Goal: Contribute content: Contribute content

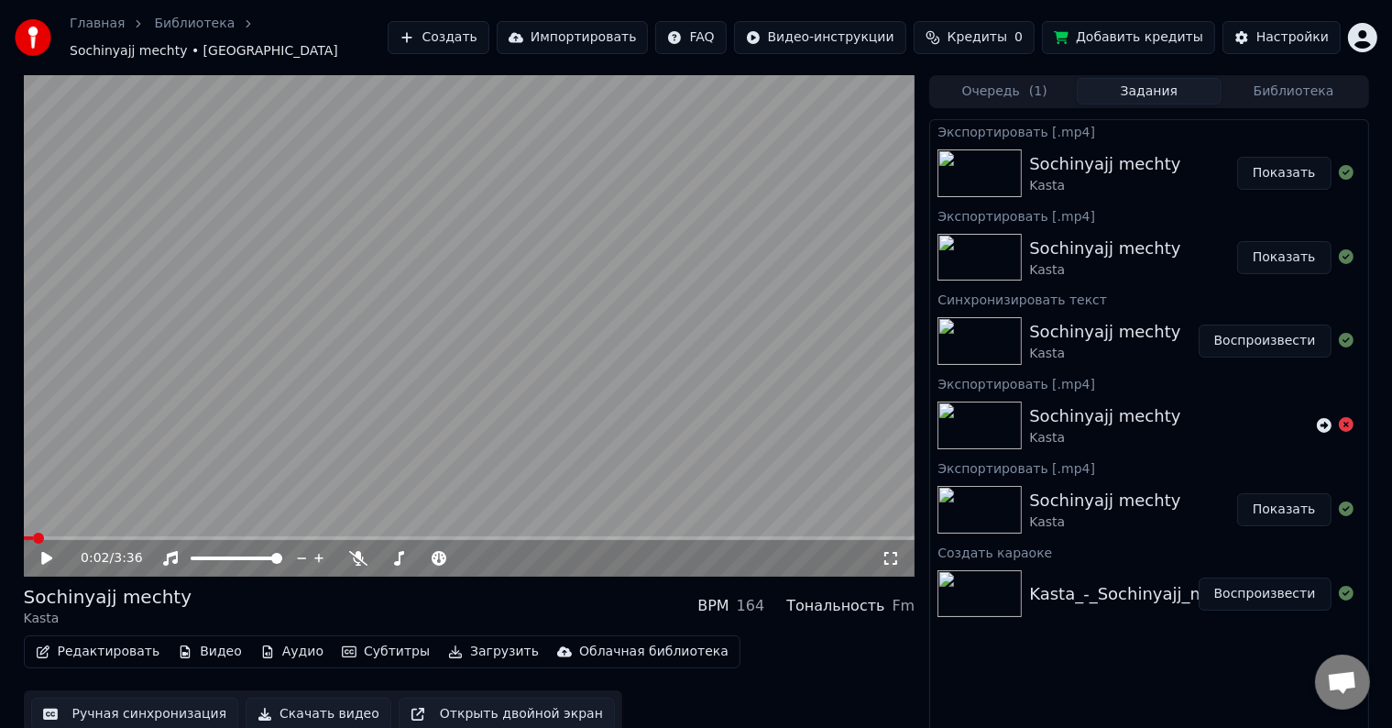
click at [106, 29] on link "Главная" at bounding box center [97, 24] width 55 height 18
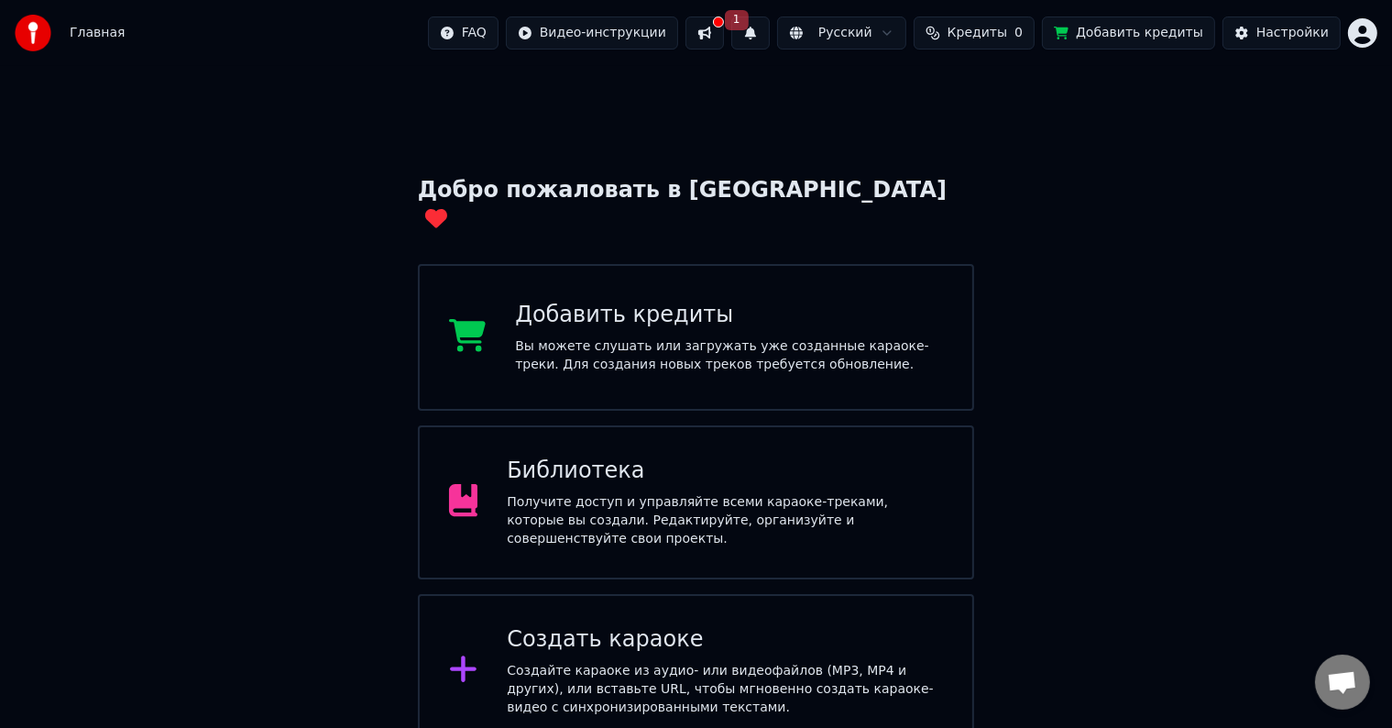
click at [724, 33] on button at bounding box center [705, 33] width 39 height 33
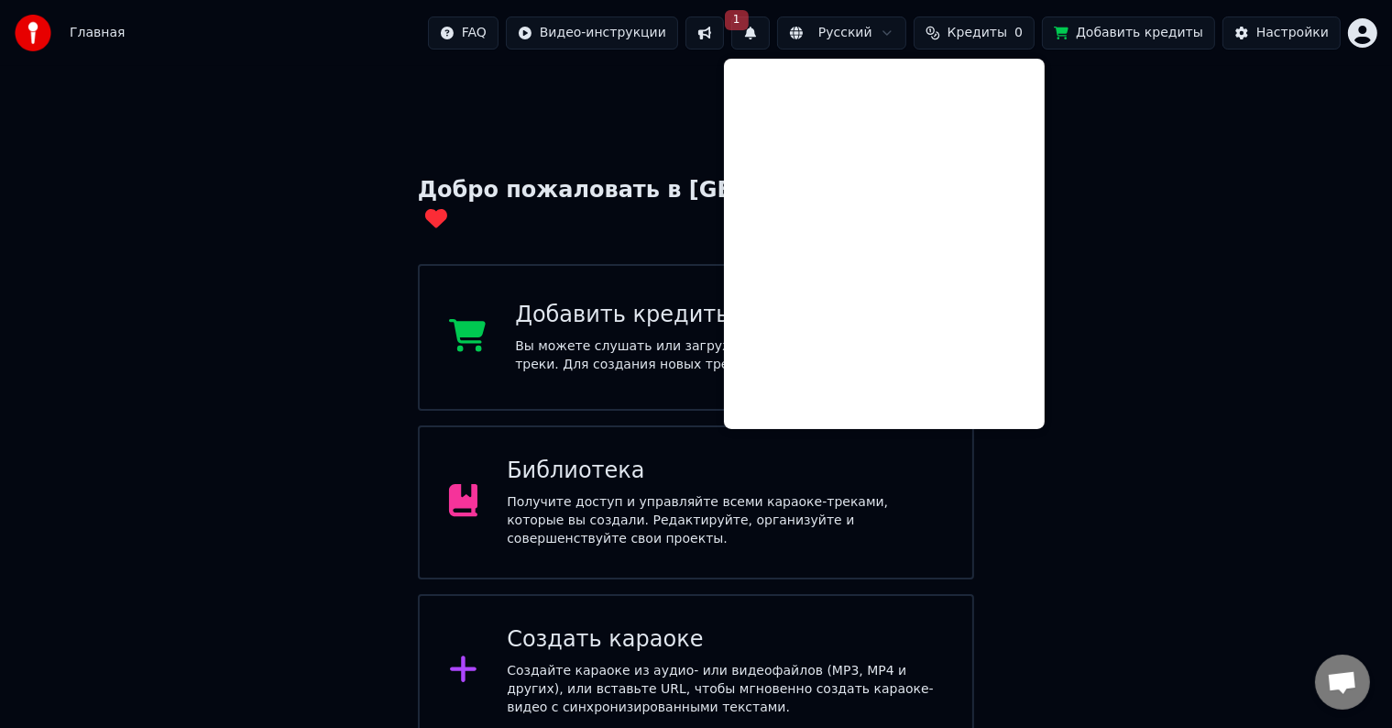
click at [1230, 184] on div "Добро пожаловать в Youka Добавить кредиты Вы можете слушать или загружать уже с…" at bounding box center [696, 497] width 1392 height 862
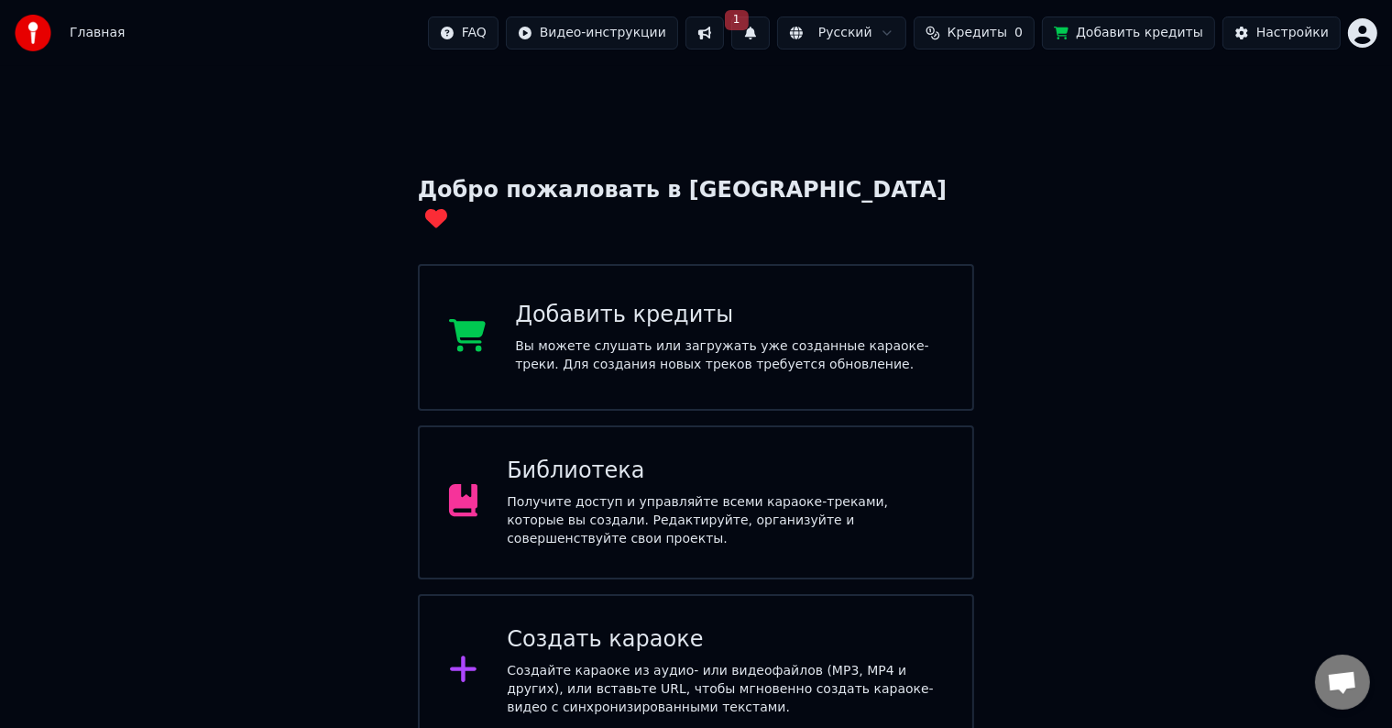
click at [573, 625] on div "Создать караоке Создайте караоке из аудио- или видеофайлов (MP3, MP4 и других),…" at bounding box center [725, 671] width 436 height 92
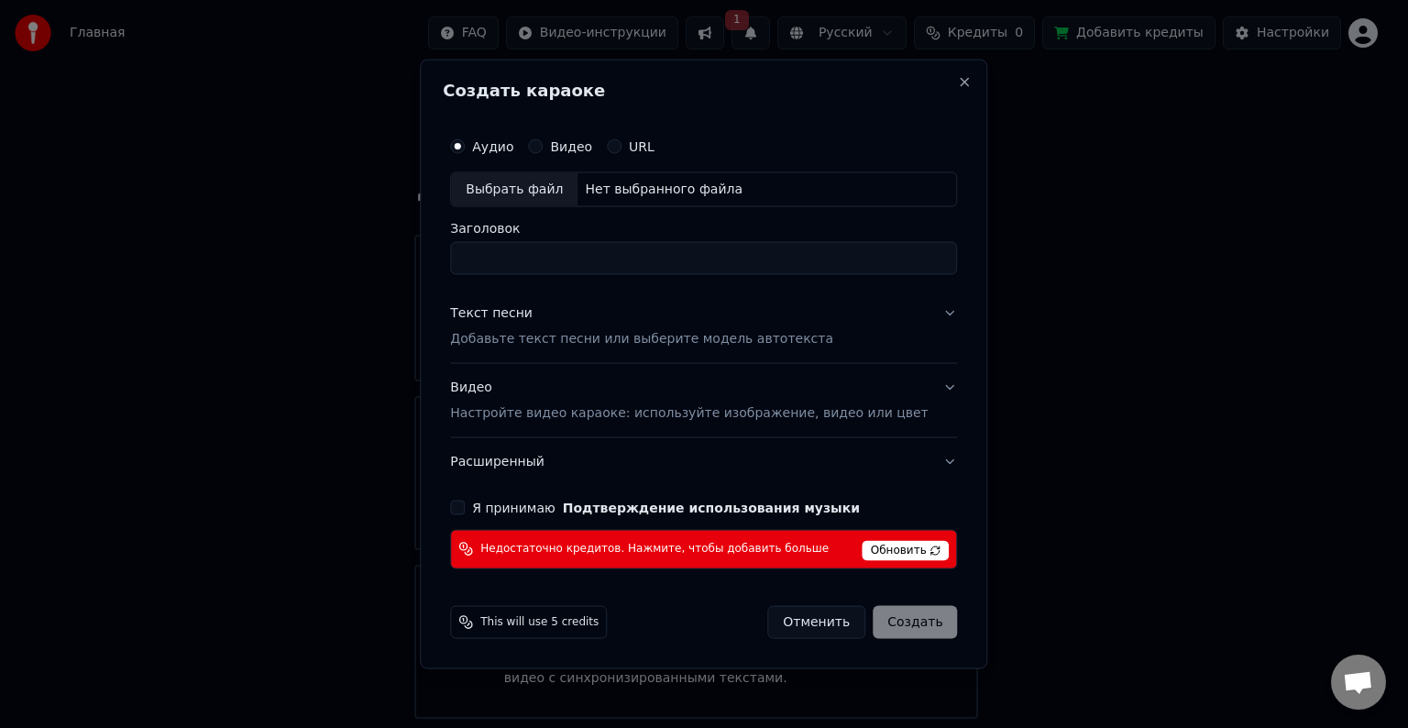
click at [884, 551] on span "Обновить" at bounding box center [906, 550] width 87 height 20
click at [958, 81] on button "Close" at bounding box center [965, 82] width 15 height 15
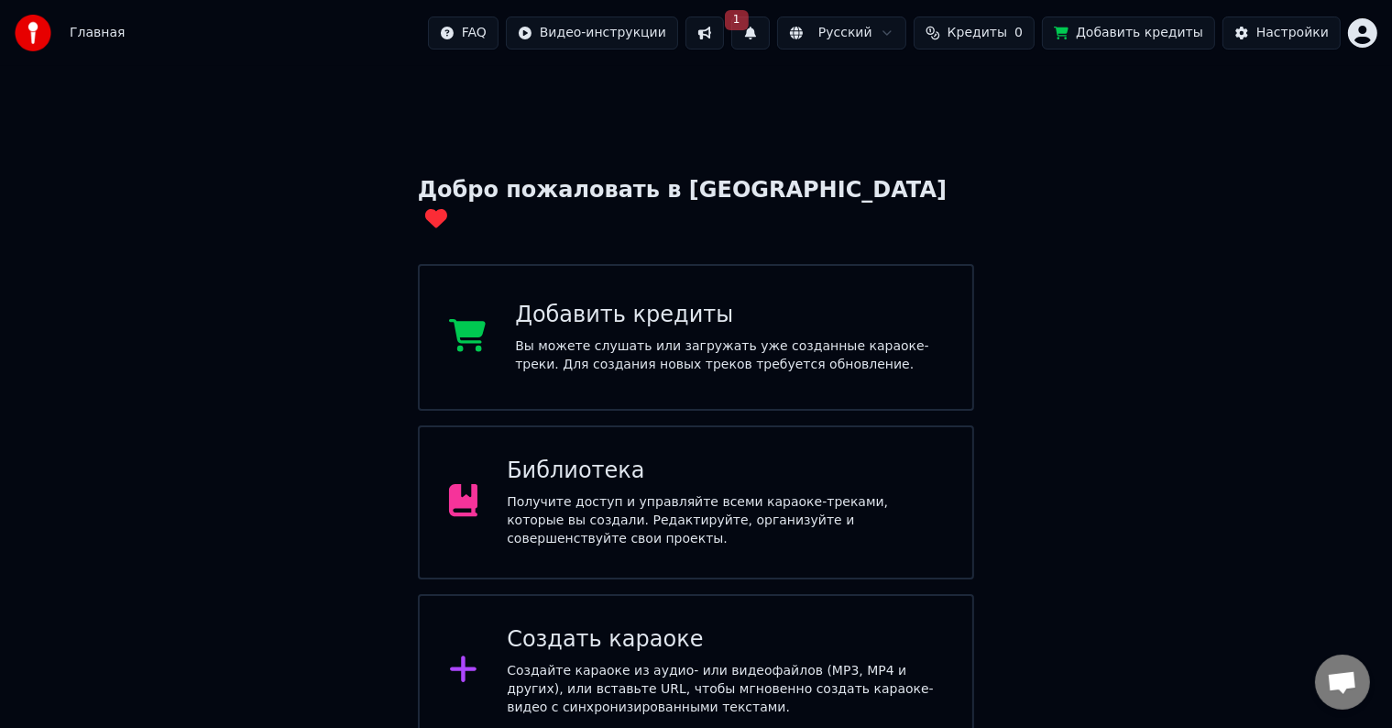
click at [620, 337] on div "Вы можете слушать или загружать уже созданные караоке-треки. Для создания новых…" at bounding box center [729, 355] width 428 height 37
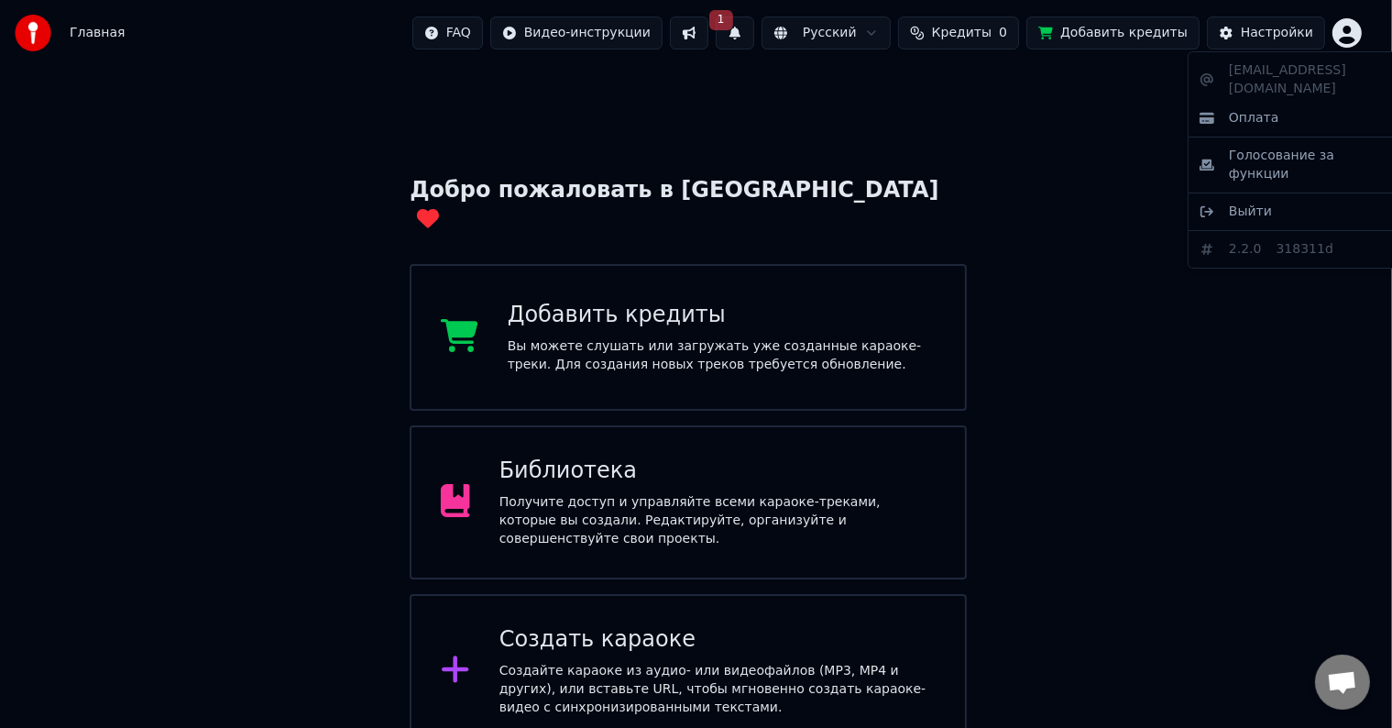
click at [1374, 37] on html "Главная FAQ Видео-инструкции 1 Русский Кредиты 0 Добавить кредиты Настройки Доб…" at bounding box center [696, 464] width 1392 height 928
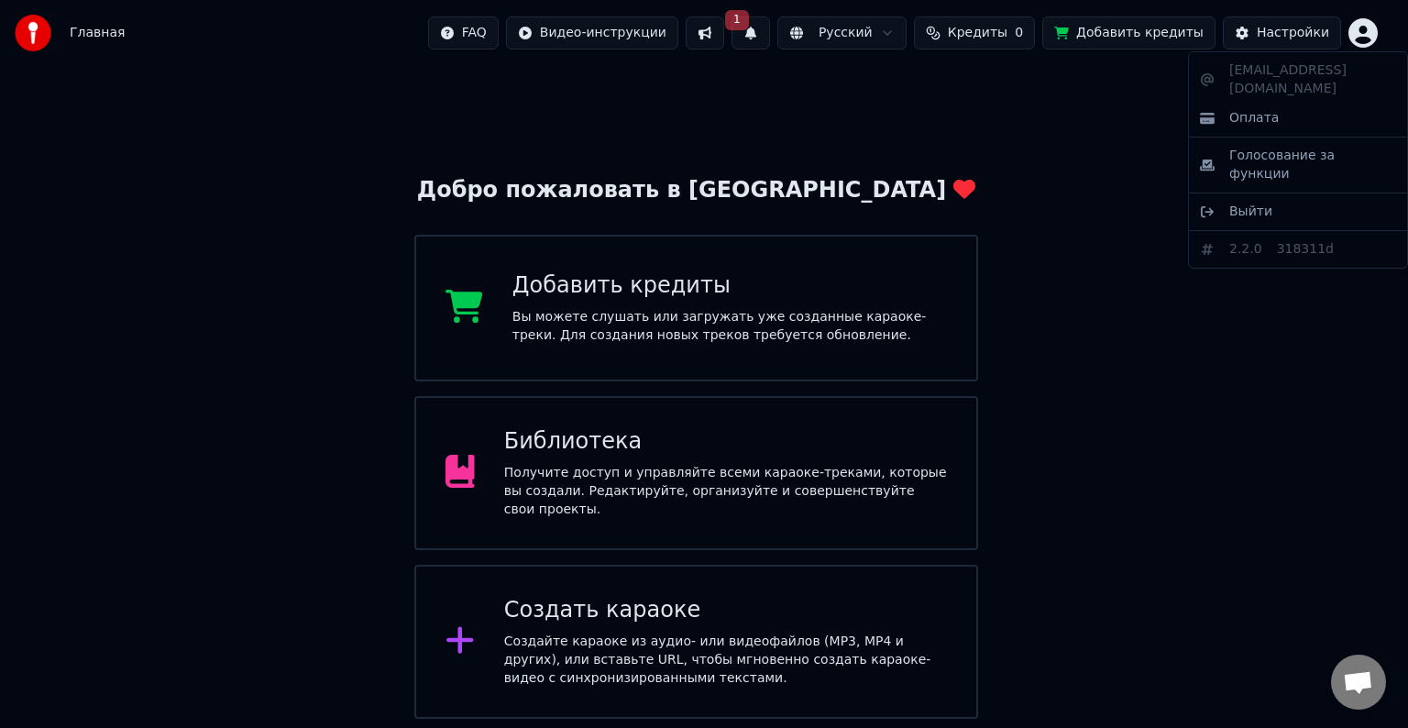
click at [1029, 163] on html "Главная FAQ Видео-инструкции 1 Русский Кредиты 0 Добавить кредиты Настройки Доб…" at bounding box center [704, 449] width 1408 height 898
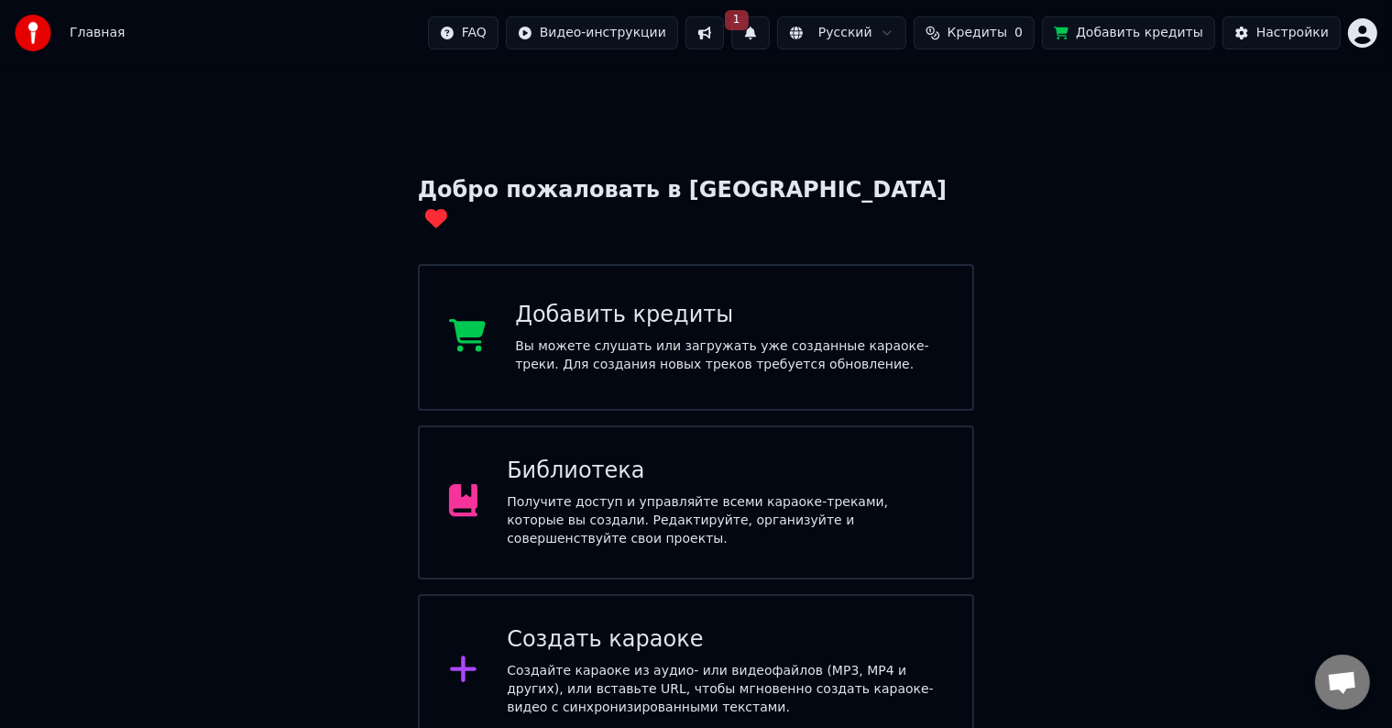
click at [694, 662] on div "Создайте караоке из аудио- или видеофайлов (MP3, MP4 и других), или вставьте UR…" at bounding box center [725, 689] width 436 height 55
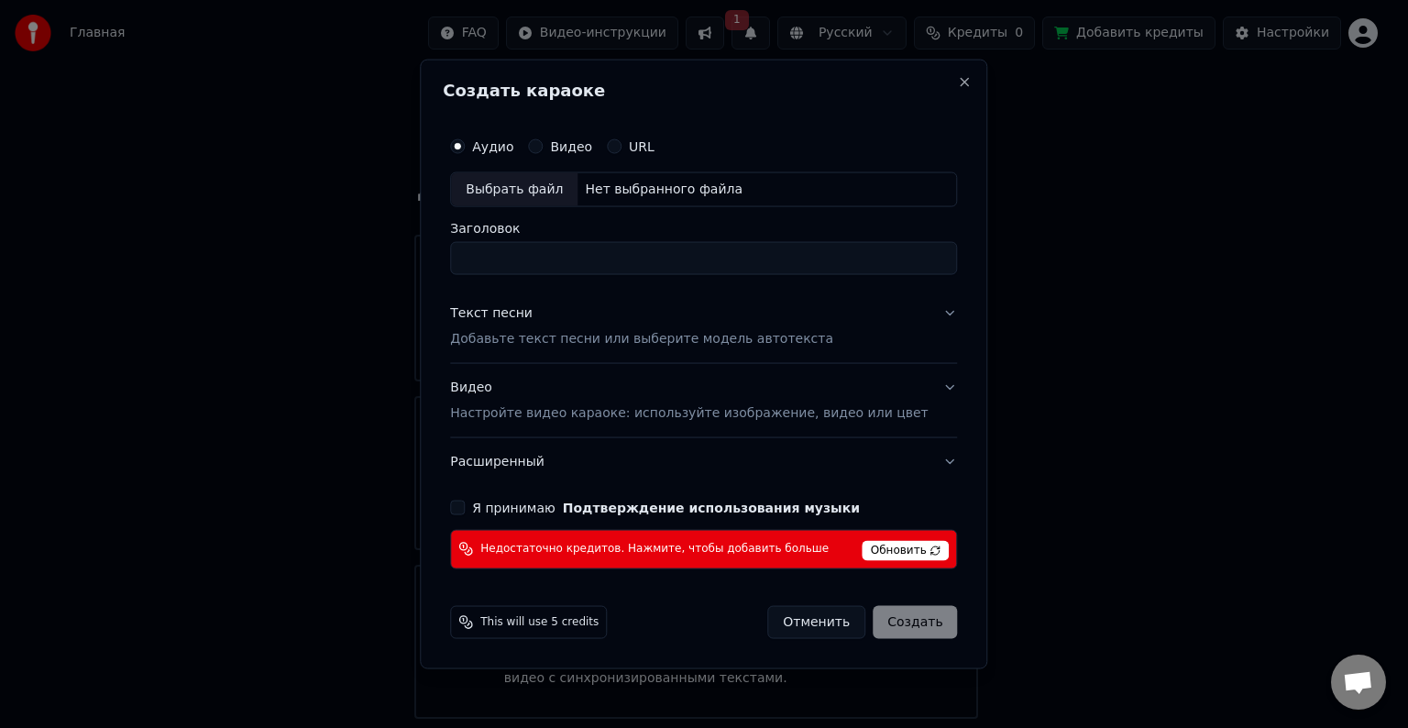
click at [887, 549] on span "Обновить" at bounding box center [906, 550] width 87 height 20
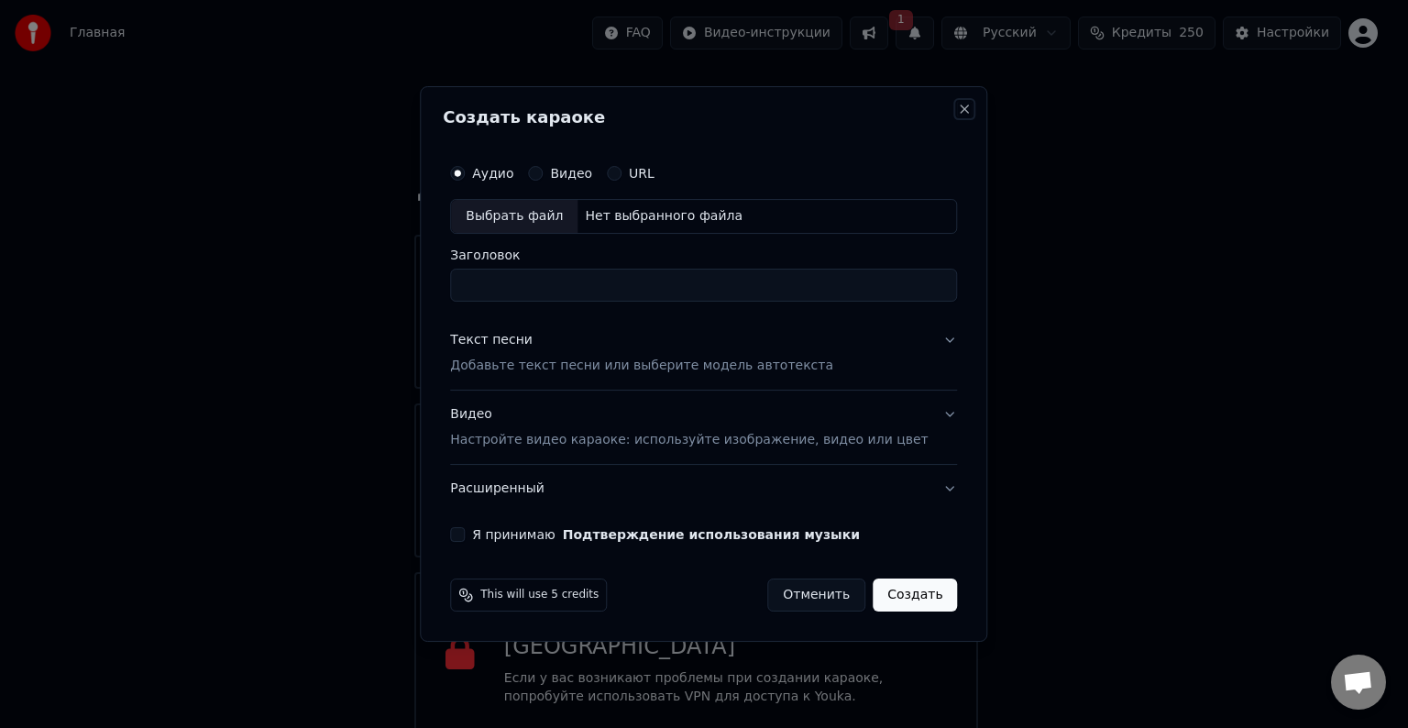
click at [958, 110] on button "Close" at bounding box center [965, 109] width 15 height 15
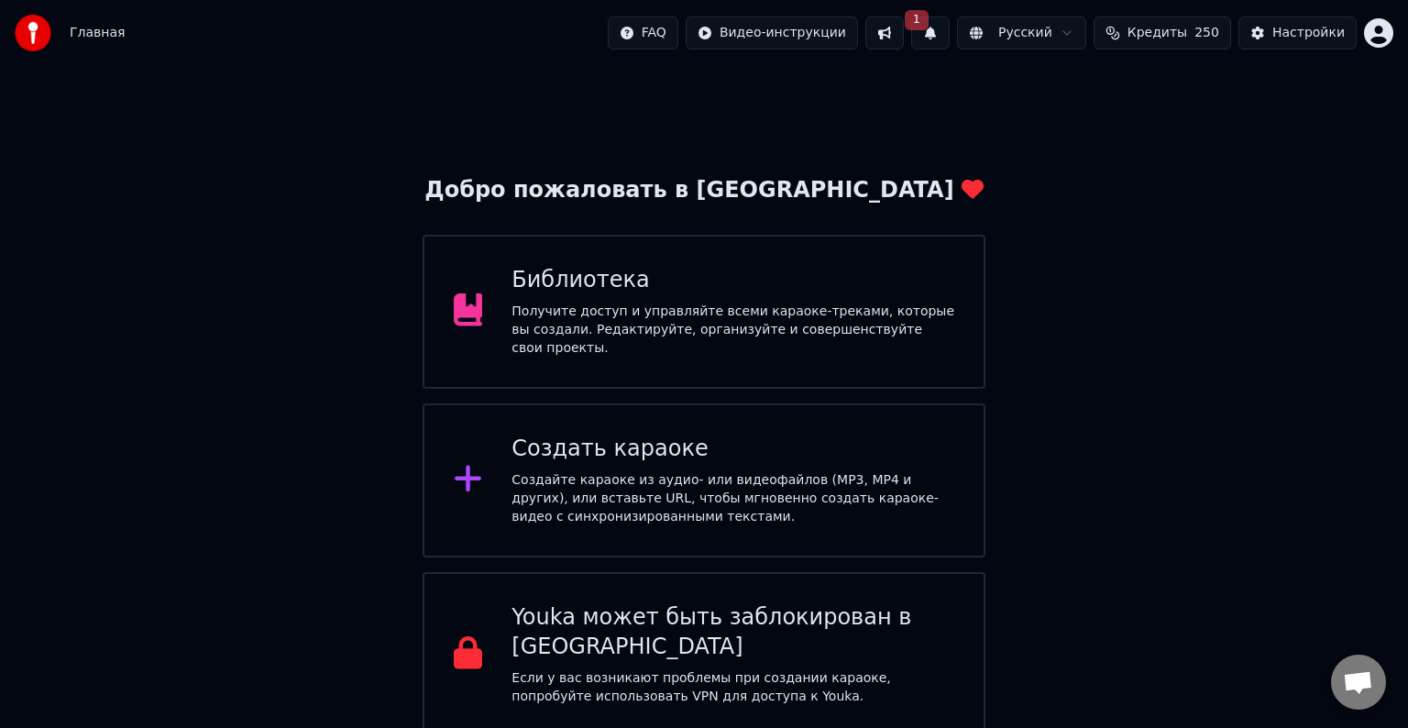
click at [704, 495] on div "Создайте караоке из аудио- или видеофайлов (MP3, MP4 и других), или вставьте UR…" at bounding box center [733, 498] width 443 height 55
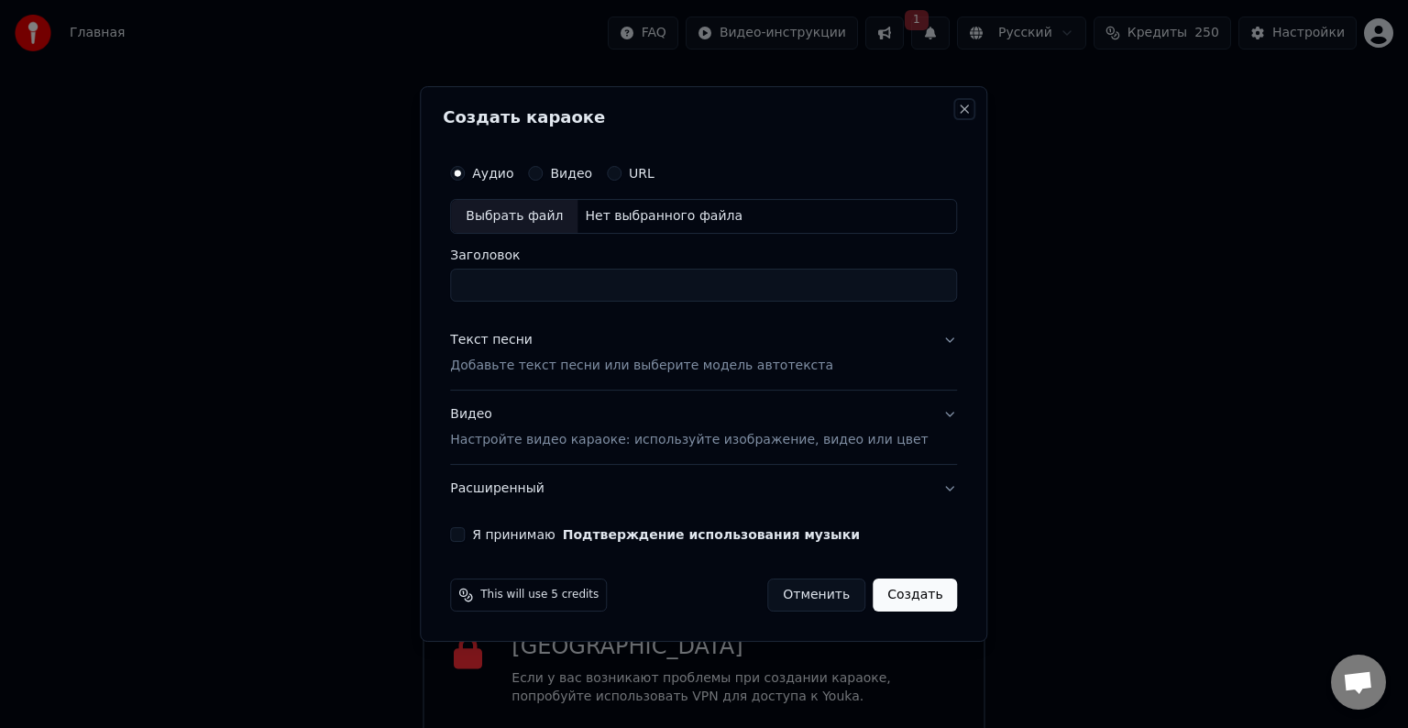
click at [958, 107] on button "Close" at bounding box center [965, 109] width 15 height 15
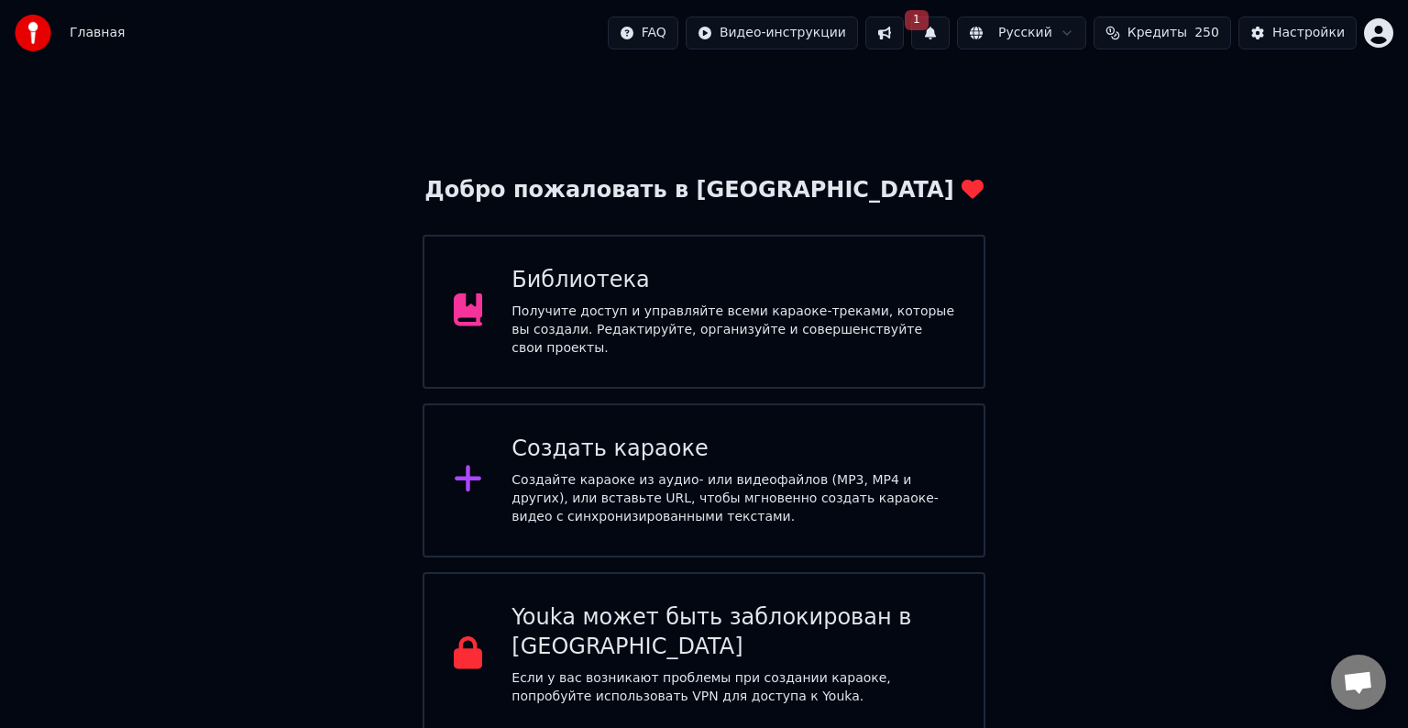
click at [1199, 39] on button "Кредиты 250" at bounding box center [1163, 33] width 138 height 33
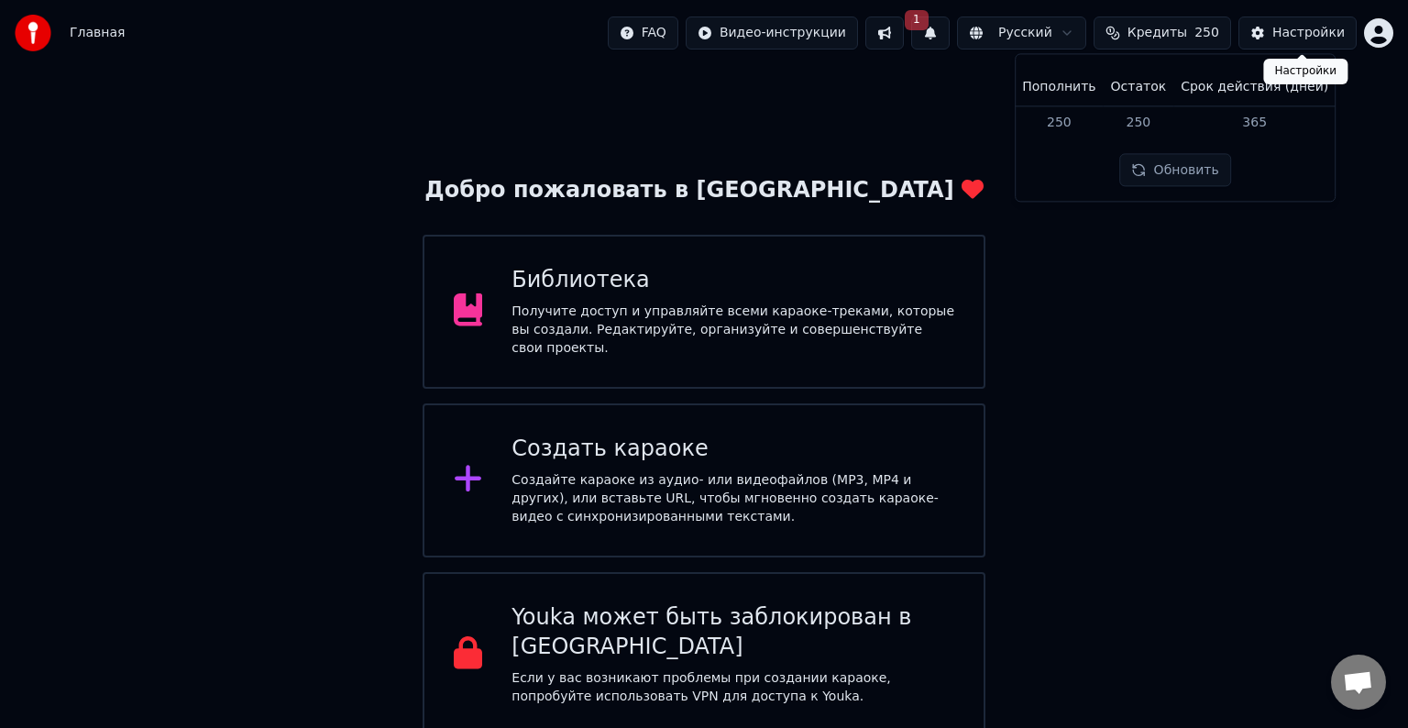
click at [1320, 41] on button "Настройки" at bounding box center [1297, 33] width 118 height 33
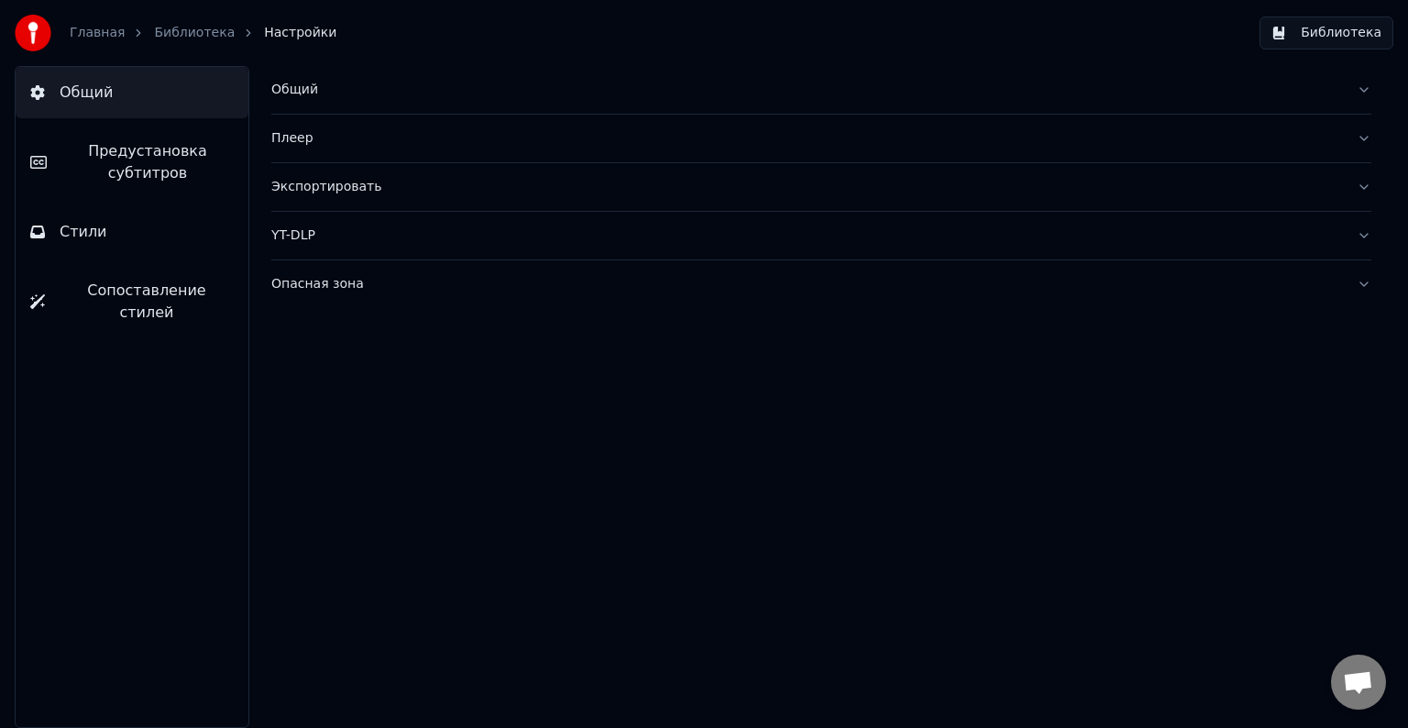
click at [110, 30] on link "Главная" at bounding box center [97, 33] width 55 height 18
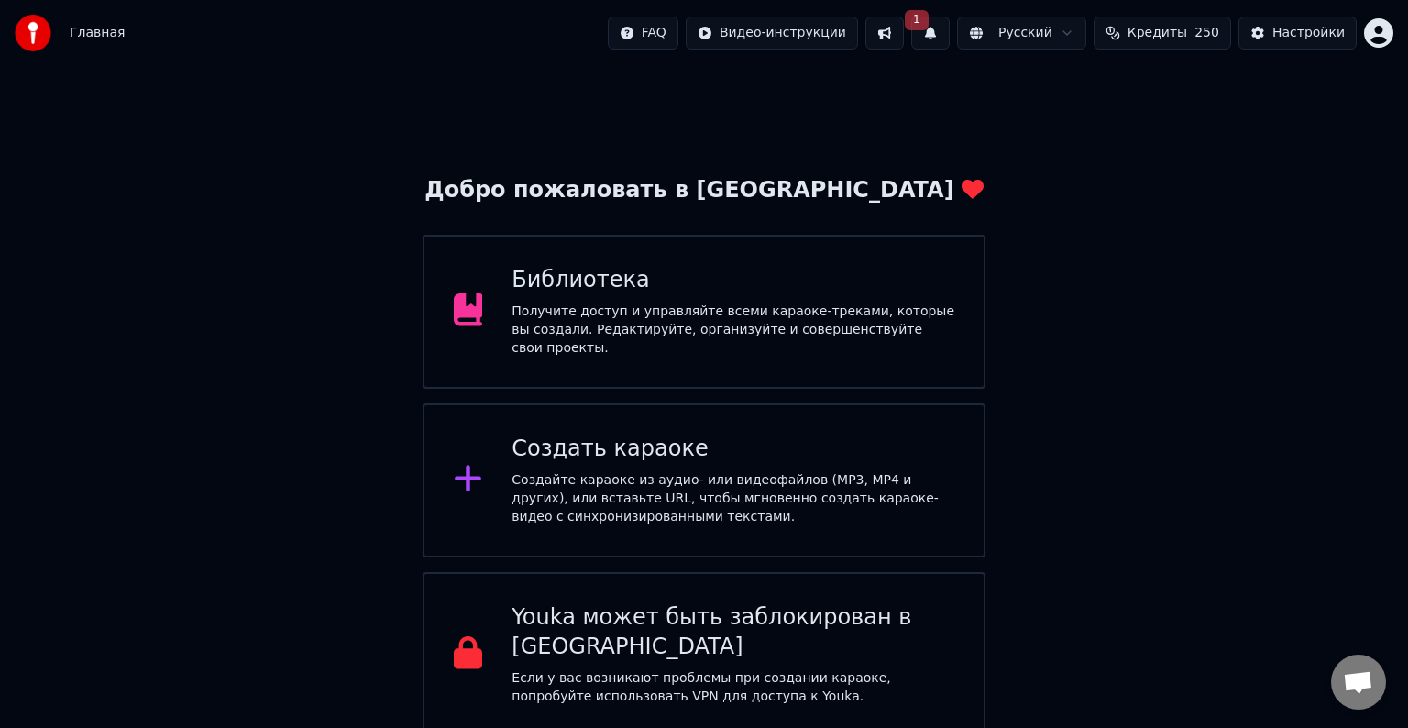
click at [721, 461] on div "Создать караоке Создайте караоке из аудио- или видеофайлов (MP3, MP4 и других),…" at bounding box center [733, 481] width 443 height 92
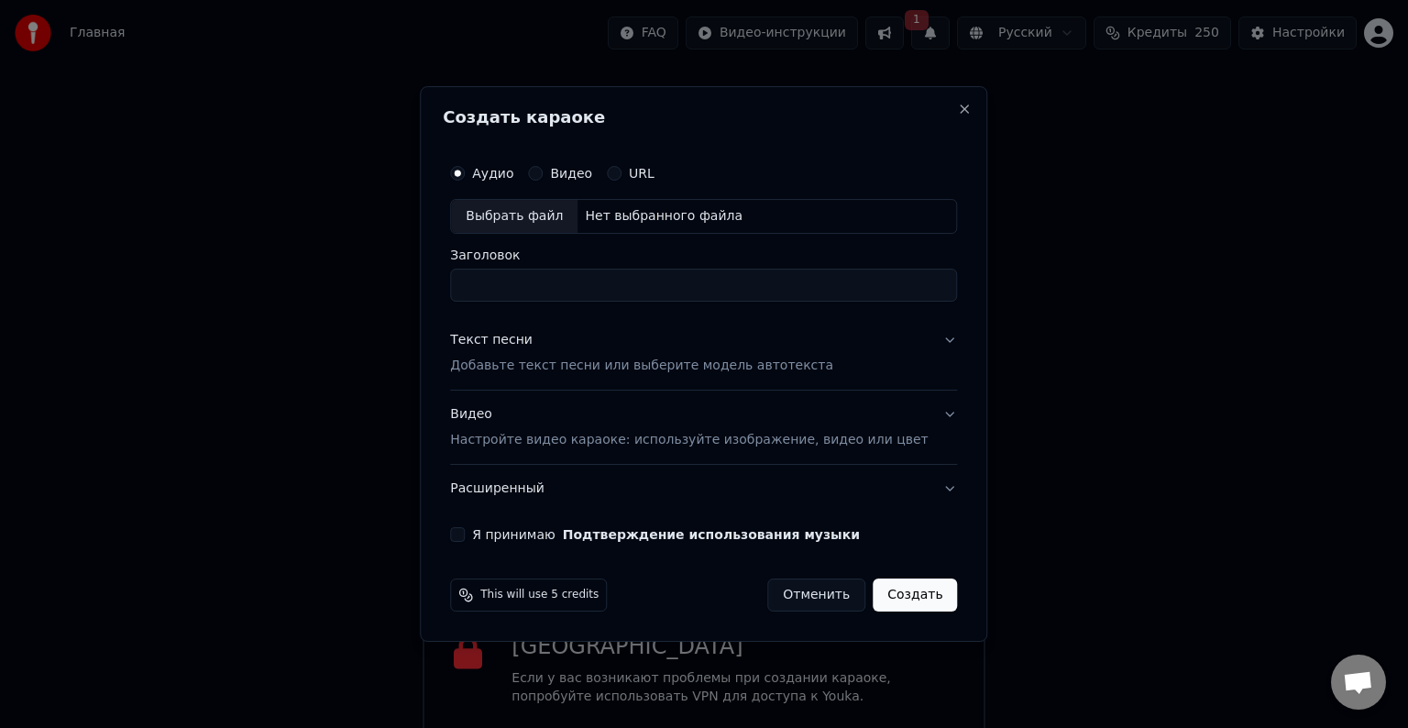
click at [556, 221] on div "Выбрать файл" at bounding box center [514, 216] width 127 height 33
type input "**********"
click at [576, 369] on p "Добавьте текст песни или выберите модель автотекста" at bounding box center [641, 366] width 383 height 18
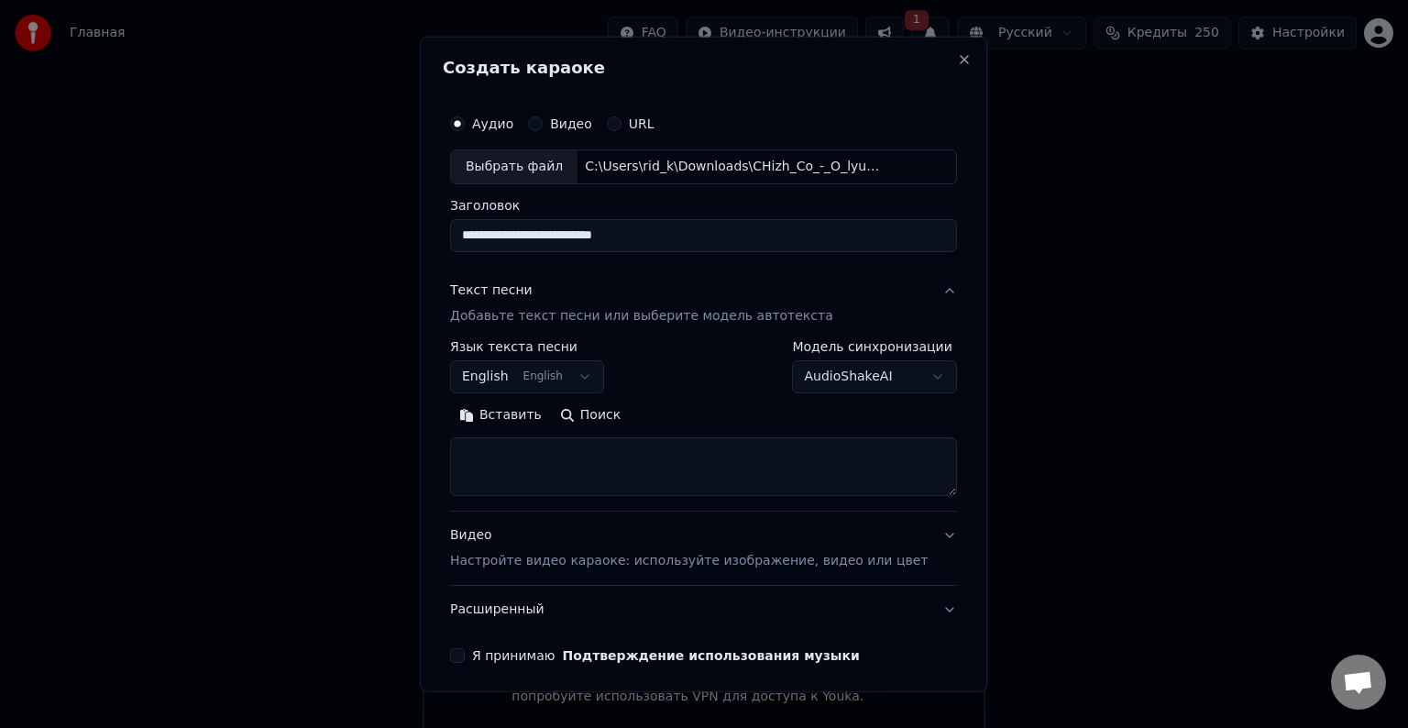
click at [555, 376] on body "Главная FAQ Видео-инструкции 1 Русский Кредиты 250 Настройки Добро пожаловать в…" at bounding box center [704, 368] width 1408 height 737
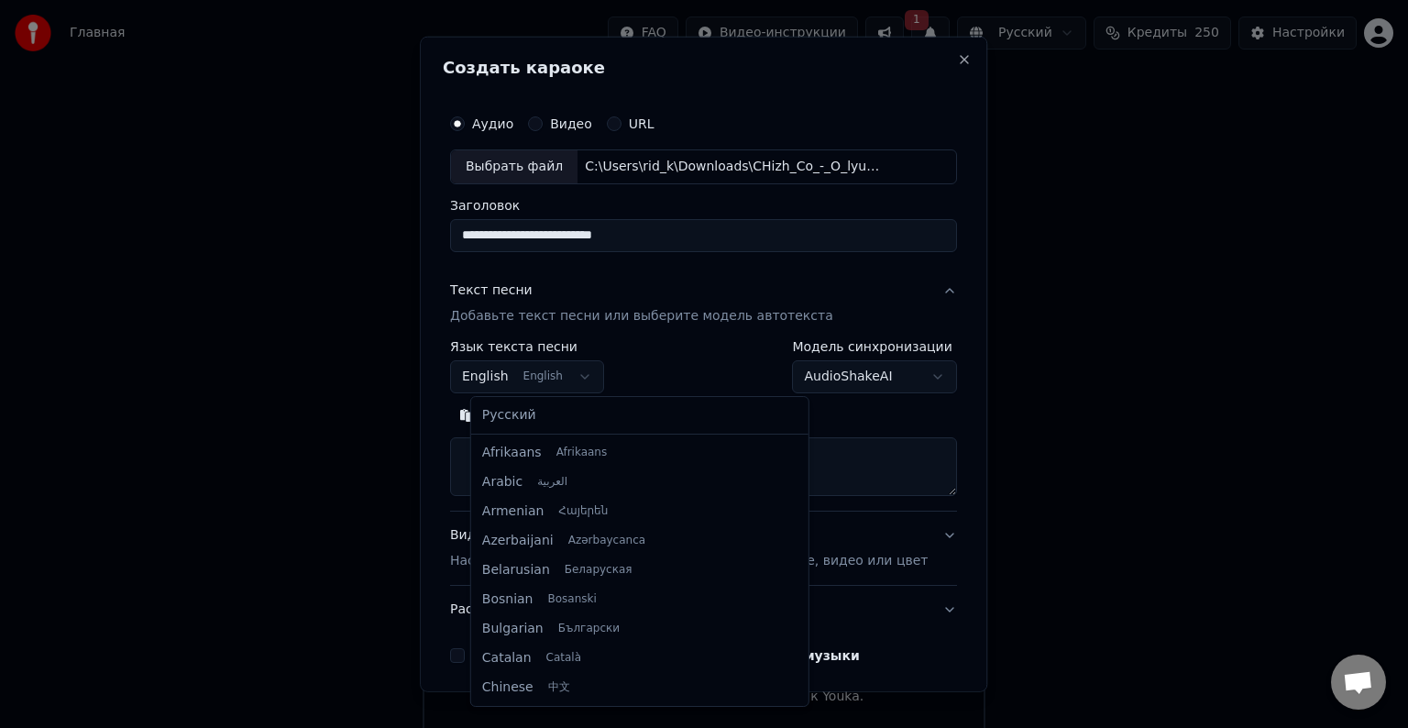
scroll to position [147, 0]
select select "**"
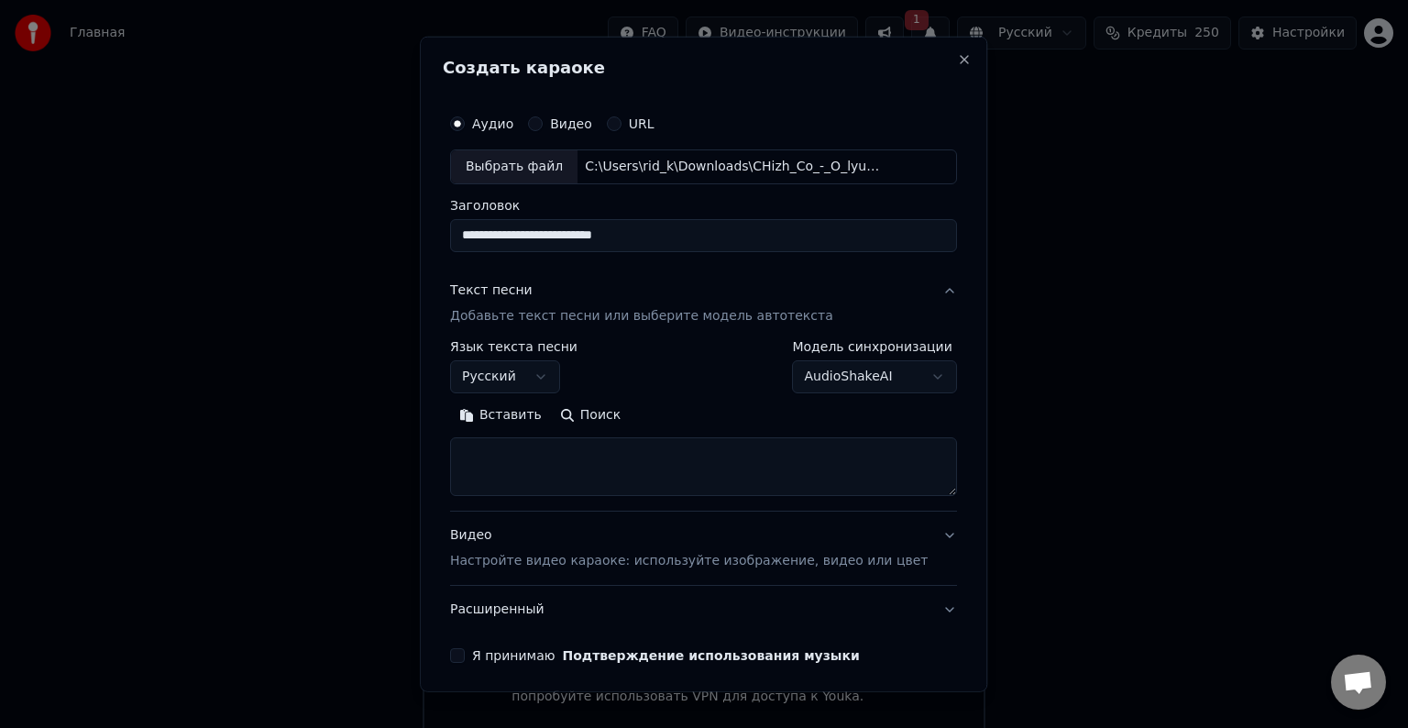
click at [508, 423] on button "Вставить" at bounding box center [500, 415] width 101 height 29
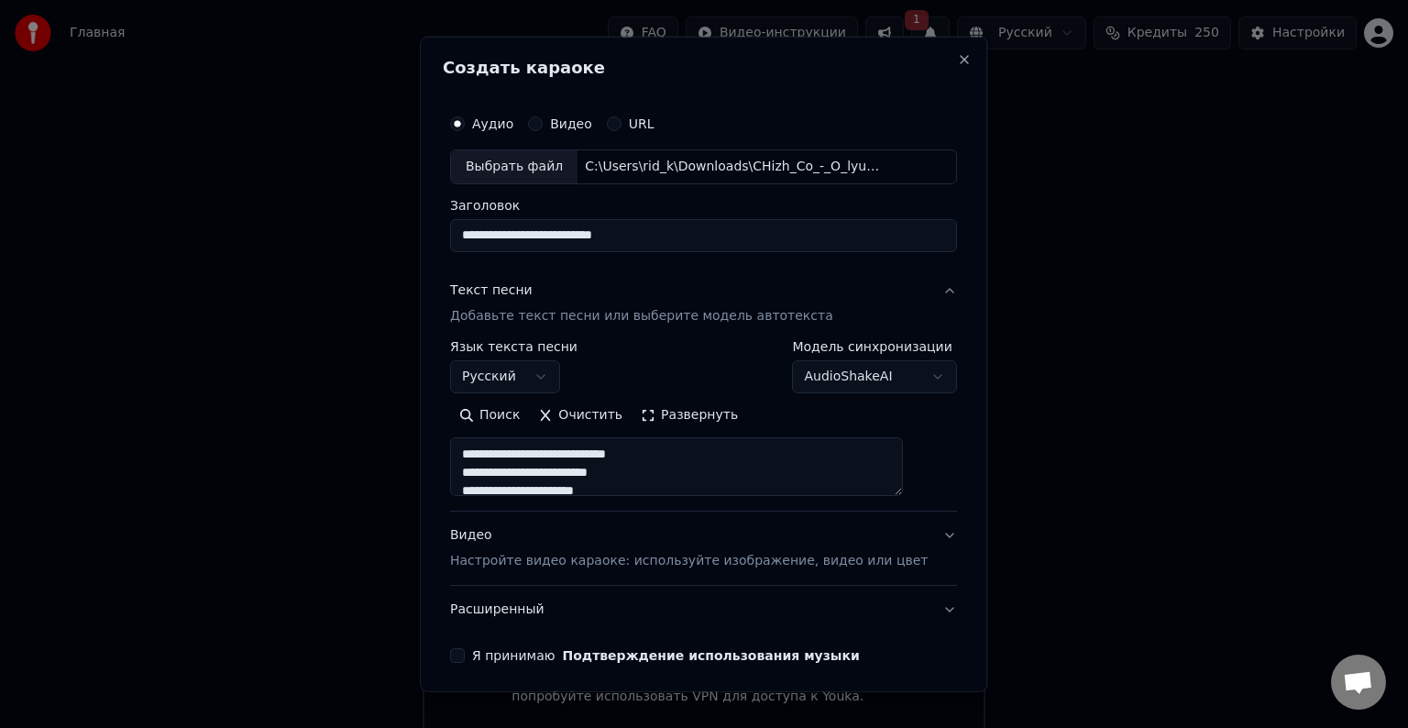
click at [616, 474] on textarea "**********" at bounding box center [676, 466] width 453 height 59
click at [801, 568] on p "Настройте видео караоке: используйте изображение, видео или цвет" at bounding box center [689, 561] width 478 height 18
type textarea "**********"
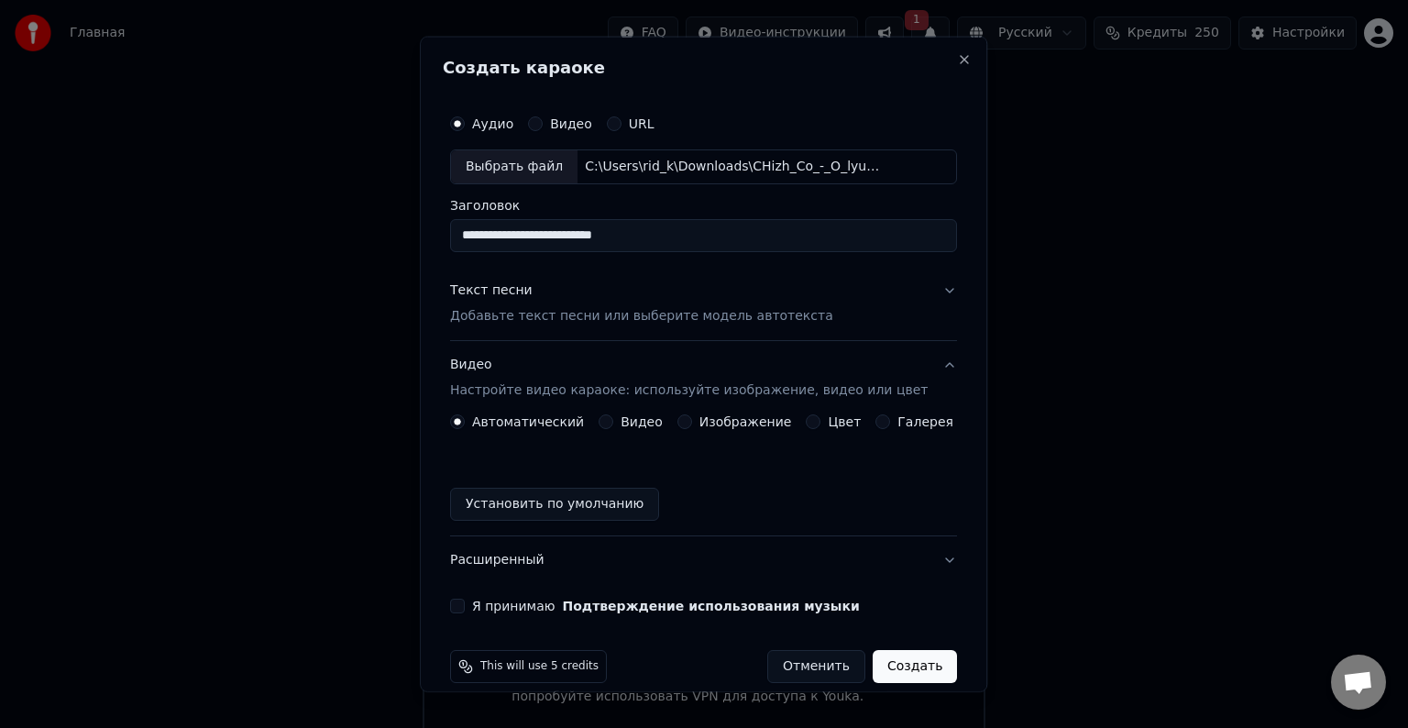
click at [684, 418] on button "Изображение" at bounding box center [684, 421] width 15 height 15
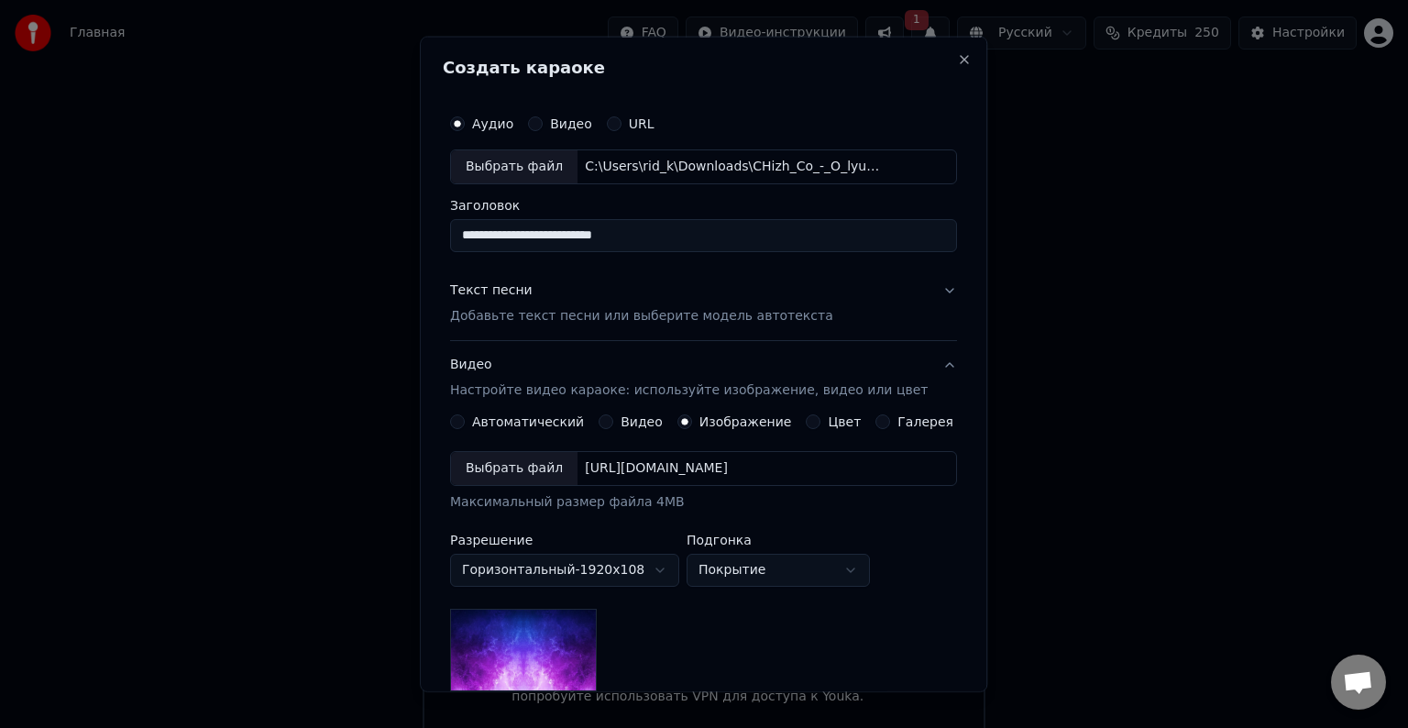
click at [559, 473] on div "Выбрать файл" at bounding box center [514, 468] width 127 height 33
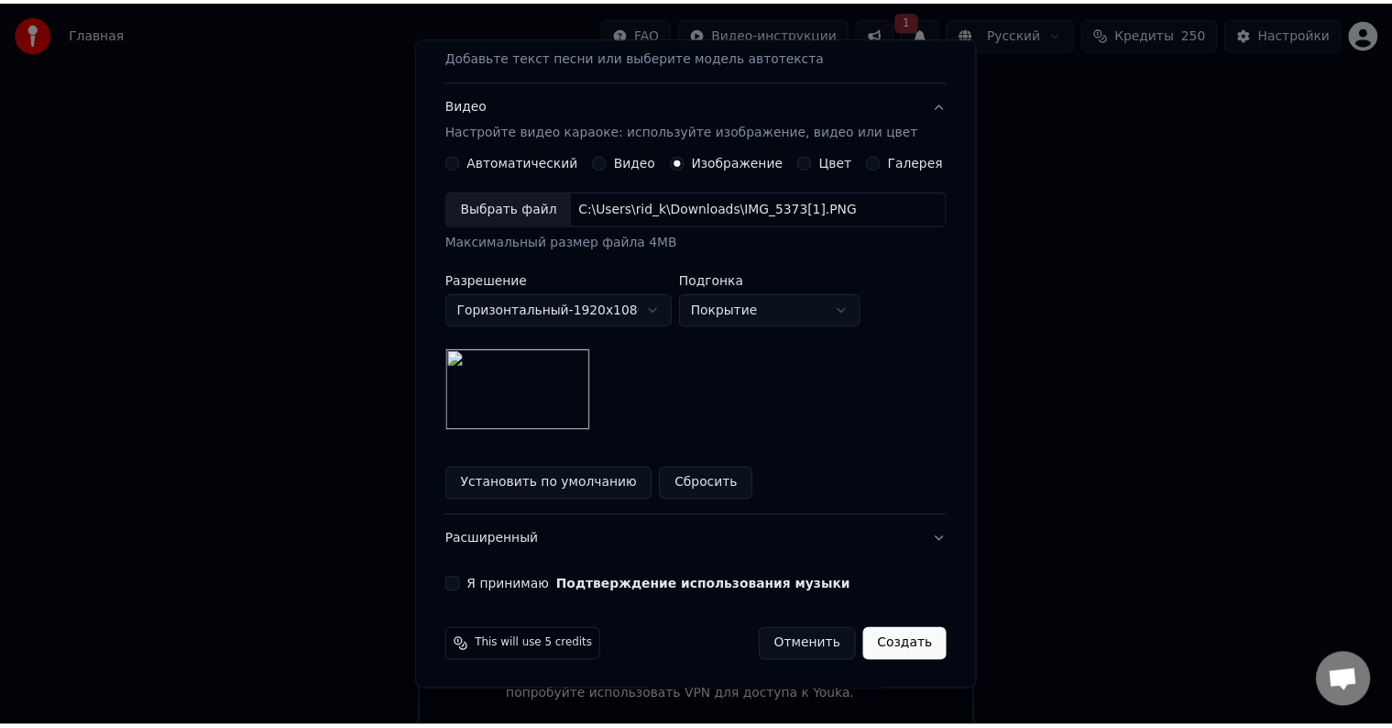
scroll to position [260, 0]
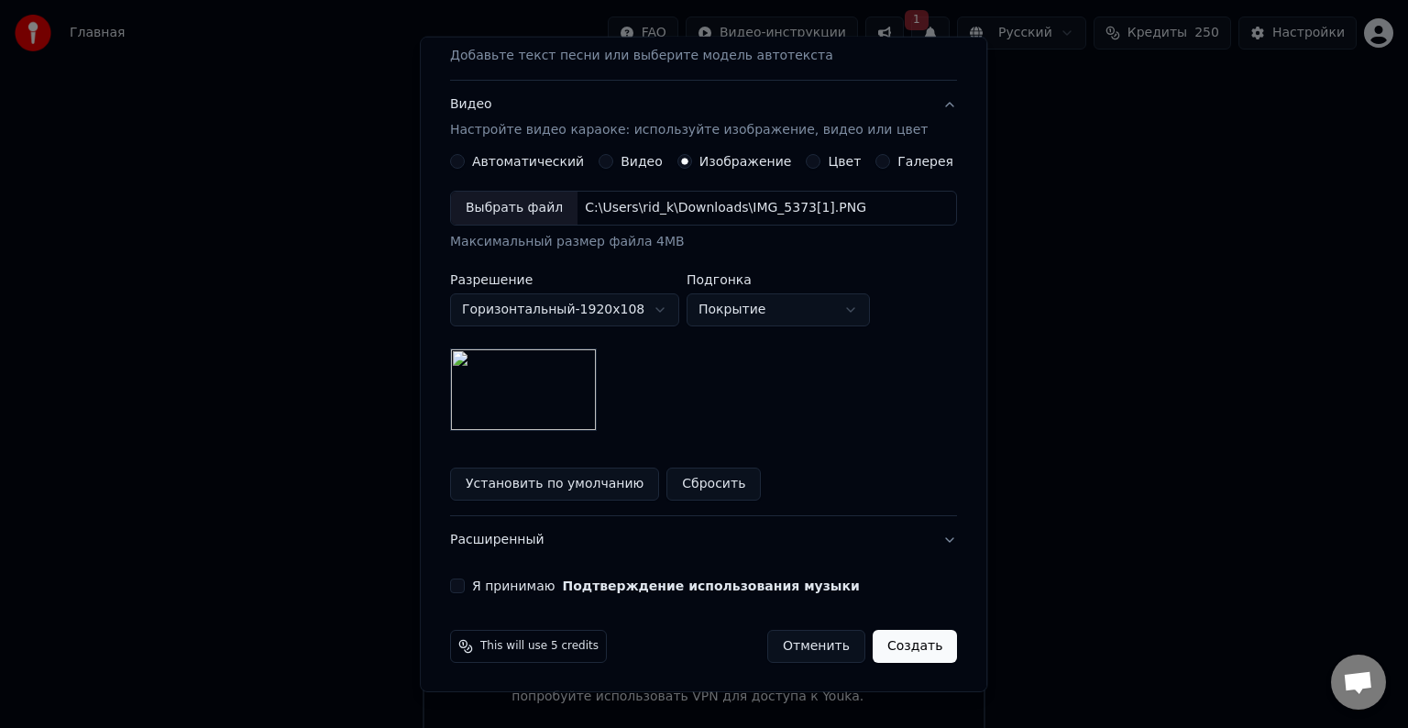
click at [465, 586] on button "Я принимаю Подтверждение использования музыки" at bounding box center [457, 585] width 15 height 15
click at [890, 646] on button "Создать" at bounding box center [915, 646] width 84 height 33
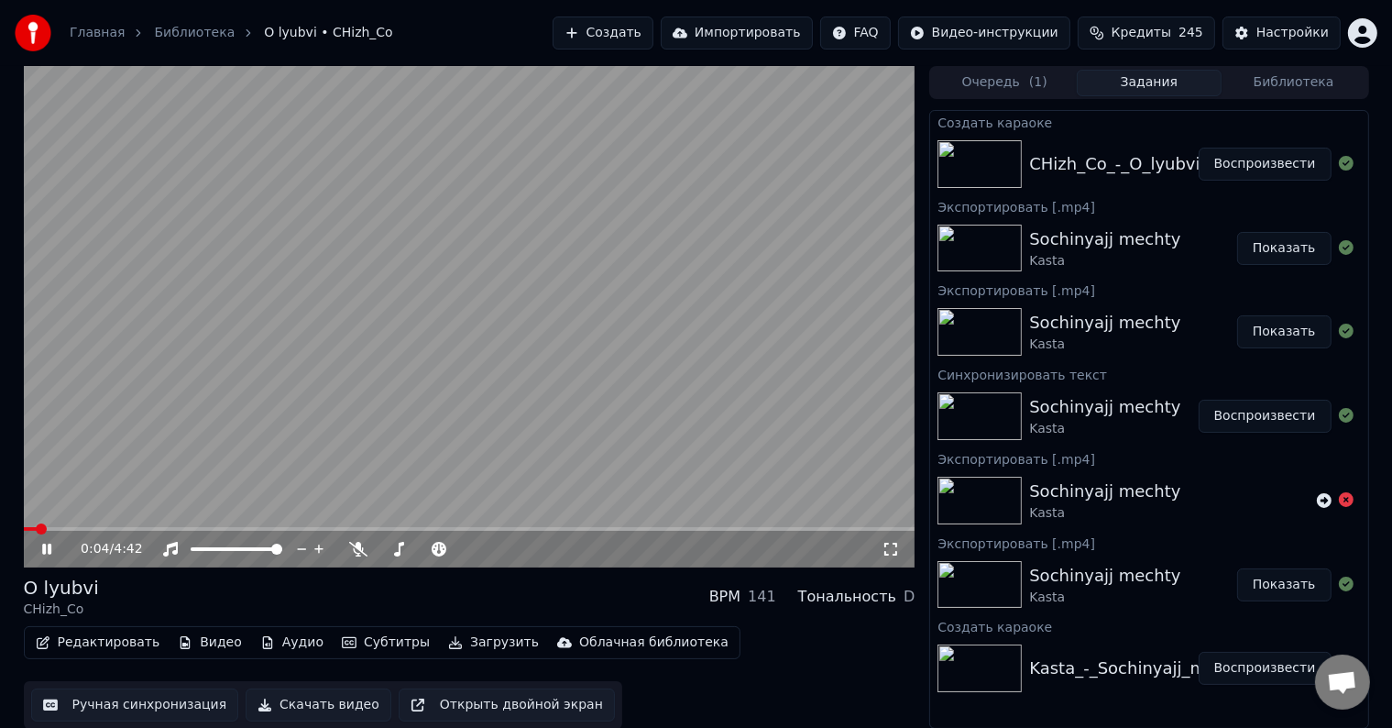
click at [886, 549] on icon at bounding box center [891, 549] width 18 height 15
click at [48, 551] on icon at bounding box center [46, 549] width 9 height 11
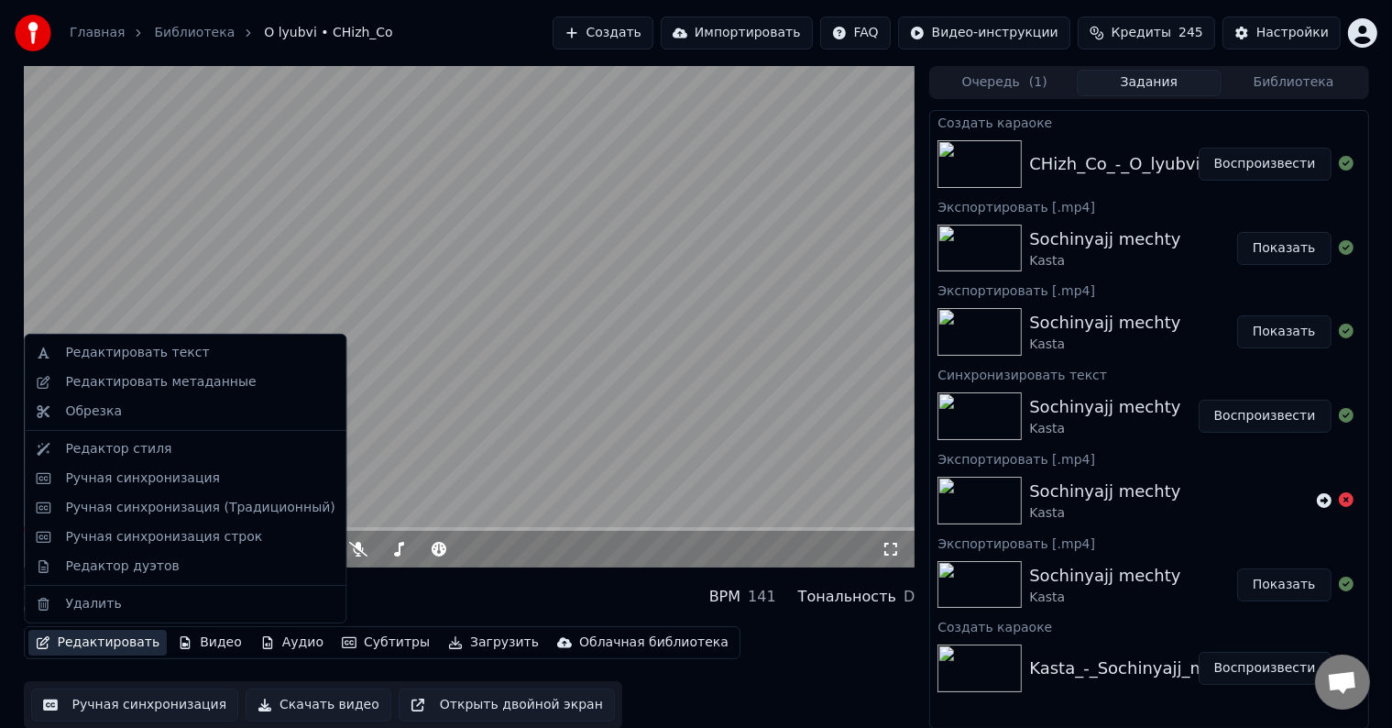
click at [93, 644] on button "Редактировать" at bounding box center [97, 643] width 139 height 26
click at [727, 664] on div "Редактировать Видео Аудио Субтитры Загрузить Облачная библиотека Ручная синхрон…" at bounding box center [470, 676] width 892 height 103
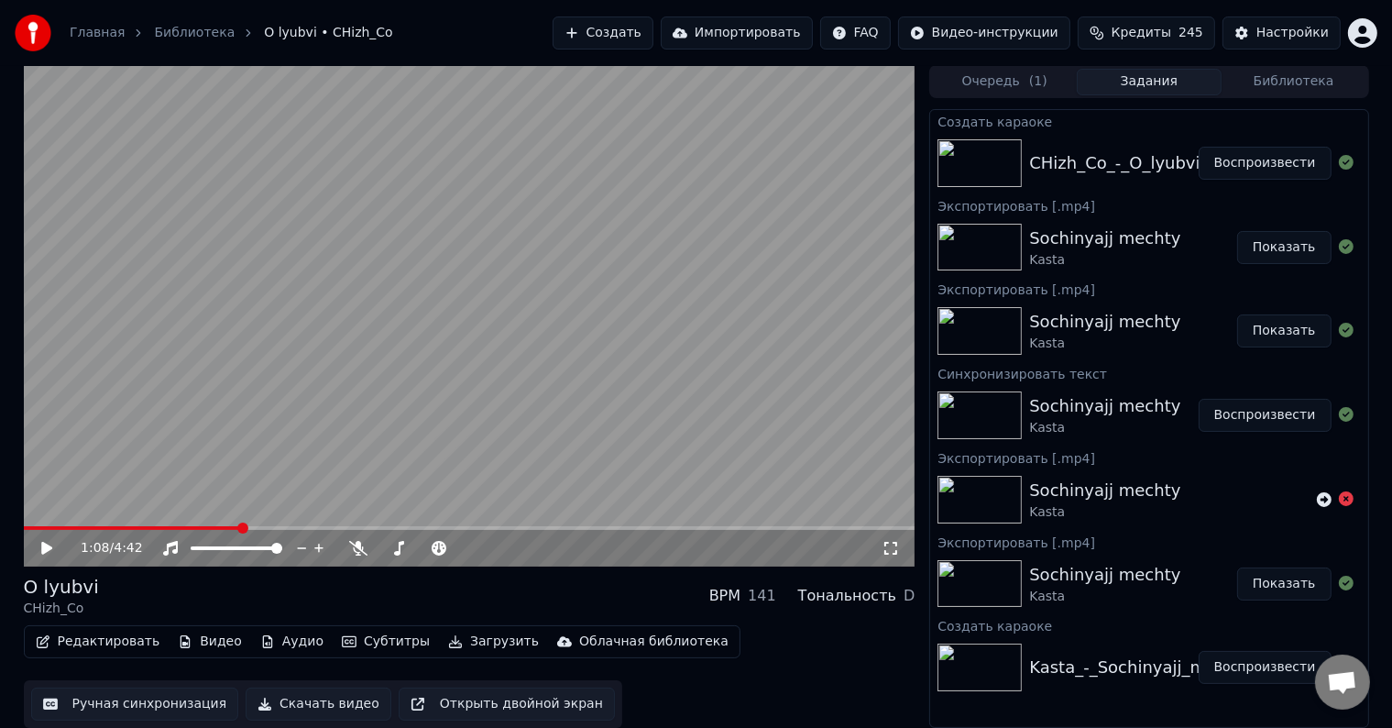
click at [201, 638] on button "Видео" at bounding box center [210, 642] width 79 height 26
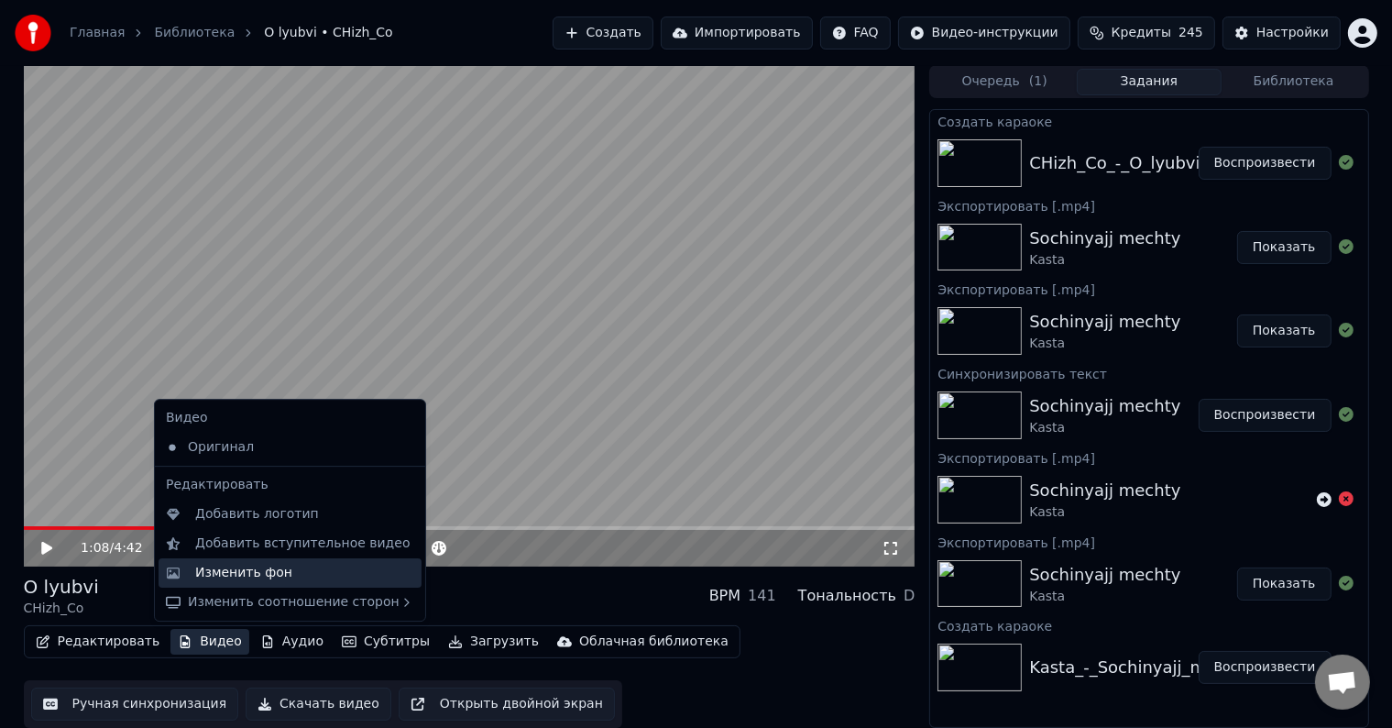
click at [232, 572] on div "Изменить фон" at bounding box center [243, 573] width 97 height 18
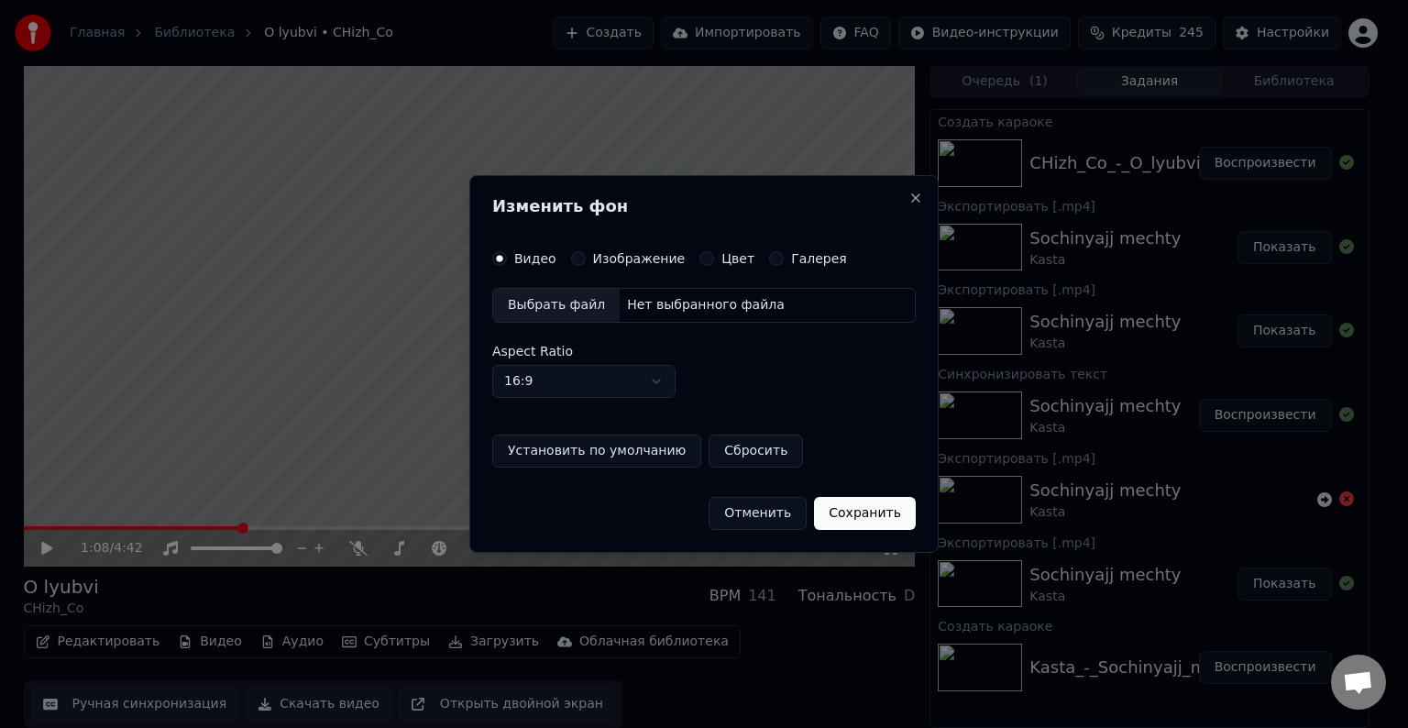
click at [760, 515] on button "Отменить" at bounding box center [758, 513] width 98 height 33
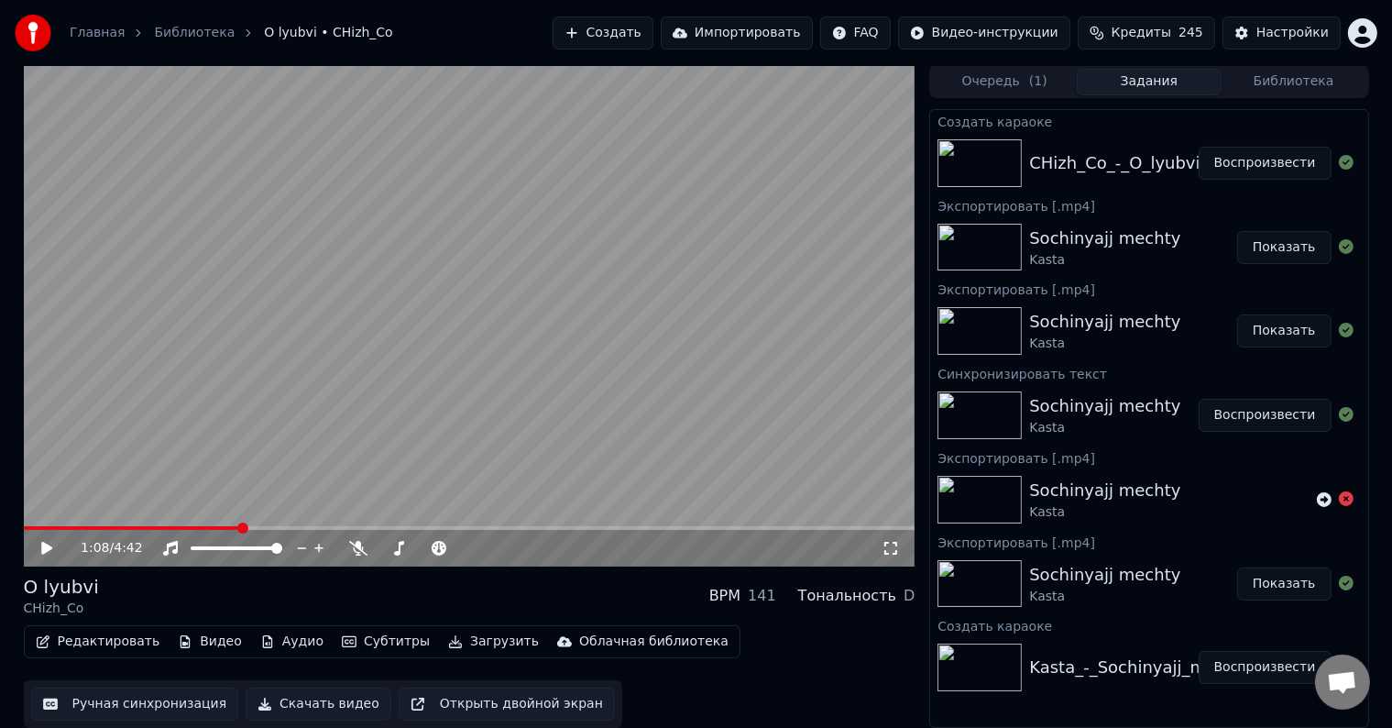
click at [39, 544] on icon at bounding box center [60, 548] width 43 height 15
click at [258, 533] on div "1:09 / 4:42" at bounding box center [470, 548] width 892 height 37
click at [259, 524] on video at bounding box center [470, 315] width 892 height 501
click at [261, 527] on span at bounding box center [470, 528] width 892 height 4
click at [50, 546] on icon at bounding box center [46, 548] width 11 height 13
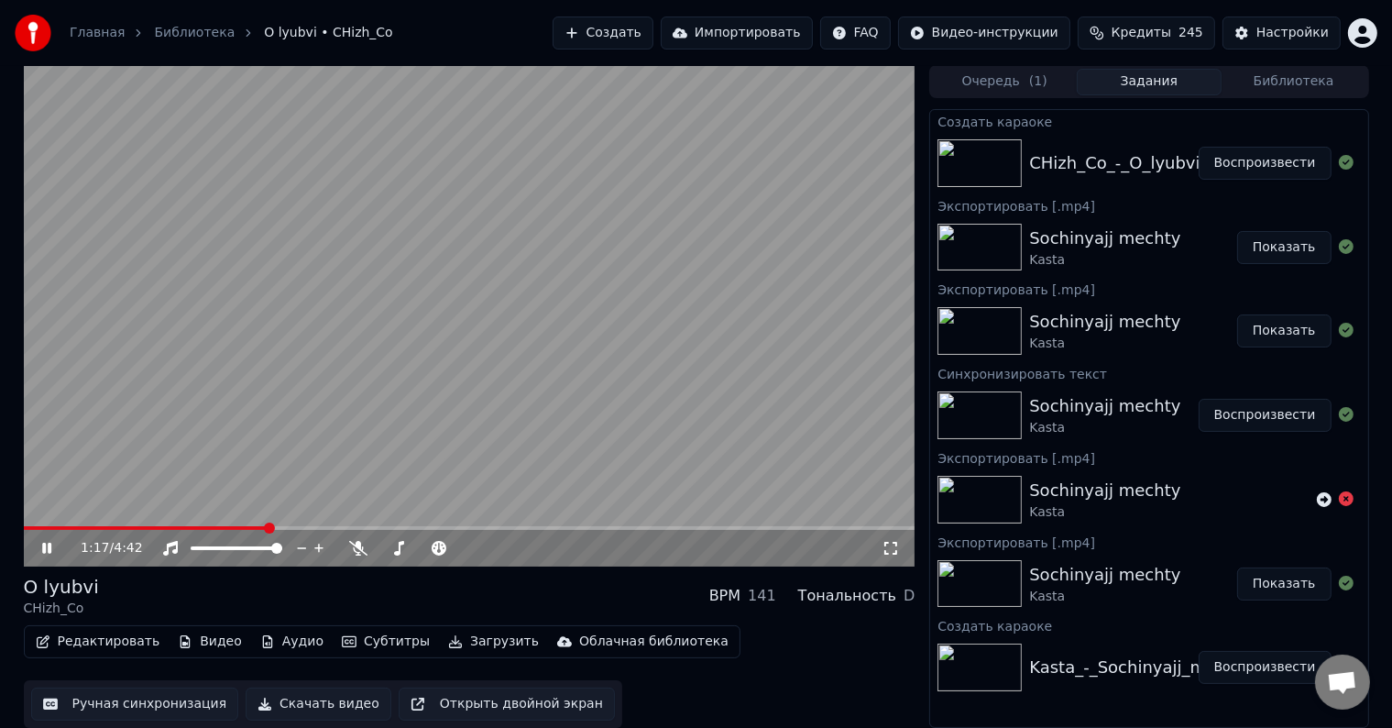
click at [283, 526] on span at bounding box center [470, 528] width 892 height 4
click at [479, 635] on button "Загрузить" at bounding box center [493, 642] width 105 height 26
click at [215, 638] on button "Видео" at bounding box center [210, 642] width 79 height 26
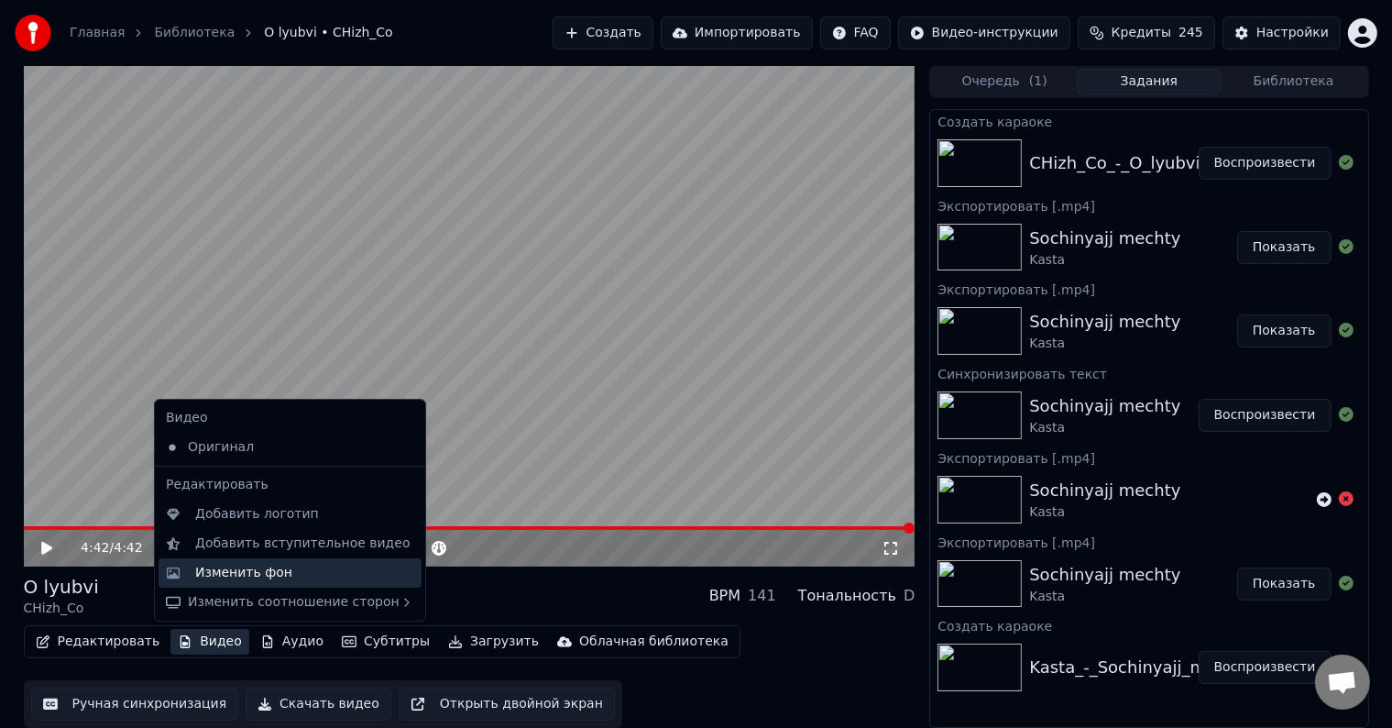
click at [271, 579] on div "Изменить фон" at bounding box center [243, 573] width 97 height 18
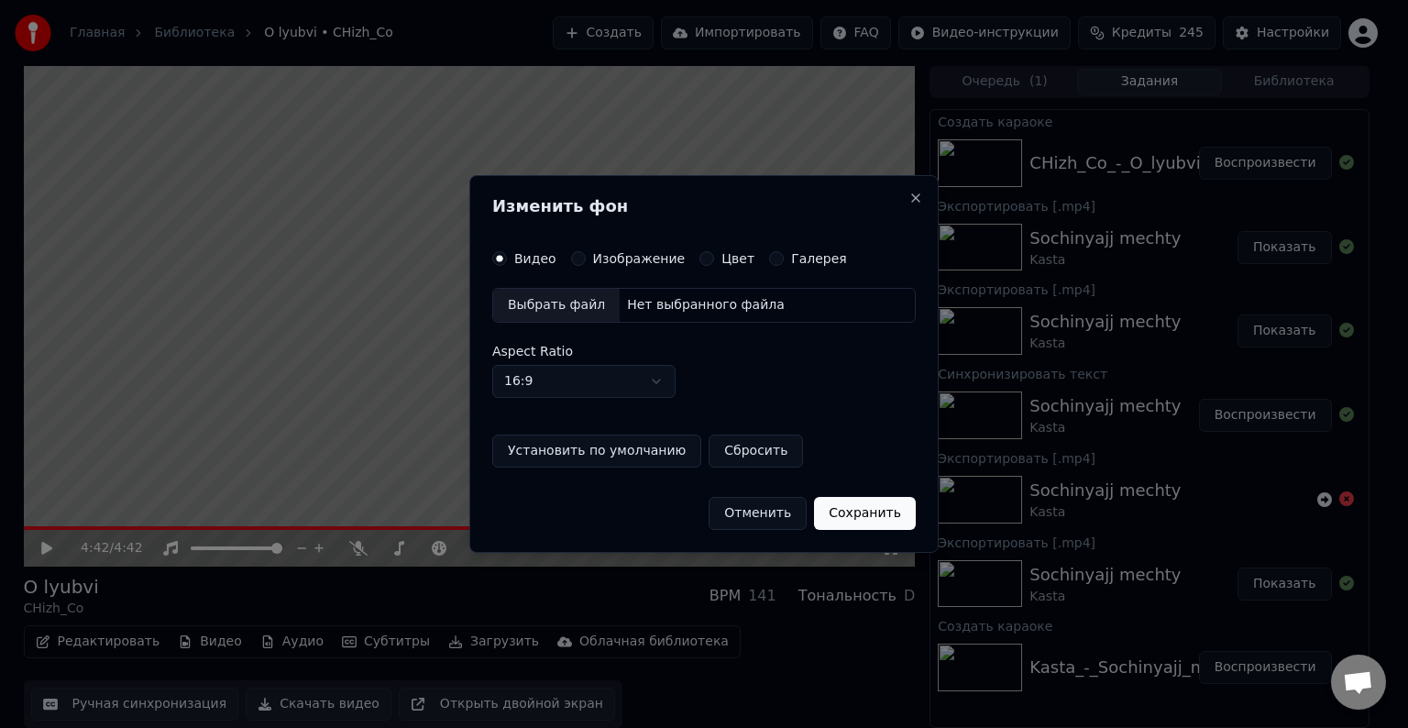
click at [587, 304] on div "Выбрать файл" at bounding box center [556, 305] width 127 height 33
click at [598, 253] on label "Изображение" at bounding box center [639, 258] width 93 height 13
click at [586, 253] on button "Изображение" at bounding box center [578, 258] width 15 height 15
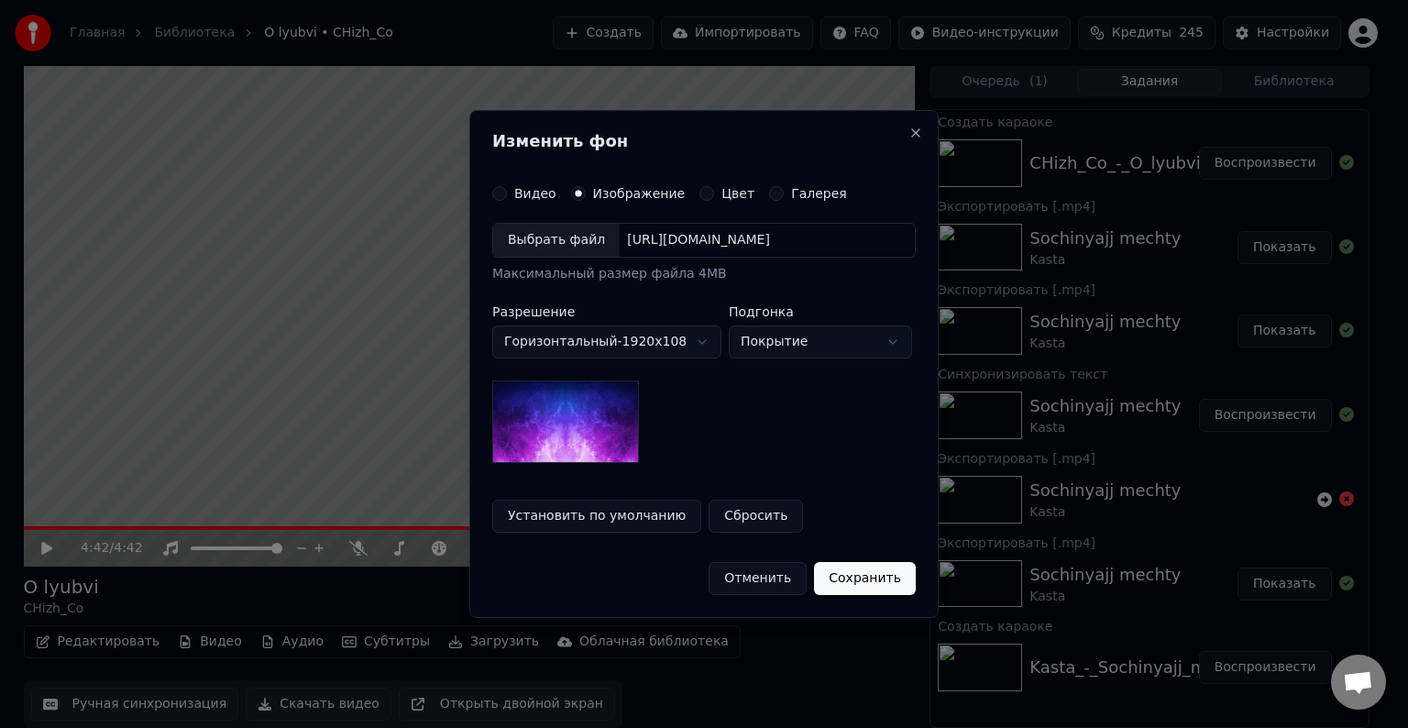
click at [593, 188] on label "Изображение" at bounding box center [639, 193] width 93 height 13
click at [586, 188] on button "Изображение" at bounding box center [578, 193] width 15 height 15
click at [562, 241] on div "Выбрать файл" at bounding box center [556, 240] width 127 height 33
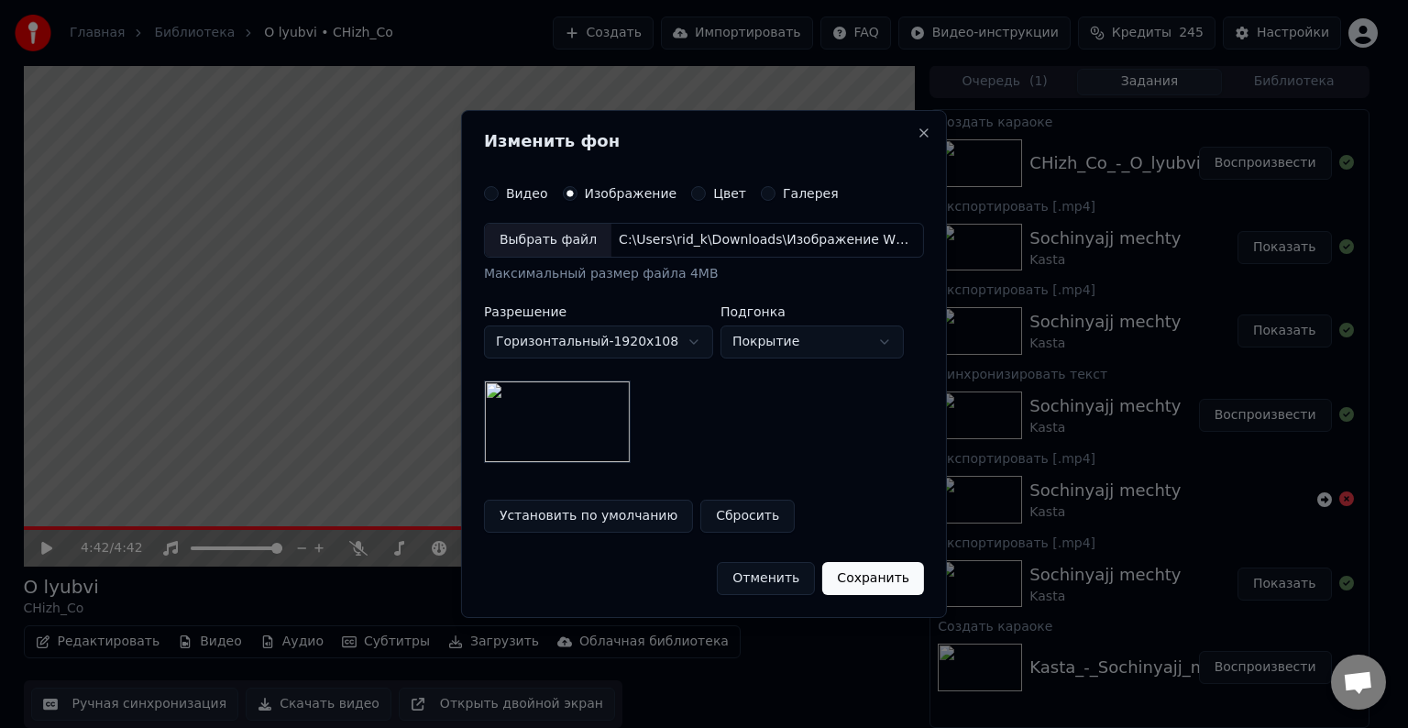
click at [853, 564] on button "Сохранить" at bounding box center [873, 578] width 102 height 33
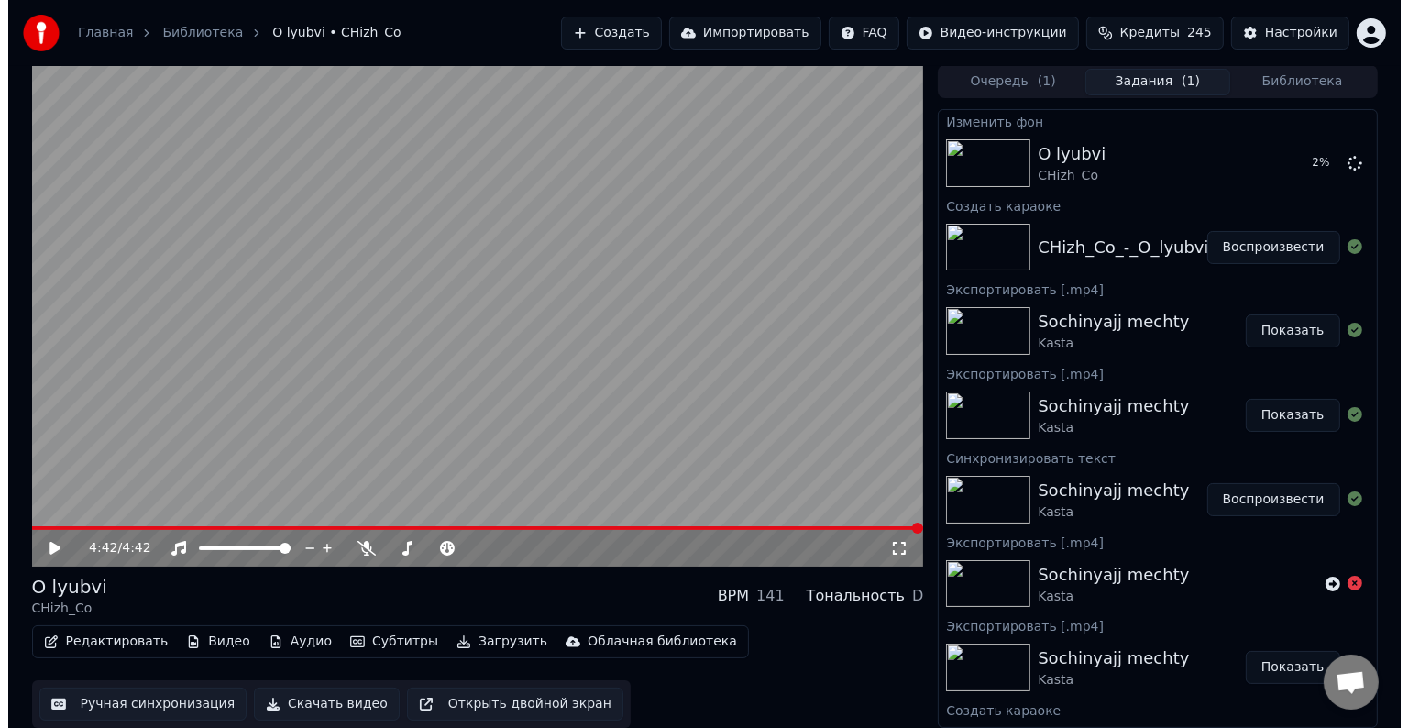
scroll to position [0, 0]
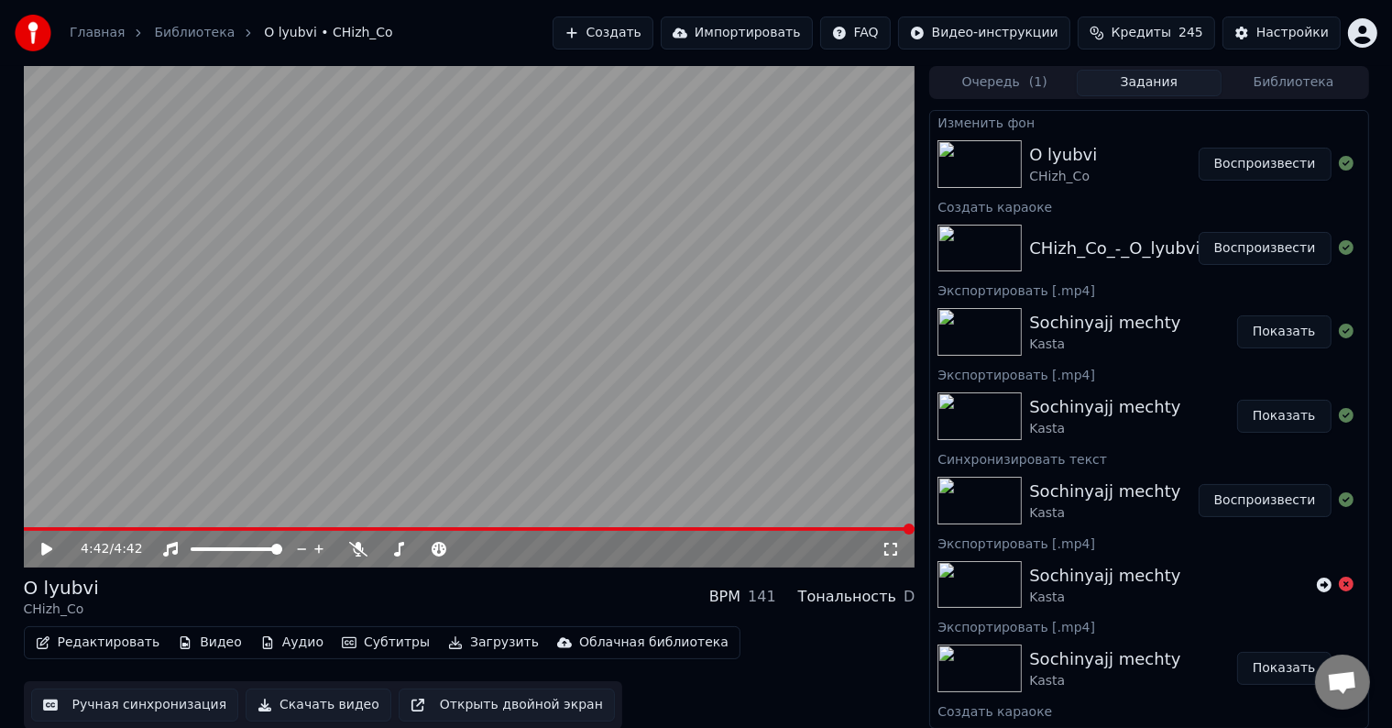
click at [1236, 160] on button "Воспроизвести" at bounding box center [1265, 164] width 133 height 33
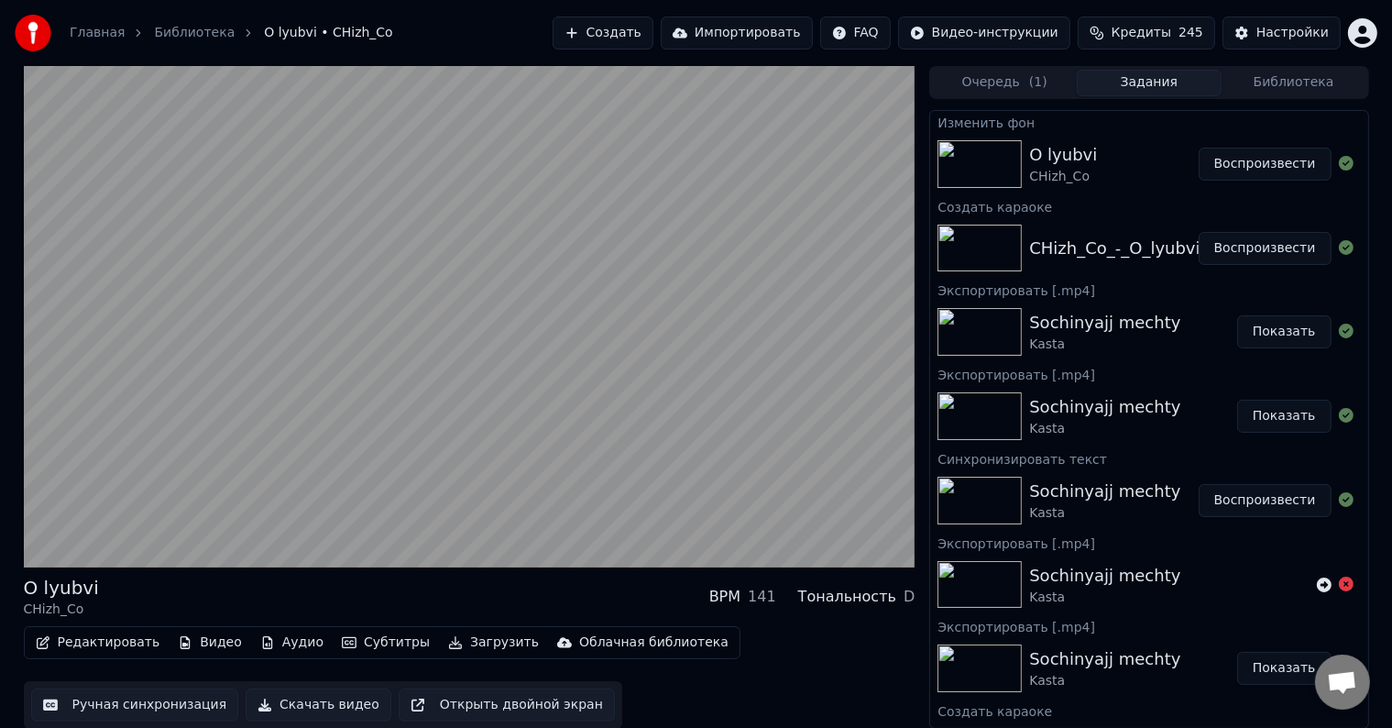
click at [539, 484] on video at bounding box center [470, 316] width 892 height 501
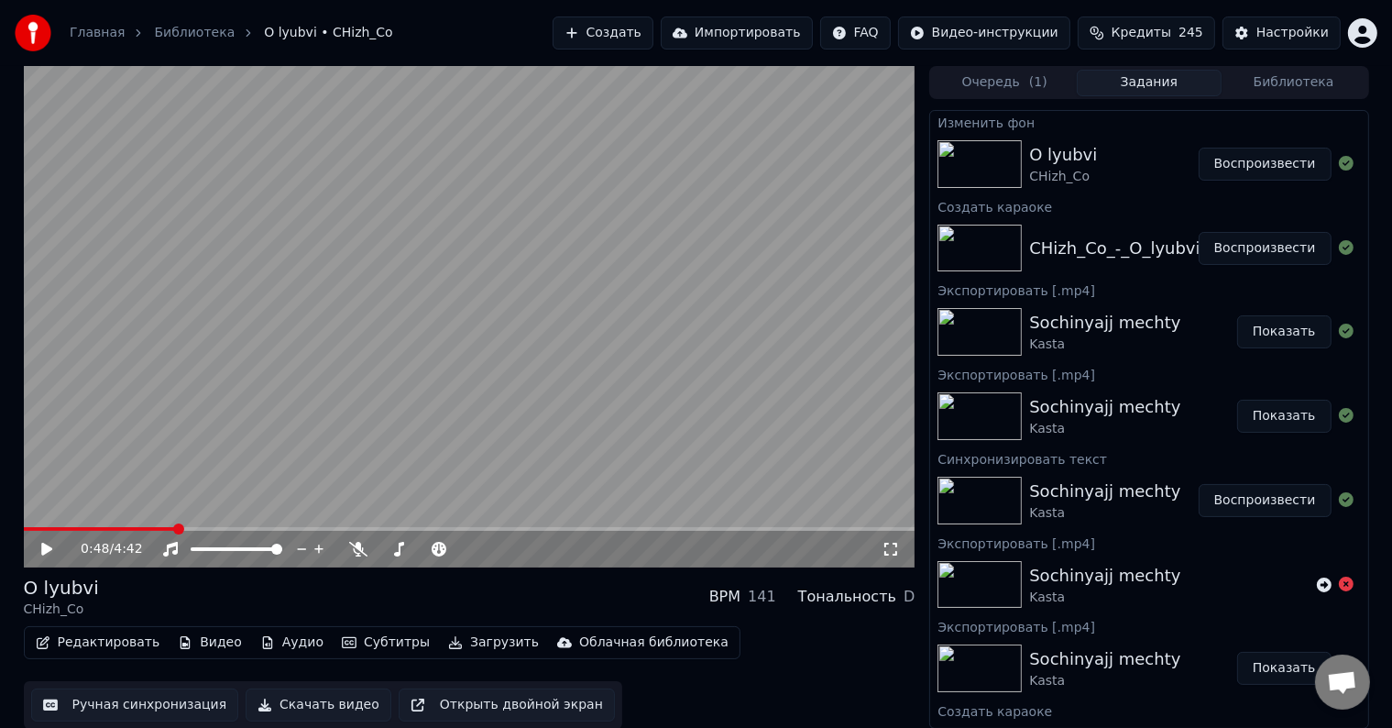
click at [25, 529] on span at bounding box center [100, 529] width 152 height 4
click at [49, 551] on icon at bounding box center [46, 549] width 11 height 13
click at [50, 548] on icon at bounding box center [46, 549] width 9 height 11
click at [50, 548] on icon at bounding box center [46, 549] width 11 height 13
click at [50, 548] on icon at bounding box center [46, 549] width 9 height 11
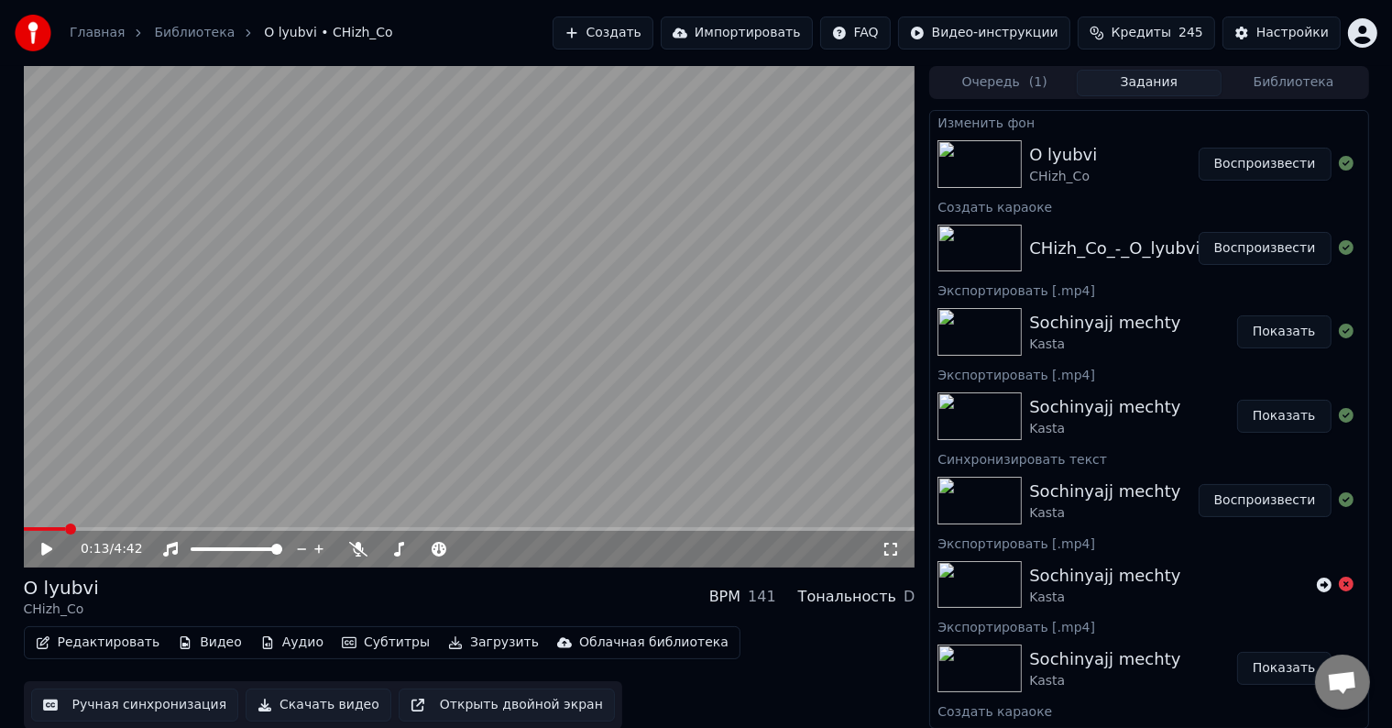
click at [50, 548] on icon at bounding box center [46, 549] width 11 height 13
click at [49, 547] on icon at bounding box center [46, 549] width 9 height 11
click at [49, 547] on icon at bounding box center [46, 549] width 11 height 13
click at [51, 524] on video at bounding box center [470, 316] width 892 height 501
click at [50, 528] on span at bounding box center [50, 529] width 52 height 4
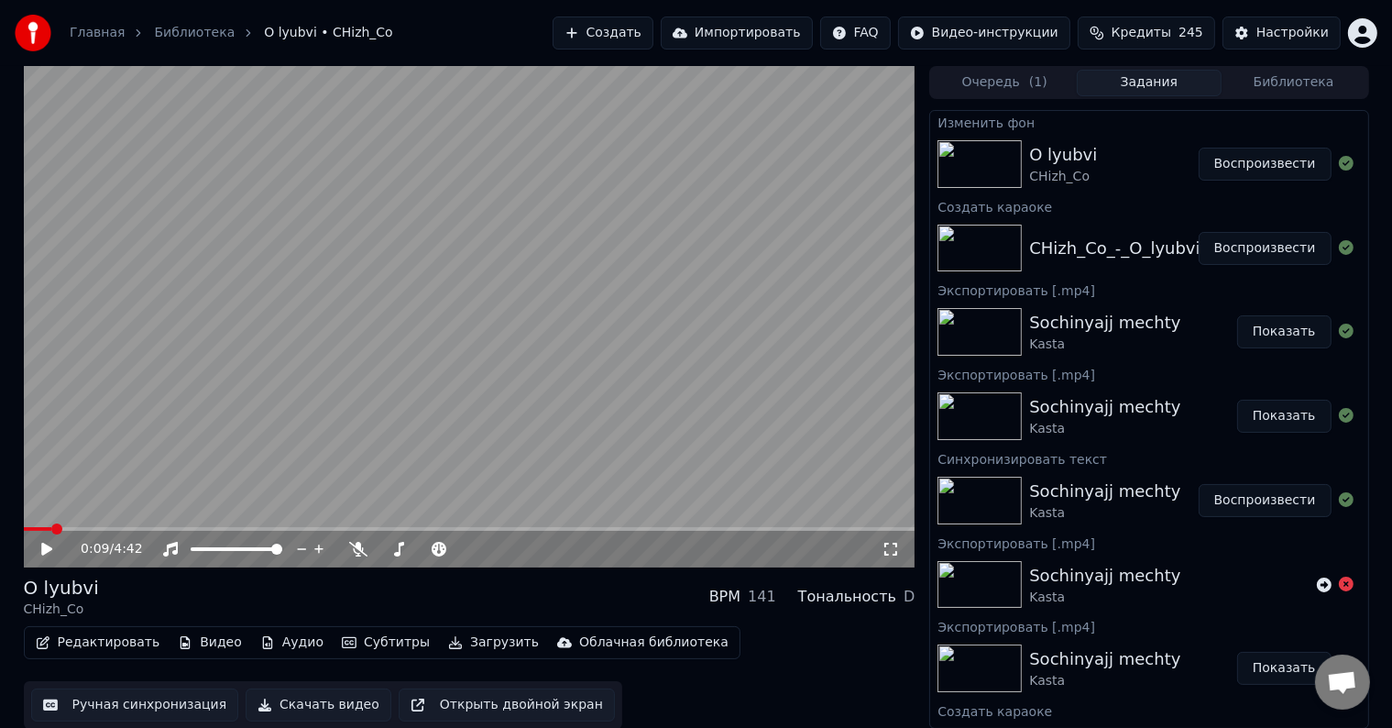
click at [43, 550] on icon at bounding box center [46, 549] width 11 height 13
click at [49, 529] on span at bounding box center [54, 528] width 11 height 11
click at [42, 546] on icon at bounding box center [46, 549] width 9 height 11
click at [43, 546] on icon at bounding box center [46, 549] width 11 height 13
click at [43, 546] on icon at bounding box center [46, 549] width 9 height 11
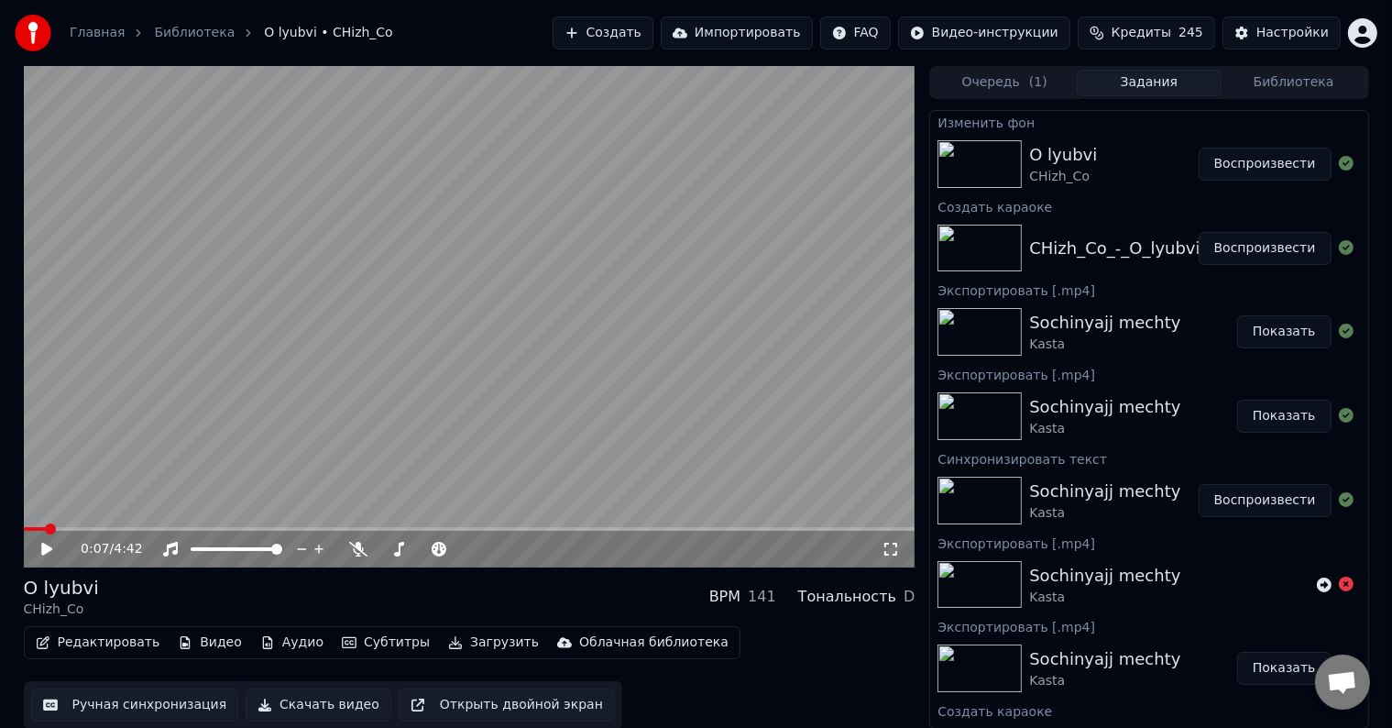
click at [46, 526] on span at bounding box center [50, 528] width 11 height 11
click at [48, 549] on icon at bounding box center [46, 549] width 11 height 13
click at [48, 550] on icon at bounding box center [46, 549] width 9 height 11
click at [50, 528] on span at bounding box center [54, 528] width 11 height 11
click at [48, 545] on icon at bounding box center [60, 549] width 43 height 15
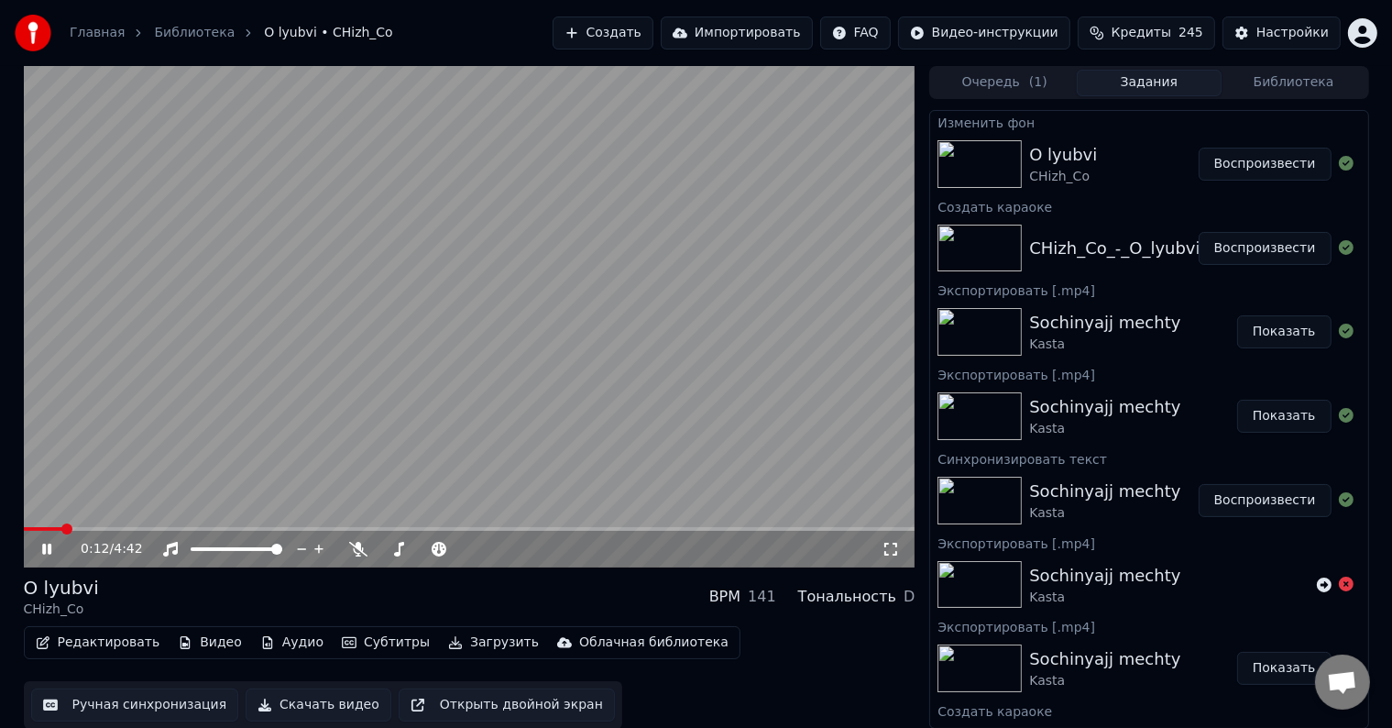
click at [48, 545] on icon at bounding box center [46, 549] width 9 height 11
click at [49, 524] on span at bounding box center [54, 528] width 11 height 11
click at [46, 528] on span at bounding box center [50, 528] width 11 height 11
click at [46, 540] on div "0:07 / 4:42" at bounding box center [469, 549] width 877 height 18
click at [50, 545] on icon at bounding box center [60, 549] width 43 height 15
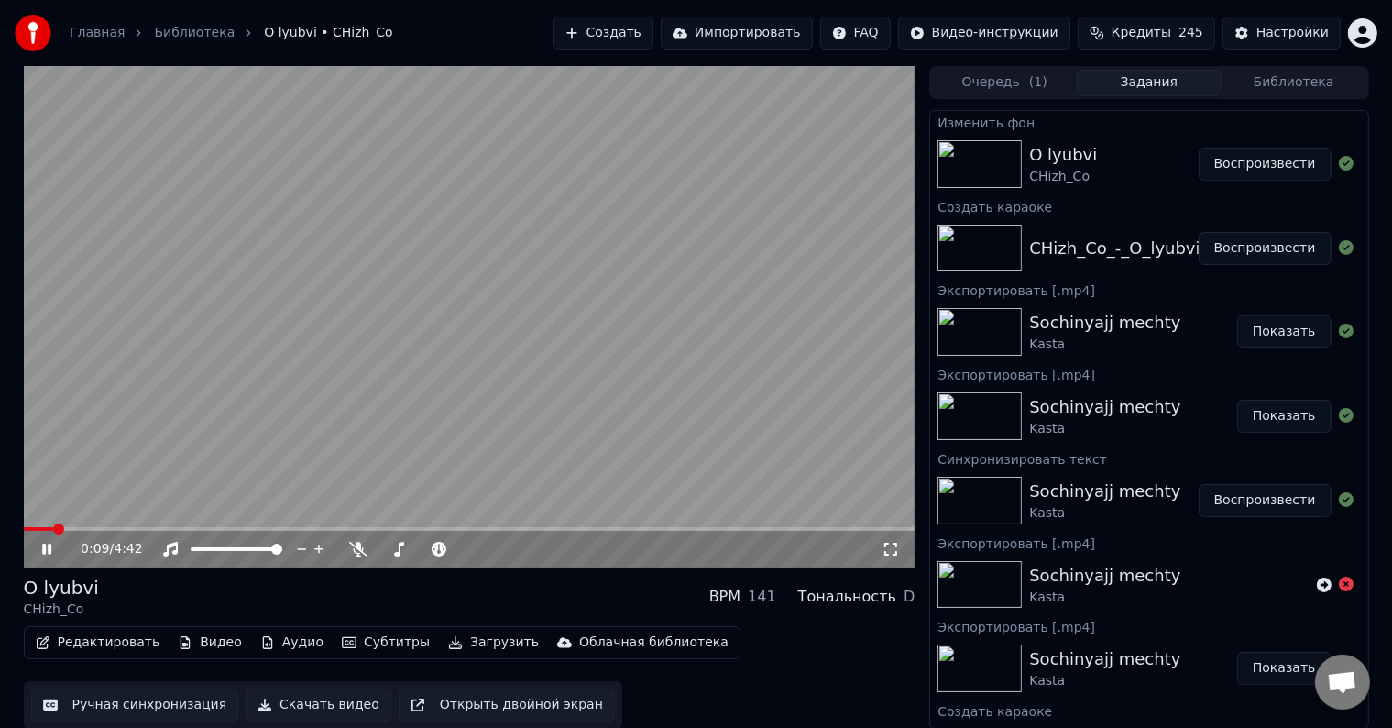
click at [43, 552] on icon at bounding box center [46, 549] width 9 height 11
click at [43, 552] on icon at bounding box center [46, 549] width 11 height 13
click at [43, 552] on icon at bounding box center [46, 549] width 9 height 11
click at [50, 528] on span at bounding box center [38, 529] width 28 height 4
click at [46, 528] on span at bounding box center [35, 529] width 22 height 4
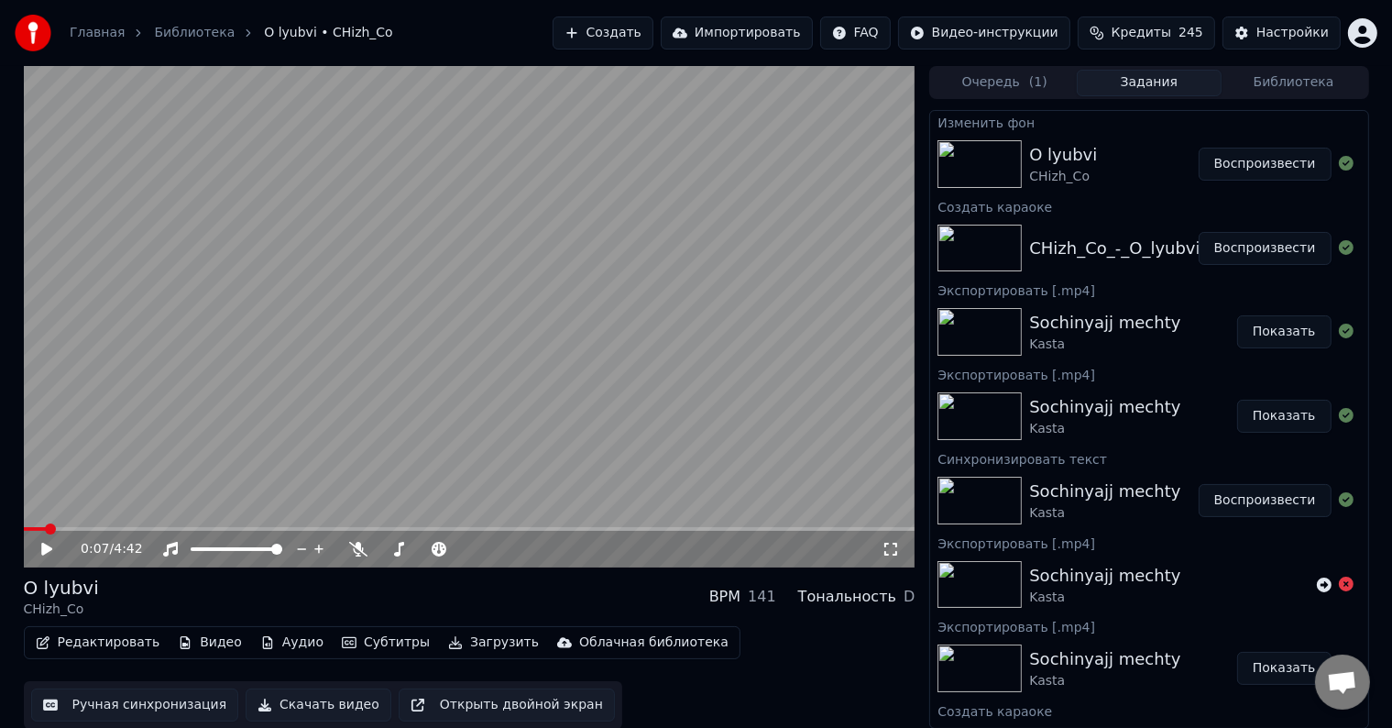
click at [48, 552] on icon at bounding box center [46, 549] width 11 height 13
click at [48, 552] on icon at bounding box center [46, 549] width 9 height 11
click at [48, 552] on icon at bounding box center [46, 549] width 11 height 13
click at [42, 556] on icon at bounding box center [60, 549] width 43 height 15
click at [65, 531] on span at bounding box center [44, 529] width 41 height 4
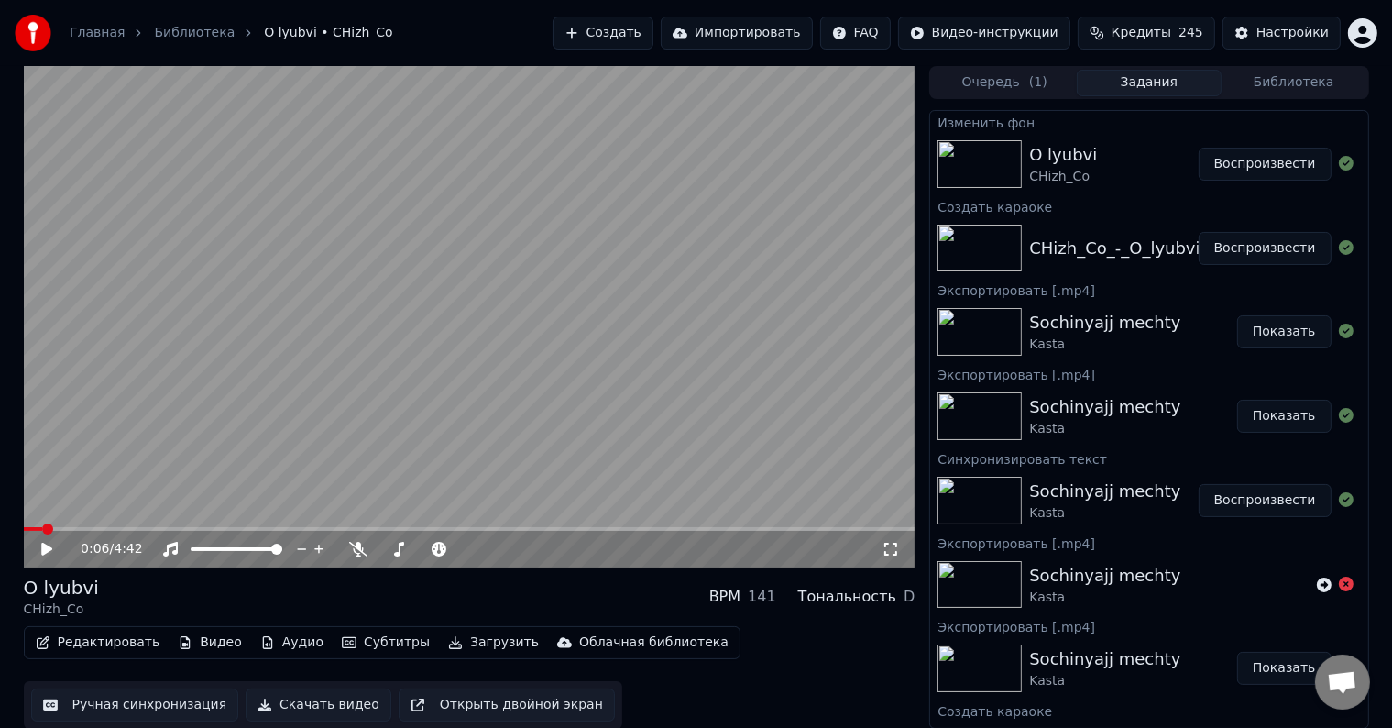
click at [42, 528] on span at bounding box center [47, 528] width 11 height 11
click at [47, 548] on icon at bounding box center [46, 549] width 11 height 13
click at [44, 550] on icon at bounding box center [46, 549] width 9 height 11
click at [24, 528] on span at bounding box center [28, 529] width 9 height 4
click at [24, 528] on span at bounding box center [29, 528] width 11 height 11
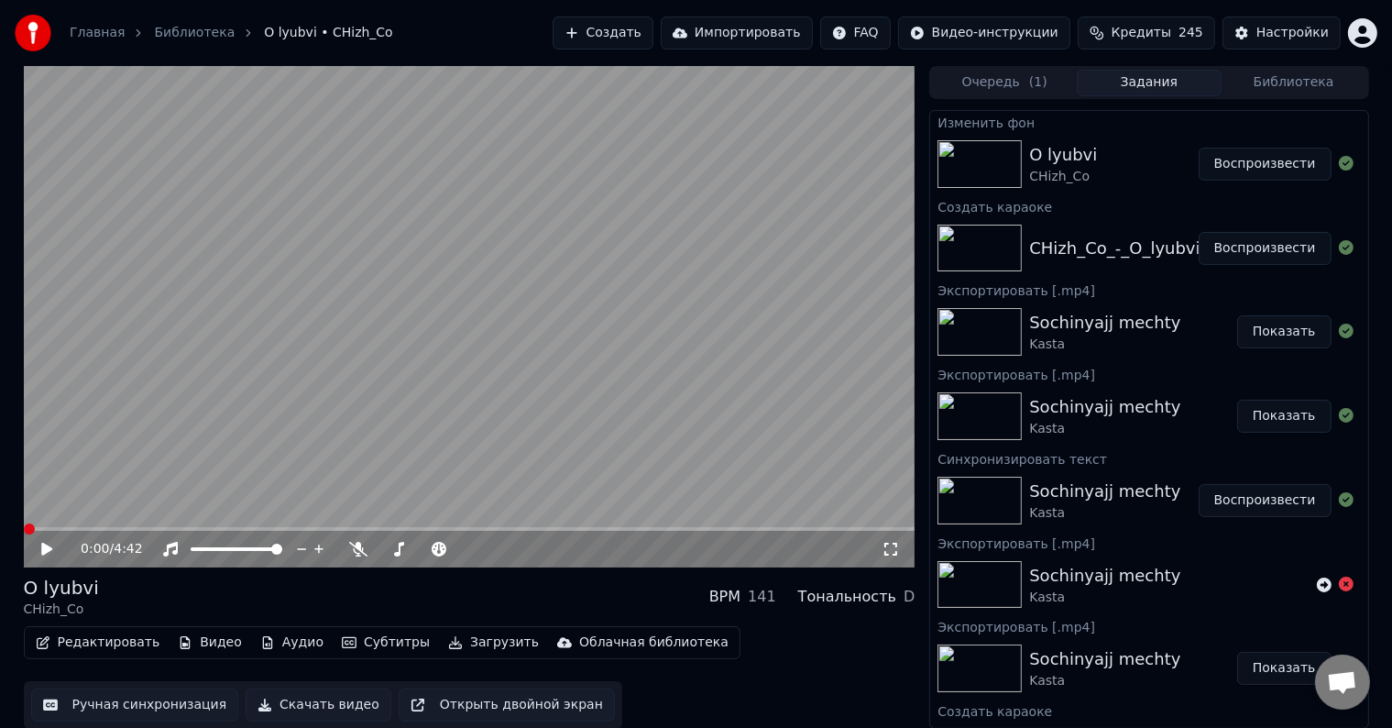
click at [24, 529] on span at bounding box center [470, 529] width 892 height 4
click at [50, 552] on icon at bounding box center [60, 549] width 43 height 15
click at [50, 551] on icon at bounding box center [46, 549] width 9 height 11
click at [39, 551] on icon at bounding box center [60, 549] width 43 height 15
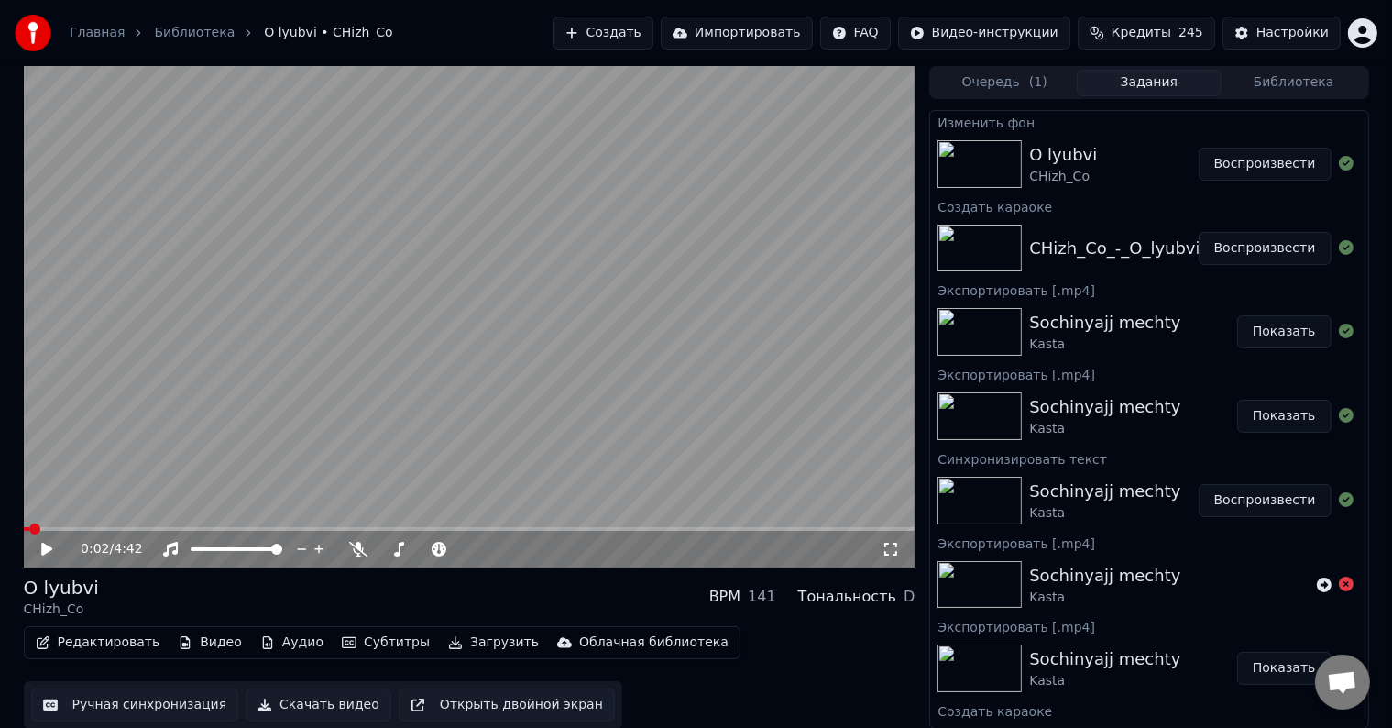
click at [30, 528] on span at bounding box center [34, 528] width 11 height 11
click at [33, 524] on span at bounding box center [38, 528] width 11 height 11
click at [52, 552] on icon at bounding box center [60, 549] width 43 height 15
click at [46, 543] on icon at bounding box center [60, 549] width 43 height 15
click at [46, 544] on icon at bounding box center [60, 549] width 43 height 15
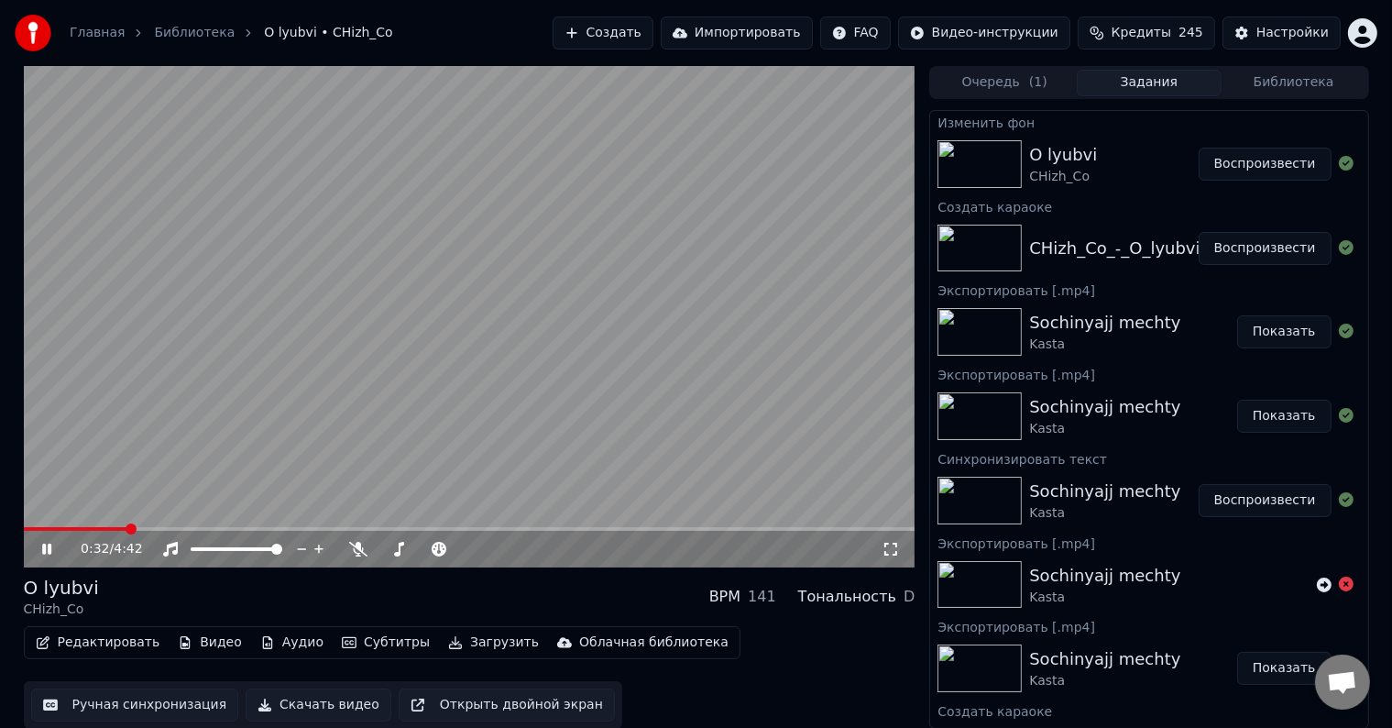
click at [51, 555] on icon at bounding box center [60, 549] width 43 height 15
click at [24, 531] on span at bounding box center [24, 529] width 0 height 4
click at [28, 530] on span at bounding box center [32, 528] width 11 height 11
click at [36, 528] on span at bounding box center [41, 528] width 11 height 11
click at [45, 545] on icon at bounding box center [46, 549] width 11 height 13
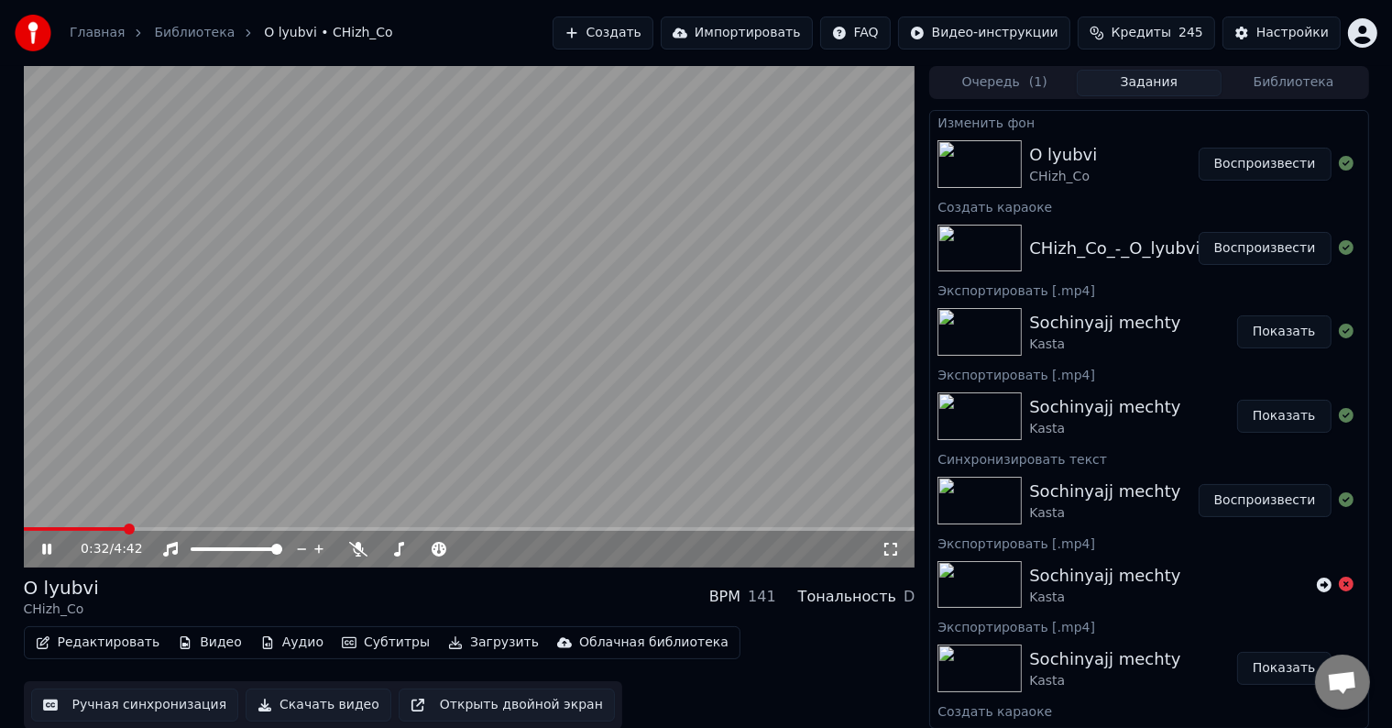
click at [39, 550] on icon at bounding box center [60, 549] width 43 height 15
click at [30, 529] on span at bounding box center [75, 529] width 103 height 4
click at [24, 531] on span at bounding box center [29, 528] width 11 height 11
click at [48, 548] on icon at bounding box center [46, 549] width 11 height 13
click at [48, 548] on icon at bounding box center [46, 549] width 9 height 11
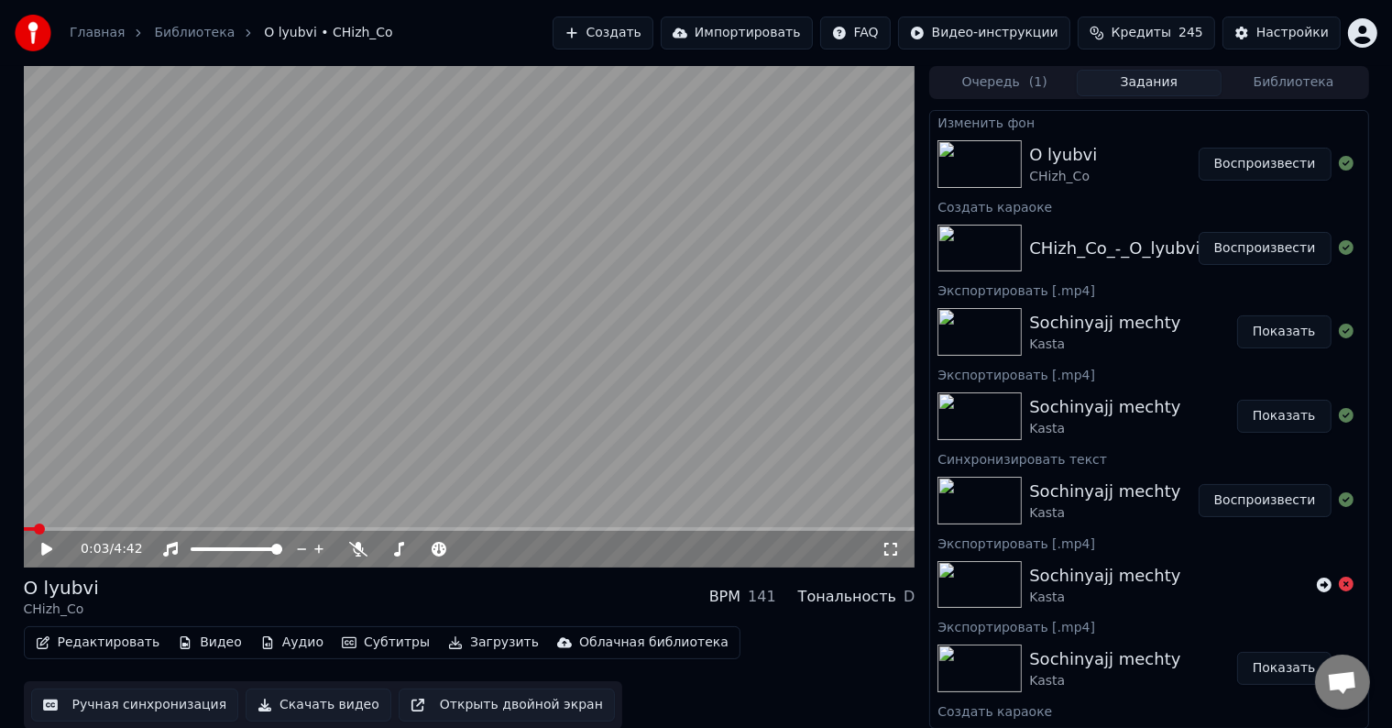
click at [48, 548] on icon at bounding box center [46, 549] width 11 height 13
click at [48, 548] on icon at bounding box center [46, 549] width 9 height 11
click at [48, 548] on icon at bounding box center [46, 549] width 11 height 13
click at [48, 548] on icon at bounding box center [46, 549] width 9 height 11
click at [28, 528] on span at bounding box center [68, 529] width 88 height 4
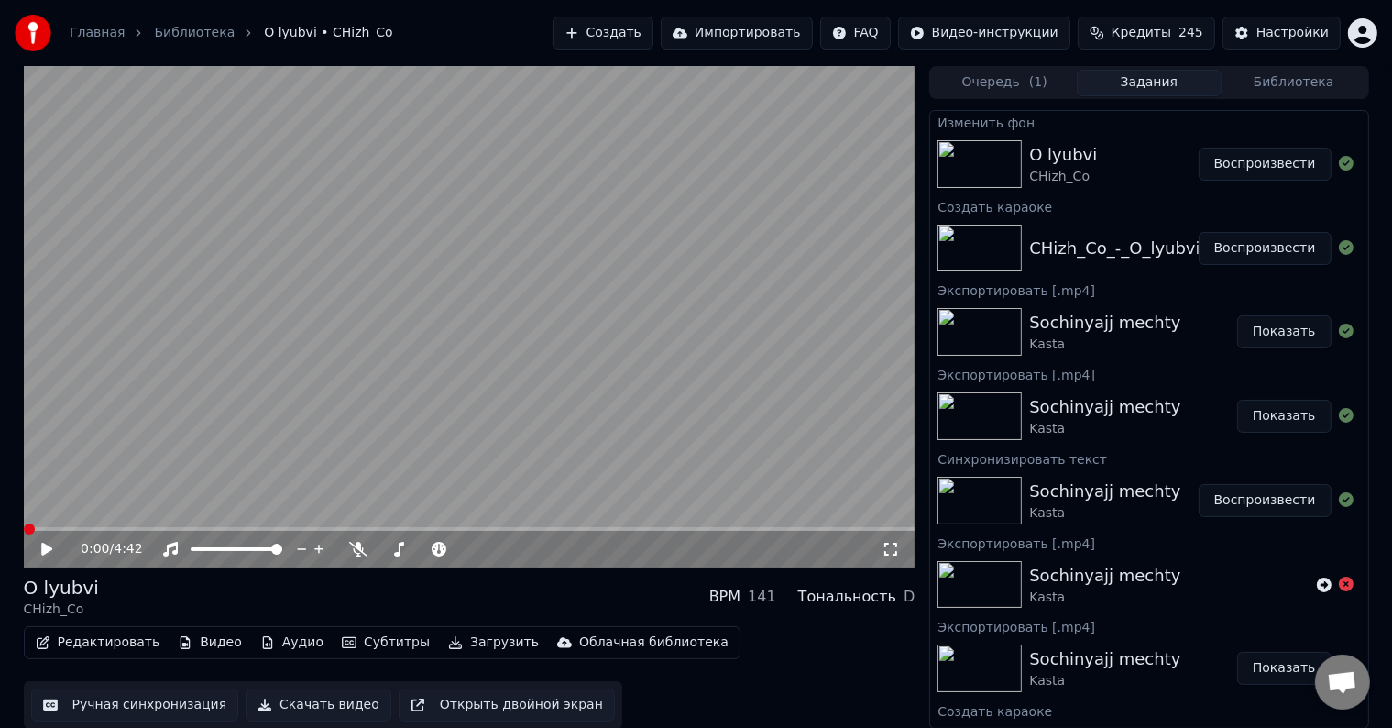
click at [24, 528] on span at bounding box center [24, 529] width 0 height 4
click at [44, 550] on icon at bounding box center [46, 549] width 11 height 13
click at [44, 550] on icon at bounding box center [46, 549] width 9 height 11
click at [43, 550] on icon at bounding box center [46, 549] width 11 height 13
click at [39, 555] on icon at bounding box center [60, 549] width 43 height 15
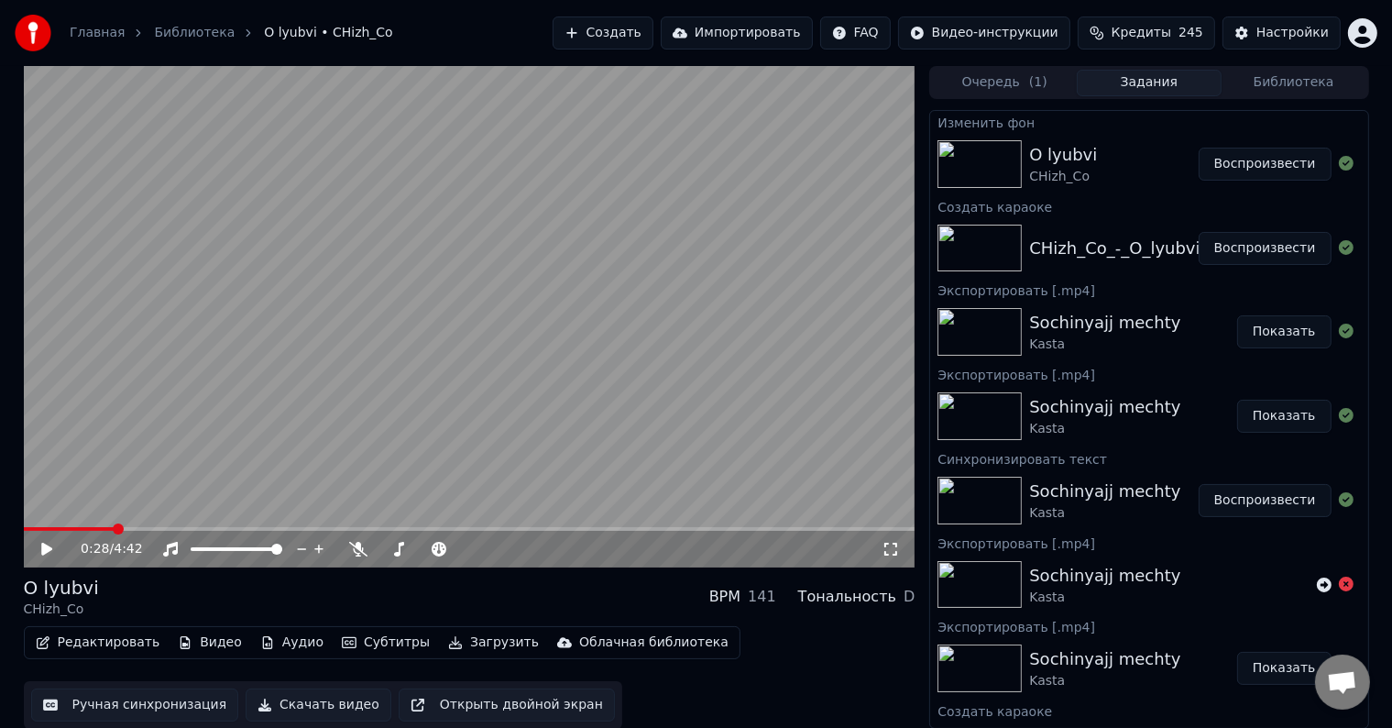
click at [40, 533] on div "0:28 / 4:42" at bounding box center [470, 549] width 892 height 37
click at [36, 528] on span at bounding box center [30, 529] width 13 height 4
click at [30, 532] on span at bounding box center [34, 528] width 11 height 11
click at [47, 546] on icon at bounding box center [46, 549] width 11 height 13
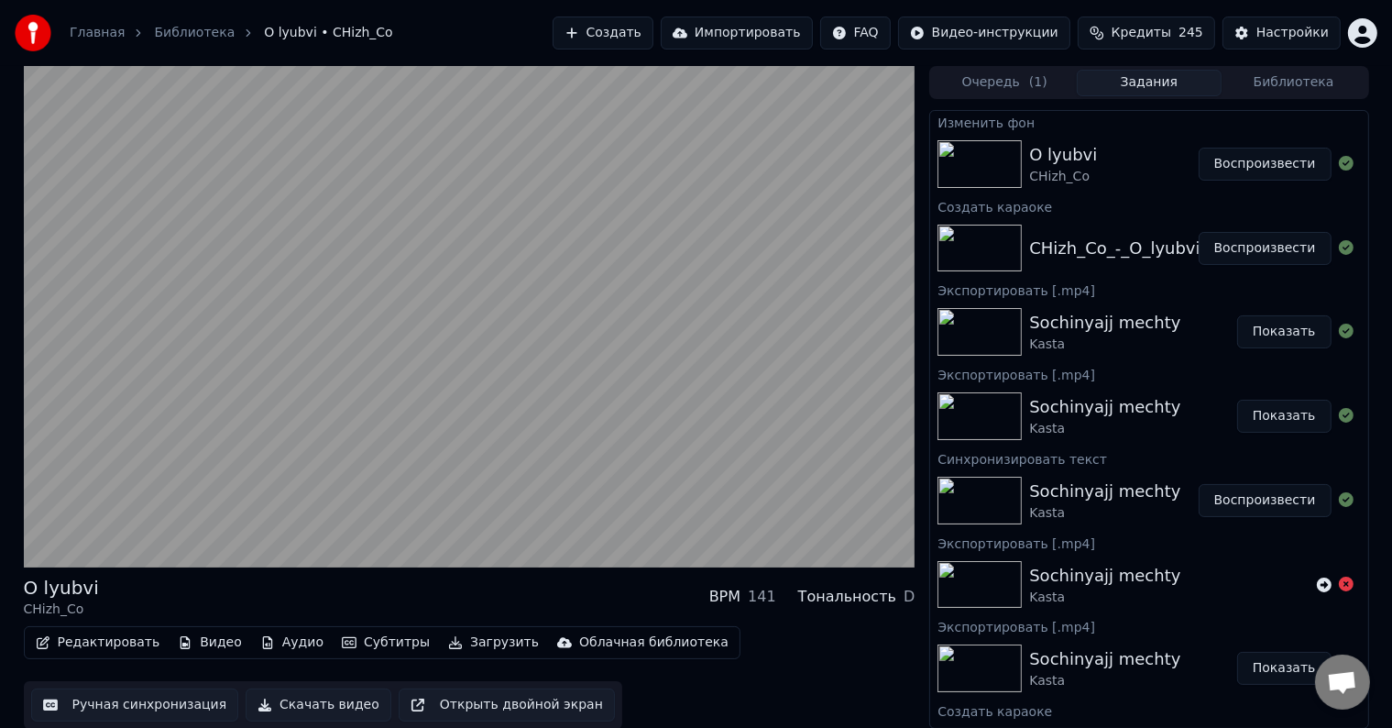
click at [480, 461] on video at bounding box center [470, 316] width 892 height 501
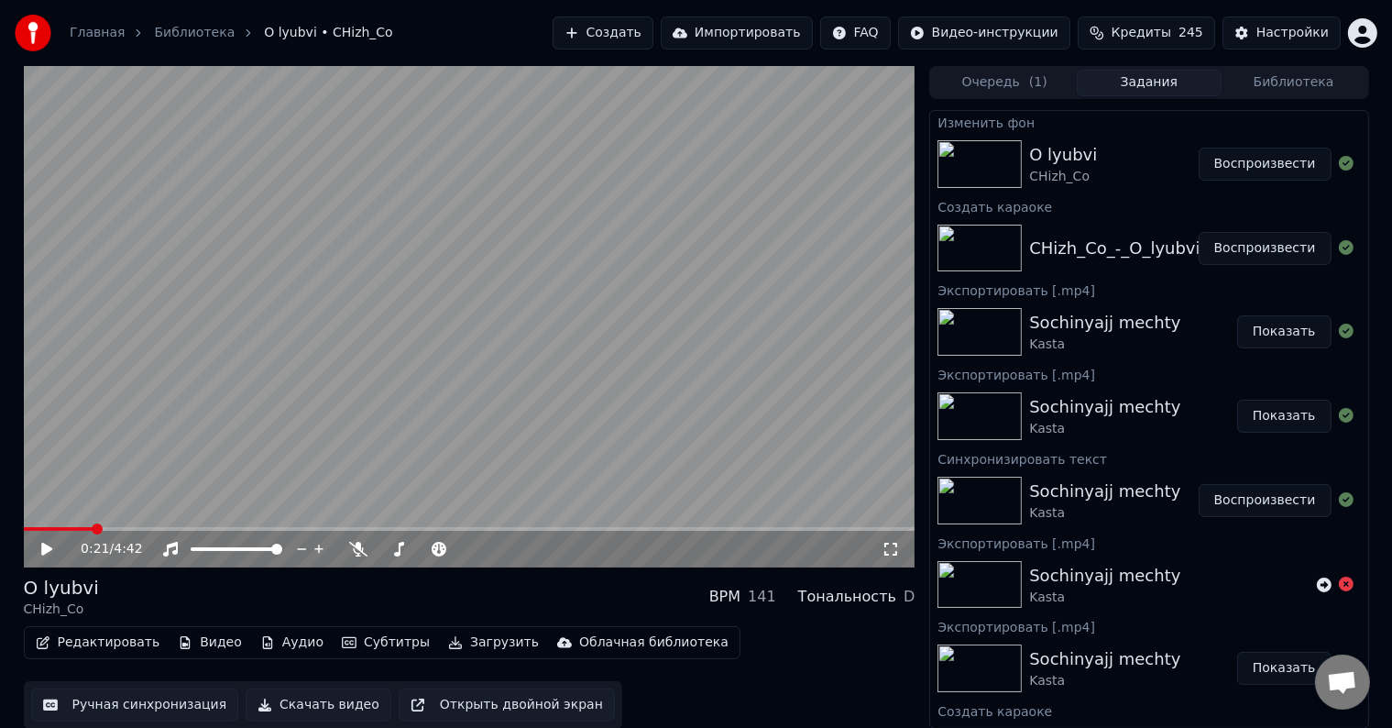
click at [184, 446] on video at bounding box center [470, 316] width 892 height 501
click at [42, 554] on icon at bounding box center [46, 549] width 9 height 11
click at [93, 528] on span at bounding box center [59, 529] width 70 height 4
click at [90, 528] on span at bounding box center [57, 529] width 66 height 4
click at [110, 528] on span at bounding box center [470, 529] width 892 height 4
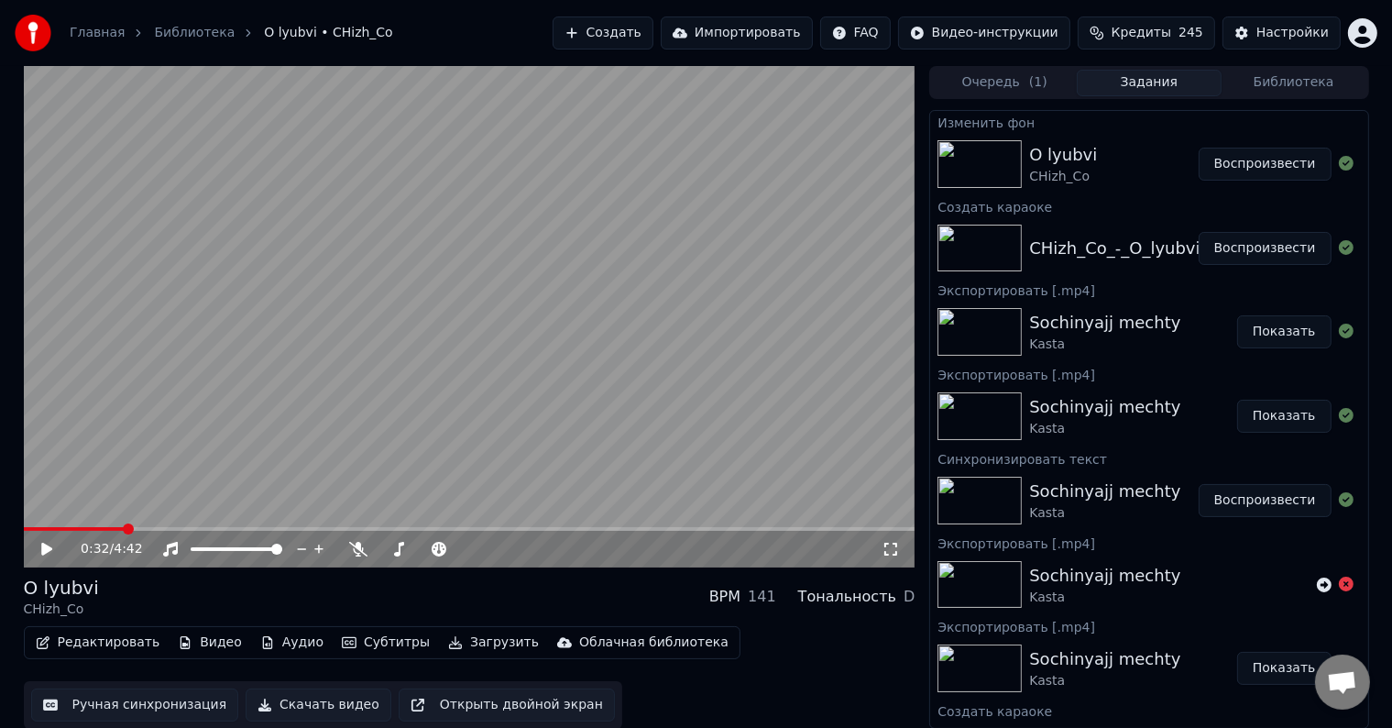
click at [123, 531] on span at bounding box center [470, 529] width 892 height 4
click at [55, 545] on icon at bounding box center [60, 549] width 43 height 15
click at [440, 527] on polygon at bounding box center [440, 531] width 13 height 13
click at [399, 527] on span at bounding box center [211, 529] width 375 height 4
click at [416, 527] on span at bounding box center [470, 529] width 892 height 4
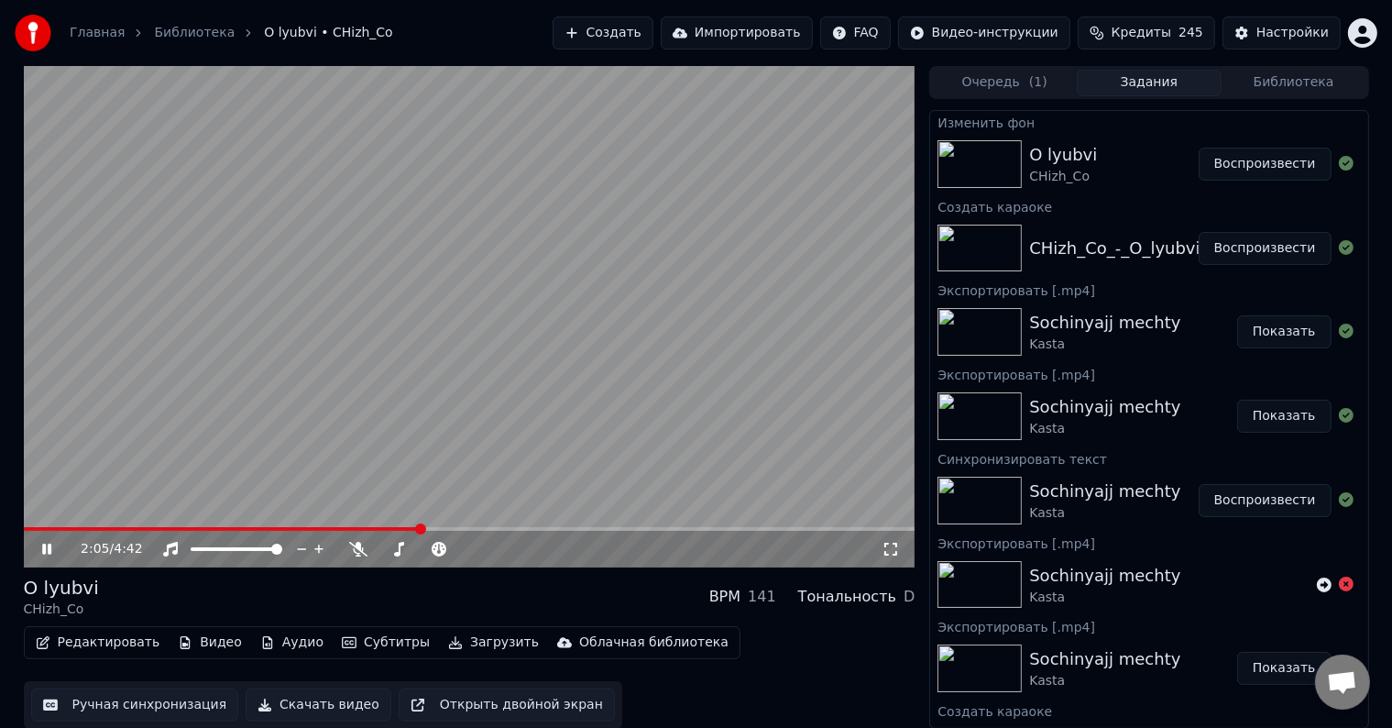
click at [435, 528] on span at bounding box center [470, 529] width 892 height 4
click at [466, 531] on span at bounding box center [470, 529] width 892 height 4
click at [484, 529] on span at bounding box center [470, 529] width 892 height 4
click at [48, 544] on icon at bounding box center [46, 549] width 9 height 11
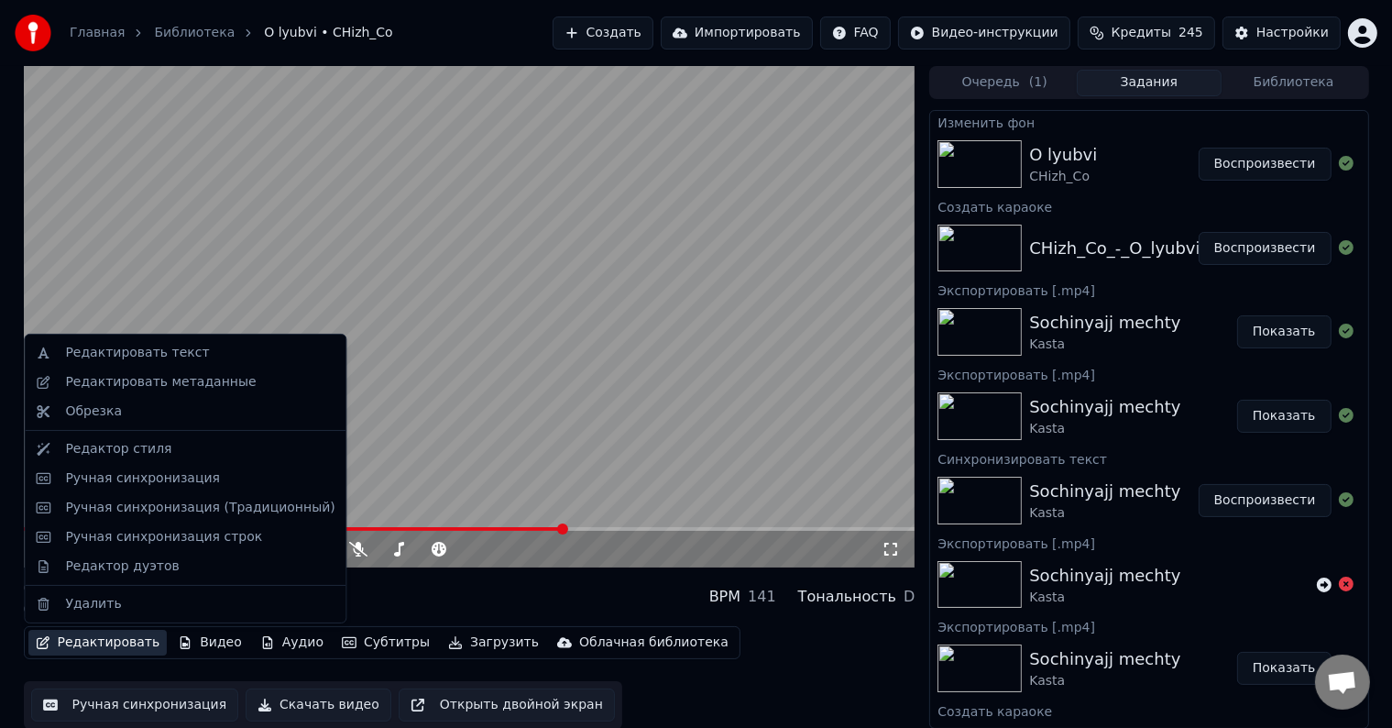
click at [124, 645] on button "Редактировать" at bounding box center [97, 643] width 139 height 26
click at [176, 356] on div "Редактировать текст" at bounding box center [137, 353] width 144 height 18
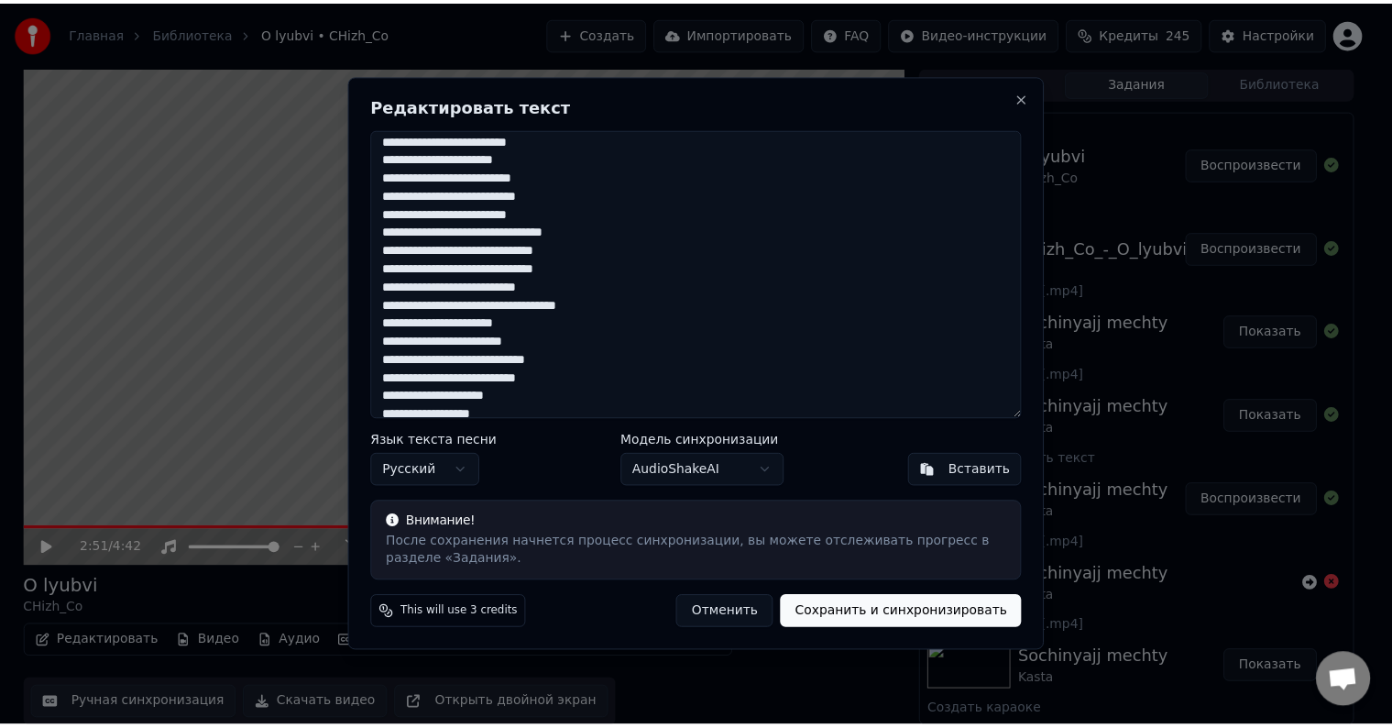
scroll to position [37, 0]
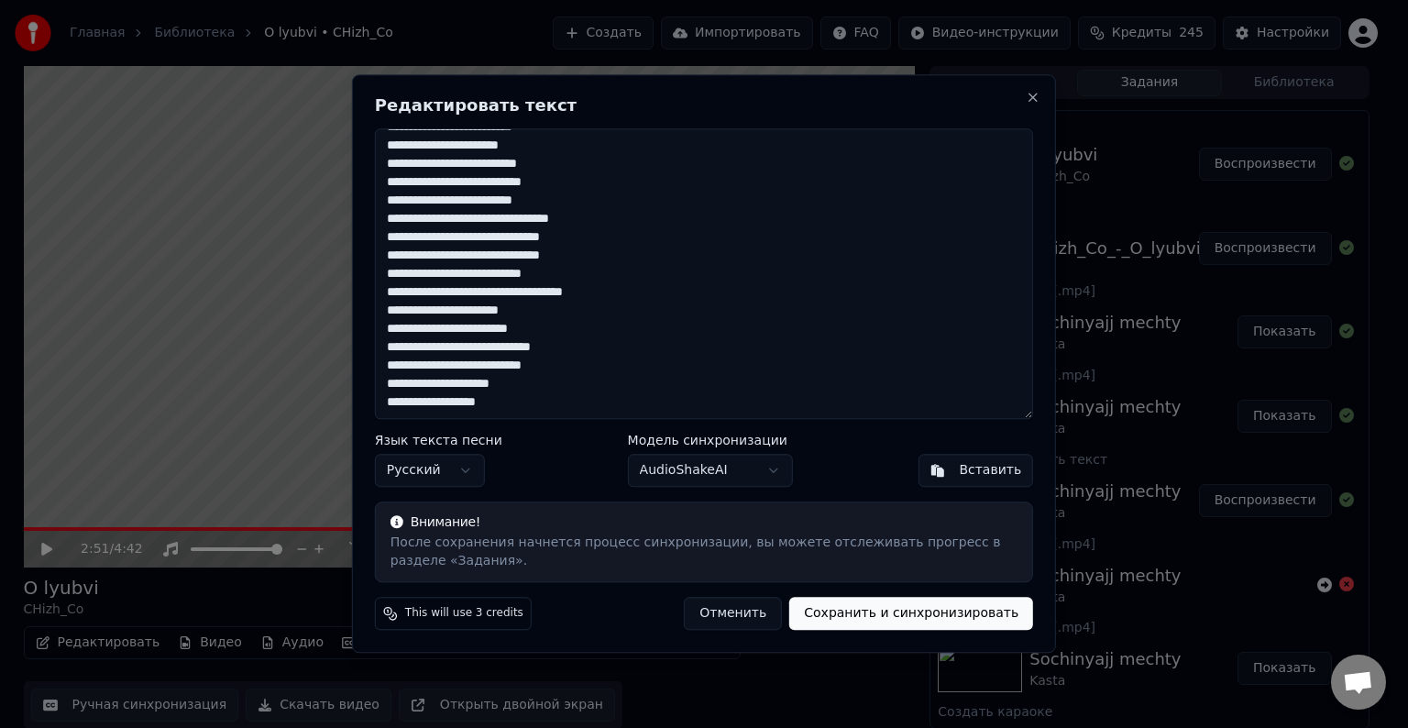
click at [782, 618] on button "Отменить" at bounding box center [733, 614] width 98 height 33
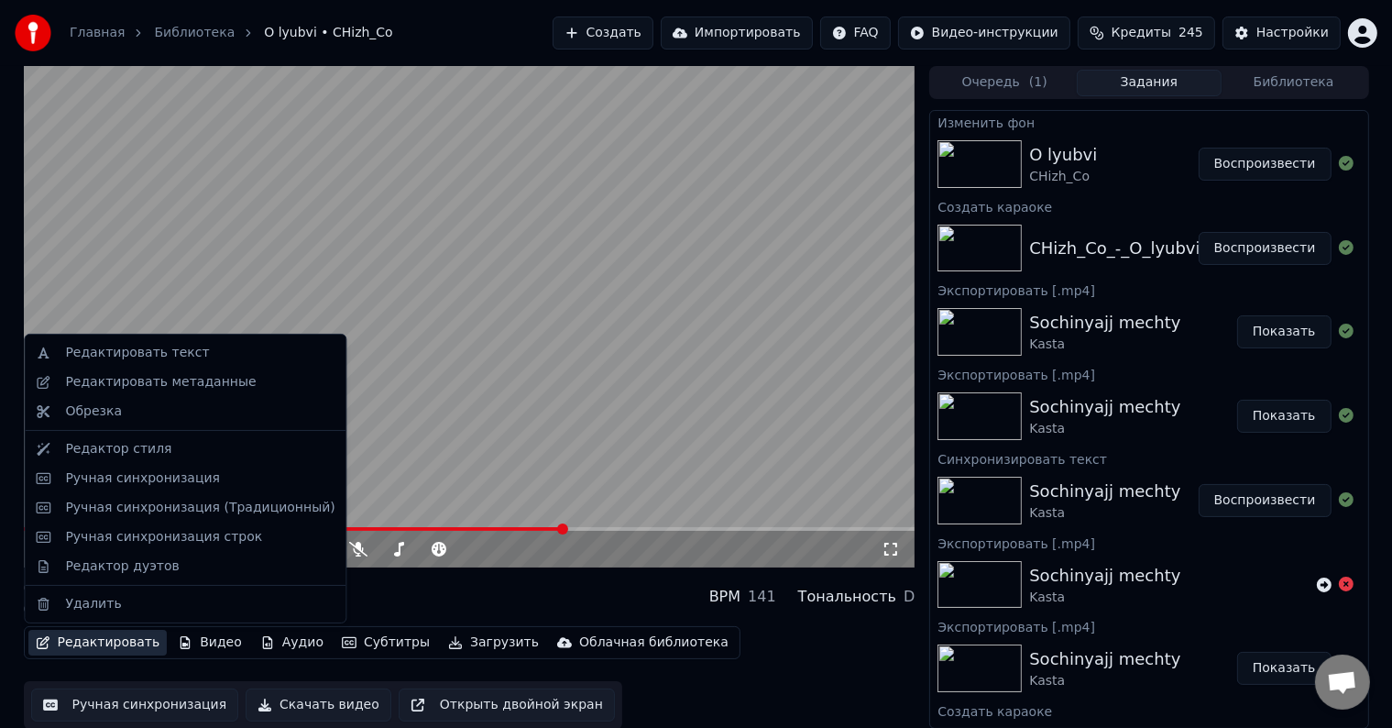
click at [119, 640] on button "Редактировать" at bounding box center [97, 643] width 139 height 26
click at [123, 488] on div "Ручная синхронизация" at bounding box center [185, 478] width 314 height 29
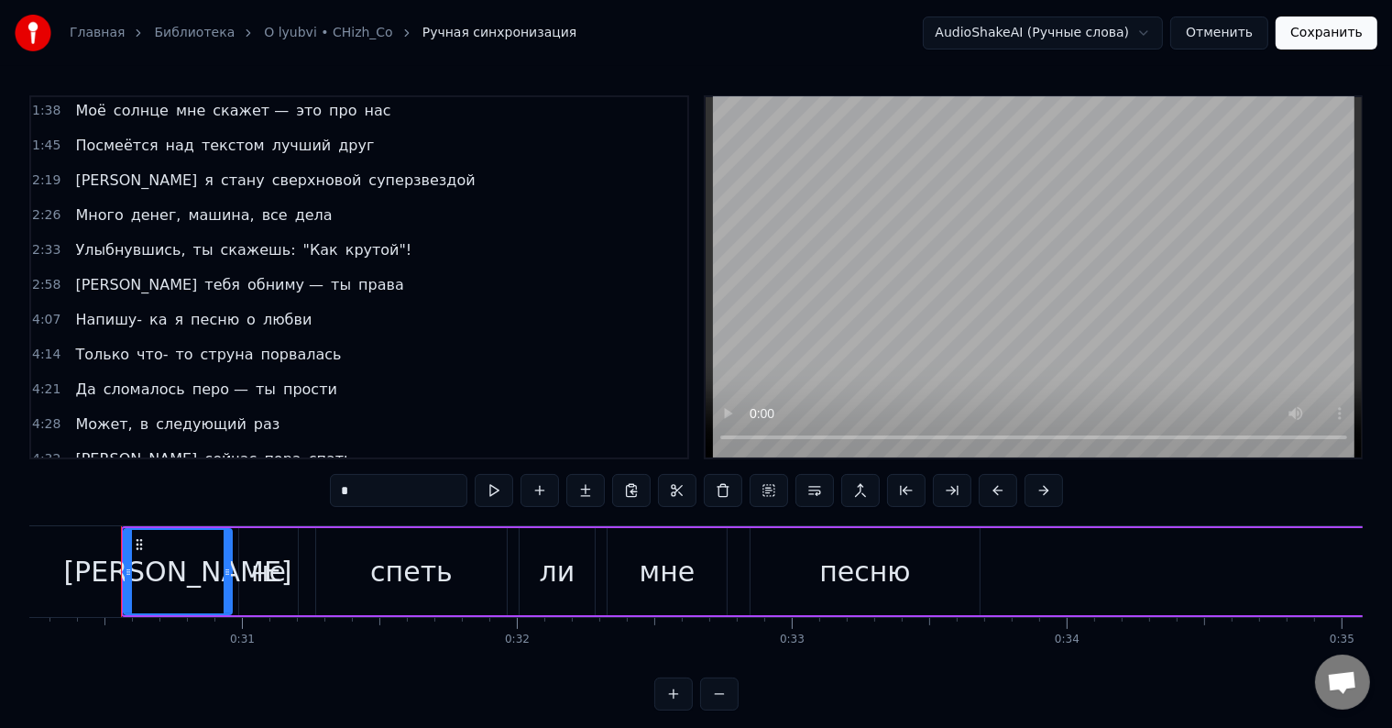
scroll to position [28, 0]
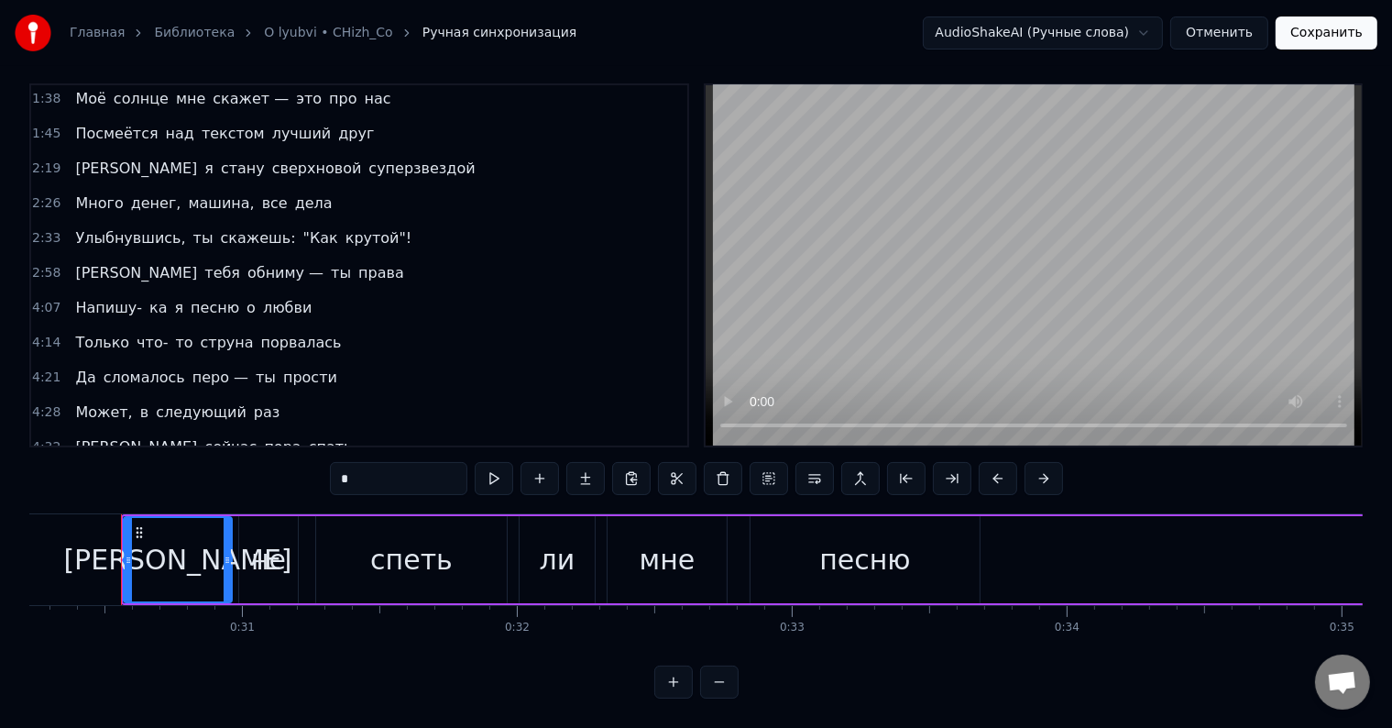
click at [103, 227] on span "Улыбнувшись," at bounding box center [130, 237] width 114 height 21
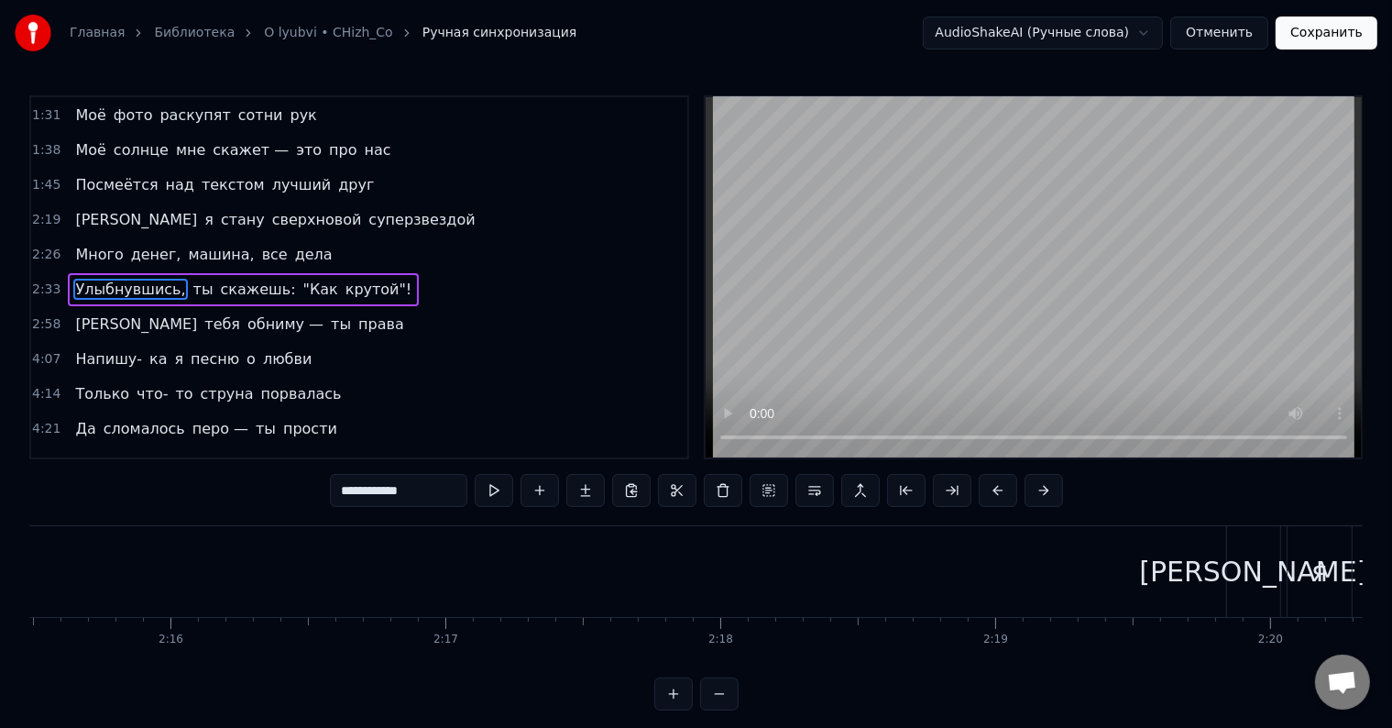
scroll to position [0, 42066]
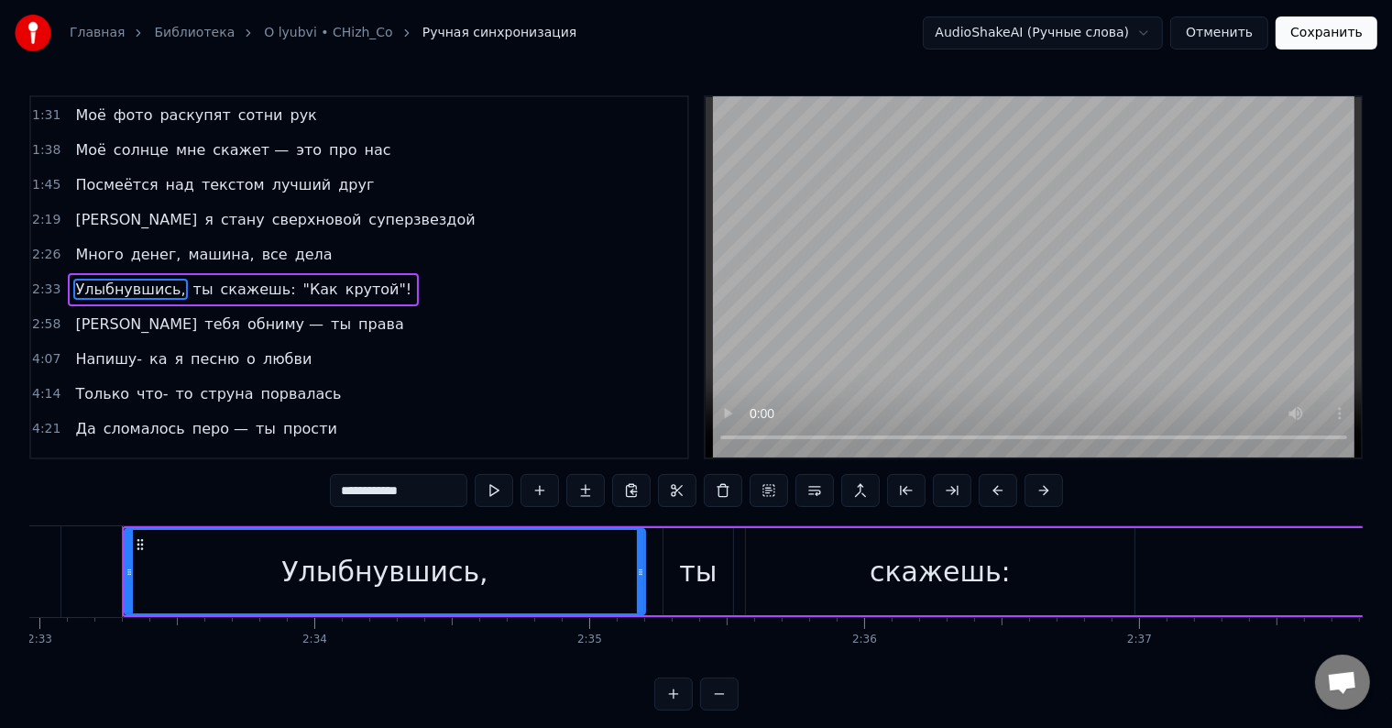
click at [302, 279] on span ""Как" at bounding box center [321, 289] width 39 height 21
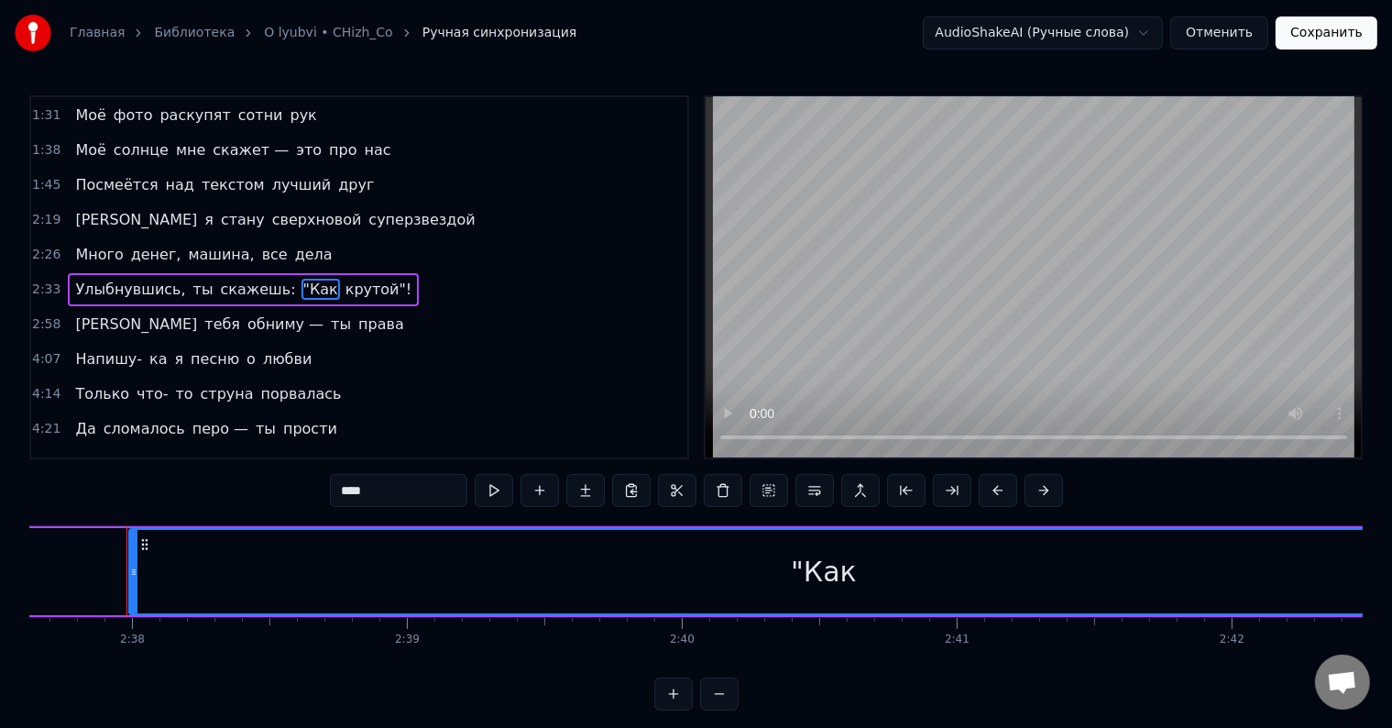
scroll to position [0, 43353]
click at [400, 495] on input "****" at bounding box center [399, 490] width 138 height 33
click at [769, 575] on div ""Как" at bounding box center [820, 571] width 1388 height 83
click at [858, 577] on div ""Как" at bounding box center [820, 571] width 1388 height 83
click at [947, 569] on div ""Как" at bounding box center [820, 571] width 1388 height 83
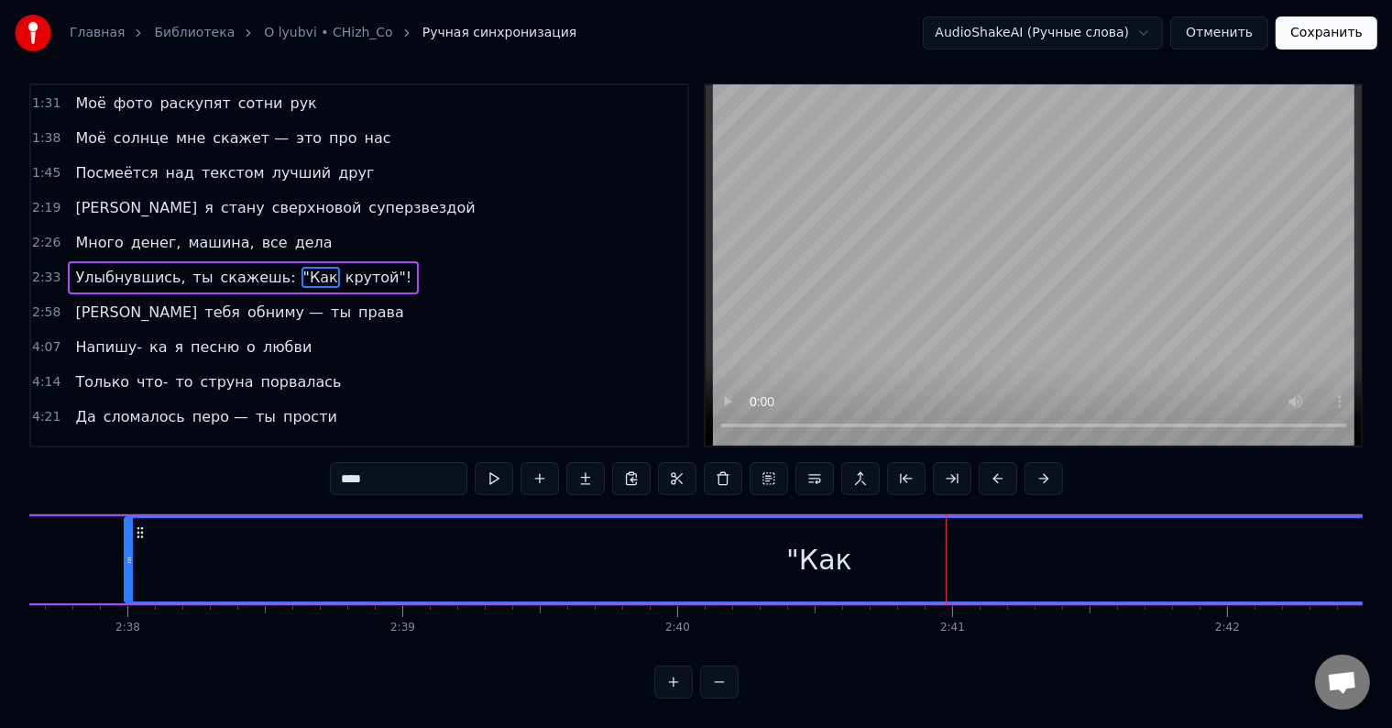
scroll to position [28, 0]
click at [726, 688] on button at bounding box center [719, 682] width 39 height 33
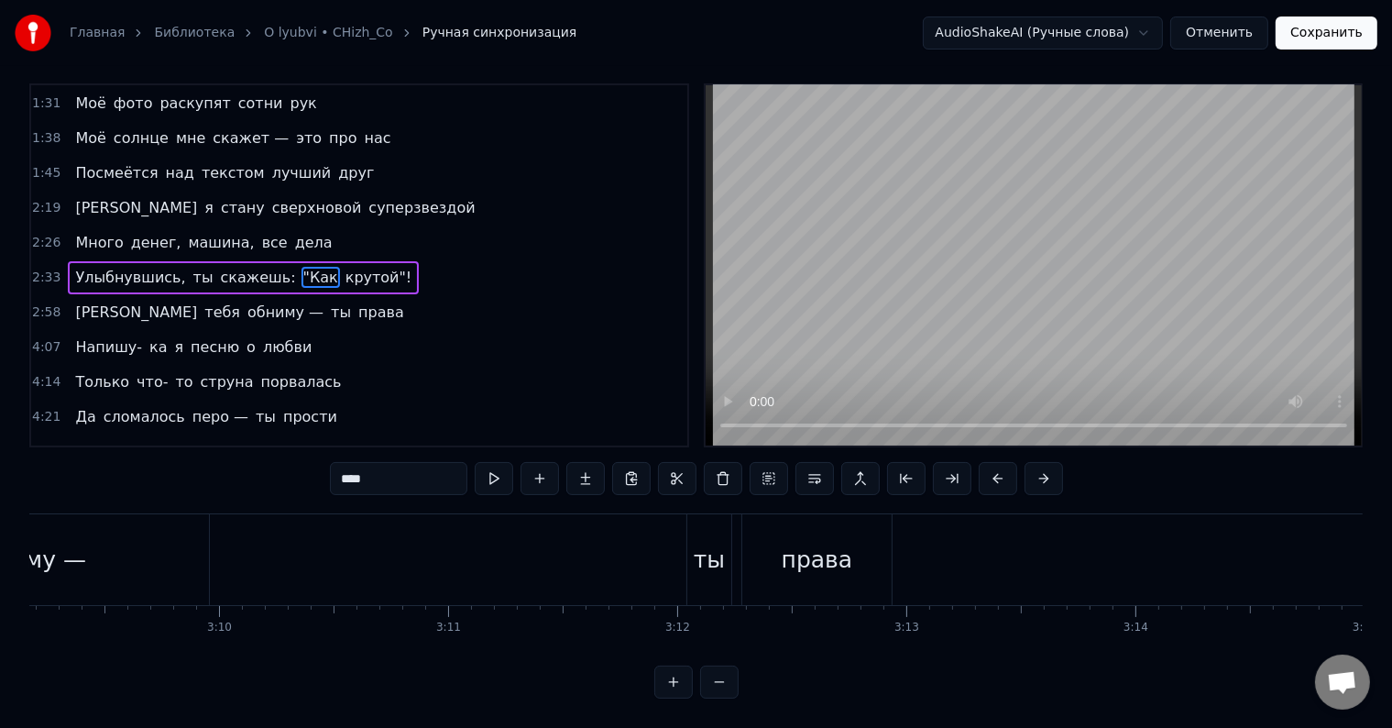
click at [726, 688] on button at bounding box center [719, 682] width 39 height 33
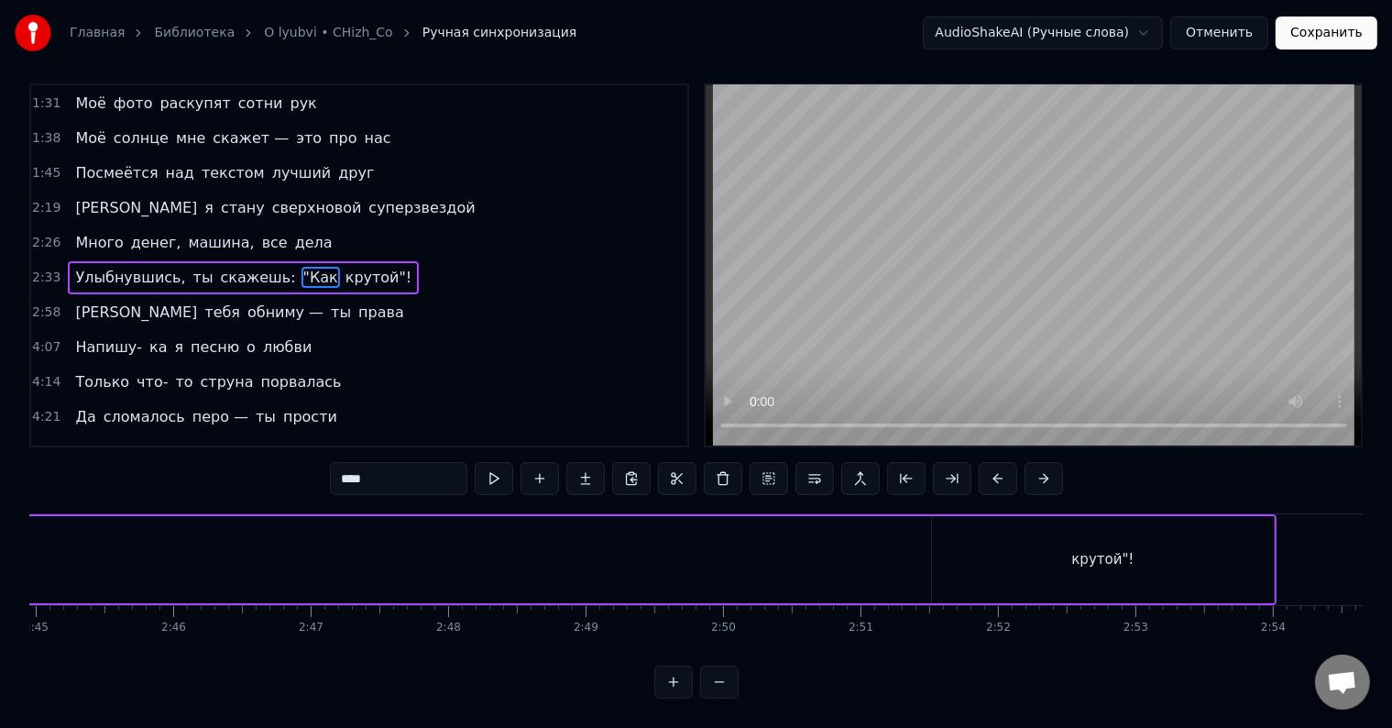
scroll to position [0, 22043]
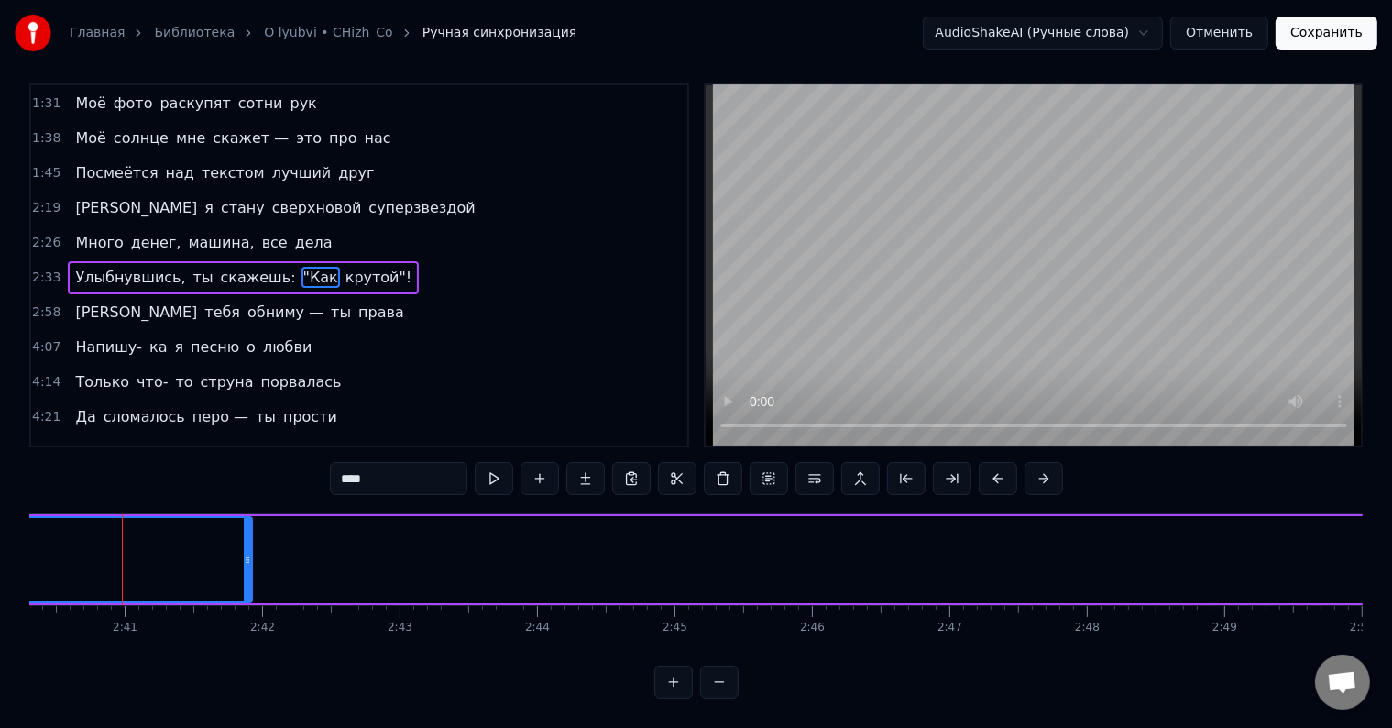
drag, startPoint x: 400, startPoint y: 545, endPoint x: 246, endPoint y: 539, distance: 154.1
click at [246, 553] on icon at bounding box center [247, 560] width 7 height 15
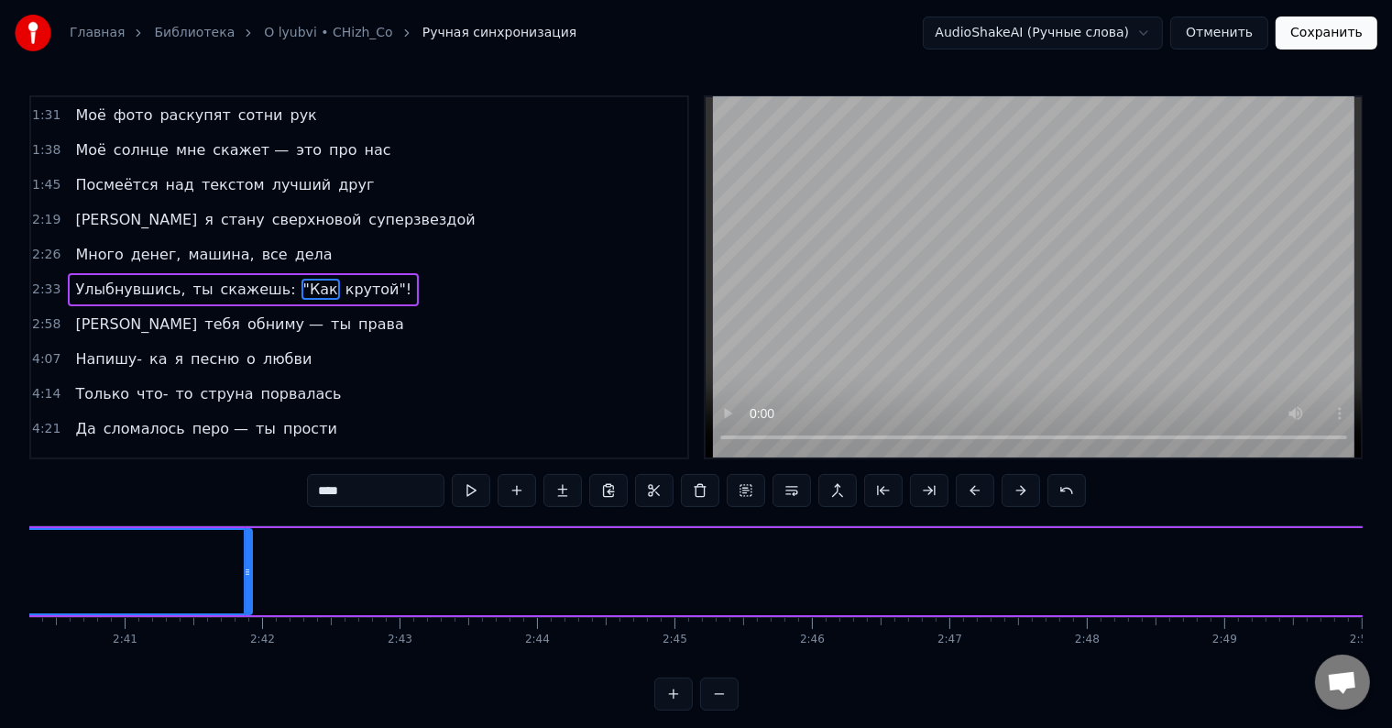
click at [138, 249] on span "денег," at bounding box center [156, 254] width 54 height 21
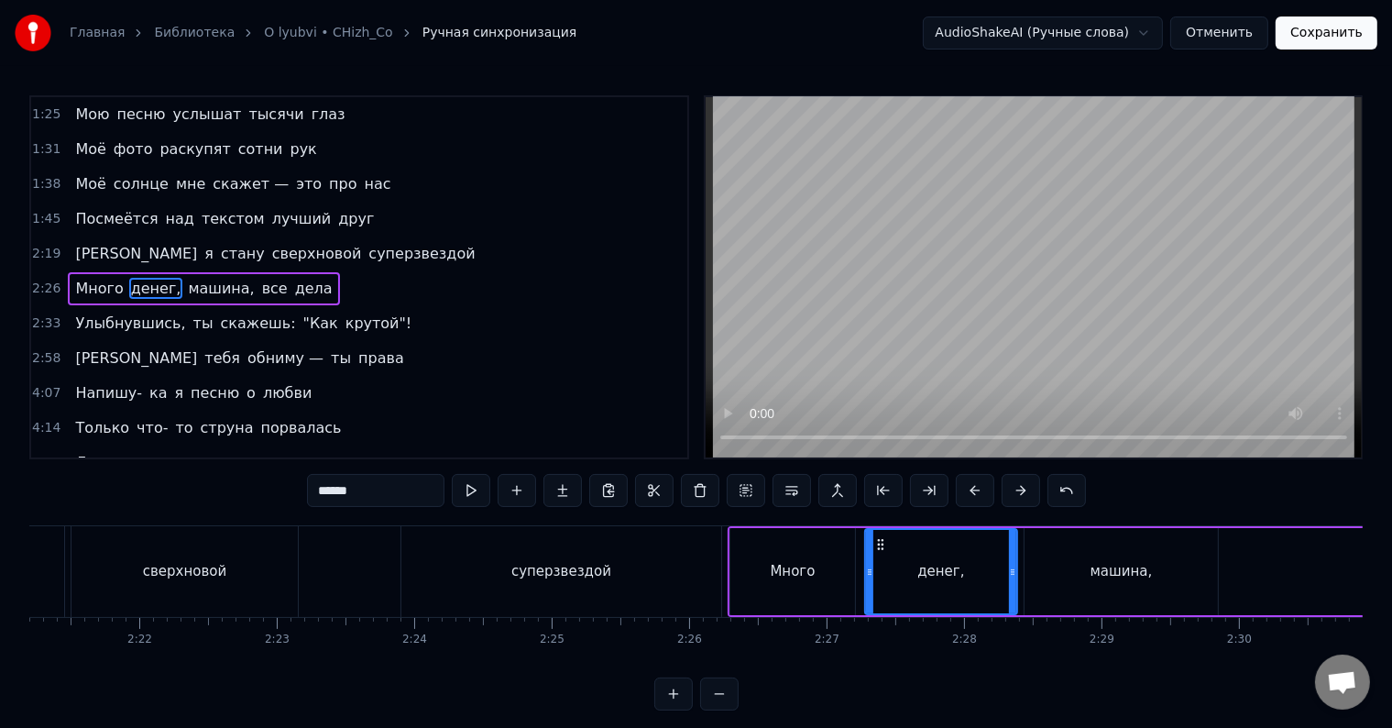
scroll to position [0, 19788]
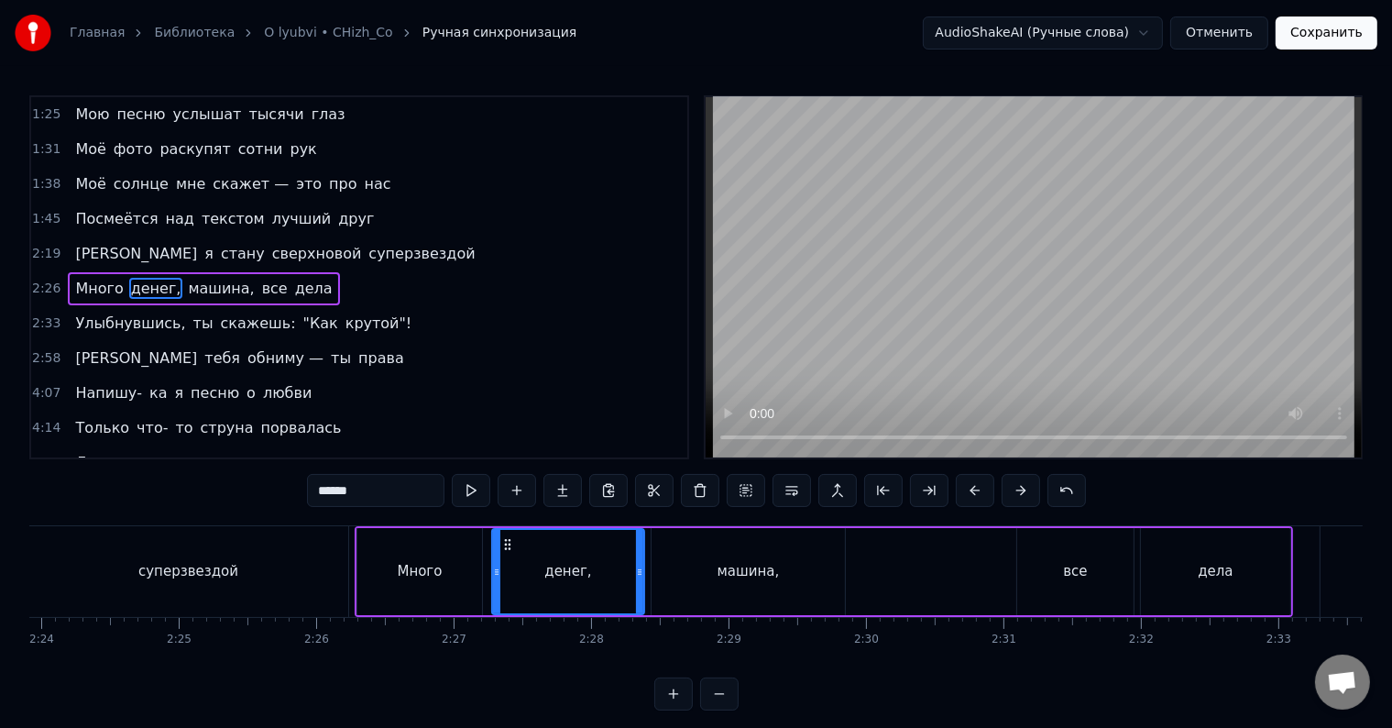
click at [1128, 594] on div "все" at bounding box center [1076, 571] width 116 height 87
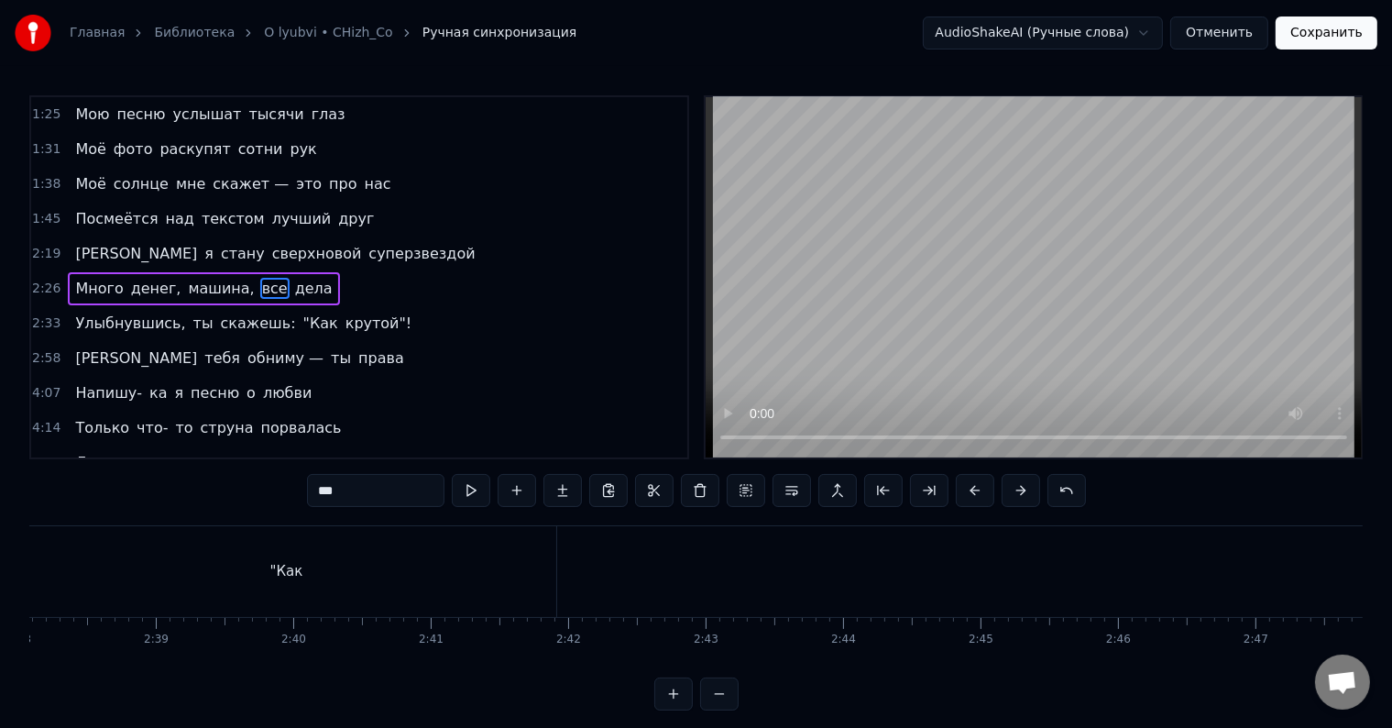
scroll to position [0, 21802]
click at [381, 578] on div ""Как" at bounding box center [220, 571] width 540 height 91
type input "****"
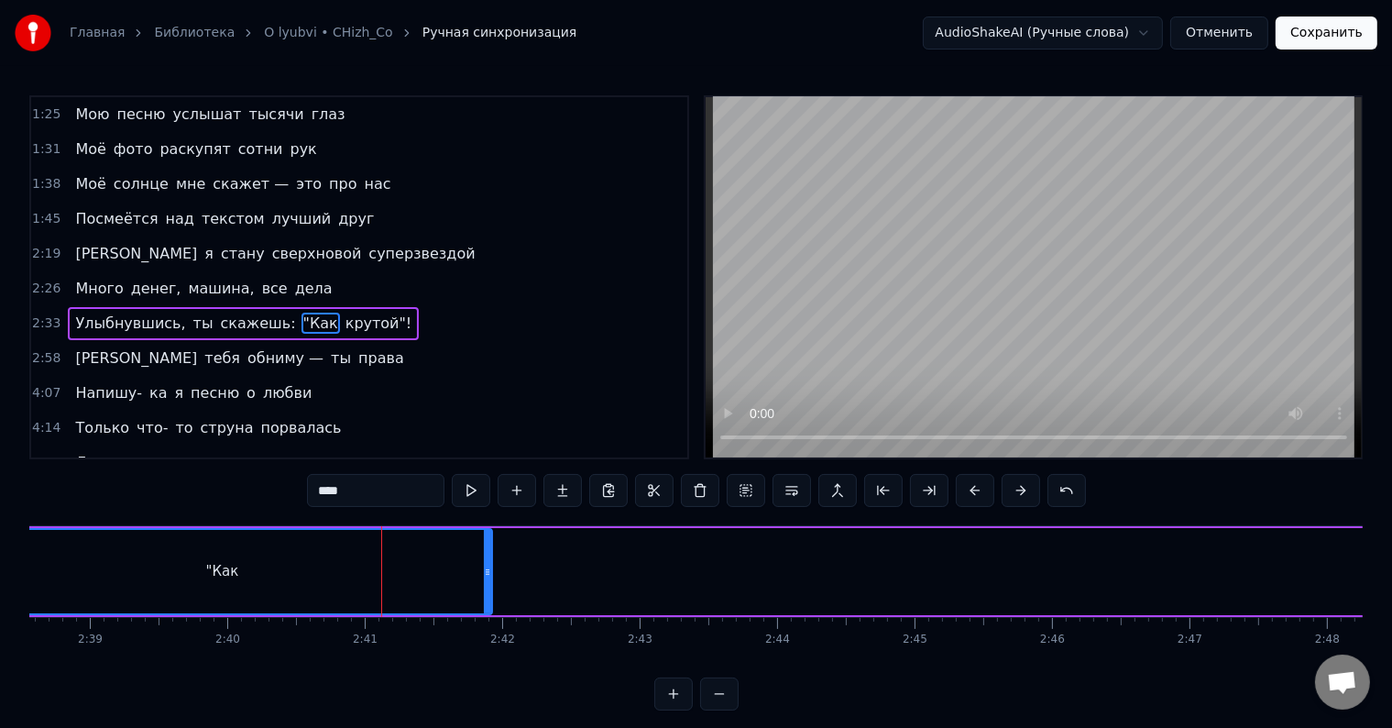
scroll to position [173, 0]
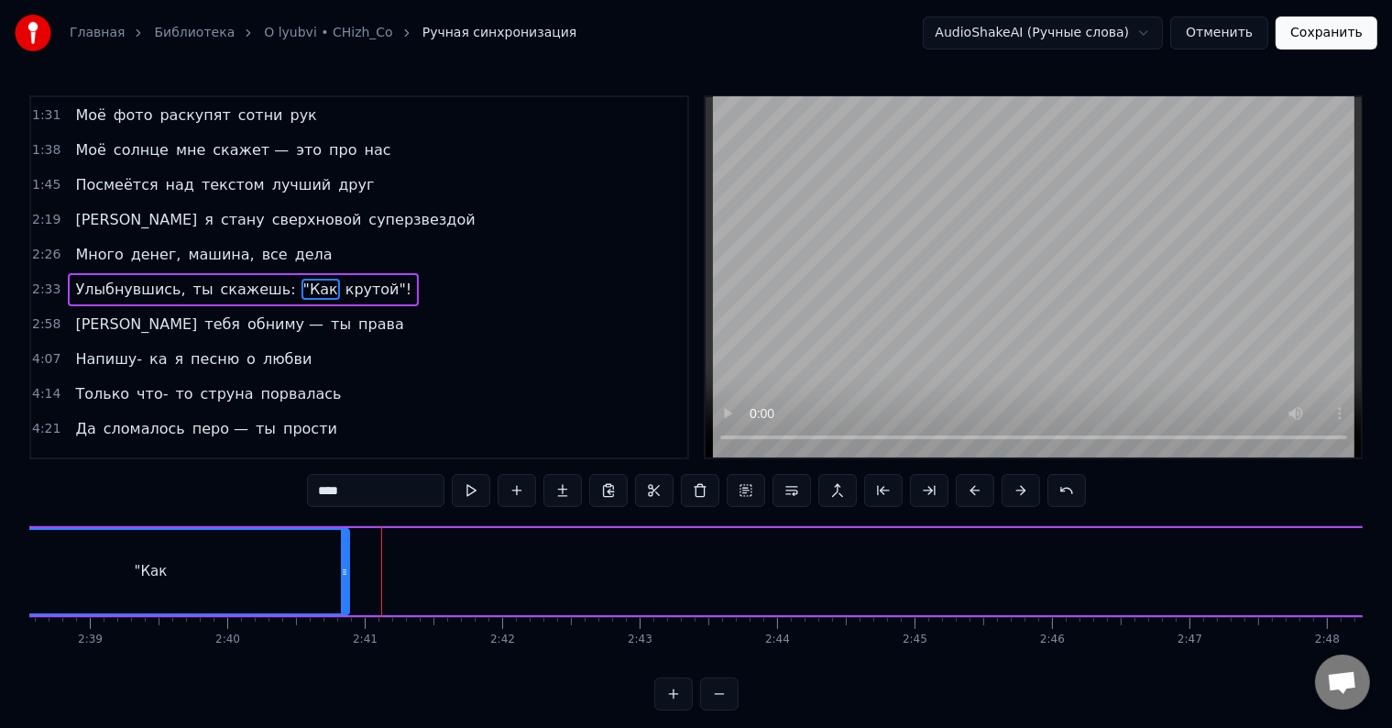
drag, startPoint x: 490, startPoint y: 576, endPoint x: 347, endPoint y: 565, distance: 143.4
click at [347, 565] on icon at bounding box center [344, 572] width 7 height 15
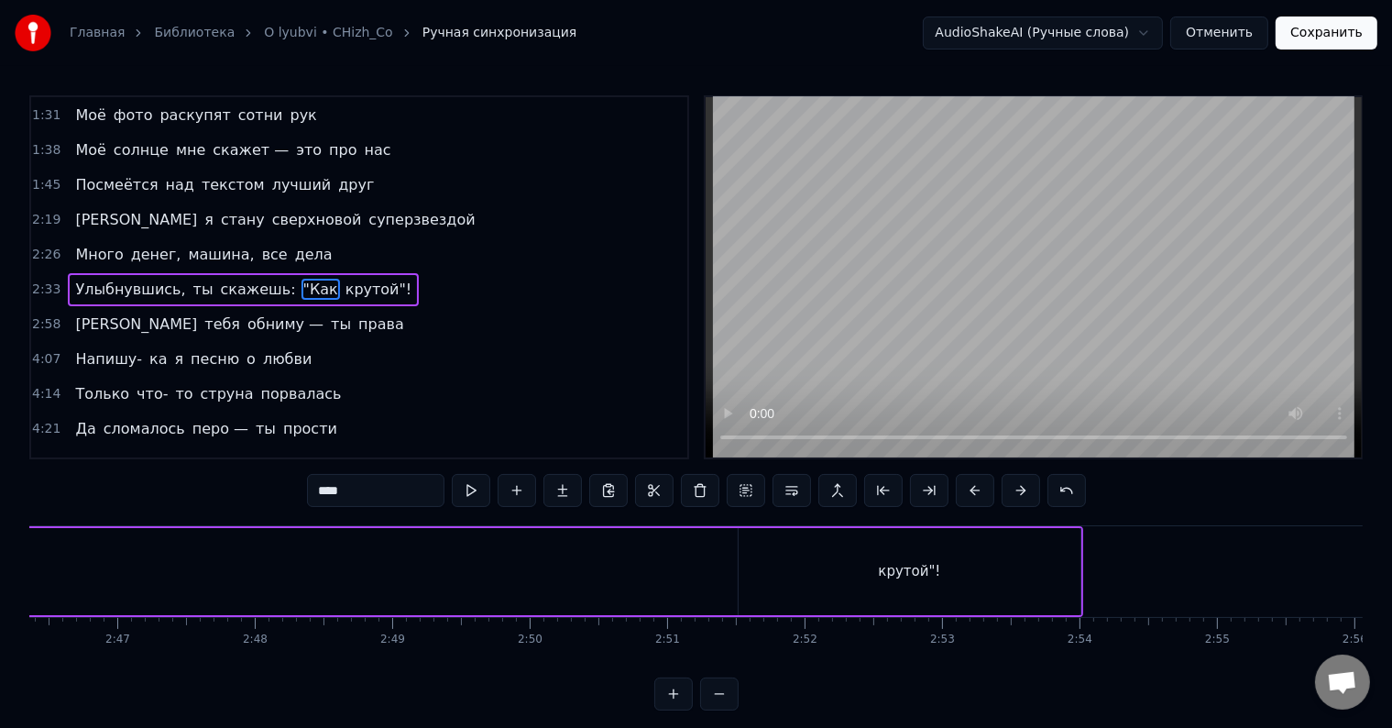
scroll to position [0, 23203]
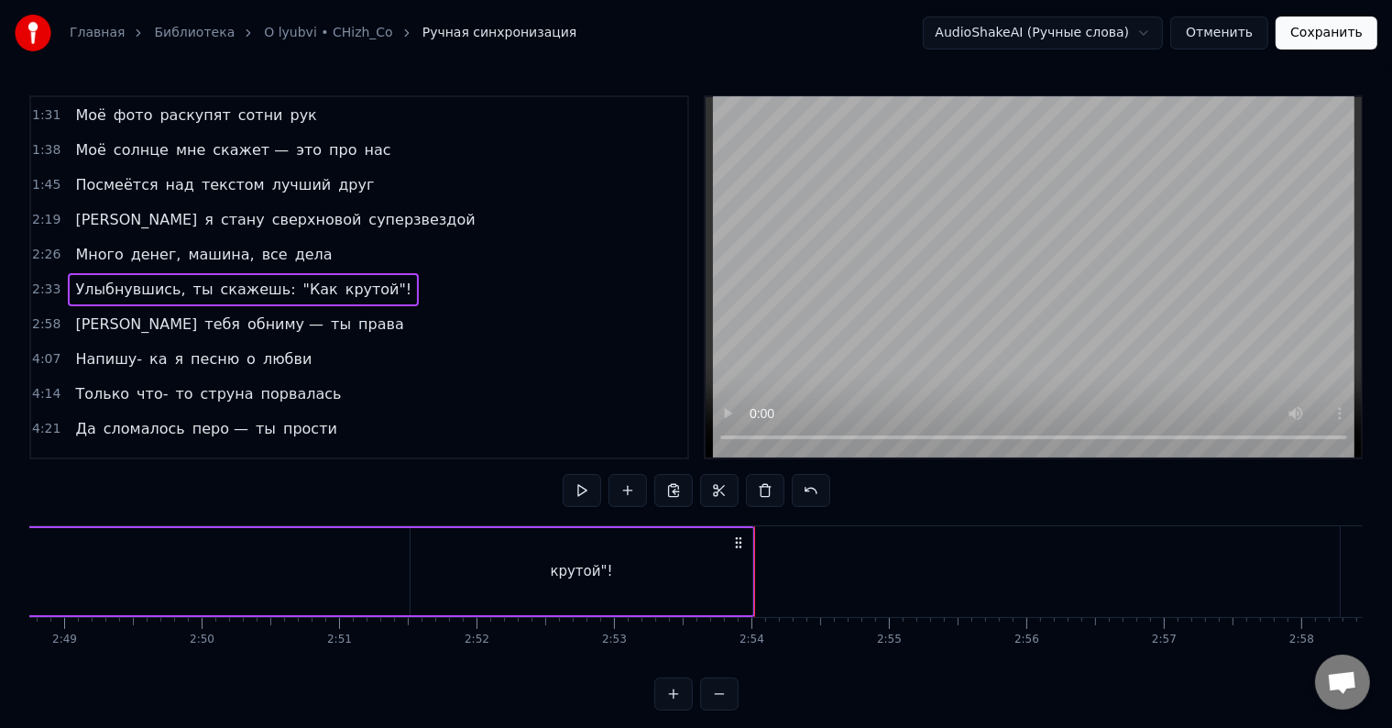
click at [752, 562] on div "крутой"!" at bounding box center [582, 571] width 344 height 87
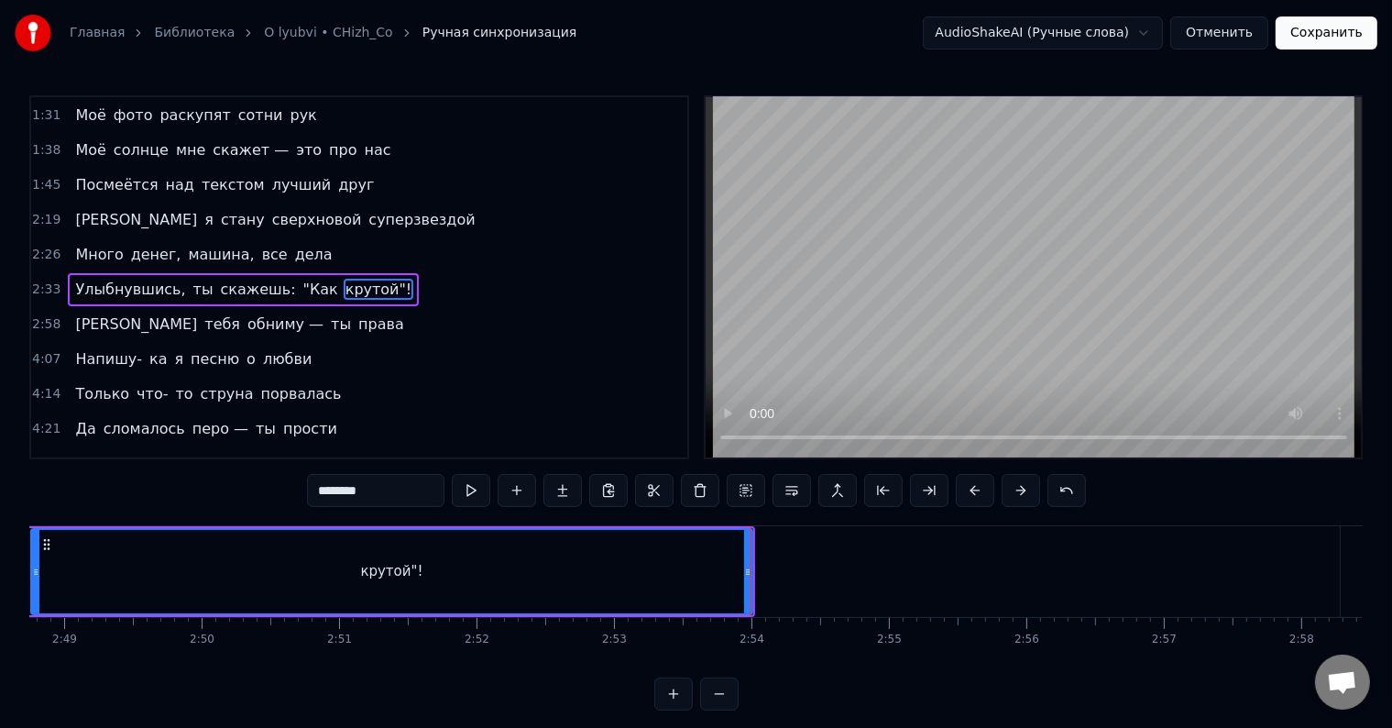
drag, startPoint x: 414, startPoint y: 581, endPoint x: 43, endPoint y: 578, distance: 371.3
click at [39, 578] on div at bounding box center [35, 571] width 7 height 83
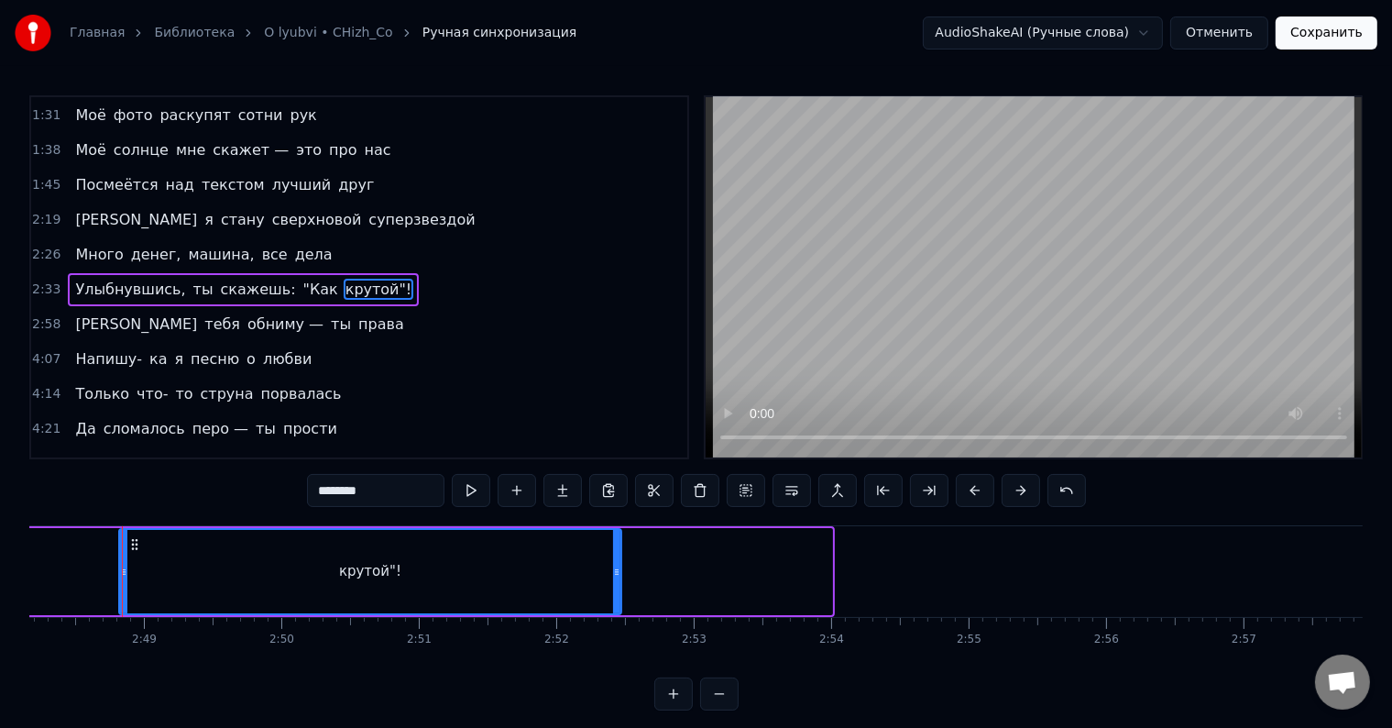
drag, startPoint x: 829, startPoint y: 566, endPoint x: 603, endPoint y: 587, distance: 226.5
click at [613, 587] on div at bounding box center [616, 571] width 7 height 83
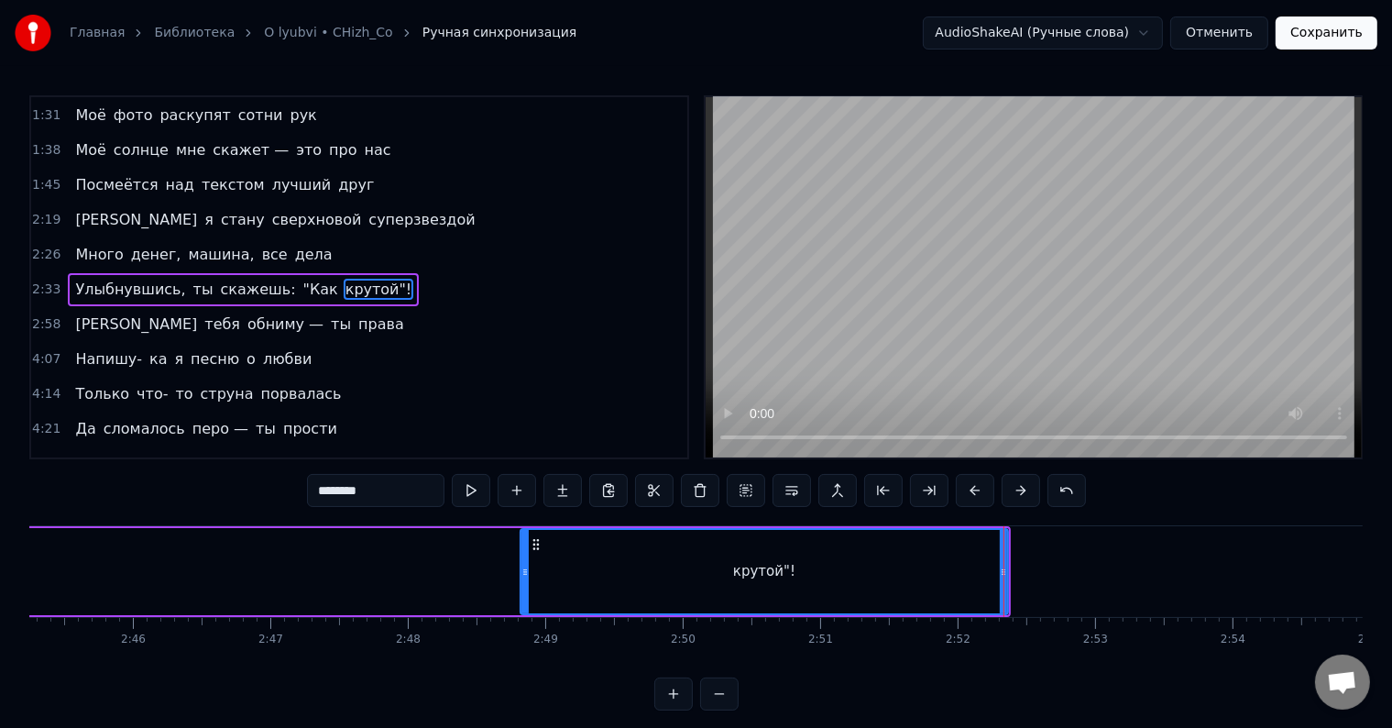
scroll to position [0, 22569]
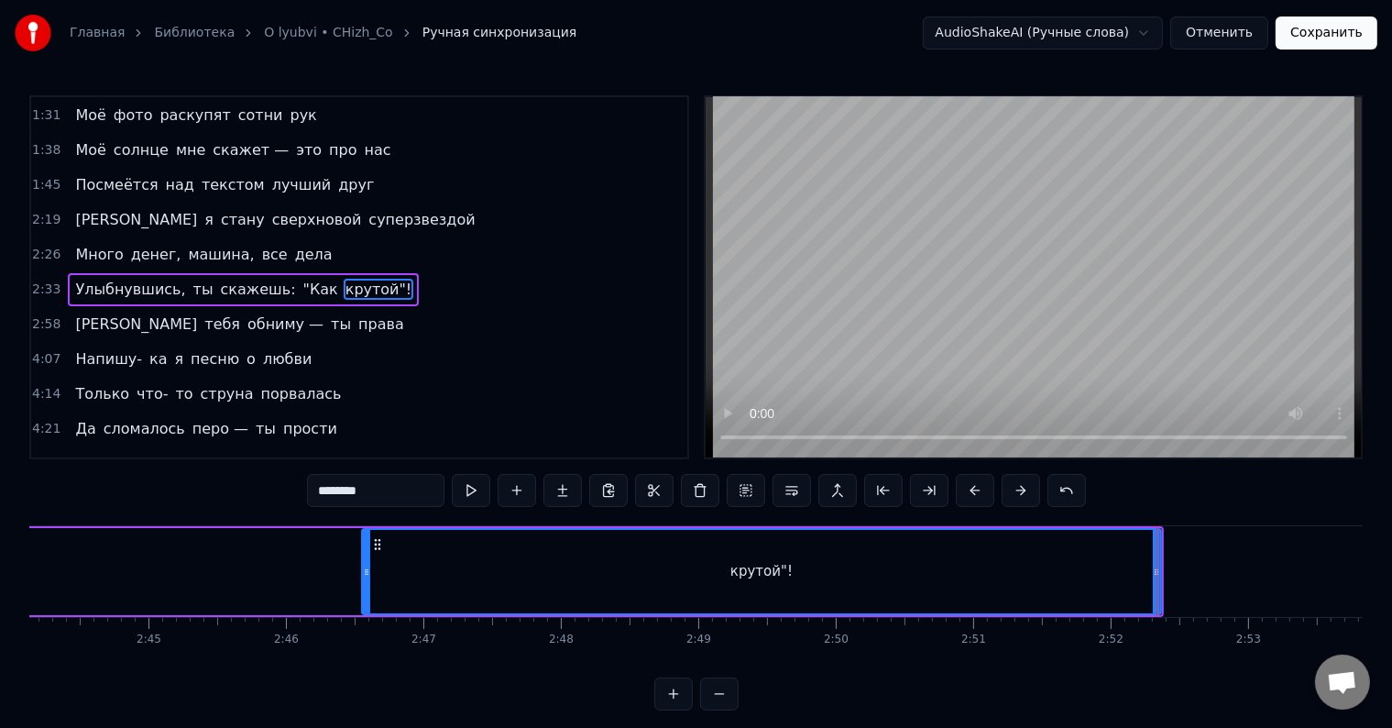
drag, startPoint x: 675, startPoint y: 573, endPoint x: 363, endPoint y: 574, distance: 311.7
click at [363, 574] on icon at bounding box center [366, 572] width 7 height 15
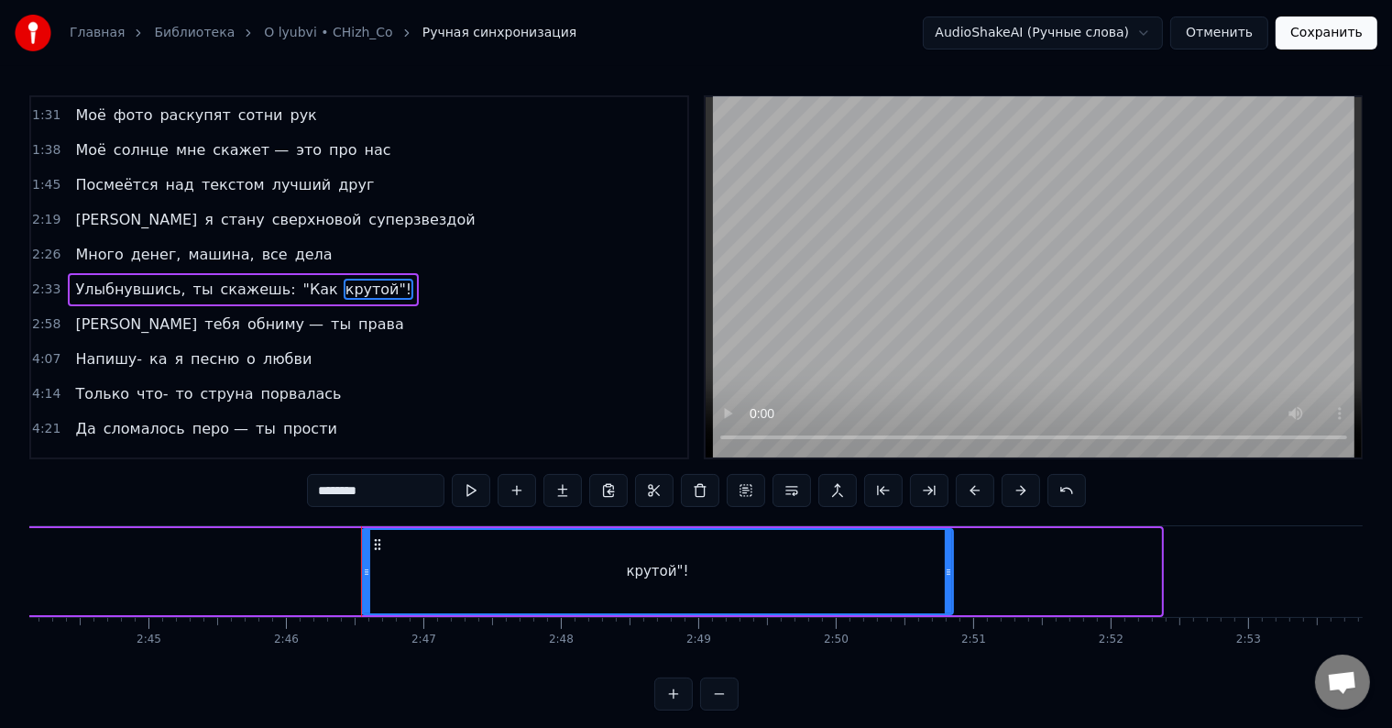
drag, startPoint x: 1155, startPoint y: 565, endPoint x: 947, endPoint y: 576, distance: 208.4
click at [947, 576] on icon at bounding box center [948, 572] width 7 height 15
click at [143, 279] on span "Улыбнувшись," at bounding box center [130, 289] width 114 height 21
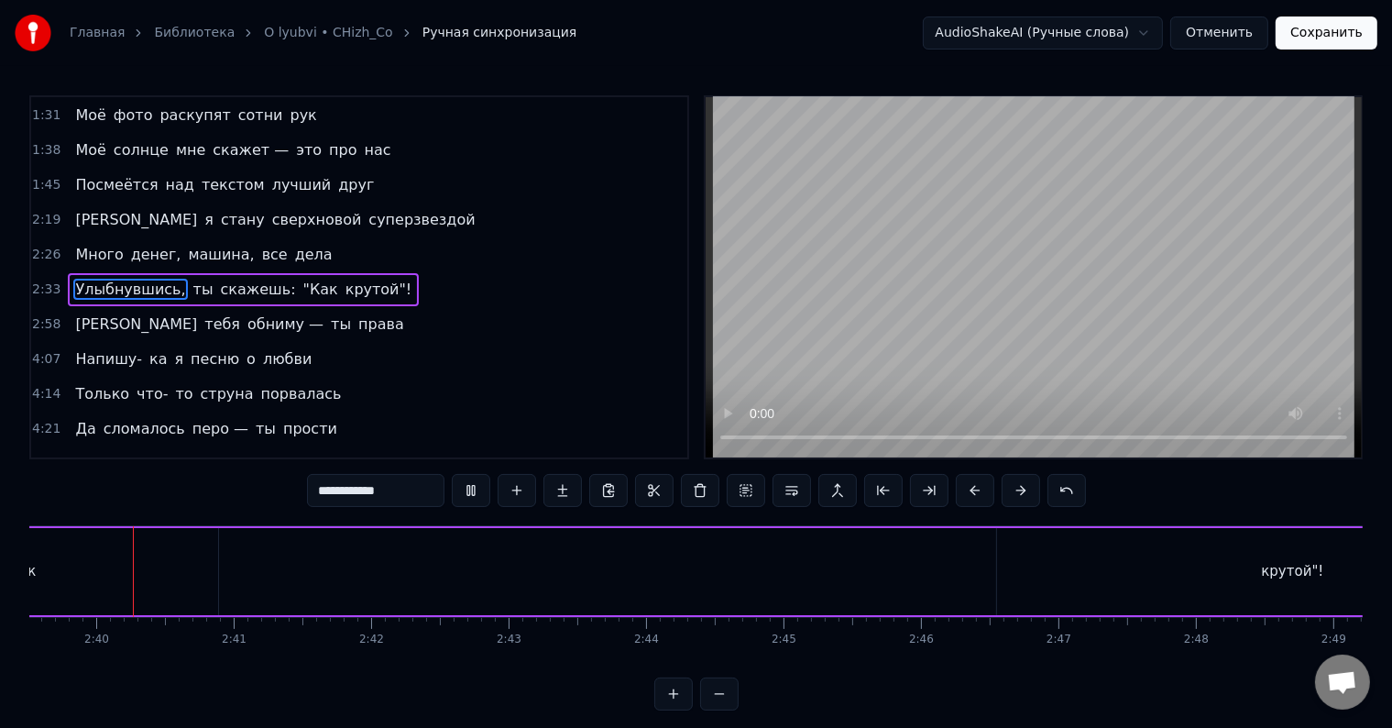
scroll to position [0, 21929]
click at [722, 708] on button at bounding box center [719, 693] width 39 height 33
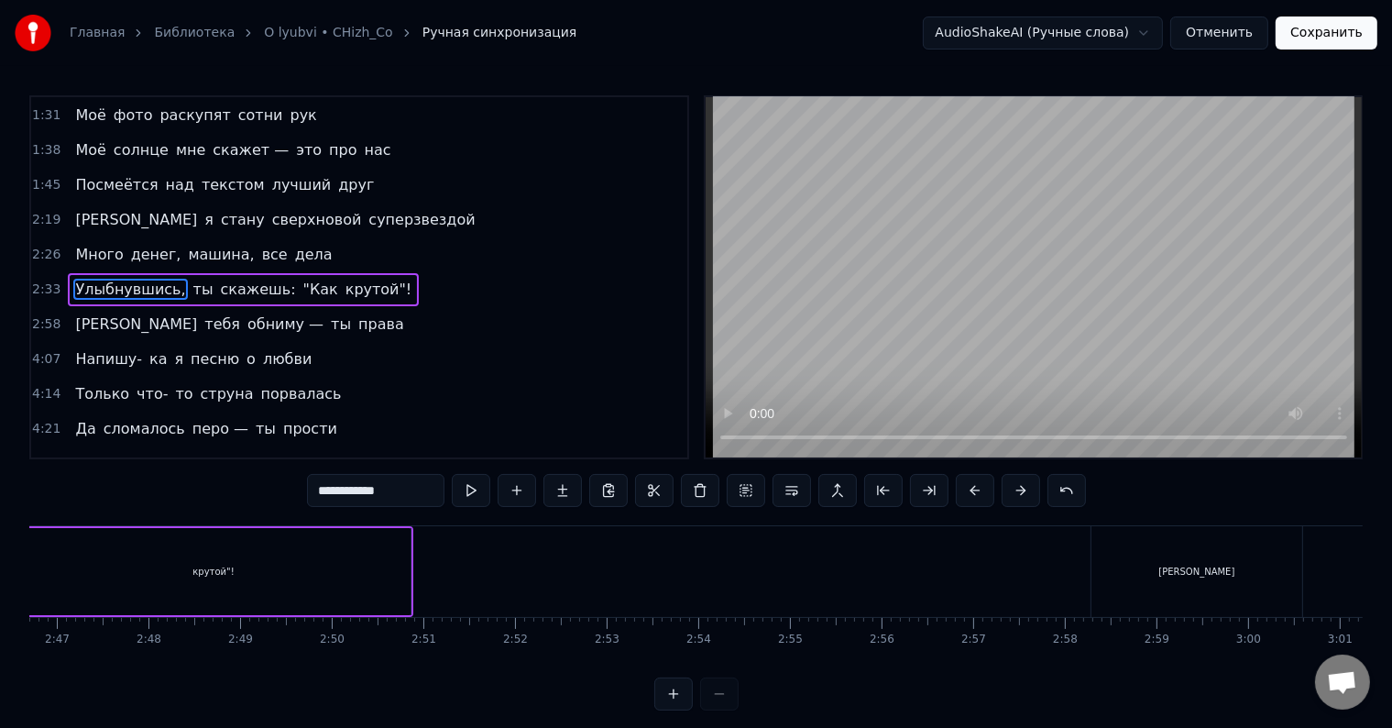
scroll to position [0, 14749]
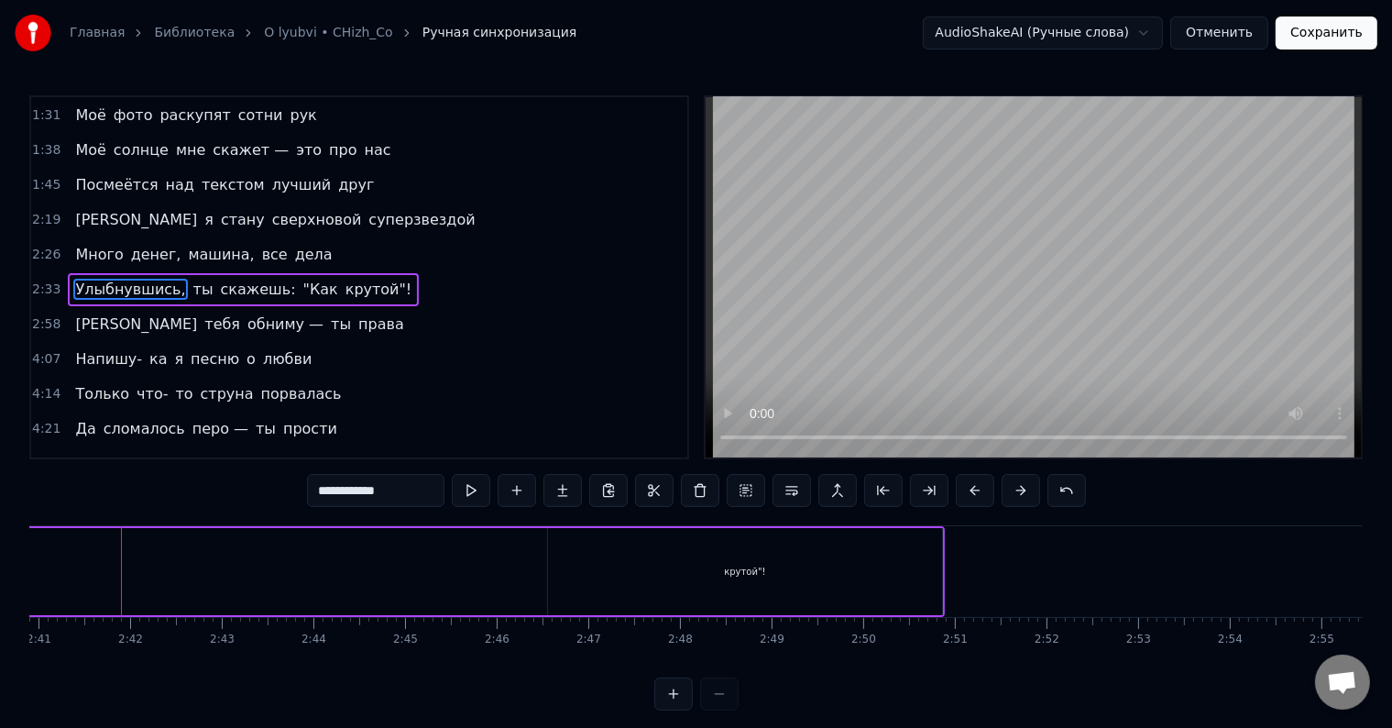
drag, startPoint x: 725, startPoint y: 576, endPoint x: 709, endPoint y: 576, distance: 16.5
click at [721, 576] on div "крутой"!" at bounding box center [744, 571] width 393 height 87
type input "********"
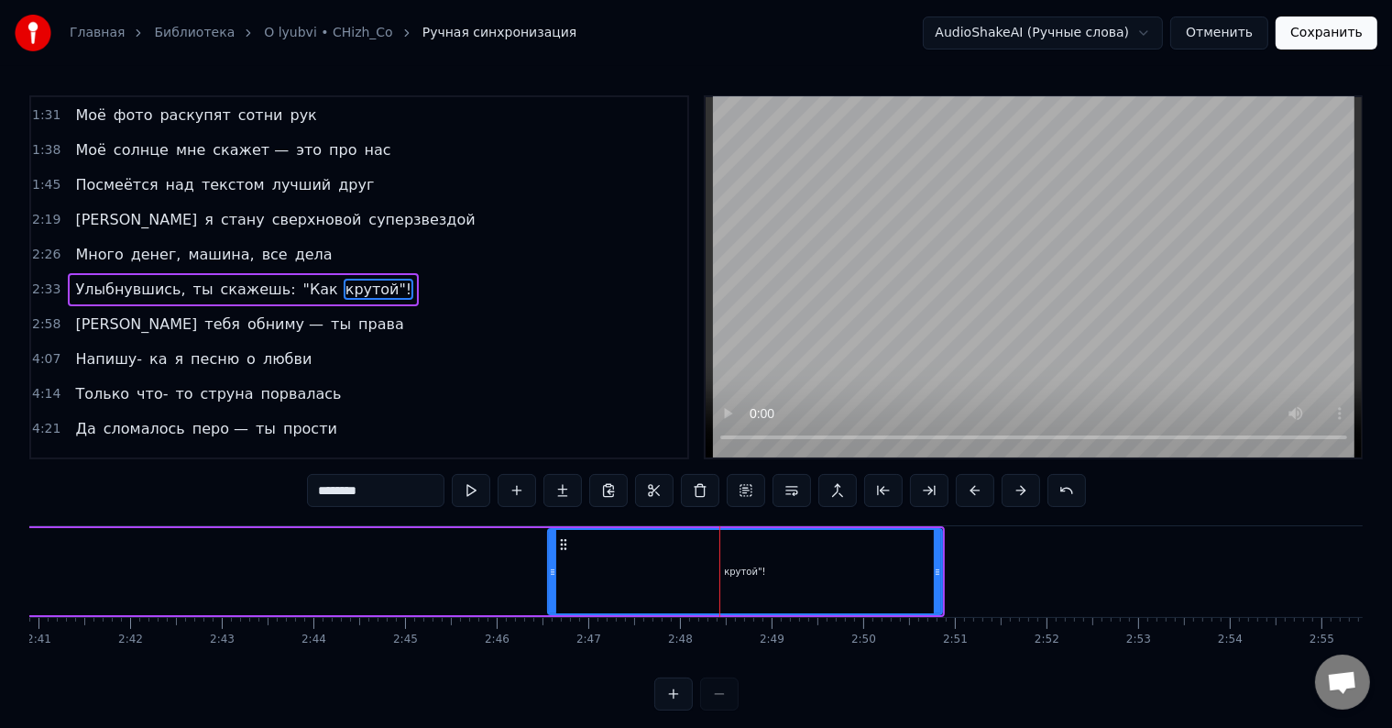
click at [551, 572] on icon at bounding box center [552, 572] width 7 height 15
click at [474, 571] on div "Улыбнувшись, ты скажешь: "Как крутой"!" at bounding box center [139, 571] width 1612 height 91
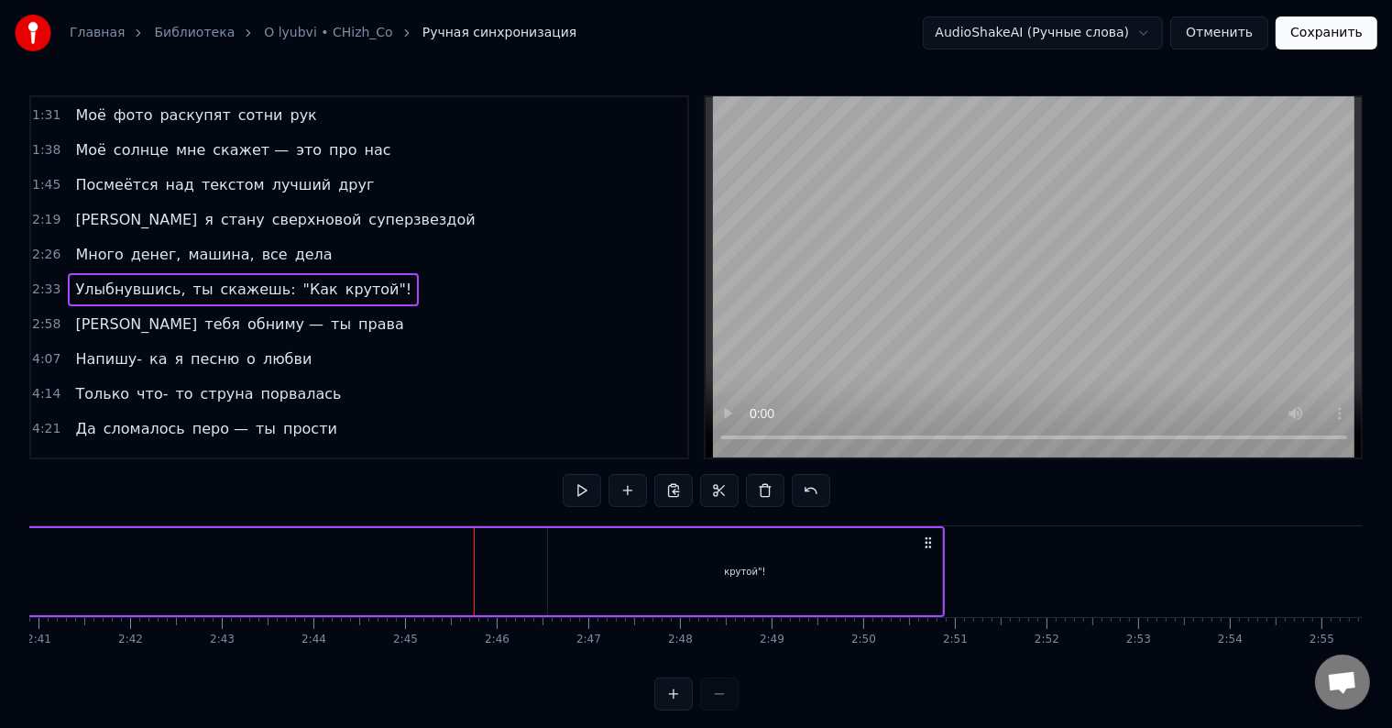
click at [462, 547] on div "Улыбнувшись, ты скажешь: "Как крутой"!" at bounding box center [139, 571] width 1612 height 91
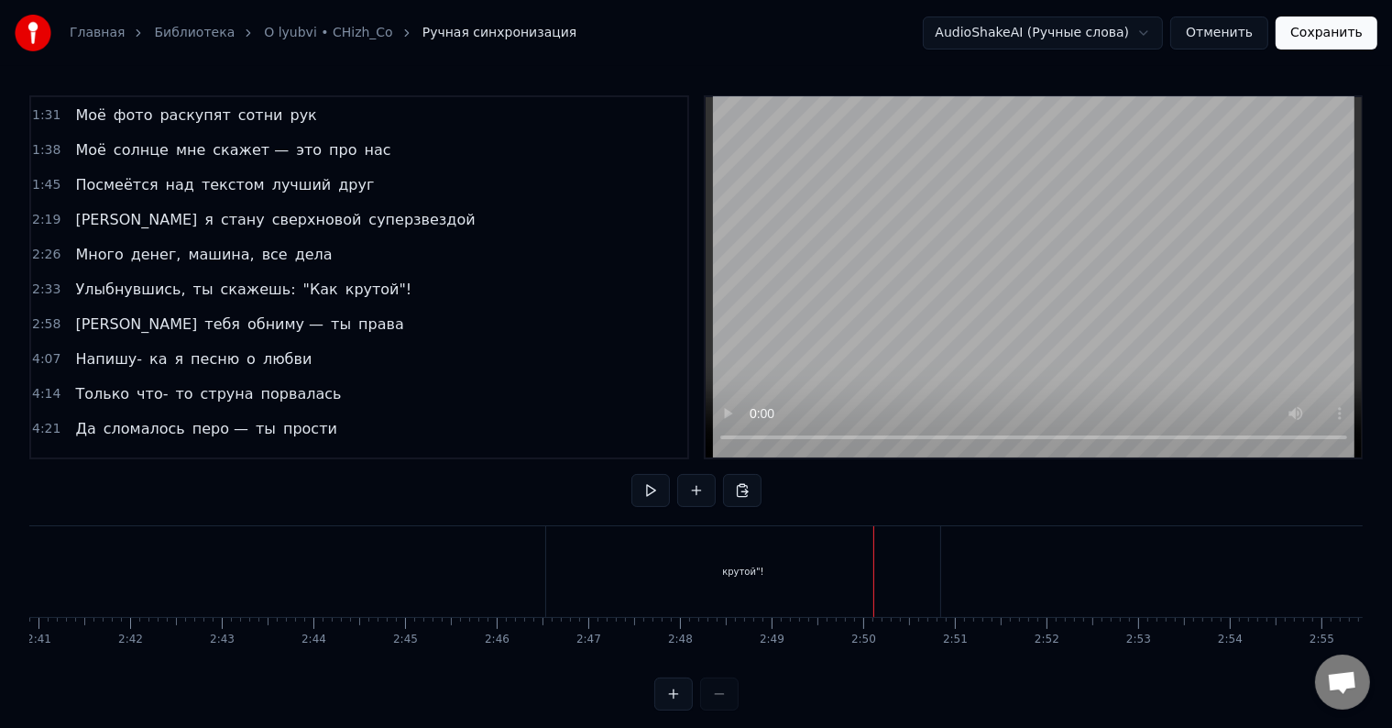
click at [758, 572] on div "крутой"!" at bounding box center [742, 572] width 41 height 14
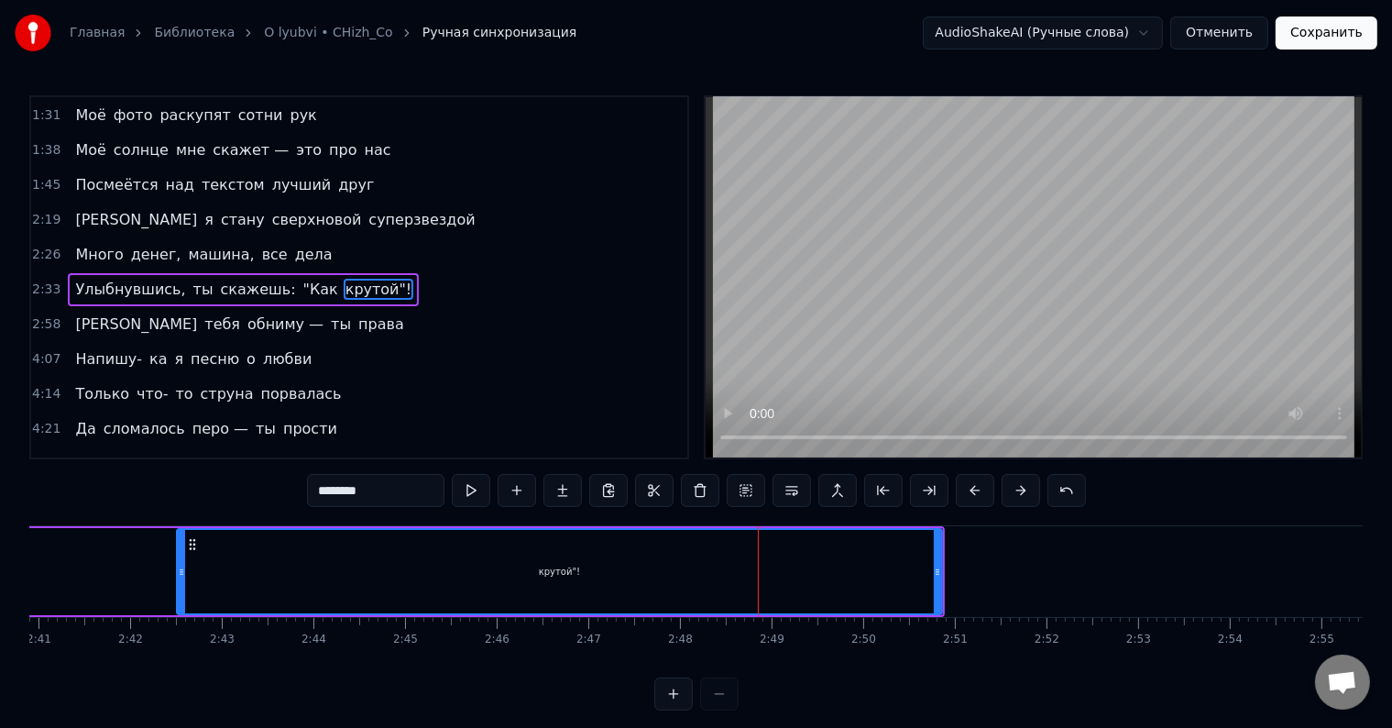
drag, startPoint x: 554, startPoint y: 569, endPoint x: 182, endPoint y: 572, distance: 371.3
click at [182, 572] on icon at bounding box center [181, 572] width 7 height 15
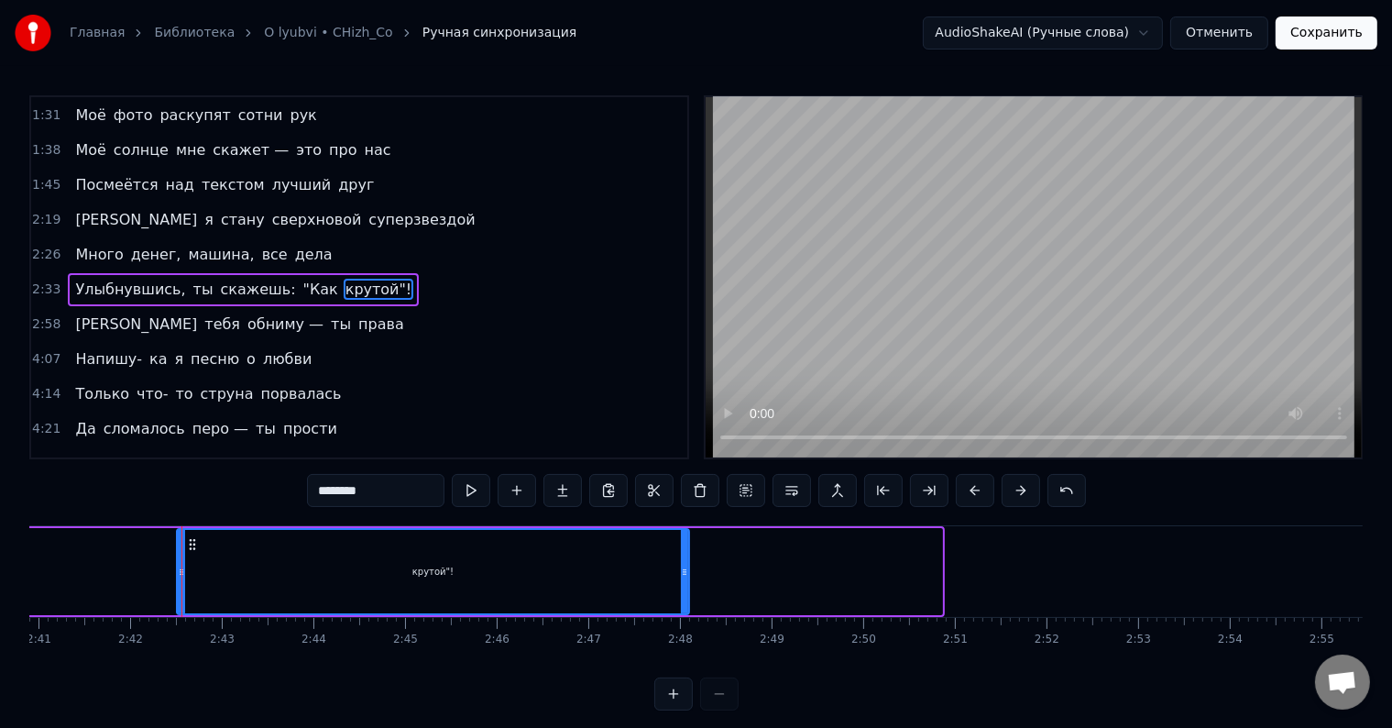
drag, startPoint x: 935, startPoint y: 566, endPoint x: 682, endPoint y: 565, distance: 253.0
click at [682, 565] on icon at bounding box center [684, 572] width 7 height 15
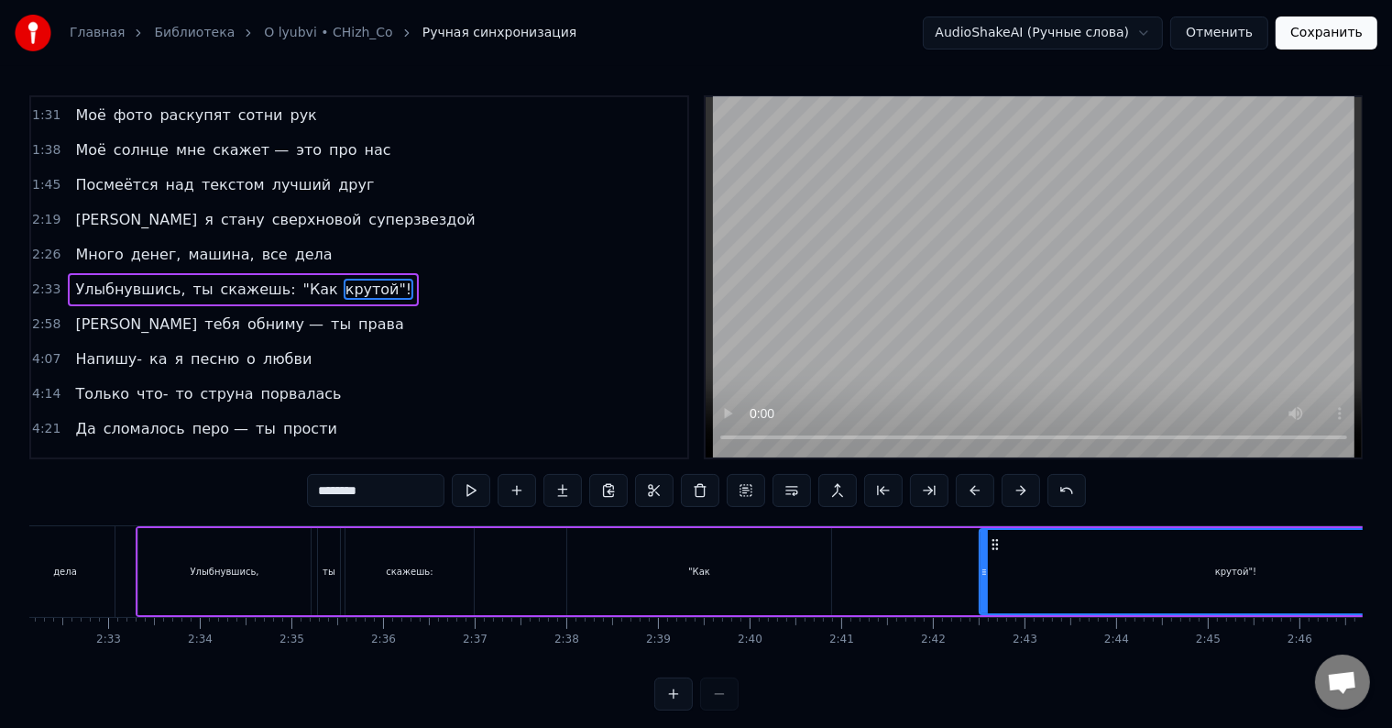
scroll to position [0, 13465]
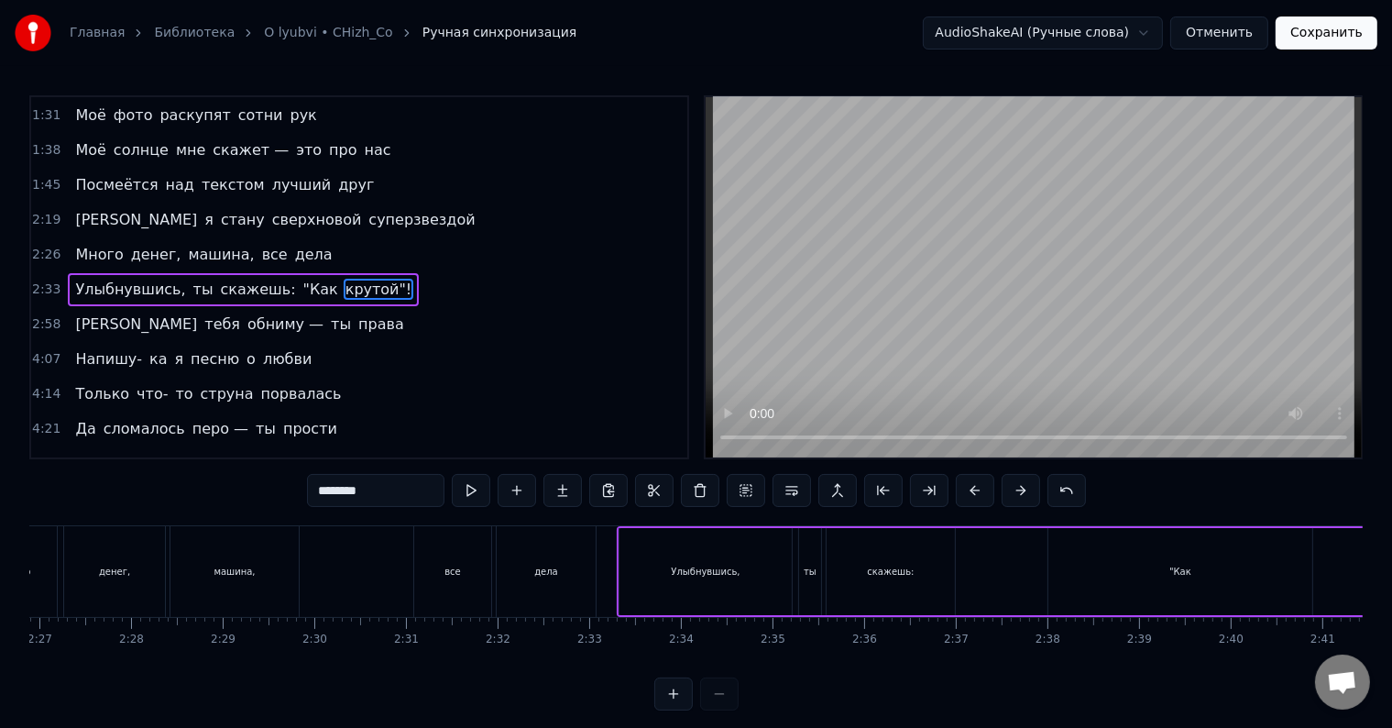
click at [689, 580] on div "Улыбнувшись," at bounding box center [706, 571] width 172 height 87
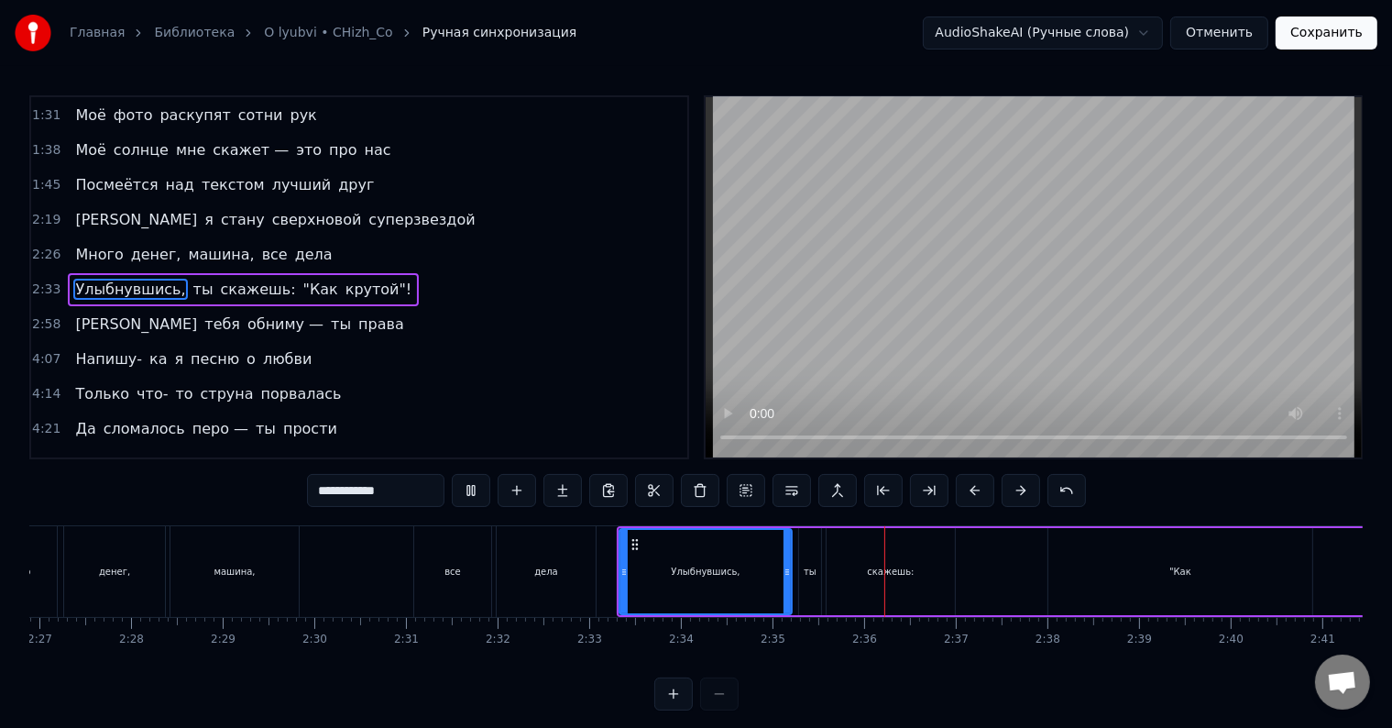
click at [683, 708] on button at bounding box center [674, 693] width 39 height 33
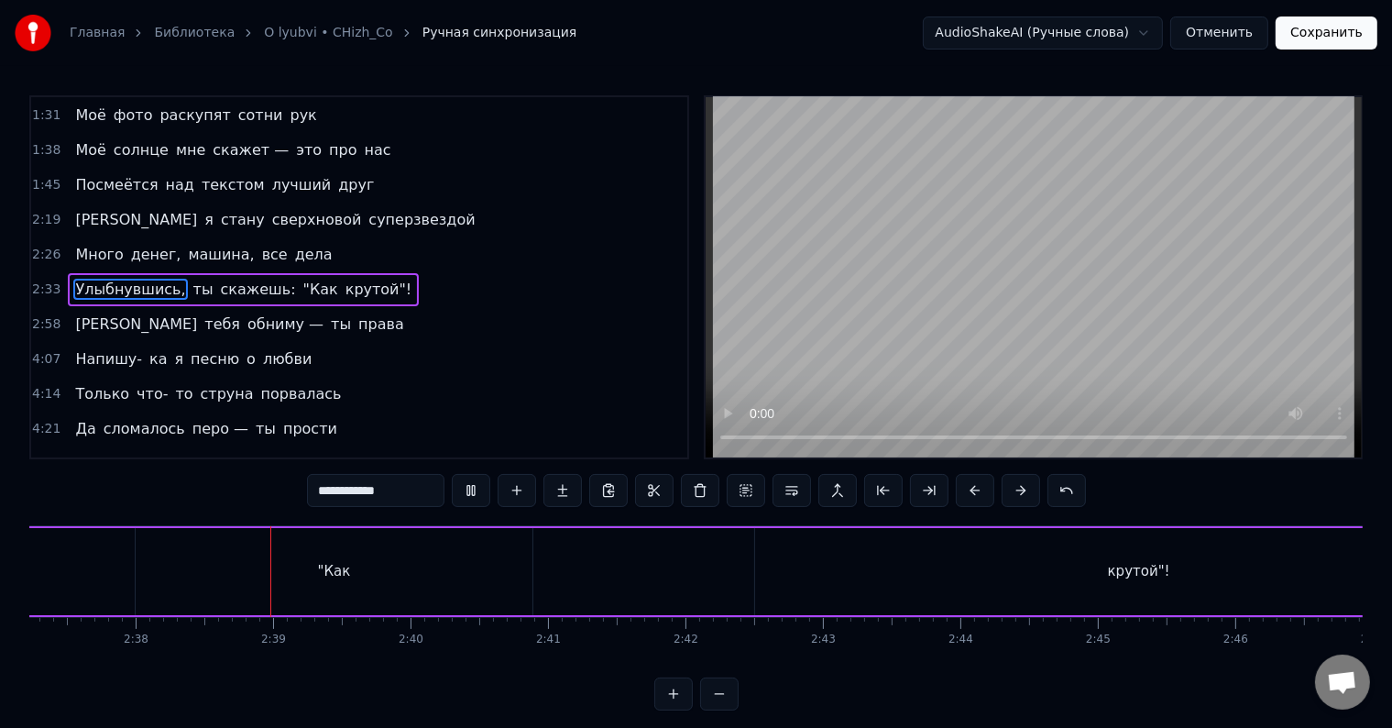
scroll to position [0, 21684]
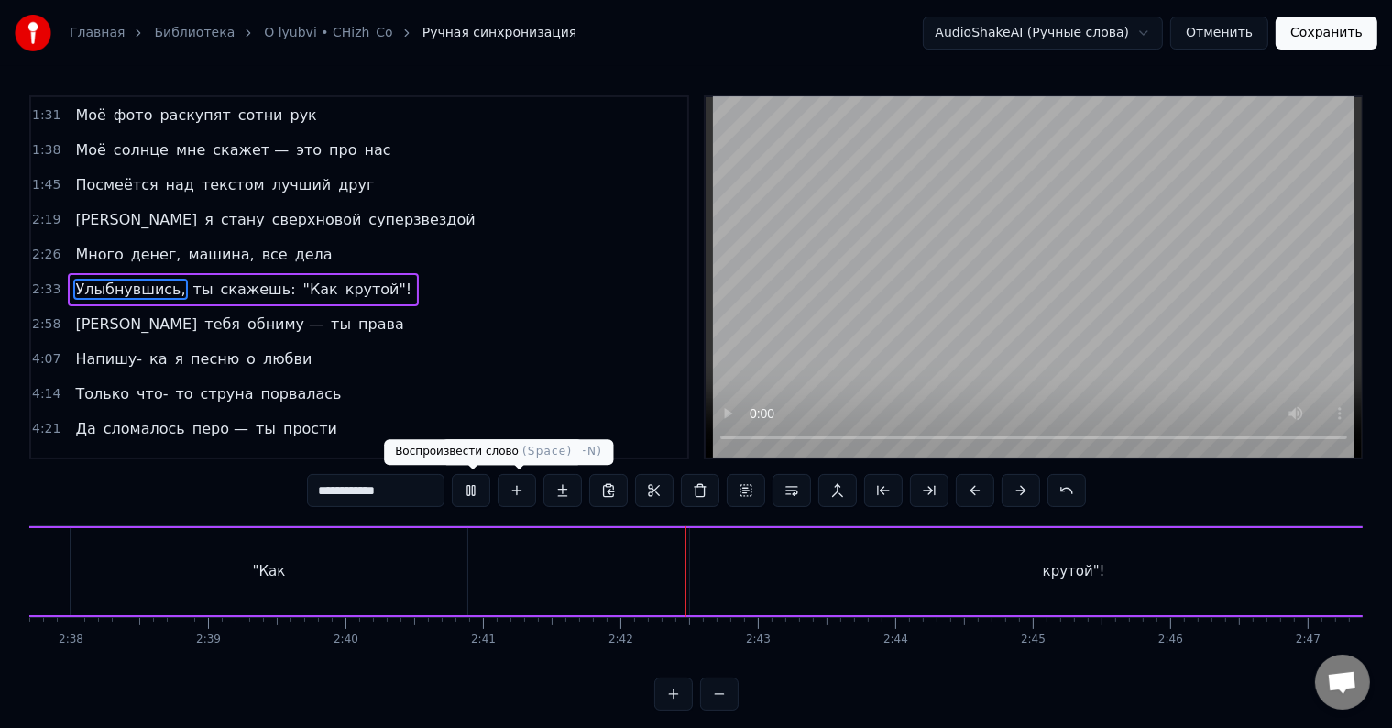
click at [480, 489] on button at bounding box center [471, 490] width 39 height 33
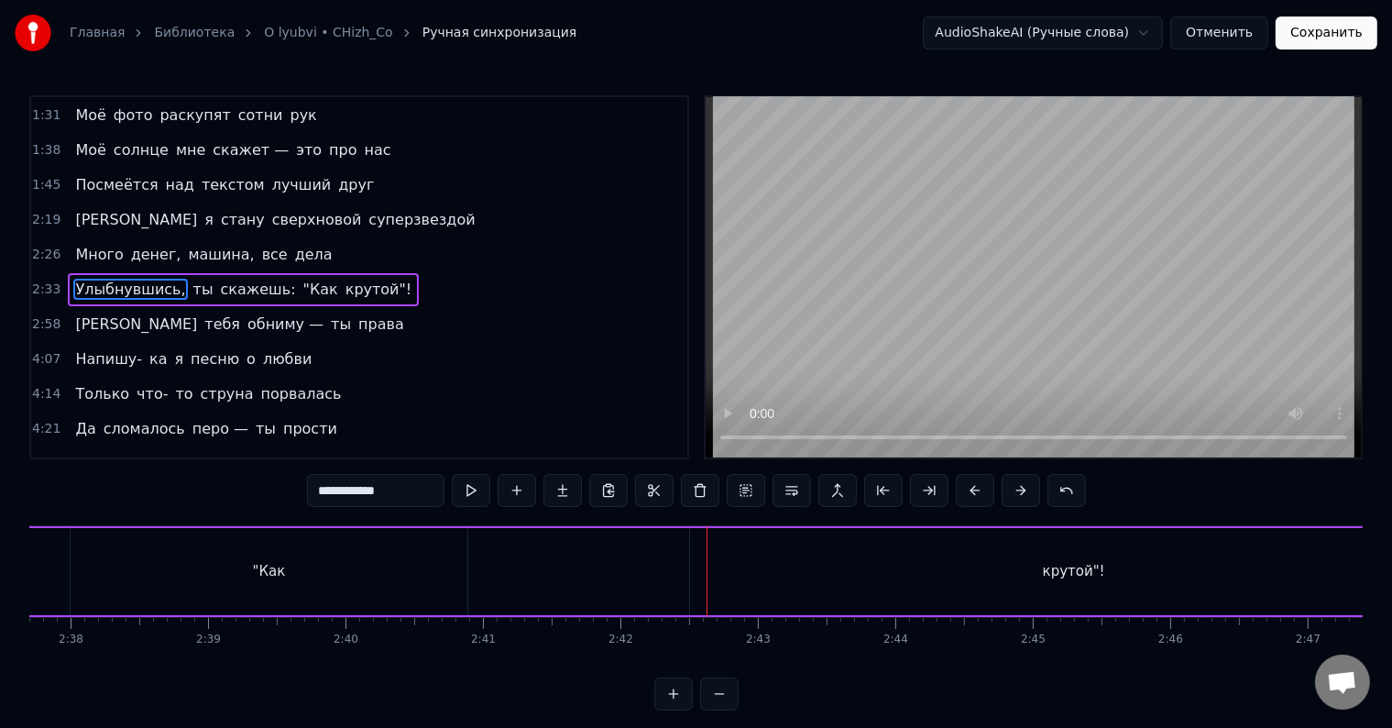
click at [1052, 587] on div "крутой"!" at bounding box center [1074, 571] width 769 height 87
type input "********"
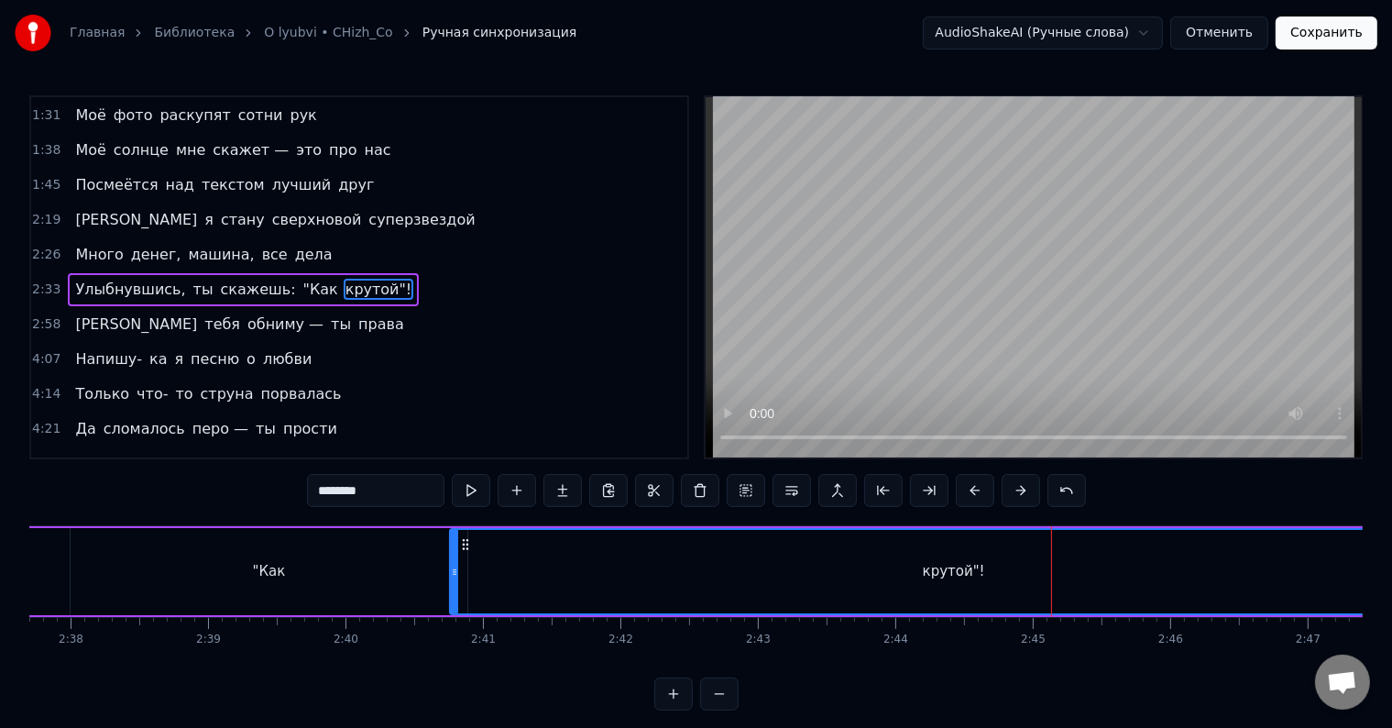
drag, startPoint x: 691, startPoint y: 564, endPoint x: 449, endPoint y: 568, distance: 242.0
click at [451, 568] on icon at bounding box center [454, 572] width 7 height 15
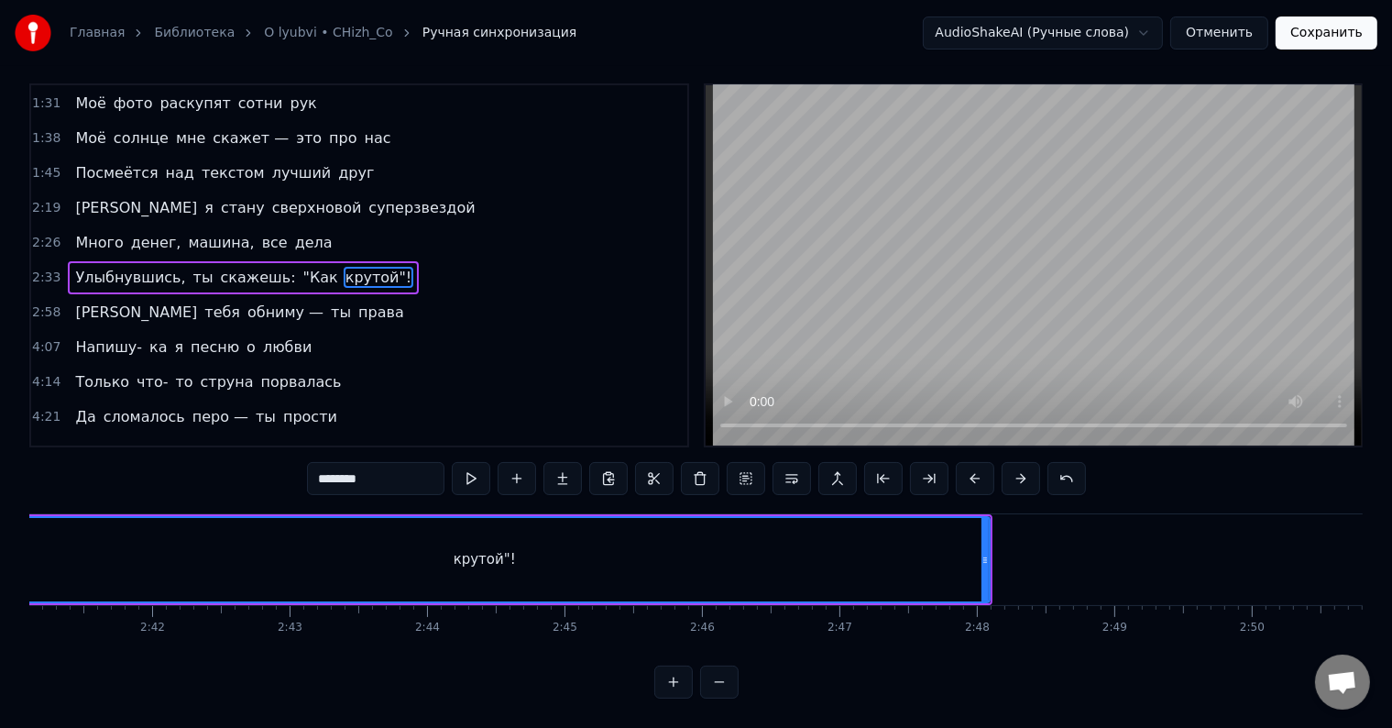
scroll to position [0, 22393]
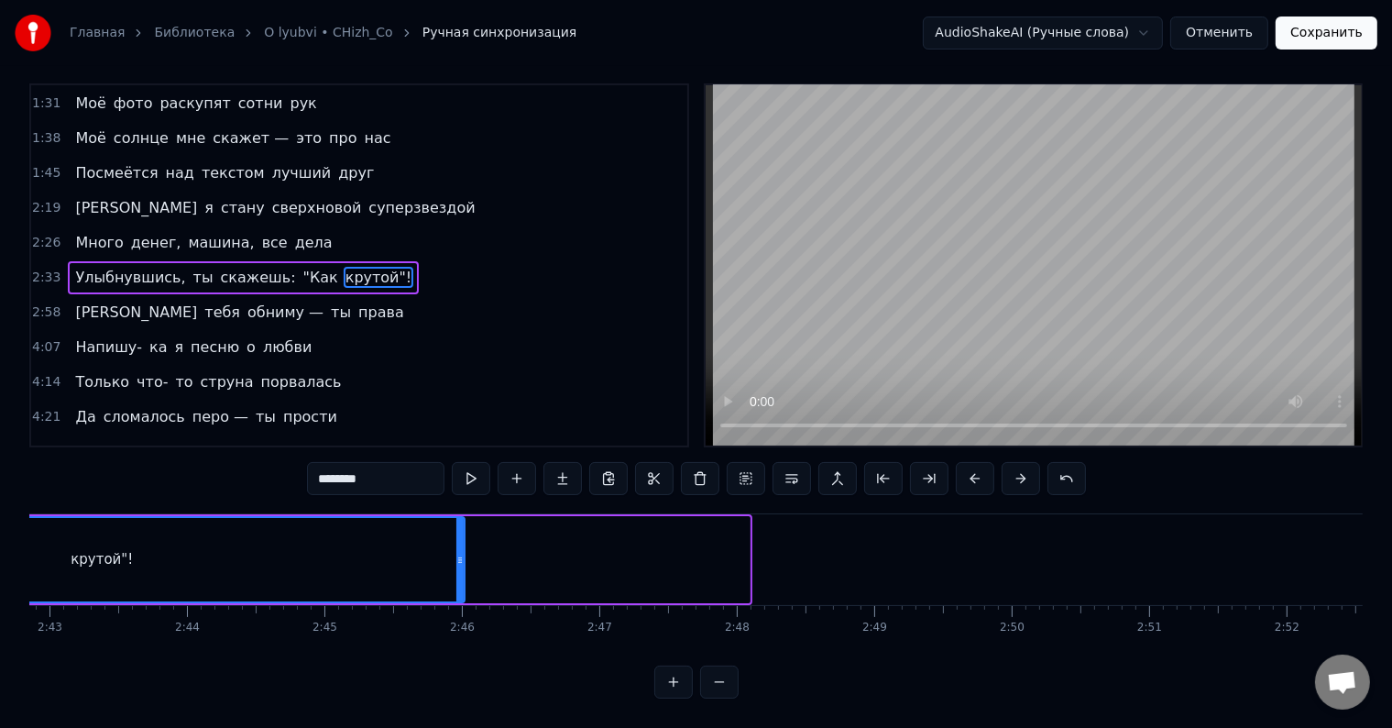
drag, startPoint x: 744, startPoint y: 534, endPoint x: 459, endPoint y: 536, distance: 285.1
click at [459, 536] on div at bounding box center [460, 559] width 7 height 83
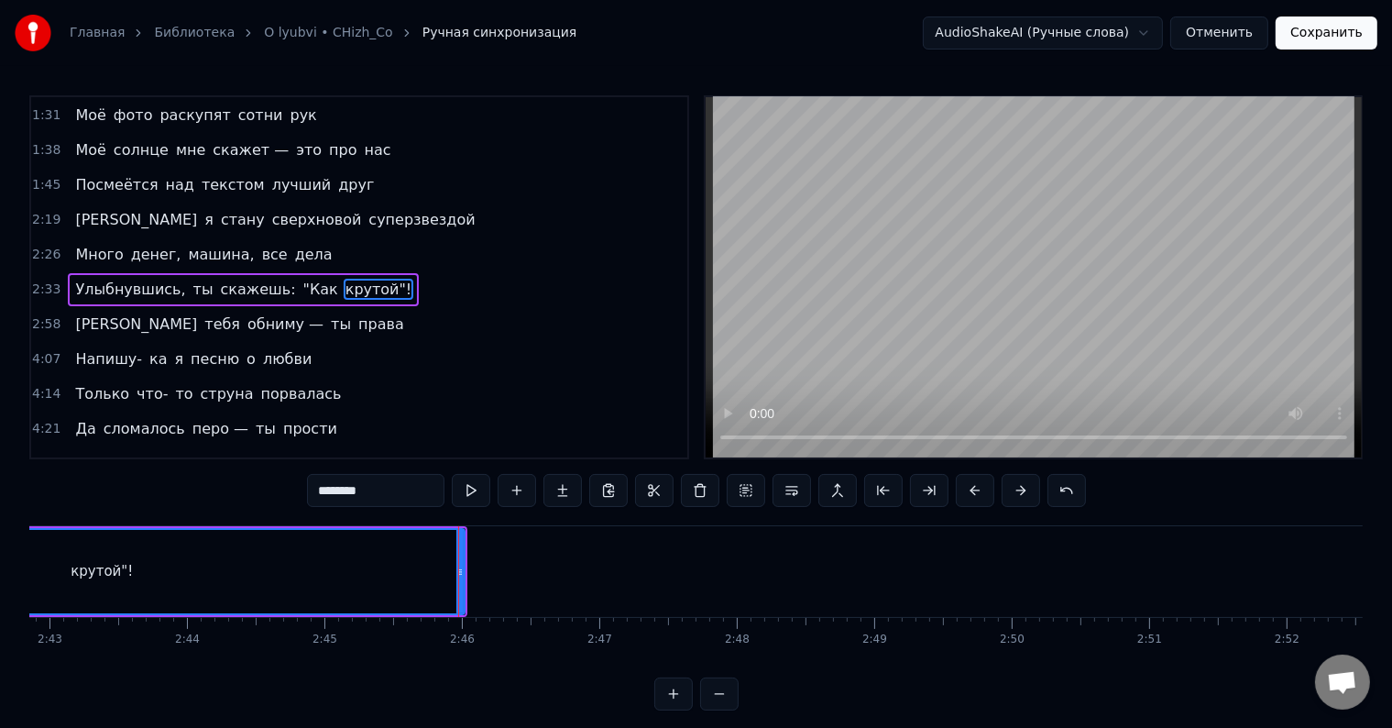
click at [255, 242] on div "Много денег, машина, все дела" at bounding box center [203, 254] width 271 height 33
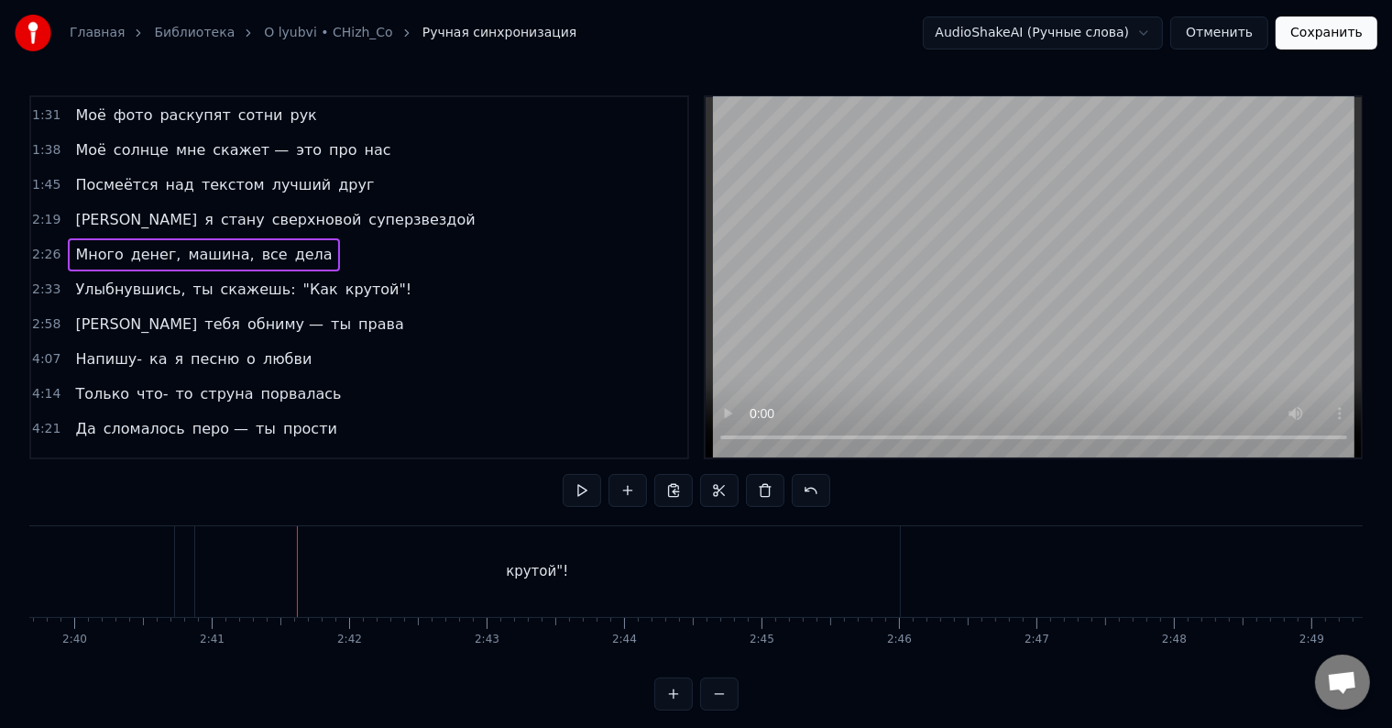
scroll to position [0, 22175]
click at [418, 554] on div "крутой"!" at bounding box center [319, 571] width 726 height 91
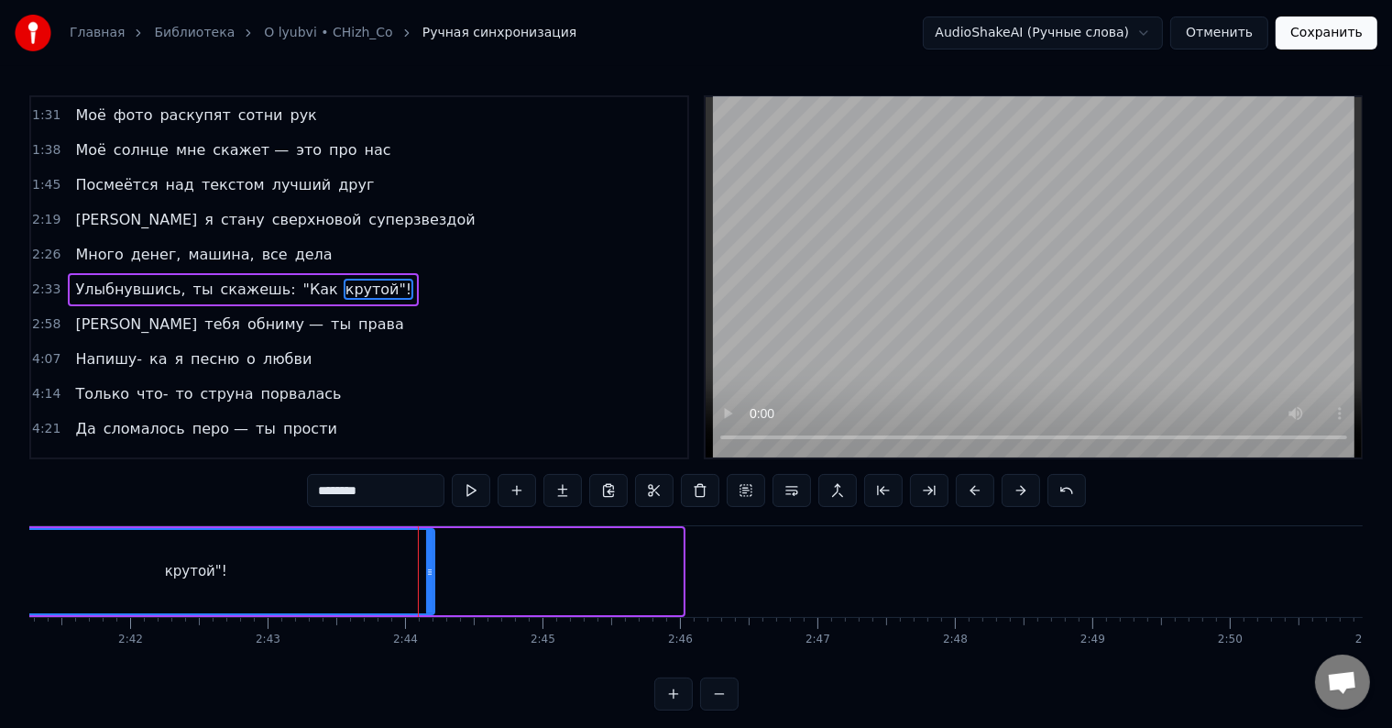
drag, startPoint x: 677, startPoint y: 568, endPoint x: 429, endPoint y: 568, distance: 248.4
click at [429, 568] on icon at bounding box center [429, 572] width 7 height 15
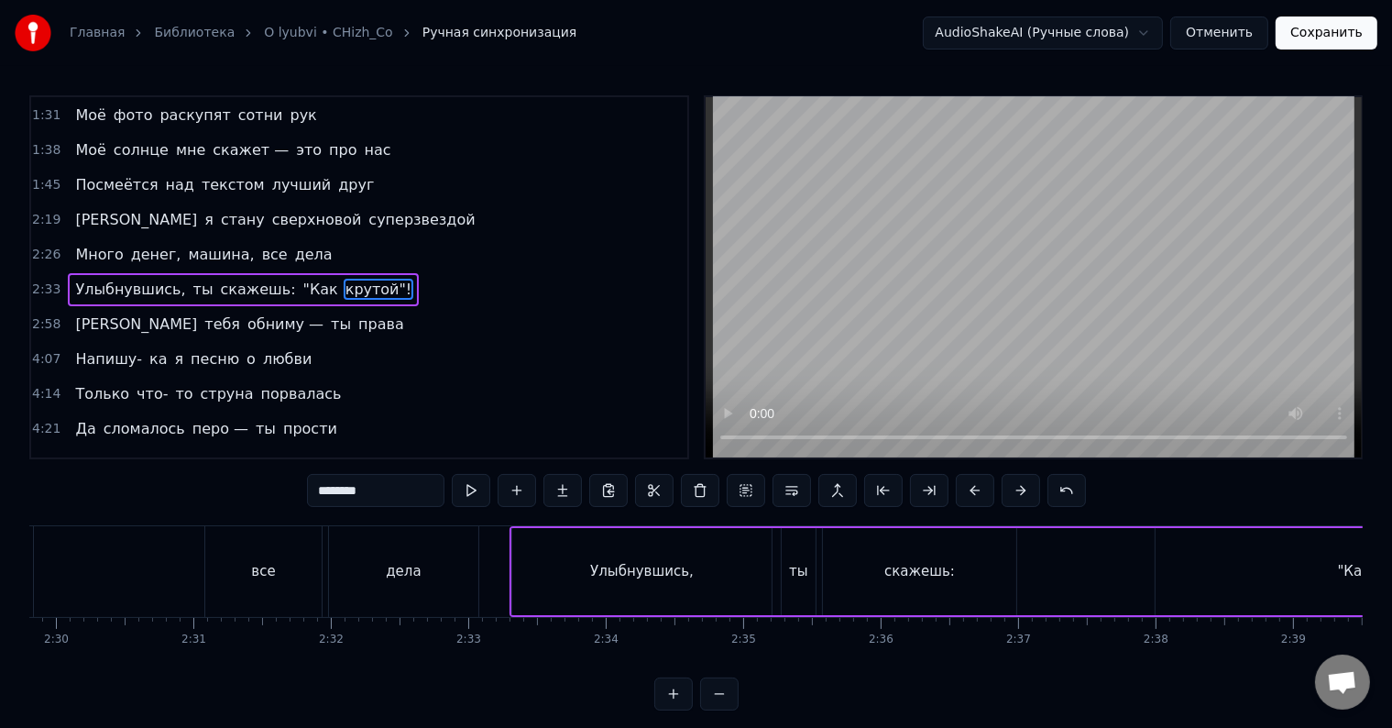
scroll to position [0, 20839]
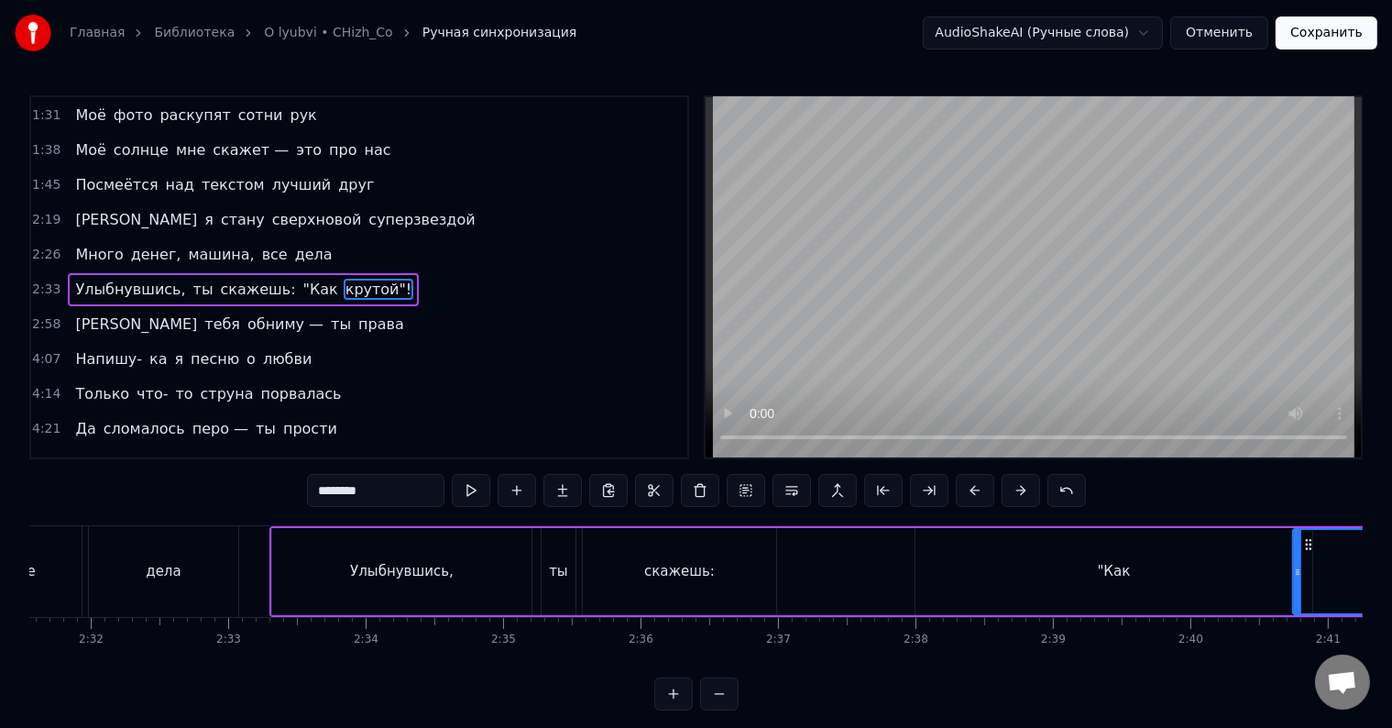
click at [1049, 581] on div ""Как" at bounding box center [1114, 571] width 397 height 87
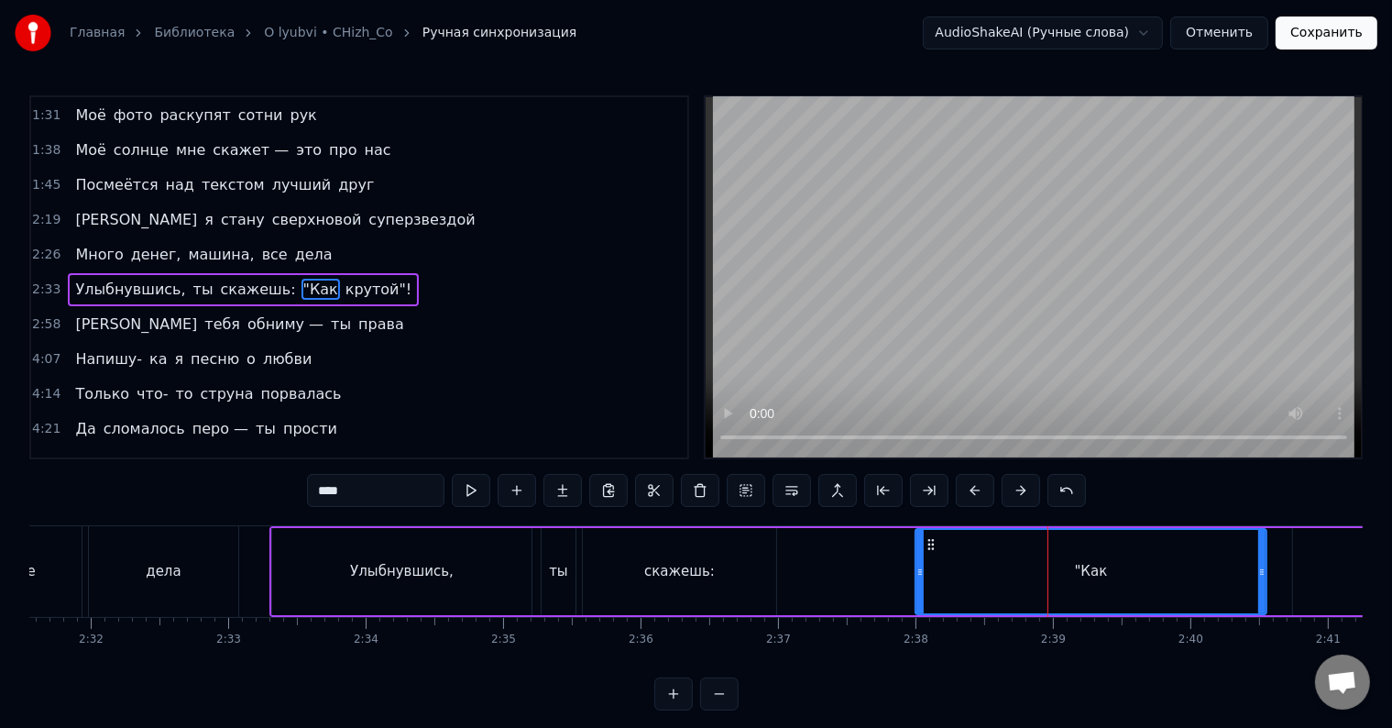
drag, startPoint x: 1308, startPoint y: 568, endPoint x: 1261, endPoint y: 569, distance: 46.8
click at [1261, 569] on icon at bounding box center [1262, 572] width 7 height 15
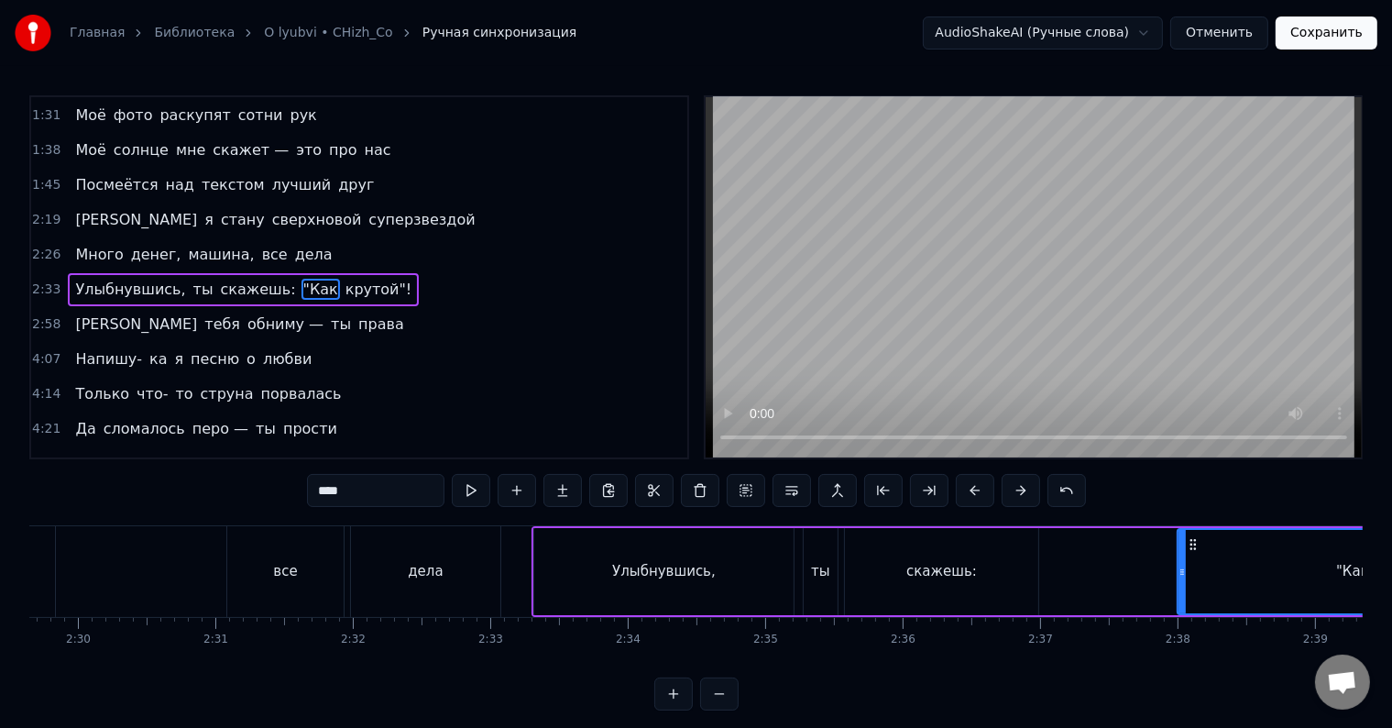
scroll to position [0, 20664]
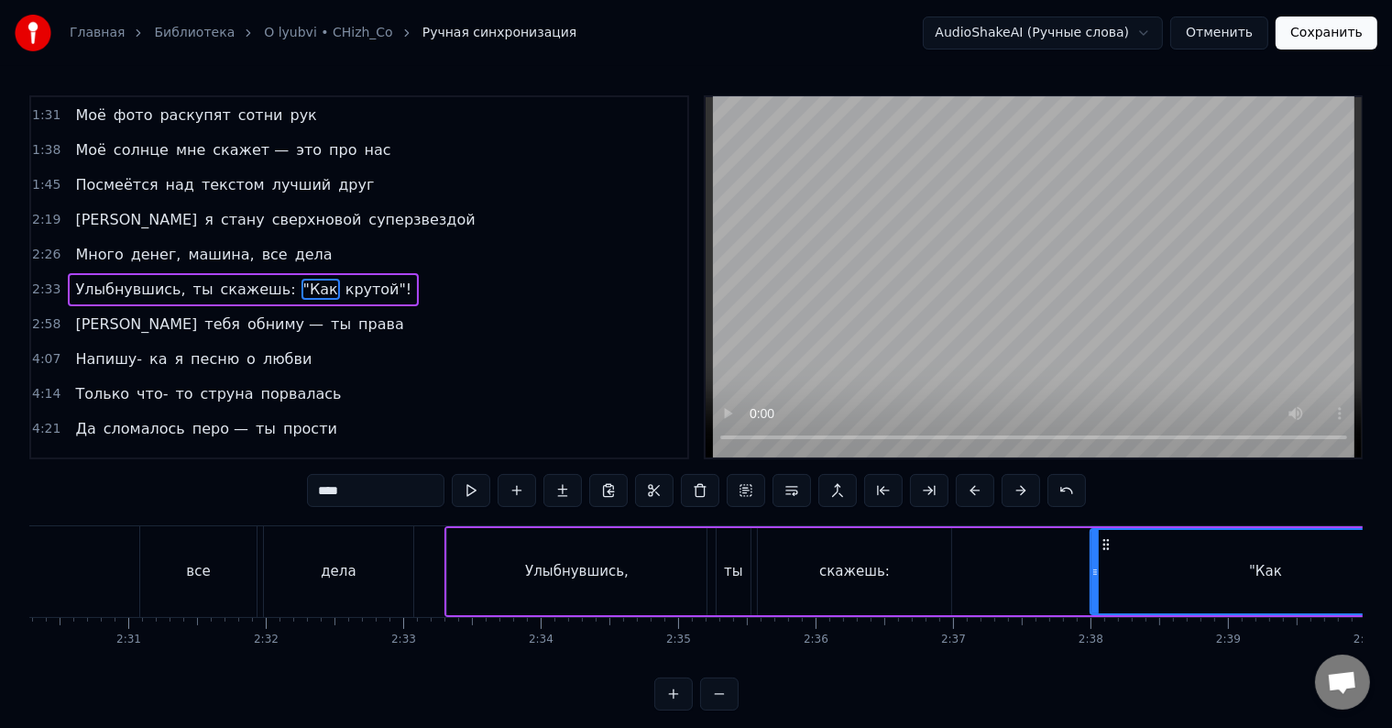
click at [532, 583] on div "Улыбнувшись," at bounding box center [576, 571] width 259 height 87
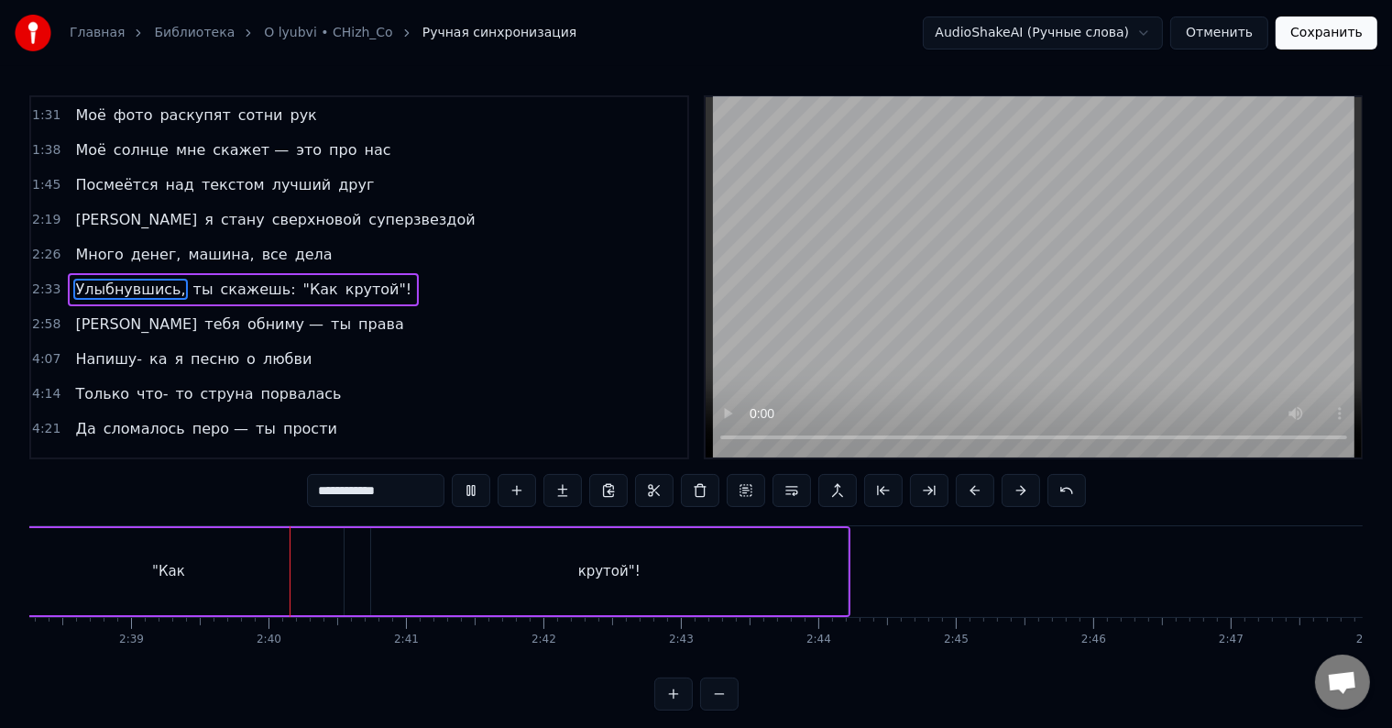
scroll to position [0, 21832]
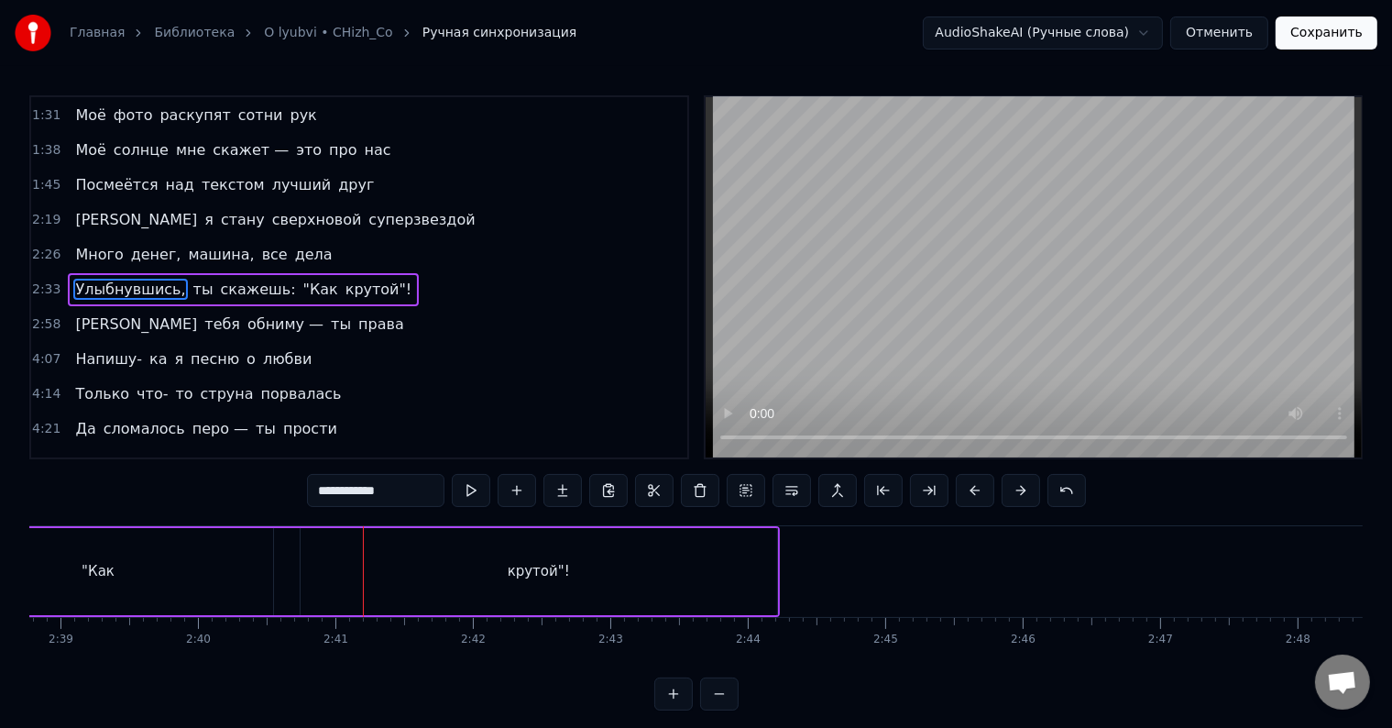
click at [241, 574] on div ""Как" at bounding box center [98, 571] width 350 height 87
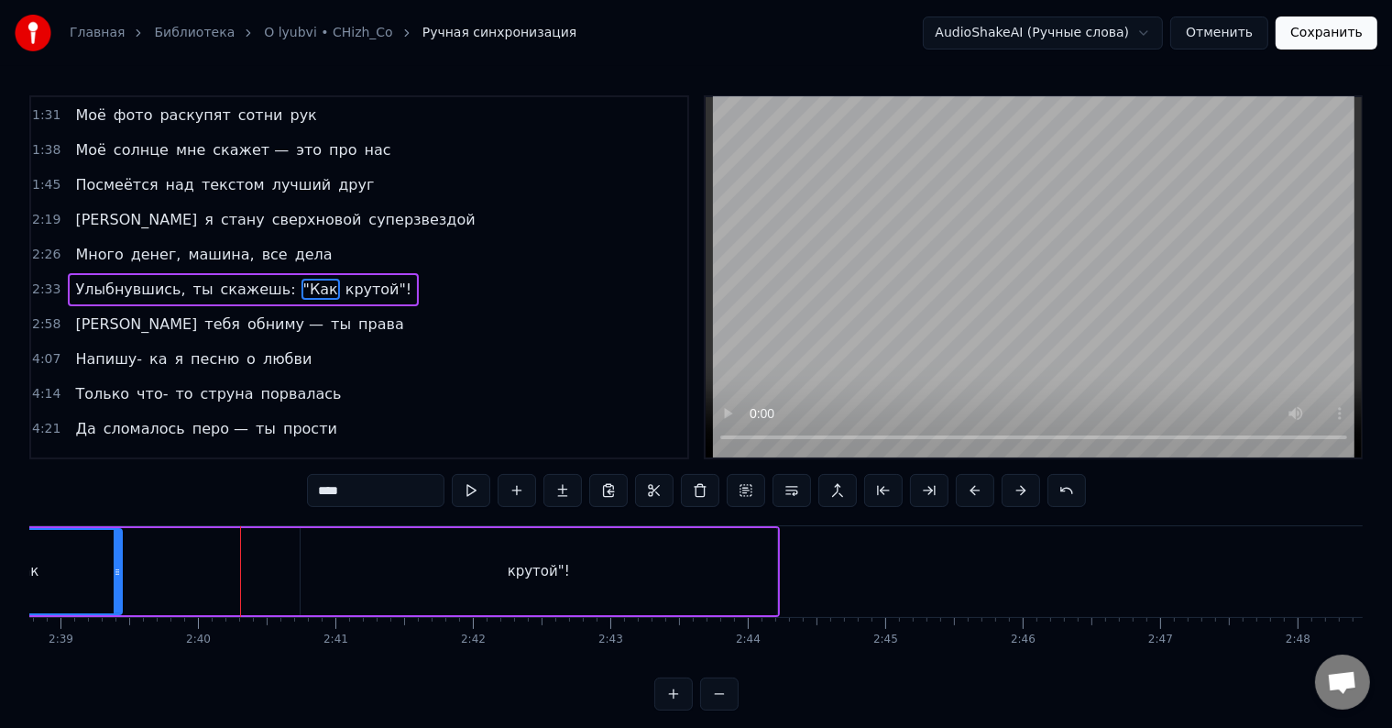
drag, startPoint x: 265, startPoint y: 563, endPoint x: 114, endPoint y: 569, distance: 151.4
click at [114, 569] on div at bounding box center [117, 571] width 7 height 83
click at [403, 556] on div "крутой"!" at bounding box center [548, 571] width 478 height 87
type input "********"
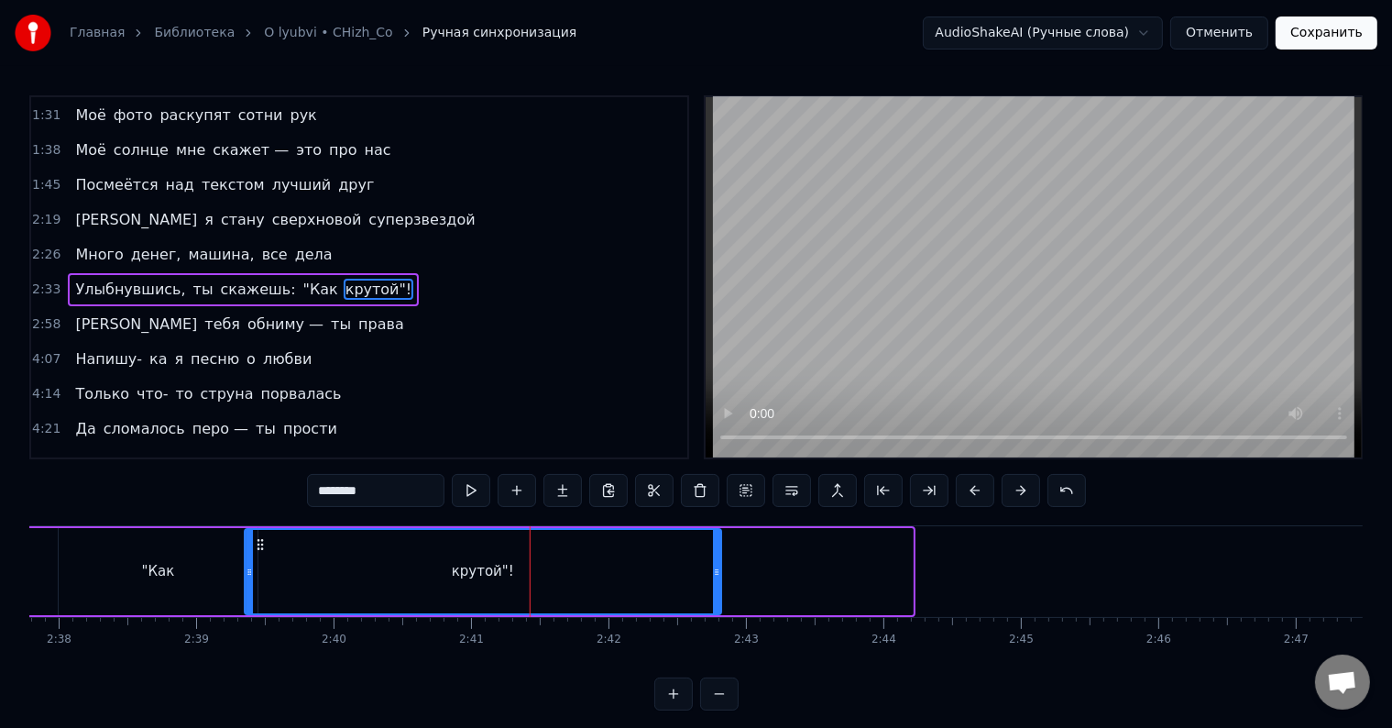
scroll to position [0, 21674]
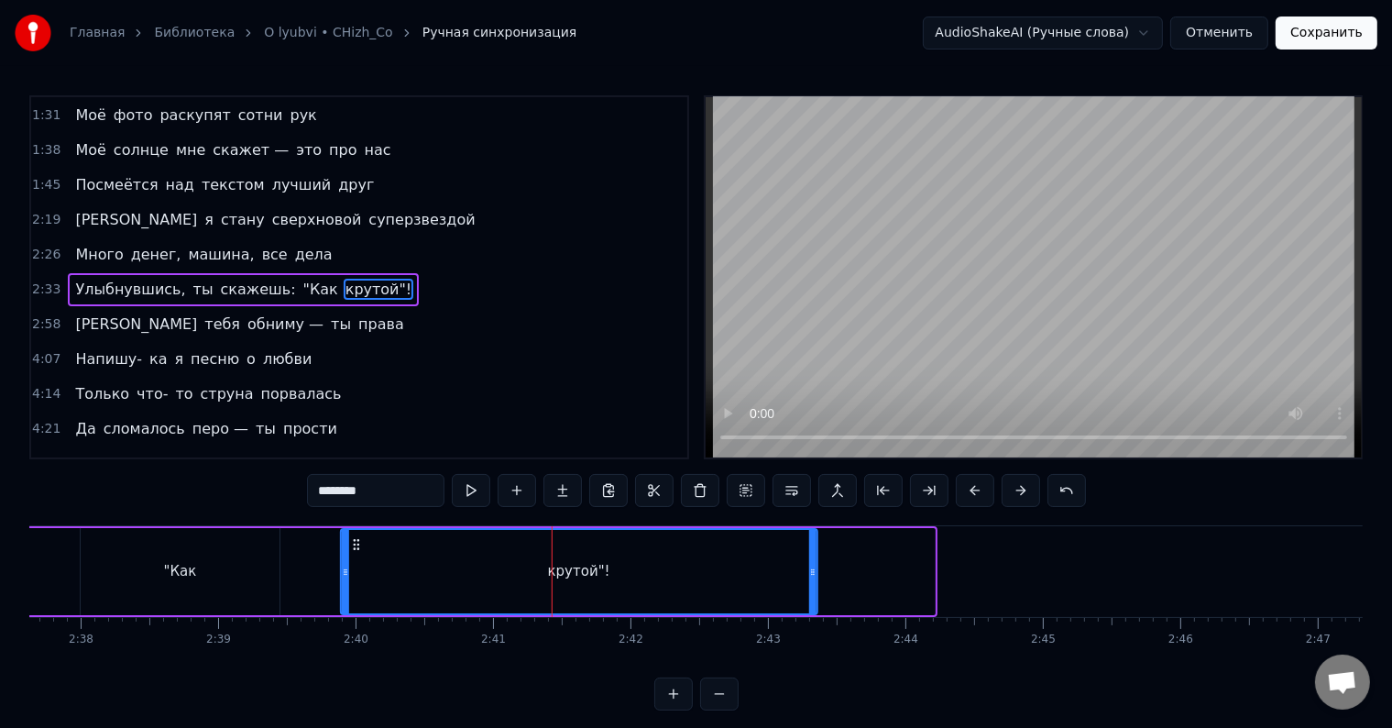
drag, startPoint x: 323, startPoint y: 545, endPoint x: 355, endPoint y: 553, distance: 32.9
click at [355, 553] on div "крутой"!" at bounding box center [580, 571] width 476 height 83
click at [37, 575] on div "Улыбнувшись, ты скажешь: "Как крутой"!" at bounding box center [127, 571] width 1386 height 91
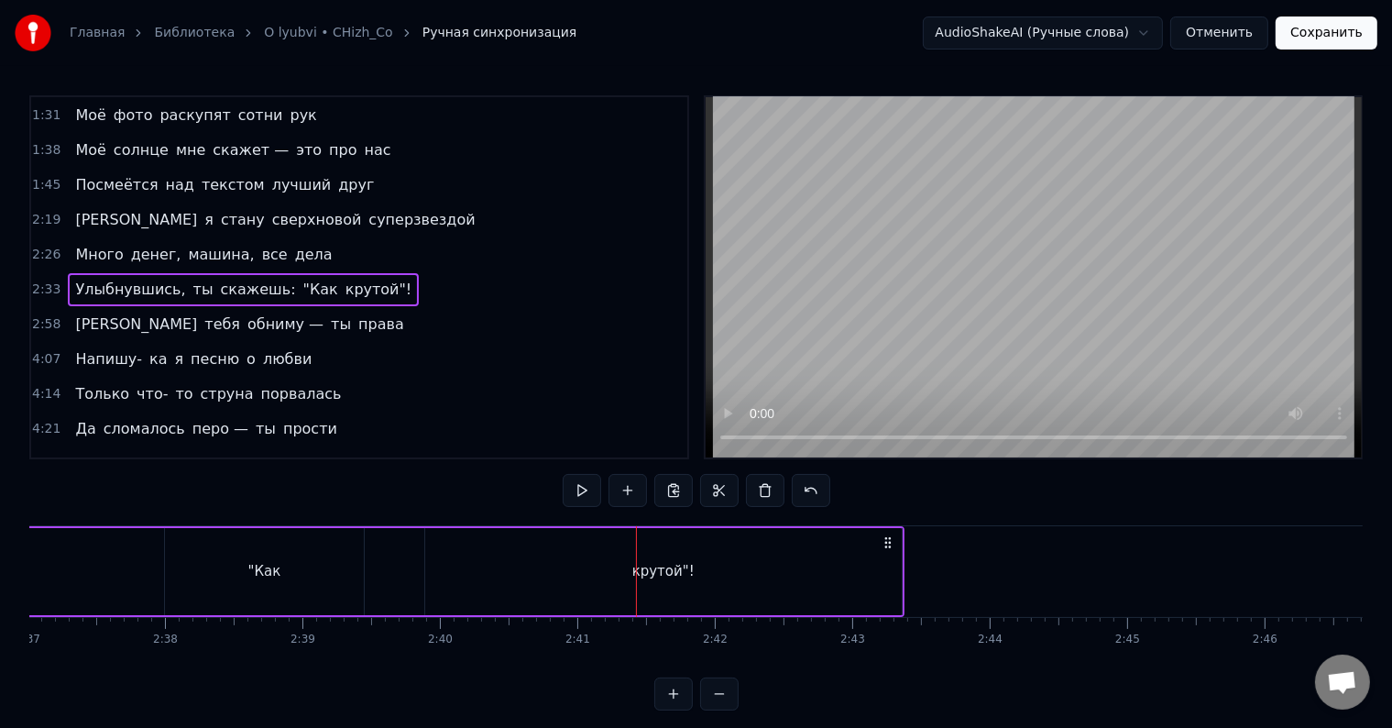
click at [106, 562] on div "Улыбнувшись, ты скажешь: "Как крутой"!" at bounding box center [212, 571] width 1386 height 91
click at [295, 565] on div ""Как" at bounding box center [279, 571] width 199 height 87
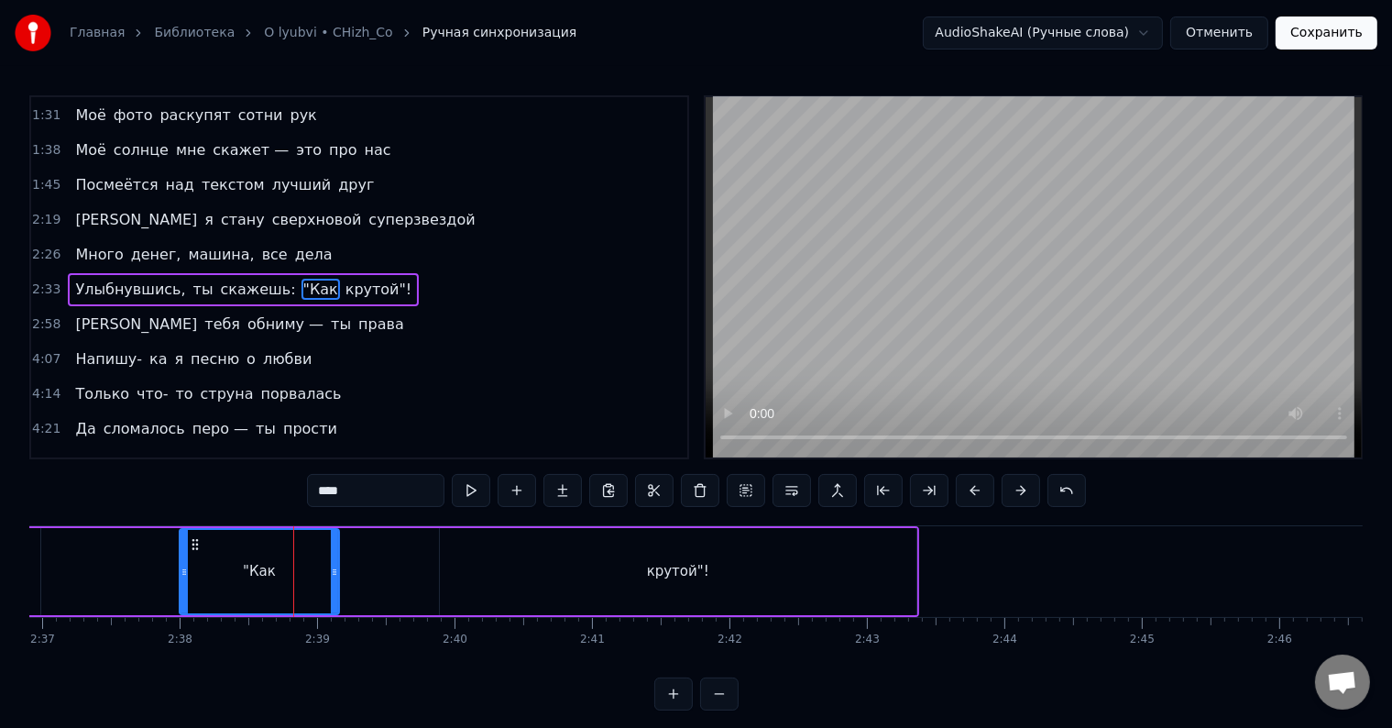
drag, startPoint x: 374, startPoint y: 569, endPoint x: 335, endPoint y: 571, distance: 39.5
click at [335, 571] on icon at bounding box center [334, 572] width 7 height 15
click at [458, 570] on div "крутой"!" at bounding box center [679, 571] width 478 height 87
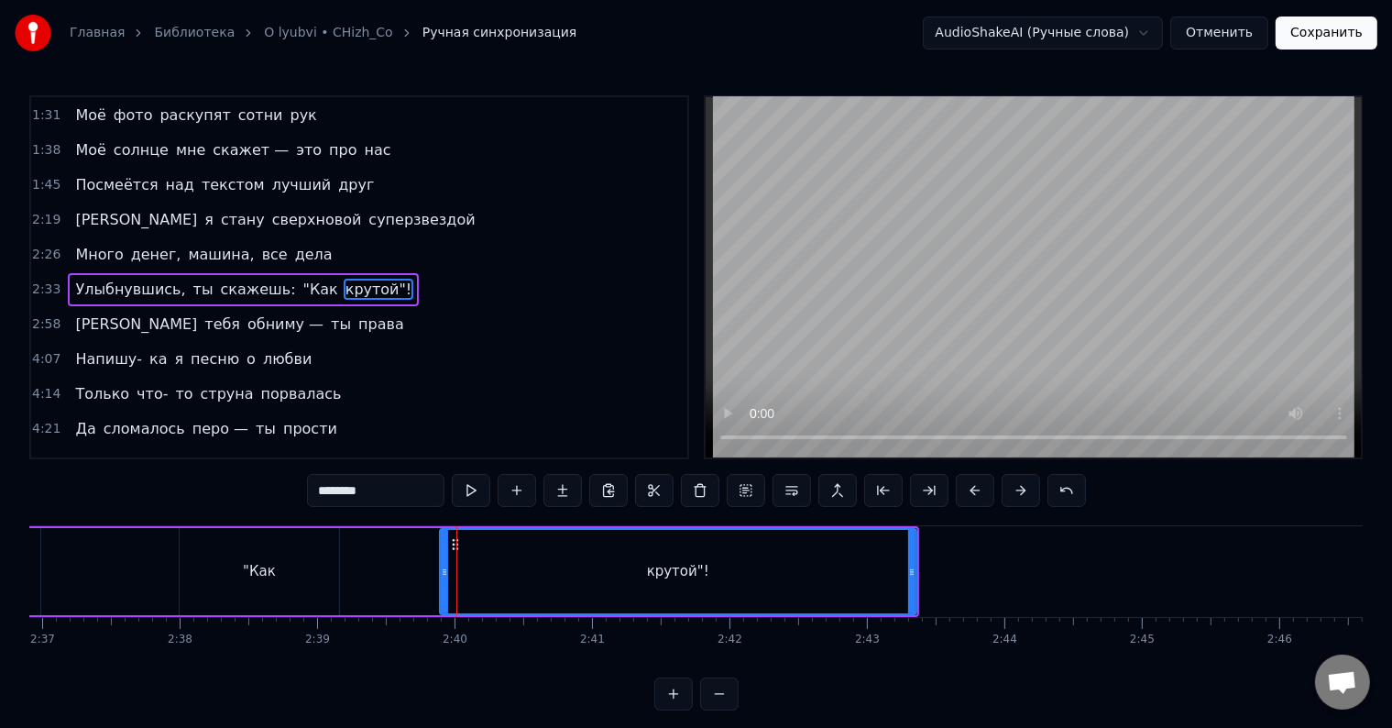
drag, startPoint x: 534, startPoint y: 570, endPoint x: 455, endPoint y: 575, distance: 79.9
click at [439, 572] on div "крутой"!" at bounding box center [678, 571] width 479 height 87
drag, startPoint x: 441, startPoint y: 570, endPoint x: 330, endPoint y: 563, distance: 111.2
click at [330, 563] on div at bounding box center [333, 571] width 7 height 83
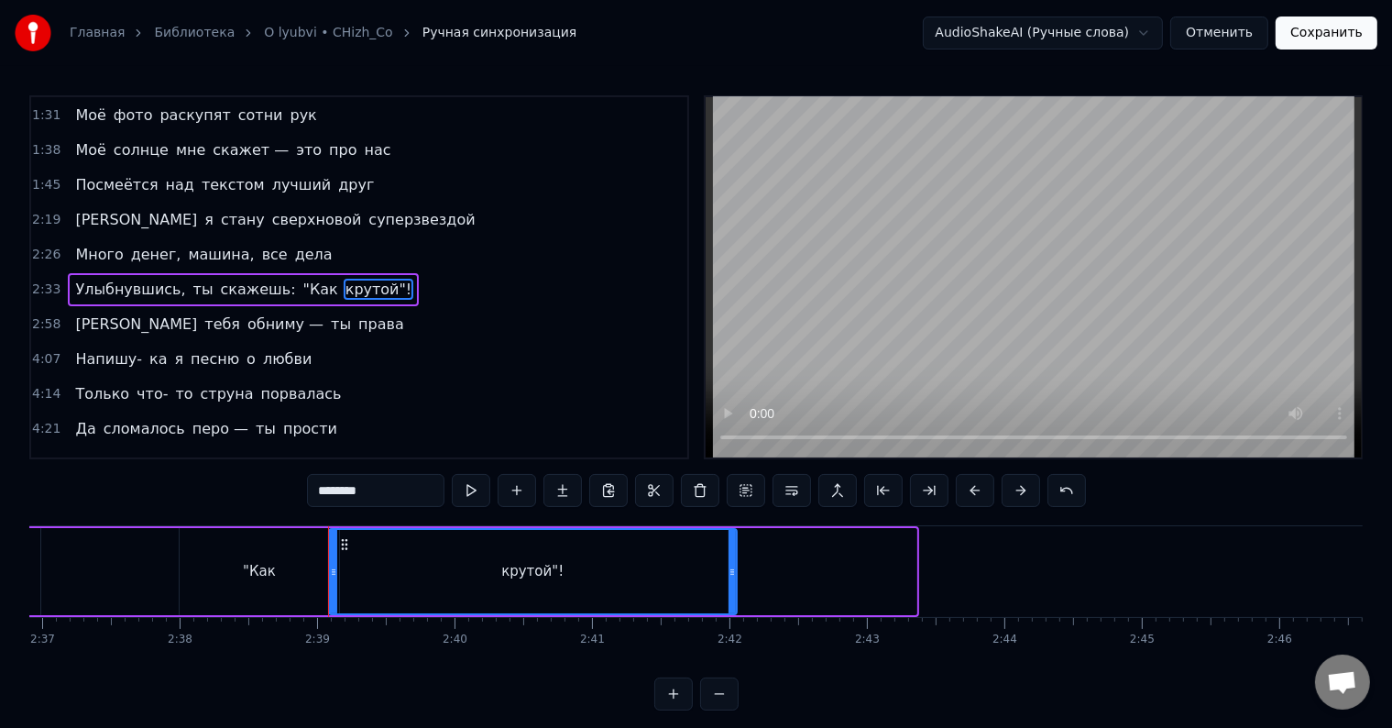
drag, startPoint x: 915, startPoint y: 570, endPoint x: 735, endPoint y: 567, distance: 179.7
click at [735, 567] on icon at bounding box center [732, 572] width 7 height 15
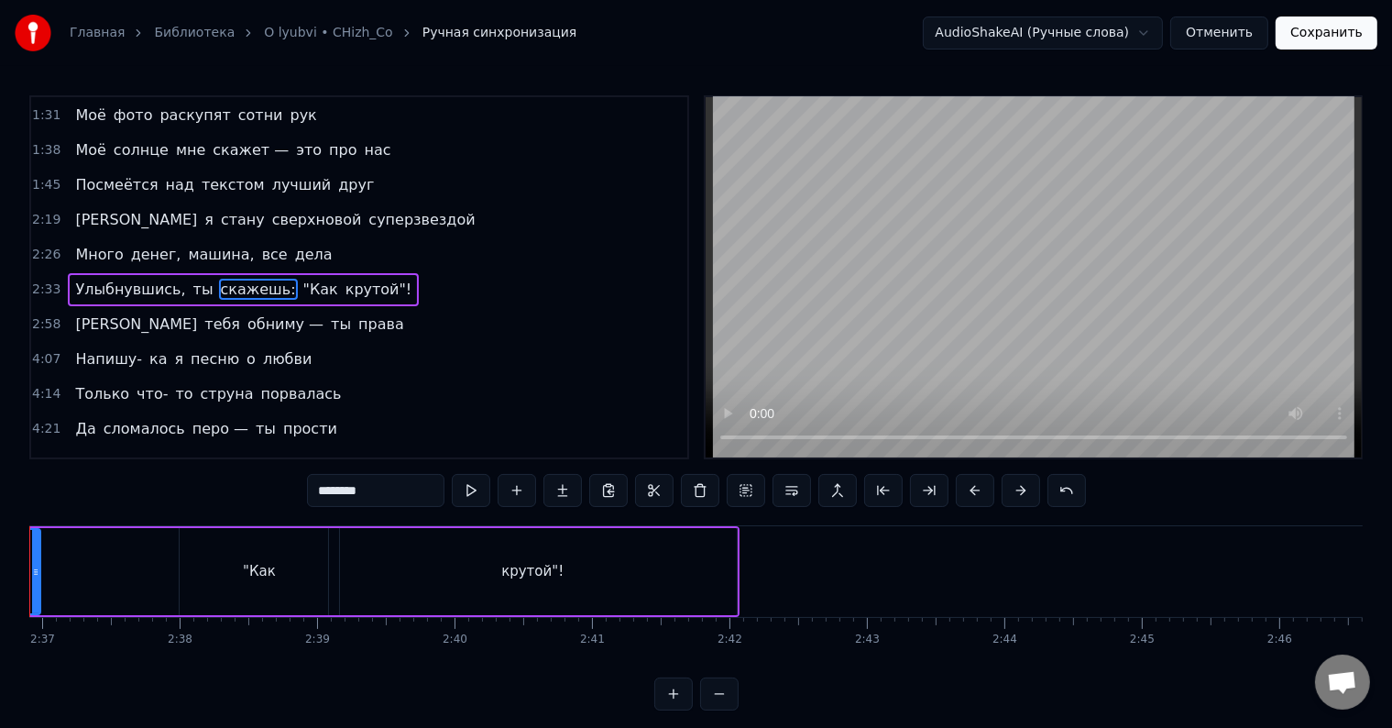
scroll to position [0, 21483]
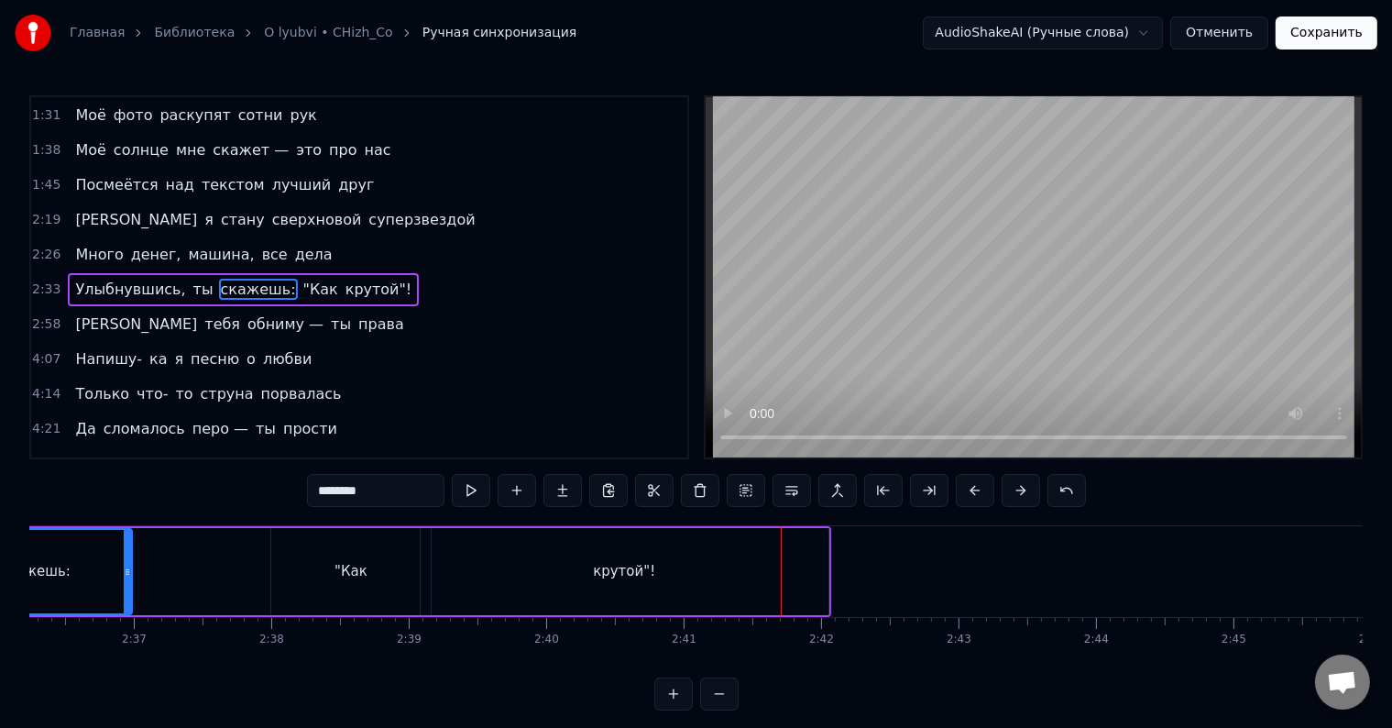
click at [647, 578] on div "крутой"!" at bounding box center [624, 571] width 62 height 21
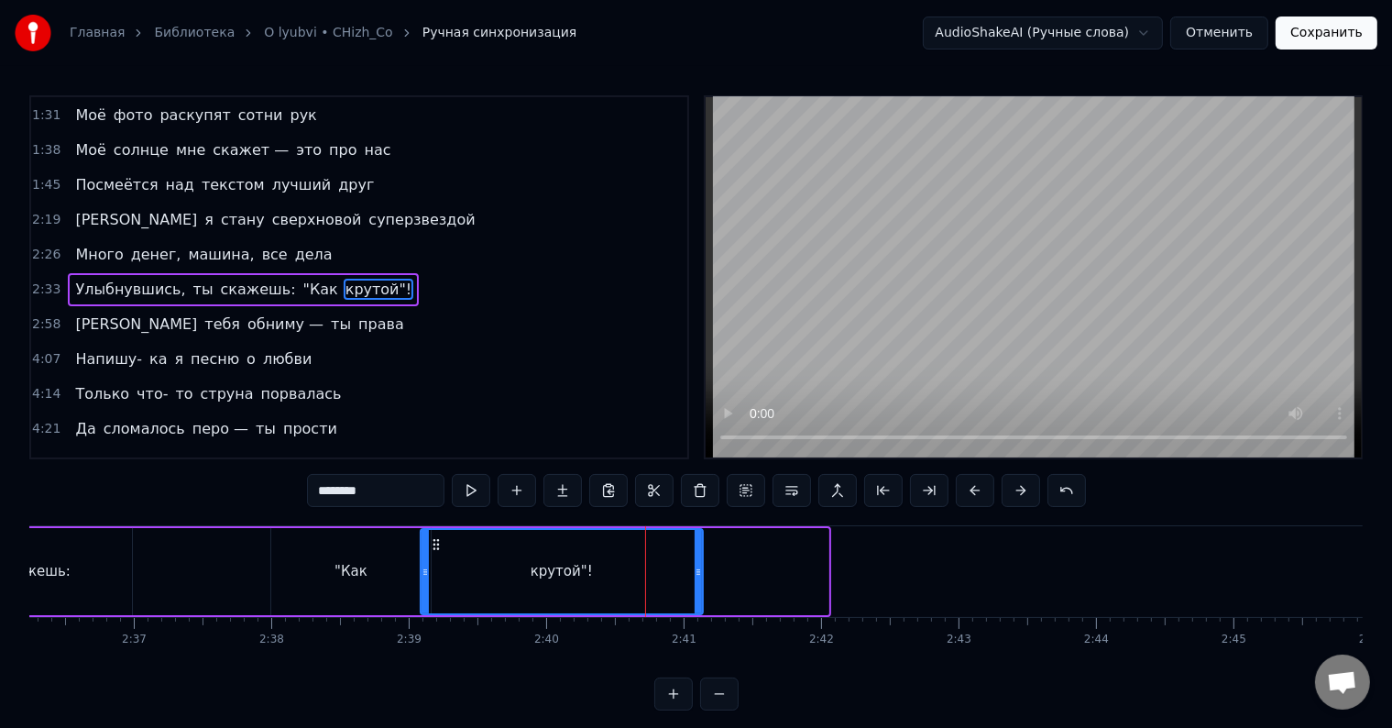
drag, startPoint x: 821, startPoint y: 568, endPoint x: 696, endPoint y: 561, distance: 125.8
click at [696, 561] on div at bounding box center [698, 571] width 7 height 83
click at [121, 585] on div "скажешь:" at bounding box center [35, 571] width 193 height 87
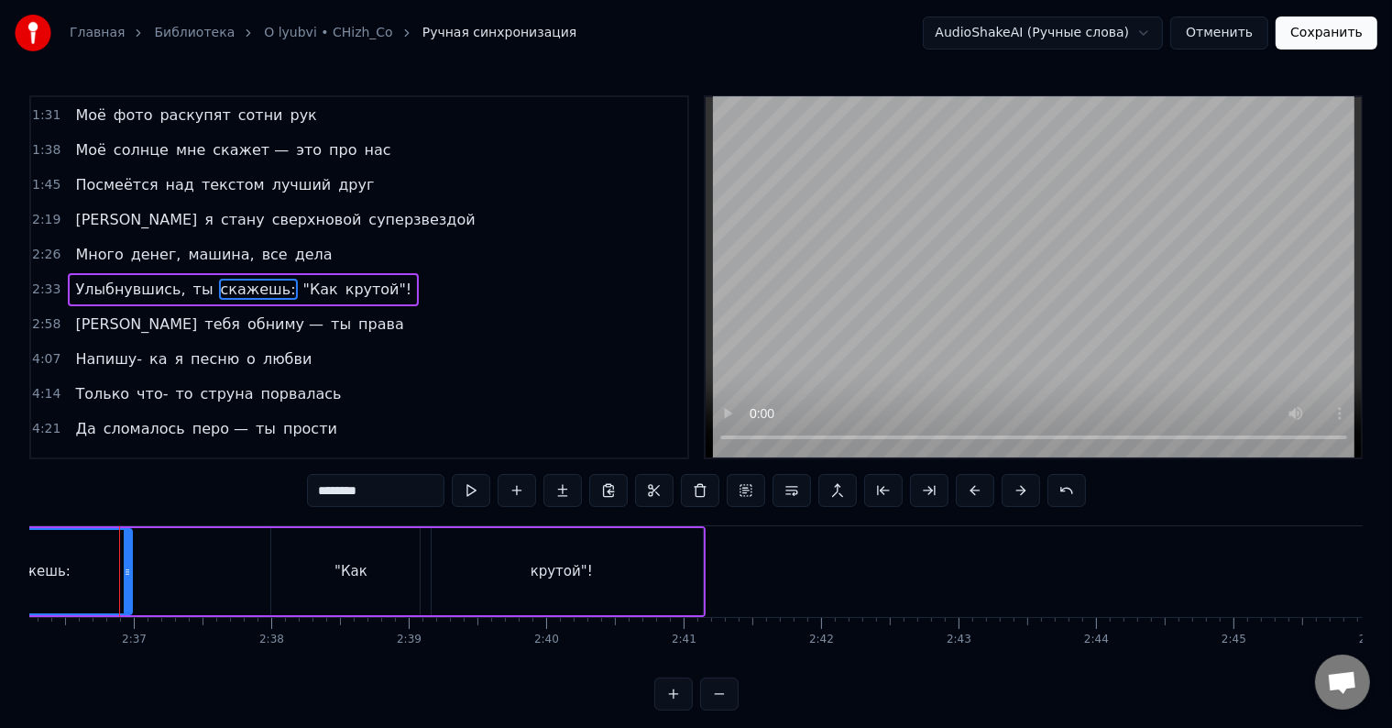
scroll to position [0, 21482]
click at [486, 576] on div "крутой"!" at bounding box center [564, 571] width 283 height 87
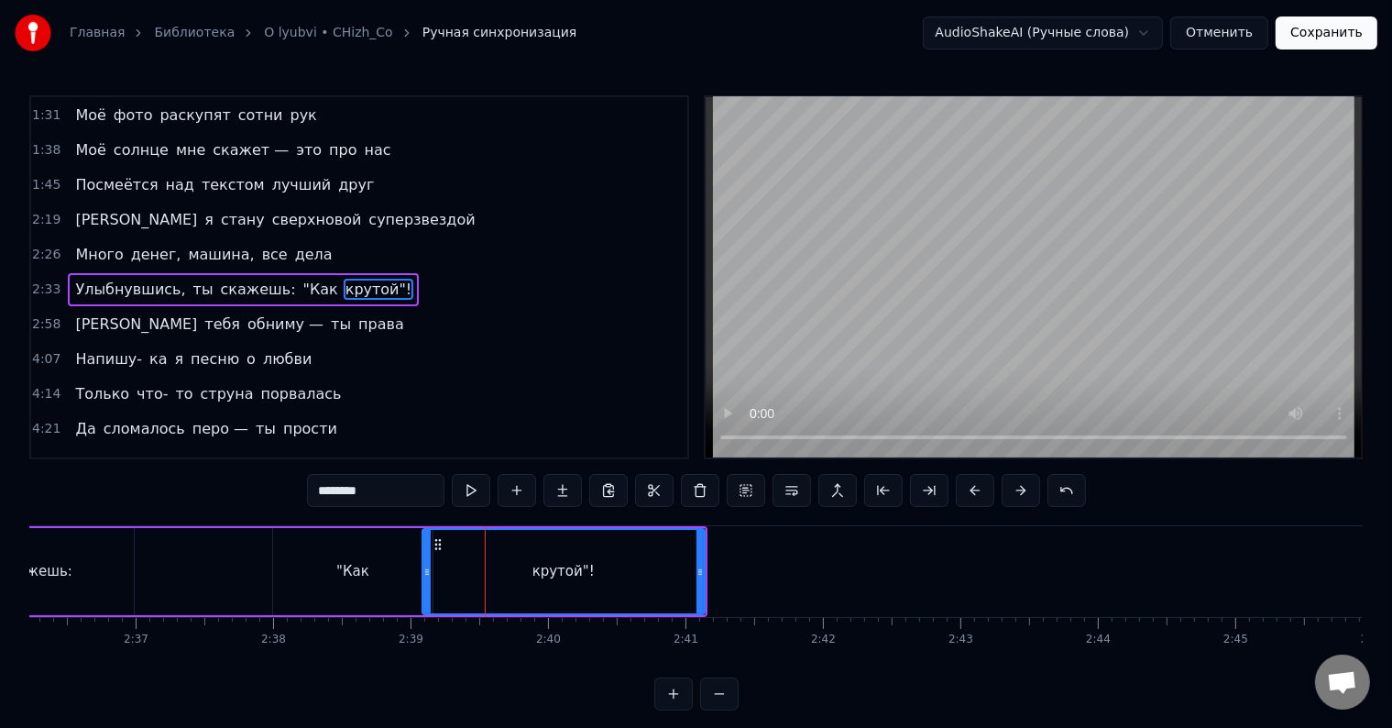
click at [328, 574] on div ""Как" at bounding box center [353, 571] width 160 height 87
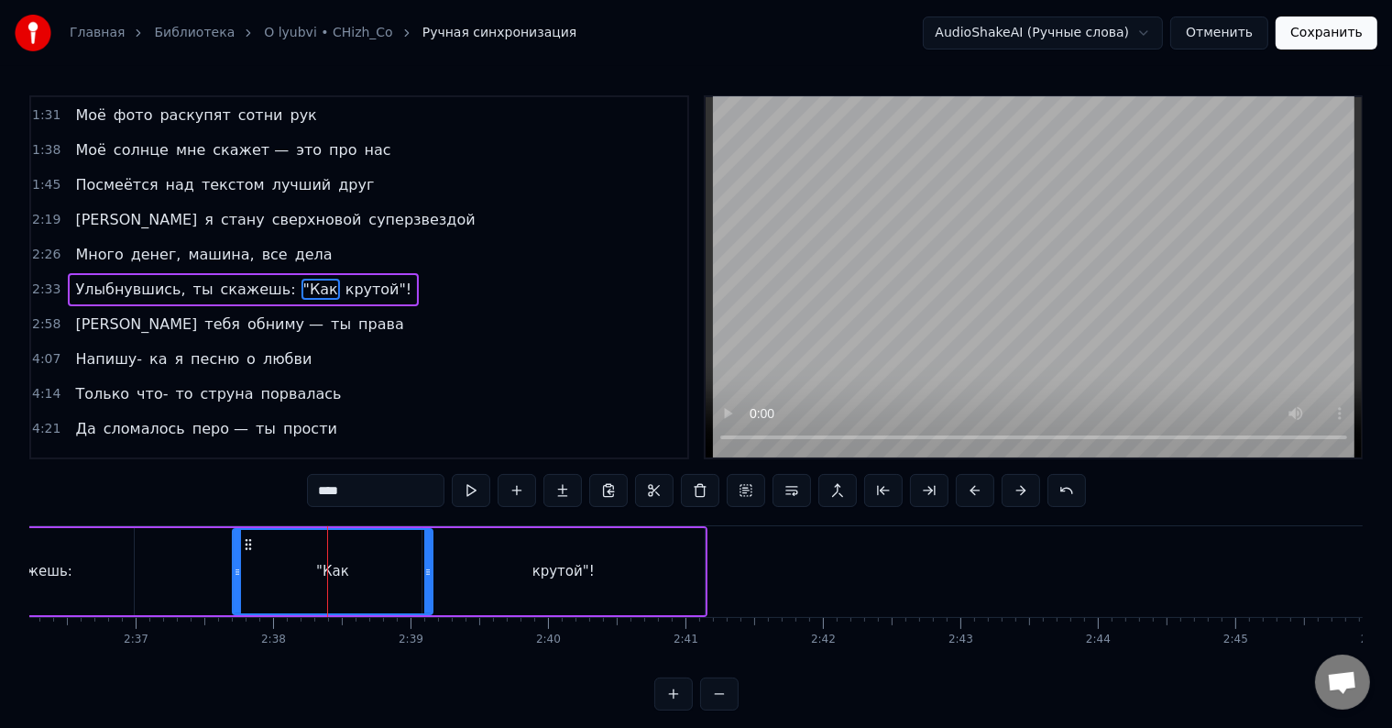
drag, startPoint x: 273, startPoint y: 571, endPoint x: 232, endPoint y: 569, distance: 41.3
click at [234, 569] on icon at bounding box center [237, 572] width 7 height 15
click at [697, 557] on div "крутой"!" at bounding box center [564, 571] width 283 height 87
type input "********"
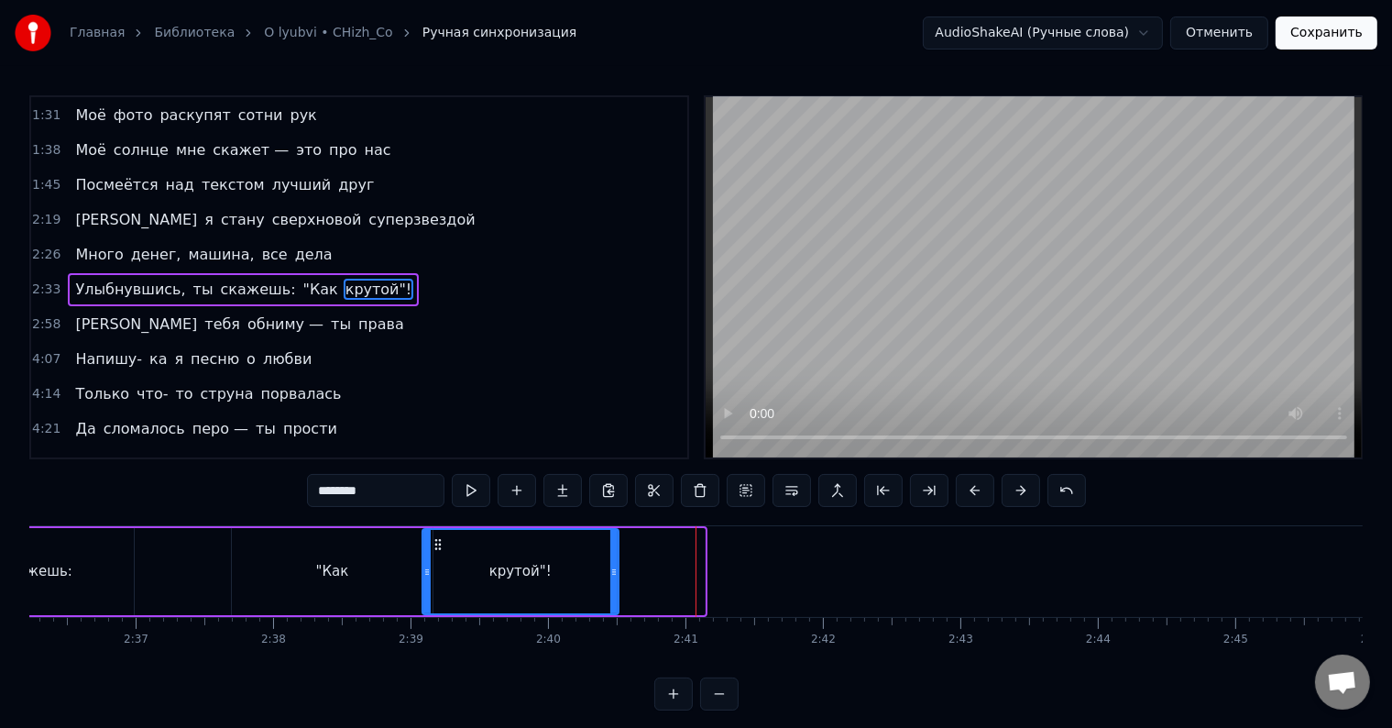
drag, startPoint x: 701, startPoint y: 558, endPoint x: 615, endPoint y: 559, distance: 86.2
click at [615, 559] on div at bounding box center [614, 571] width 7 height 83
click at [194, 556] on div "Улыбнувшись, ты скажешь: "Как крутой"!" at bounding box center [124, 571] width 995 height 91
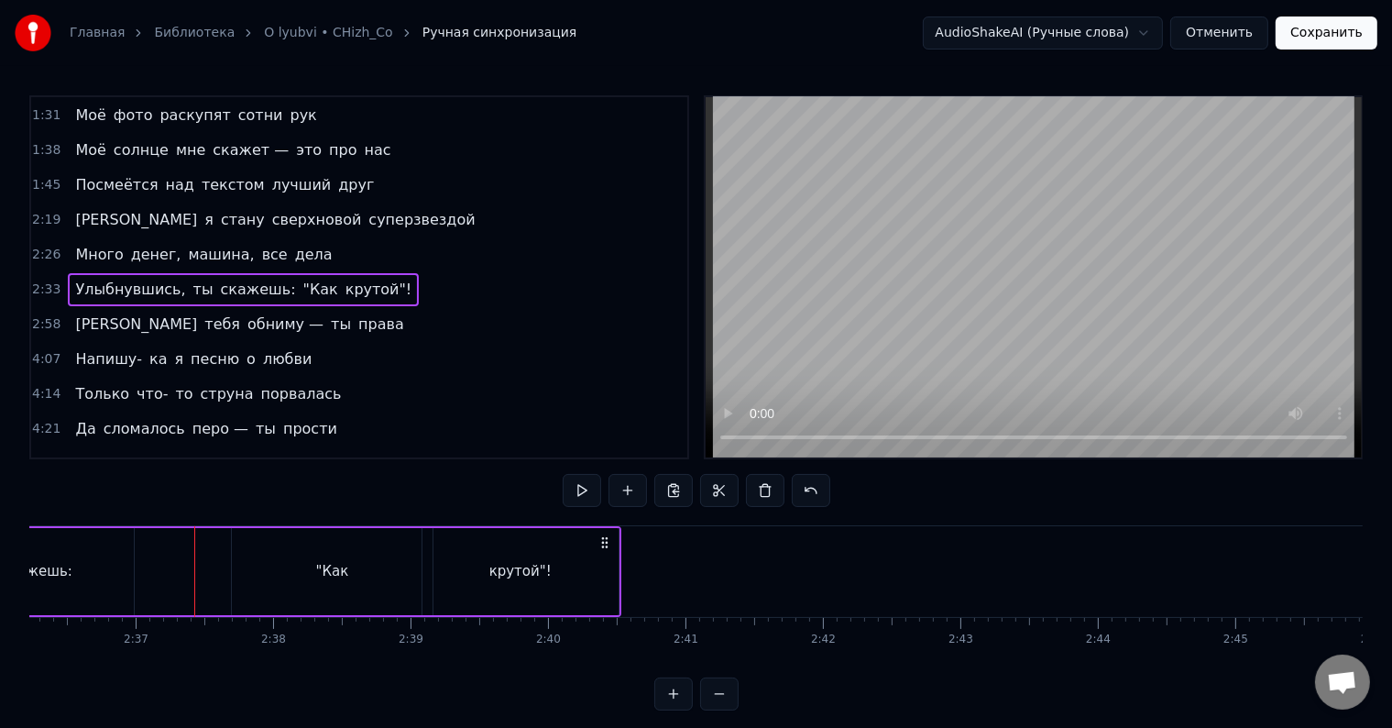
drag, startPoint x: 95, startPoint y: 575, endPoint x: 161, endPoint y: 551, distance: 70.2
click at [95, 575] on div "скажешь:" at bounding box center [36, 571] width 193 height 87
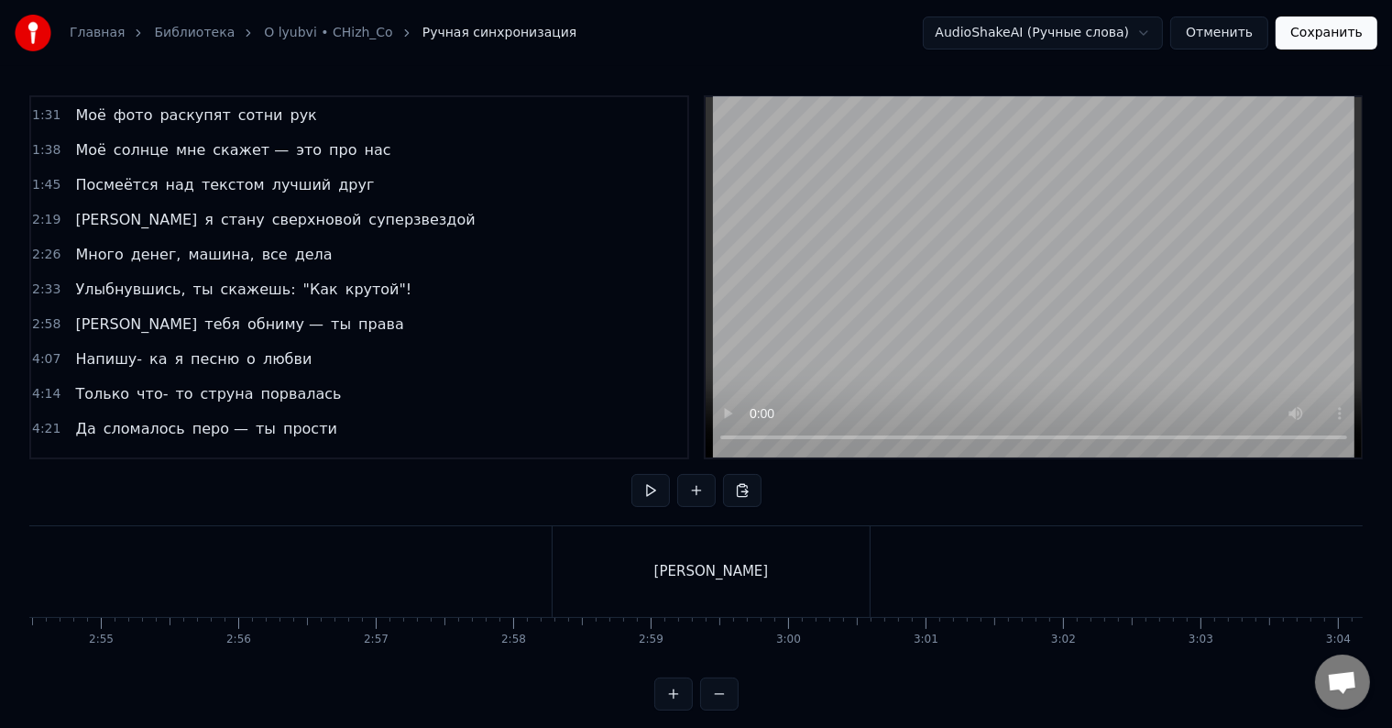
scroll to position [0, 24101]
click at [602, 589] on div "[PERSON_NAME]" at bounding box center [601, 571] width 317 height 91
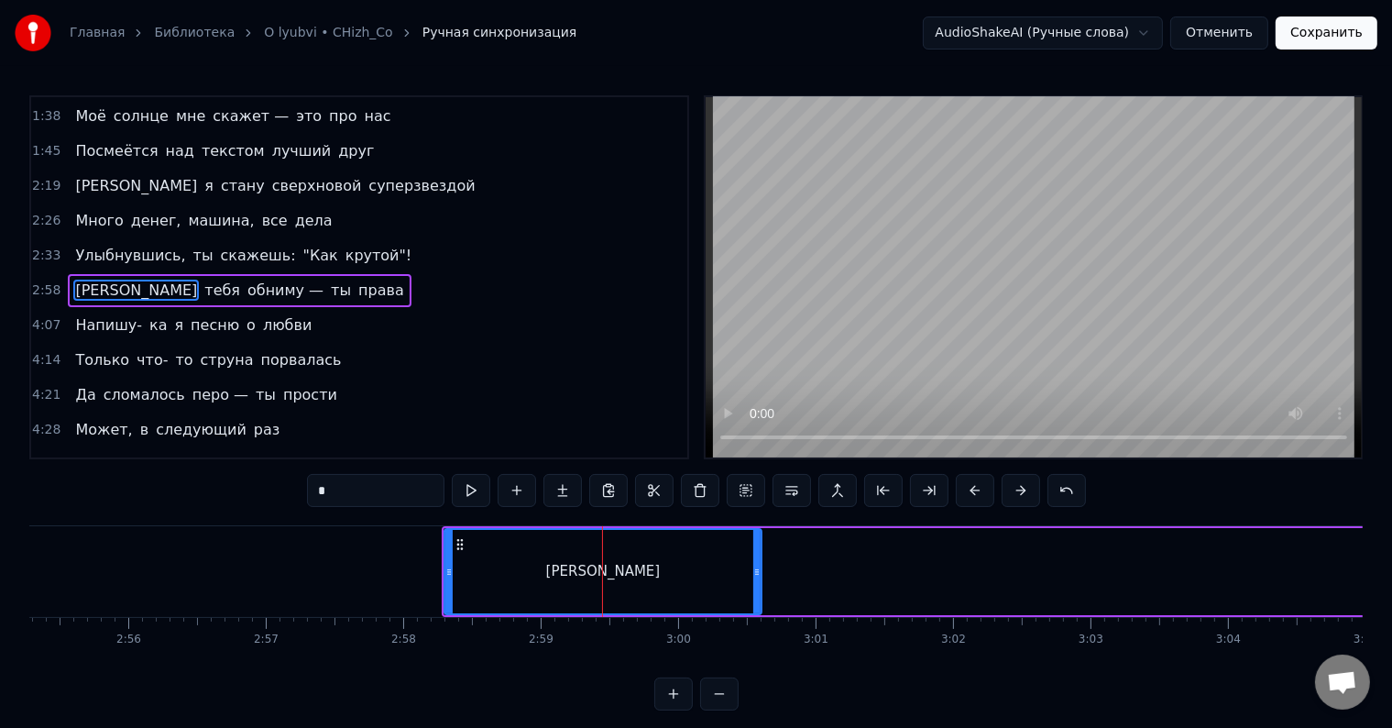
click at [725, 710] on button at bounding box center [719, 693] width 39 height 33
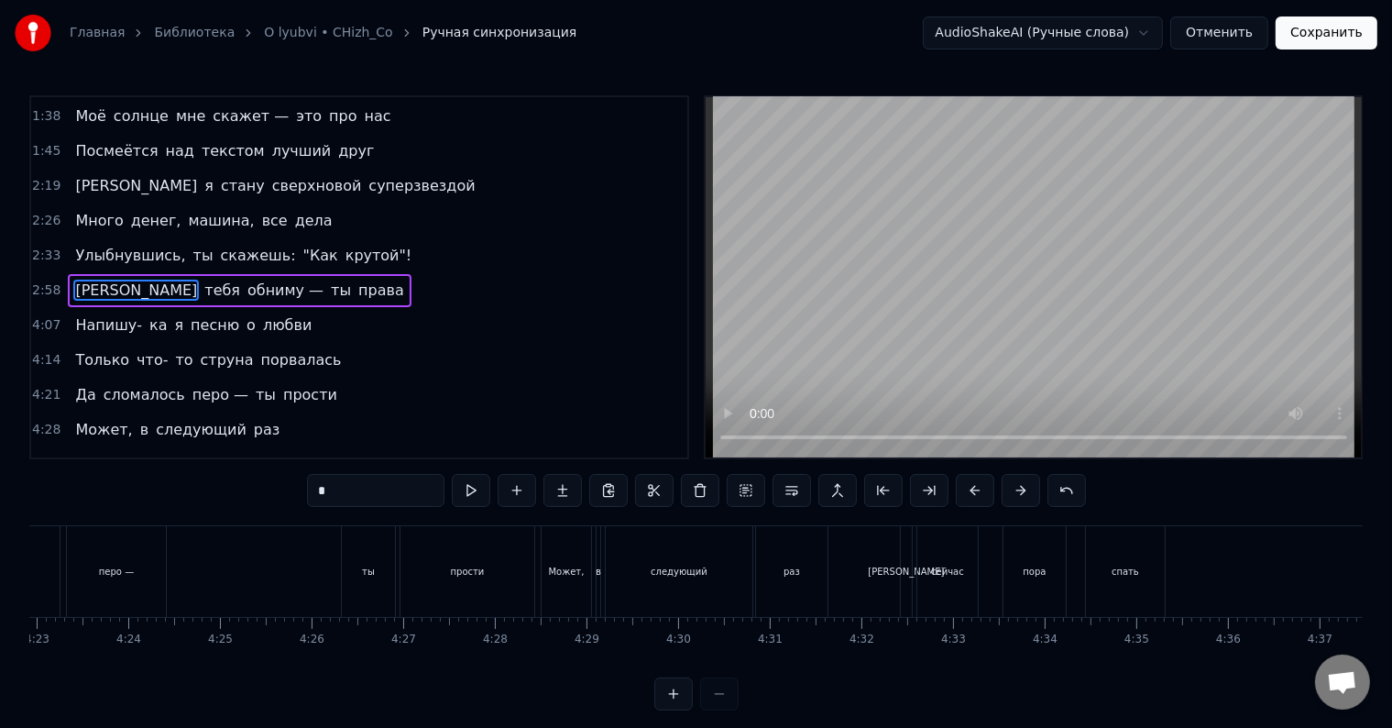
click at [725, 710] on div at bounding box center [697, 693] width 84 height 33
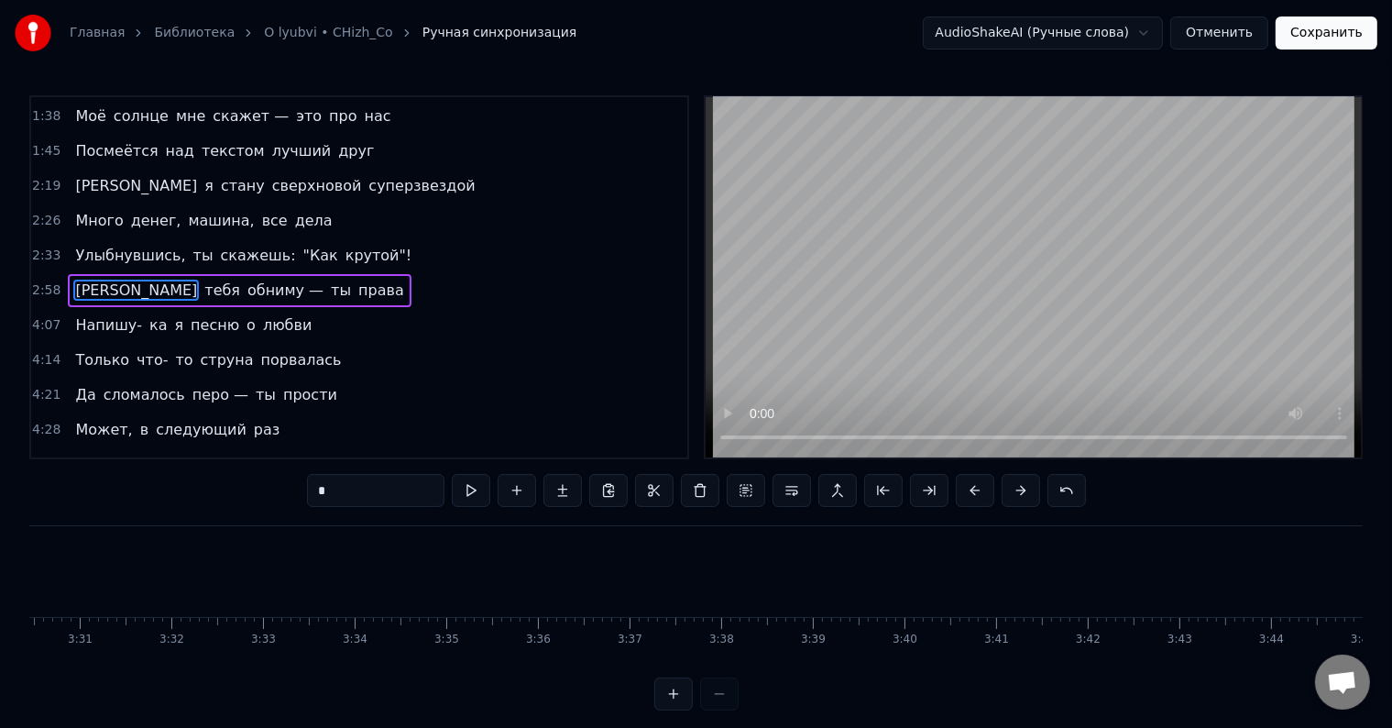
click at [725, 710] on div at bounding box center [697, 693] width 84 height 33
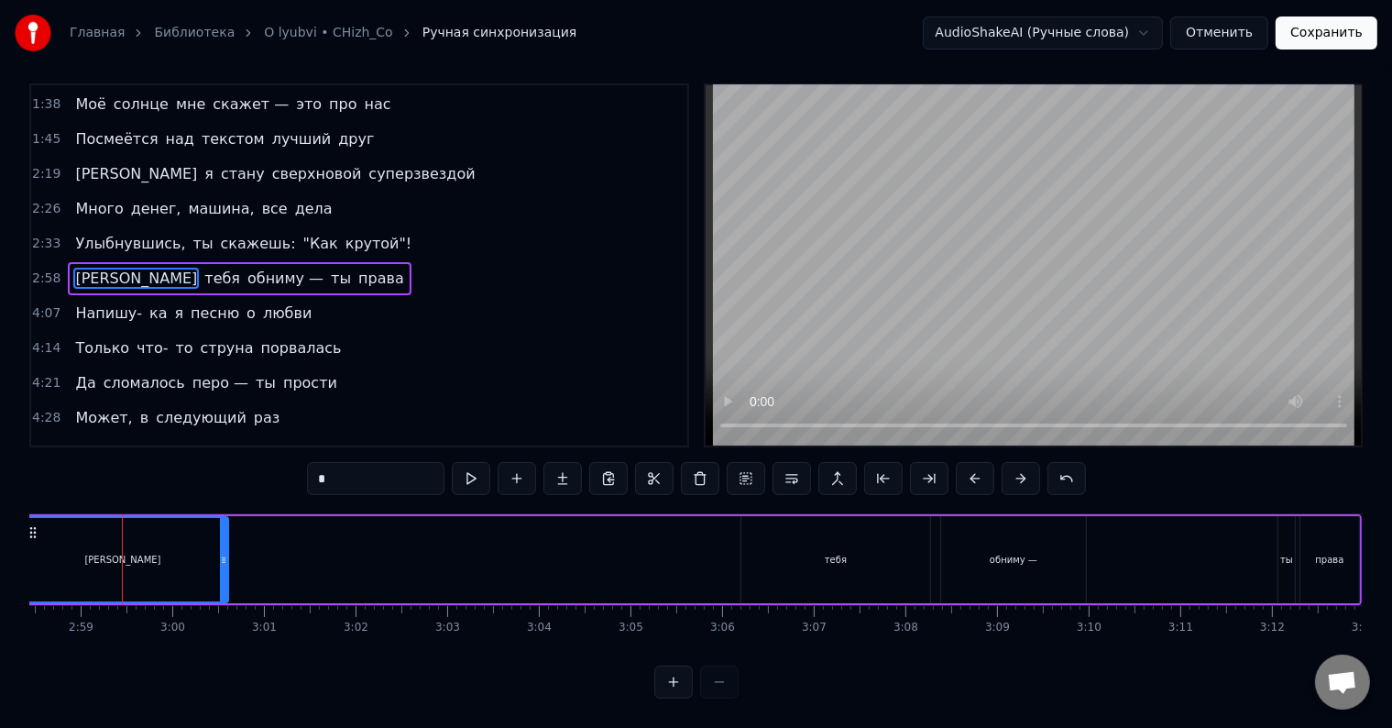
scroll to position [0, 15288]
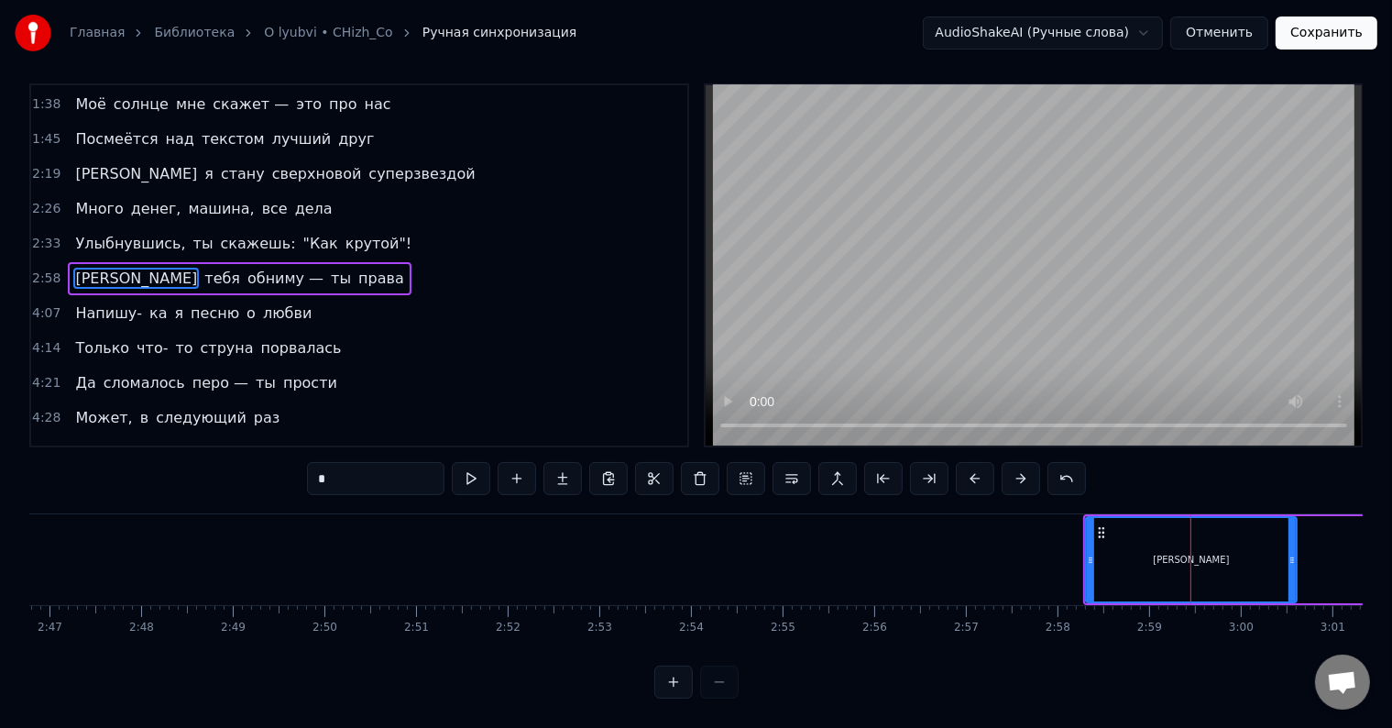
drag, startPoint x: 1139, startPoint y: 547, endPoint x: 1119, endPoint y: 547, distance: 19.3
click at [1119, 547] on div "[PERSON_NAME]" at bounding box center [1191, 559] width 209 height 83
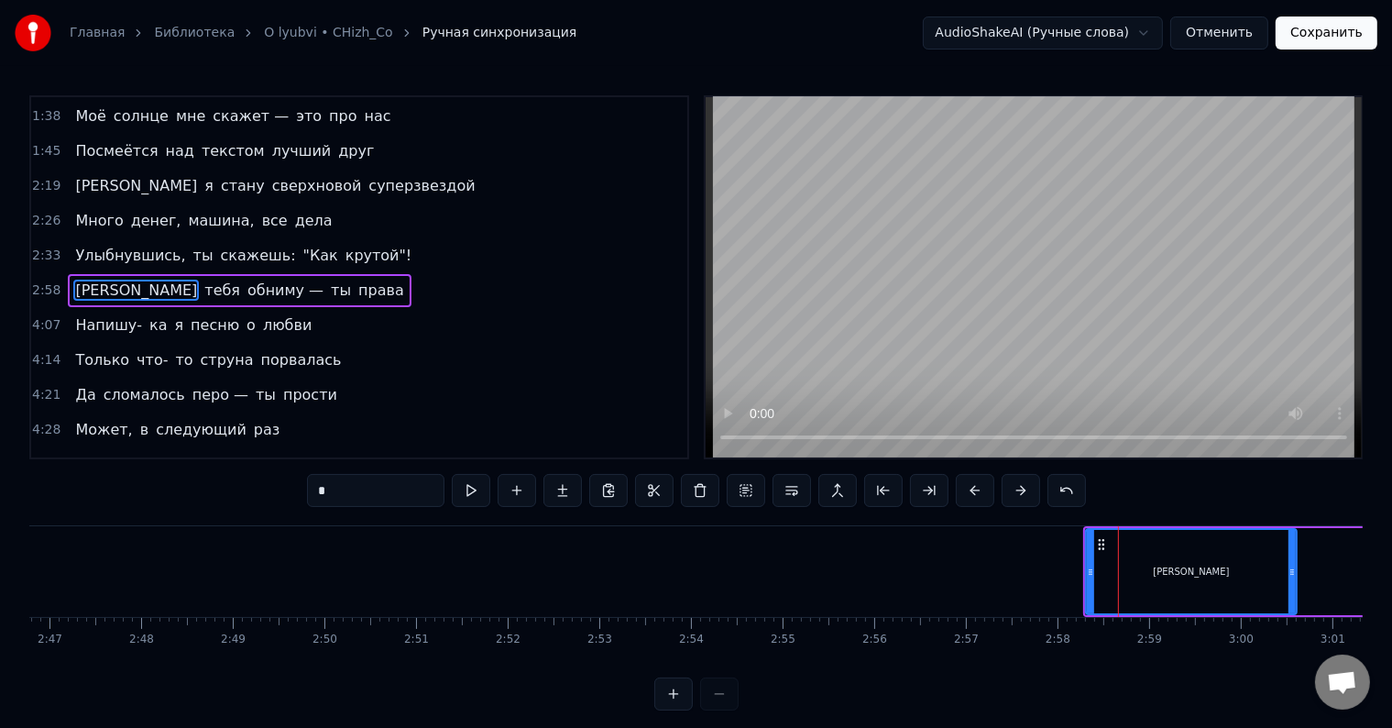
click at [1087, 549] on div at bounding box center [1090, 571] width 7 height 83
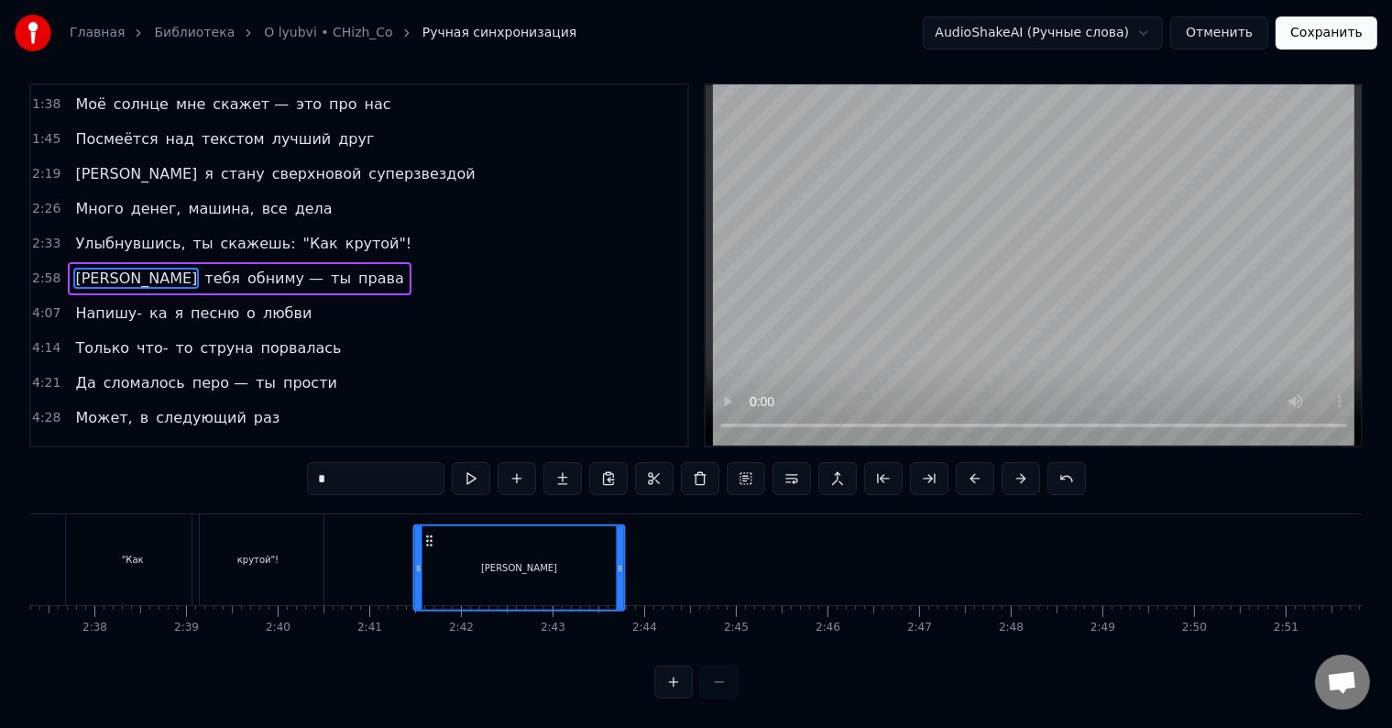
scroll to position [28, 0]
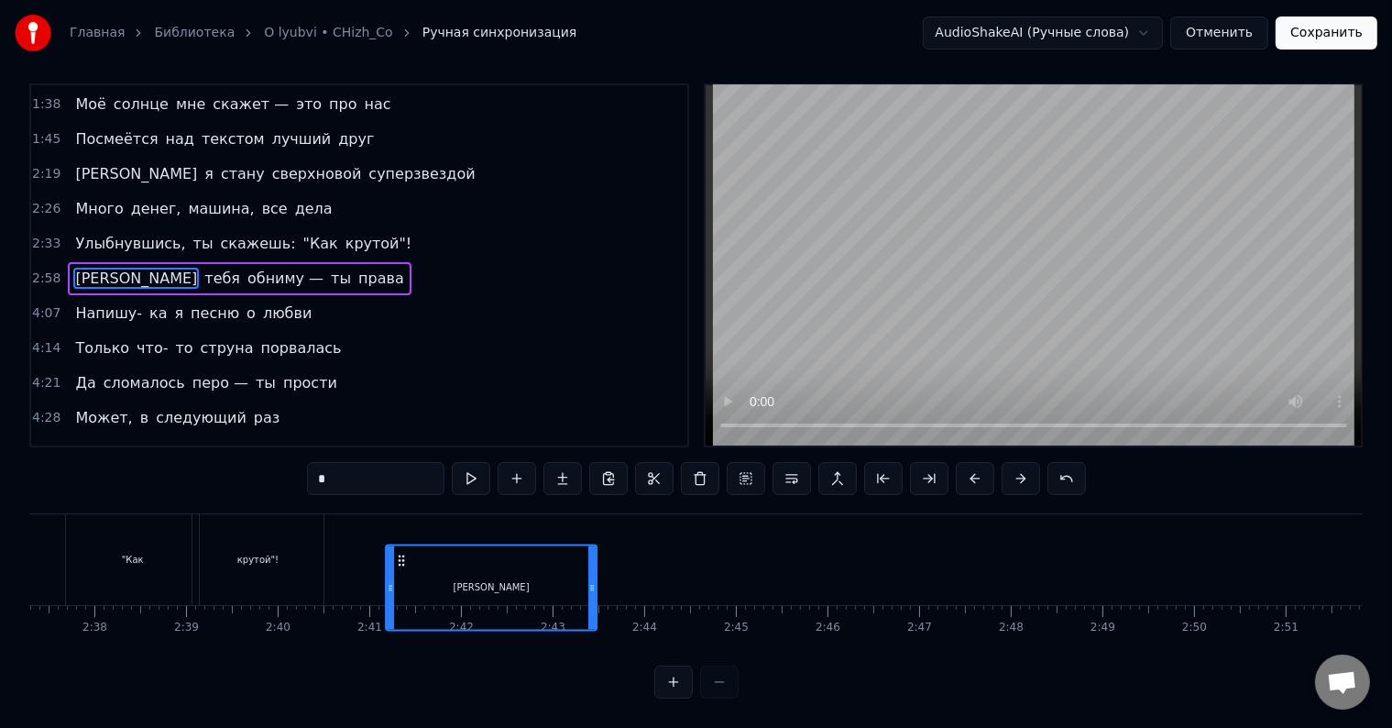
drag, startPoint x: 1100, startPoint y: 546, endPoint x: 407, endPoint y: 528, distance: 693.3
click at [407, 545] on div "[PERSON_NAME]" at bounding box center [491, 586] width 209 height 83
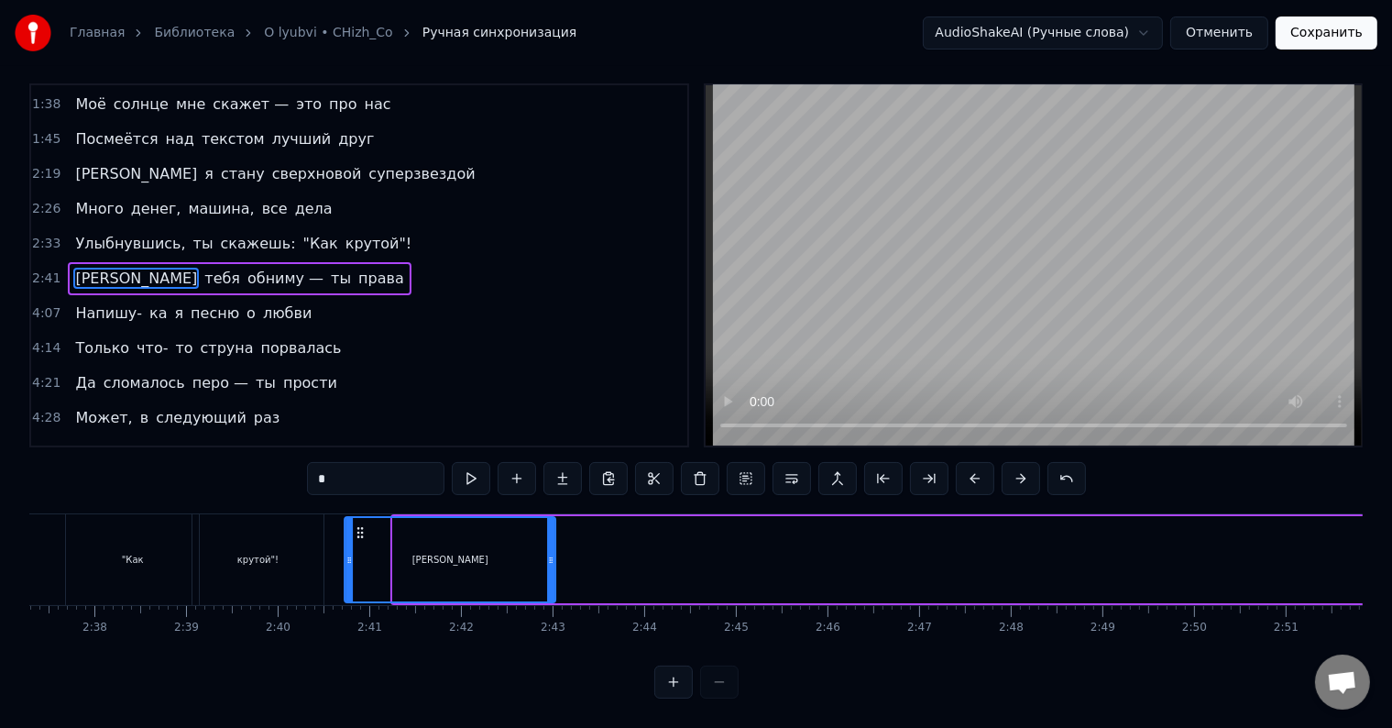
drag, startPoint x: 407, startPoint y: 517, endPoint x: 359, endPoint y: 512, distance: 47.9
click at [359, 525] on icon at bounding box center [360, 532] width 15 height 15
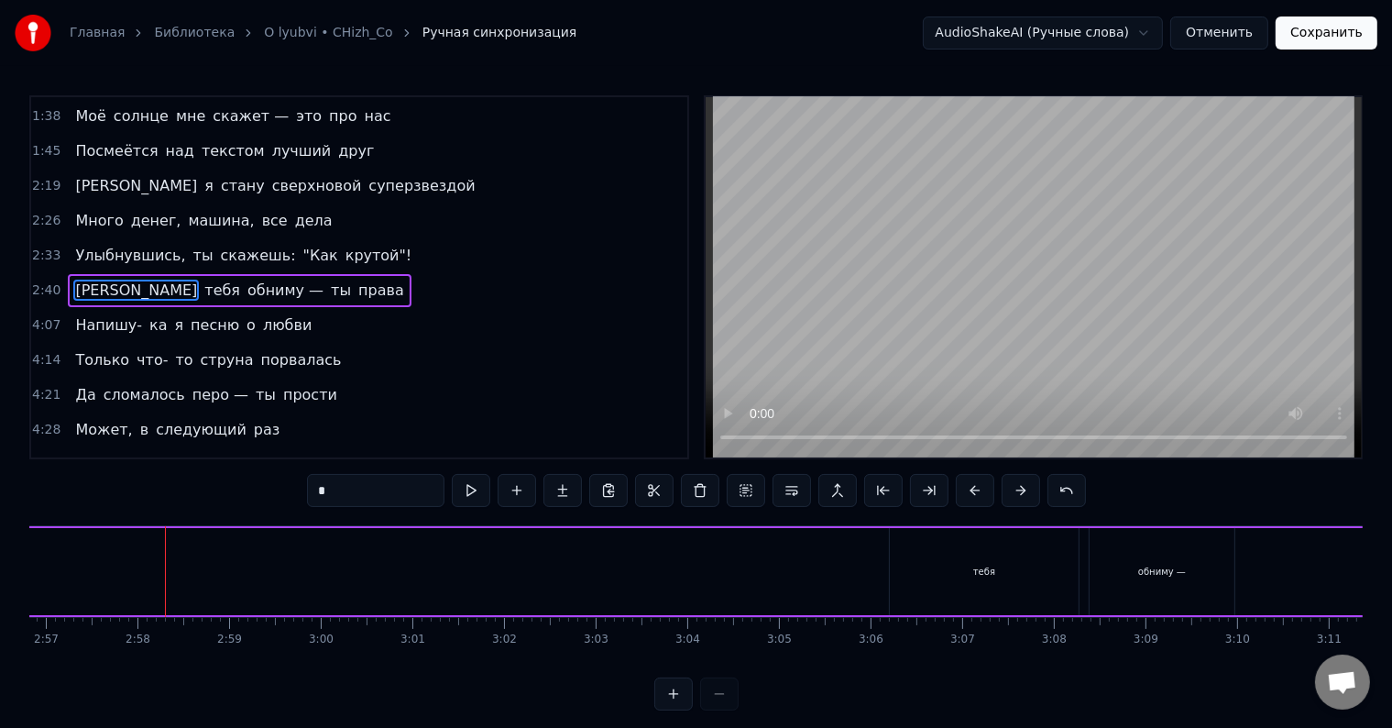
scroll to position [0, 16486]
click at [700, 566] on div "тебя" at bounding box center [708, 572] width 22 height 14
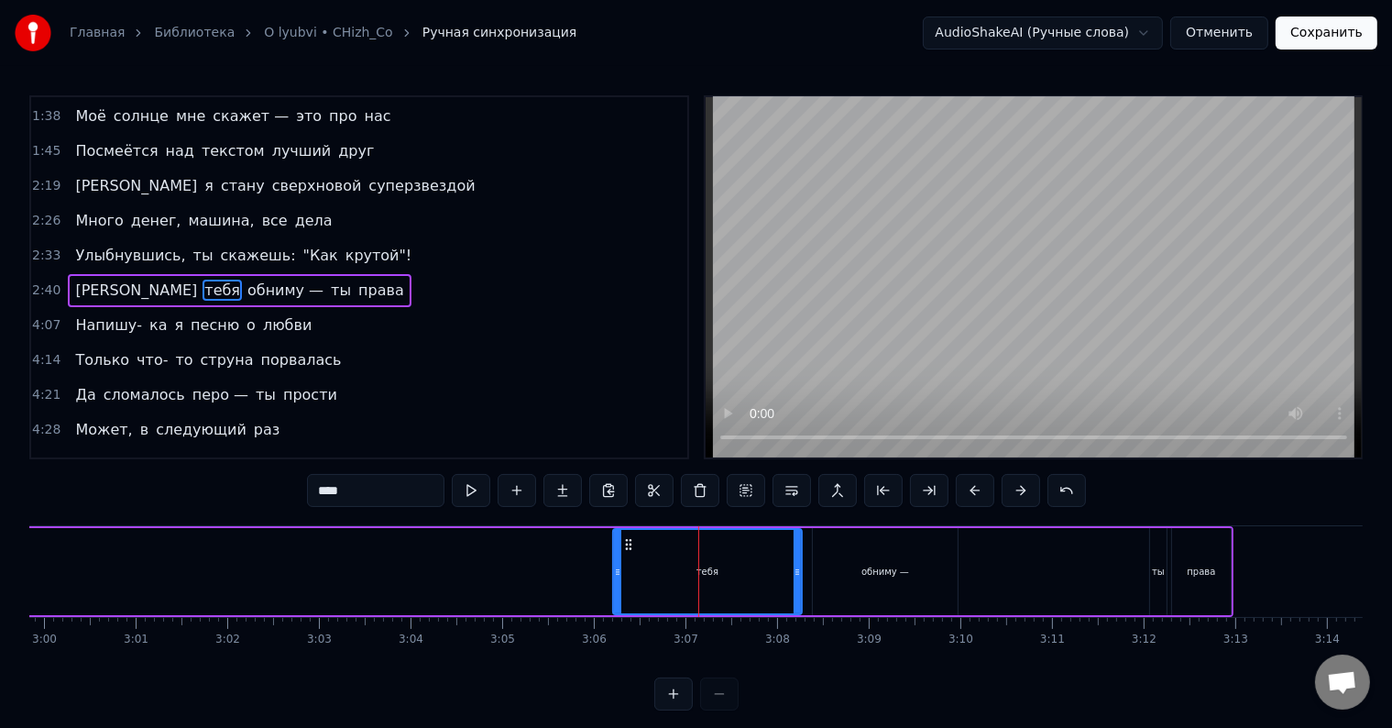
click at [842, 566] on div "обниму —" at bounding box center [885, 571] width 145 height 87
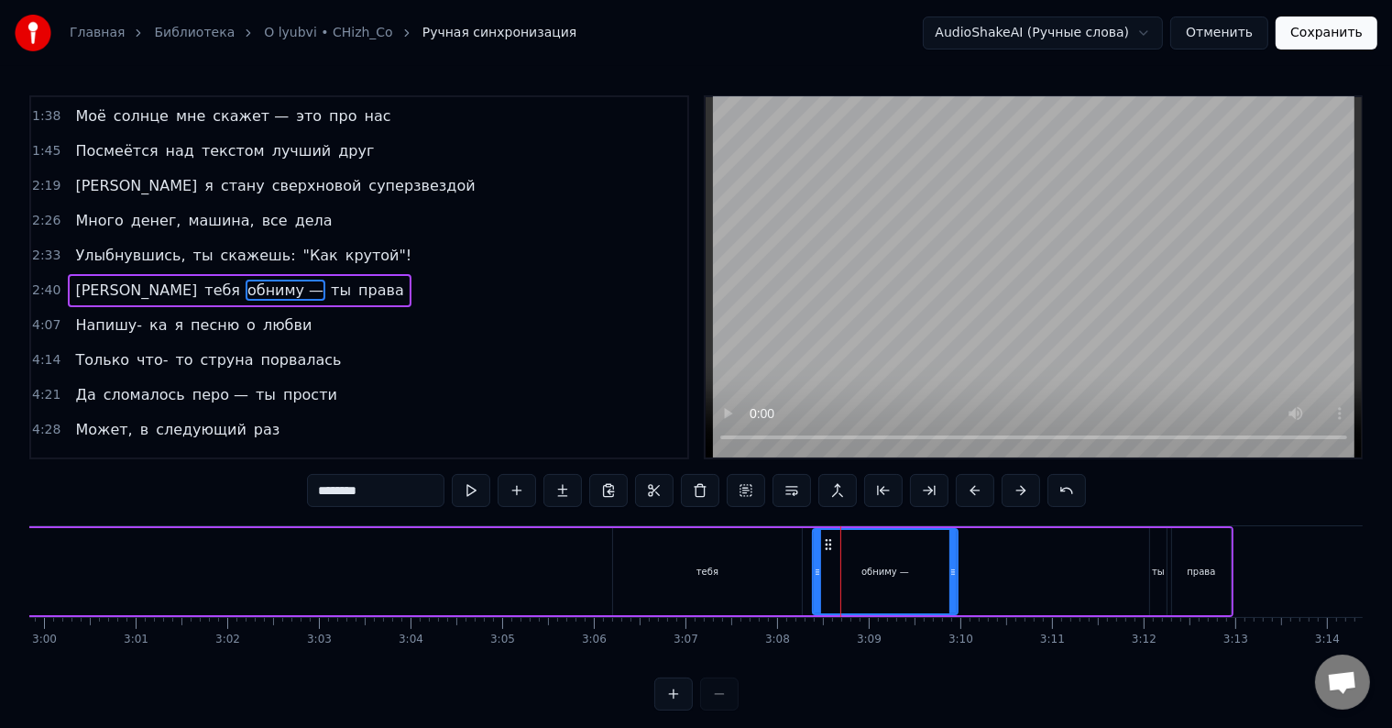
click at [741, 574] on div "тебя" at bounding box center [707, 571] width 189 height 87
type input "****"
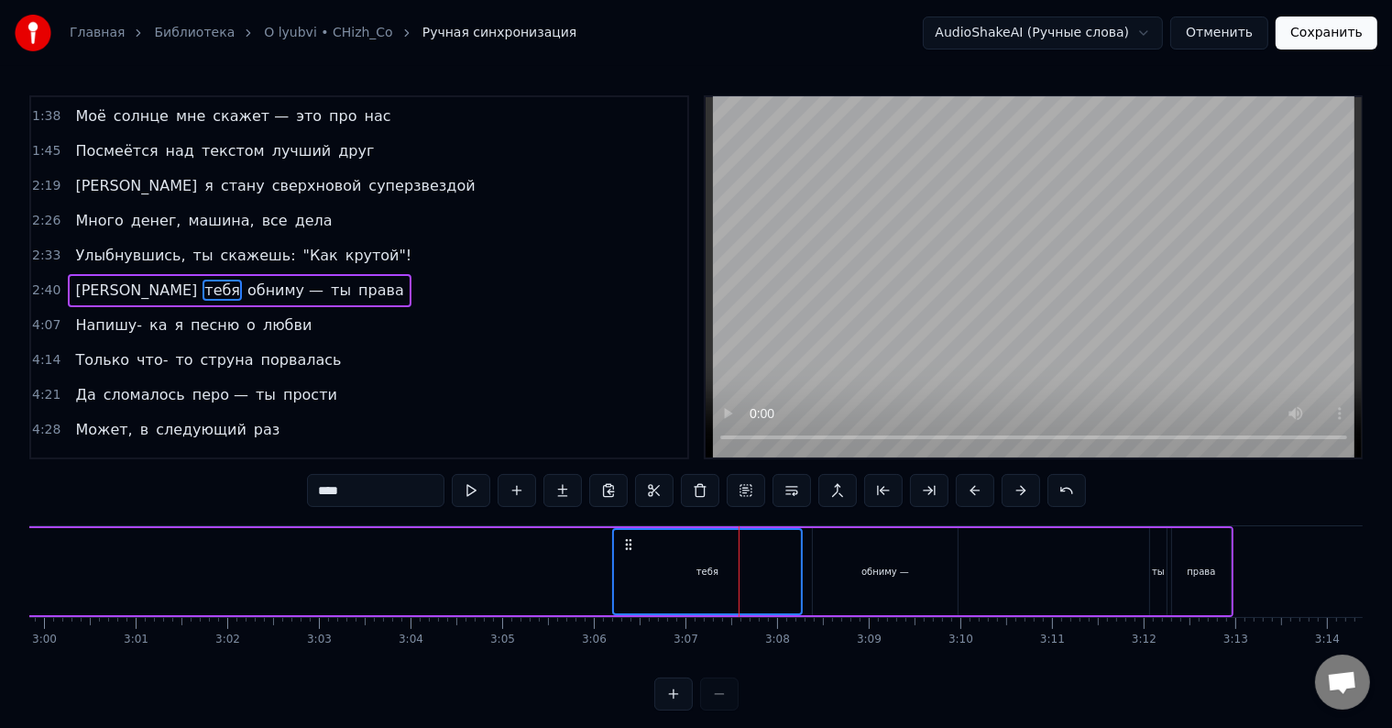
click at [868, 580] on div "обниму —" at bounding box center [885, 571] width 145 height 87
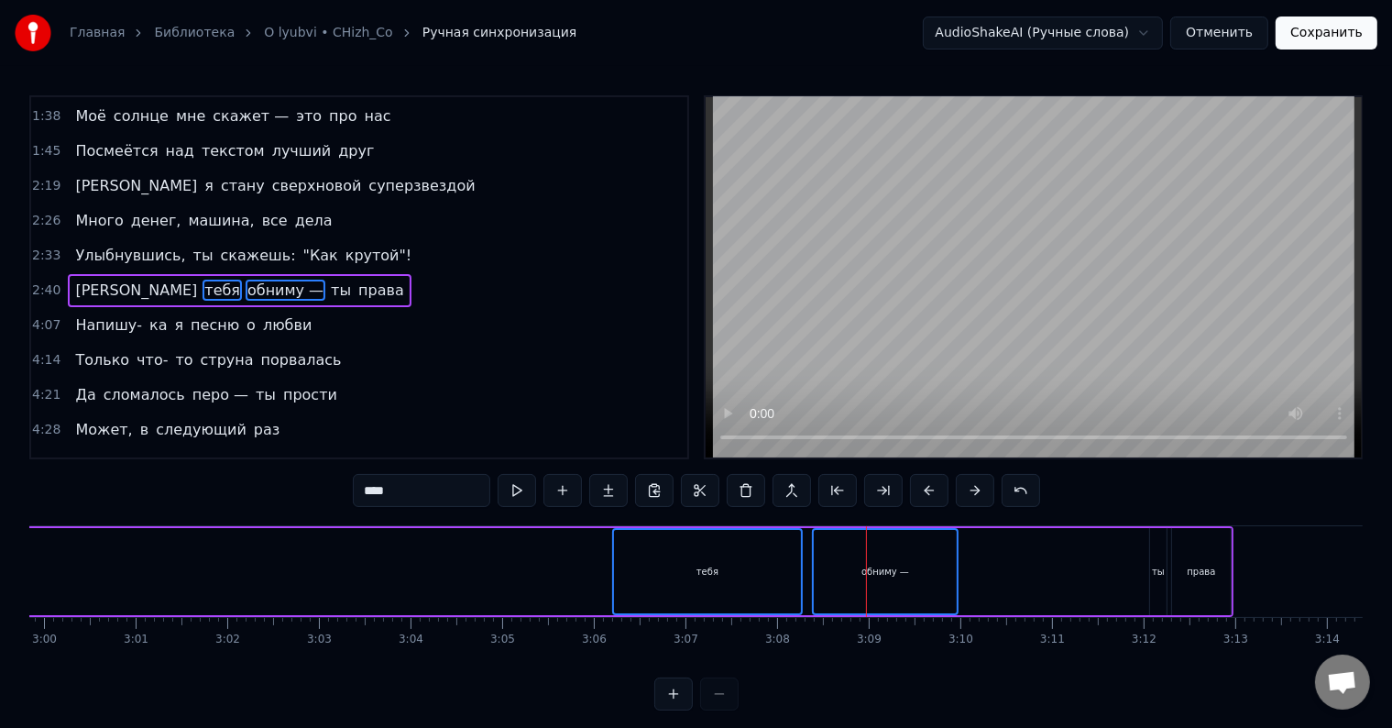
click at [1181, 570] on div "права" at bounding box center [1201, 571] width 59 height 87
click at [1160, 580] on div "ты" at bounding box center [1158, 571] width 17 height 87
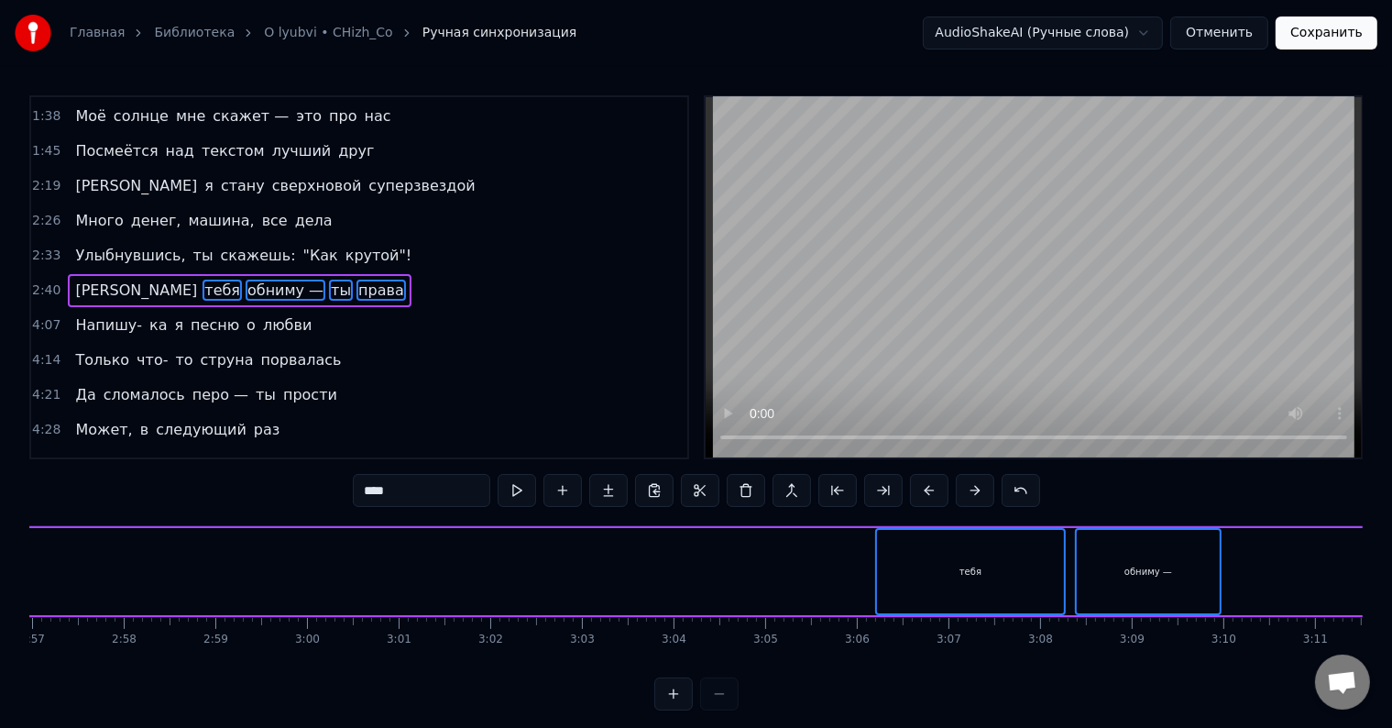
scroll to position [0, 16339]
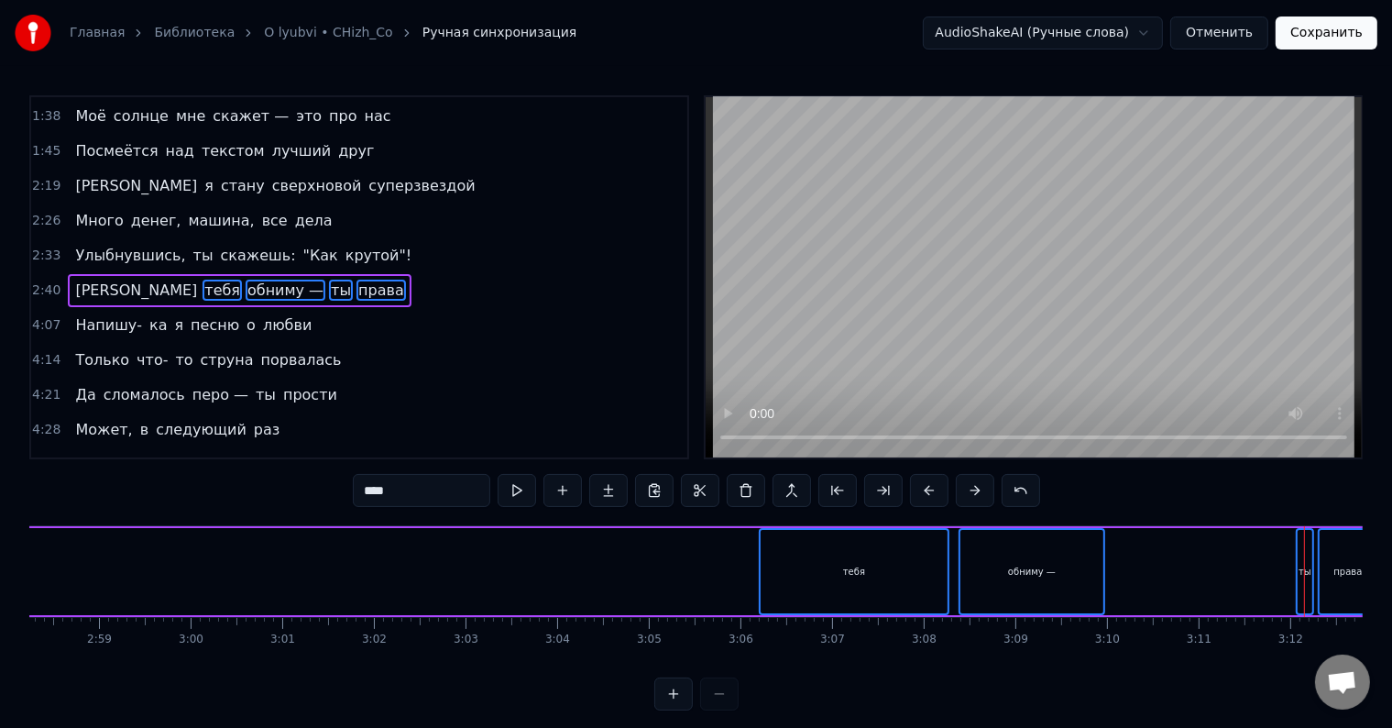
drag, startPoint x: 862, startPoint y: 585, endPoint x: 719, endPoint y: 572, distance: 143.6
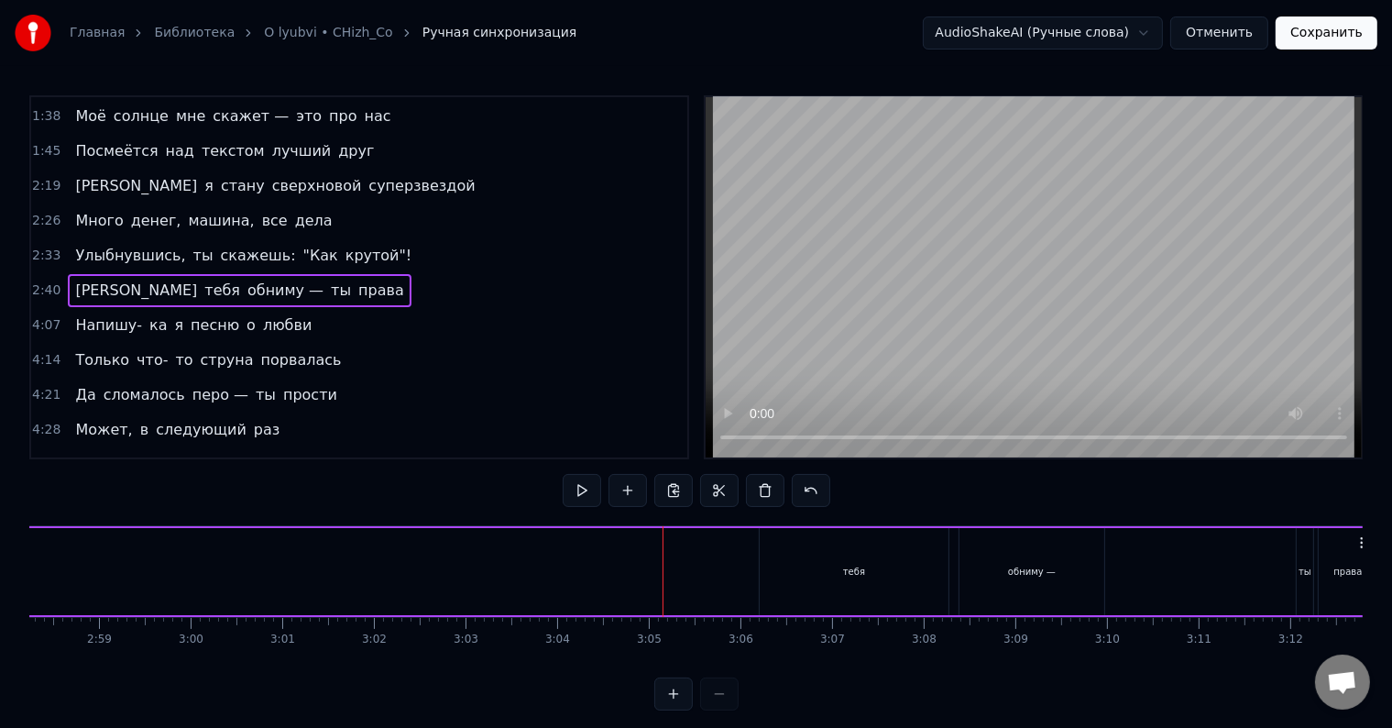
drag, startPoint x: 764, startPoint y: 561, endPoint x: 757, endPoint y: 585, distance: 24.7
click at [831, 577] on div "тебя" at bounding box center [854, 571] width 189 height 87
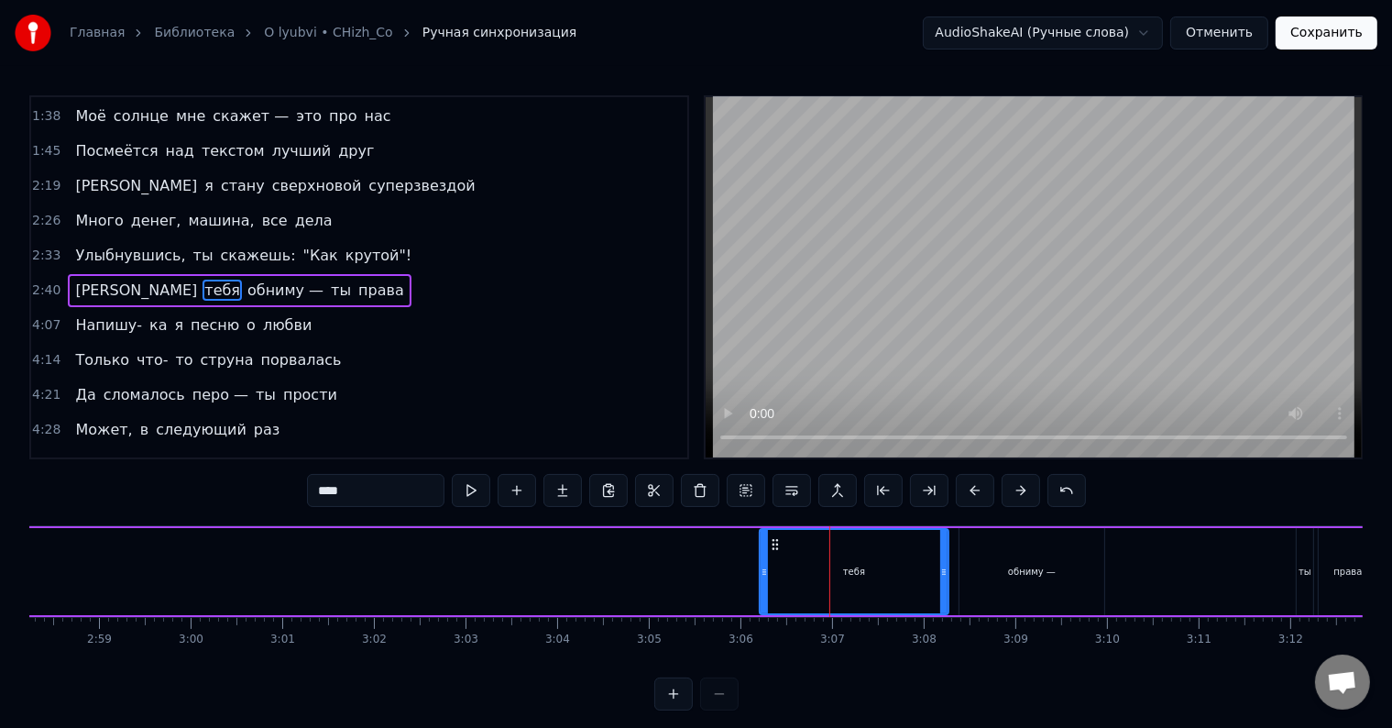
drag, startPoint x: 730, startPoint y: 580, endPoint x: 1012, endPoint y: 580, distance: 282.3
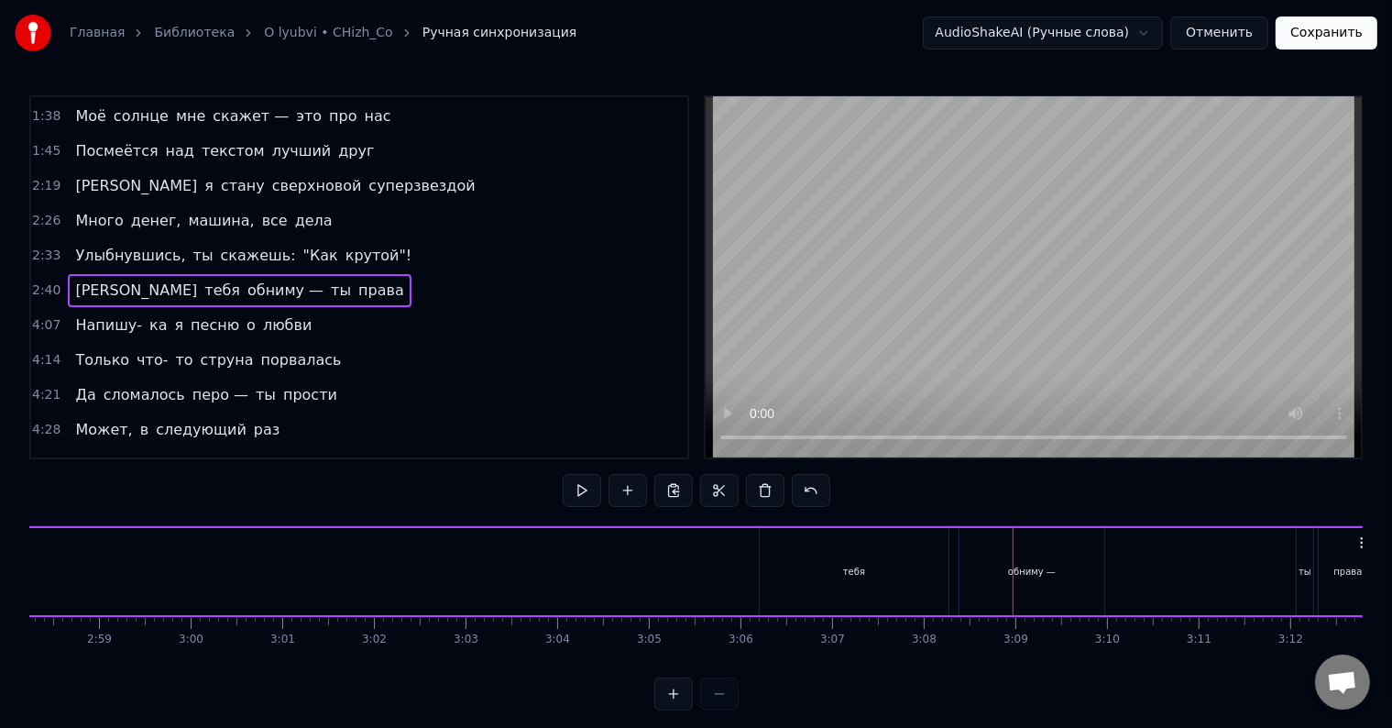
drag, startPoint x: 825, startPoint y: 594, endPoint x: 772, endPoint y: 581, distance: 54.7
click at [798, 568] on div "тебя" at bounding box center [854, 571] width 189 height 87
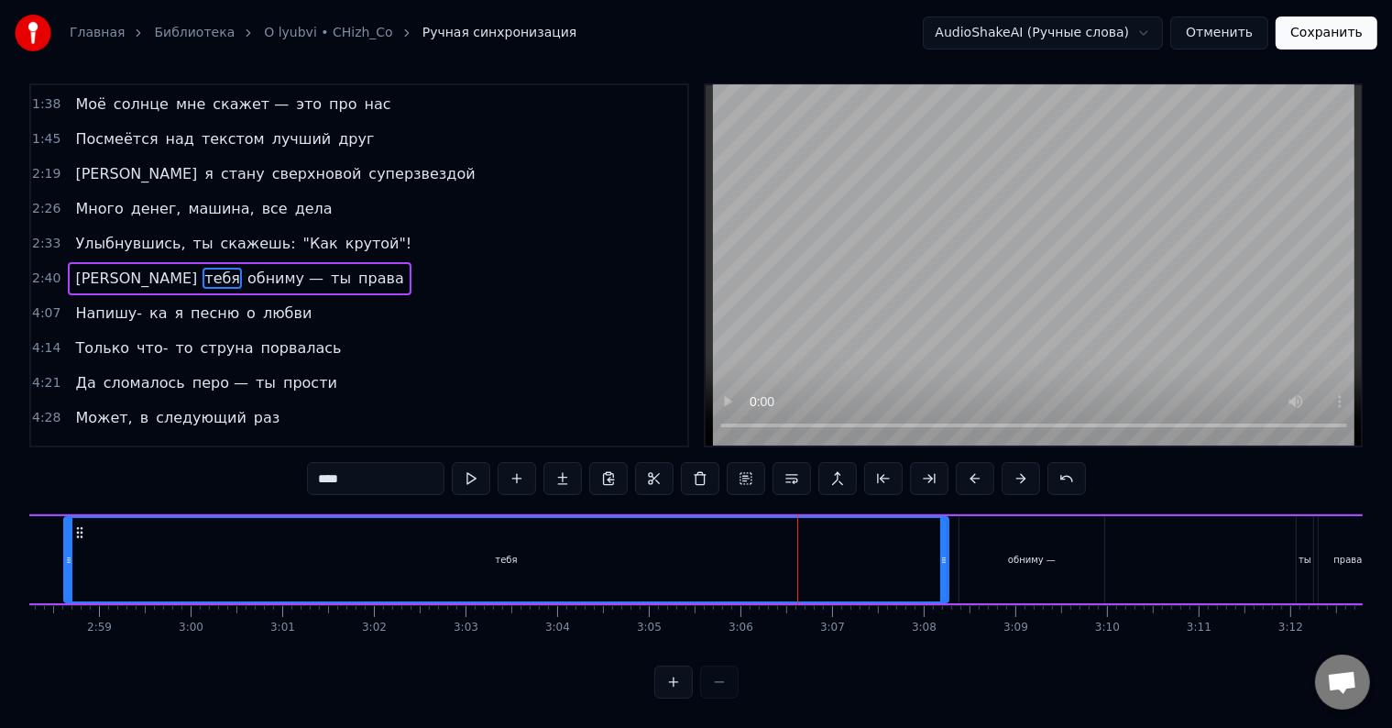
scroll to position [28, 0]
drag, startPoint x: 765, startPoint y: 562, endPoint x: 55, endPoint y: 556, distance: 710.5
click at [55, 556] on div at bounding box center [53, 559] width 7 height 83
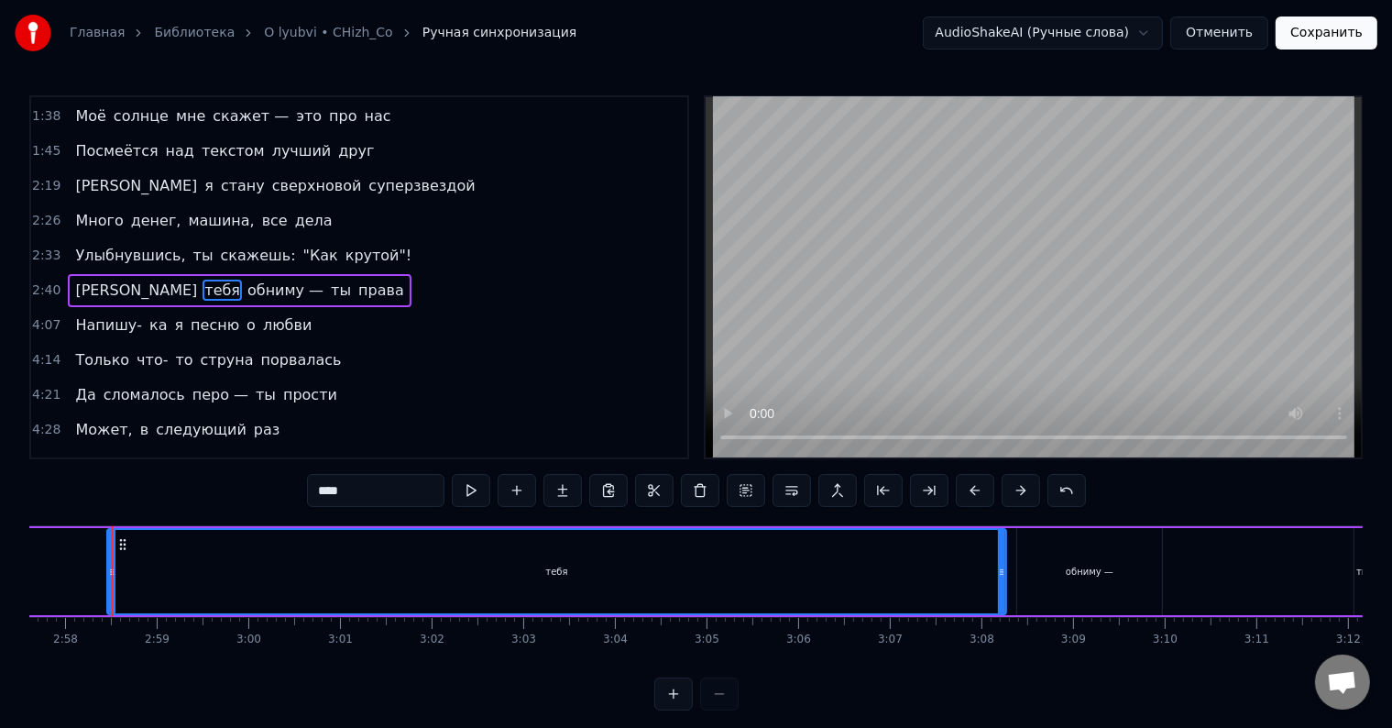
scroll to position [0, 16272]
click at [734, 710] on div at bounding box center [697, 693] width 84 height 33
click at [726, 707] on div at bounding box center [697, 693] width 84 height 33
drag, startPoint x: 118, startPoint y: 570, endPoint x: 68, endPoint y: 570, distance: 50.4
click at [68, 570] on icon at bounding box center [70, 572] width 7 height 15
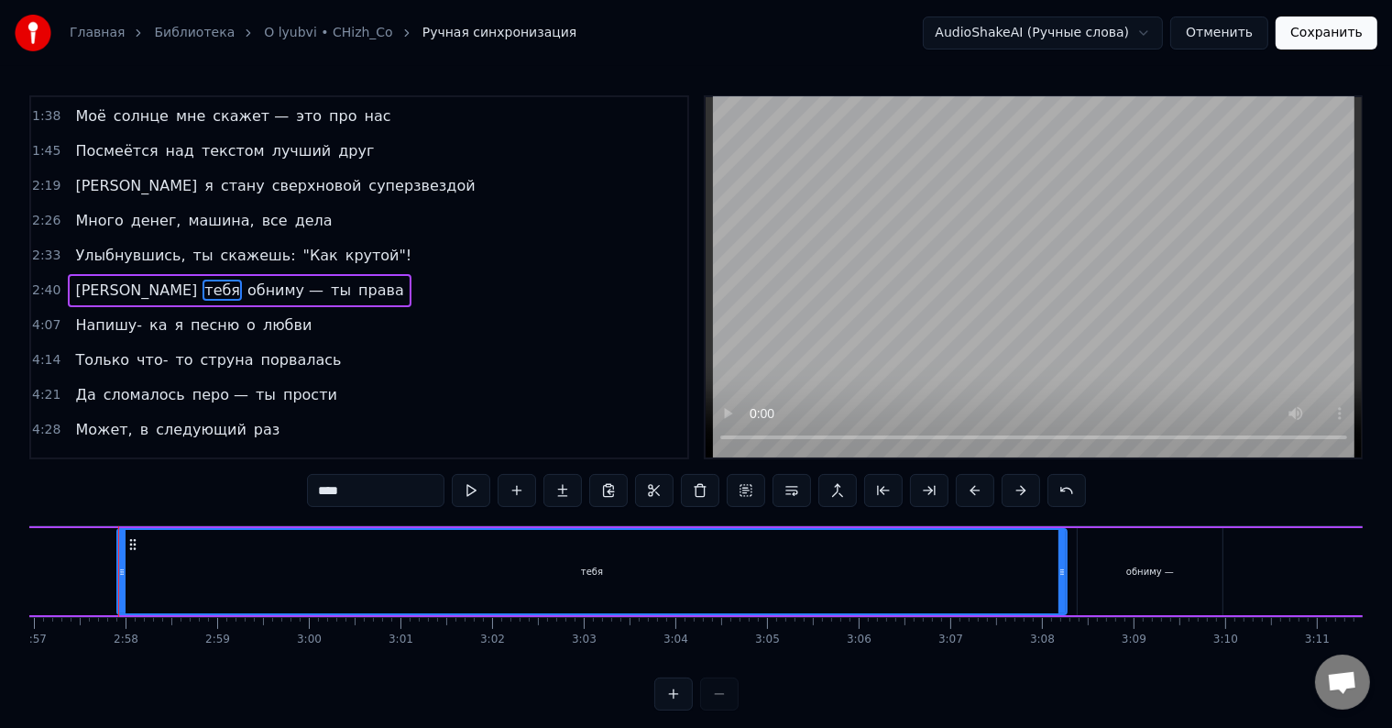
scroll to position [0, 16217]
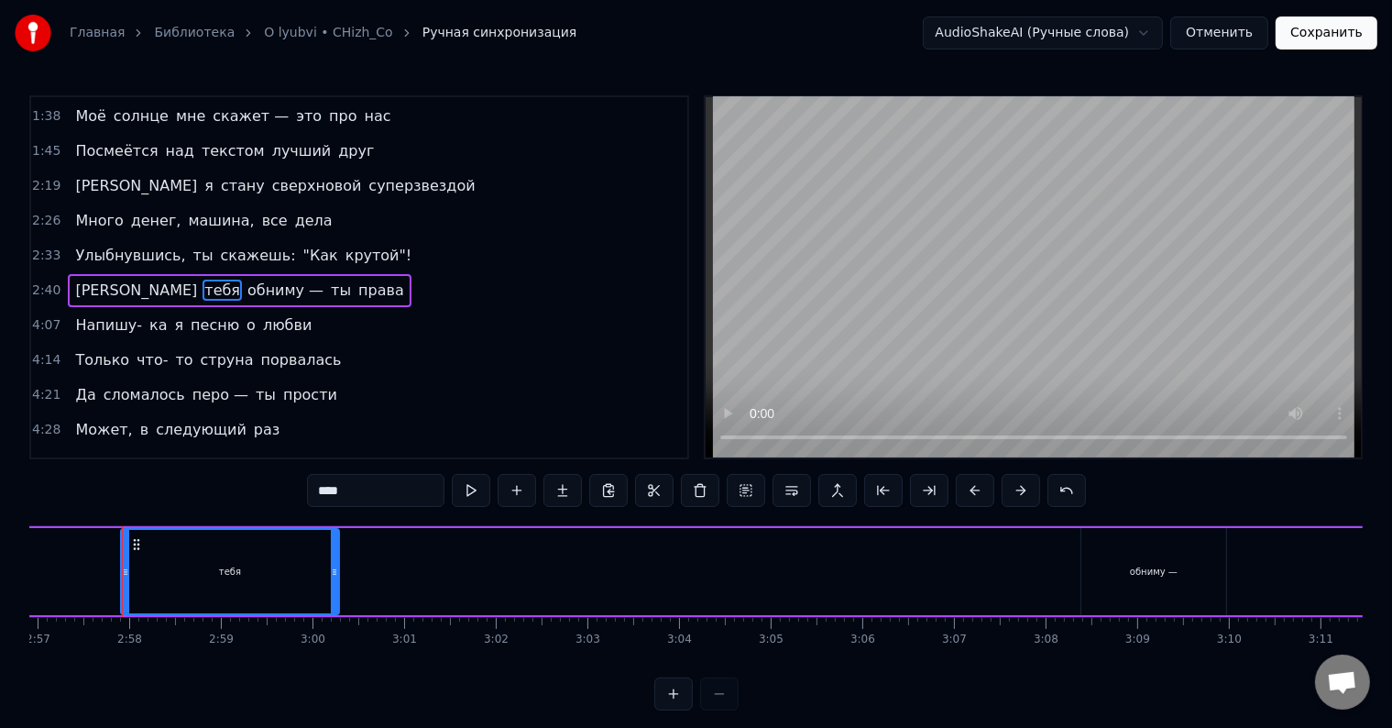
drag, startPoint x: 1065, startPoint y: 576, endPoint x: 334, endPoint y: 578, distance: 731.5
click at [334, 578] on div at bounding box center [334, 571] width 7 height 83
click at [1172, 578] on div "обниму —" at bounding box center [1154, 572] width 48 height 14
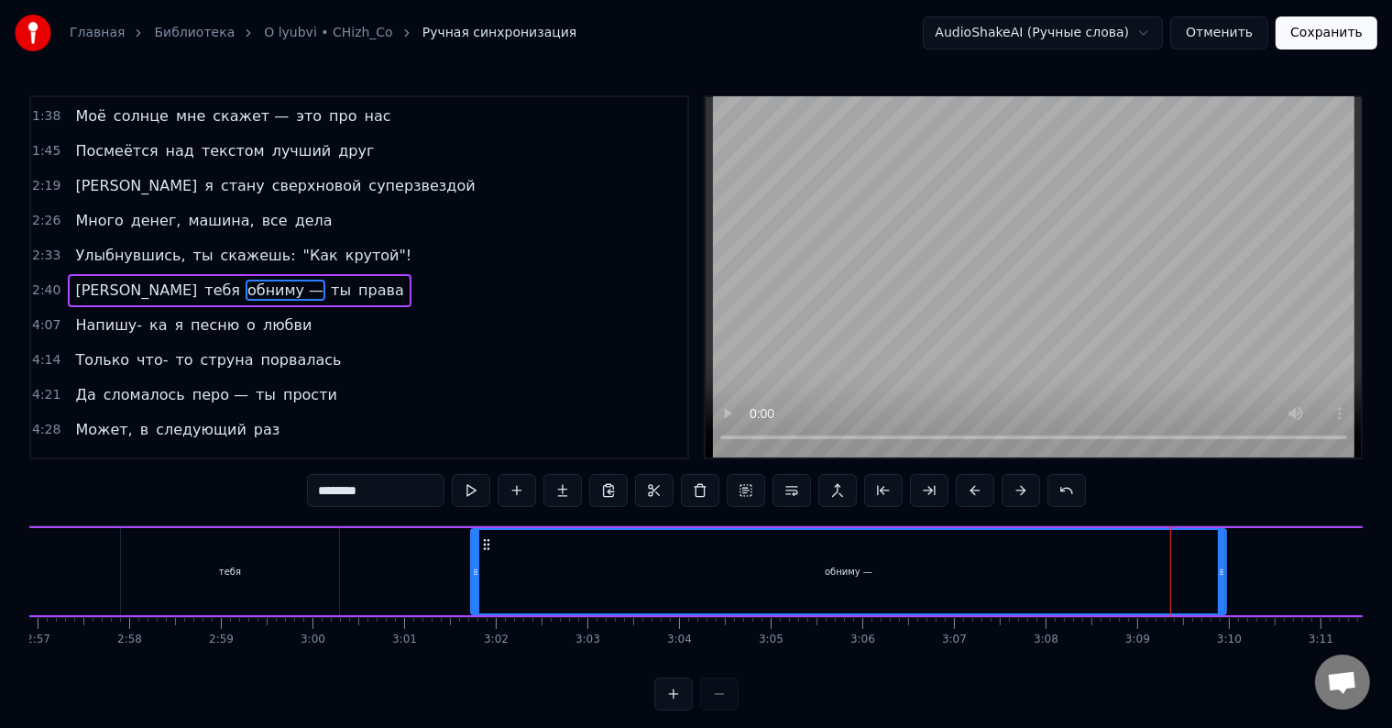
drag, startPoint x: 1085, startPoint y: 561, endPoint x: 459, endPoint y: 578, distance: 626.3
click at [472, 578] on div at bounding box center [475, 571] width 7 height 83
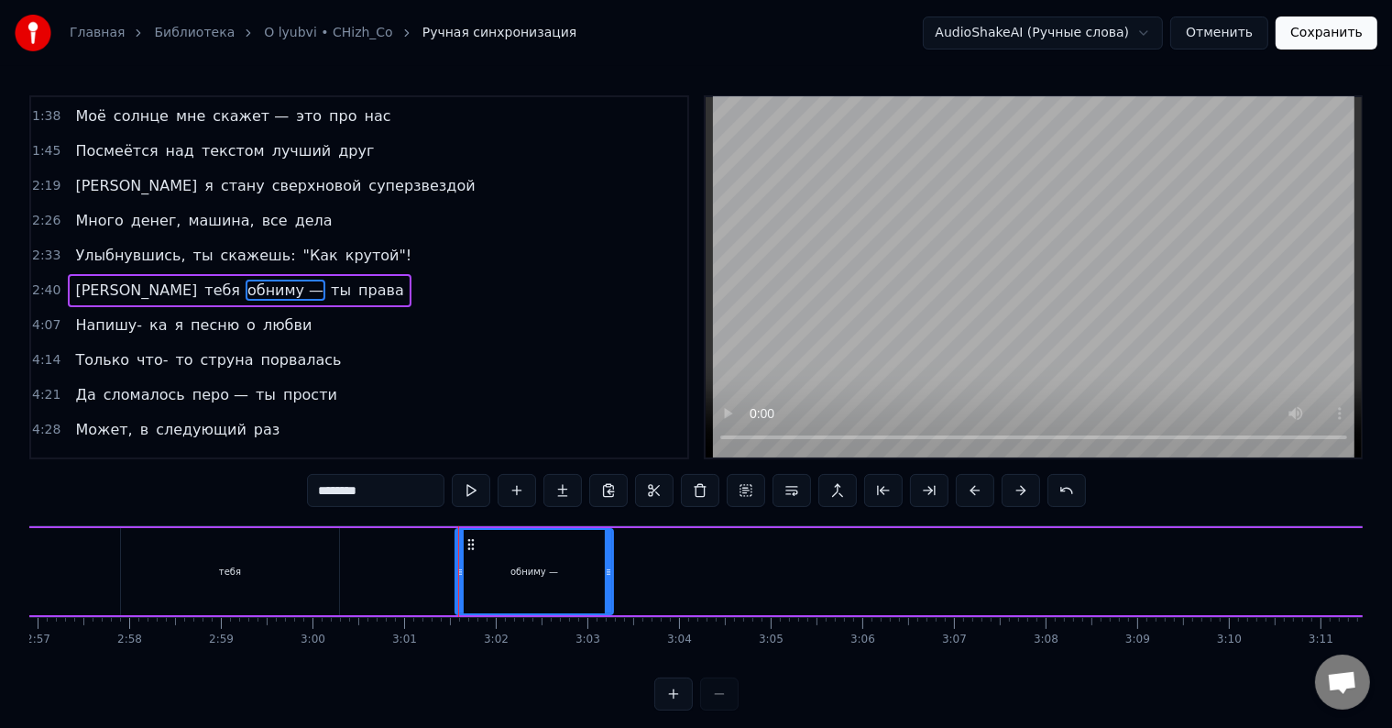
drag, startPoint x: 1221, startPoint y: 567, endPoint x: 608, endPoint y: 554, distance: 613.4
click at [608, 554] on div at bounding box center [608, 571] width 7 height 83
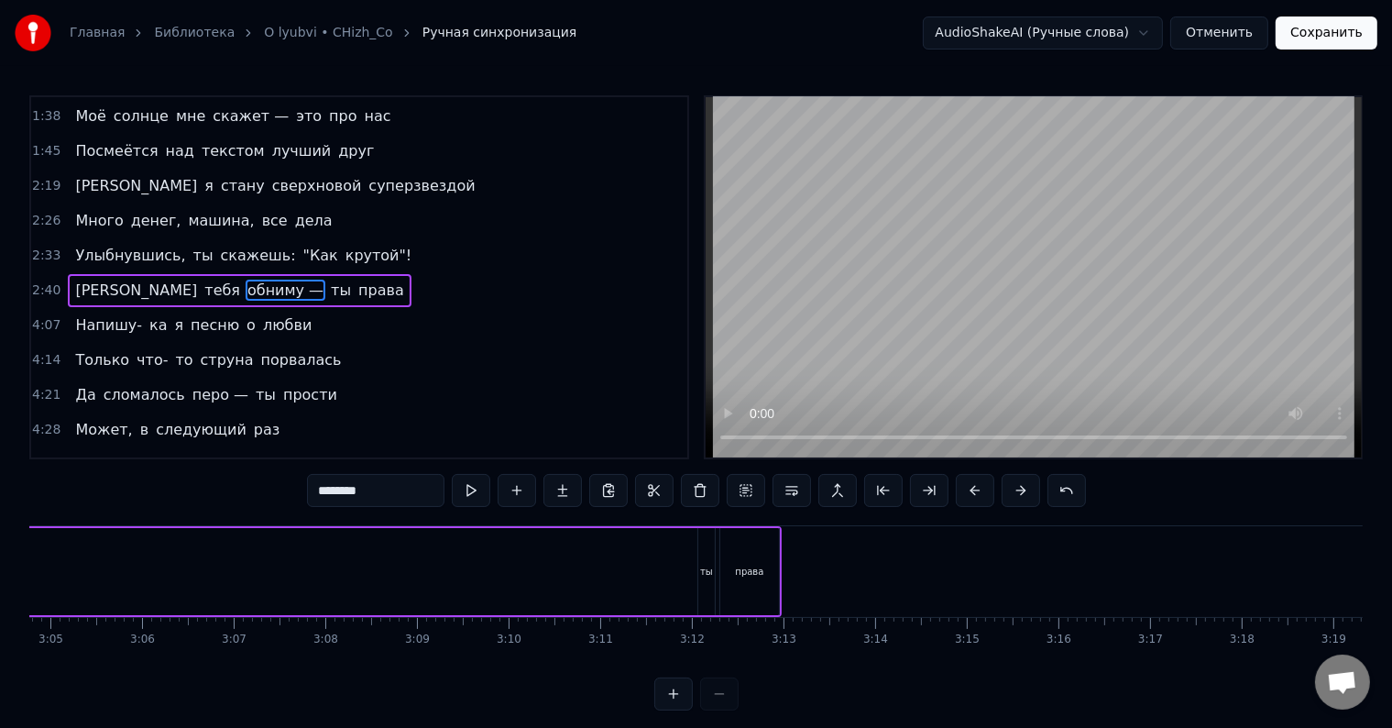
scroll to position [0, 16894]
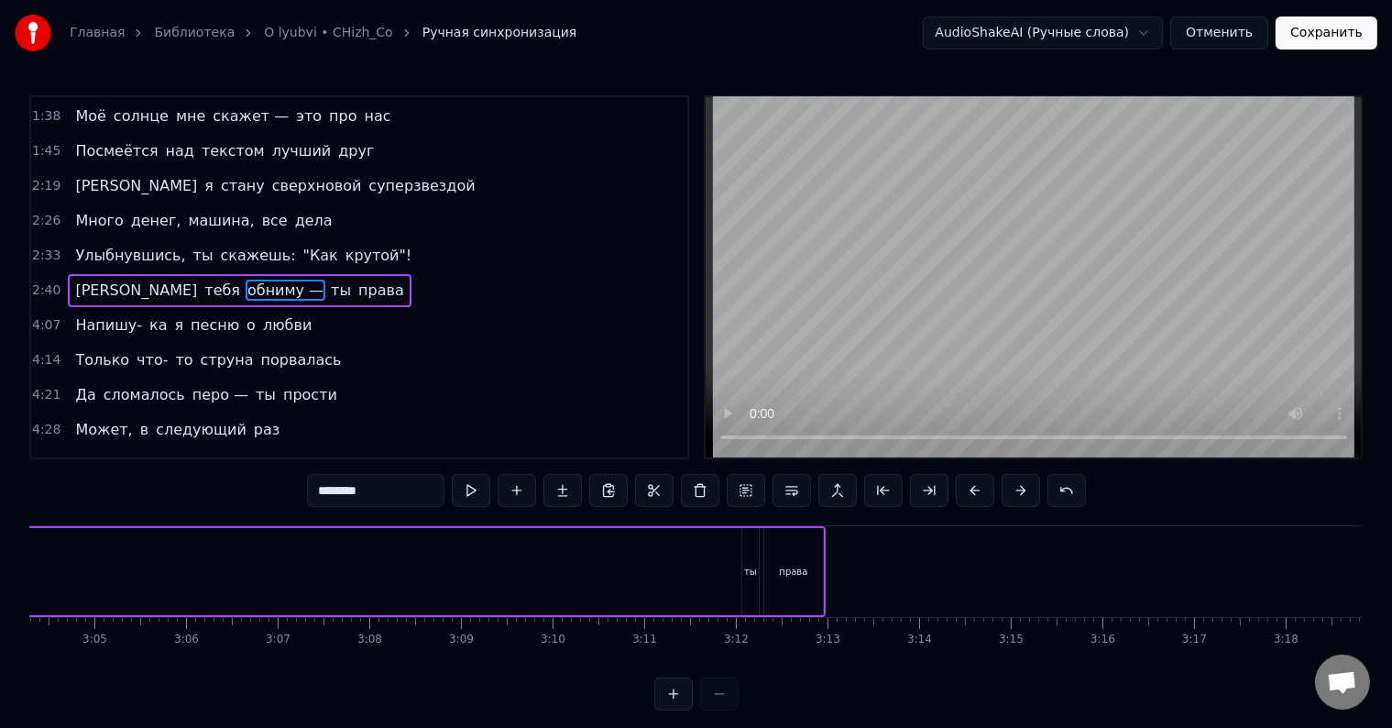
click at [757, 576] on div "ты" at bounding box center [751, 571] width 18 height 87
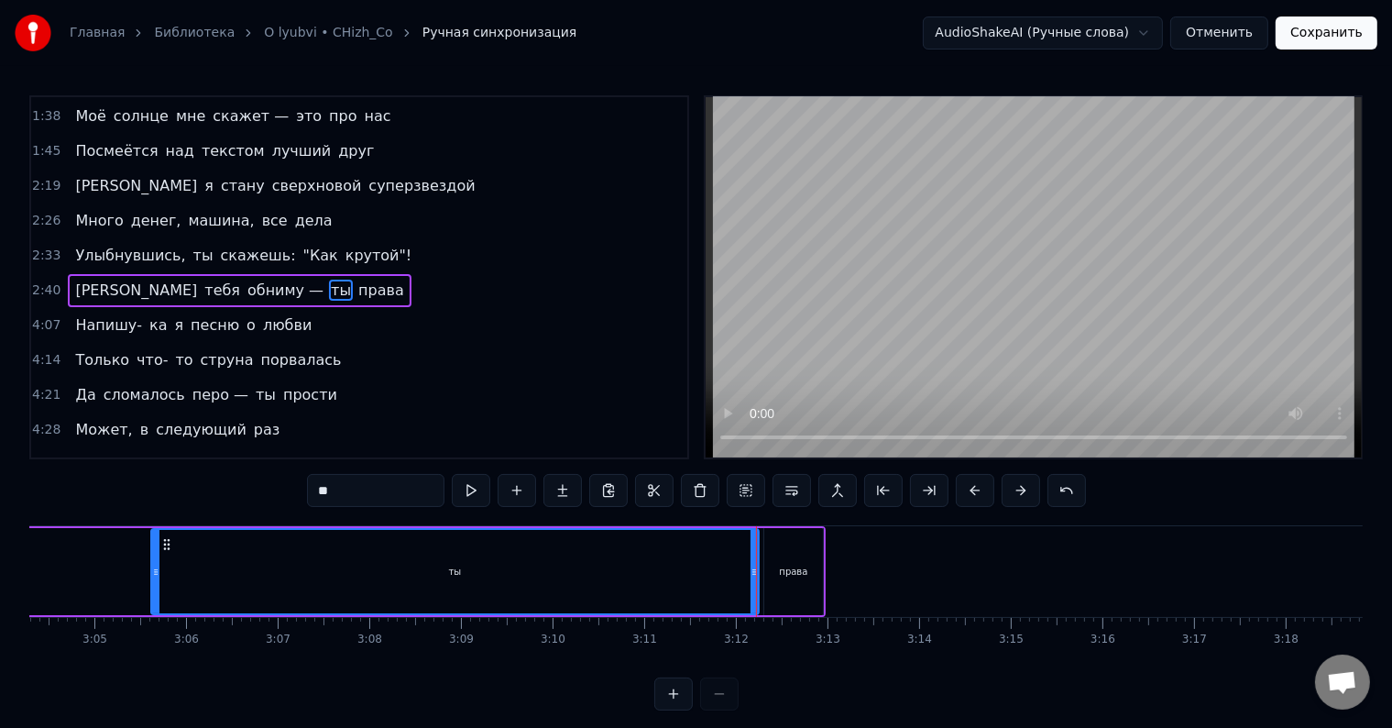
drag, startPoint x: 743, startPoint y: 572, endPoint x: 151, endPoint y: 577, distance: 591.3
click at [152, 577] on icon at bounding box center [155, 572] width 7 height 15
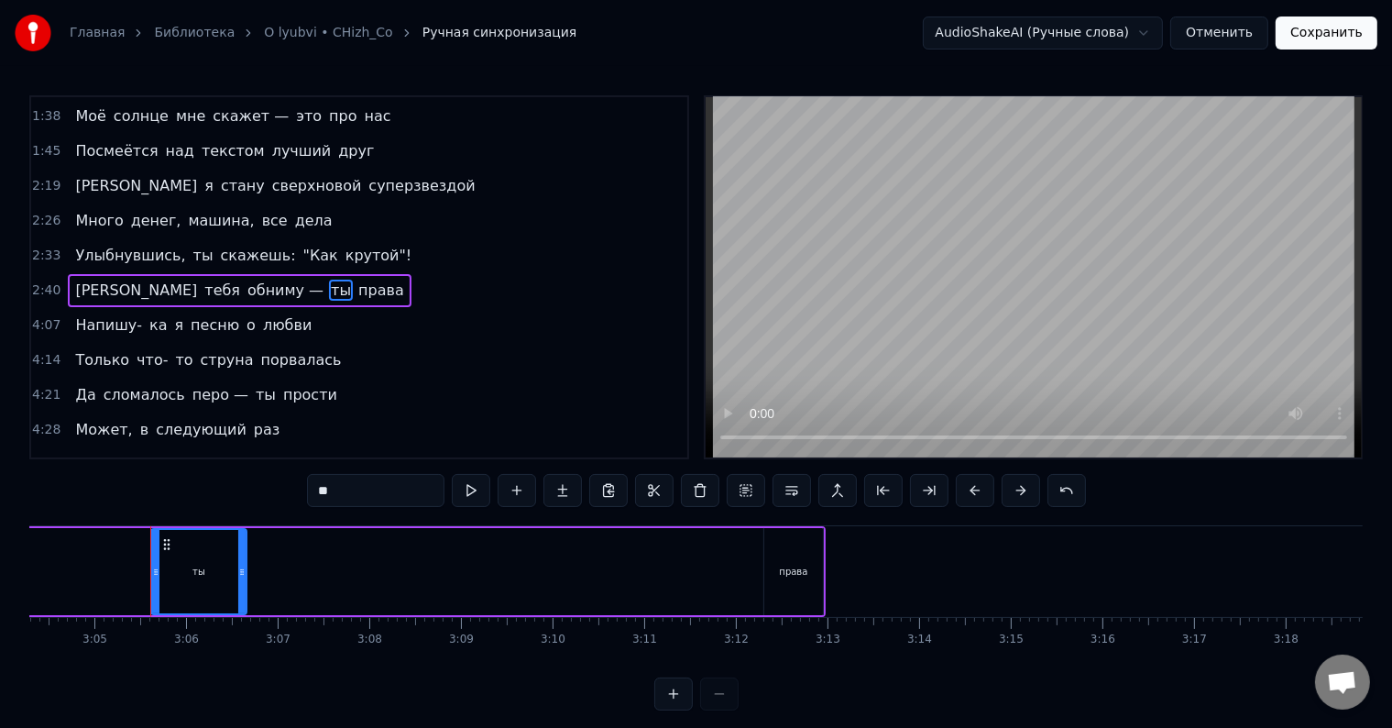
drag, startPoint x: 754, startPoint y: 570, endPoint x: 242, endPoint y: 576, distance: 512.5
click at [242, 576] on icon at bounding box center [241, 572] width 7 height 15
click at [806, 580] on div "права" at bounding box center [794, 571] width 59 height 87
type input "*****"
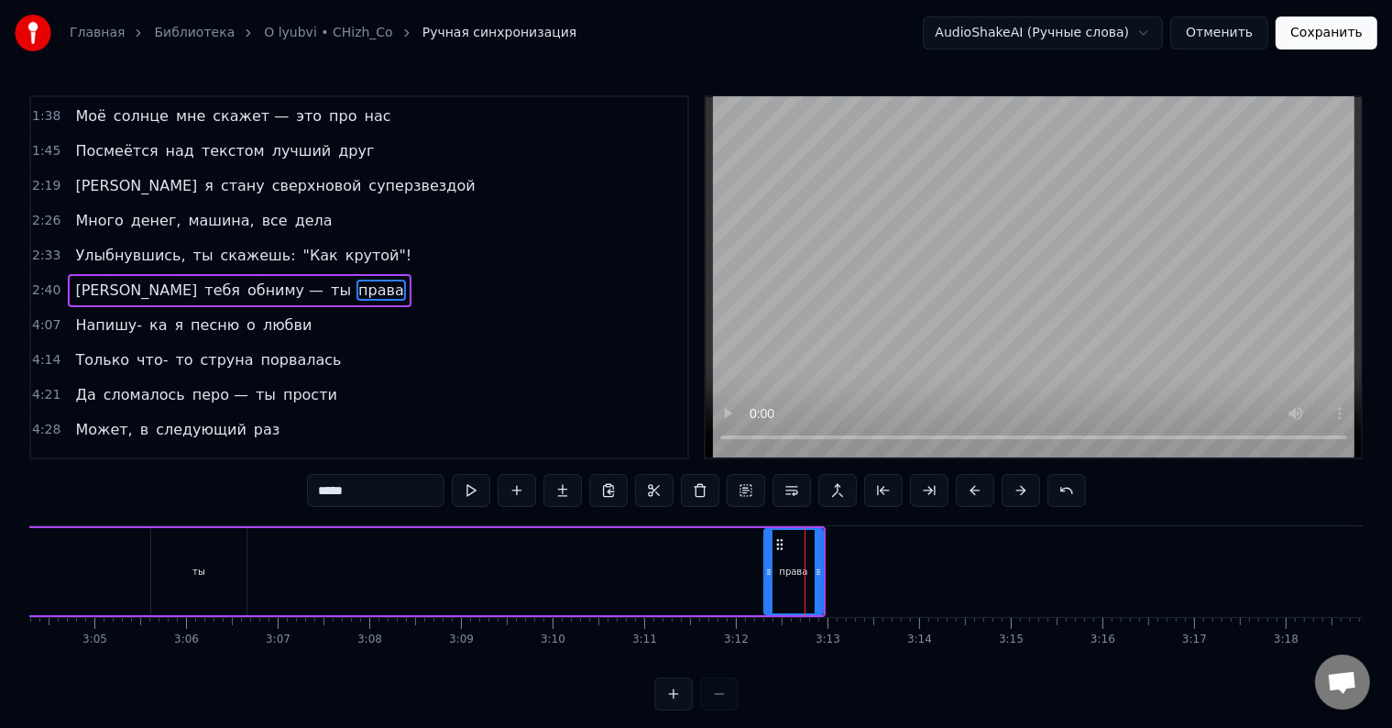
drag, startPoint x: 798, startPoint y: 574, endPoint x: 736, endPoint y: 574, distance: 61.4
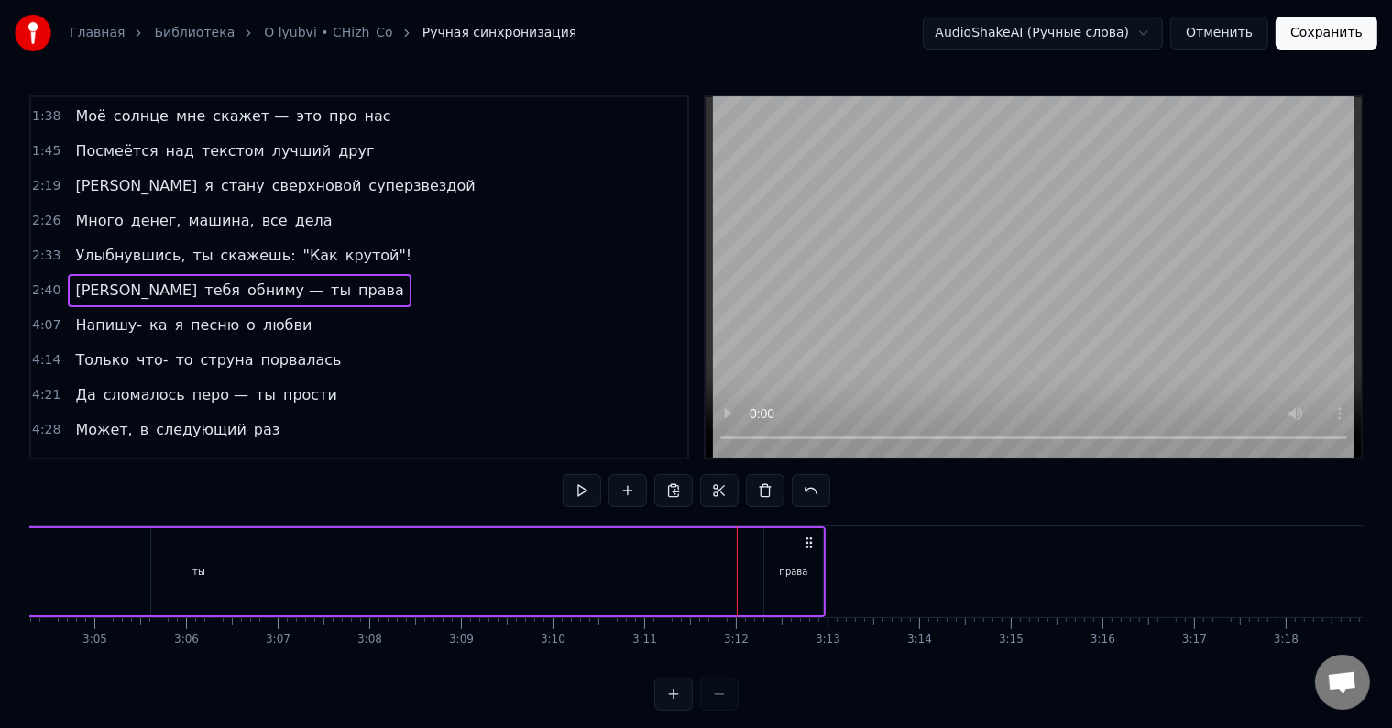
click at [798, 565] on div "права" at bounding box center [793, 572] width 28 height 14
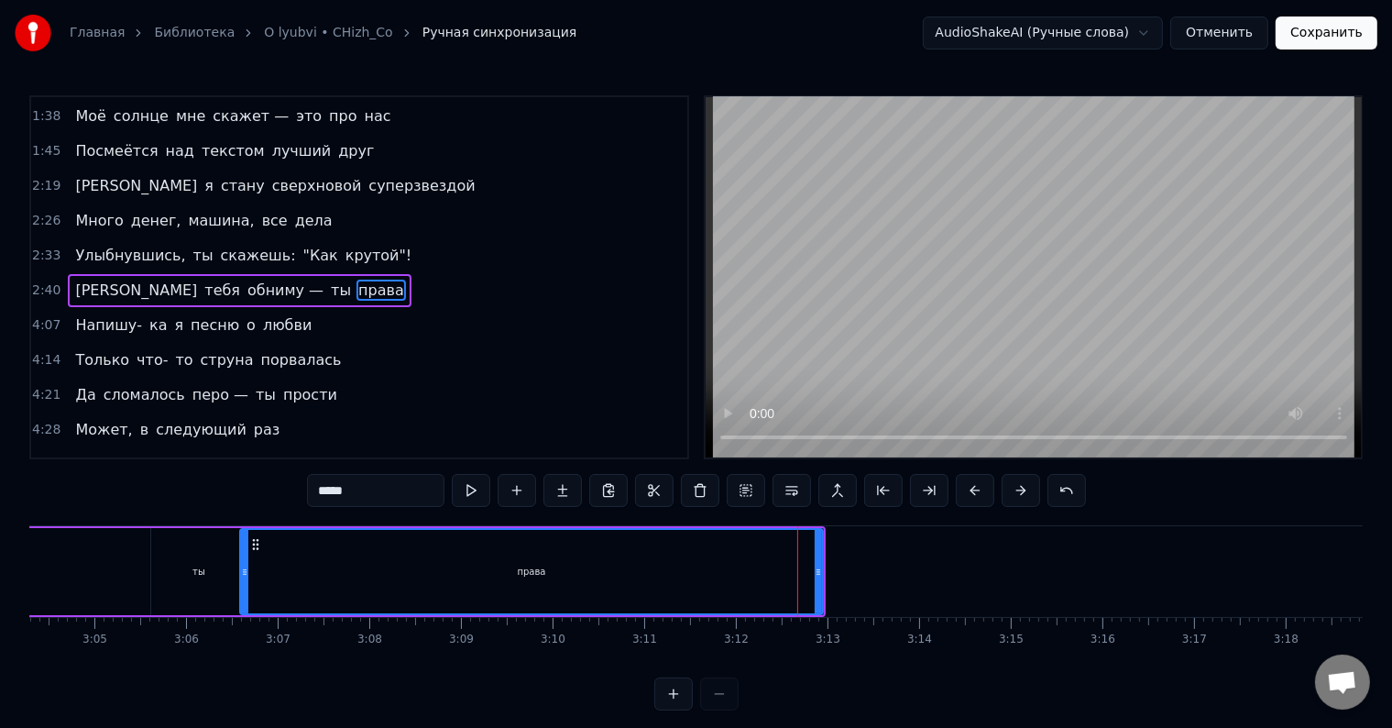
drag, startPoint x: 766, startPoint y: 568, endPoint x: 242, endPoint y: 572, distance: 524.4
click at [242, 572] on icon at bounding box center [244, 572] width 7 height 15
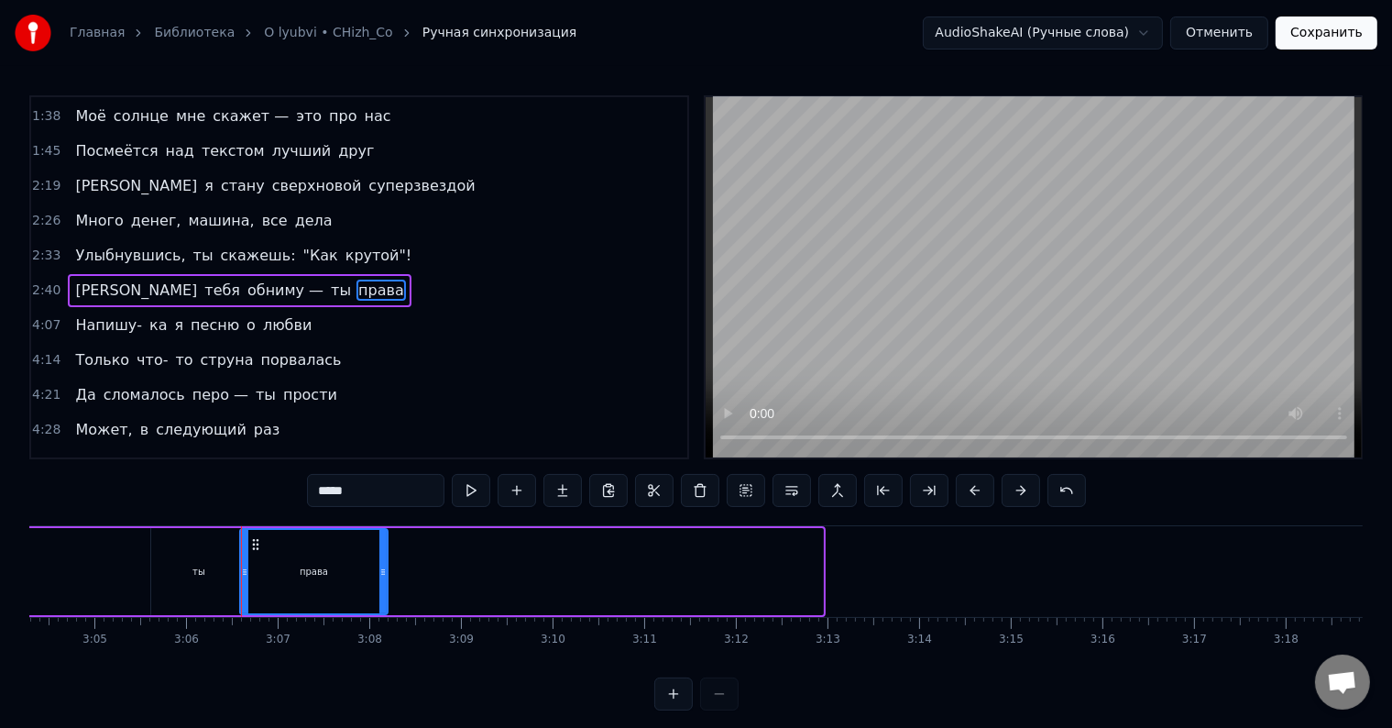
drag, startPoint x: 818, startPoint y: 575, endPoint x: 375, endPoint y: 578, distance: 442.8
click at [380, 578] on div at bounding box center [383, 571] width 7 height 83
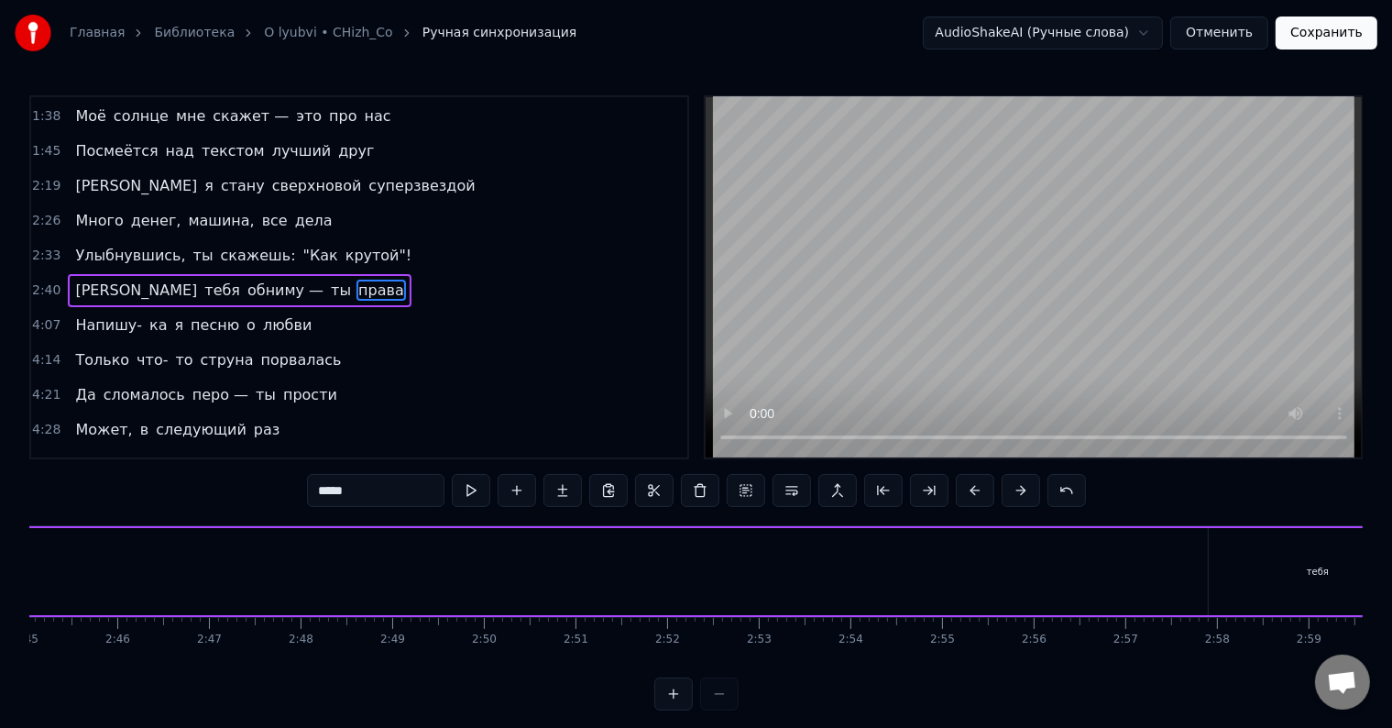
scroll to position [0, 15478]
click at [964, 567] on div "тебя" at bounding box center [969, 572] width 22 height 14
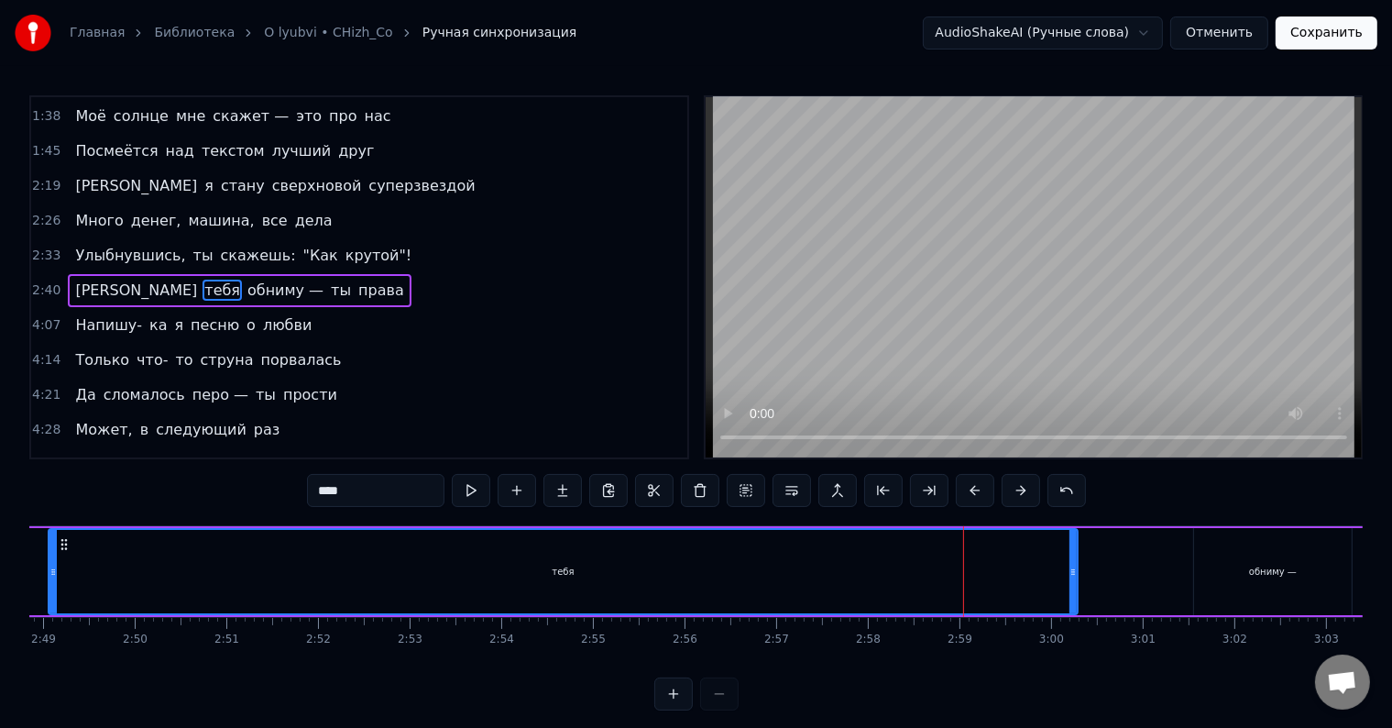
drag, startPoint x: 862, startPoint y: 570, endPoint x: 48, endPoint y: 589, distance: 814.2
click at [50, 589] on div at bounding box center [53, 571] width 7 height 83
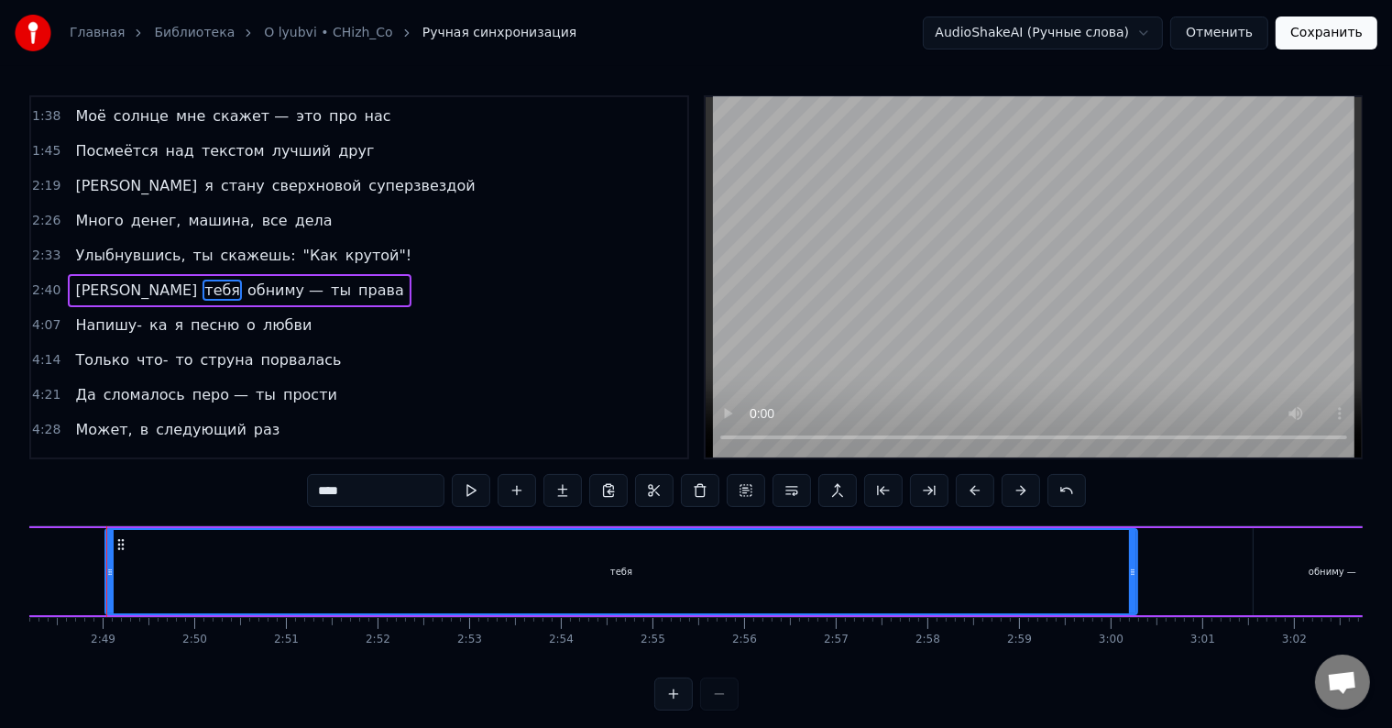
scroll to position [0, 15404]
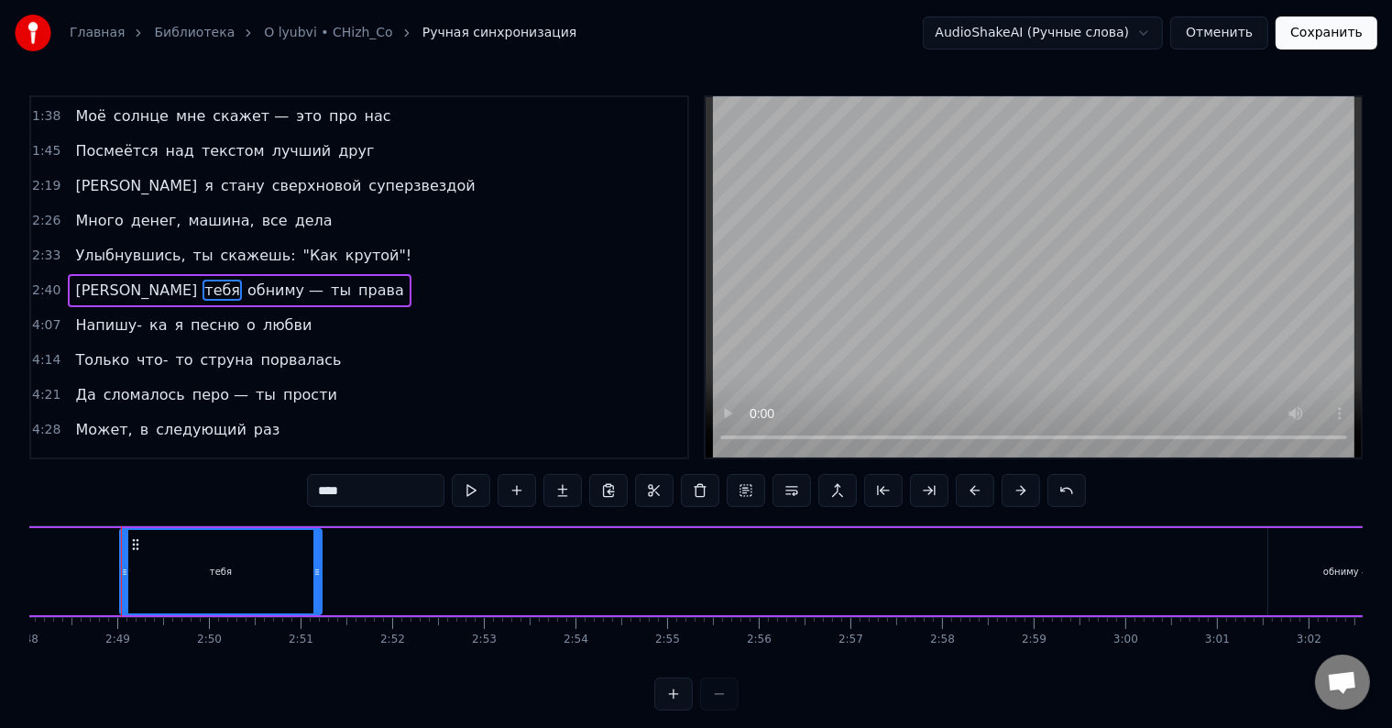
drag, startPoint x: 1150, startPoint y: 575, endPoint x: 319, endPoint y: 577, distance: 830.5
click at [319, 577] on icon at bounding box center [317, 572] width 7 height 15
click at [1286, 579] on div "обниму —" at bounding box center [1348, 571] width 158 height 87
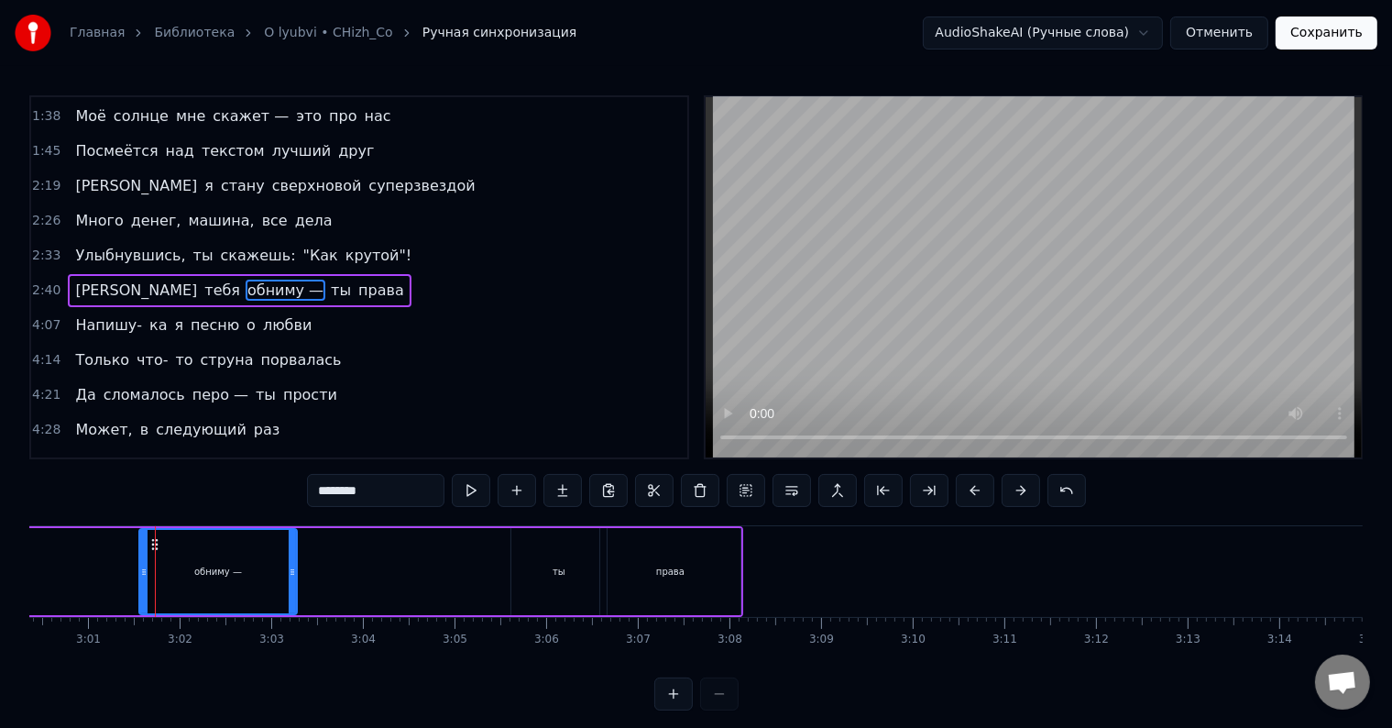
scroll to position [0, 16566]
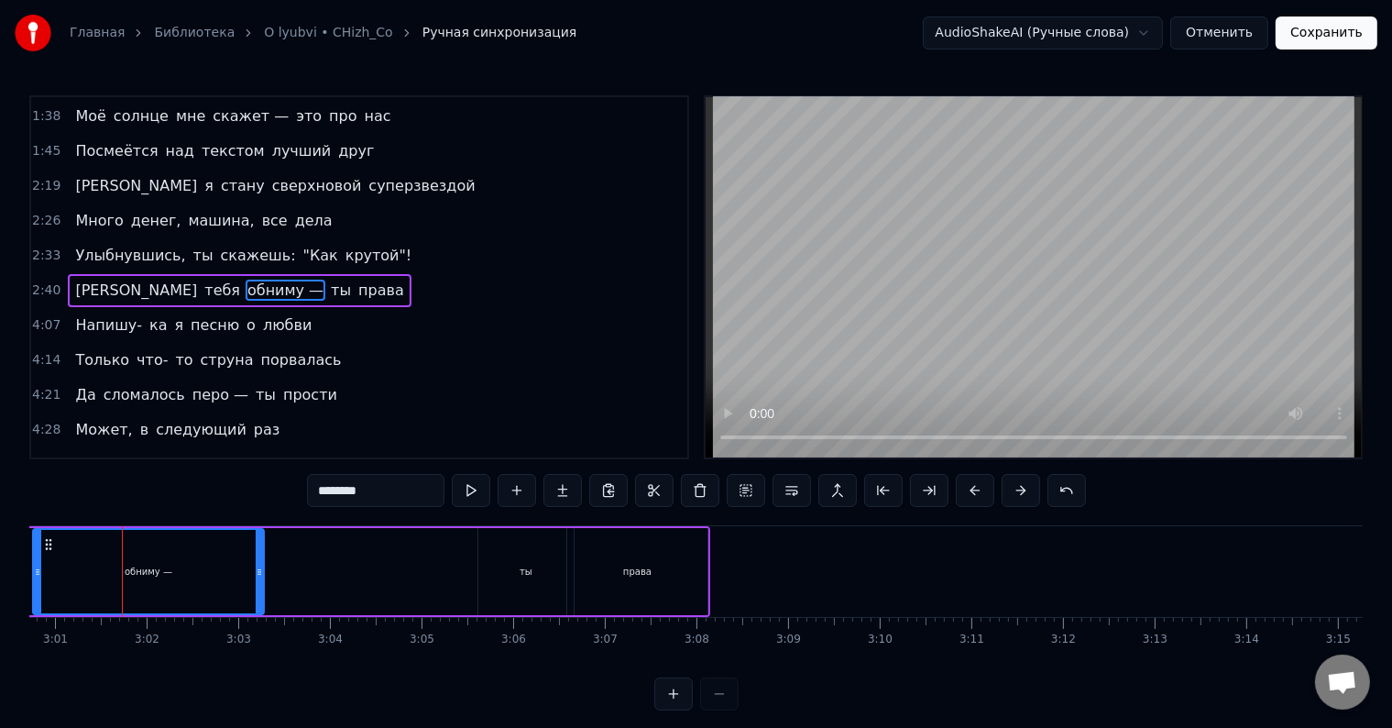
drag, startPoint x: 107, startPoint y: 576, endPoint x: 34, endPoint y: 576, distance: 73.3
click at [34, 576] on icon at bounding box center [37, 572] width 7 height 15
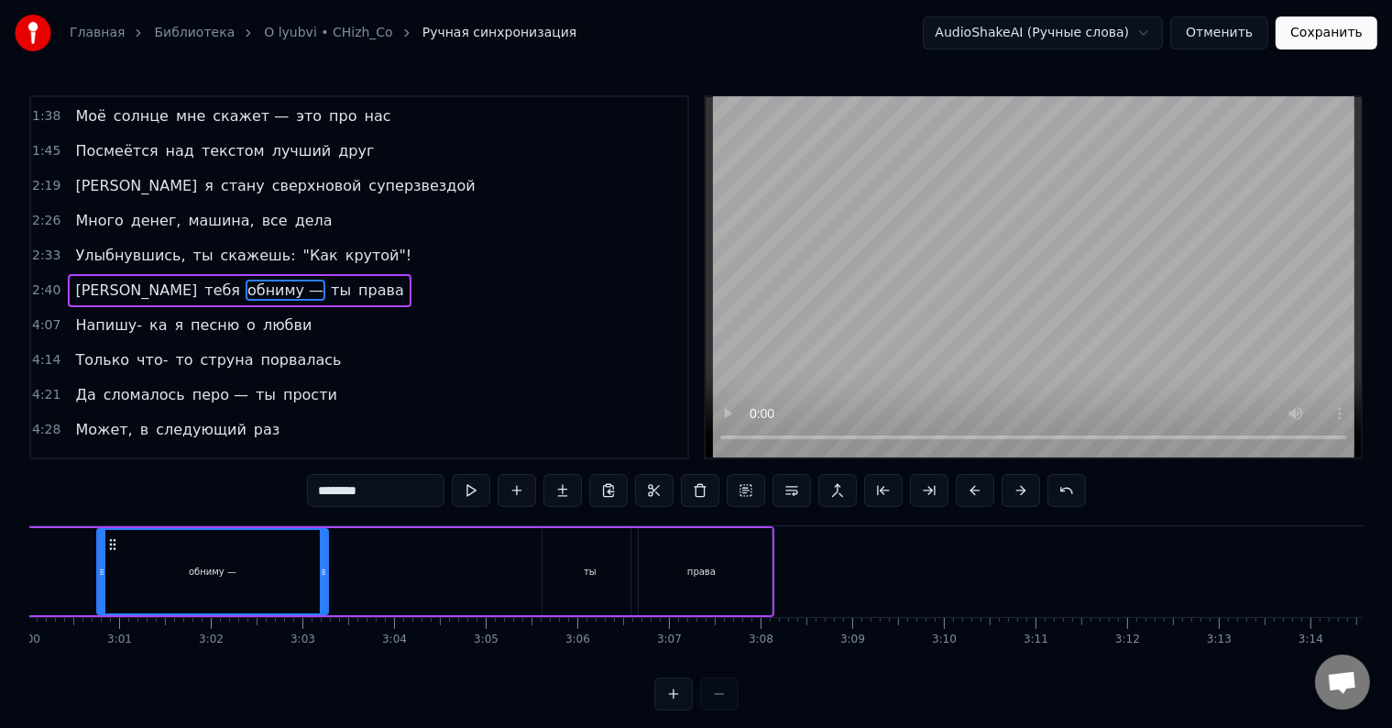
scroll to position [0, 16478]
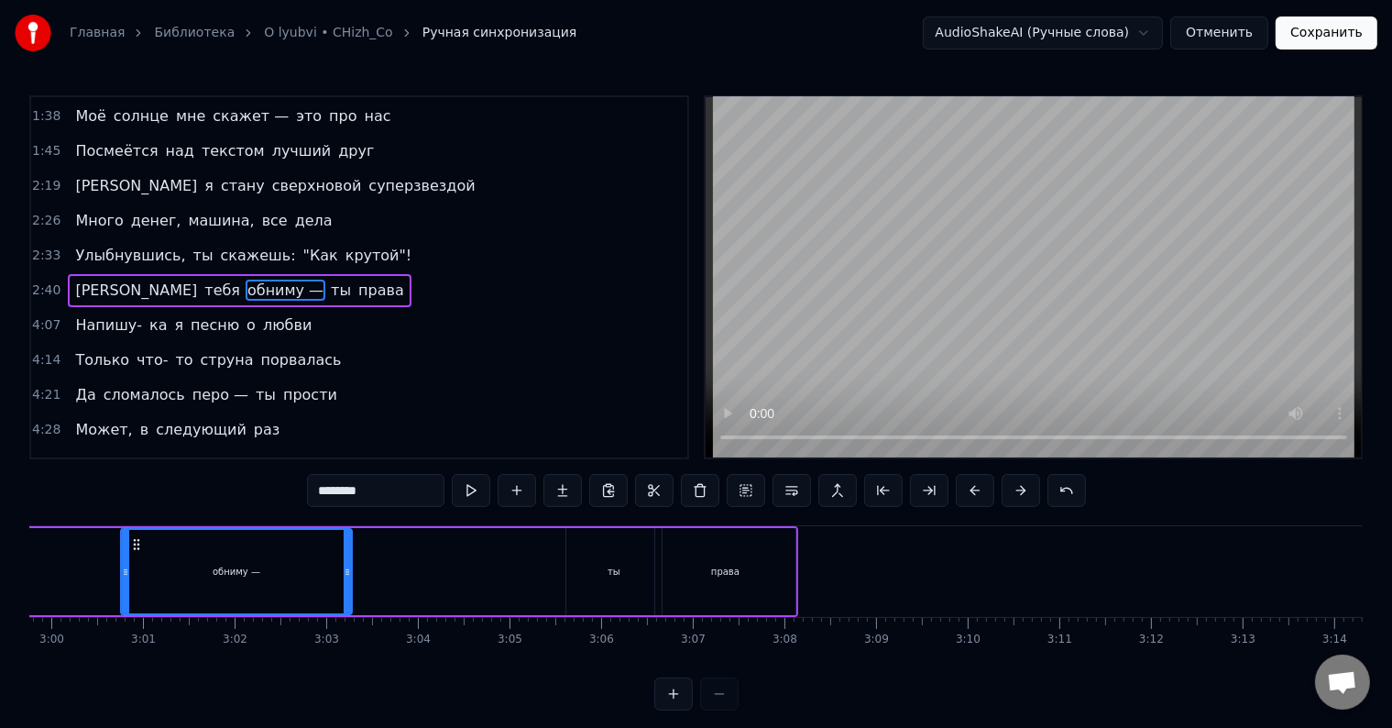
click at [719, 710] on div at bounding box center [697, 693] width 84 height 33
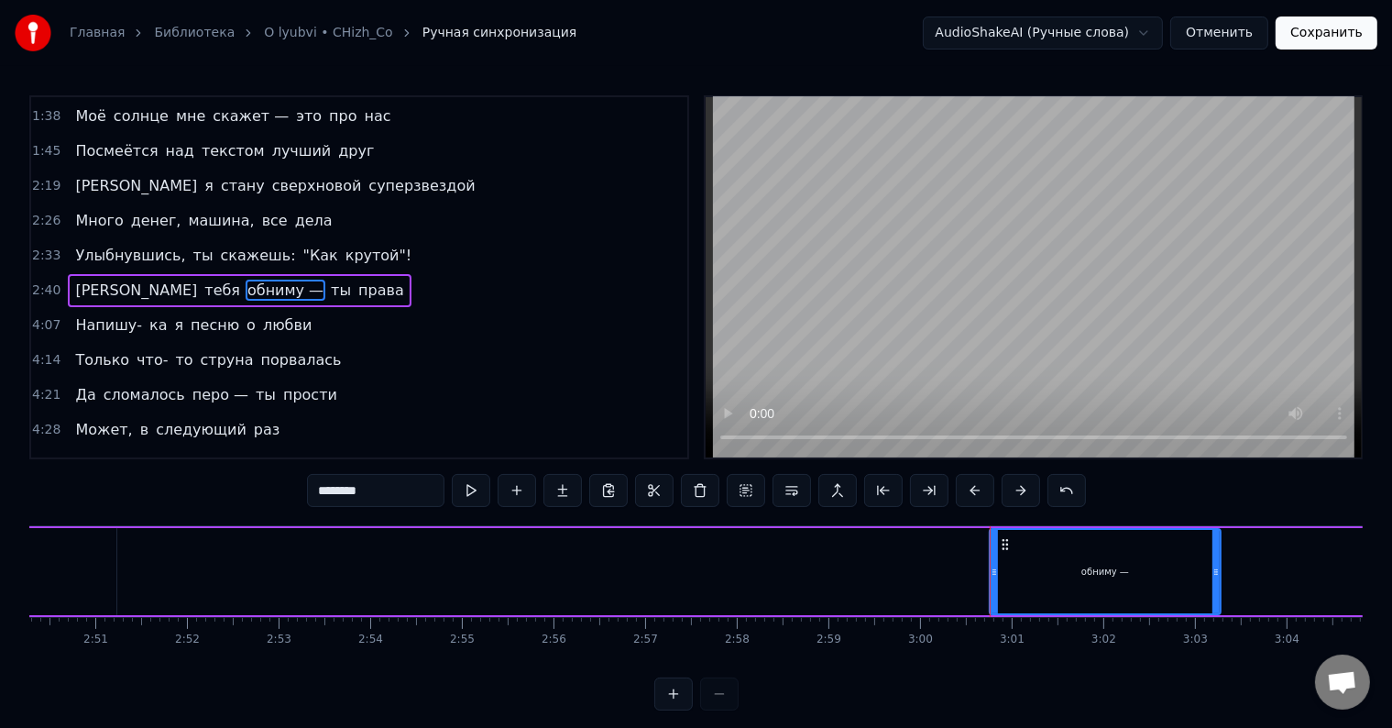
scroll to position [0, 15566]
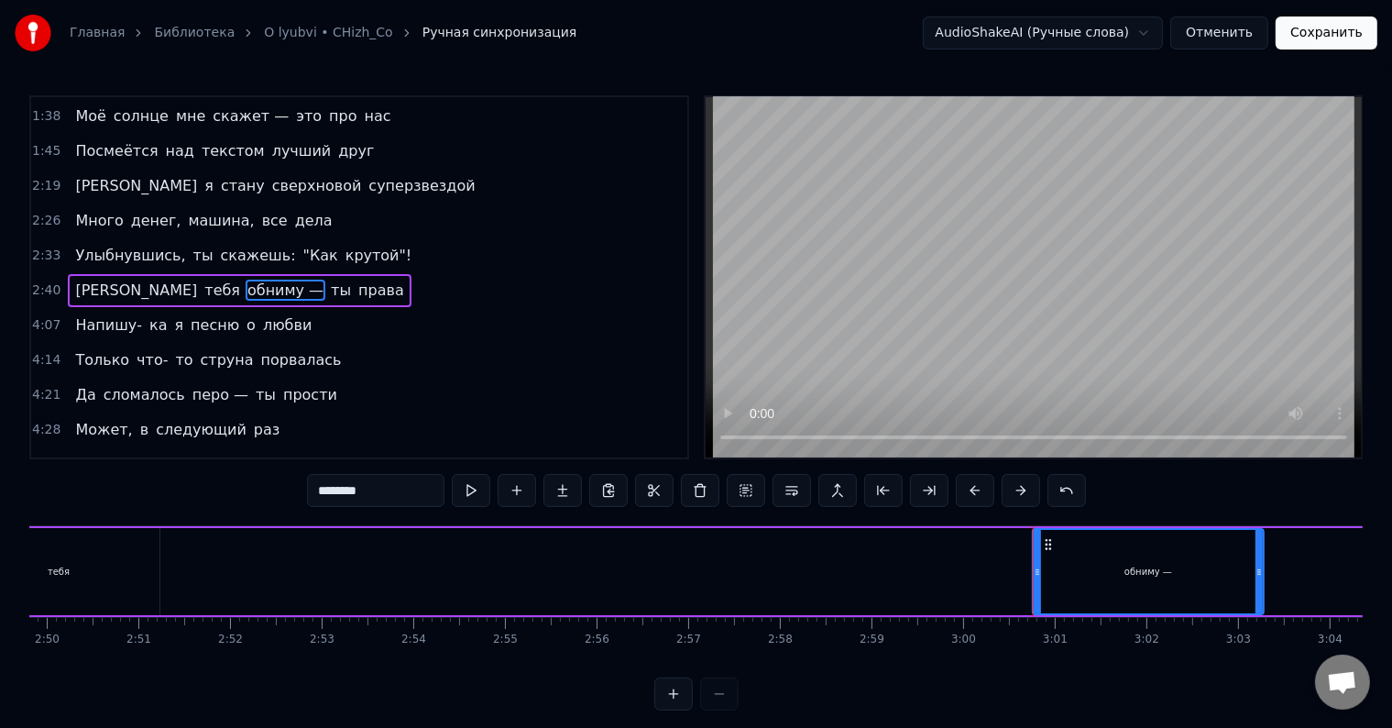
click at [1040, 572] on div "обниму —" at bounding box center [1148, 571] width 229 height 83
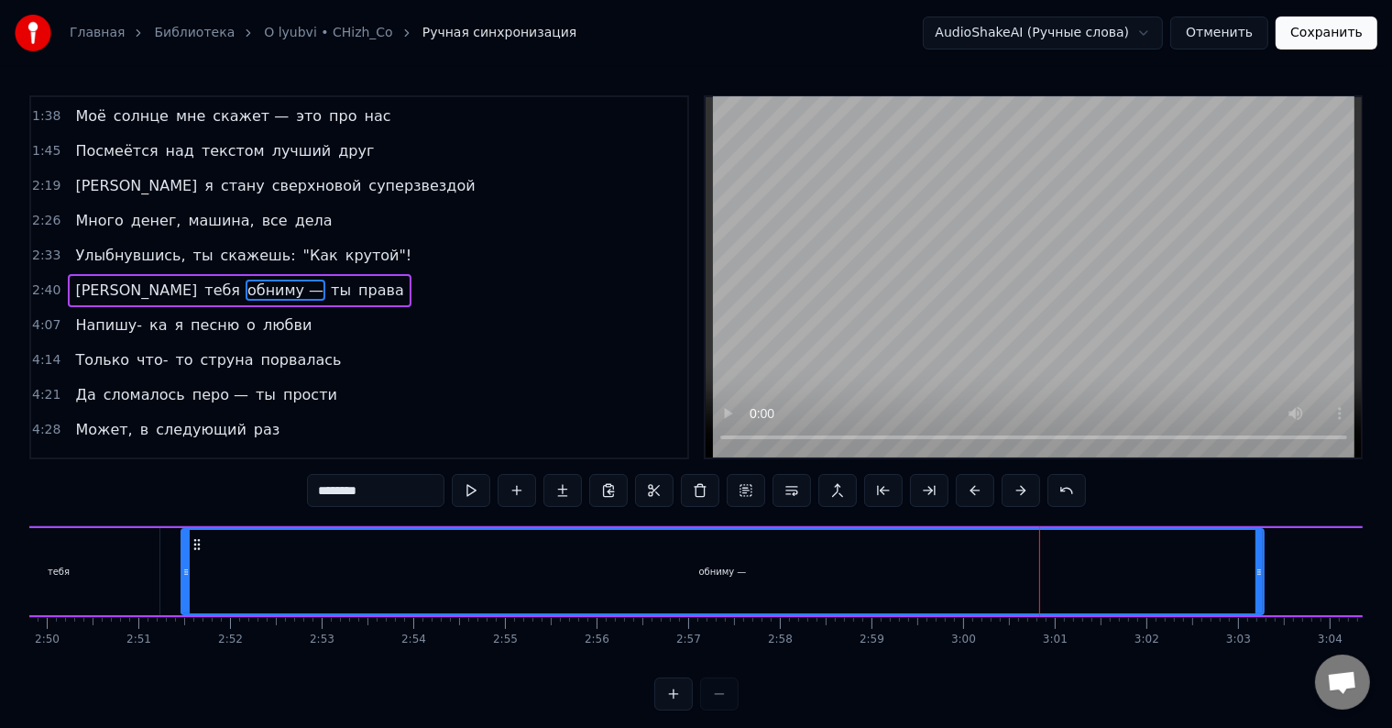
drag, startPoint x: 1033, startPoint y: 569, endPoint x: 182, endPoint y: 565, distance: 851.6
click at [182, 565] on icon at bounding box center [185, 572] width 7 height 15
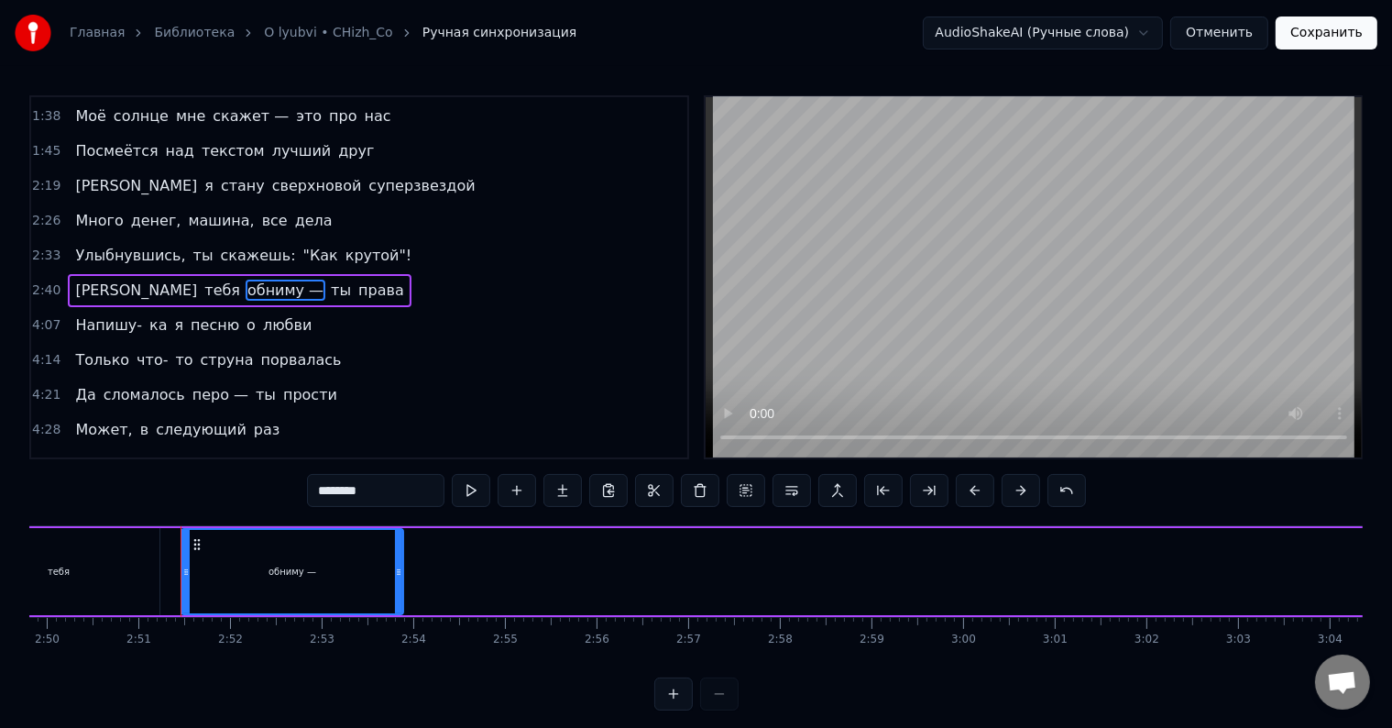
drag, startPoint x: 1254, startPoint y: 571, endPoint x: 391, endPoint y: 575, distance: 863.5
click at [391, 575] on div "обниму —" at bounding box center [292, 571] width 220 height 83
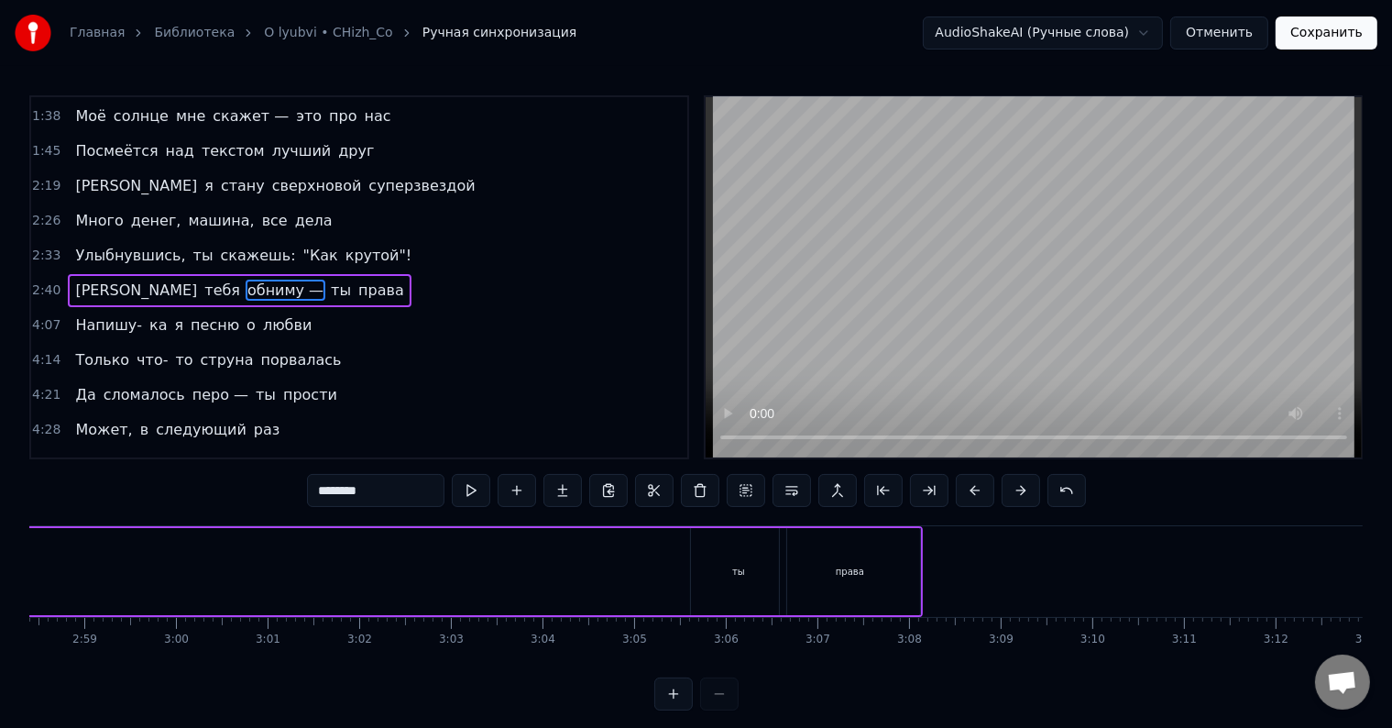
scroll to position [0, 16310]
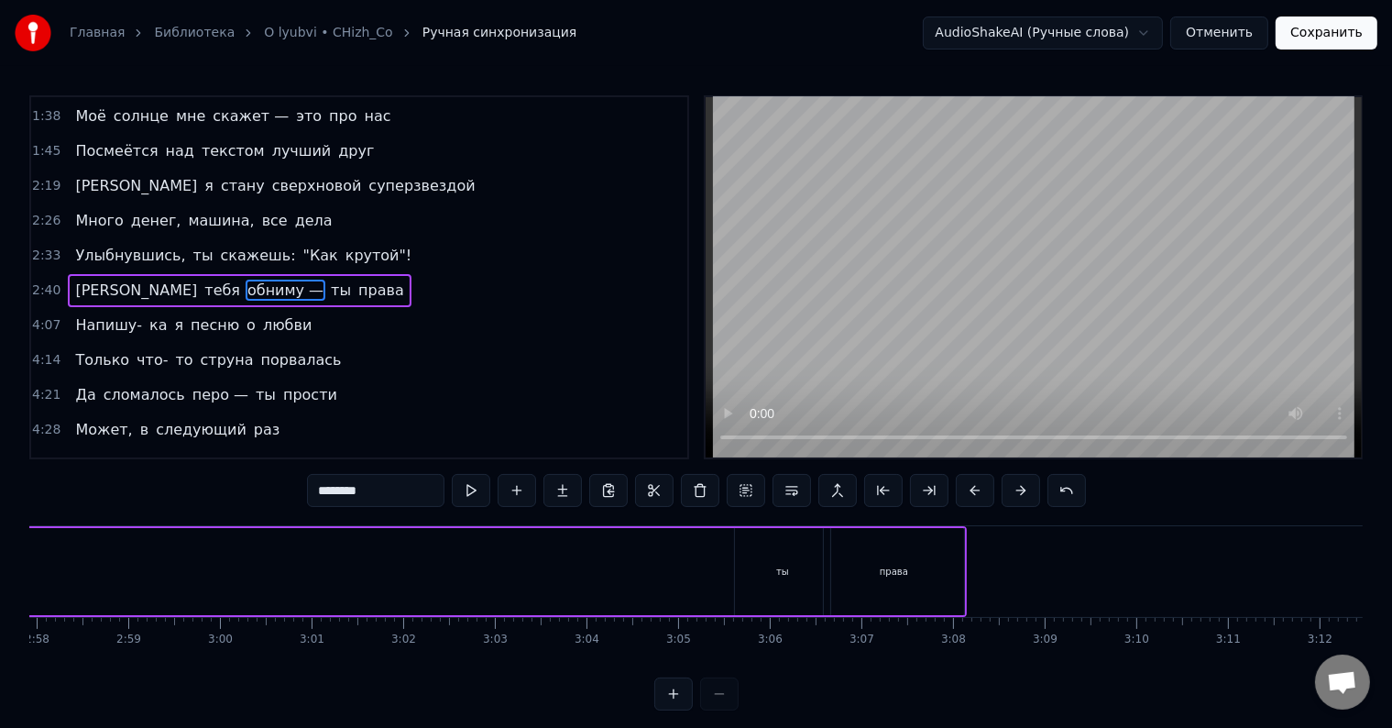
click at [785, 579] on div "ты" at bounding box center [782, 571] width 95 height 87
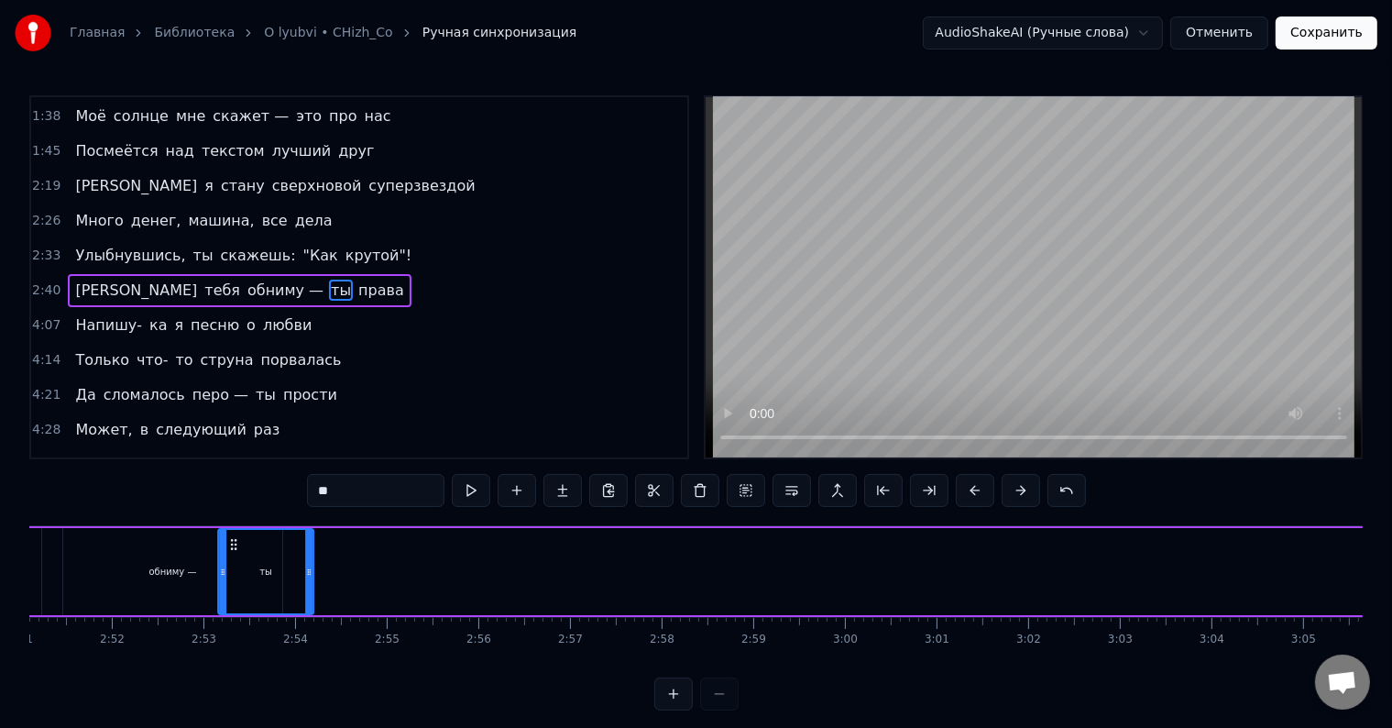
scroll to position [0, 15638]
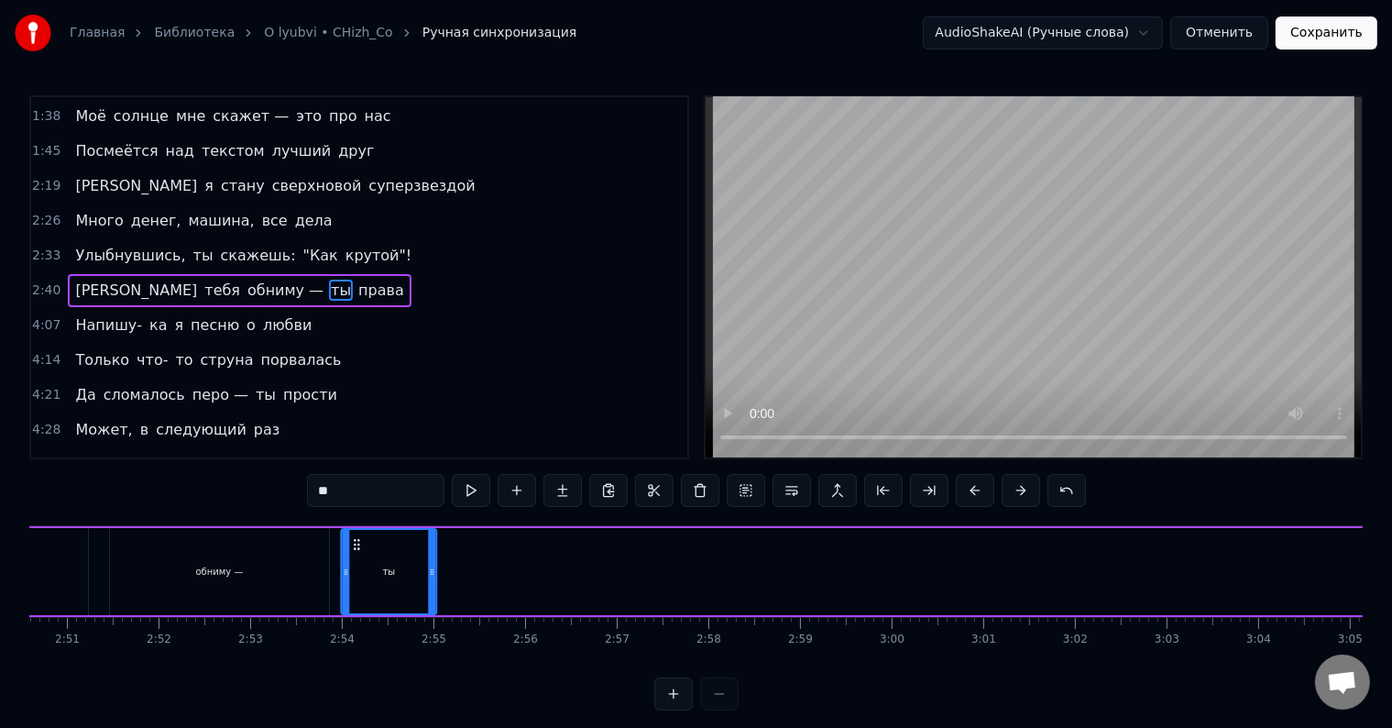
drag, startPoint x: 748, startPoint y: 543, endPoint x: 355, endPoint y: 573, distance: 394.4
click at [355, 573] on div "ты" at bounding box center [390, 571] width 94 height 83
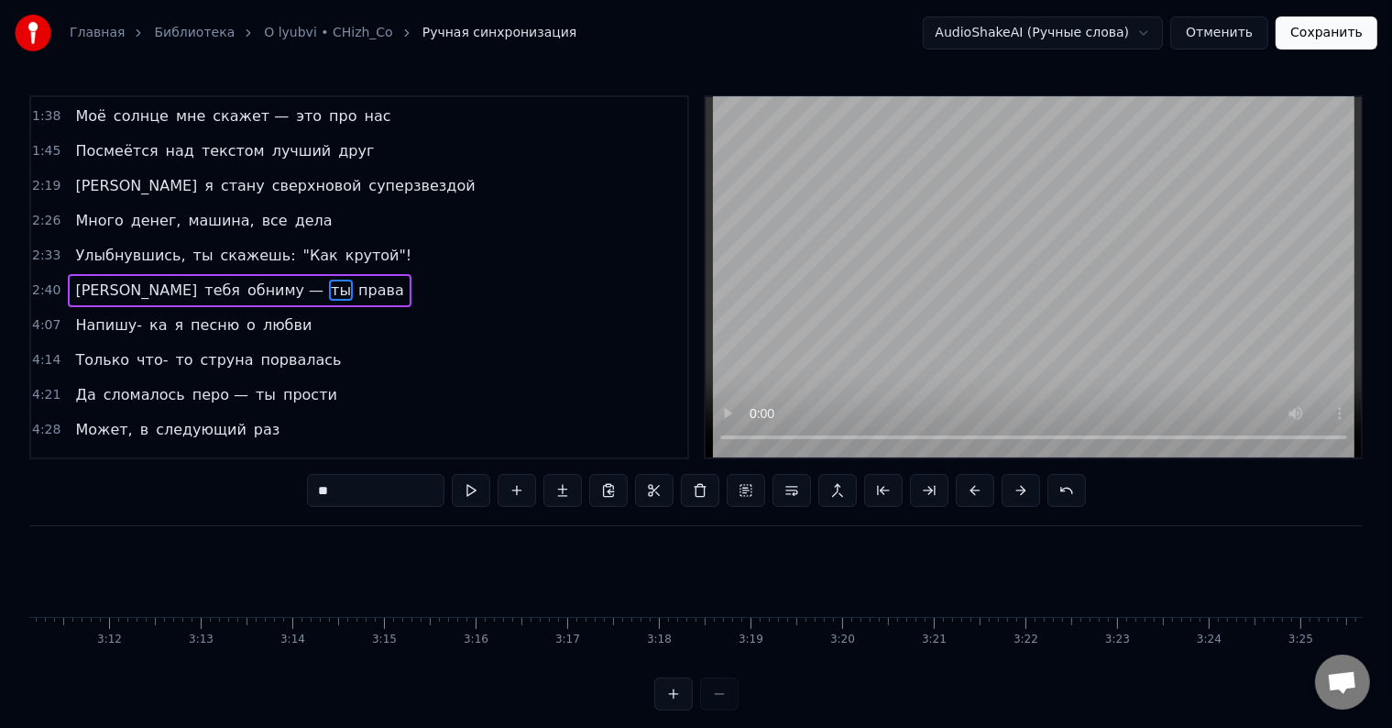
scroll to position [0, 16164]
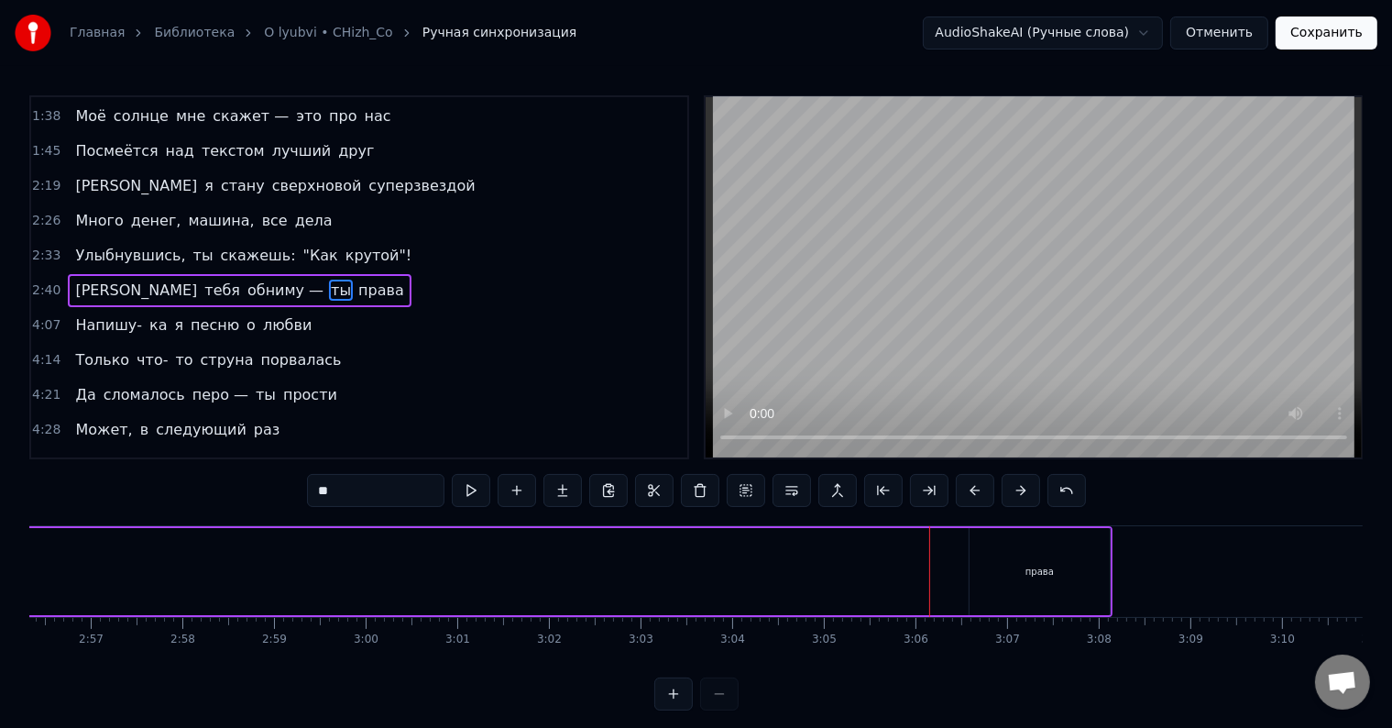
click at [991, 573] on div "права" at bounding box center [1040, 571] width 140 height 87
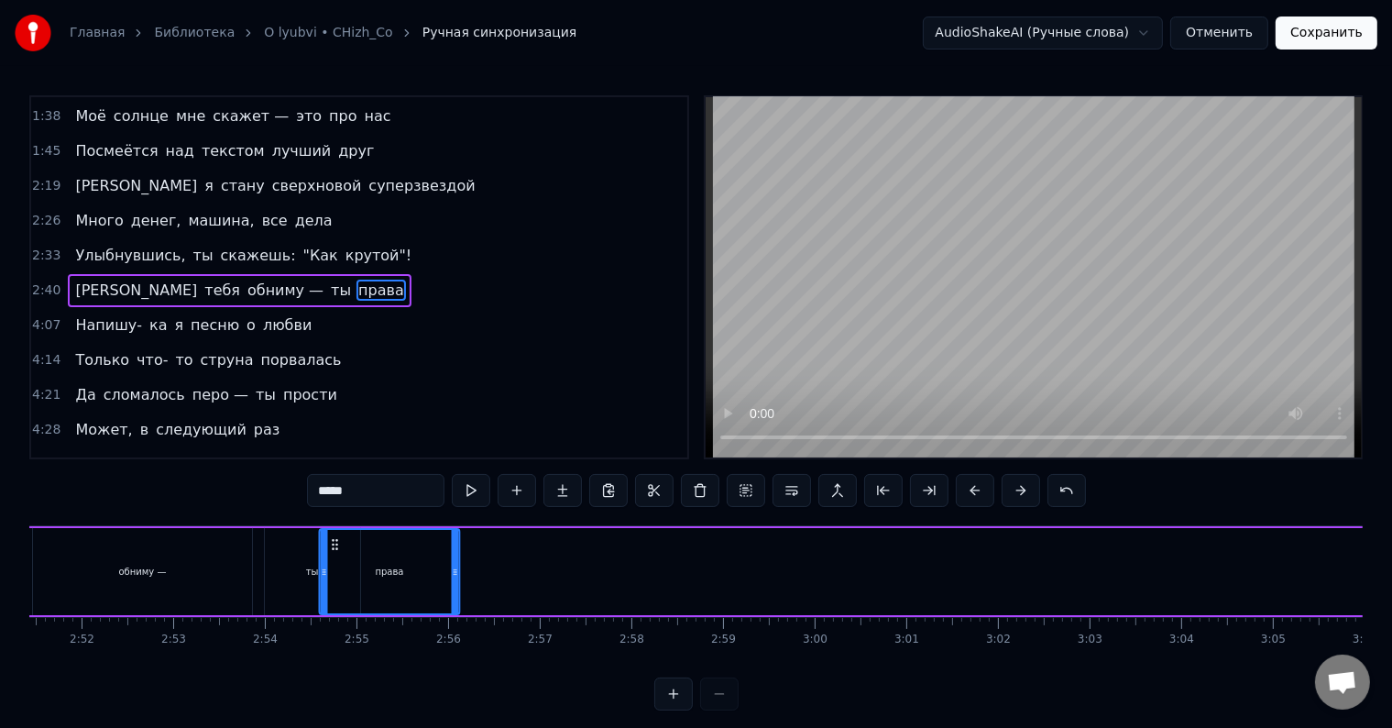
scroll to position [0, 15712]
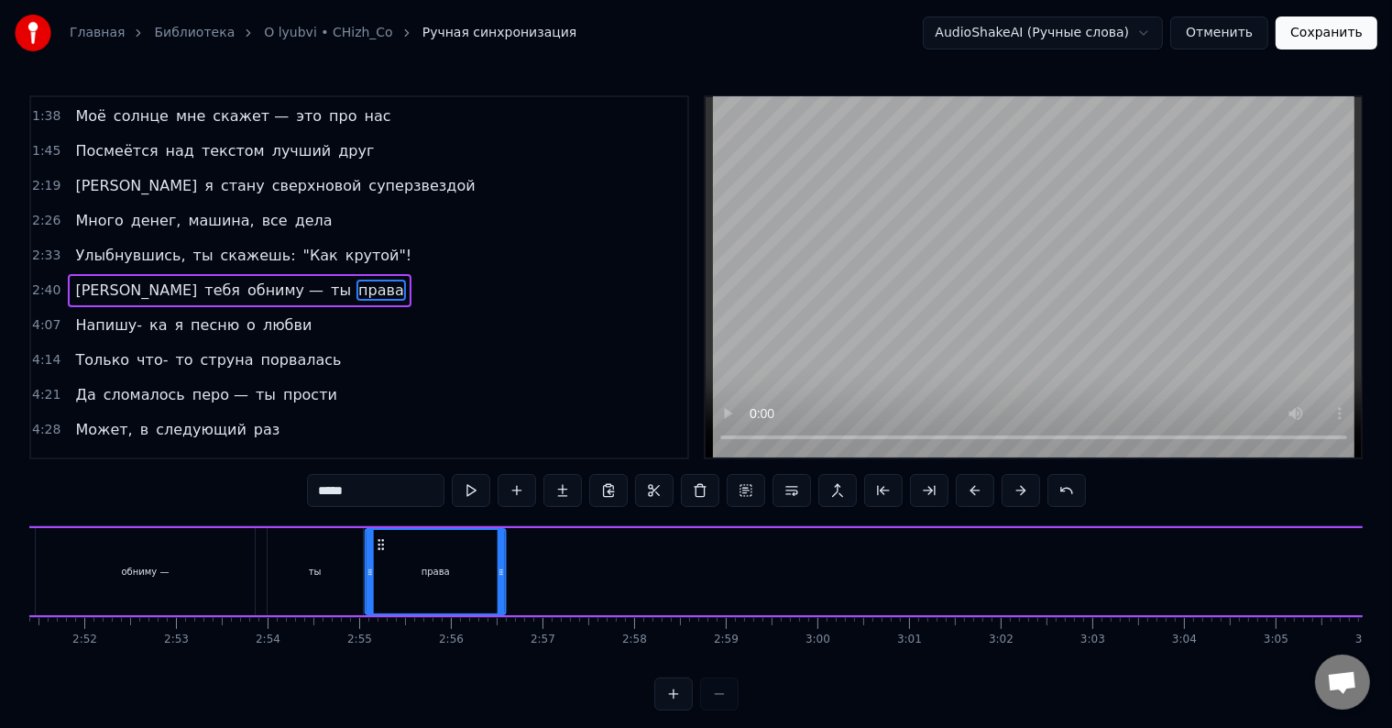
drag, startPoint x: 984, startPoint y: 545, endPoint x: 380, endPoint y: 583, distance: 605.3
click at [380, 583] on div "права" at bounding box center [436, 571] width 138 height 83
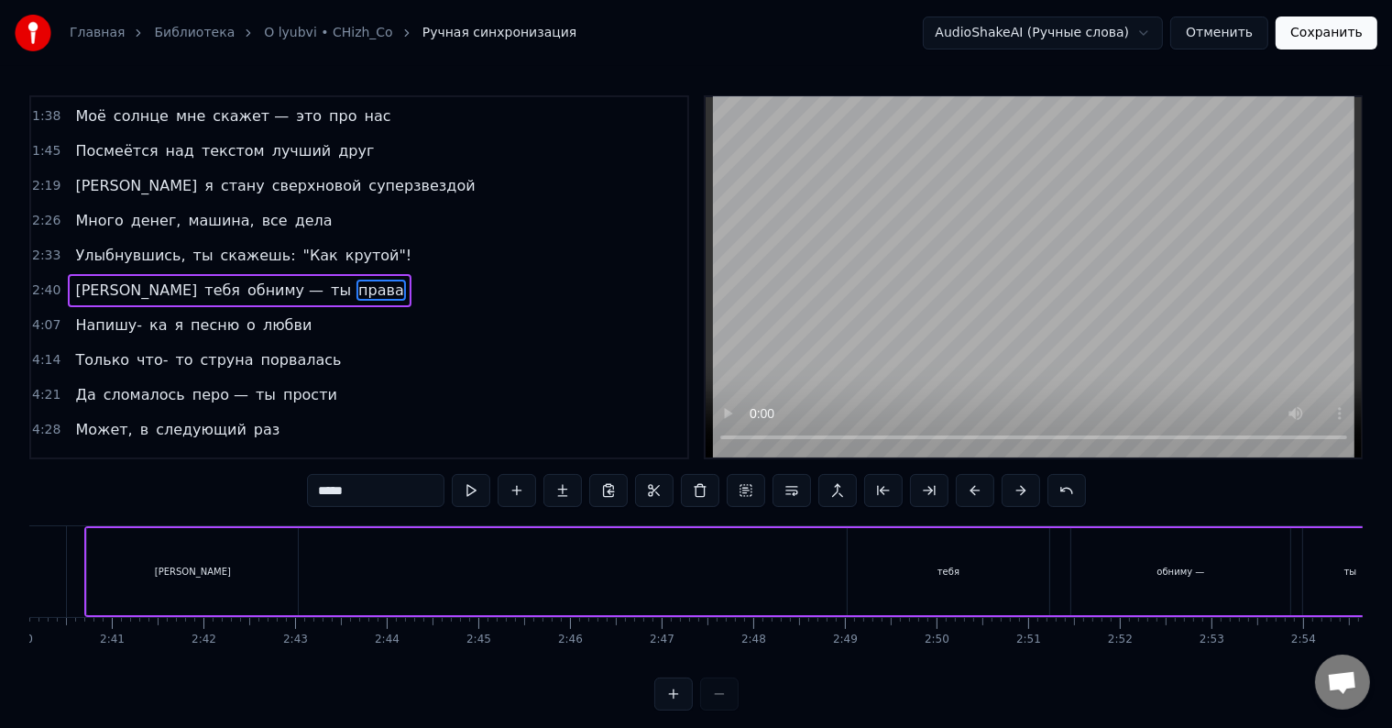
scroll to position [0, 14705]
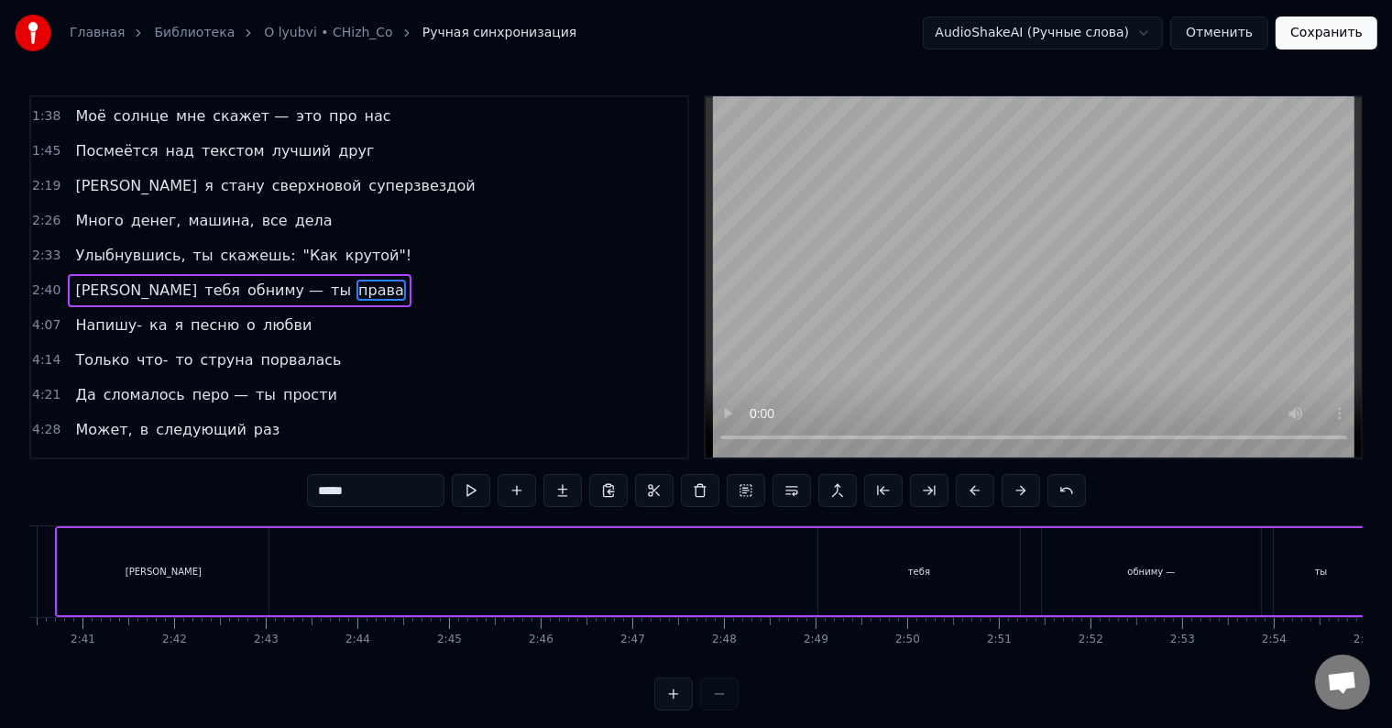
click at [911, 565] on div "тебя" at bounding box center [919, 572] width 22 height 14
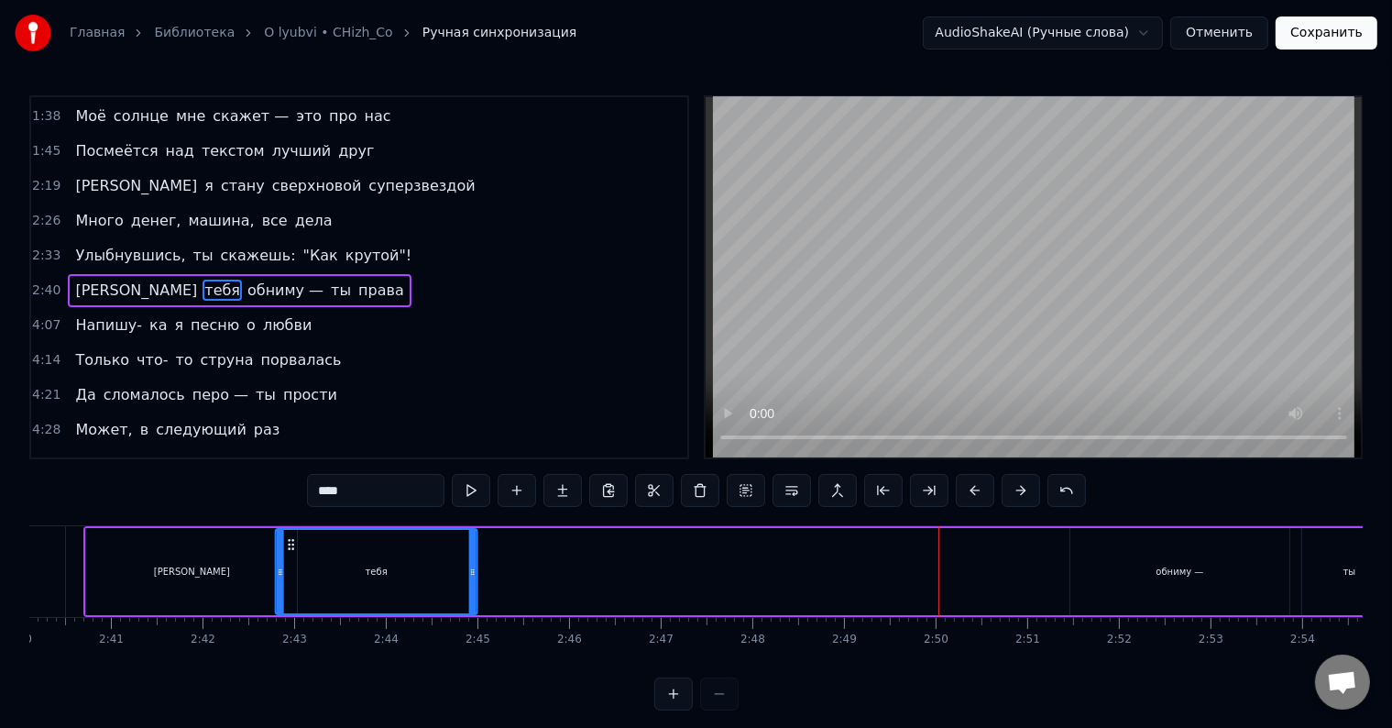
scroll to position [0, 14667]
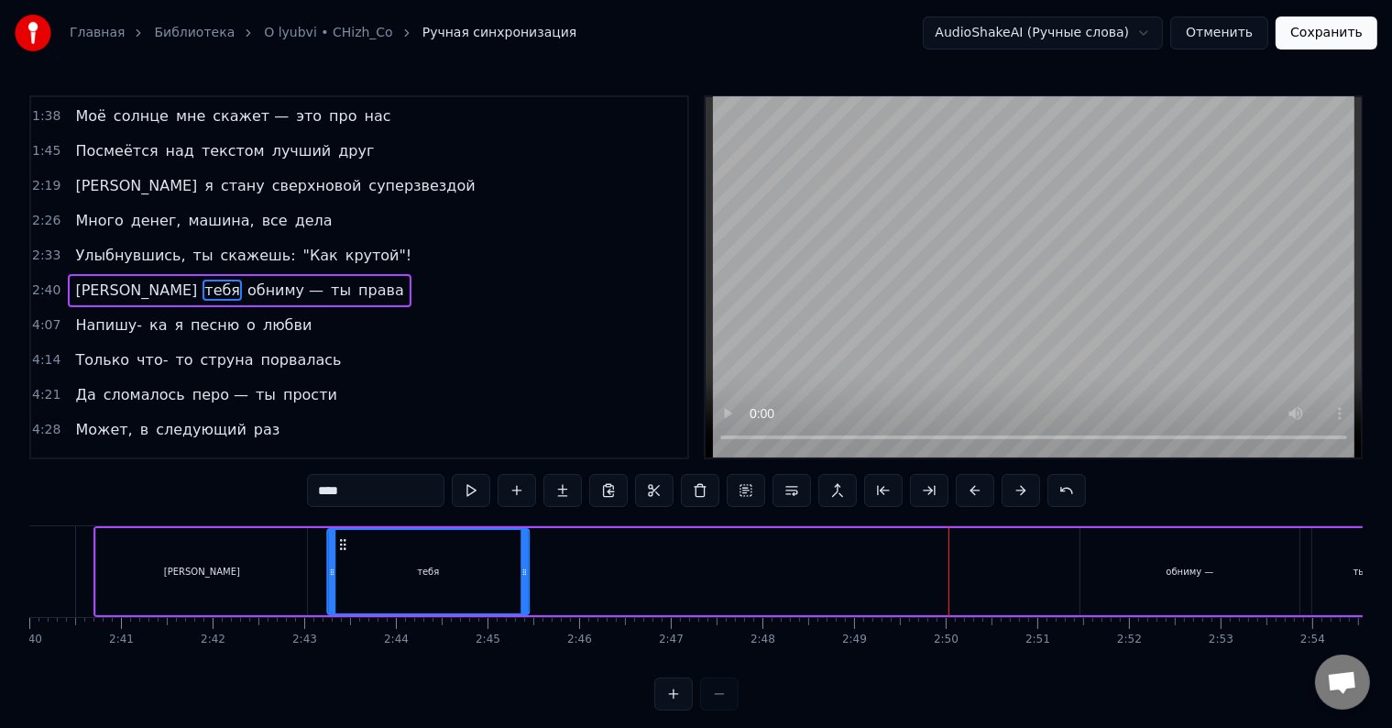
drag, startPoint x: 831, startPoint y: 546, endPoint x: 339, endPoint y: 562, distance: 491.6
click at [339, 562] on div "тебя" at bounding box center [428, 571] width 200 height 83
click at [1138, 556] on div "обниму —" at bounding box center [1190, 571] width 219 height 87
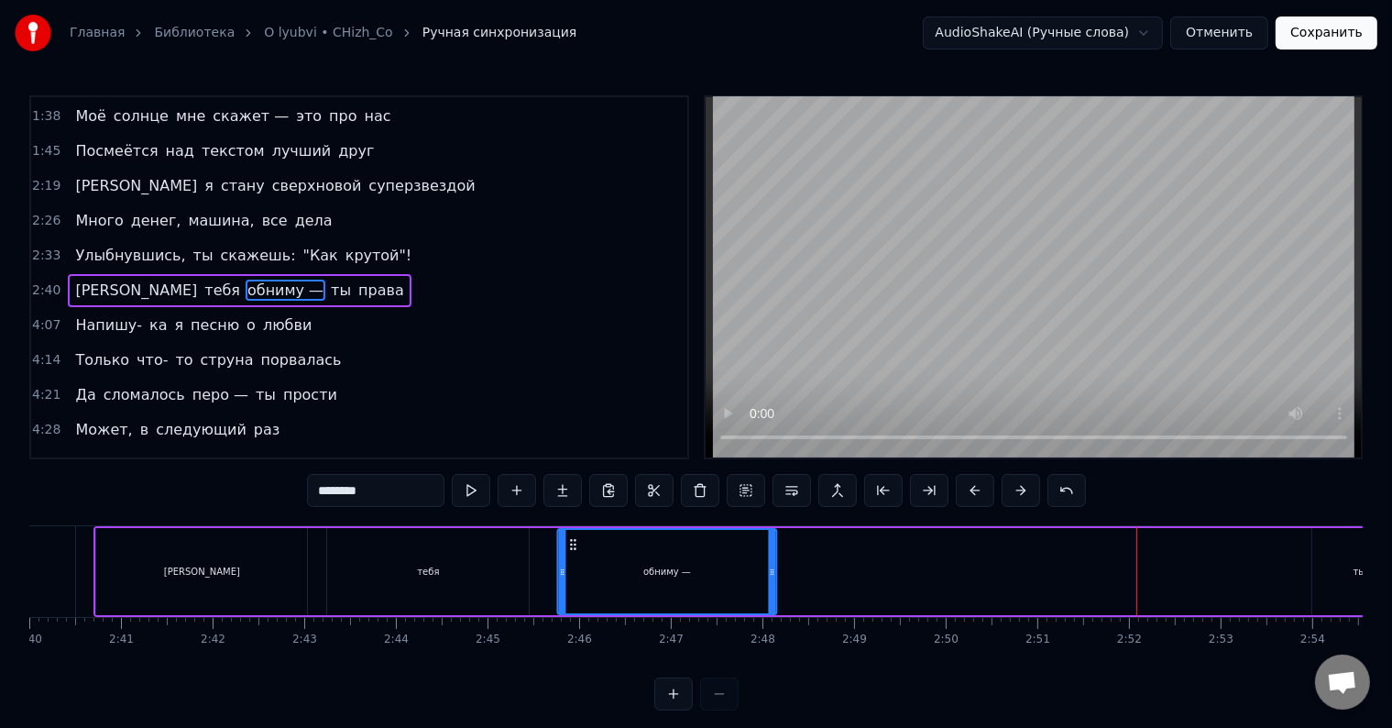
drag, startPoint x: 1093, startPoint y: 545, endPoint x: 570, endPoint y: 556, distance: 522.6
click at [570, 556] on div "обниму —" at bounding box center [667, 571] width 217 height 83
click at [1346, 567] on div "ты" at bounding box center [1360, 571] width 95 height 87
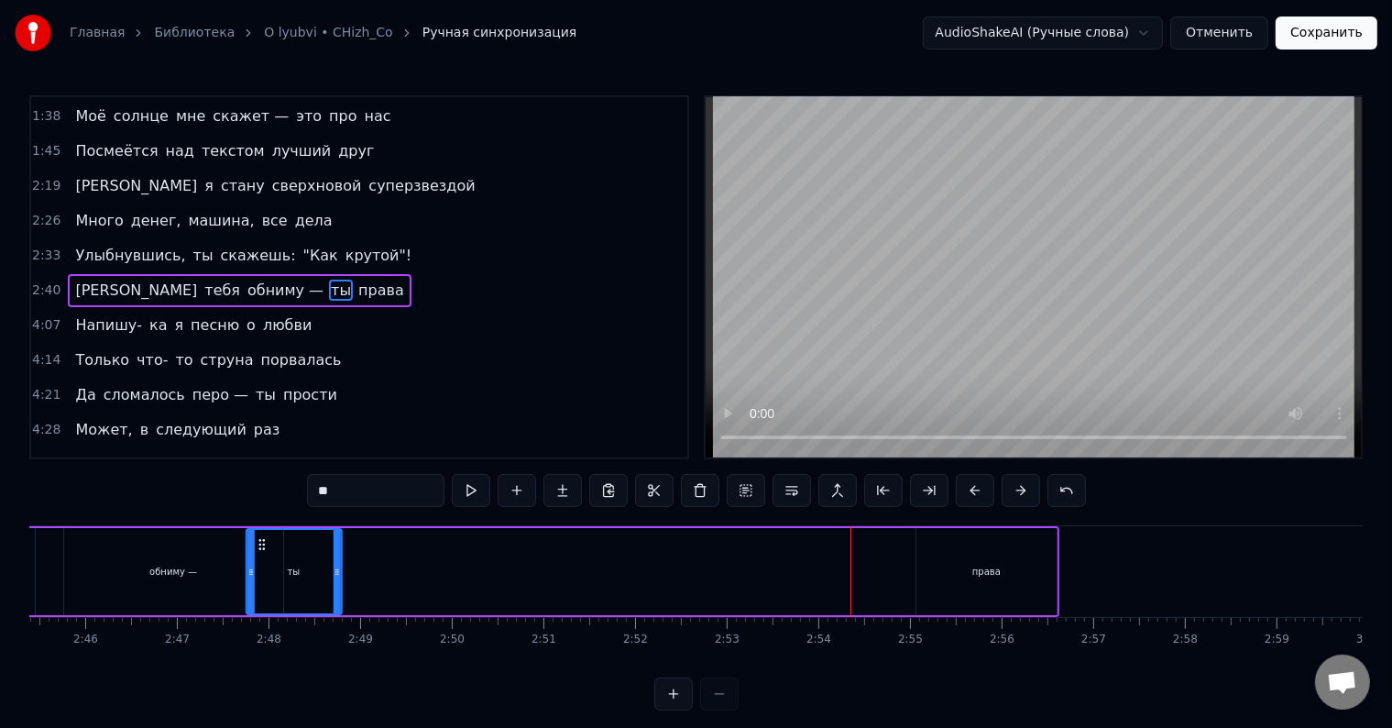
scroll to position [0, 15140]
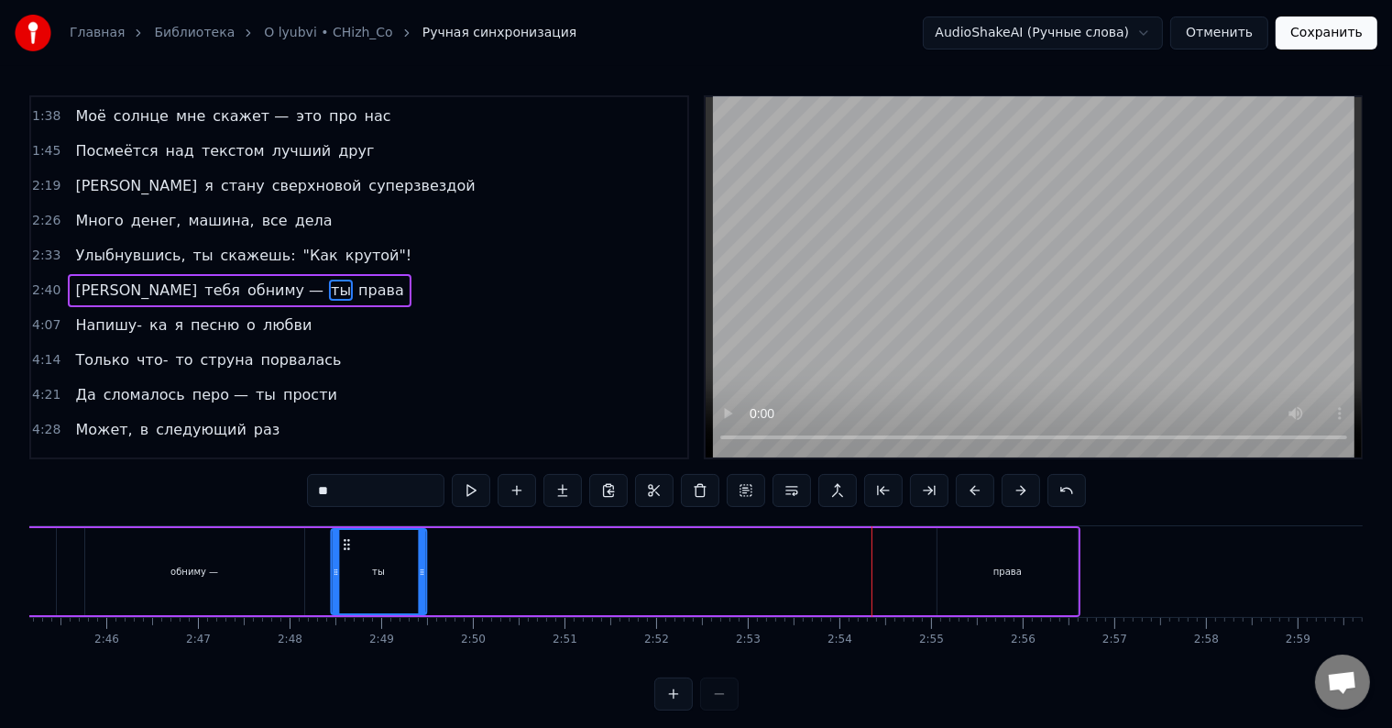
drag, startPoint x: 103, startPoint y: 542, endPoint x: 346, endPoint y: 566, distance: 244.1
click at [346, 566] on div "ты" at bounding box center [379, 571] width 94 height 83
click at [947, 547] on div "права" at bounding box center [1008, 571] width 140 height 87
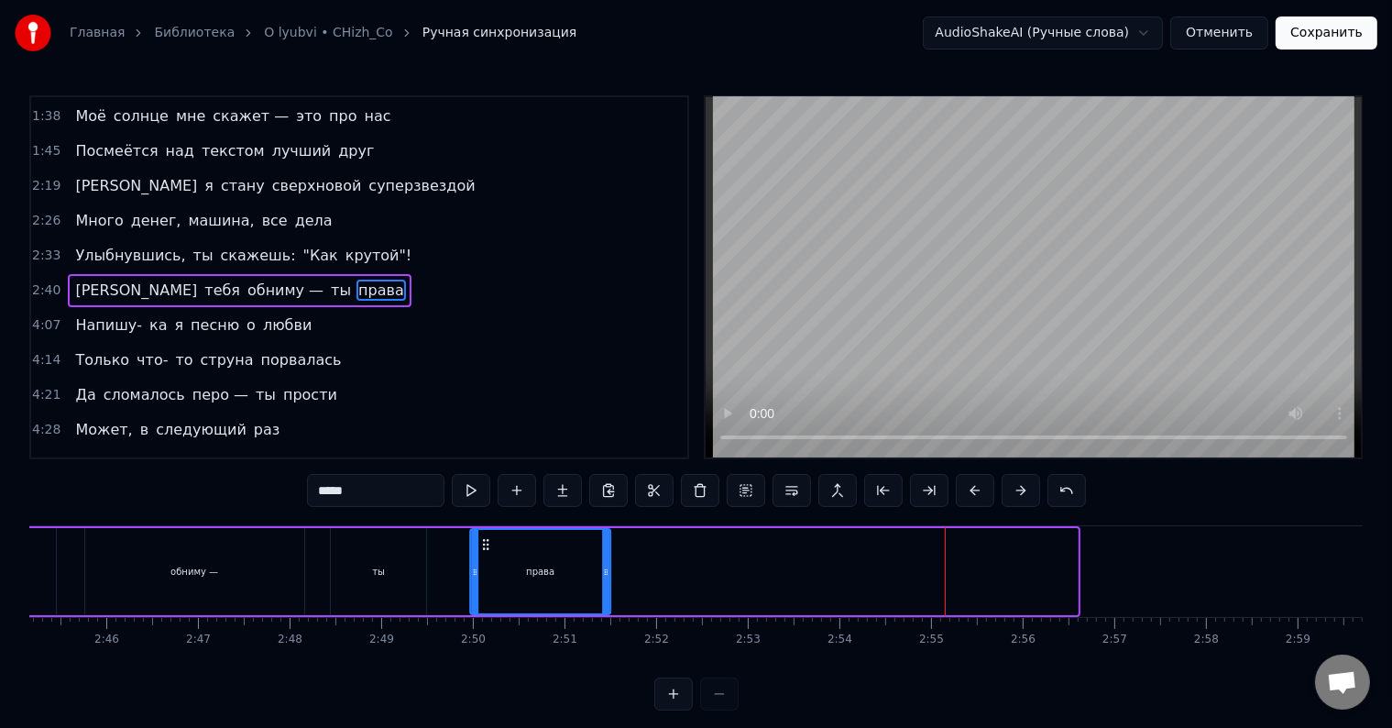
drag, startPoint x: 956, startPoint y: 544, endPoint x: 490, endPoint y: 572, distance: 466.5
click at [490, 572] on div "права" at bounding box center [540, 571] width 138 height 83
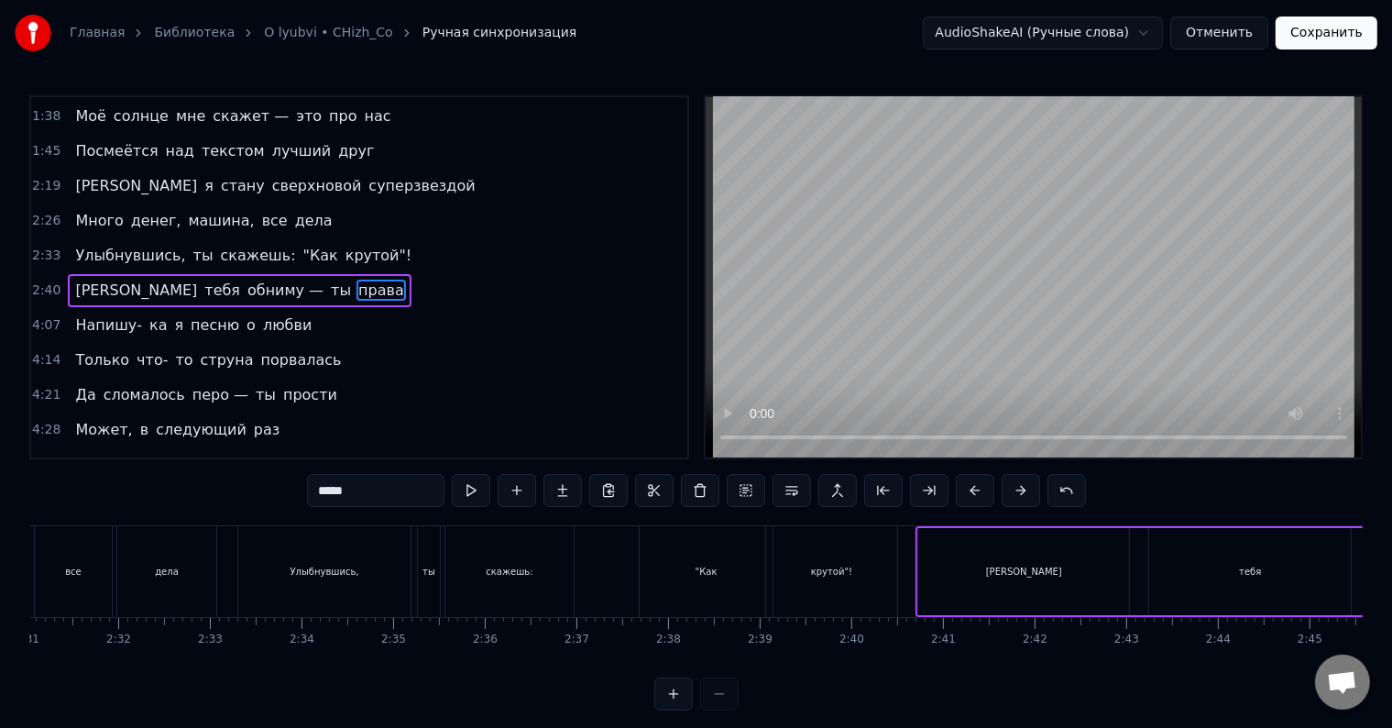
scroll to position [0, 13786]
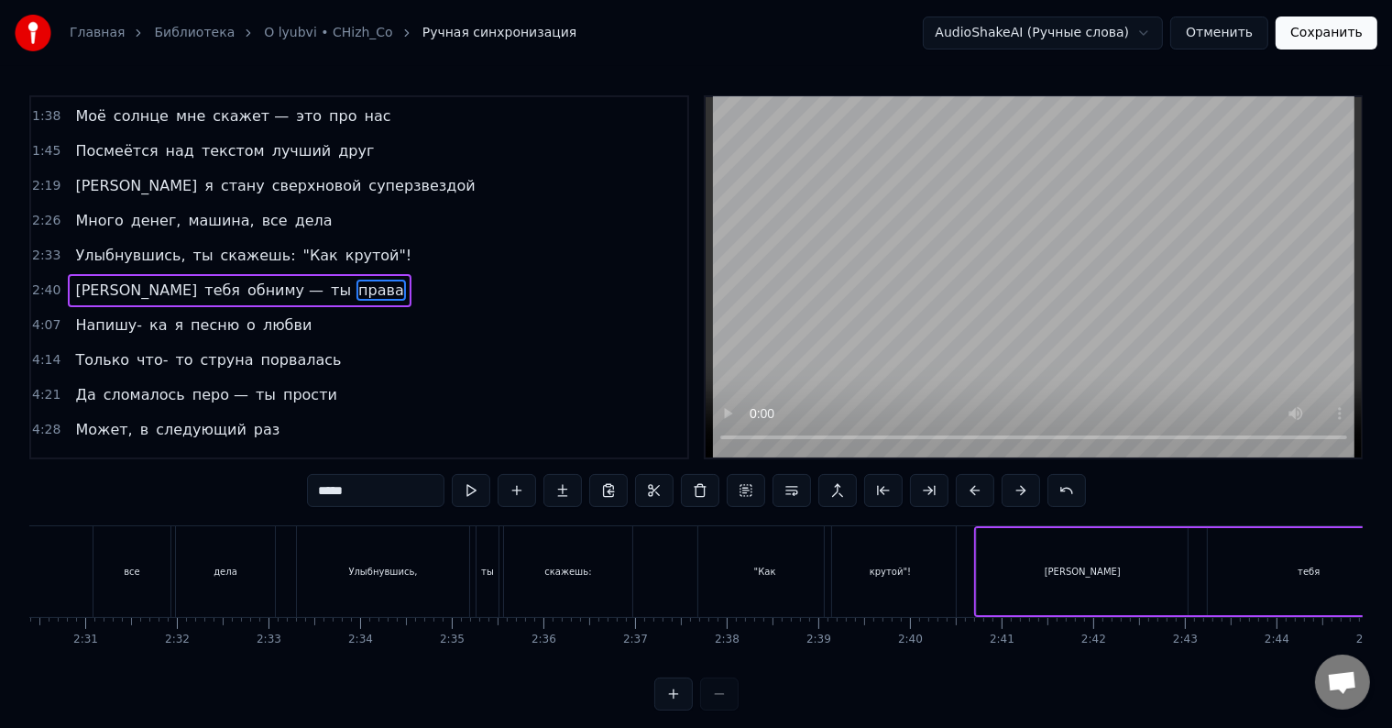
click at [409, 579] on div "Улыбнувшись," at bounding box center [383, 571] width 172 height 91
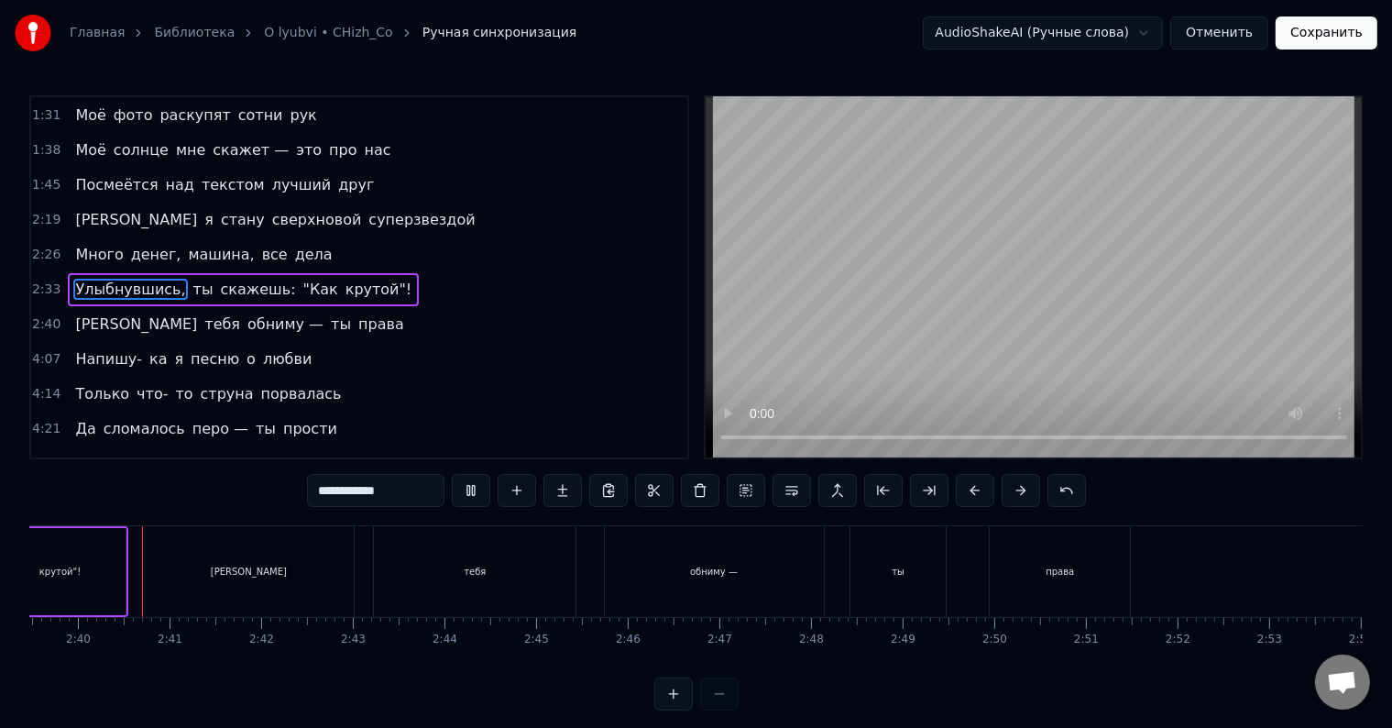
scroll to position [0, 14647]
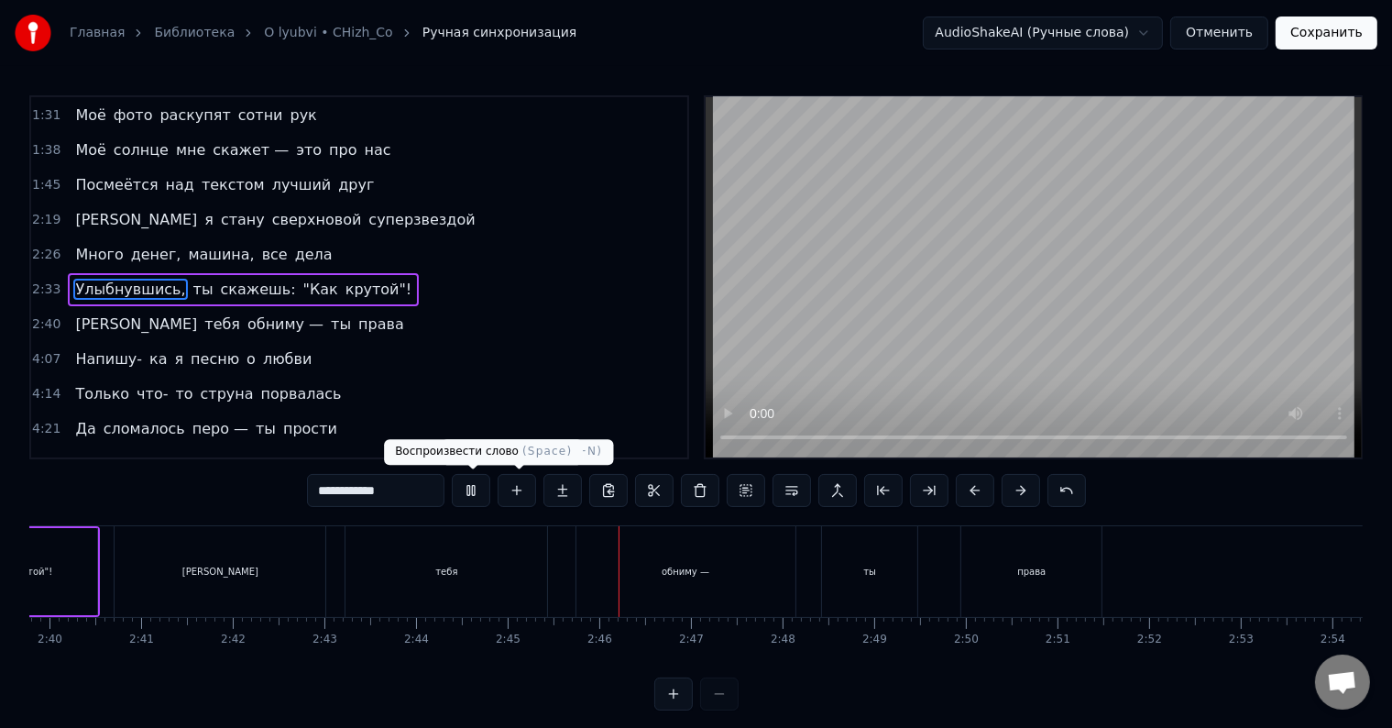
click at [473, 488] on button at bounding box center [471, 490] width 39 height 33
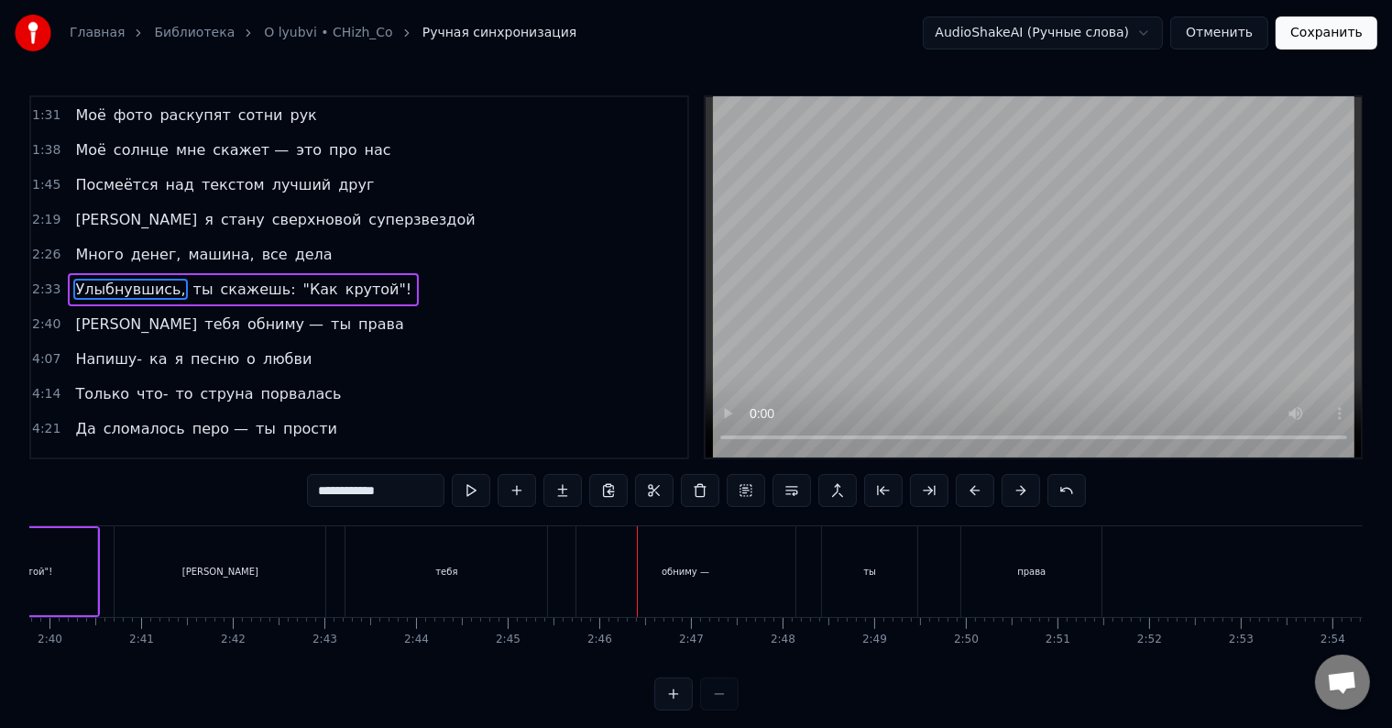
click at [289, 556] on div "[PERSON_NAME]" at bounding box center [220, 571] width 211 height 91
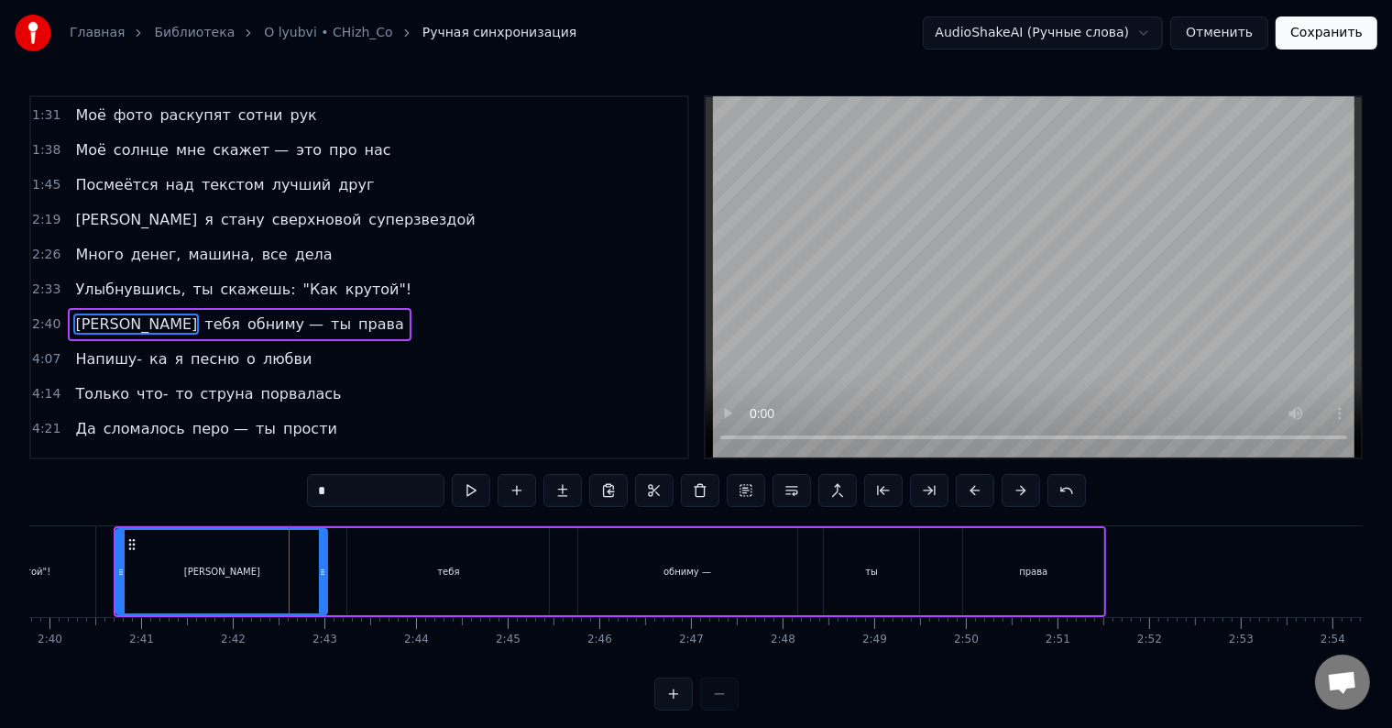
scroll to position [207, 0]
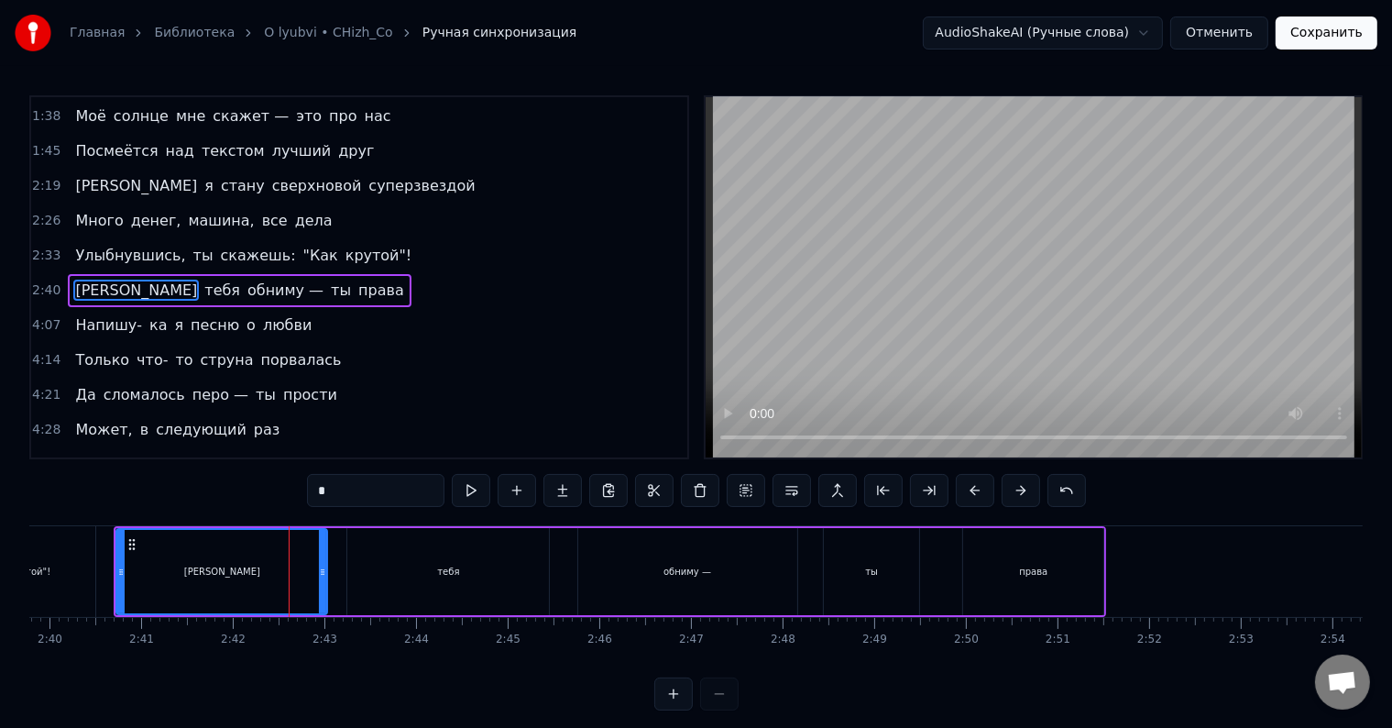
drag, startPoint x: 425, startPoint y: 562, endPoint x: 460, endPoint y: 565, distance: 34.9
click at [460, 565] on div "тебя" at bounding box center [448, 571] width 202 height 87
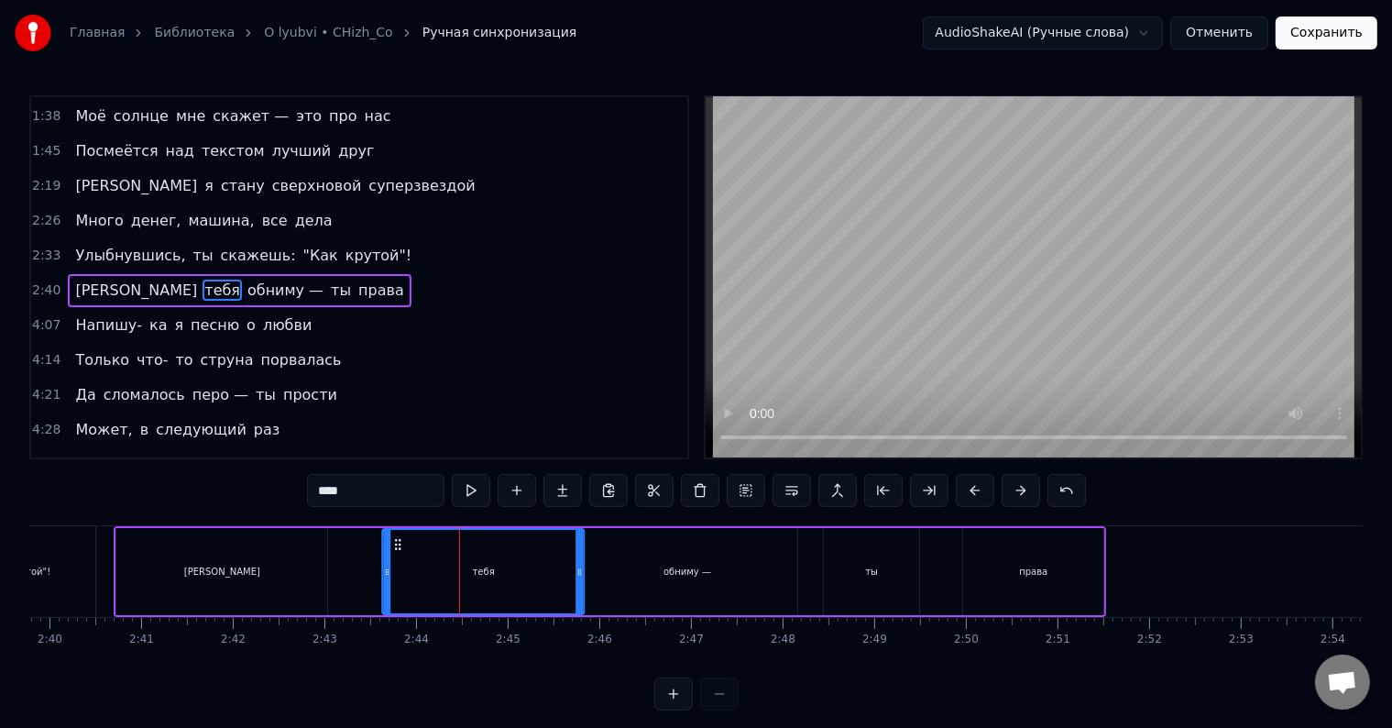
drag, startPoint x: 361, startPoint y: 543, endPoint x: 395, endPoint y: 550, distance: 34.7
click at [395, 550] on icon at bounding box center [398, 544] width 15 height 15
click at [176, 553] on div "[PERSON_NAME]" at bounding box center [221, 571] width 211 height 87
type input "*"
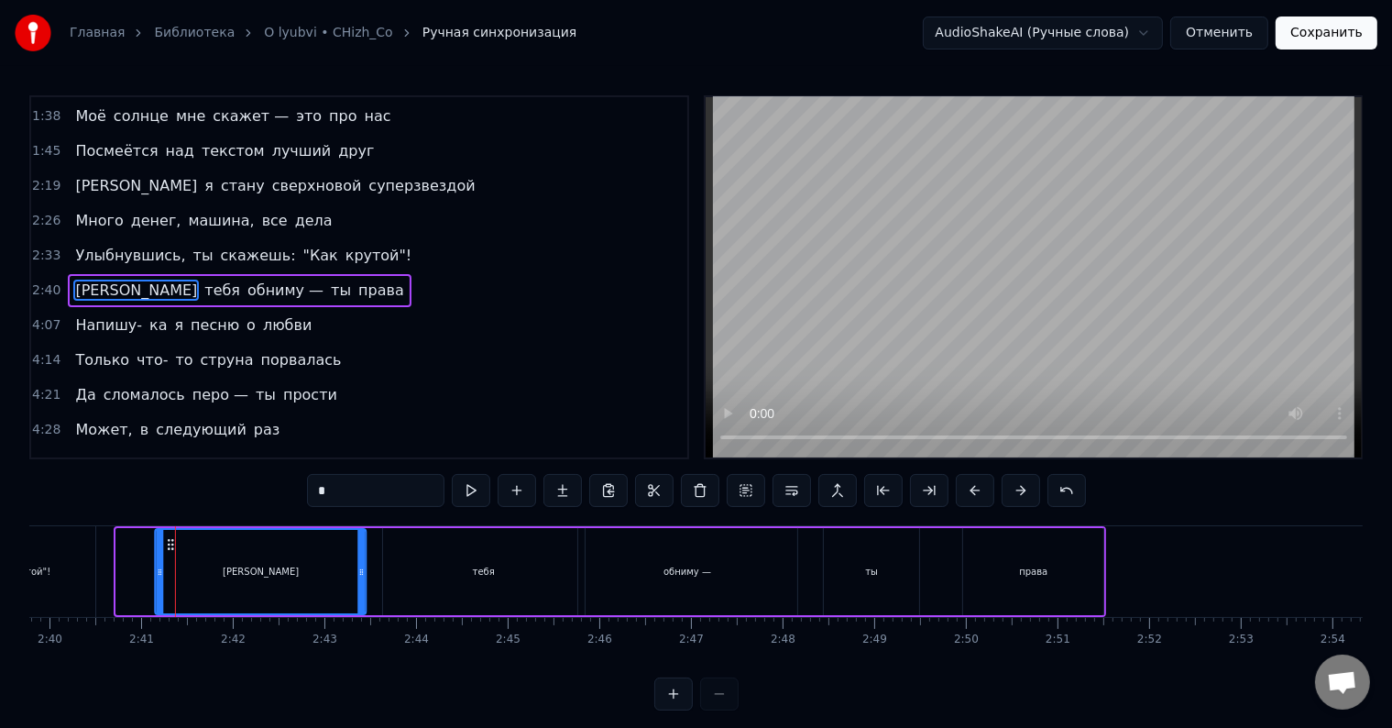
drag, startPoint x: 136, startPoint y: 545, endPoint x: 174, endPoint y: 548, distance: 38.6
click at [365, 565] on div "[PERSON_NAME]" at bounding box center [261, 571] width 213 height 87
drag, startPoint x: 363, startPoint y: 564, endPoint x: 341, endPoint y: 564, distance: 22.0
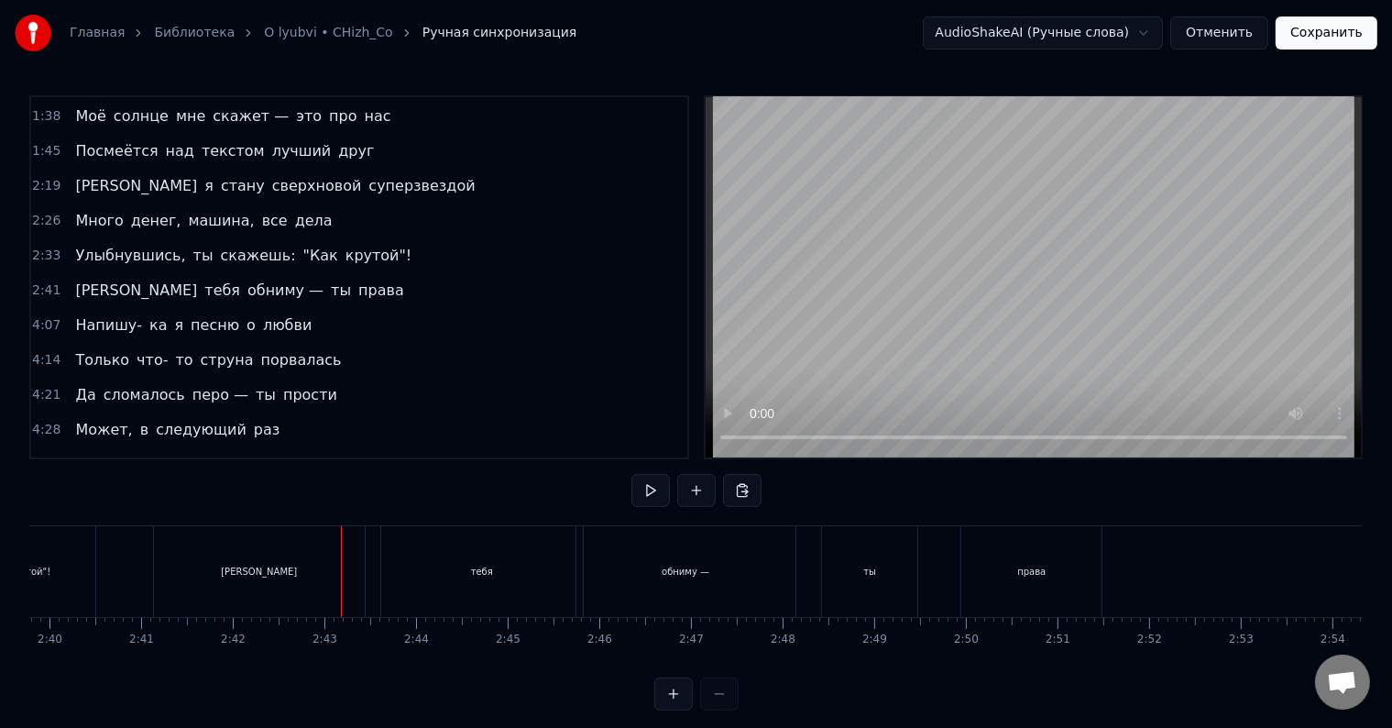
click at [345, 569] on div "[PERSON_NAME]" at bounding box center [259, 571] width 211 height 91
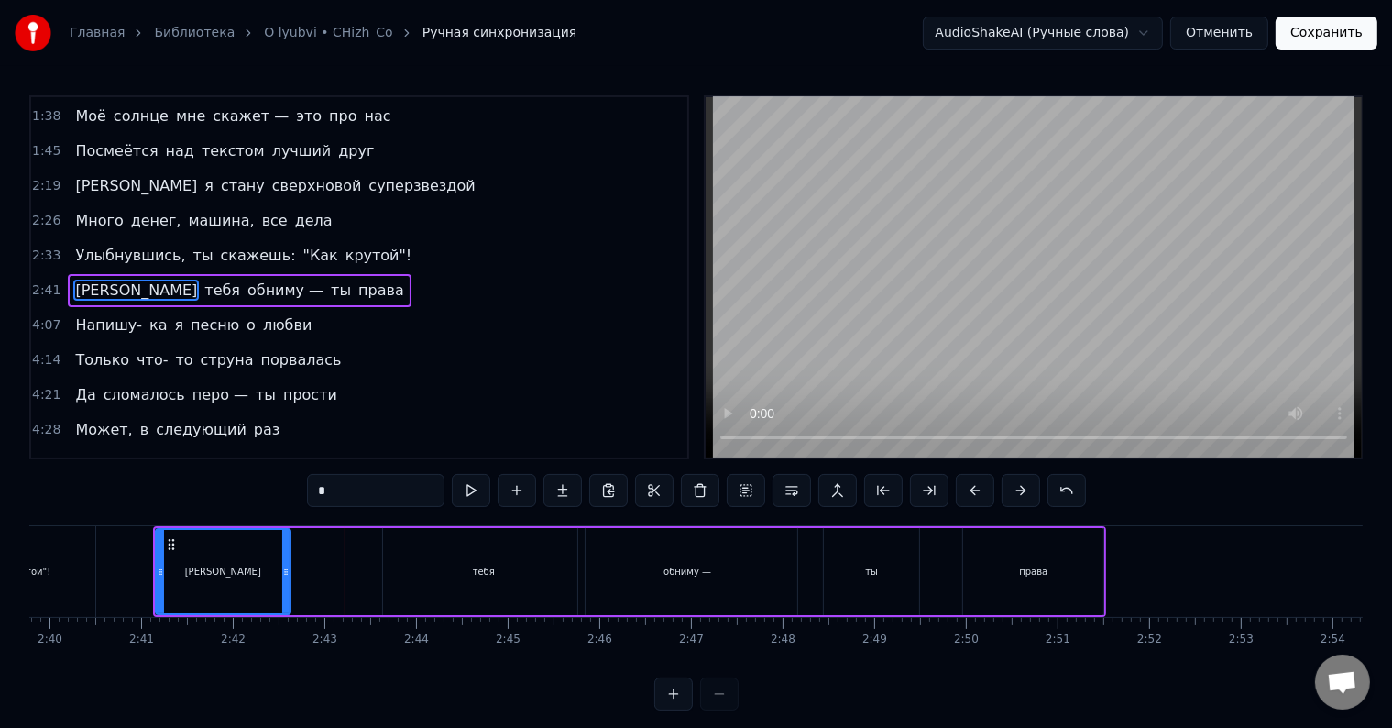
drag, startPoint x: 362, startPoint y: 564, endPoint x: 286, endPoint y: 572, distance: 76.5
click at [286, 572] on icon at bounding box center [285, 572] width 7 height 15
click at [433, 572] on div "тебя" at bounding box center [484, 571] width 202 height 87
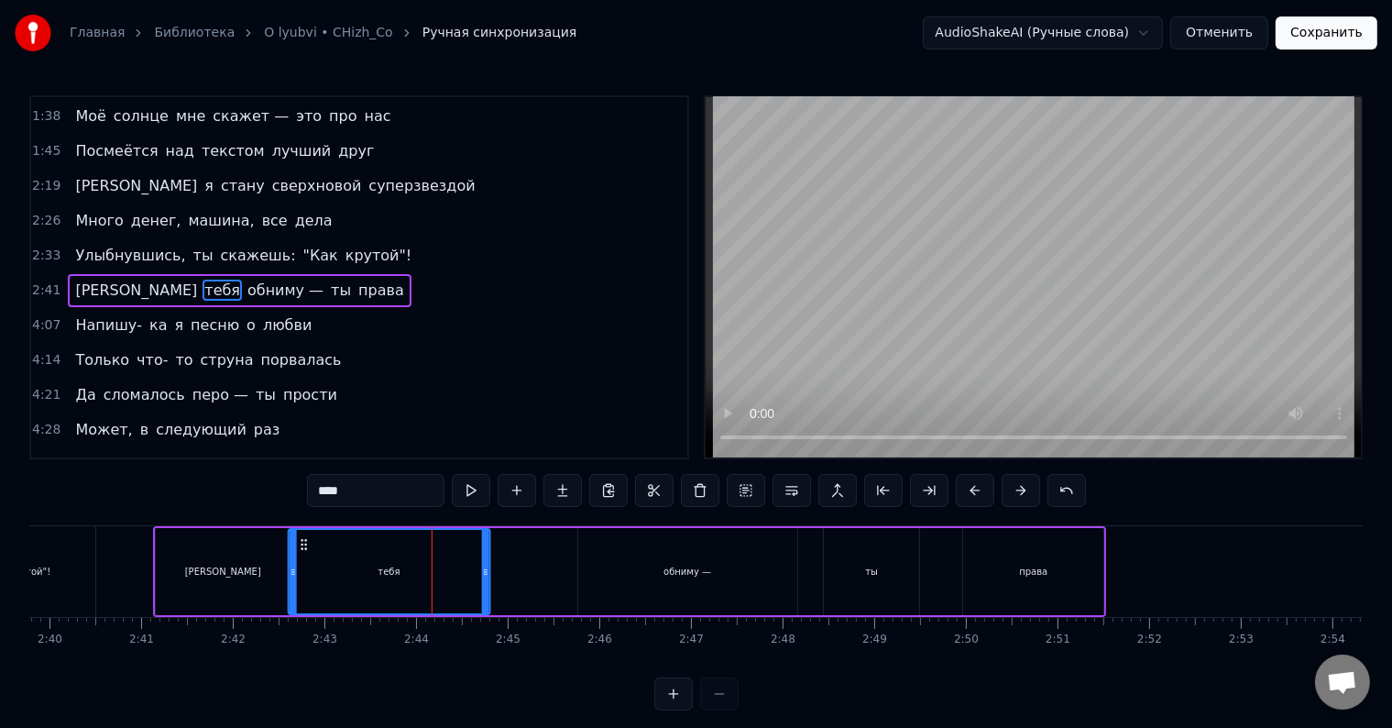
drag, startPoint x: 397, startPoint y: 544, endPoint x: 303, endPoint y: 546, distance: 94.5
click at [303, 546] on icon at bounding box center [304, 544] width 15 height 15
drag, startPoint x: 486, startPoint y: 567, endPoint x: 410, endPoint y: 572, distance: 76.2
click at [410, 572] on icon at bounding box center [409, 572] width 7 height 15
click at [66, 567] on div "крутой"!" at bounding box center [29, 571] width 130 height 91
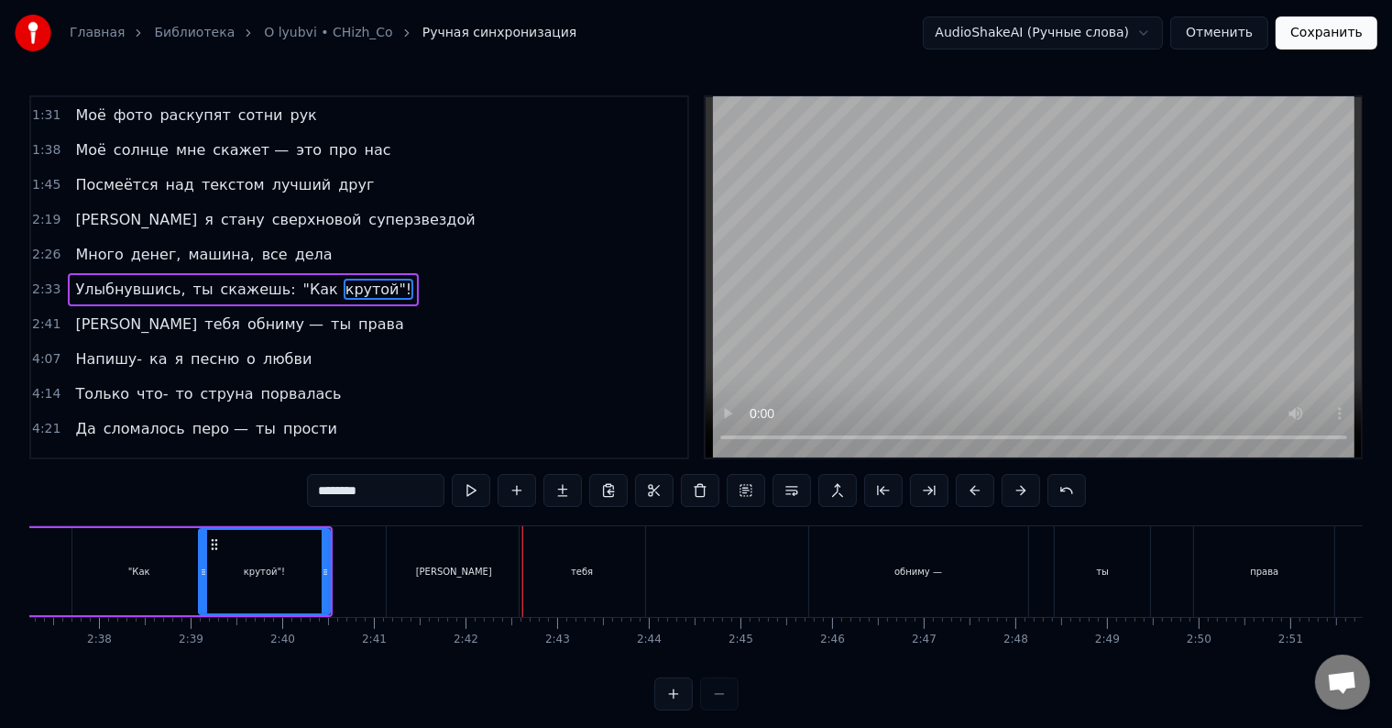
scroll to position [0, 14107]
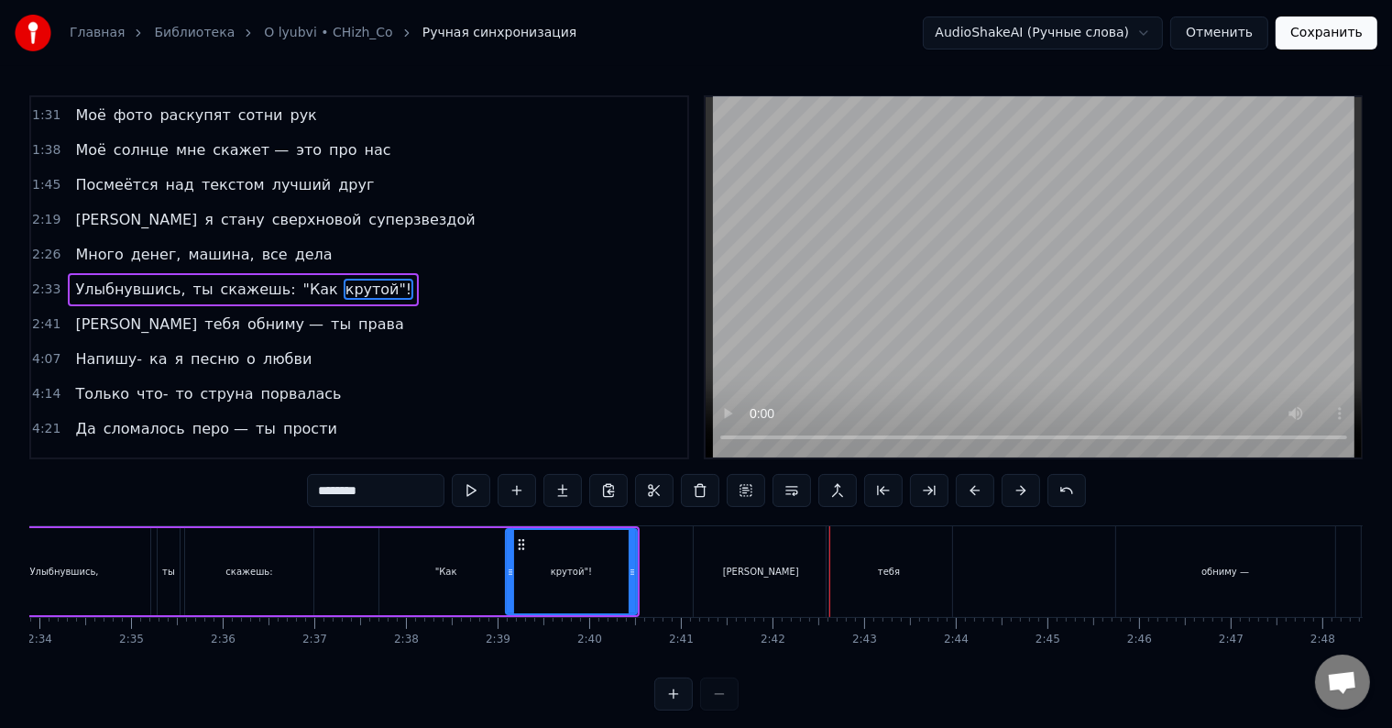
click at [444, 576] on div ""Как" at bounding box center [446, 572] width 22 height 14
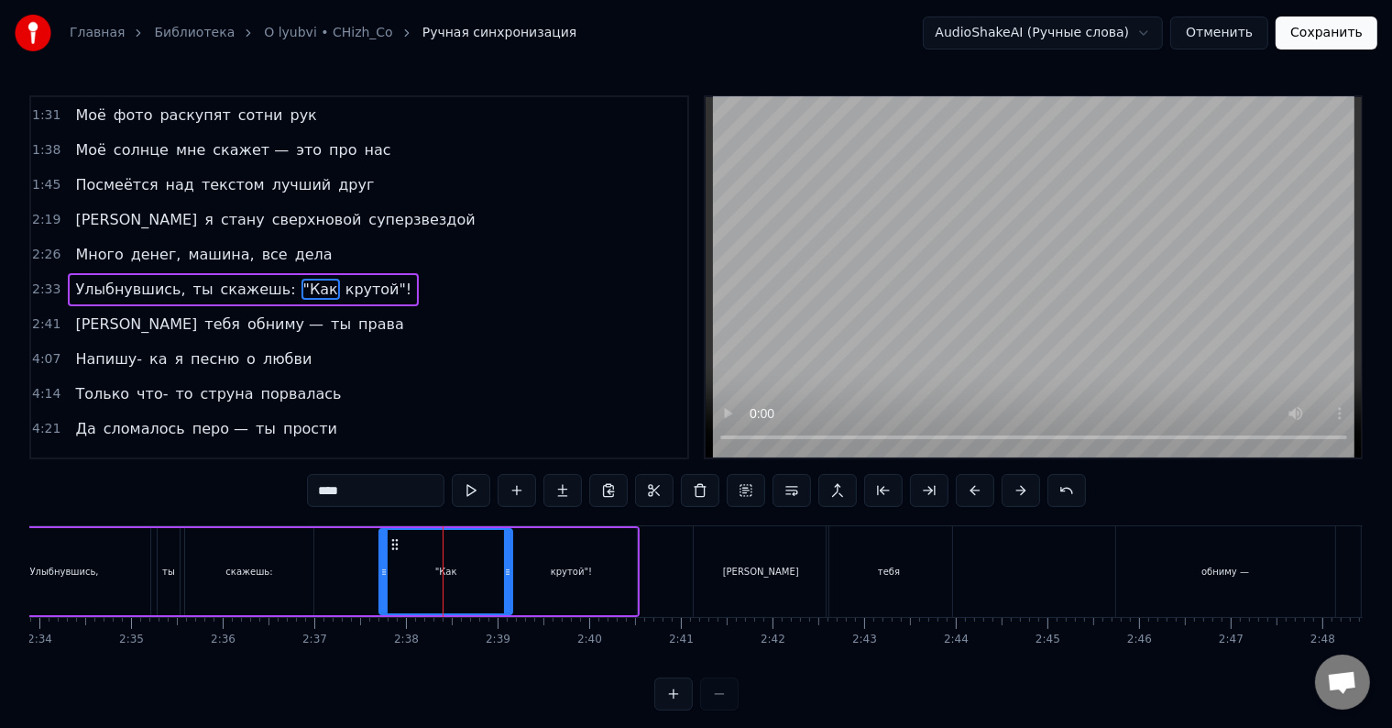
click at [726, 567] on div "[PERSON_NAME]" at bounding box center [761, 571] width 135 height 91
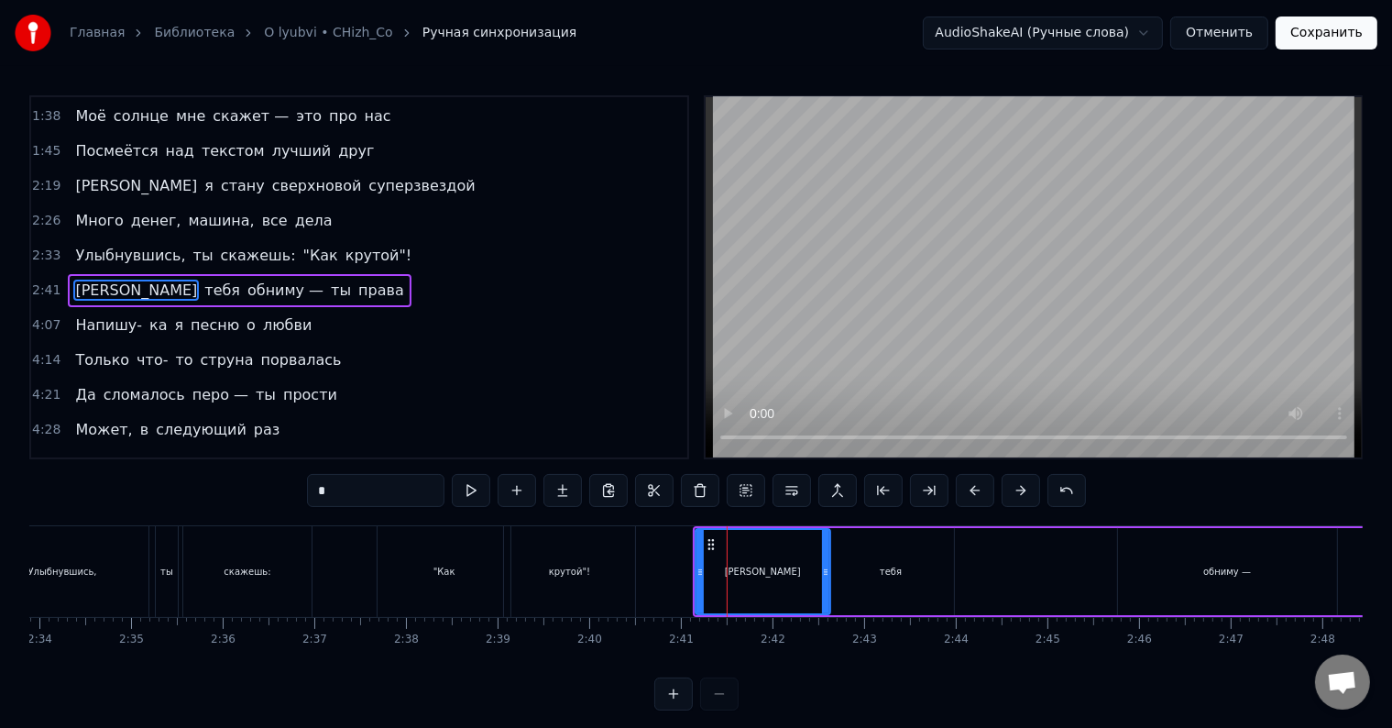
drag, startPoint x: 743, startPoint y: 565, endPoint x: 722, endPoint y: 567, distance: 20.4
click at [722, 567] on div "[PERSON_NAME]" at bounding box center [763, 571] width 133 height 83
drag, startPoint x: 707, startPoint y: 544, endPoint x: 655, endPoint y: 546, distance: 51.4
click at [655, 546] on icon at bounding box center [658, 544] width 15 height 15
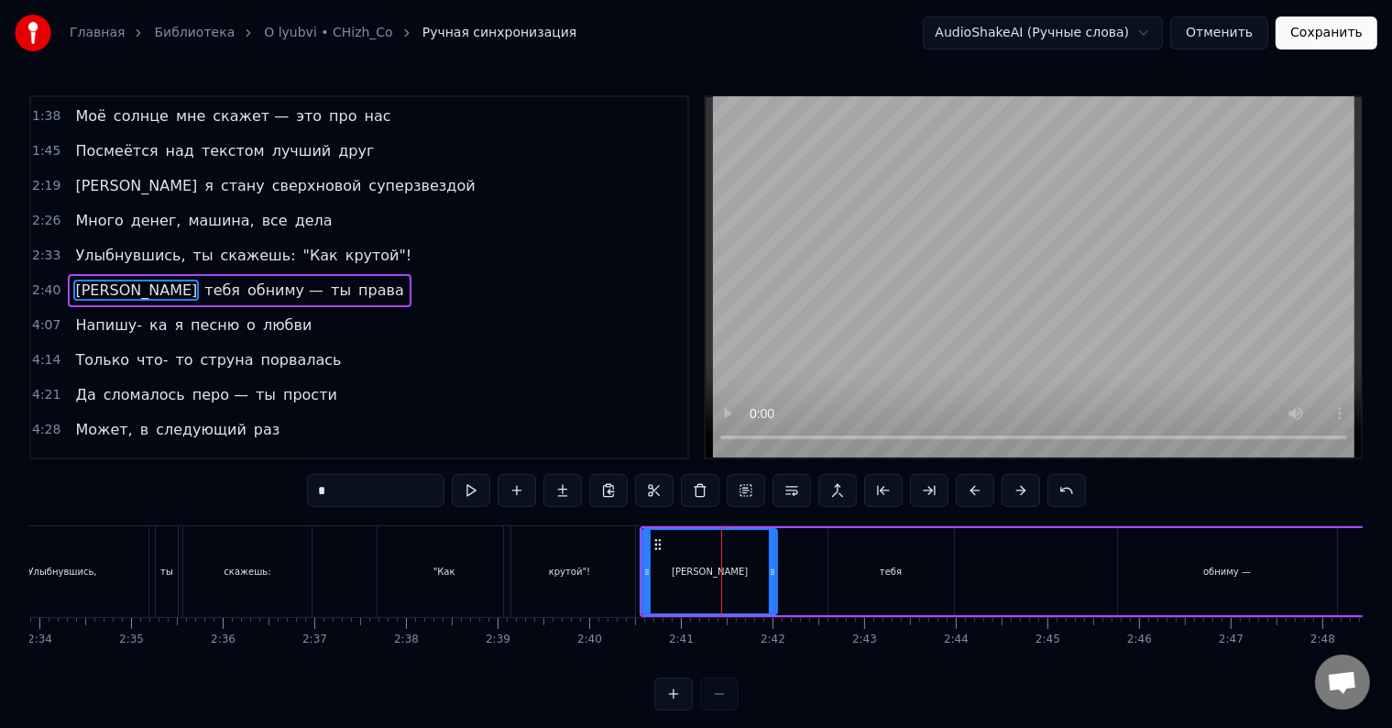
click at [857, 562] on div "тебя" at bounding box center [892, 571] width 126 height 87
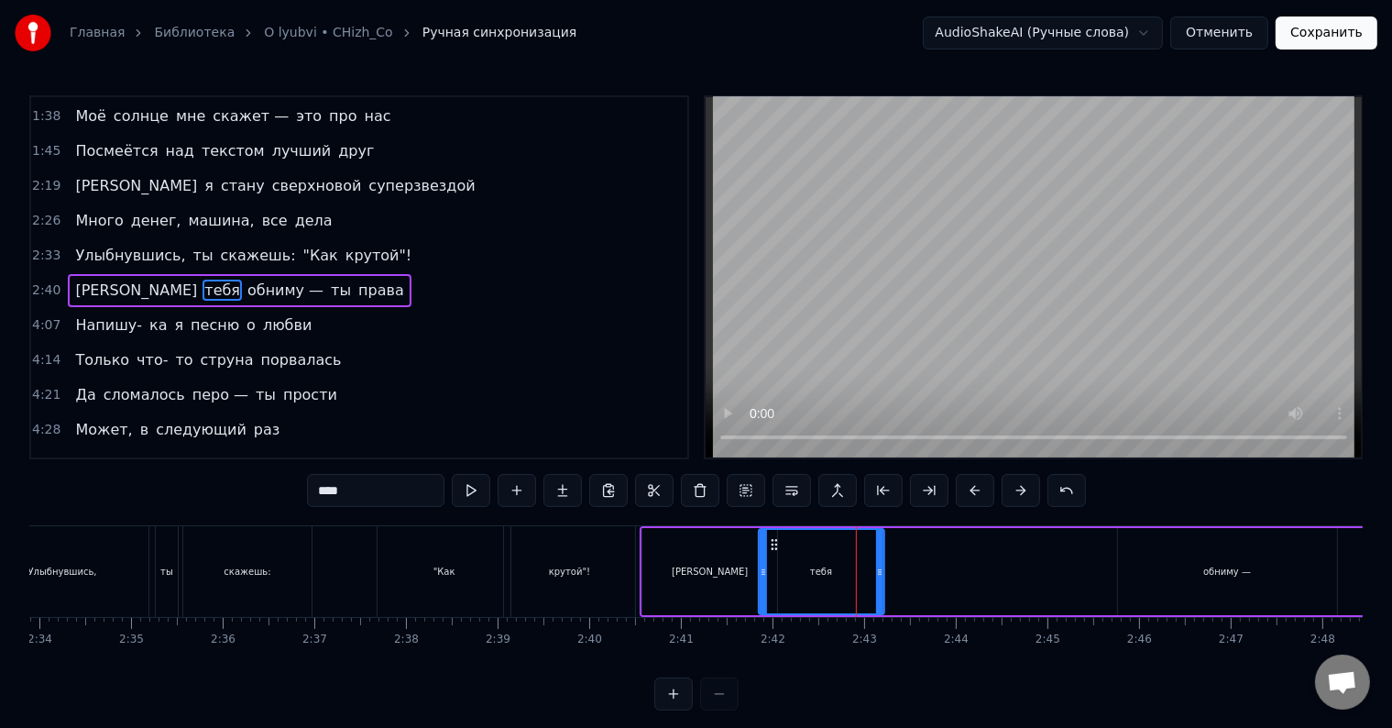
drag, startPoint x: 841, startPoint y: 546, endPoint x: 771, endPoint y: 553, distance: 70.0
click at [771, 553] on div "тебя" at bounding box center [822, 571] width 124 height 83
click at [462, 560] on div ""Как" at bounding box center [444, 571] width 133 height 91
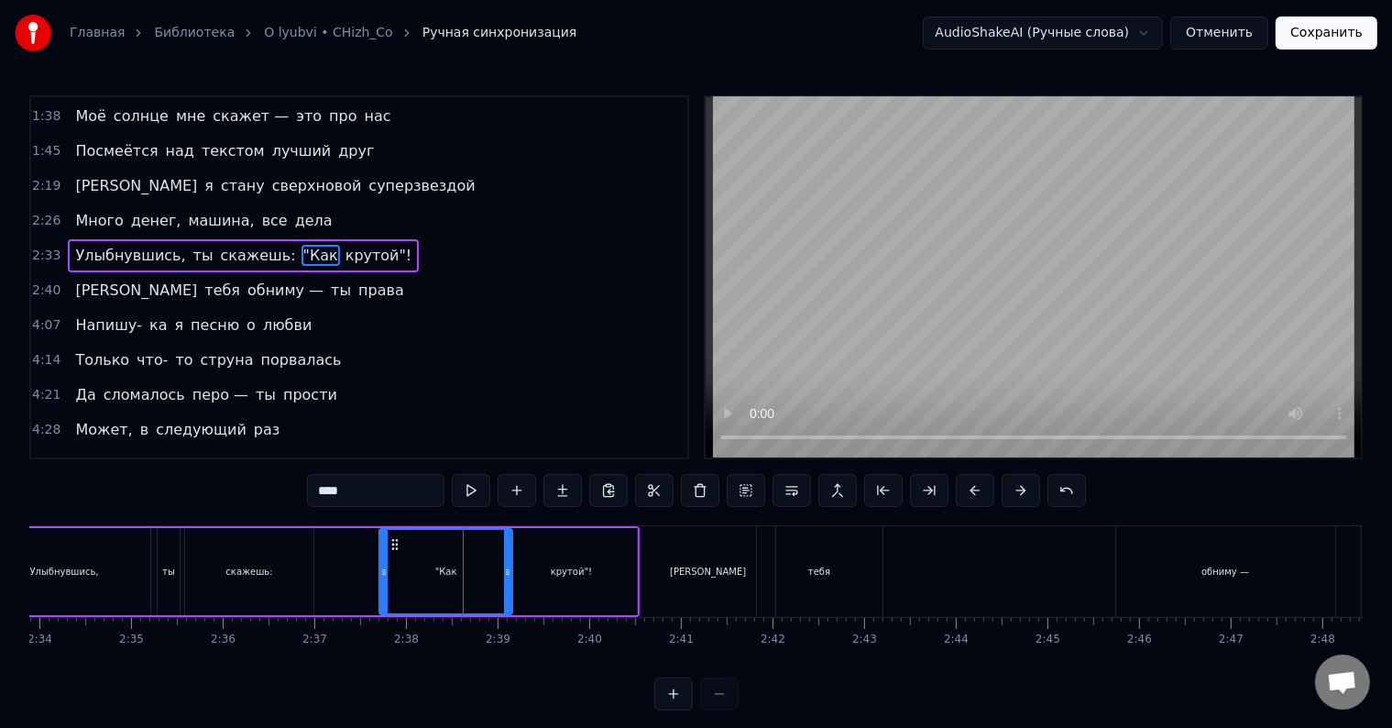
scroll to position [173, 0]
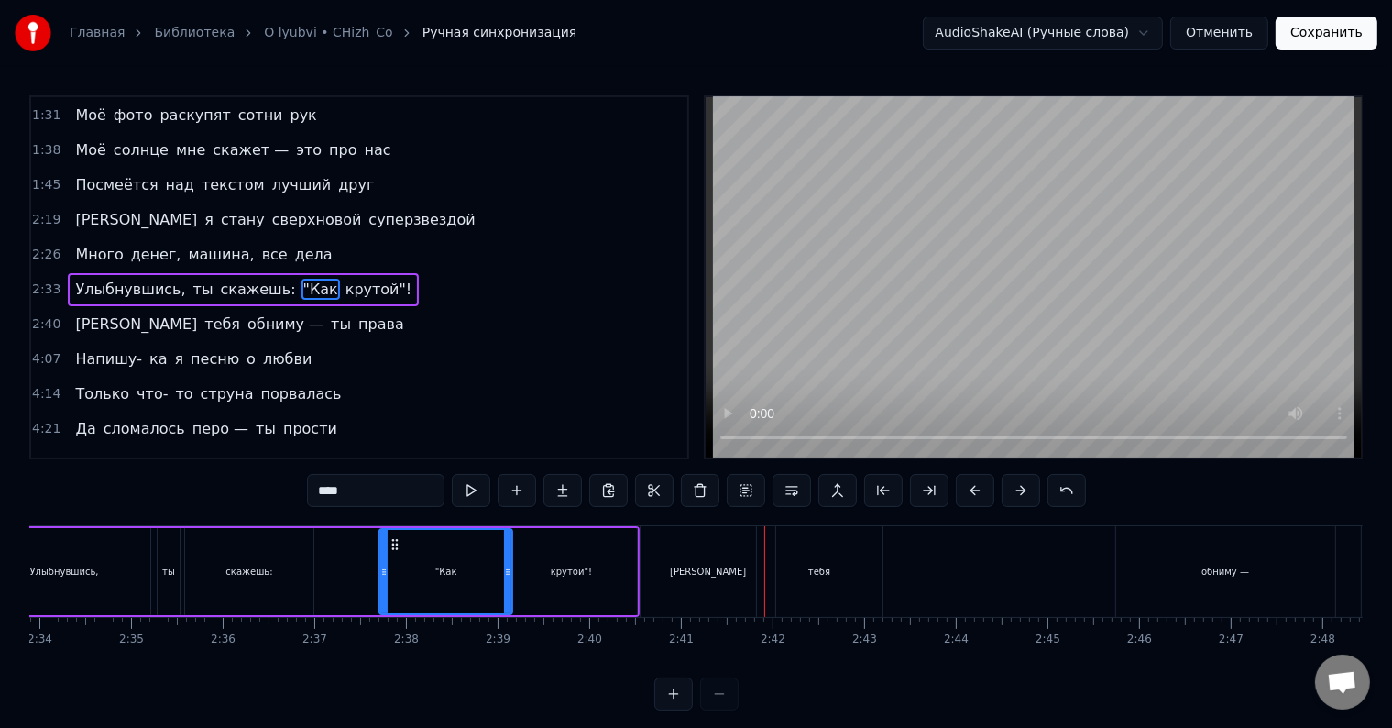
click at [697, 562] on div "[PERSON_NAME]" at bounding box center [708, 571] width 135 height 91
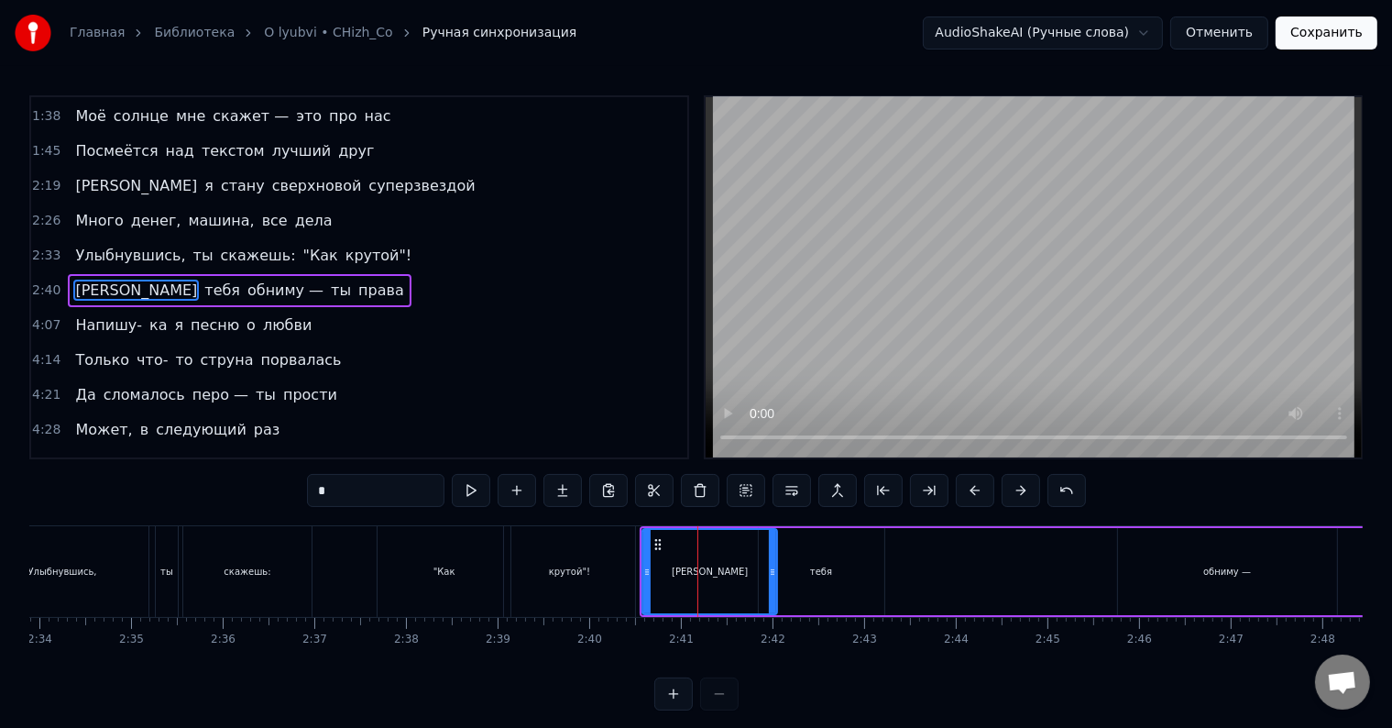
click at [604, 561] on div "крутой"!" at bounding box center [569, 571] width 130 height 91
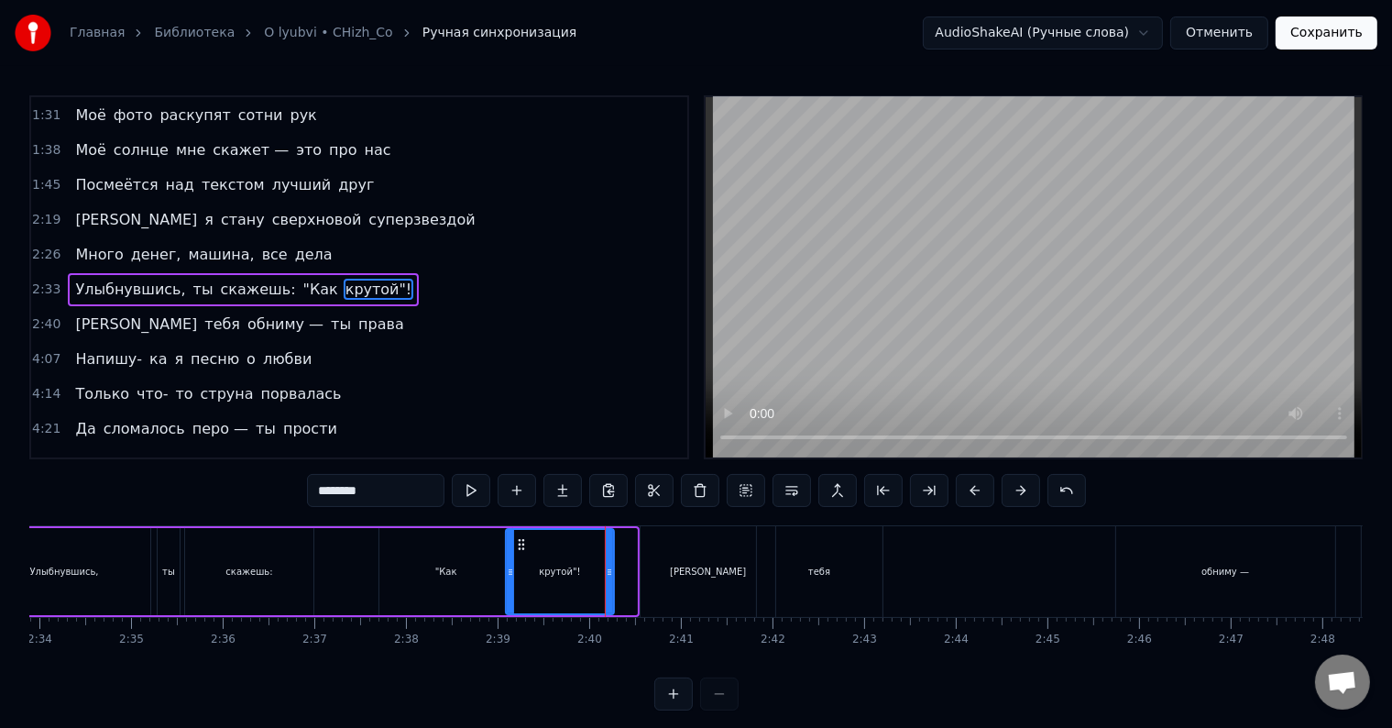
drag, startPoint x: 633, startPoint y: 561, endPoint x: 609, endPoint y: 563, distance: 23.9
click at [609, 563] on div at bounding box center [609, 571] width 7 height 83
click at [668, 559] on div "[PERSON_NAME]" at bounding box center [708, 571] width 135 height 91
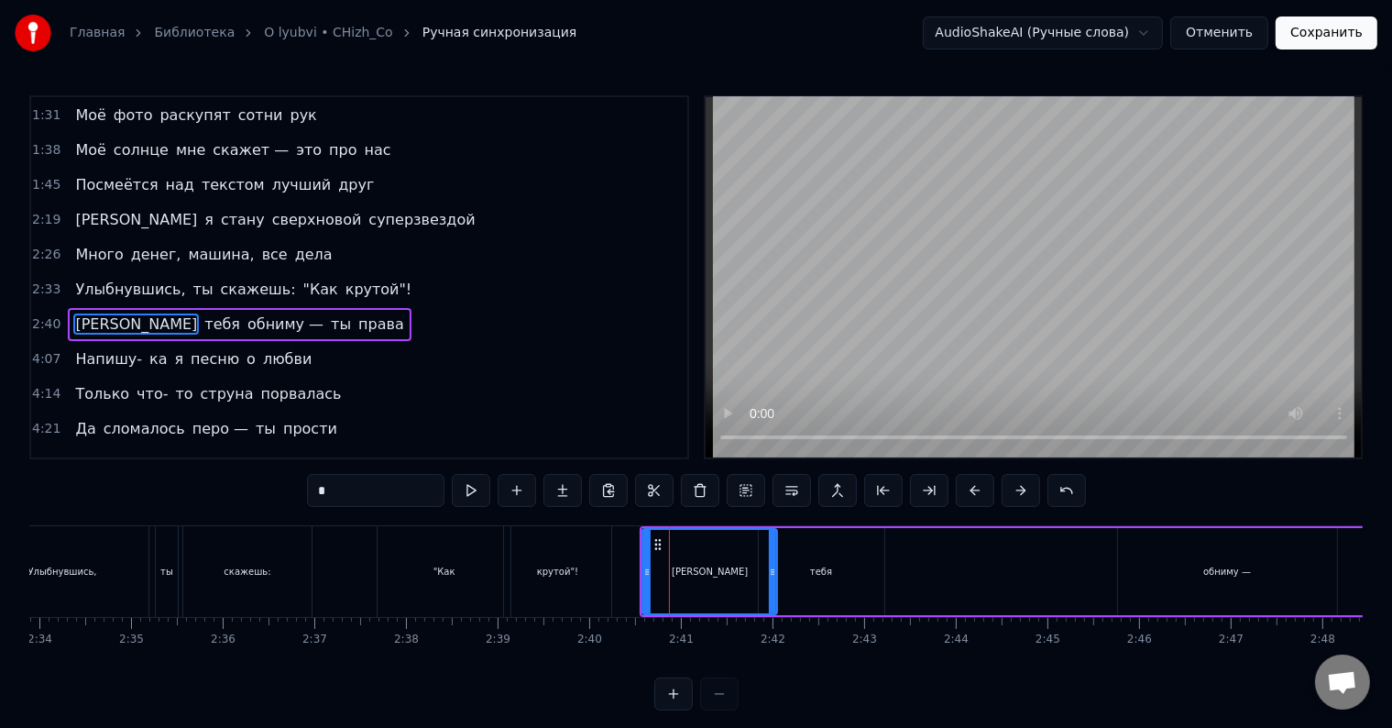
scroll to position [207, 0]
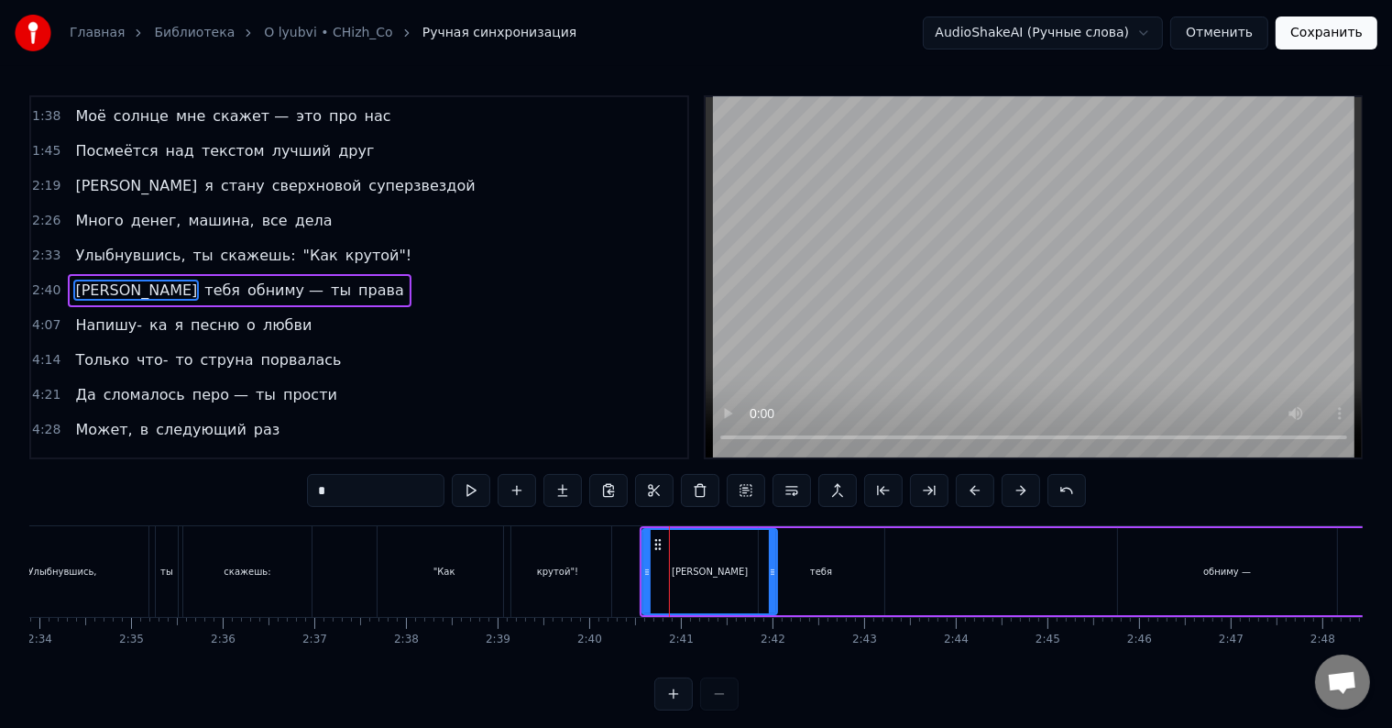
click at [688, 565] on div "[PERSON_NAME]" at bounding box center [710, 571] width 133 height 83
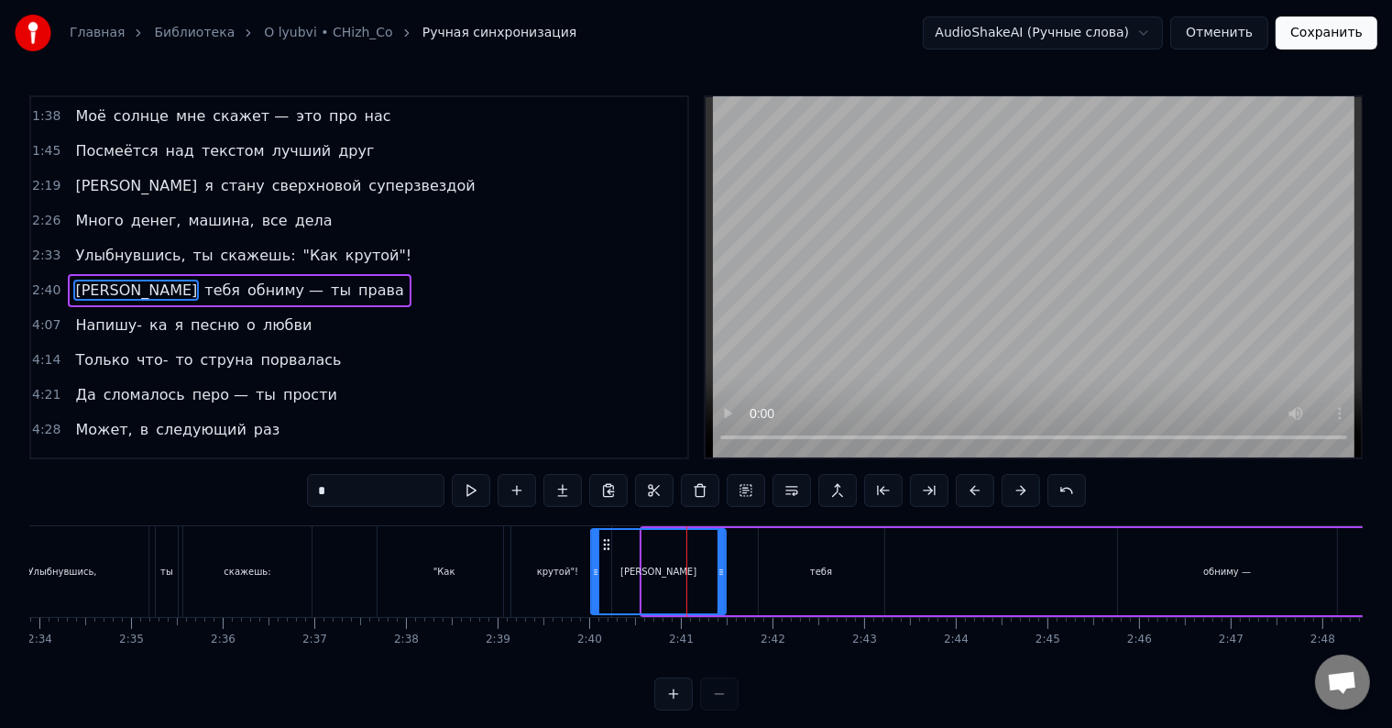
drag, startPoint x: 656, startPoint y: 544, endPoint x: 605, endPoint y: 545, distance: 51.4
click at [605, 545] on icon at bounding box center [607, 544] width 15 height 15
click at [514, 583] on div "крутой"!" at bounding box center [557, 571] width 106 height 91
type input "********"
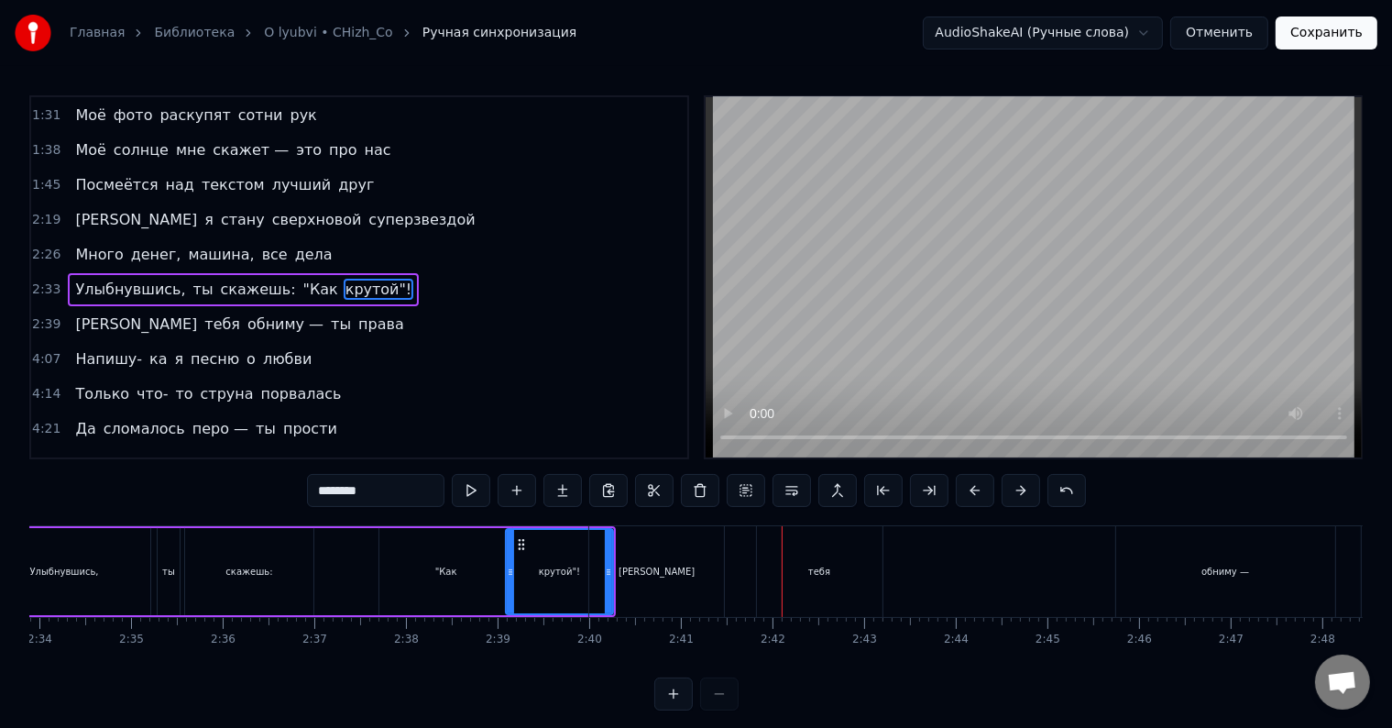
drag, startPoint x: 815, startPoint y: 572, endPoint x: 773, endPoint y: 577, distance: 42.4
click at [741, 577] on div "Я тебя обниму — ты права" at bounding box center [1118, 571] width 1058 height 91
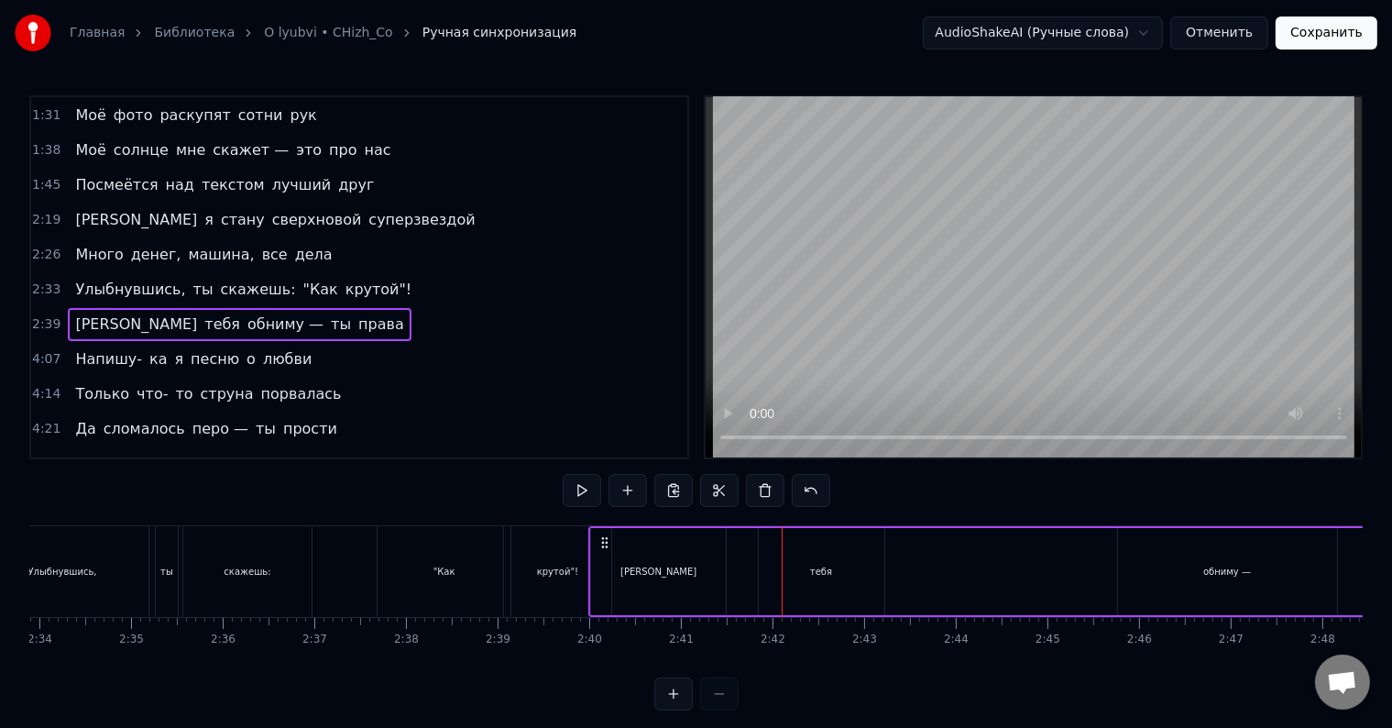
click at [798, 569] on div "тебя" at bounding box center [822, 571] width 126 height 87
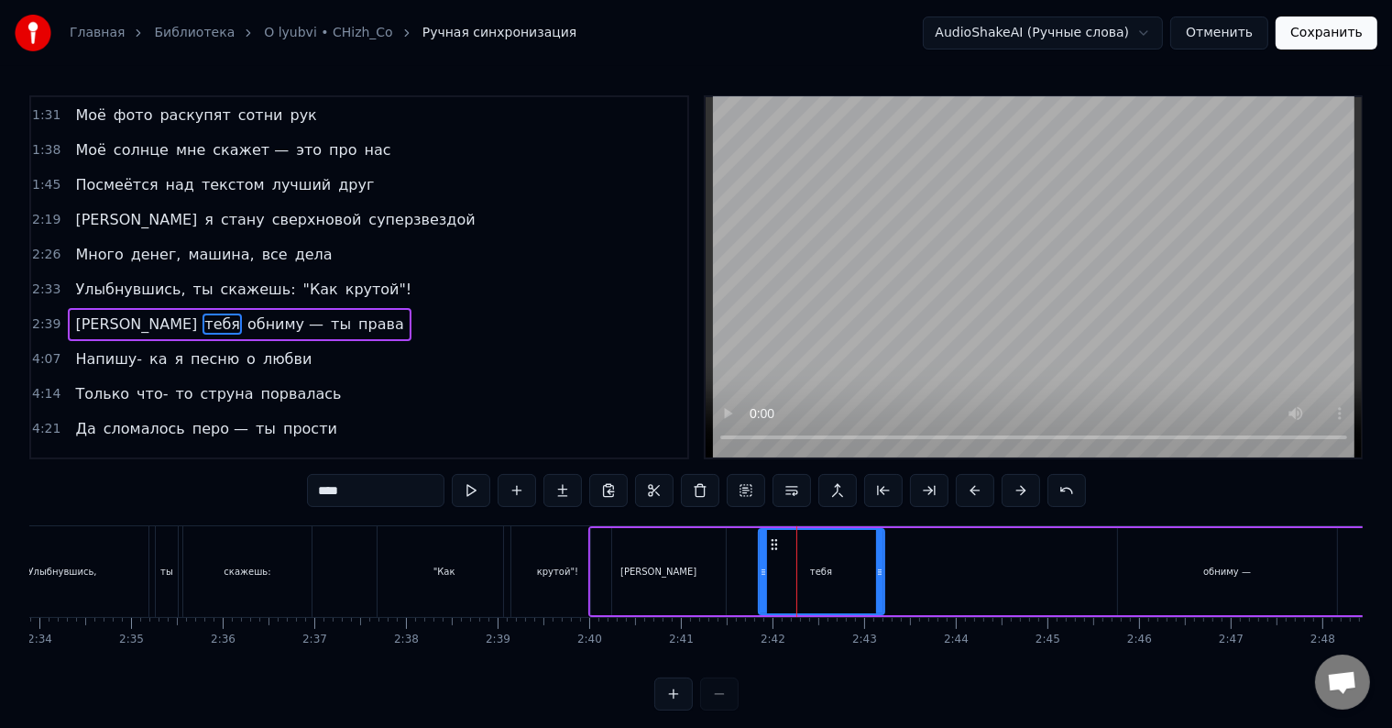
scroll to position [207, 0]
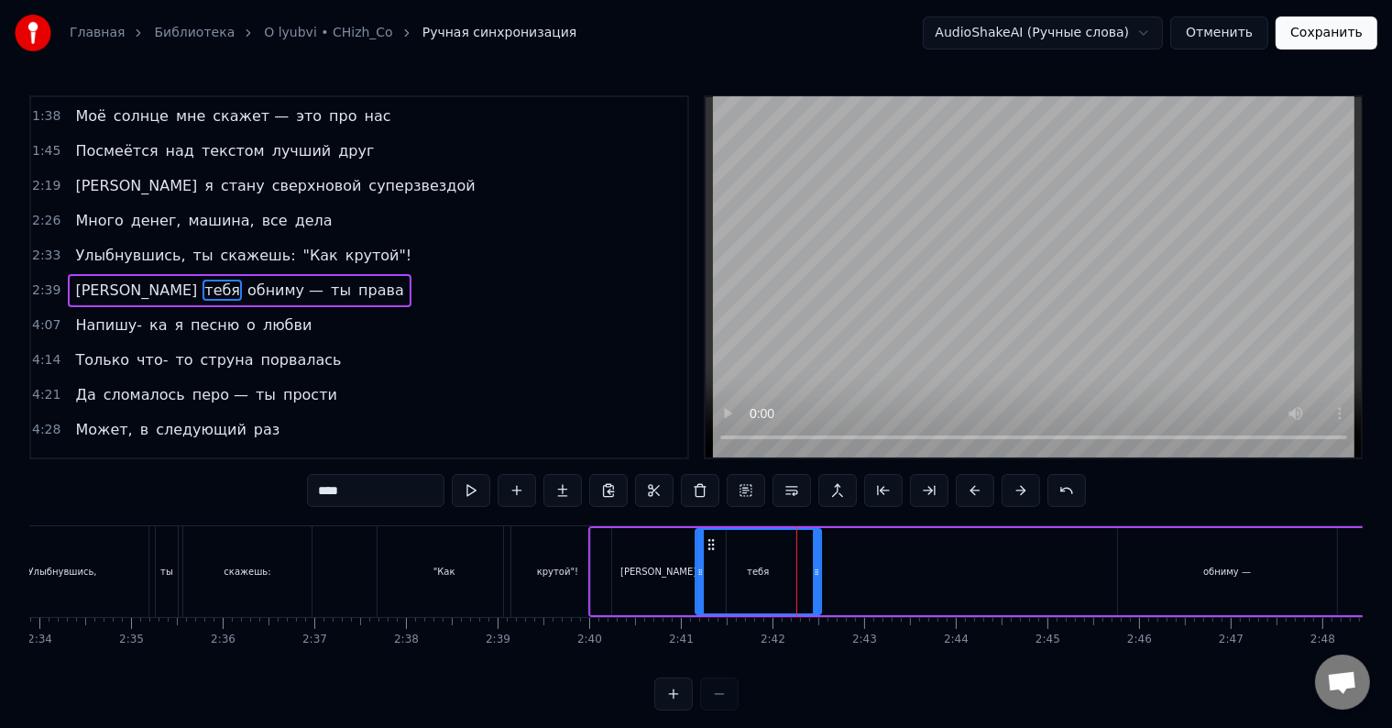
drag, startPoint x: 768, startPoint y: 545, endPoint x: 705, endPoint y: 551, distance: 63.5
click at [705, 551] on div "тебя" at bounding box center [759, 571] width 124 height 83
click at [664, 577] on div "[PERSON_NAME]" at bounding box center [658, 571] width 135 height 87
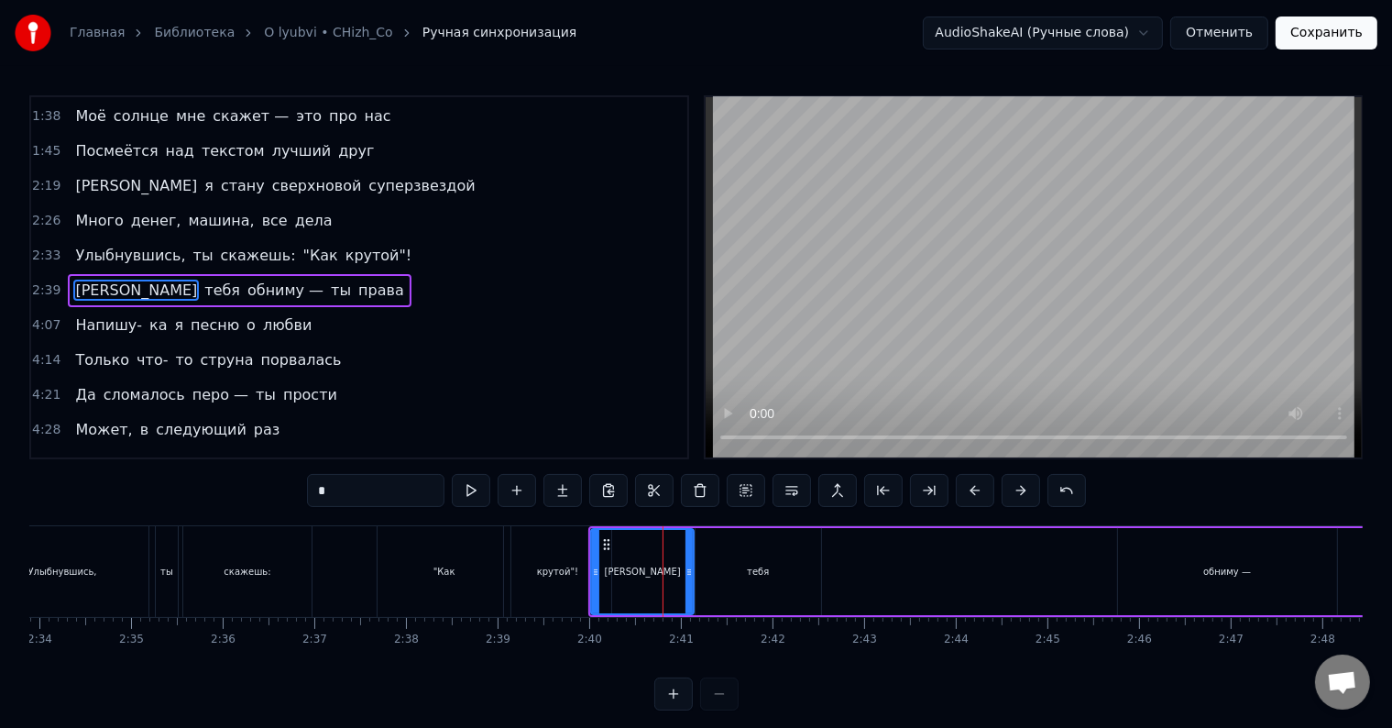
drag, startPoint x: 721, startPoint y: 561, endPoint x: 689, endPoint y: 565, distance: 32.3
click at [689, 565] on div at bounding box center [689, 571] width 7 height 83
click at [733, 567] on div "тебя" at bounding box center [759, 571] width 126 height 87
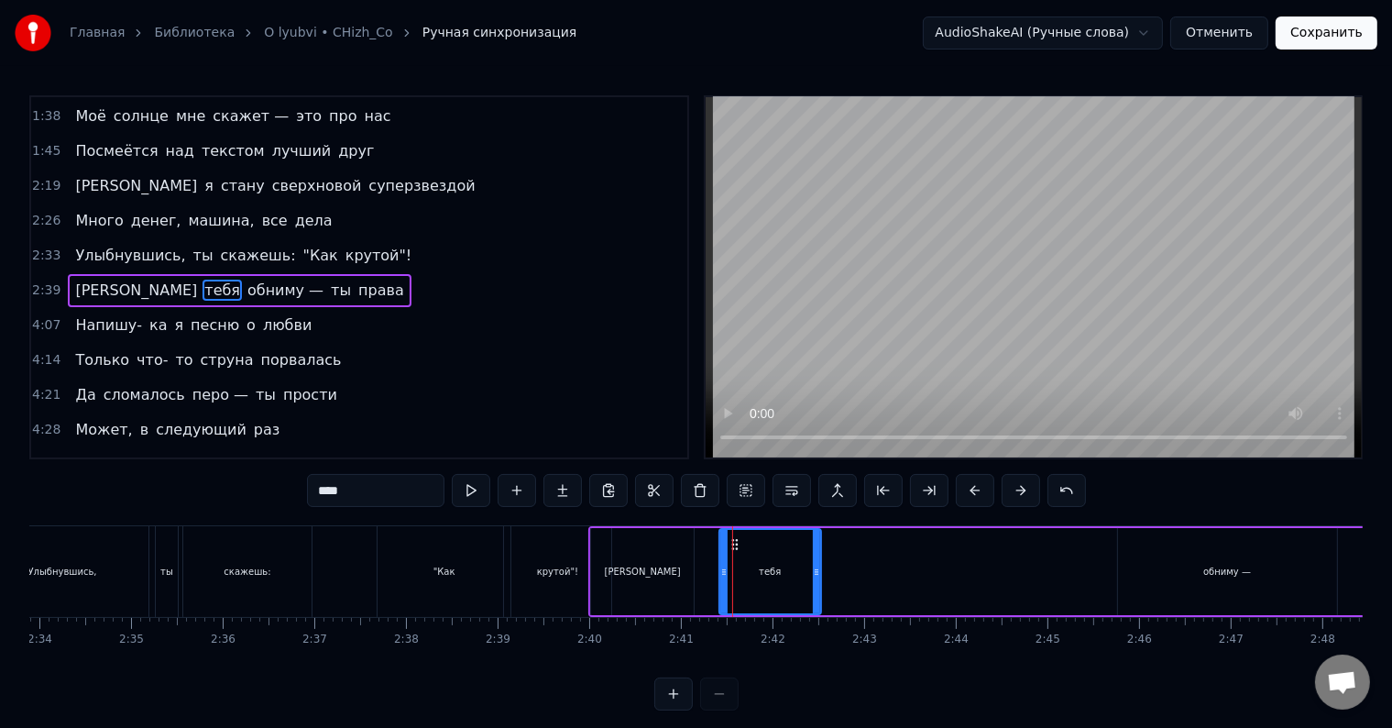
drag, startPoint x: 701, startPoint y: 562, endPoint x: 726, endPoint y: 564, distance: 24.8
click at [726, 564] on div at bounding box center [724, 571] width 7 height 83
drag, startPoint x: 736, startPoint y: 543, endPoint x: 693, endPoint y: 545, distance: 43.1
click at [693, 545] on icon at bounding box center [693, 544] width 15 height 15
click at [649, 591] on div "[PERSON_NAME]" at bounding box center [642, 571] width 103 height 87
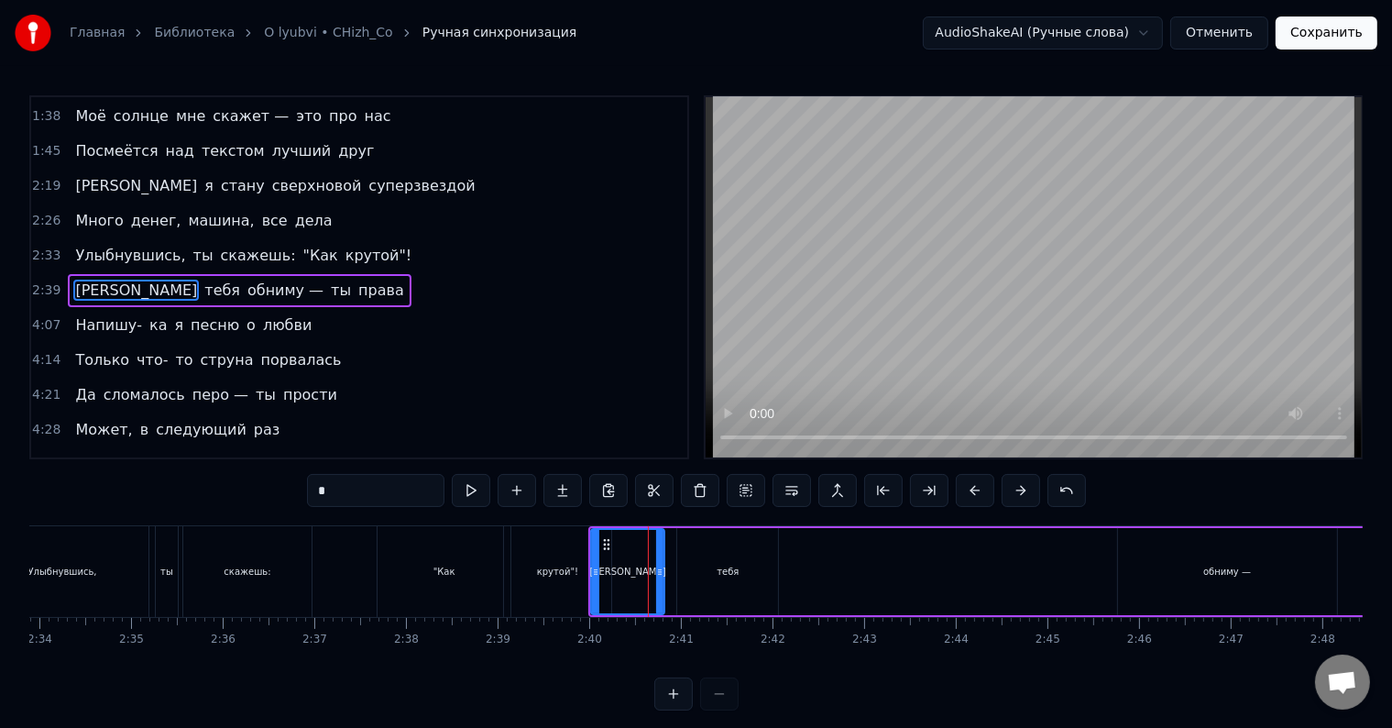
drag, startPoint x: 689, startPoint y: 559, endPoint x: 660, endPoint y: 560, distance: 29.3
click at [660, 560] on div at bounding box center [659, 571] width 7 height 83
click at [708, 554] on div "тебя" at bounding box center [727, 571] width 101 height 87
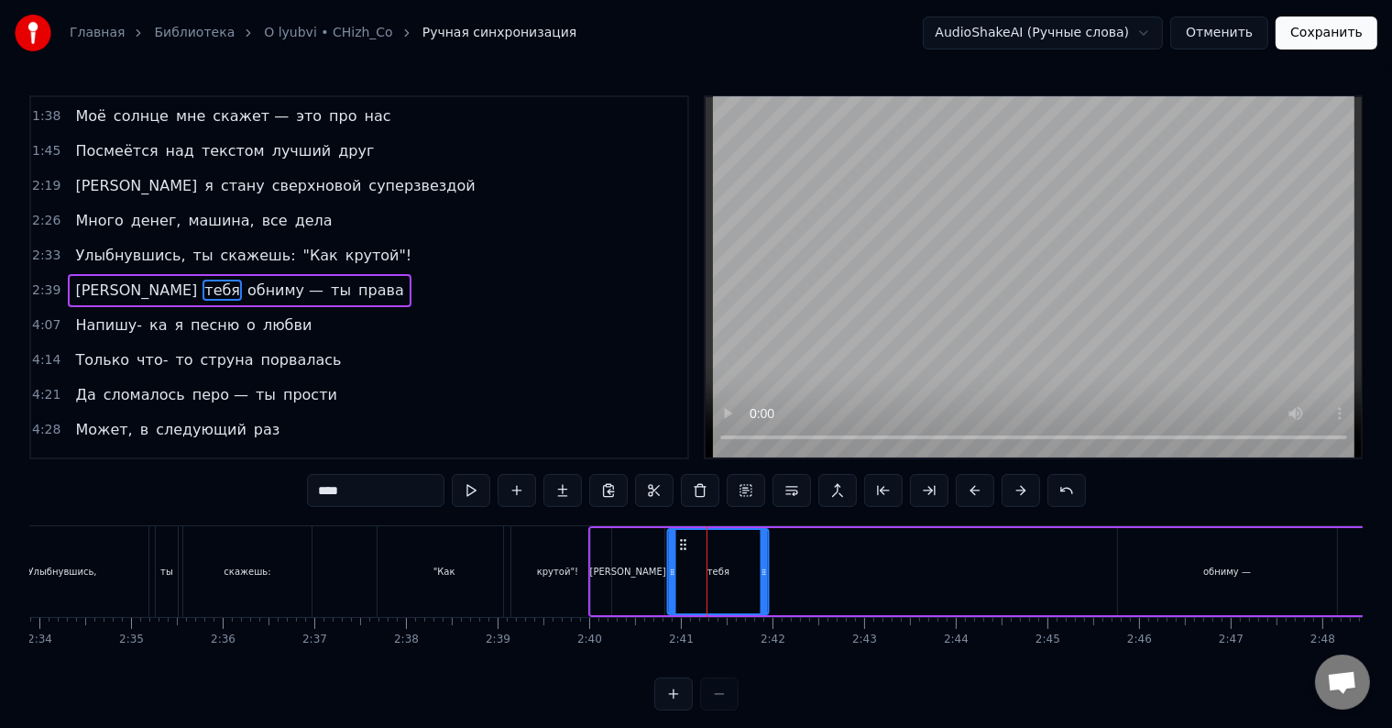
click at [682, 543] on icon at bounding box center [684, 544] width 15 height 15
click at [1194, 568] on div "обниму —" at bounding box center [1227, 571] width 219 height 87
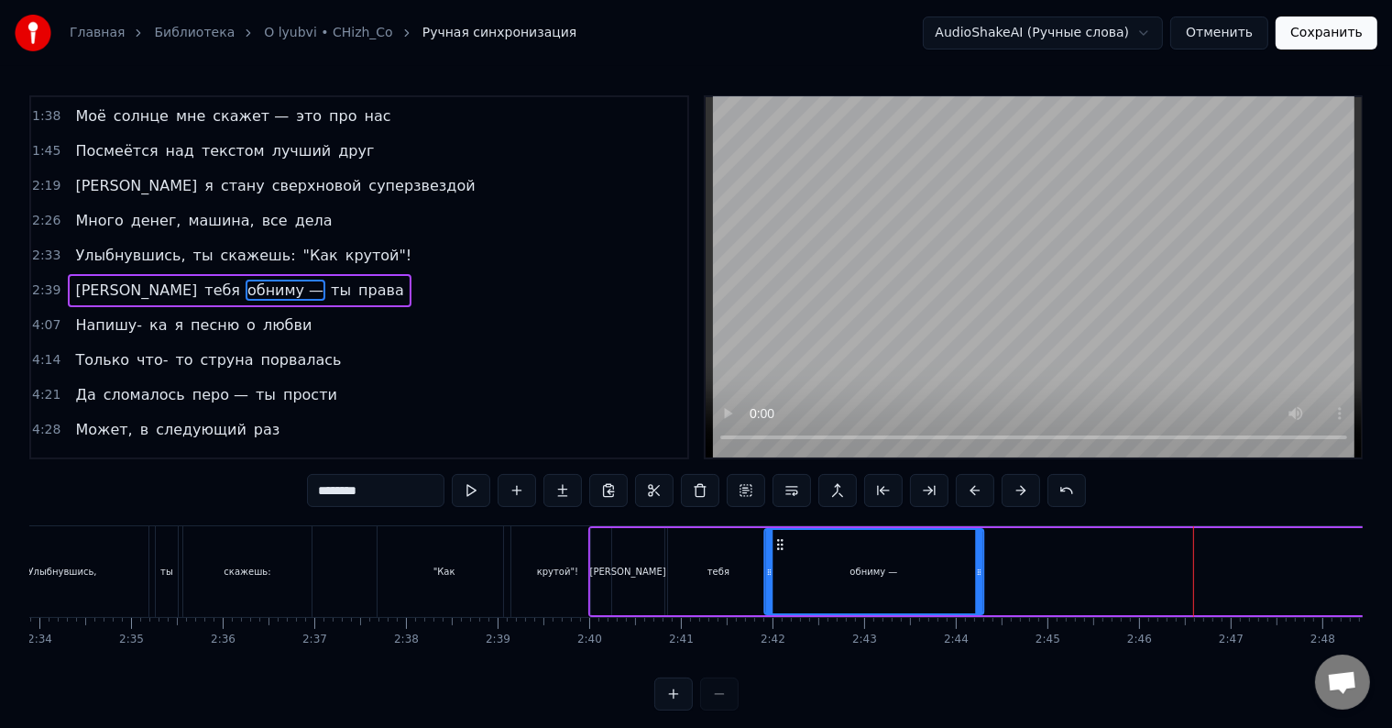
drag, startPoint x: 1134, startPoint y: 545, endPoint x: 781, endPoint y: 561, distance: 353.3
click at [781, 561] on div "обниму —" at bounding box center [873, 571] width 217 height 83
drag, startPoint x: 979, startPoint y: 567, endPoint x: 846, endPoint y: 572, distance: 133.0
click at [846, 572] on icon at bounding box center [845, 572] width 7 height 15
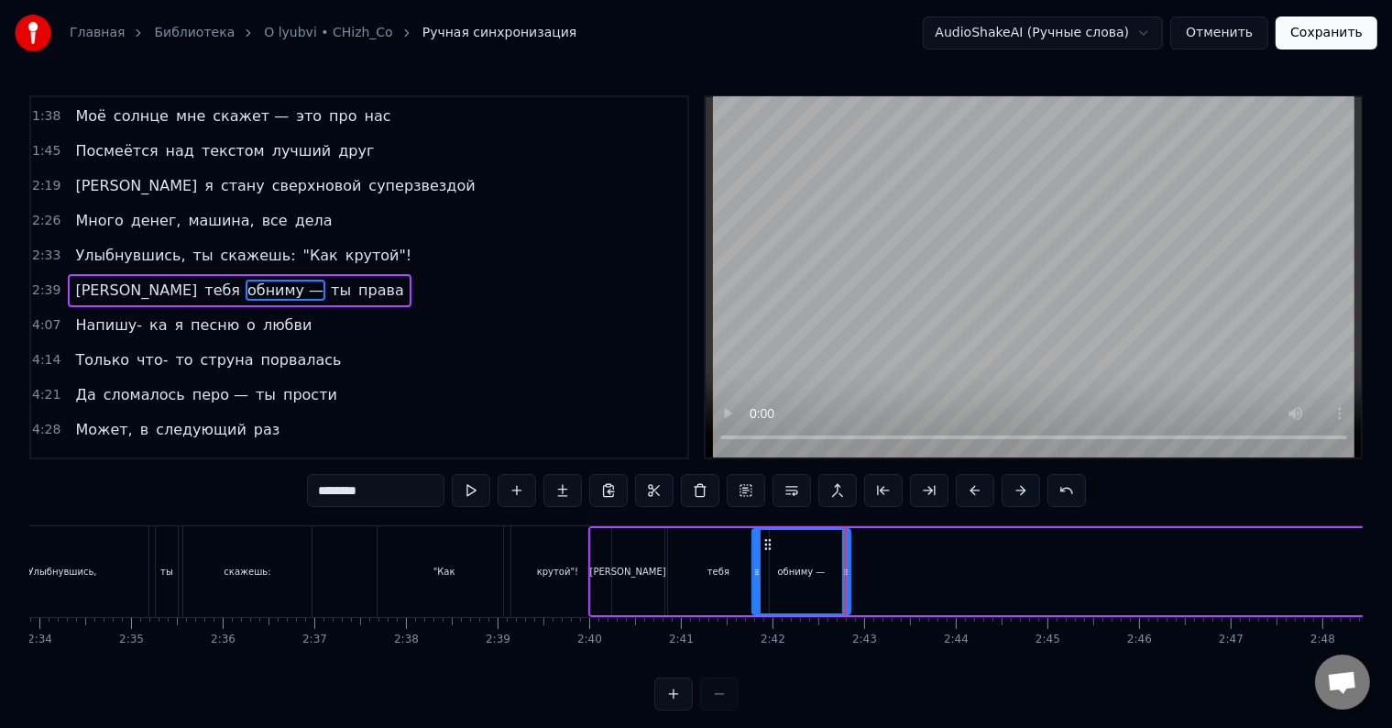
drag, startPoint x: 765, startPoint y: 554, endPoint x: 754, endPoint y: 554, distance: 11.0
click at [754, 554] on div at bounding box center [757, 571] width 7 height 83
click at [696, 562] on div "тебя" at bounding box center [718, 571] width 101 height 87
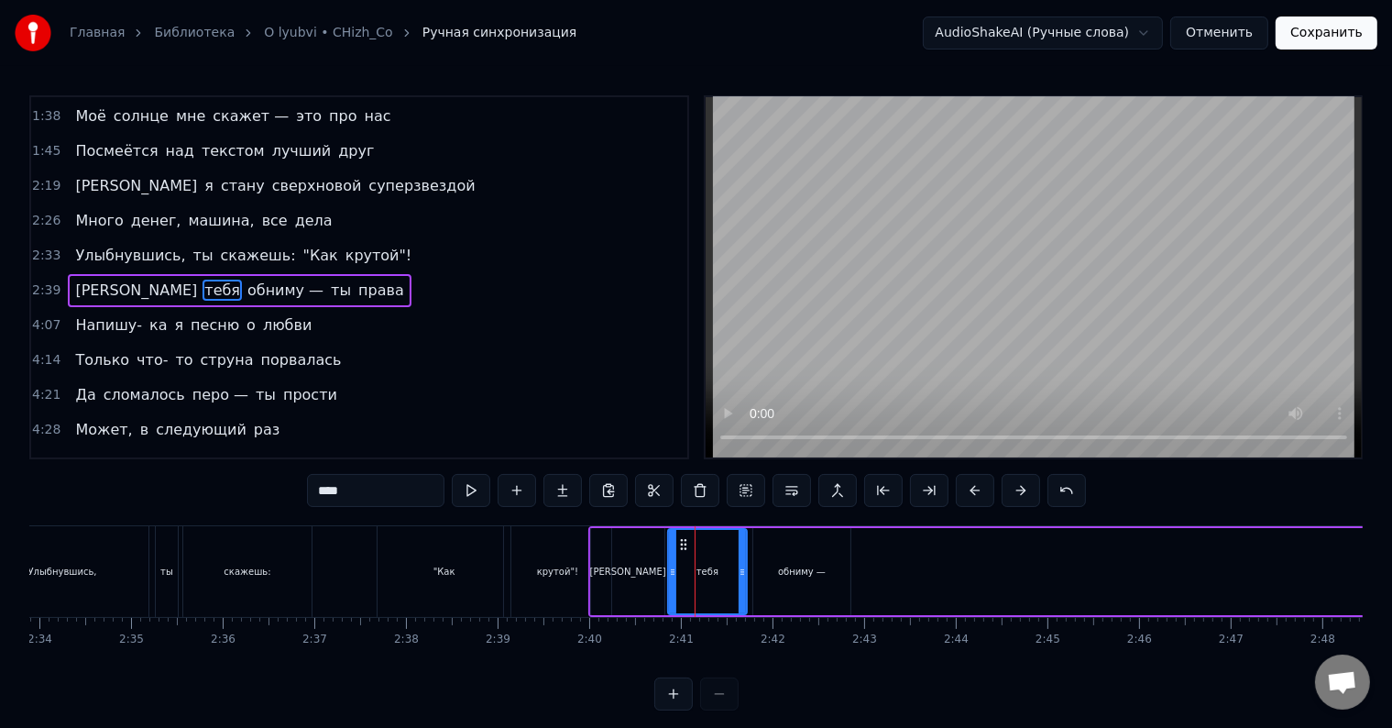
drag, startPoint x: 766, startPoint y: 563, endPoint x: 744, endPoint y: 564, distance: 22.0
click at [744, 564] on div at bounding box center [742, 571] width 7 height 83
click at [458, 566] on div ""Как" at bounding box center [444, 571] width 133 height 91
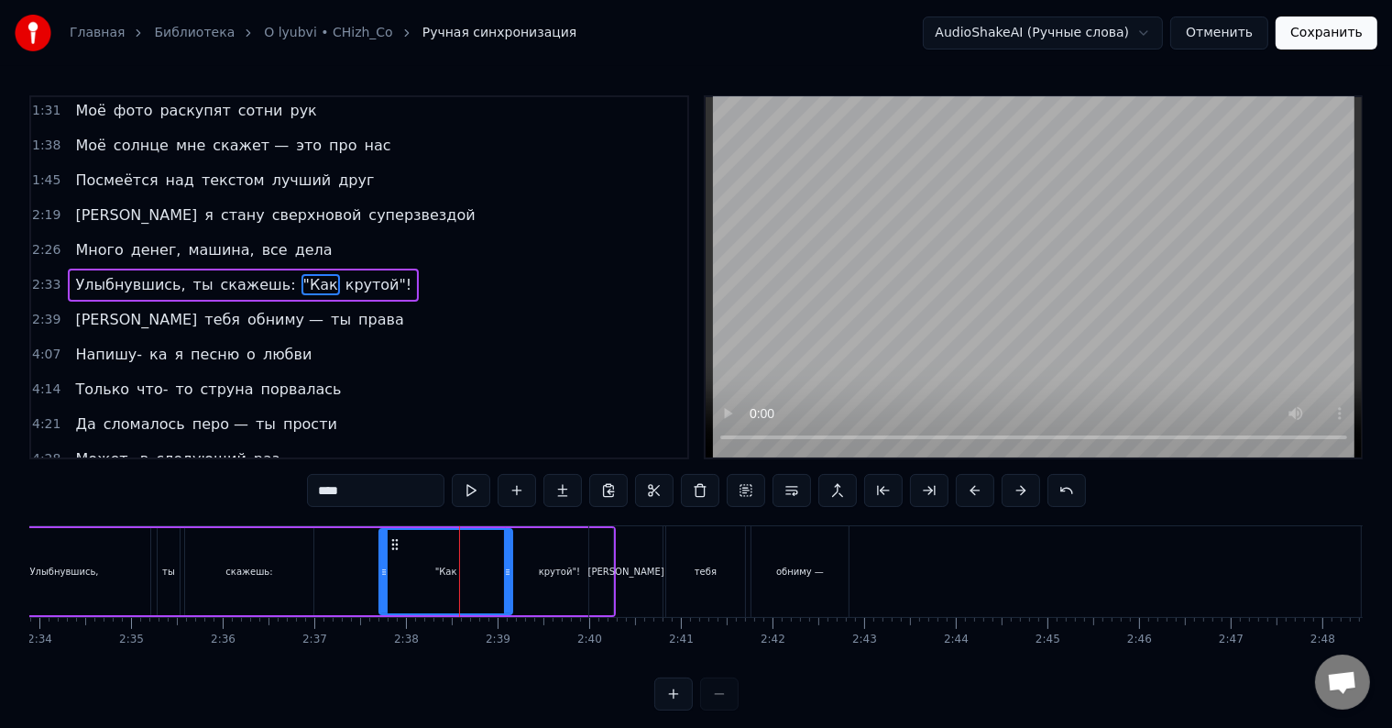
scroll to position [173, 0]
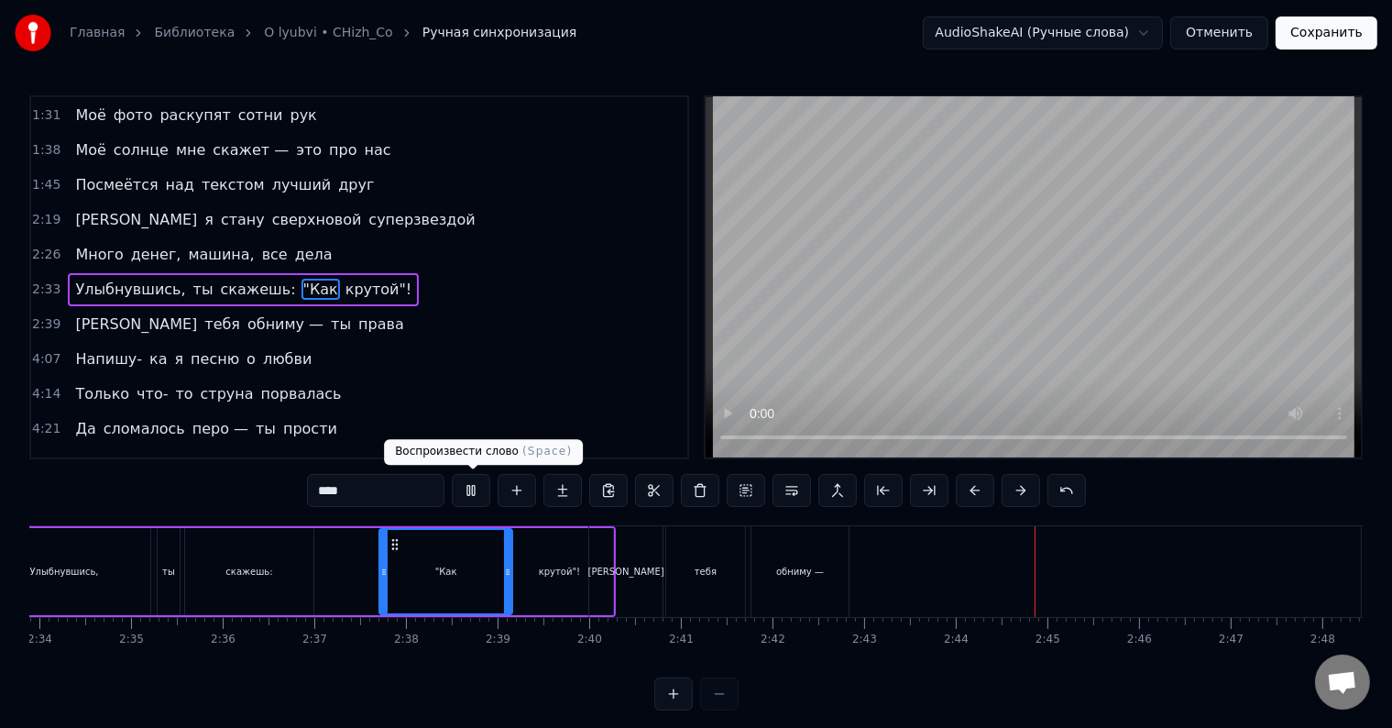
click at [483, 494] on button at bounding box center [471, 490] width 39 height 33
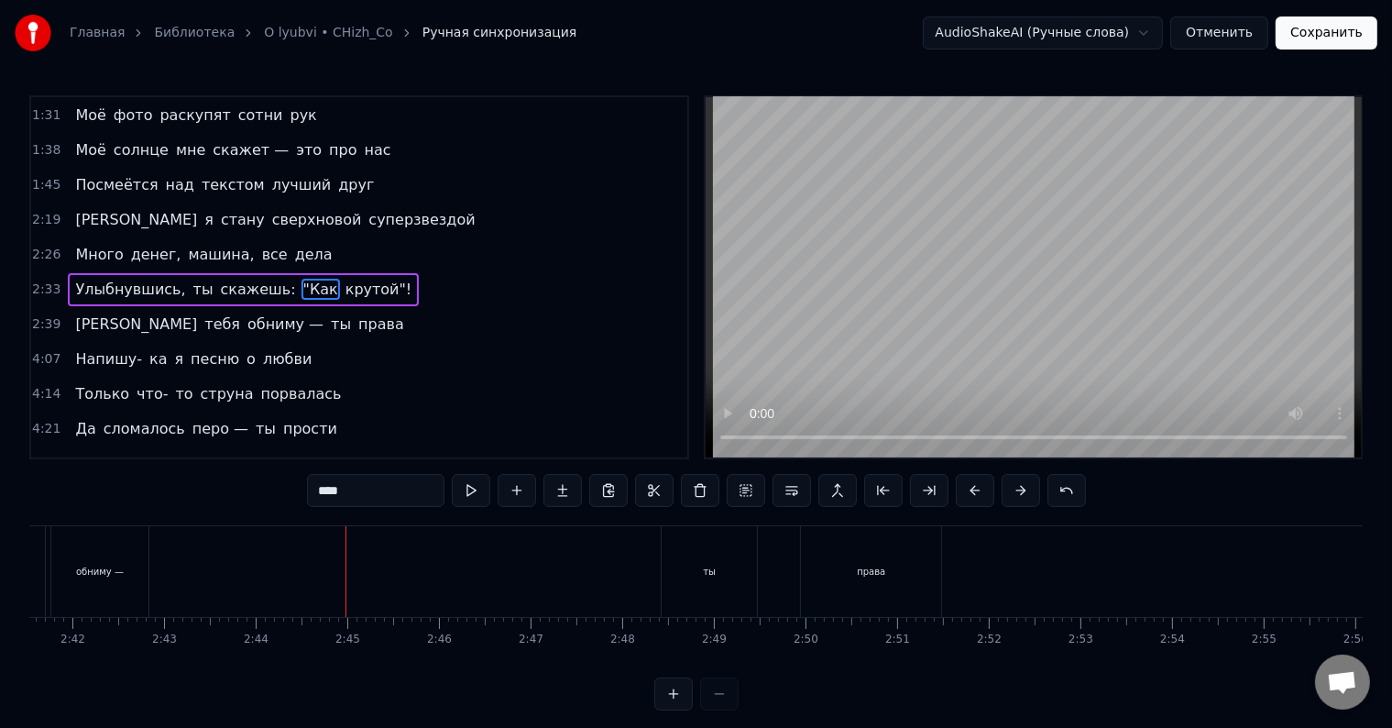
scroll to position [0, 14486]
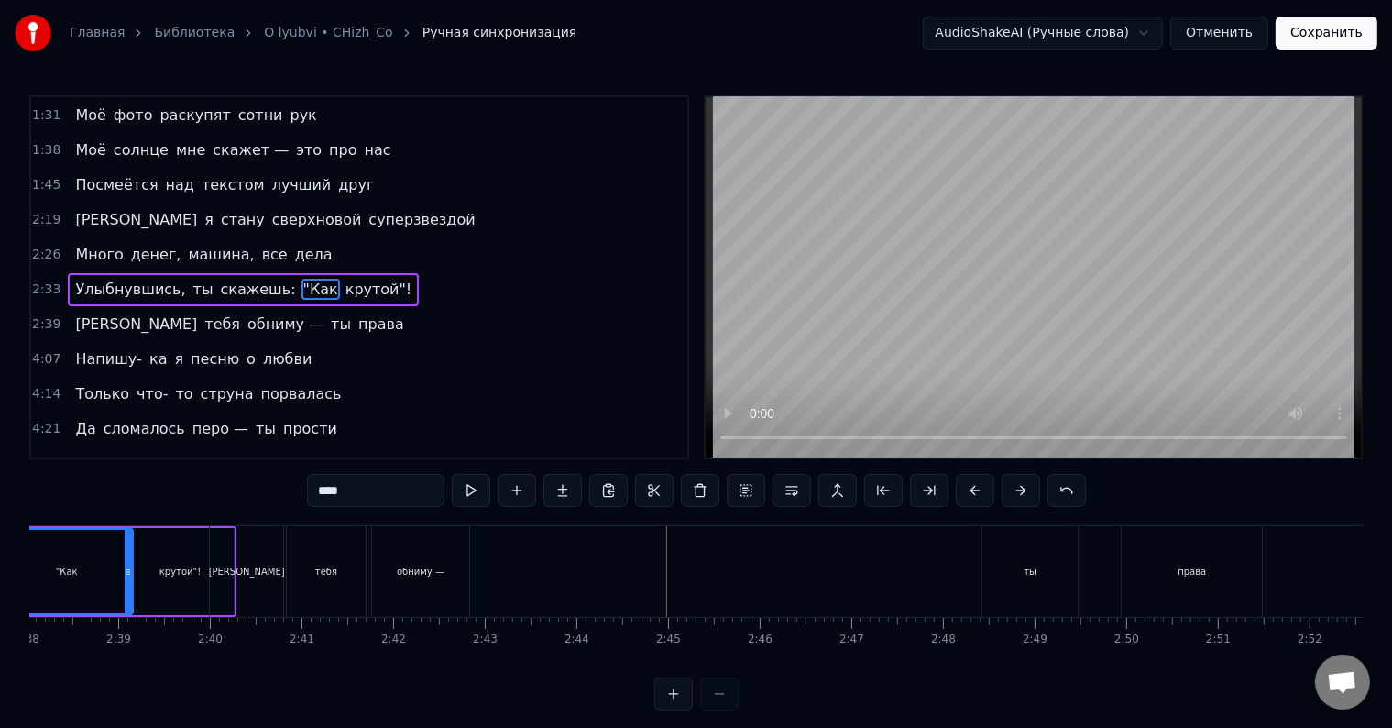
click at [1031, 572] on div "ты" at bounding box center [1030, 572] width 13 height 14
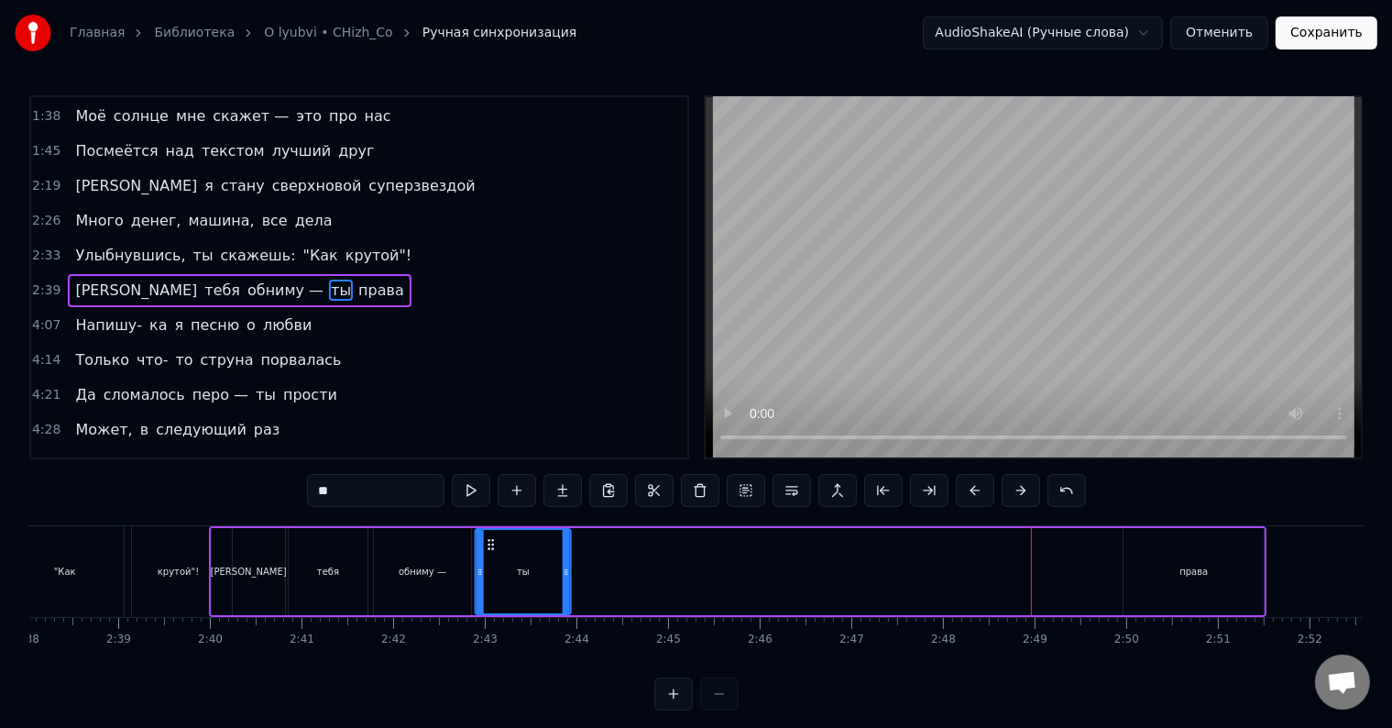
drag, startPoint x: 1000, startPoint y: 544, endPoint x: 491, endPoint y: 552, distance: 508.8
click at [491, 552] on div "ты" at bounding box center [524, 571] width 94 height 83
click at [1154, 559] on div "права" at bounding box center [1194, 571] width 140 height 87
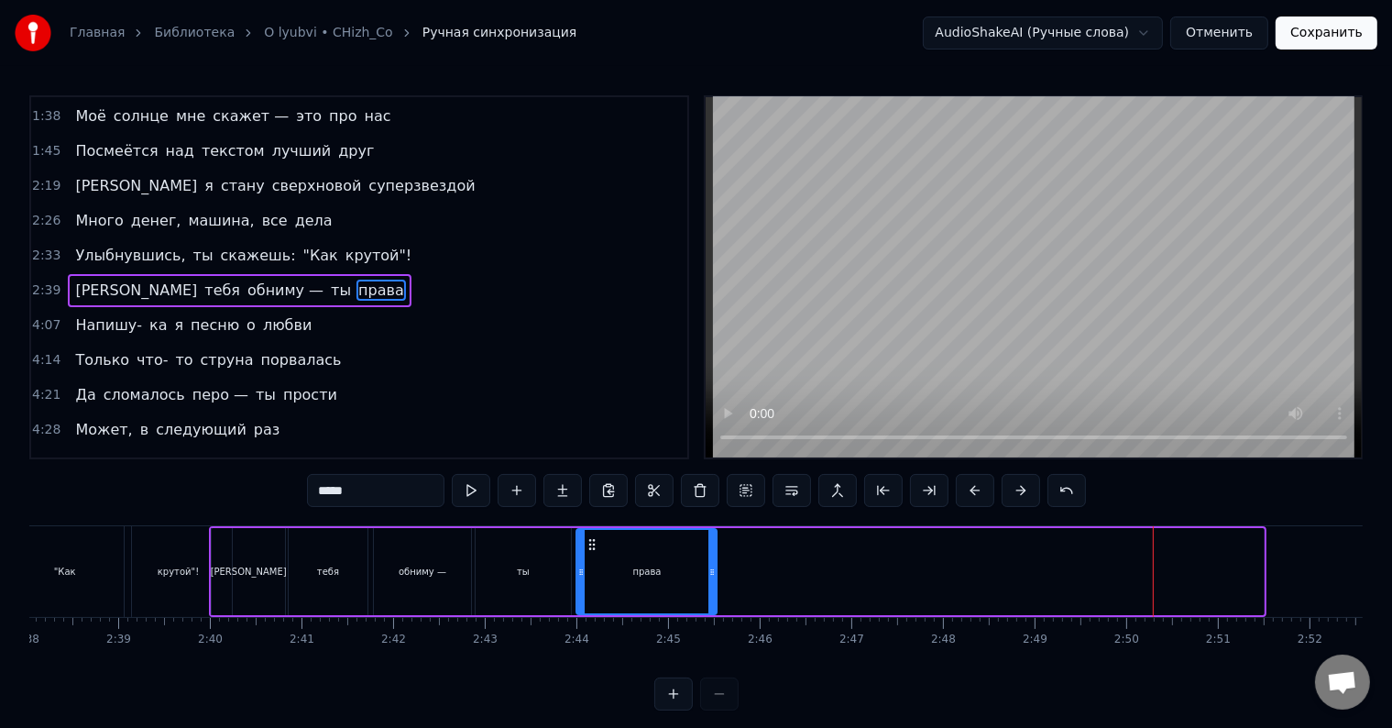
drag, startPoint x: 1095, startPoint y: 545, endPoint x: 576, endPoint y: 565, distance: 520.1
click at [592, 561] on div "права" at bounding box center [647, 571] width 138 height 83
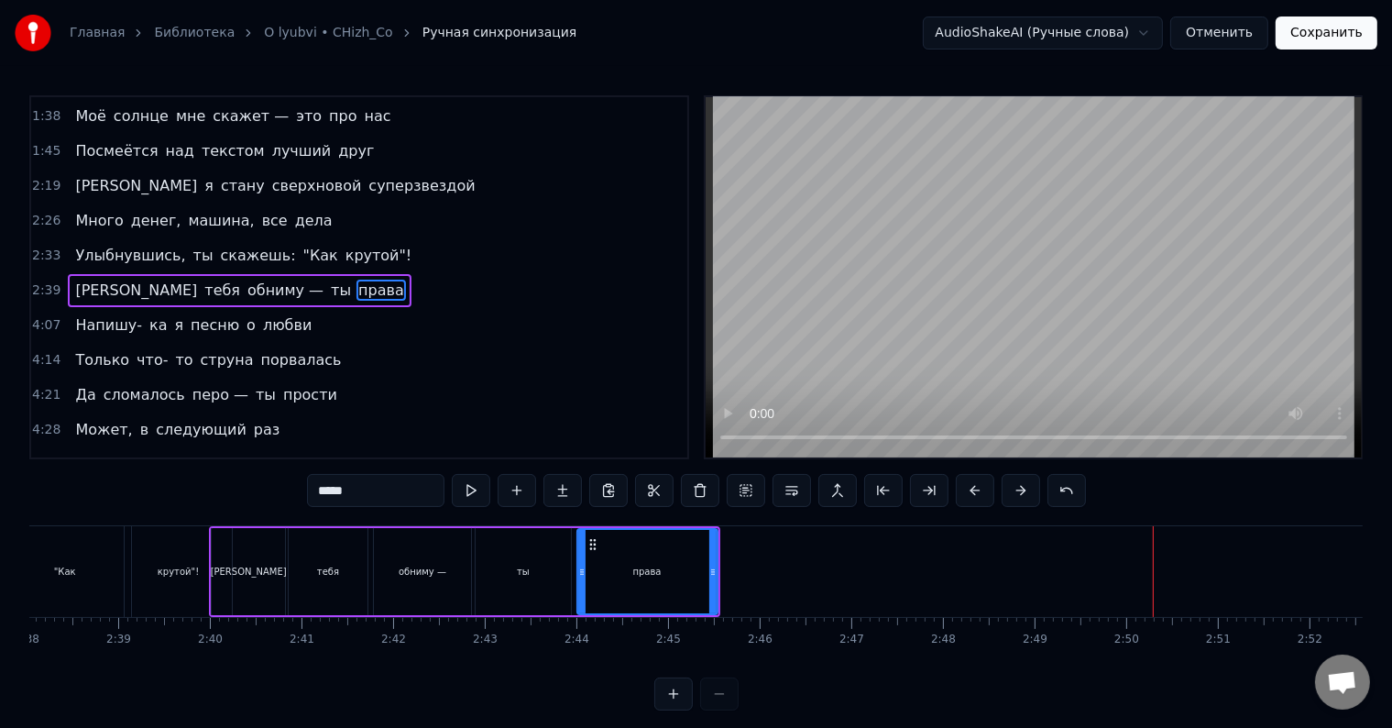
click at [545, 568] on div "ты" at bounding box center [523, 571] width 95 height 87
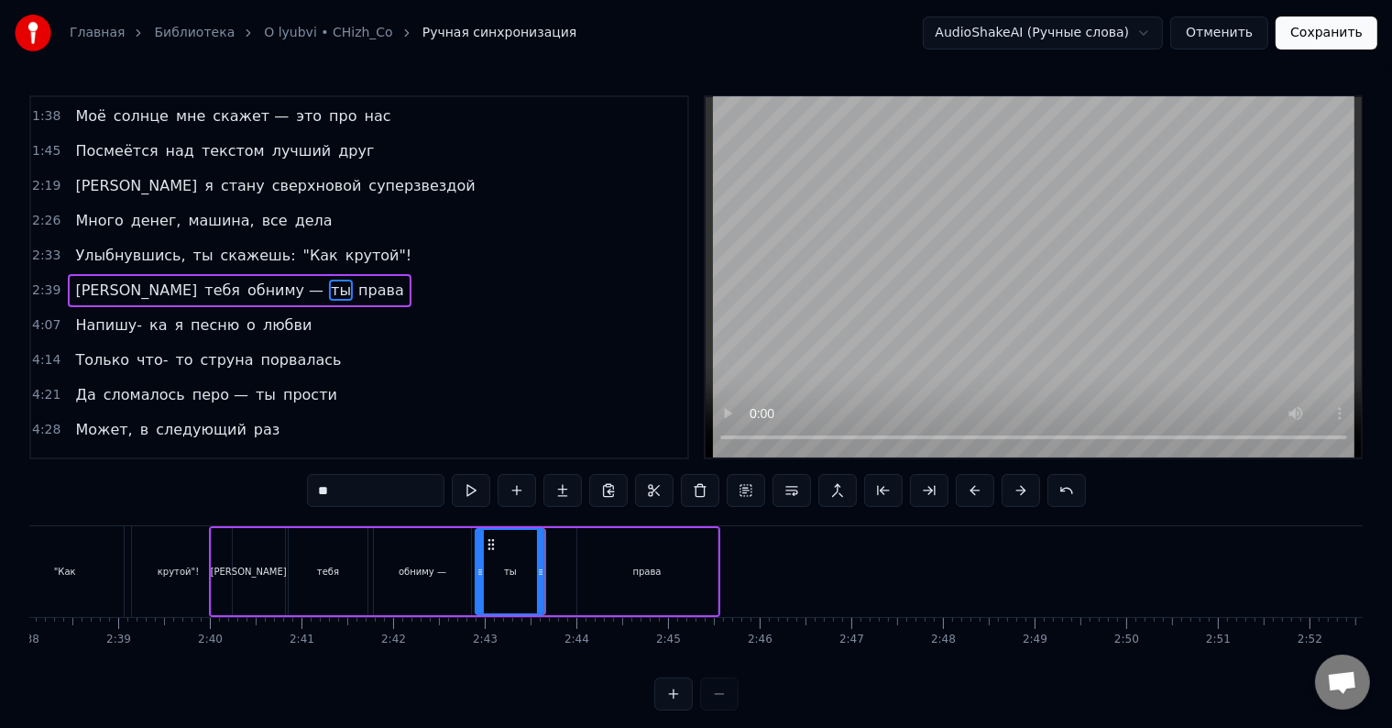
drag, startPoint x: 569, startPoint y: 544, endPoint x: 544, endPoint y: 549, distance: 26.2
click at [544, 549] on div at bounding box center [540, 571] width 7 height 83
click at [621, 557] on div "права" at bounding box center [648, 571] width 140 height 87
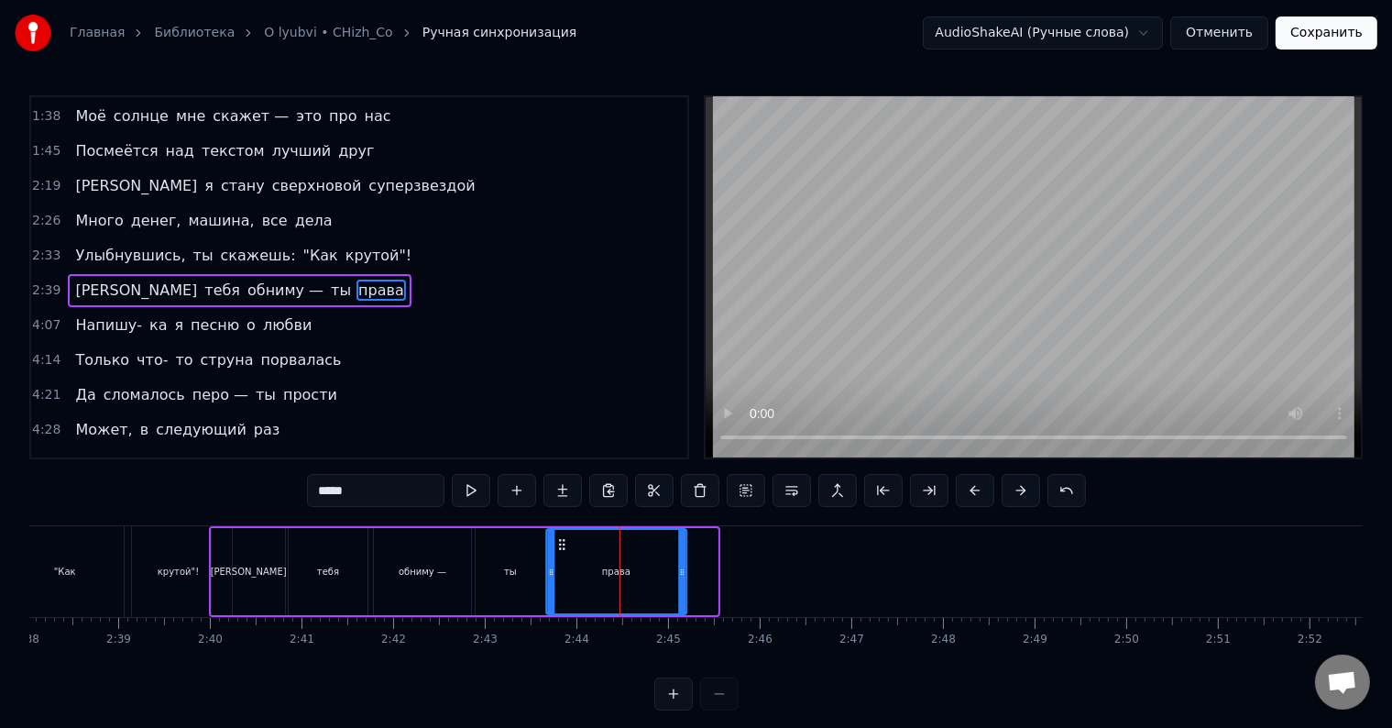
drag, startPoint x: 594, startPoint y: 547, endPoint x: 564, endPoint y: 547, distance: 30.3
click at [564, 548] on circle at bounding box center [563, 548] width 1 height 1
drag, startPoint x: 684, startPoint y: 555, endPoint x: 645, endPoint y: 557, distance: 38.6
click at [645, 557] on div at bounding box center [643, 571] width 7 height 83
click at [60, 544] on div ""Как" at bounding box center [64, 571] width 133 height 91
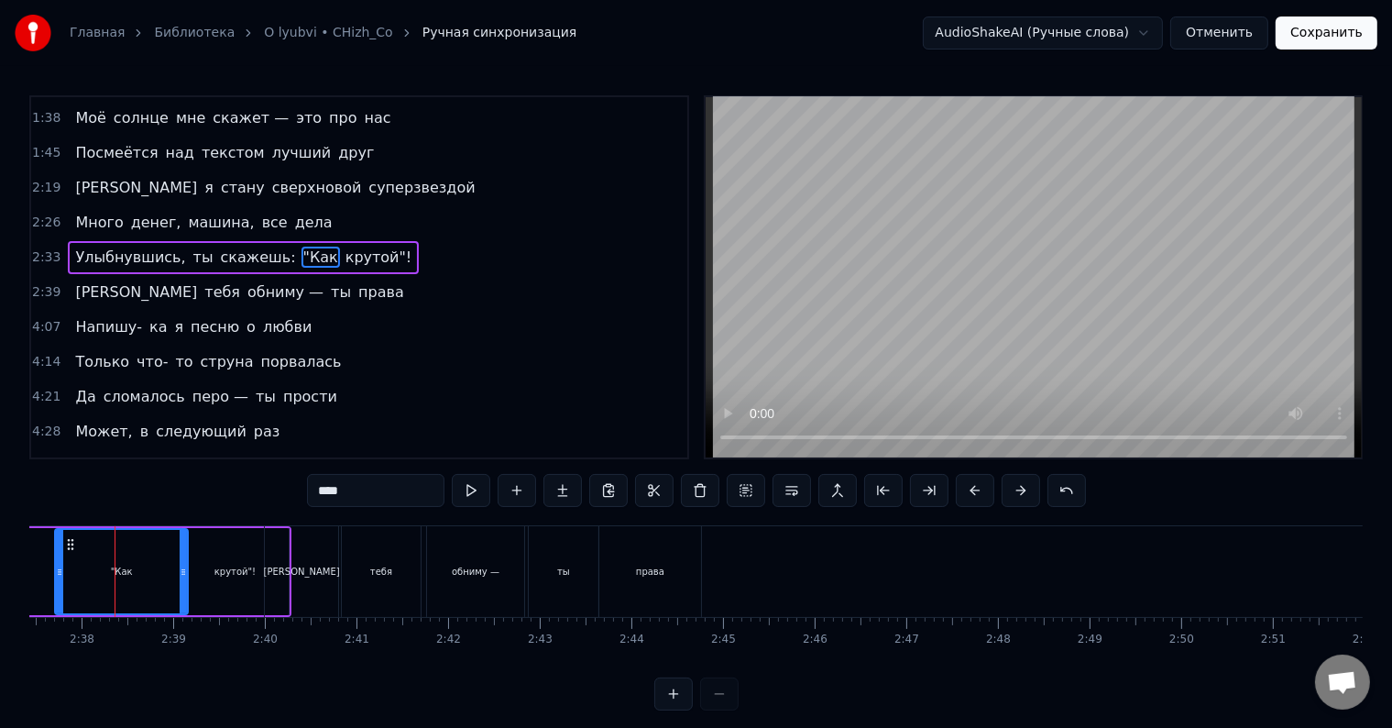
scroll to position [0, 14425]
drag, startPoint x: 118, startPoint y: 539, endPoint x: 70, endPoint y: 536, distance: 48.7
click at [70, 536] on div ""Как" at bounding box center [127, 571] width 131 height 83
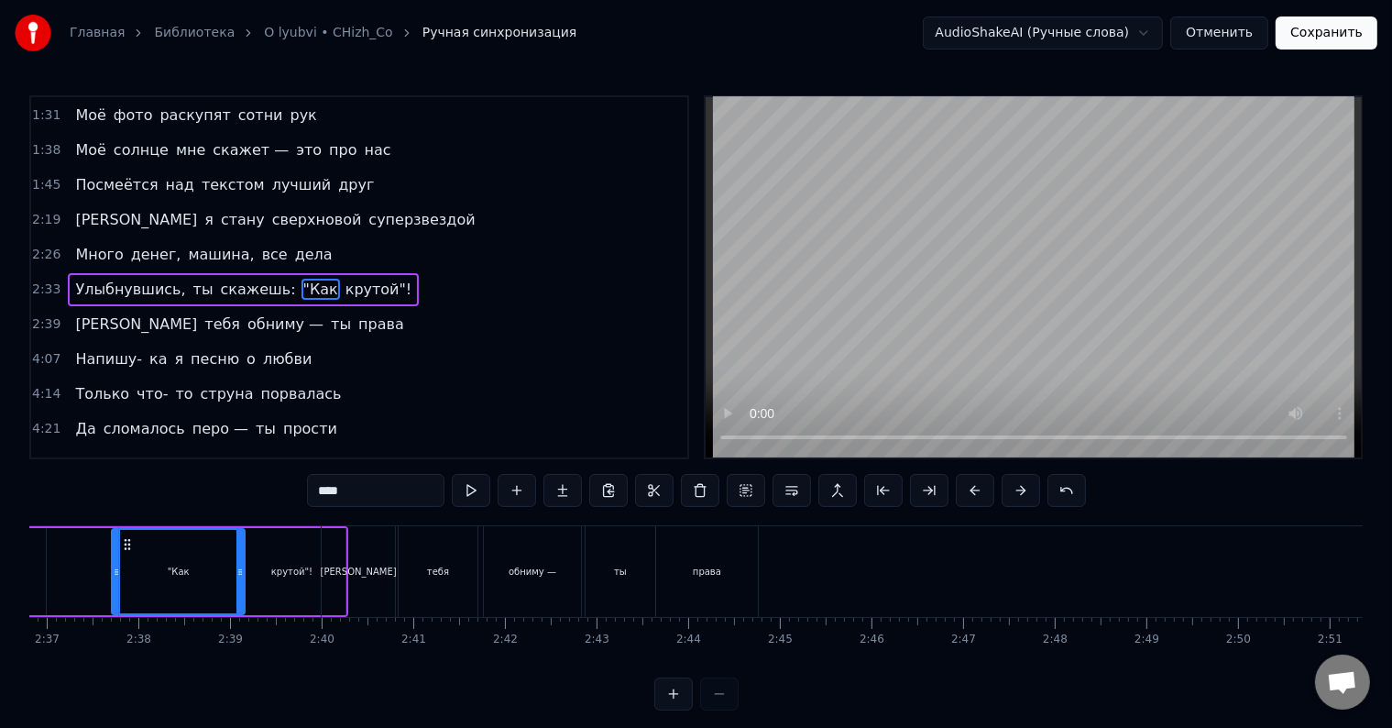
scroll to position [0, 14372]
click at [219, 220] on span "стану" at bounding box center [243, 219] width 48 height 21
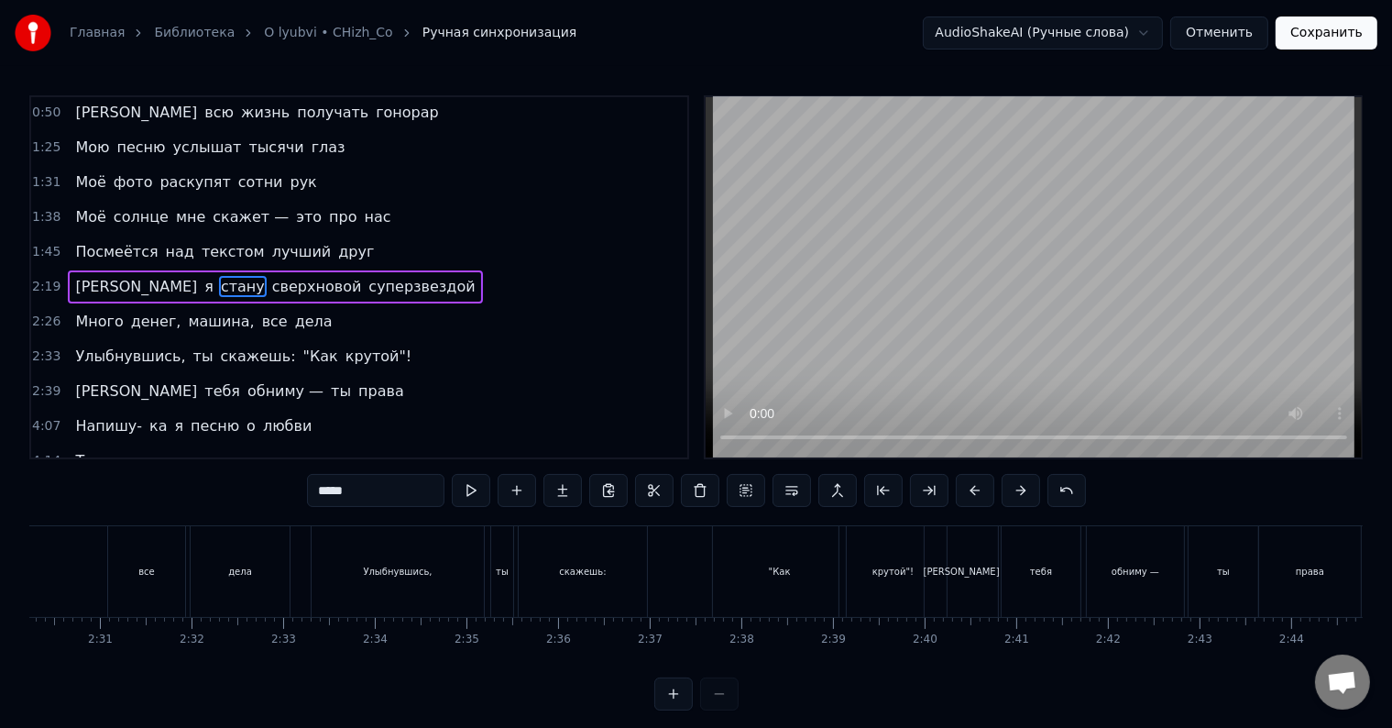
scroll to position [0, 13743]
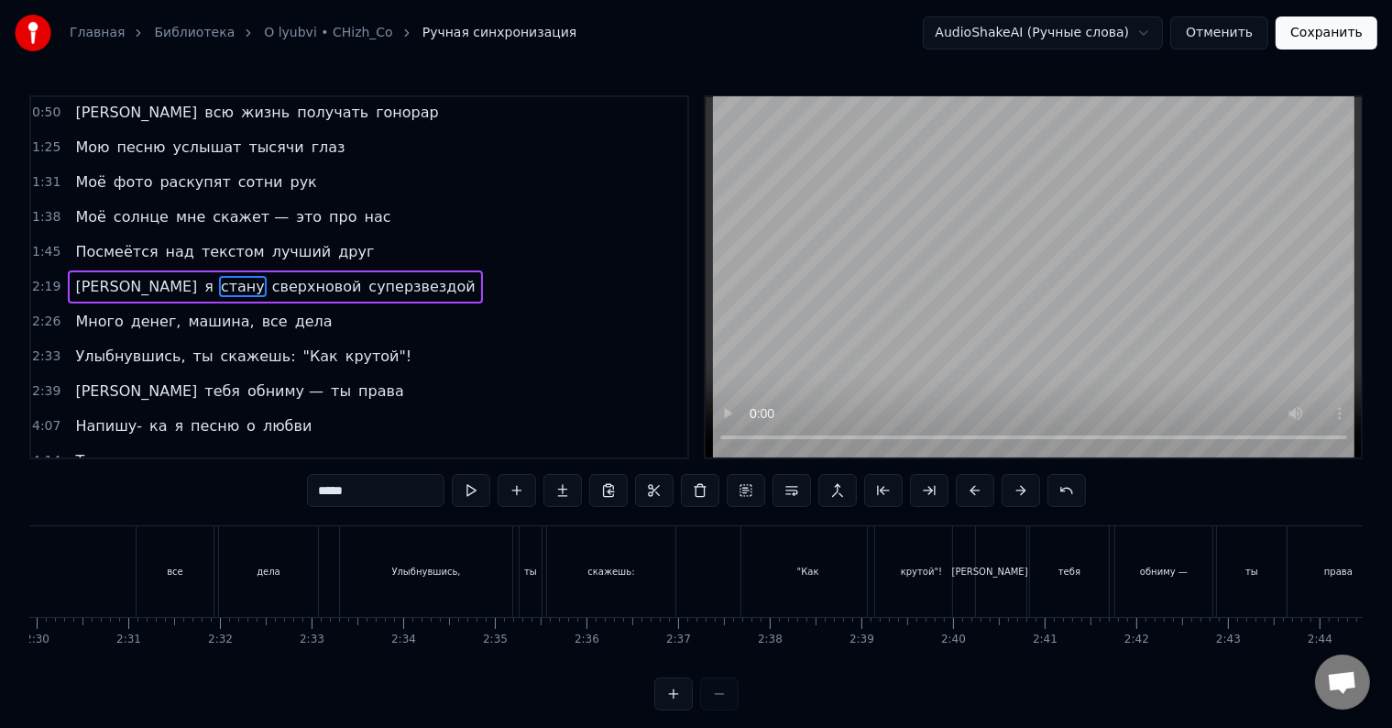
click at [906, 572] on div "крутой"!" at bounding box center [921, 572] width 41 height 14
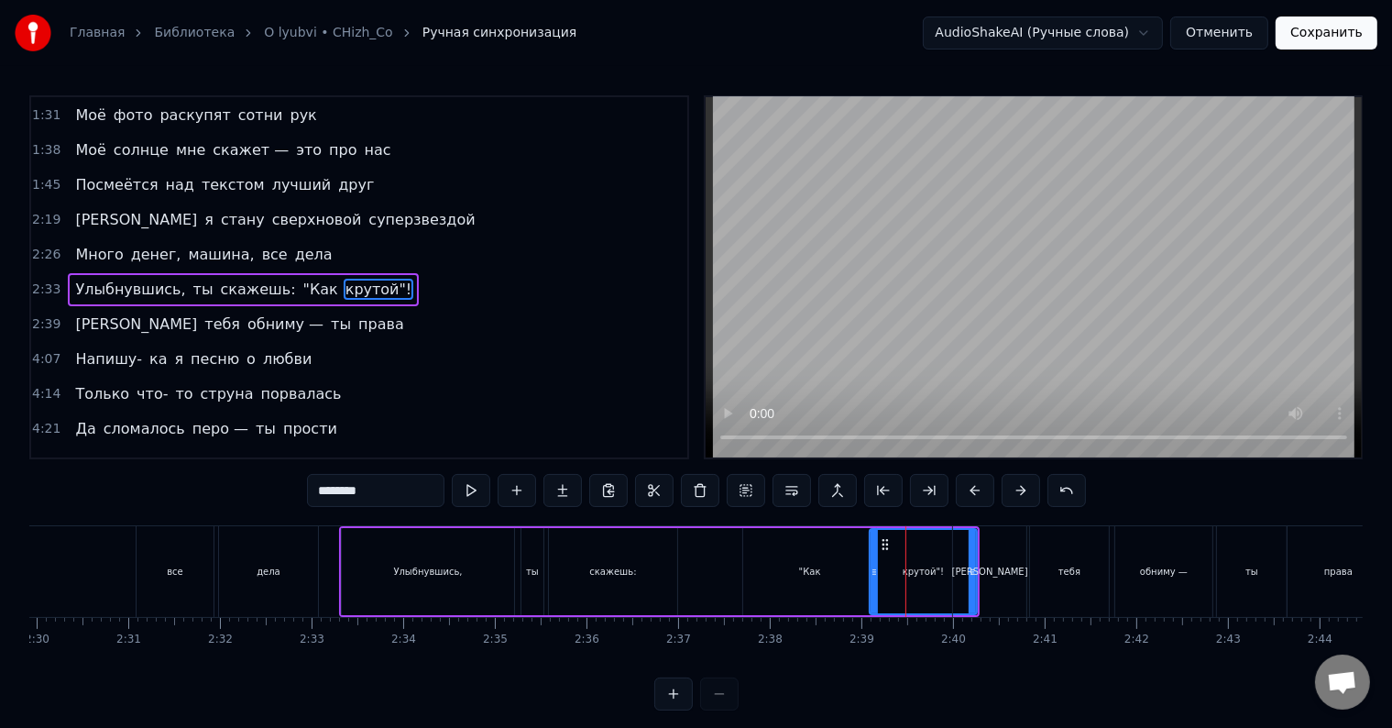
click at [990, 574] on div "[PERSON_NAME]" at bounding box center [990, 572] width 76 height 14
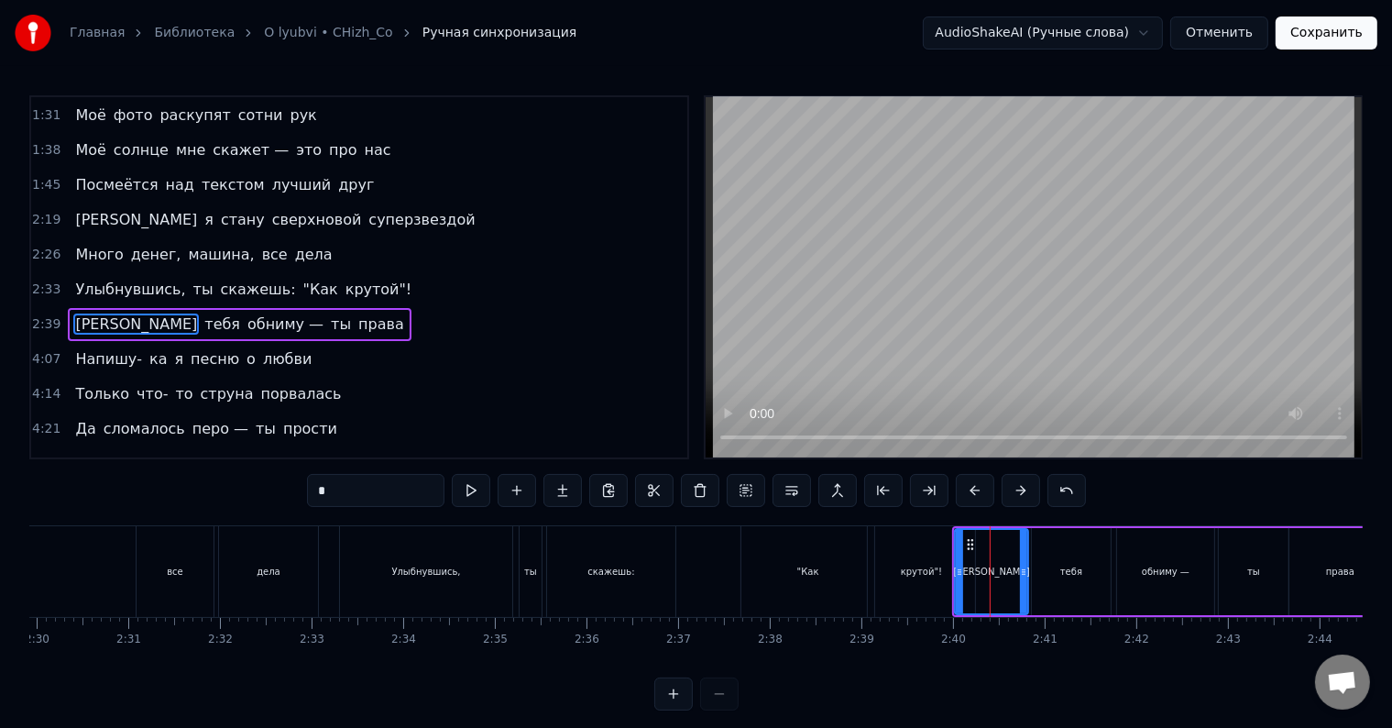
scroll to position [207, 0]
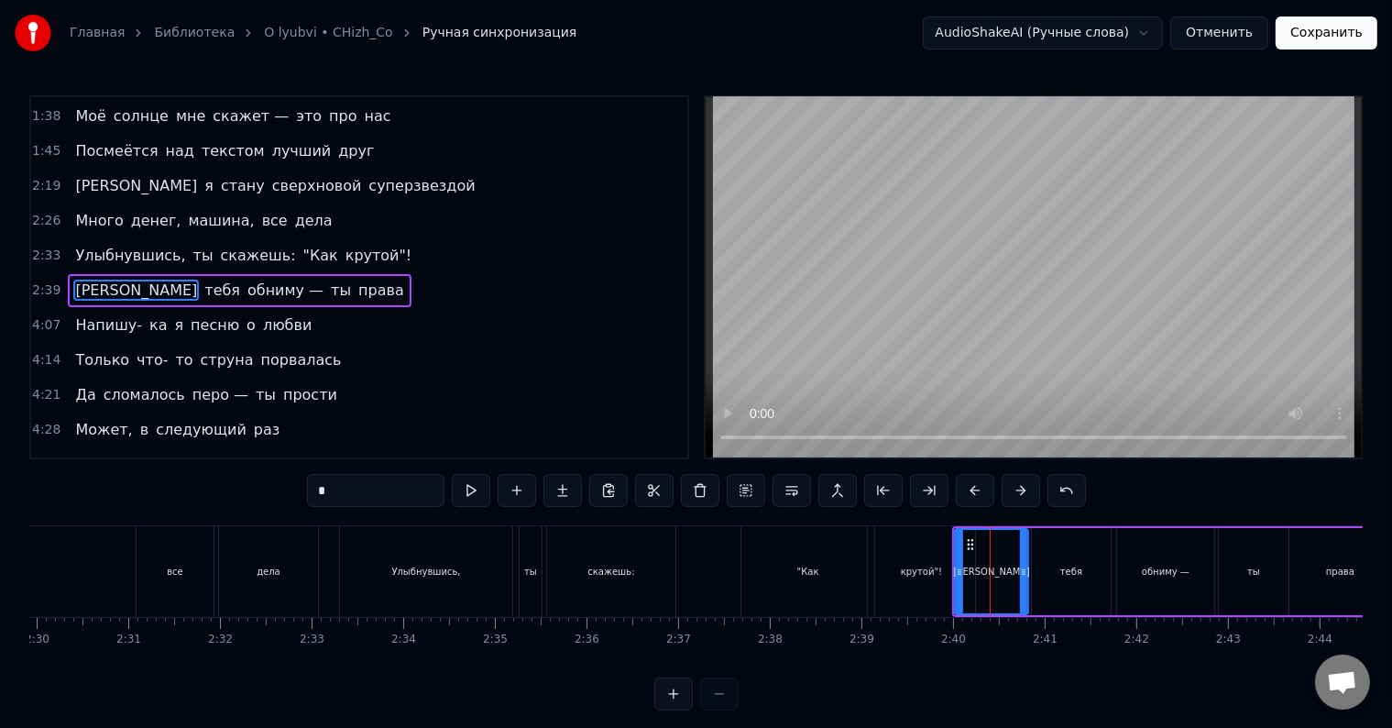
click at [1202, 543] on div "обниму —" at bounding box center [1165, 571] width 97 height 87
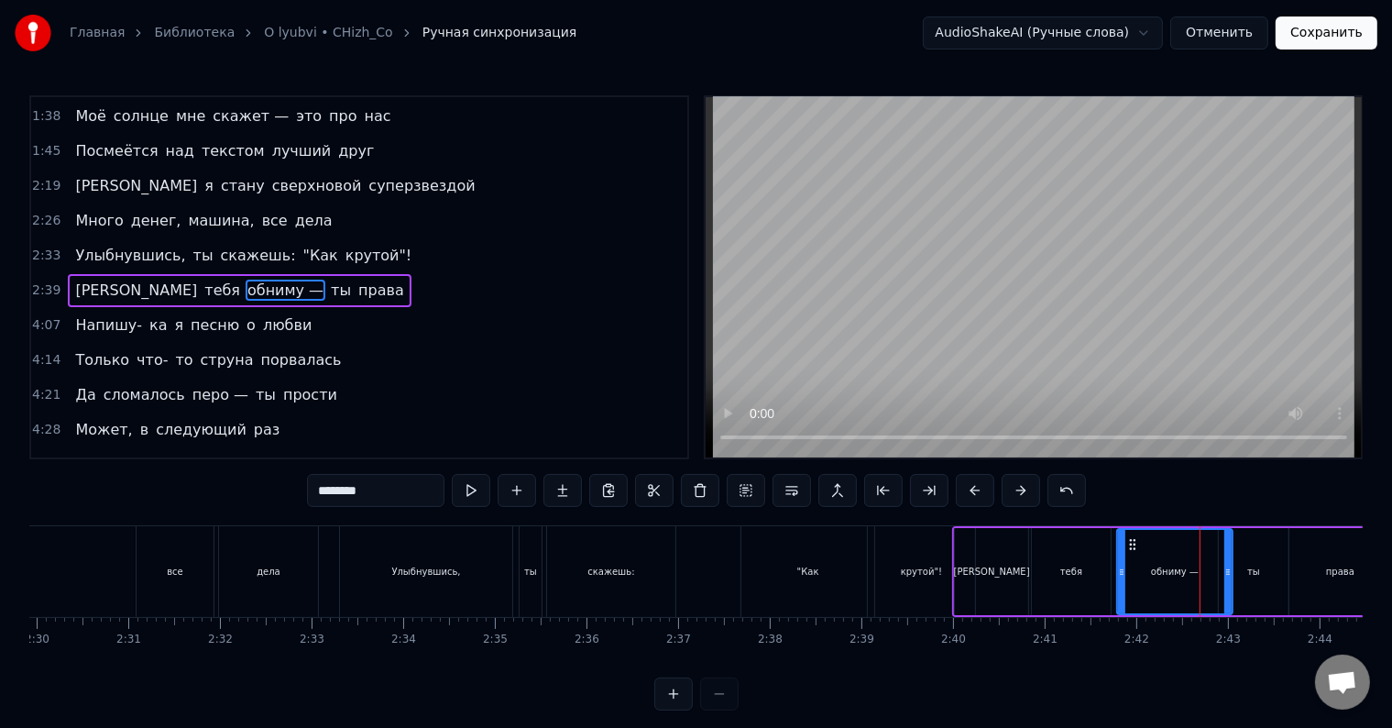
drag, startPoint x: 1208, startPoint y: 547, endPoint x: 1227, endPoint y: 545, distance: 18.5
click at [1227, 545] on div at bounding box center [1228, 571] width 7 height 83
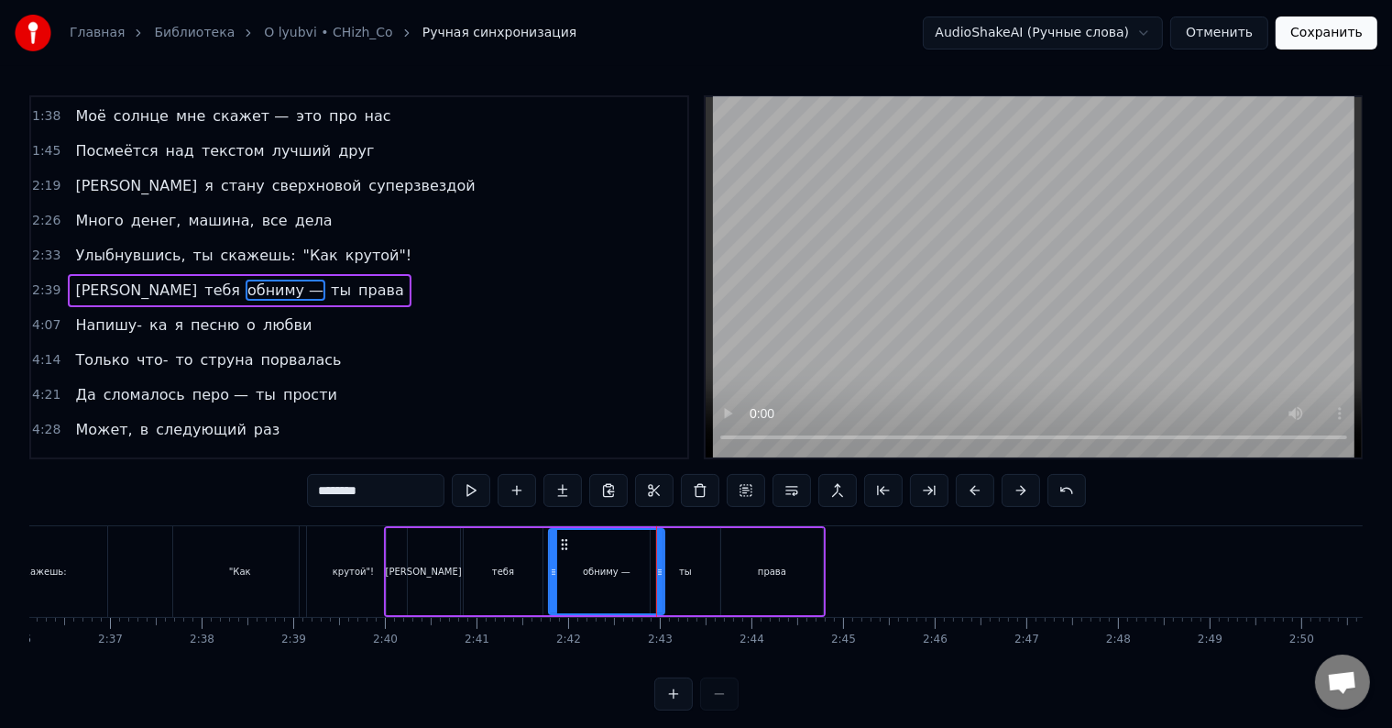
scroll to position [0, 14326]
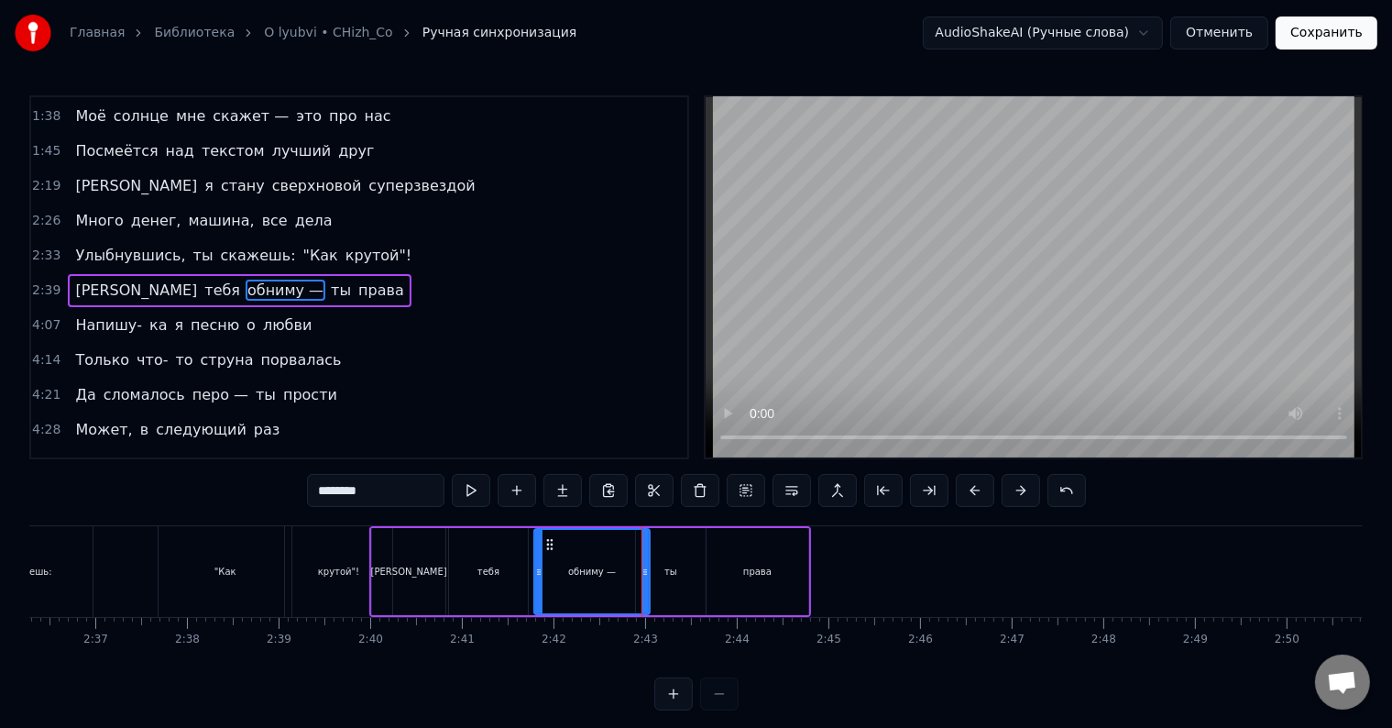
drag, startPoint x: 742, startPoint y: 576, endPoint x: 801, endPoint y: 574, distance: 59.6
click at [801, 574] on div "права" at bounding box center [758, 571] width 102 height 87
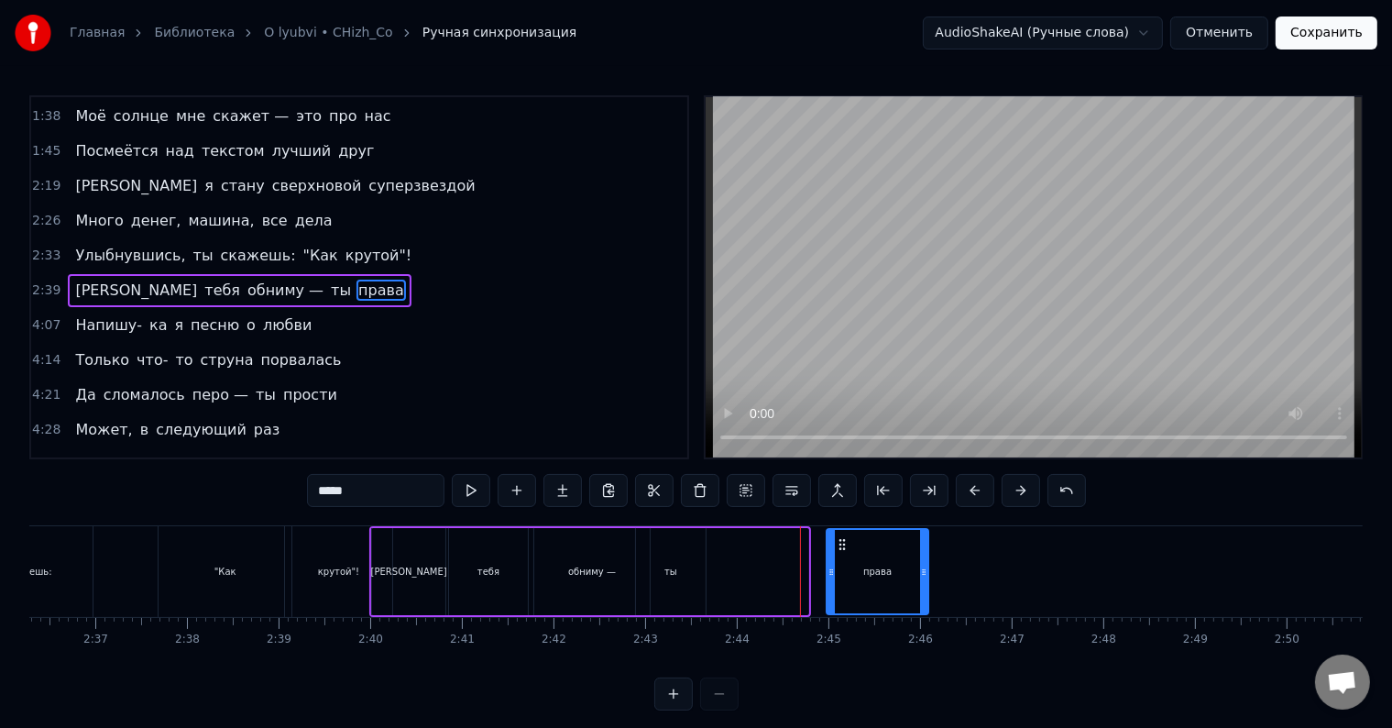
drag, startPoint x: 721, startPoint y: 544, endPoint x: 842, endPoint y: 554, distance: 121.4
click at [842, 554] on div "права" at bounding box center [878, 571] width 100 height 83
click at [686, 566] on div "ты" at bounding box center [671, 571] width 70 height 87
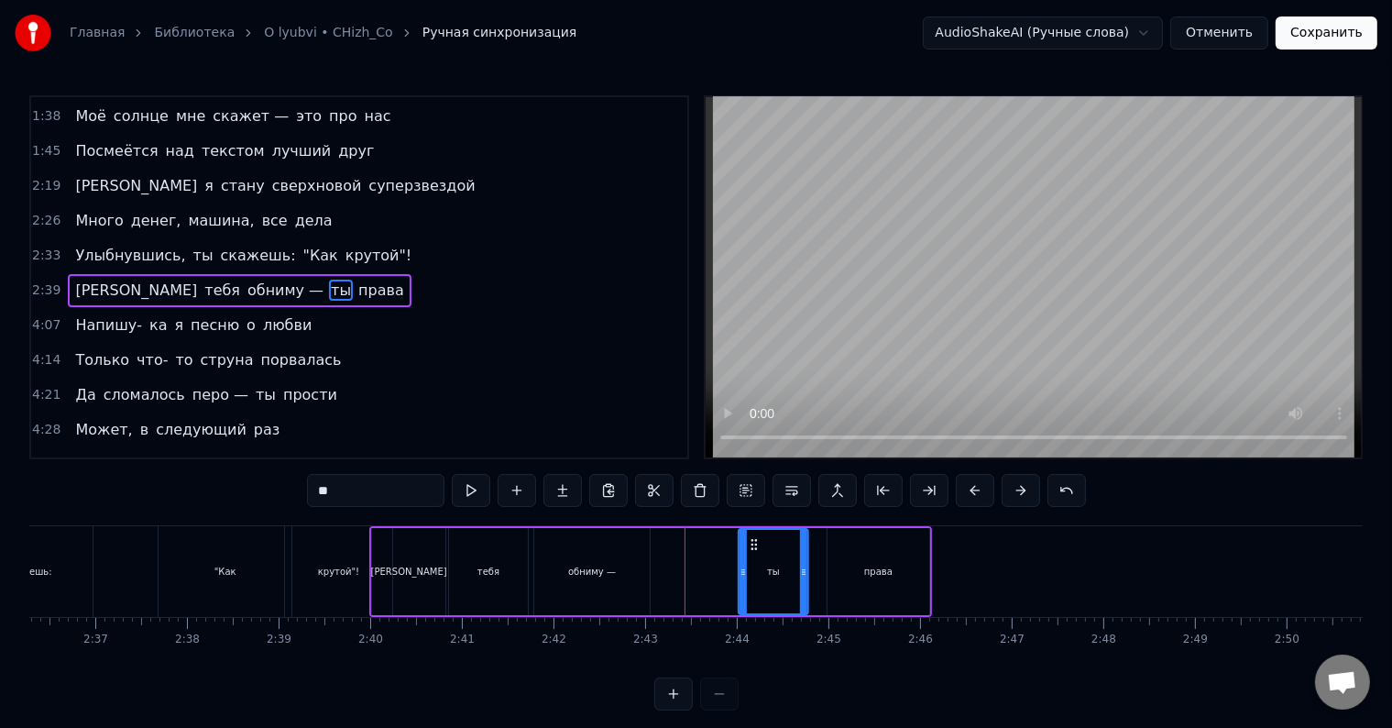
drag, startPoint x: 649, startPoint y: 544, endPoint x: 752, endPoint y: 539, distance: 102.8
click at [752, 539] on icon at bounding box center [754, 544] width 15 height 15
click at [535, 565] on div "обниму —" at bounding box center [592, 571] width 116 height 87
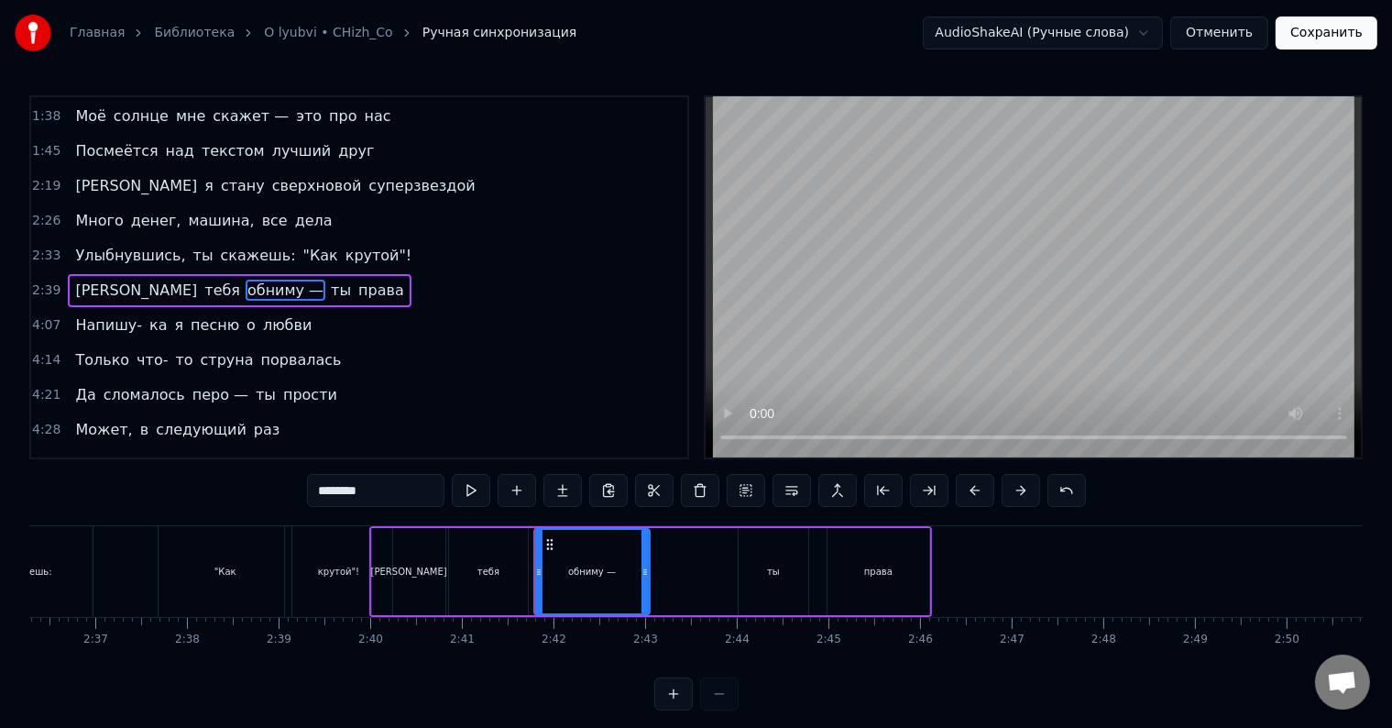
click at [403, 556] on div "[PERSON_NAME]" at bounding box center [408, 571] width 73 height 87
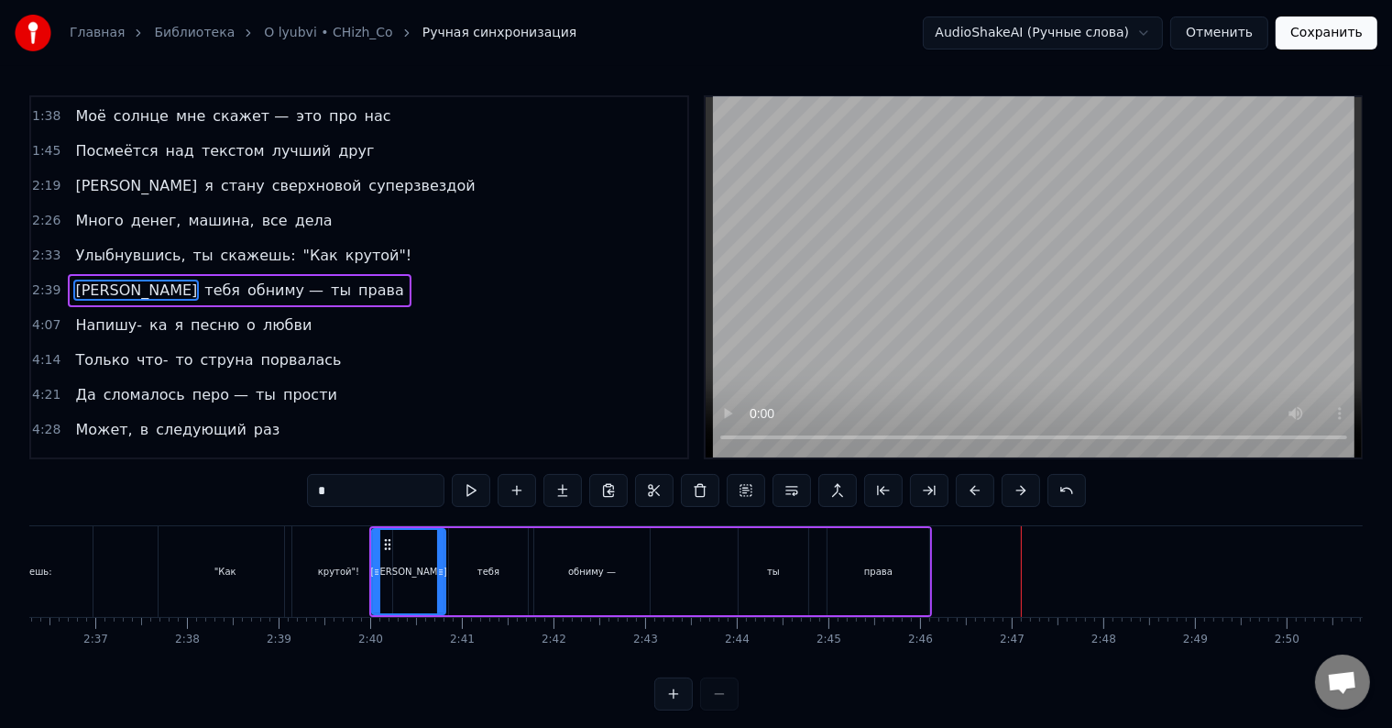
drag, startPoint x: 865, startPoint y: 568, endPoint x: 888, endPoint y: 568, distance: 22.9
click at [888, 568] on div "права" at bounding box center [878, 572] width 28 height 14
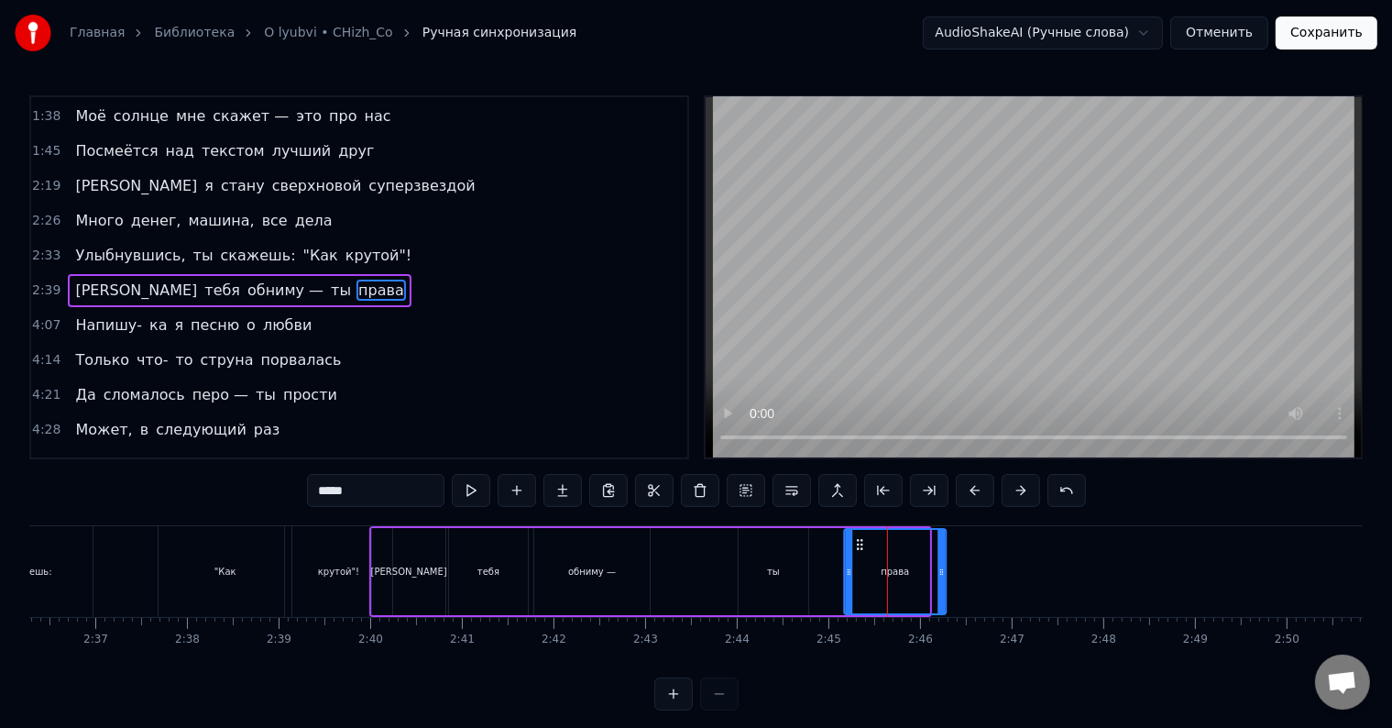
drag, startPoint x: 841, startPoint y: 544, endPoint x: 858, endPoint y: 544, distance: 17.4
click at [858, 544] on icon at bounding box center [860, 544] width 15 height 15
click at [764, 569] on div "ты" at bounding box center [774, 571] width 70 height 87
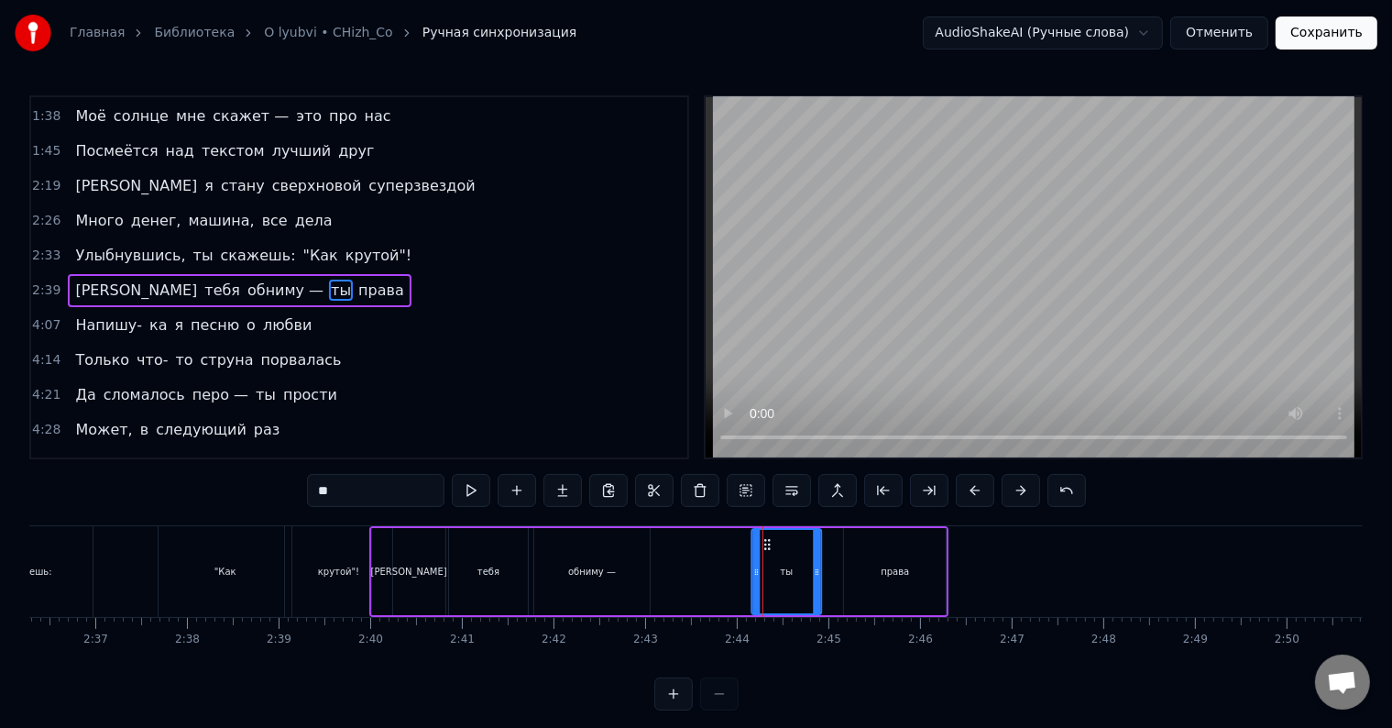
drag, startPoint x: 753, startPoint y: 545, endPoint x: 766, endPoint y: 545, distance: 13.8
click at [766, 545] on icon at bounding box center [767, 544] width 15 height 15
click at [250, 576] on div ""Как" at bounding box center [225, 571] width 133 height 91
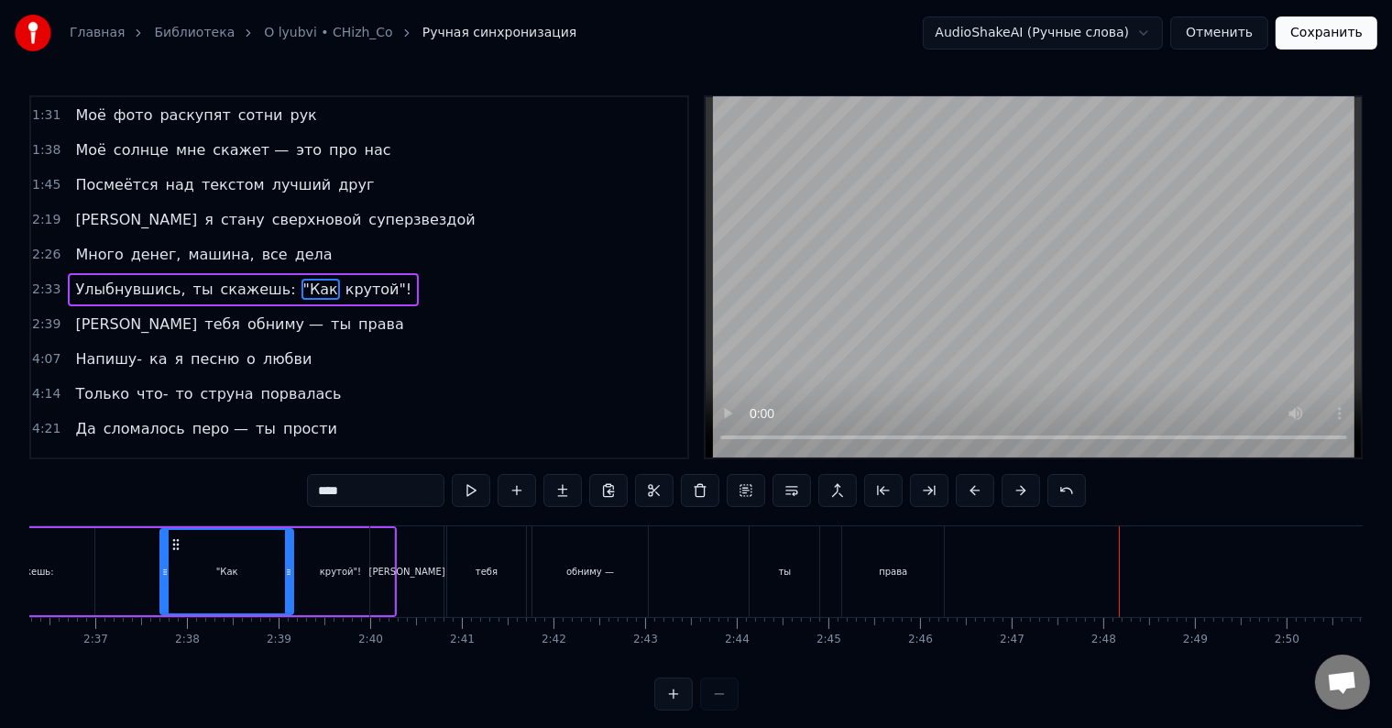
click at [904, 569] on div "права" at bounding box center [893, 572] width 28 height 14
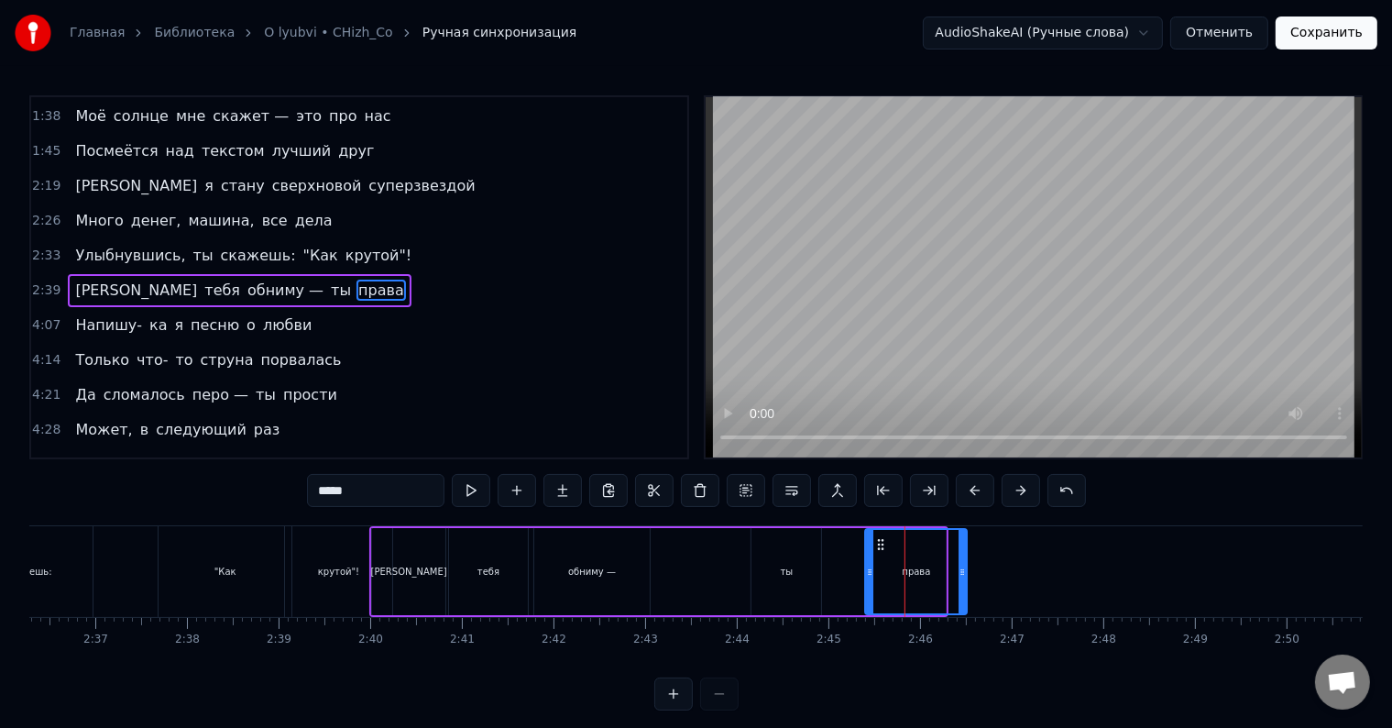
drag, startPoint x: 861, startPoint y: 544, endPoint x: 884, endPoint y: 543, distance: 22.9
click at [884, 544] on circle at bounding box center [883, 544] width 1 height 1
click at [800, 563] on div "ты" at bounding box center [787, 571] width 70 height 87
type input "**"
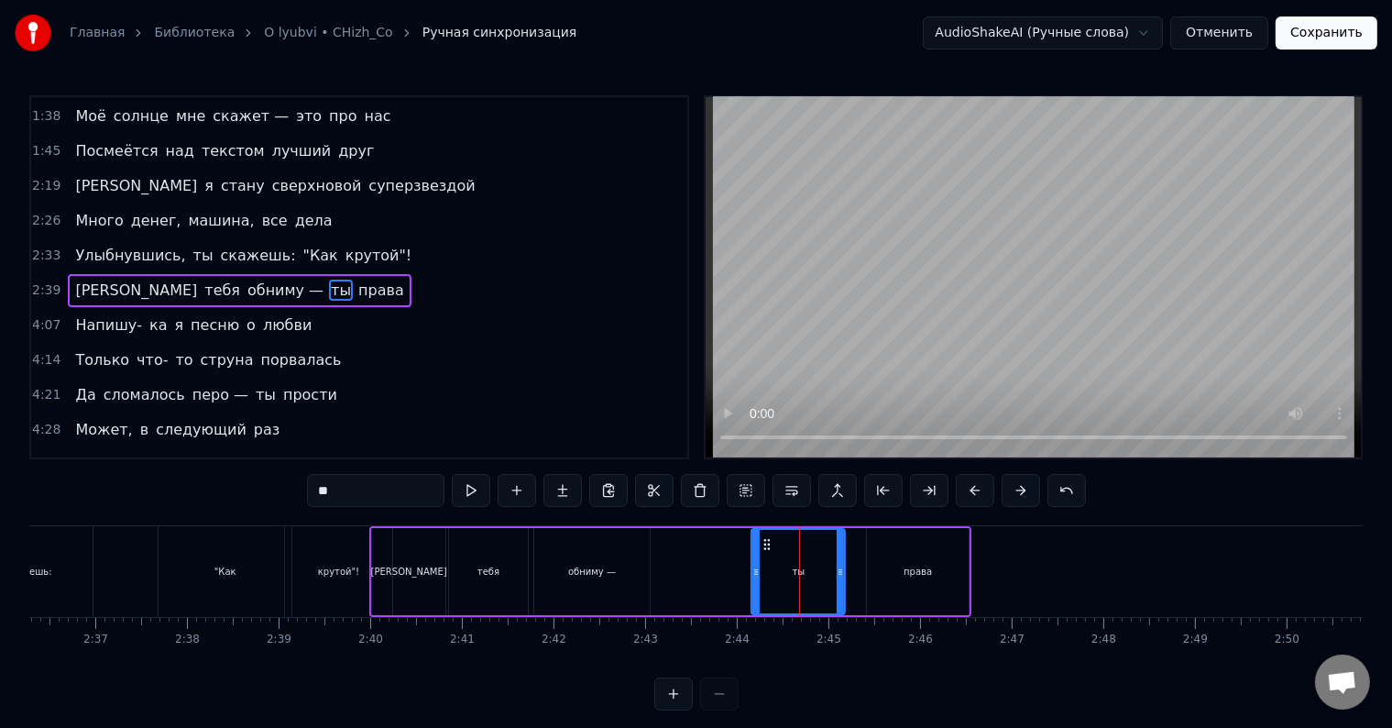
drag, startPoint x: 817, startPoint y: 537, endPoint x: 841, endPoint y: 539, distance: 23.9
click at [841, 539] on div at bounding box center [840, 571] width 7 height 83
click at [769, 540] on icon at bounding box center [771, 544] width 15 height 15
click at [531, 539] on div "Я тебя обниму — ты права" at bounding box center [670, 571] width 602 height 91
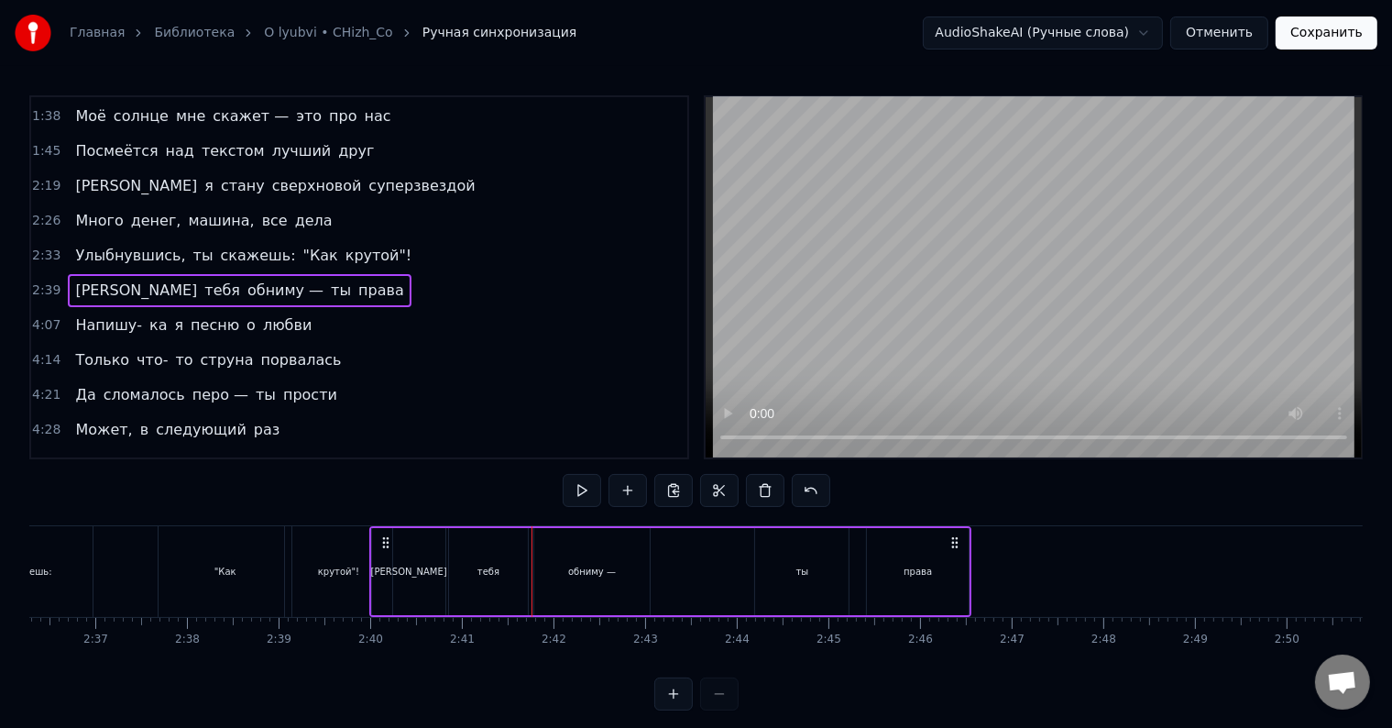
click at [513, 550] on div "тебя" at bounding box center [488, 571] width 79 height 87
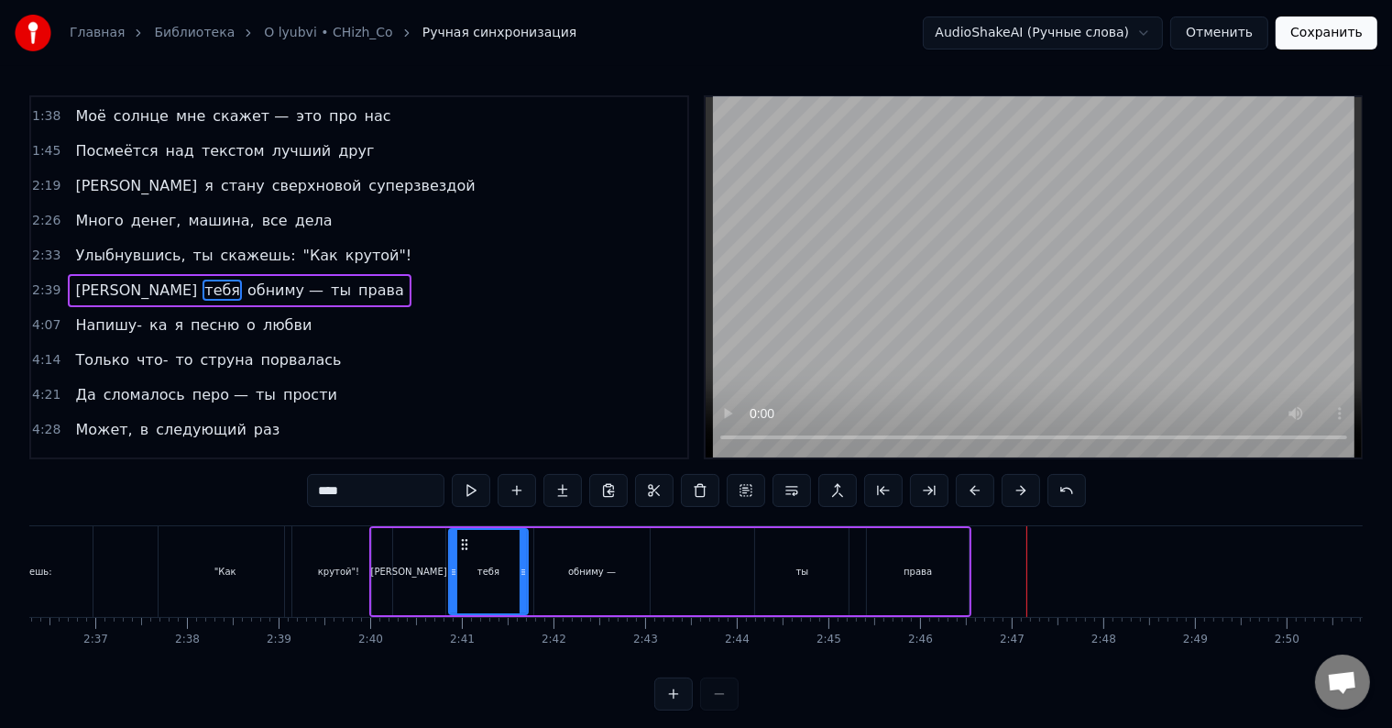
click at [920, 568] on div "права" at bounding box center [918, 572] width 28 height 14
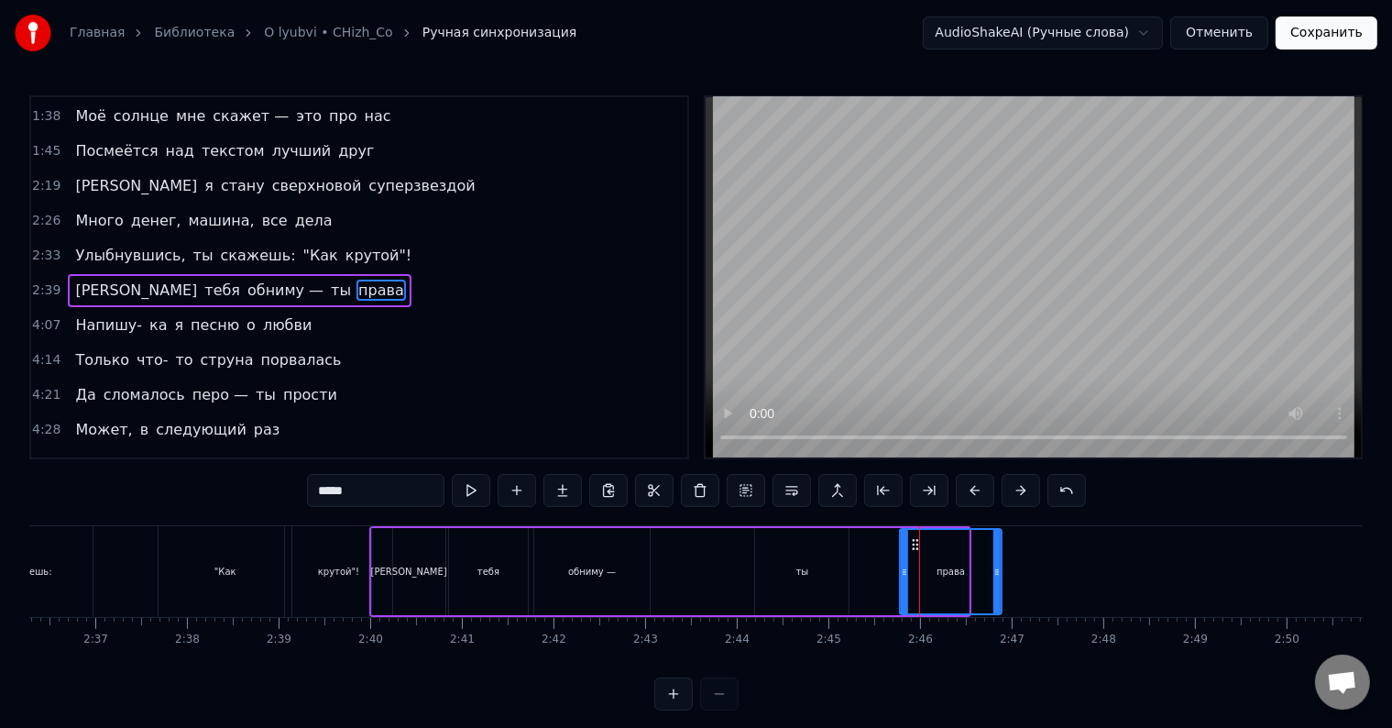
drag, startPoint x: 883, startPoint y: 543, endPoint x: 917, endPoint y: 544, distance: 33.9
click at [918, 544] on circle at bounding box center [918, 544] width 1 height 1
click at [785, 557] on div "ты" at bounding box center [802, 571] width 94 height 87
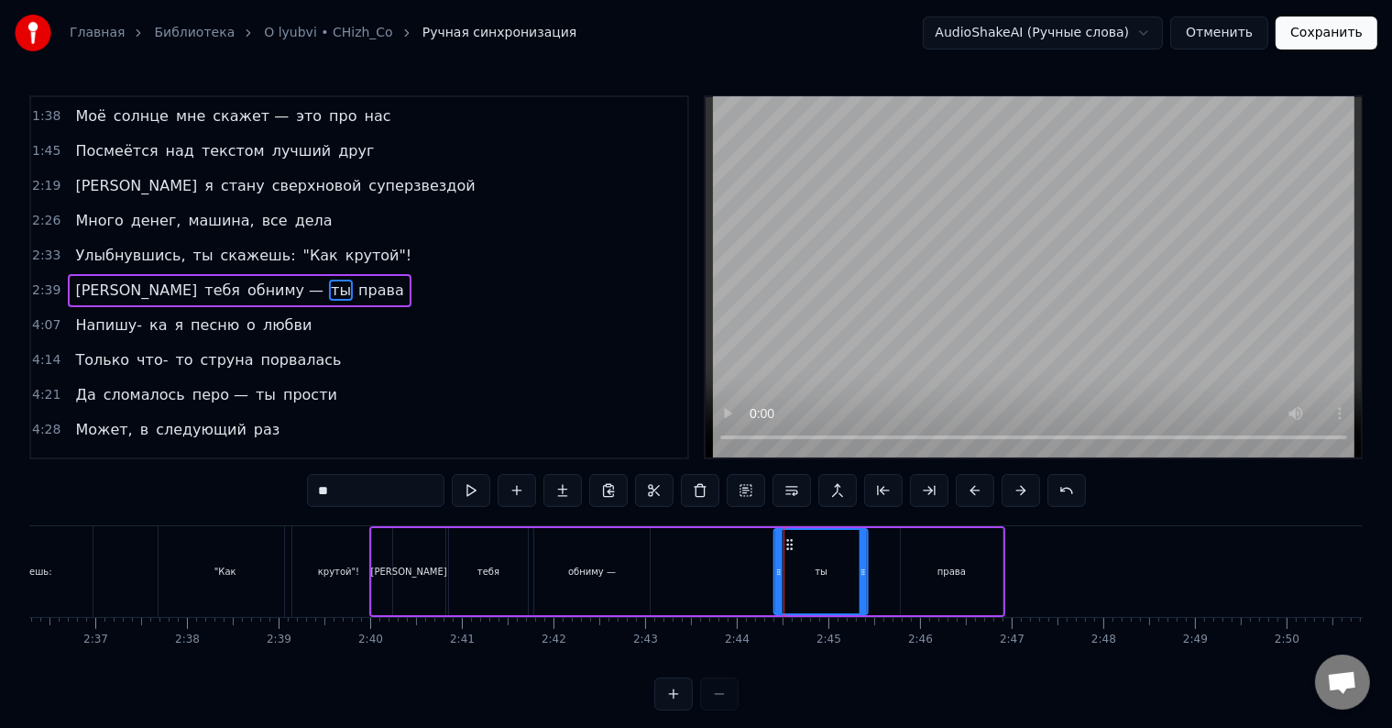
drag, startPoint x: 773, startPoint y: 542, endPoint x: 792, endPoint y: 541, distance: 19.3
click at [792, 541] on icon at bounding box center [790, 544] width 15 height 15
drag, startPoint x: 865, startPoint y: 564, endPoint x: 894, endPoint y: 560, distance: 28.7
click at [894, 560] on div at bounding box center [892, 571] width 7 height 83
click at [985, 572] on div "права" at bounding box center [952, 571] width 102 height 87
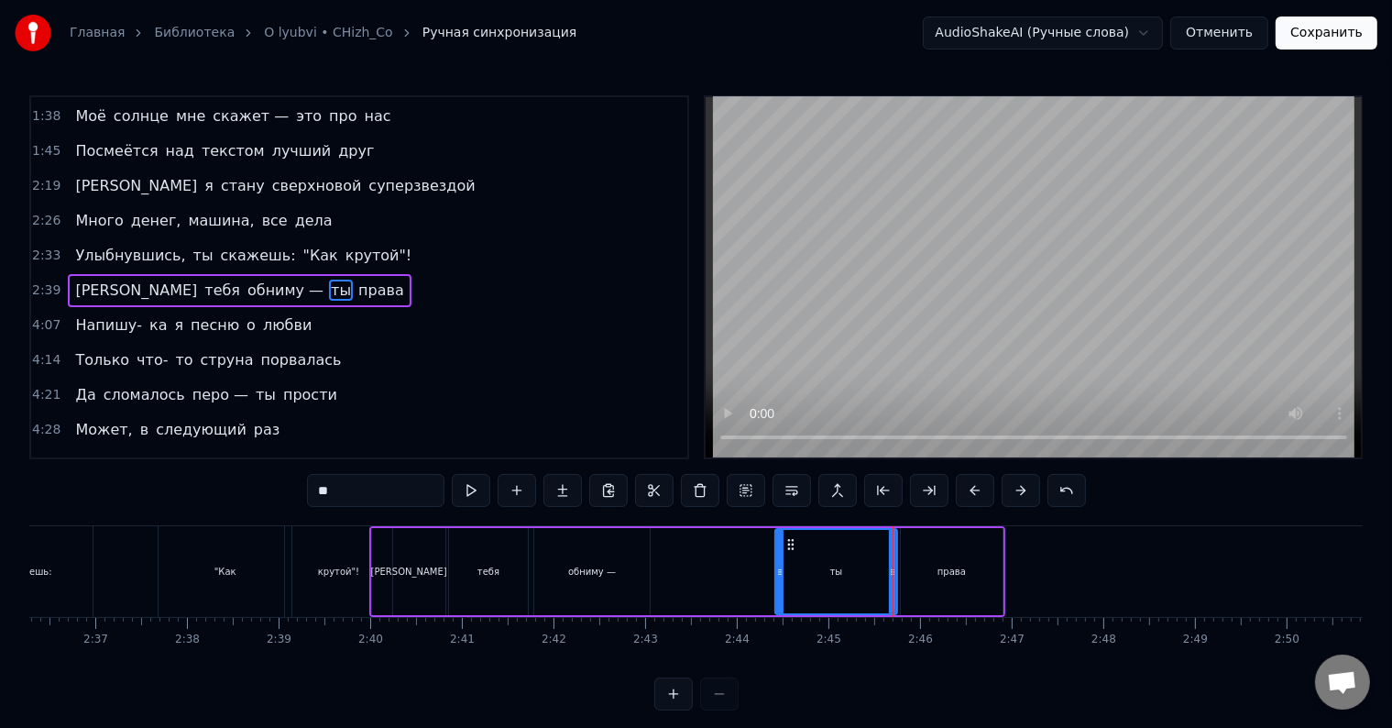
type input "*****"
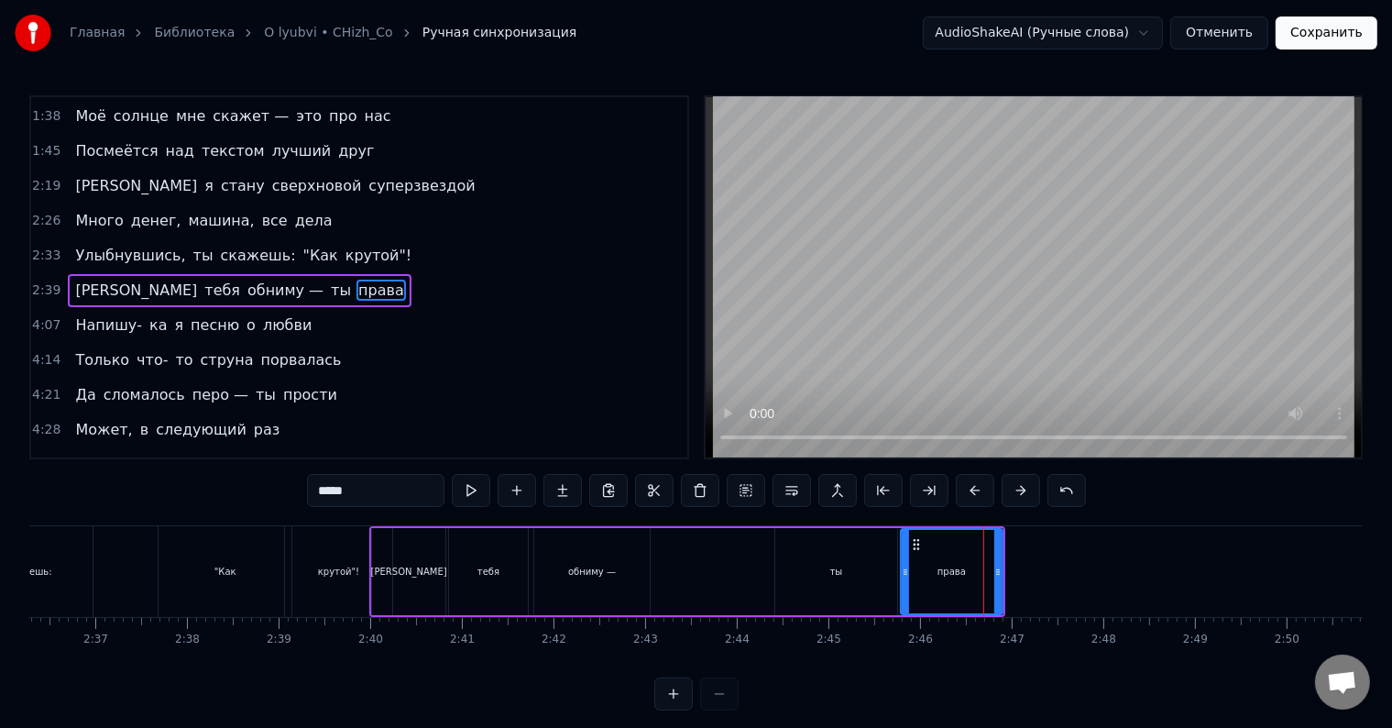
click at [1001, 557] on div at bounding box center [998, 571] width 7 height 83
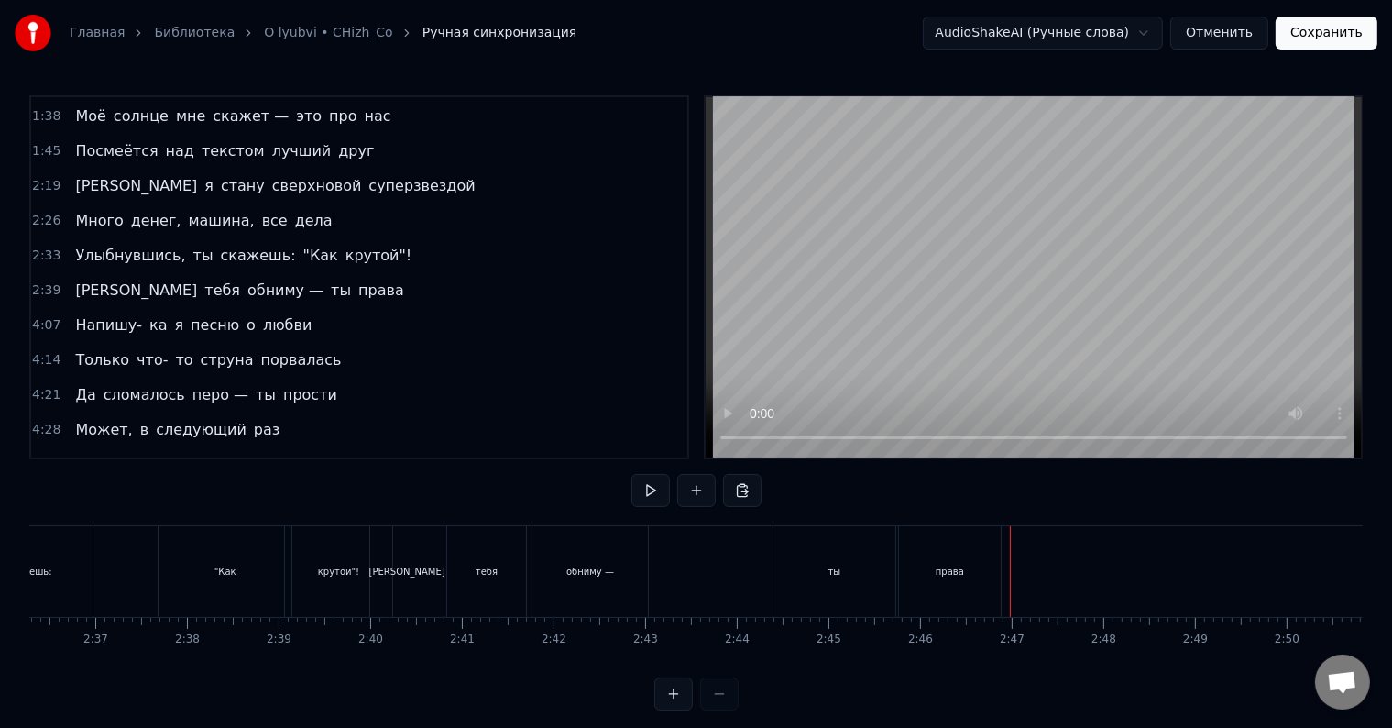
click at [949, 565] on div "права" at bounding box center [950, 572] width 28 height 14
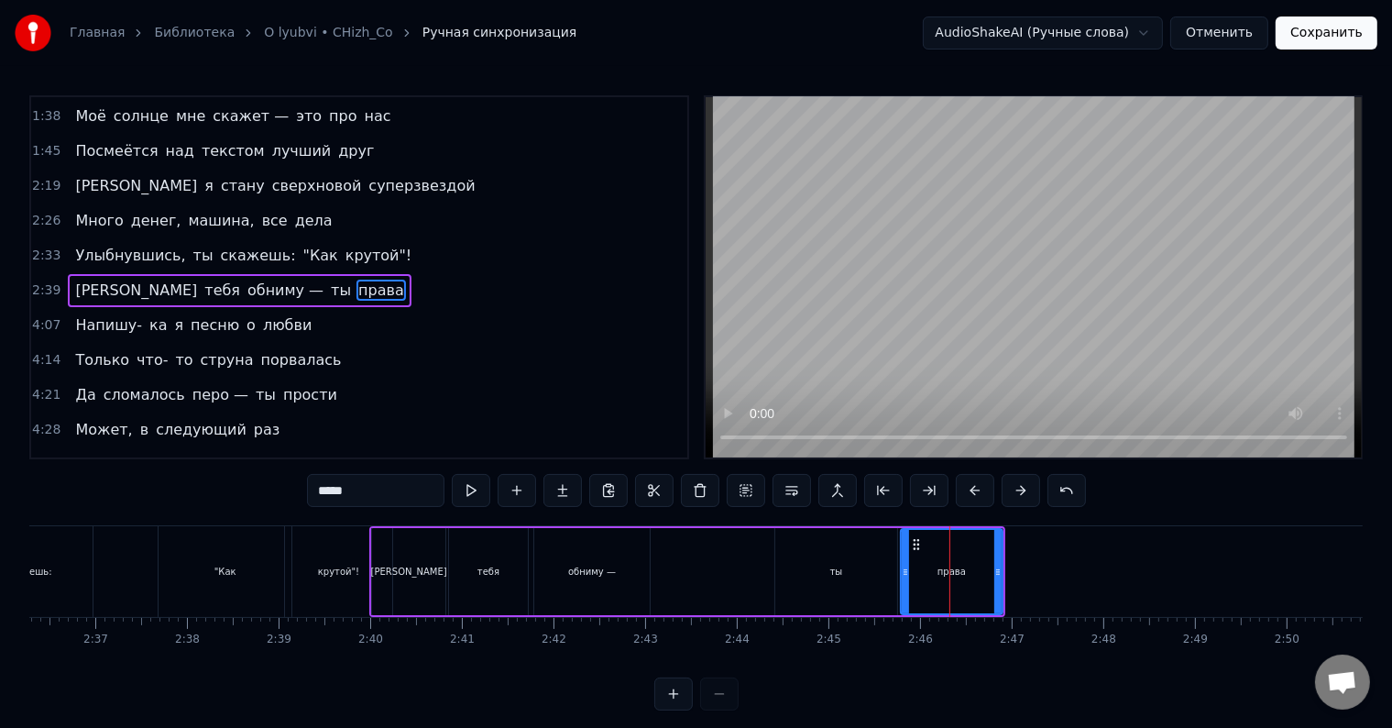
click at [1004, 560] on div "Я тебя обниму — ты права" at bounding box center [687, 571] width 636 height 91
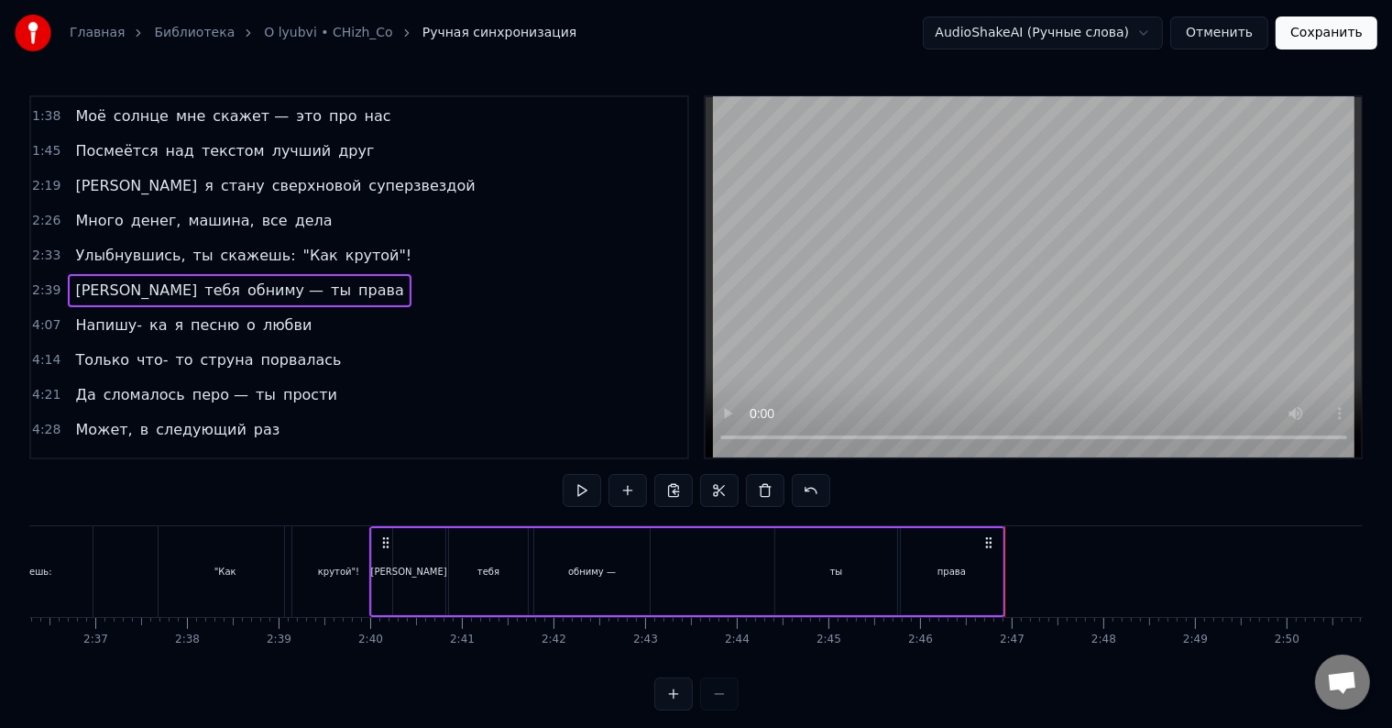
click at [996, 567] on div "права" at bounding box center [952, 571] width 102 height 87
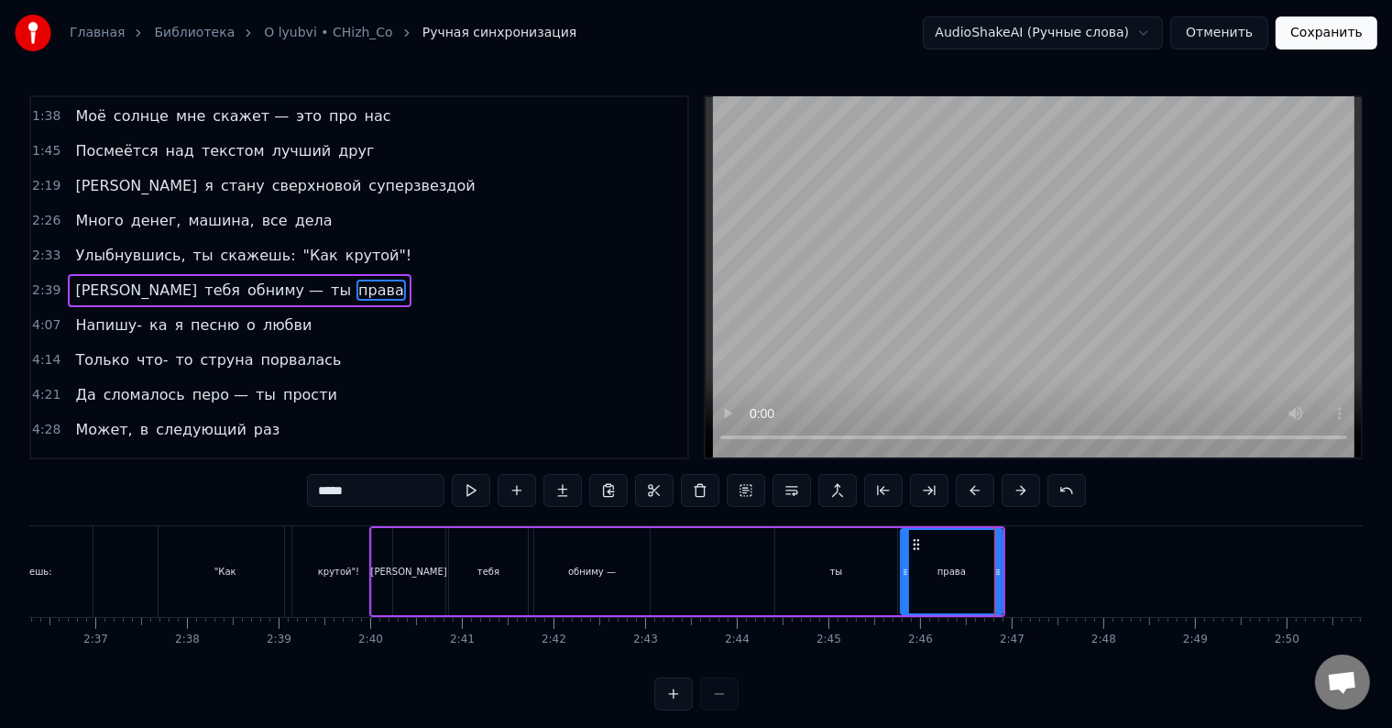
click at [1000, 567] on div "права" at bounding box center [952, 571] width 104 height 87
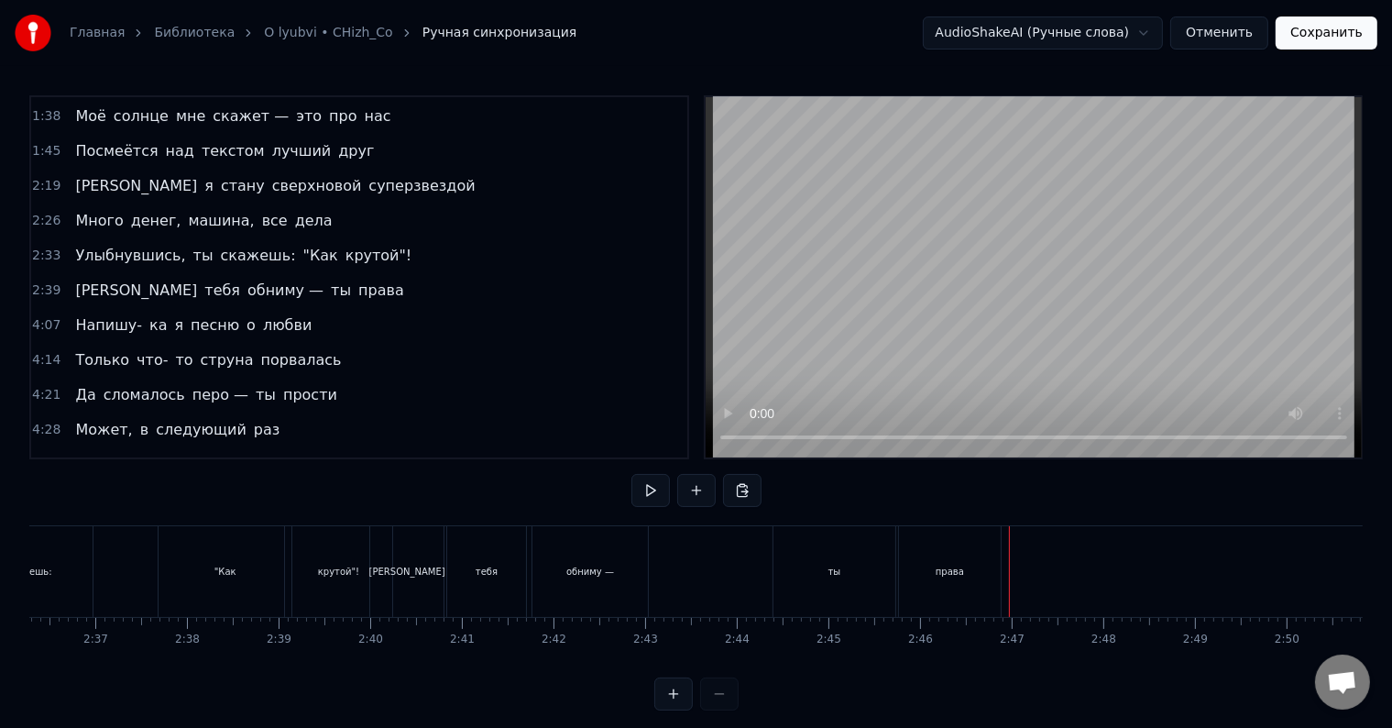
click at [988, 570] on div "права" at bounding box center [950, 571] width 102 height 91
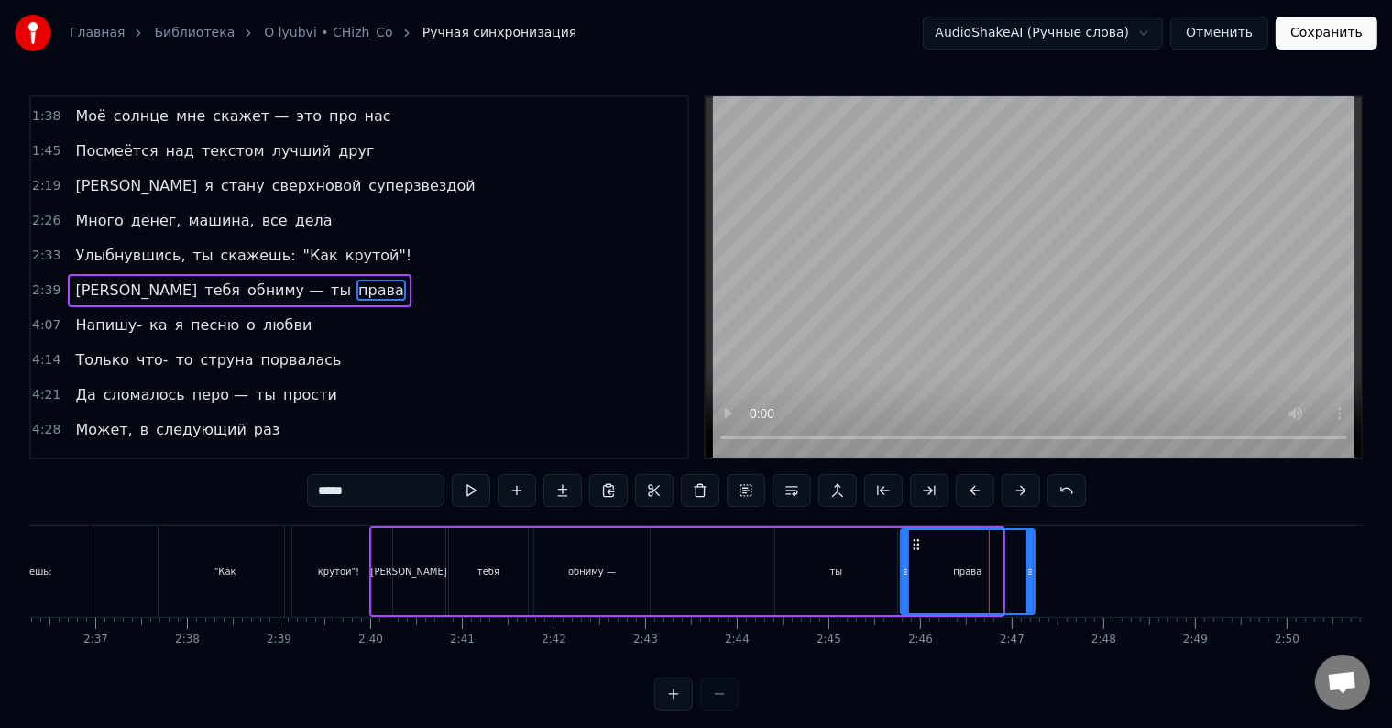
drag, startPoint x: 1000, startPoint y: 567, endPoint x: 1033, endPoint y: 567, distance: 33.0
click at [1033, 567] on icon at bounding box center [1030, 572] width 7 height 15
click at [846, 566] on div "ты" at bounding box center [837, 571] width 122 height 87
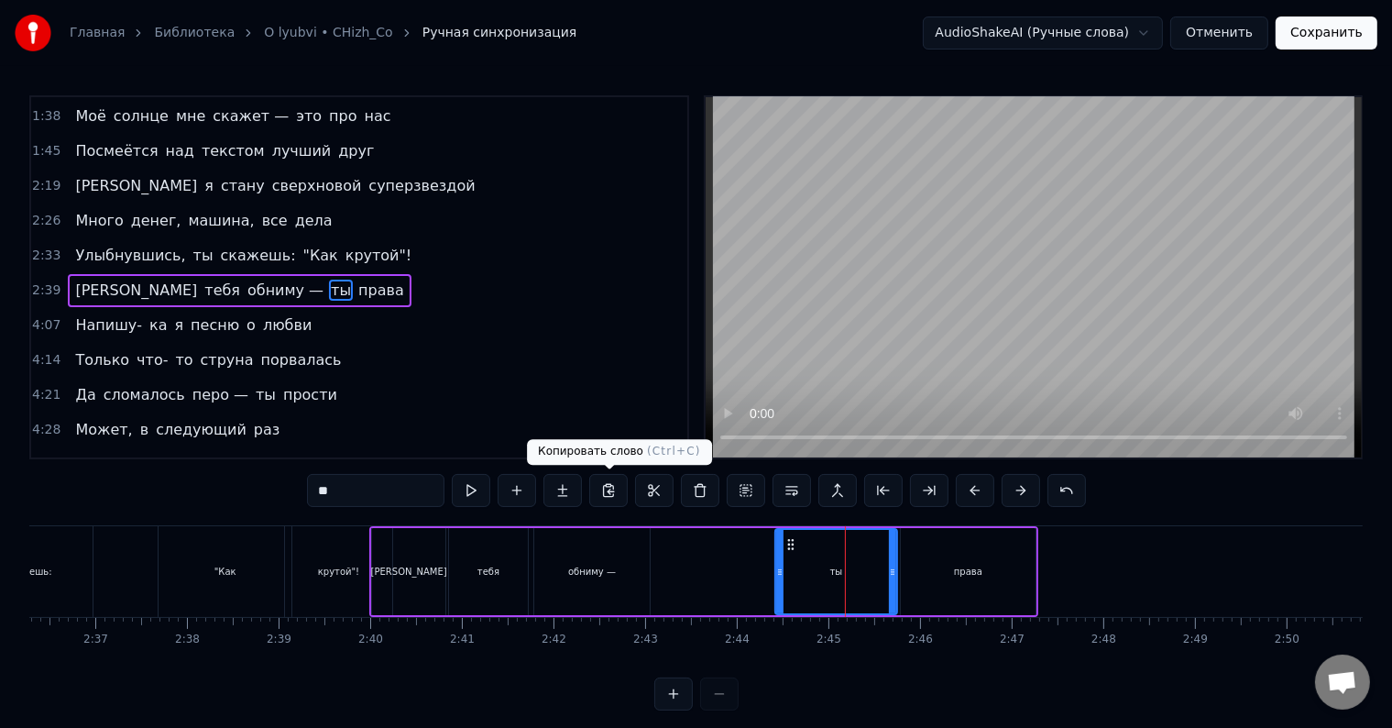
click at [466, 577] on div "тебя" at bounding box center [488, 571] width 79 height 87
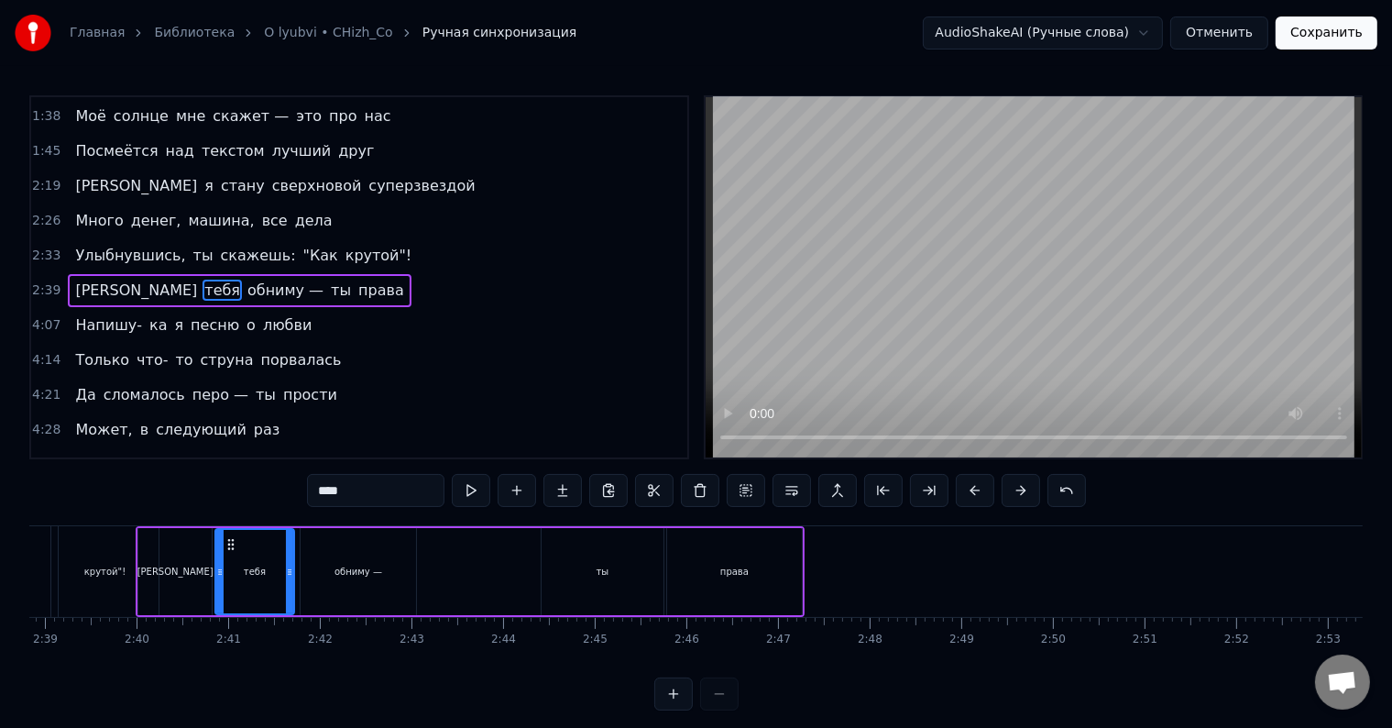
scroll to position [0, 14530]
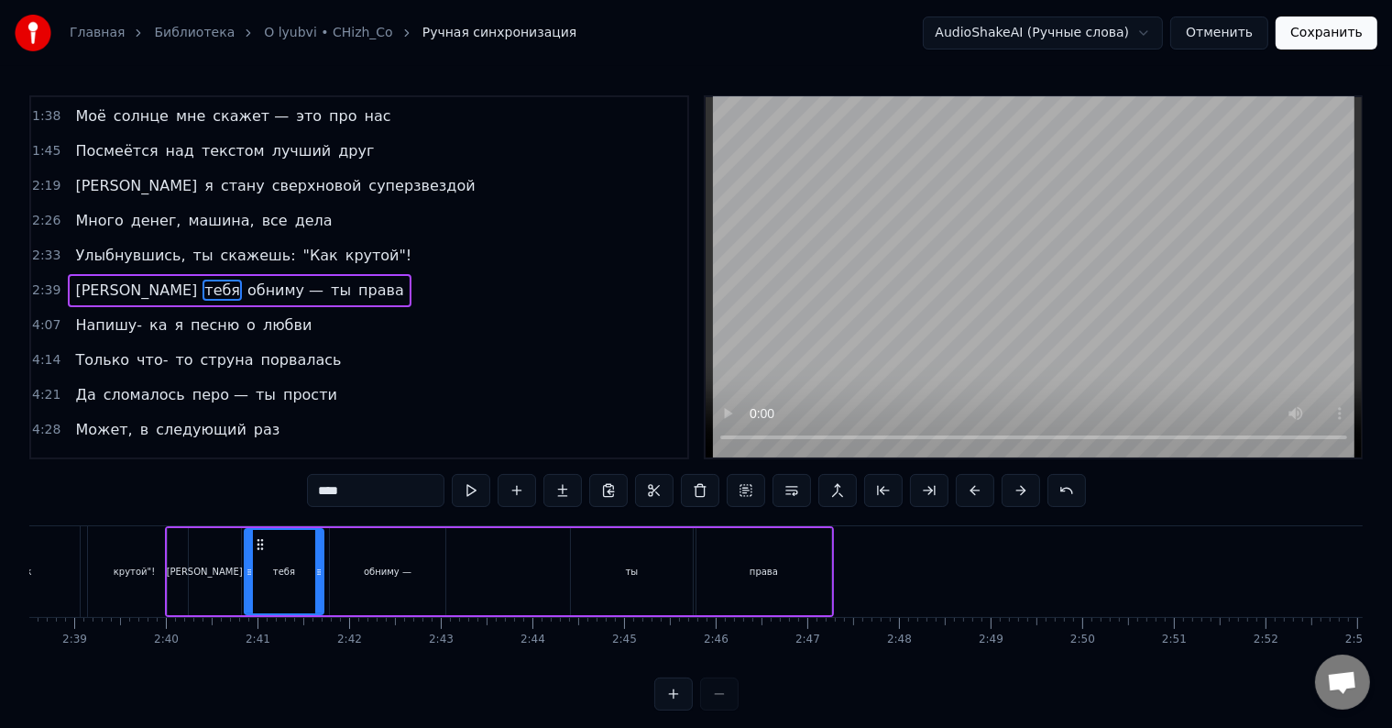
click at [47, 567] on div ""Как" at bounding box center [20, 571] width 133 height 91
type input "****"
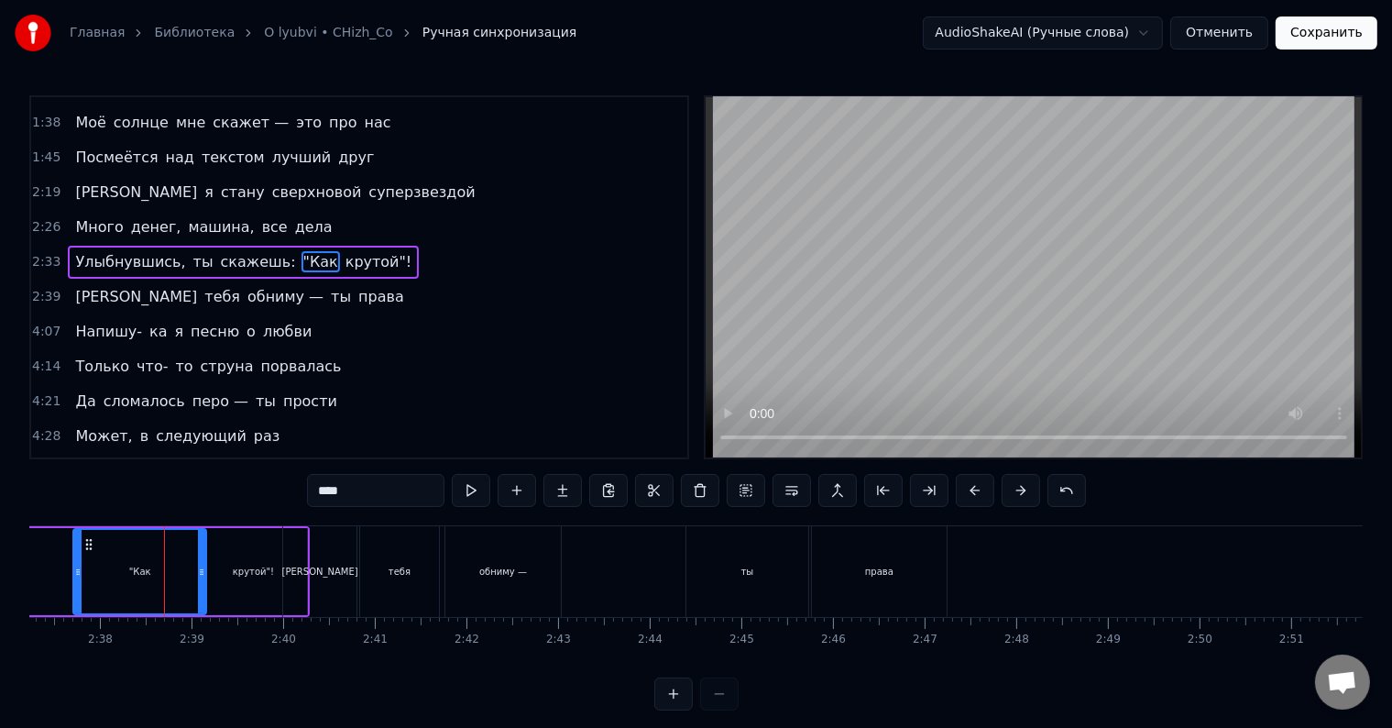
scroll to position [0, 14370]
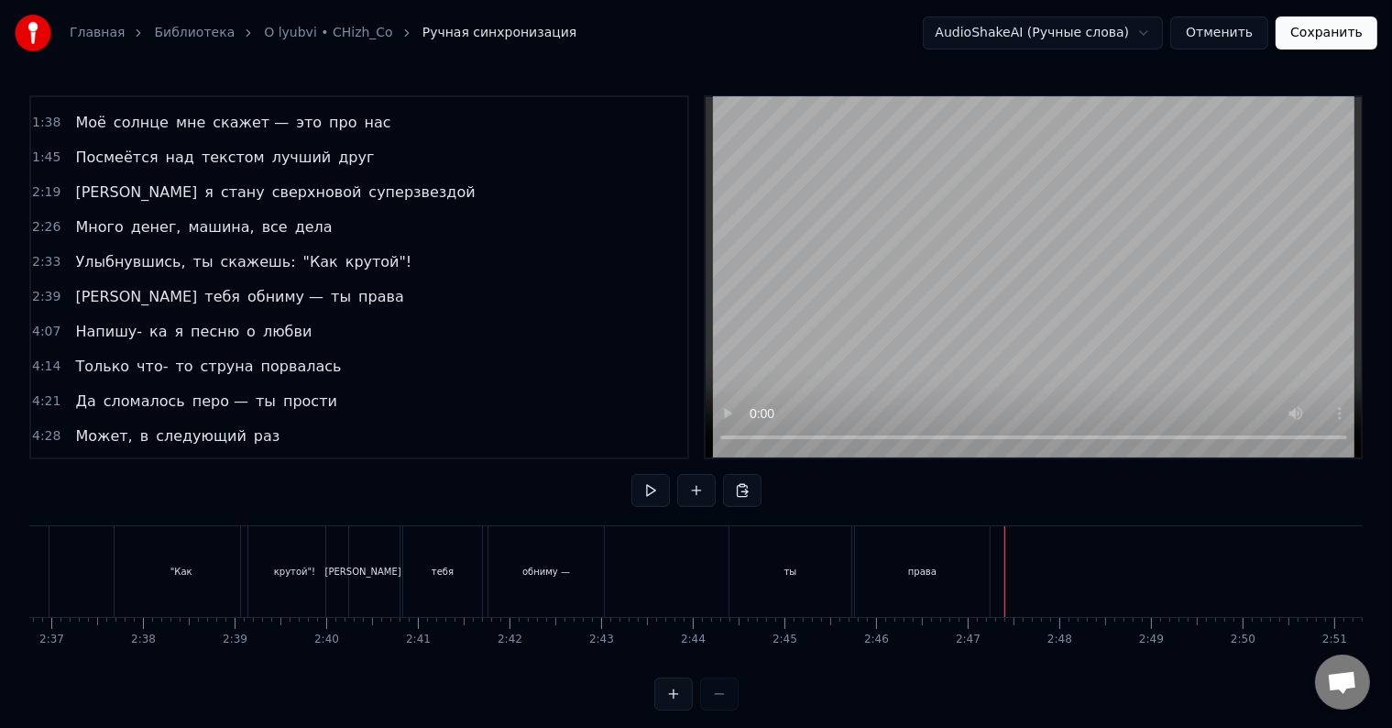
click at [866, 578] on div "права" at bounding box center [922, 571] width 135 height 91
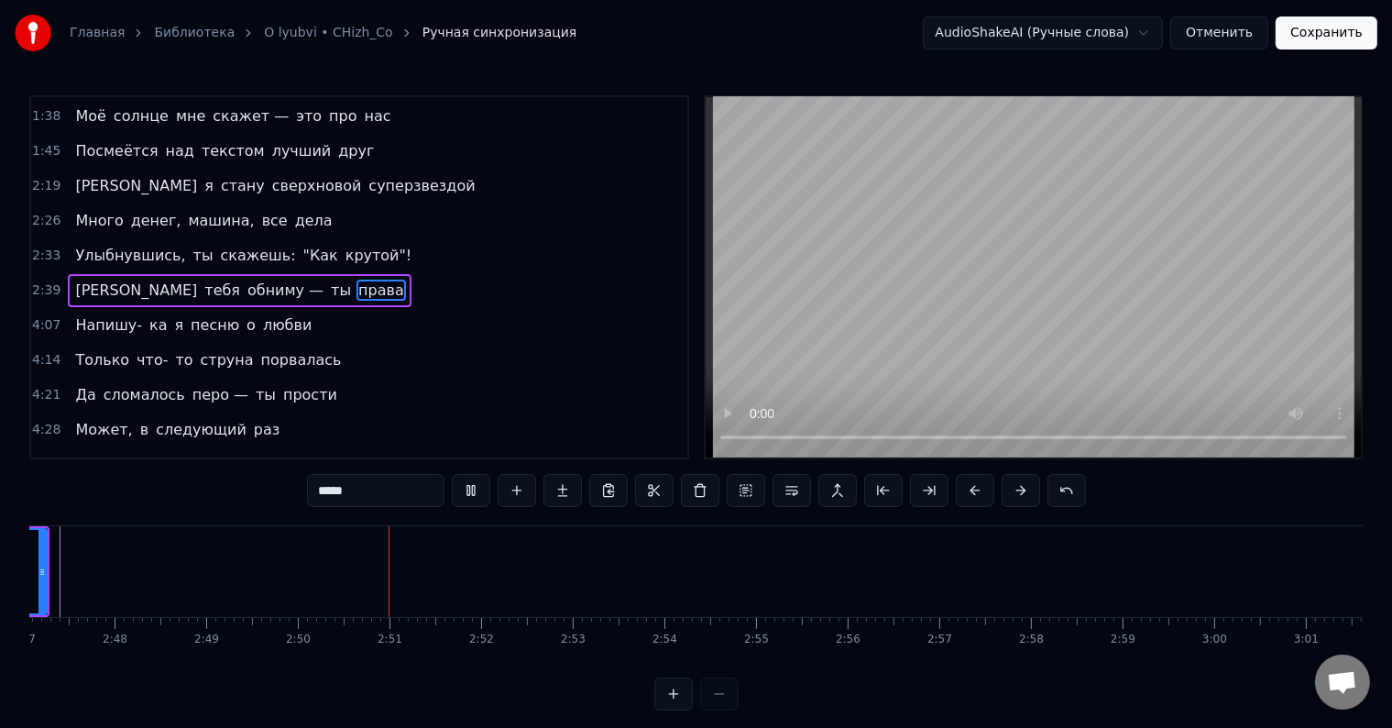
scroll to position [0, 15524]
click at [728, 706] on div at bounding box center [697, 693] width 84 height 33
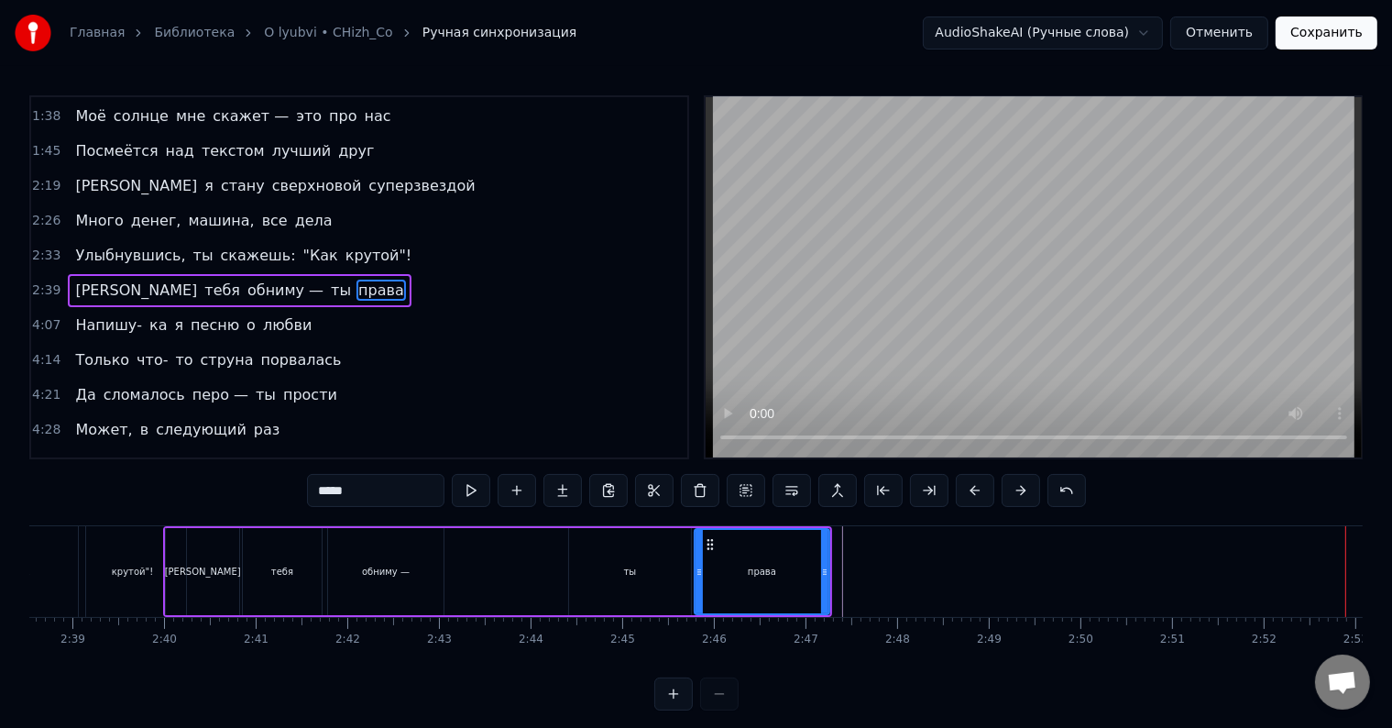
scroll to position [0, 14461]
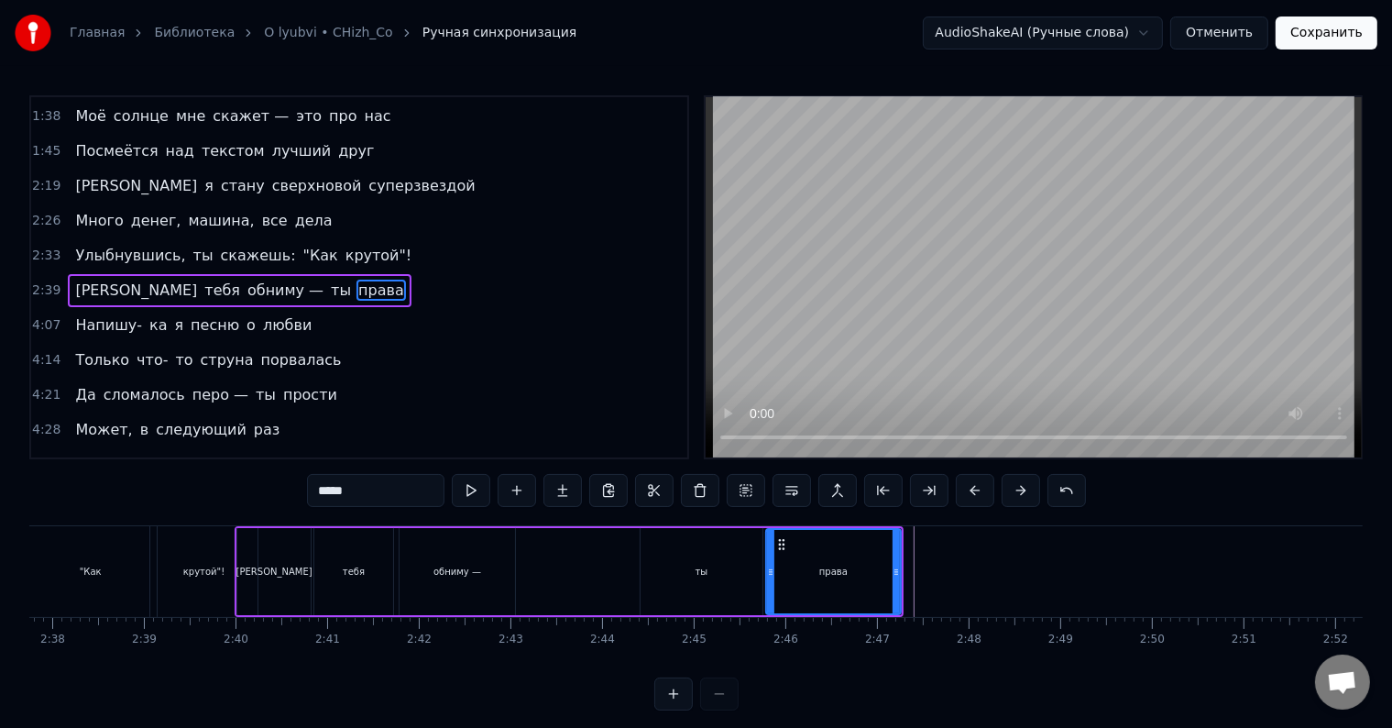
click at [99, 573] on div ""Как" at bounding box center [90, 571] width 133 height 91
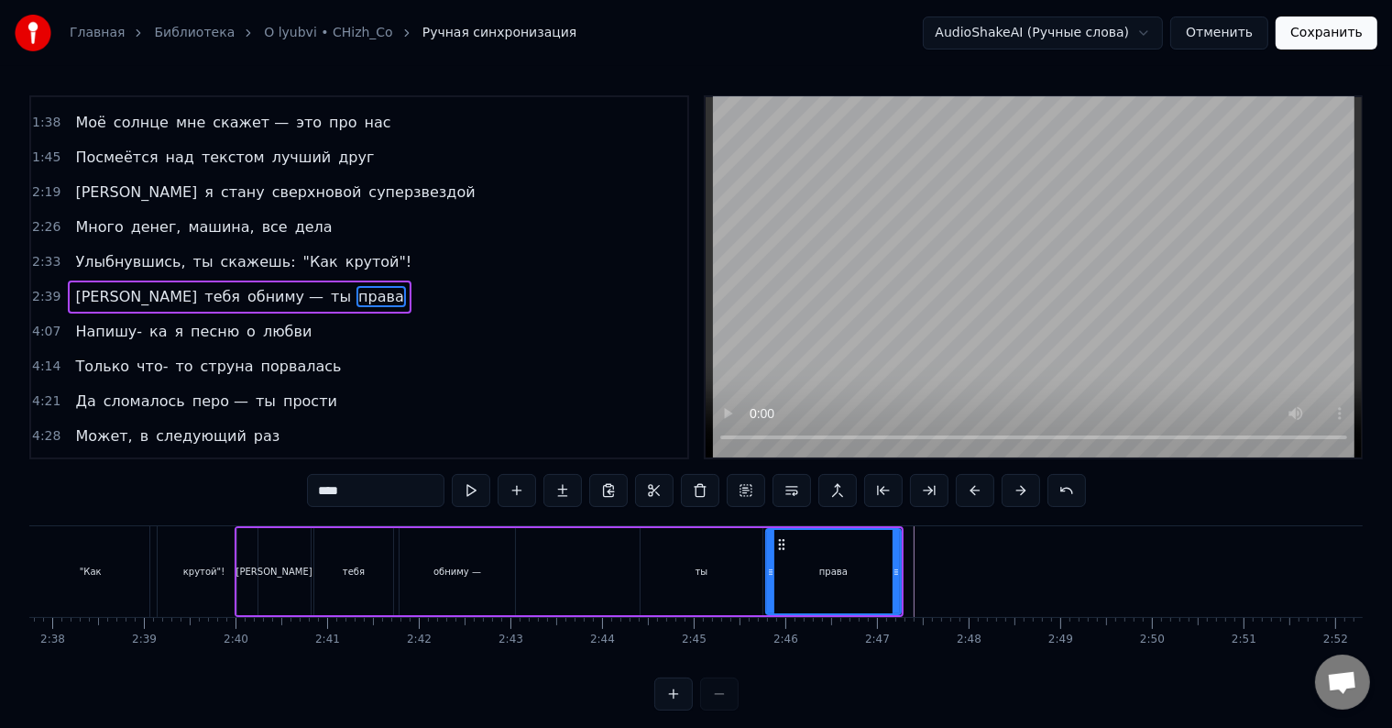
scroll to position [0, 14439]
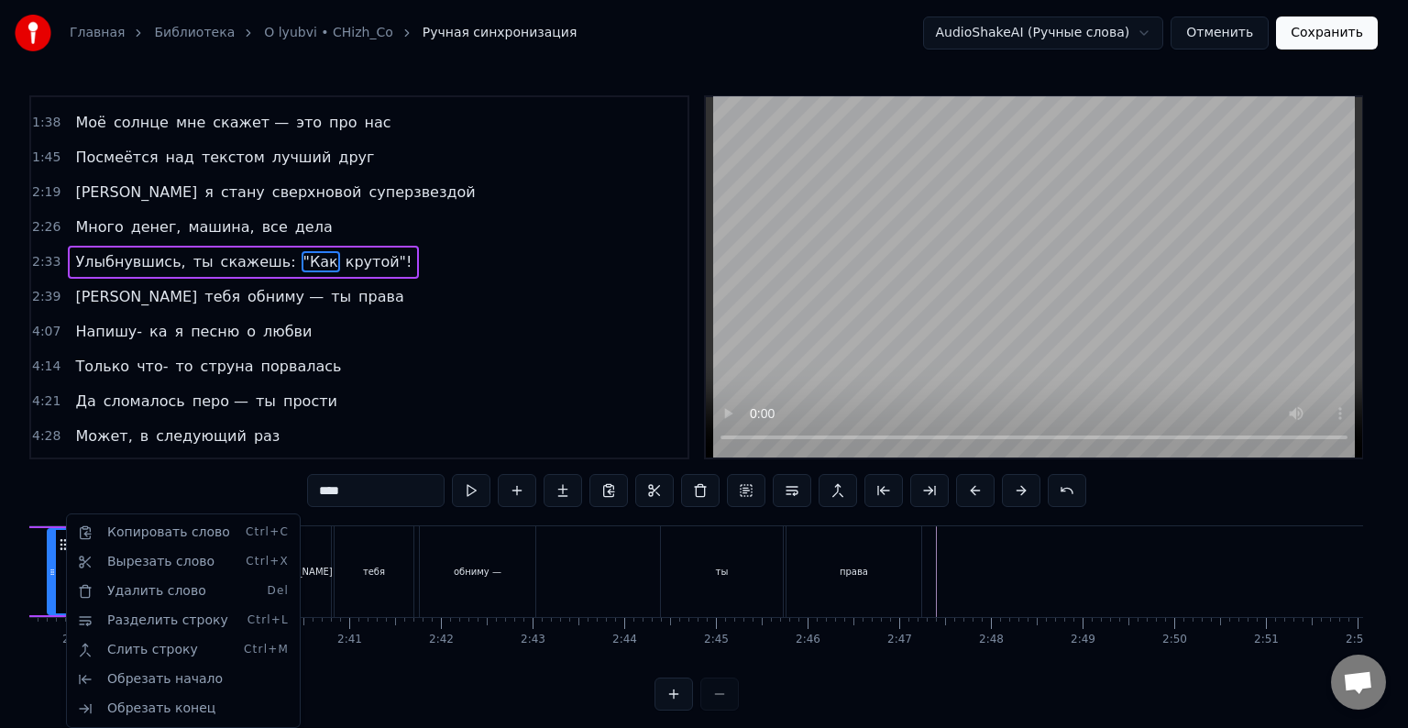
click at [332, 554] on html "Главная Библиотека O lyubvi • CHizh_Co Ручная синхронизация AudioShakeAI (Ручны…" at bounding box center [704, 370] width 1408 height 740
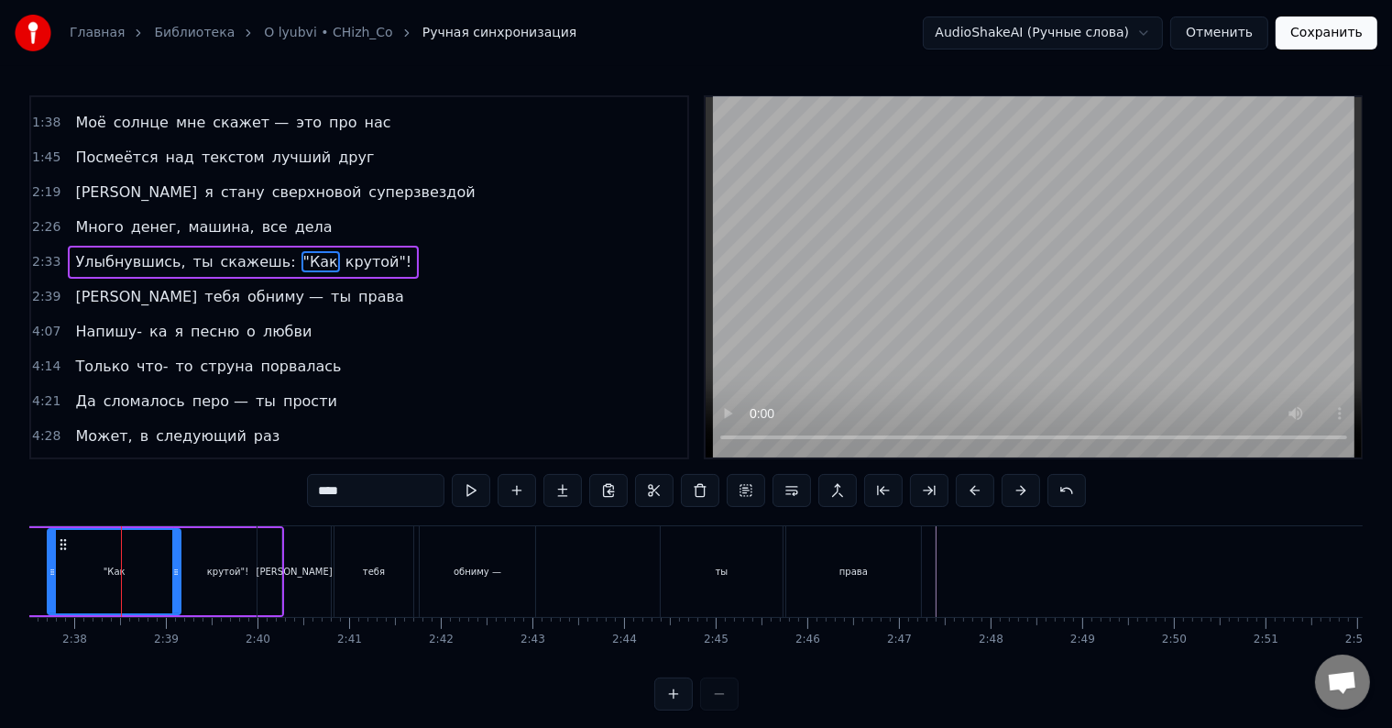
click at [71, 572] on div ""Как" at bounding box center [114, 571] width 131 height 83
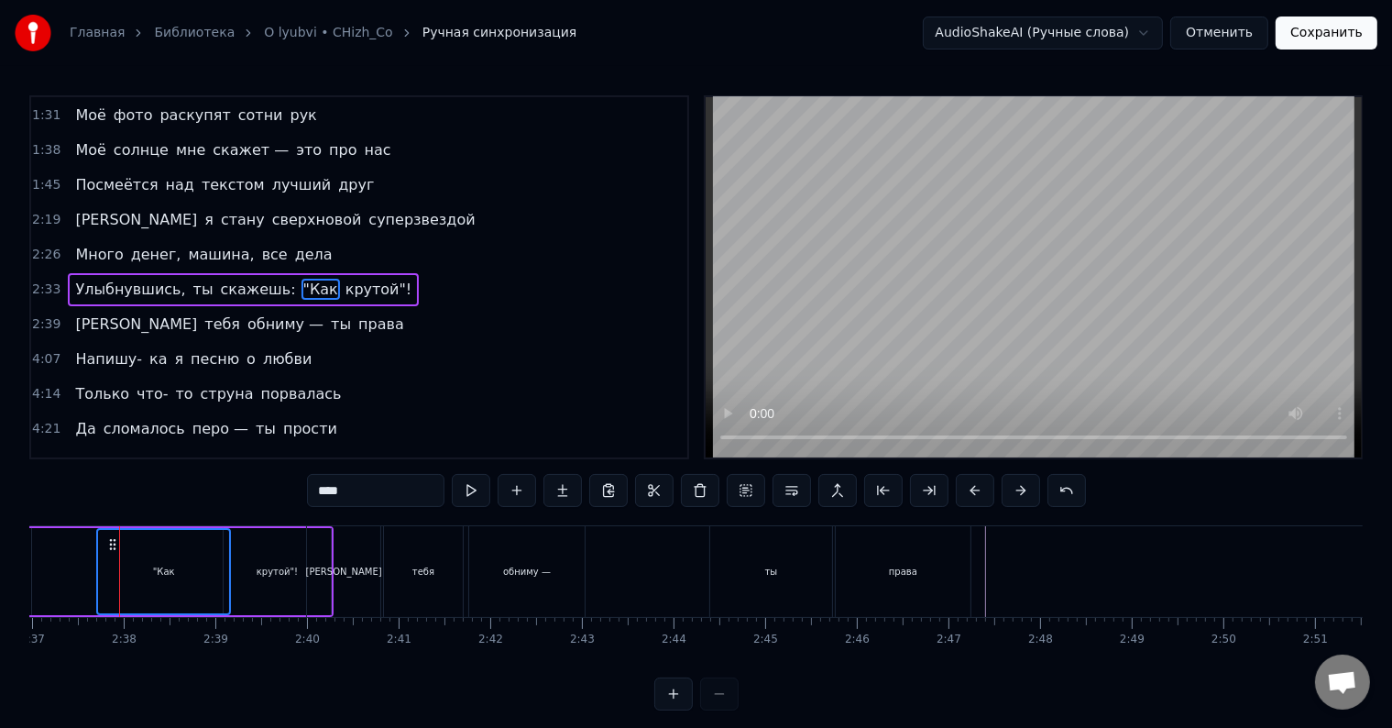
scroll to position [0, 14386]
click at [284, 571] on div "крутой"!" at bounding box center [279, 572] width 41 height 14
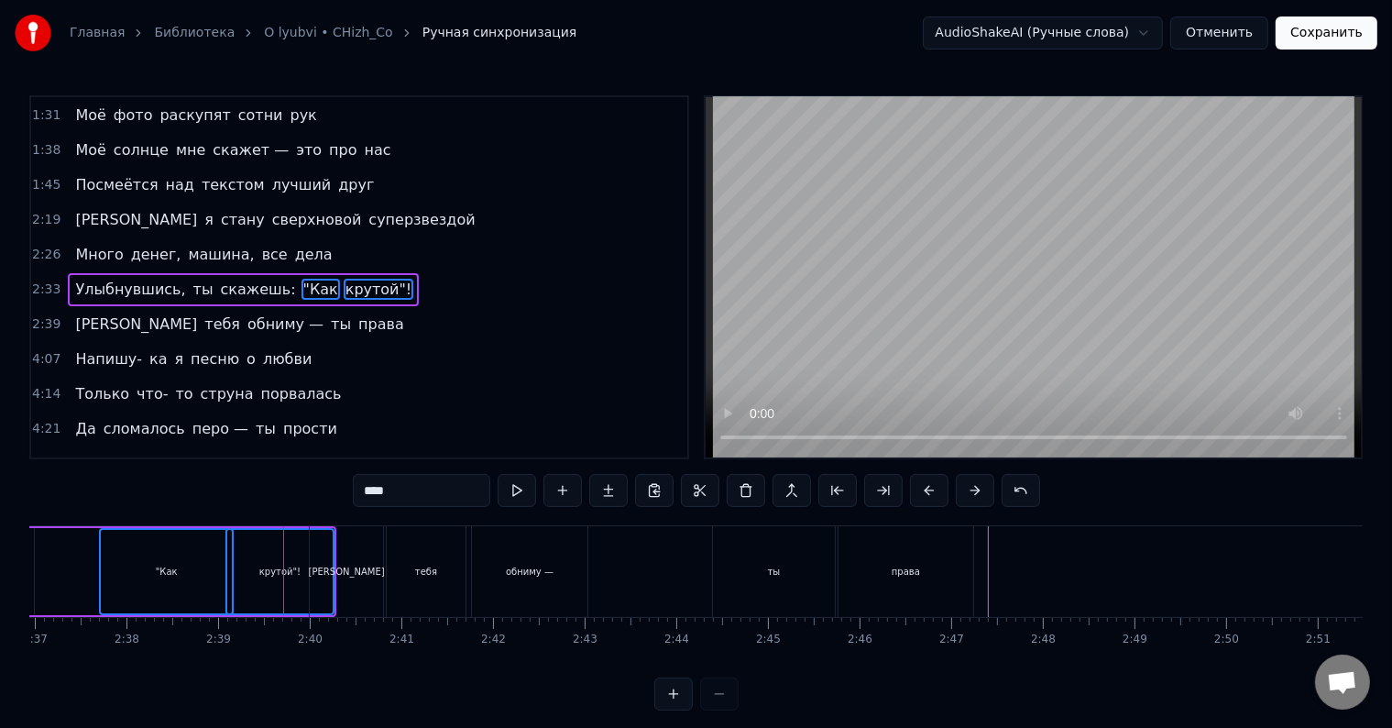
click at [353, 571] on div "[PERSON_NAME]" at bounding box center [346, 571] width 73 height 91
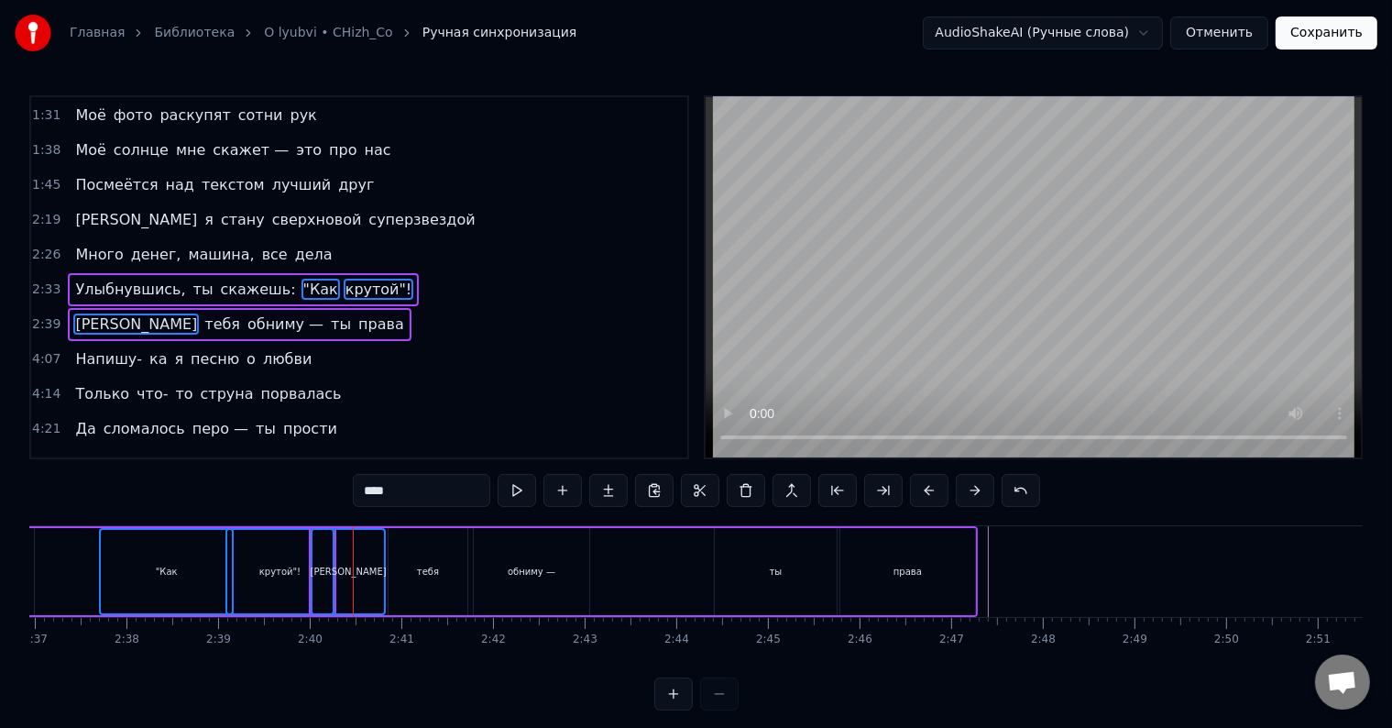
click at [424, 572] on div "тебя" at bounding box center [428, 572] width 22 height 14
click at [512, 572] on div "обниму —" at bounding box center [532, 572] width 48 height 14
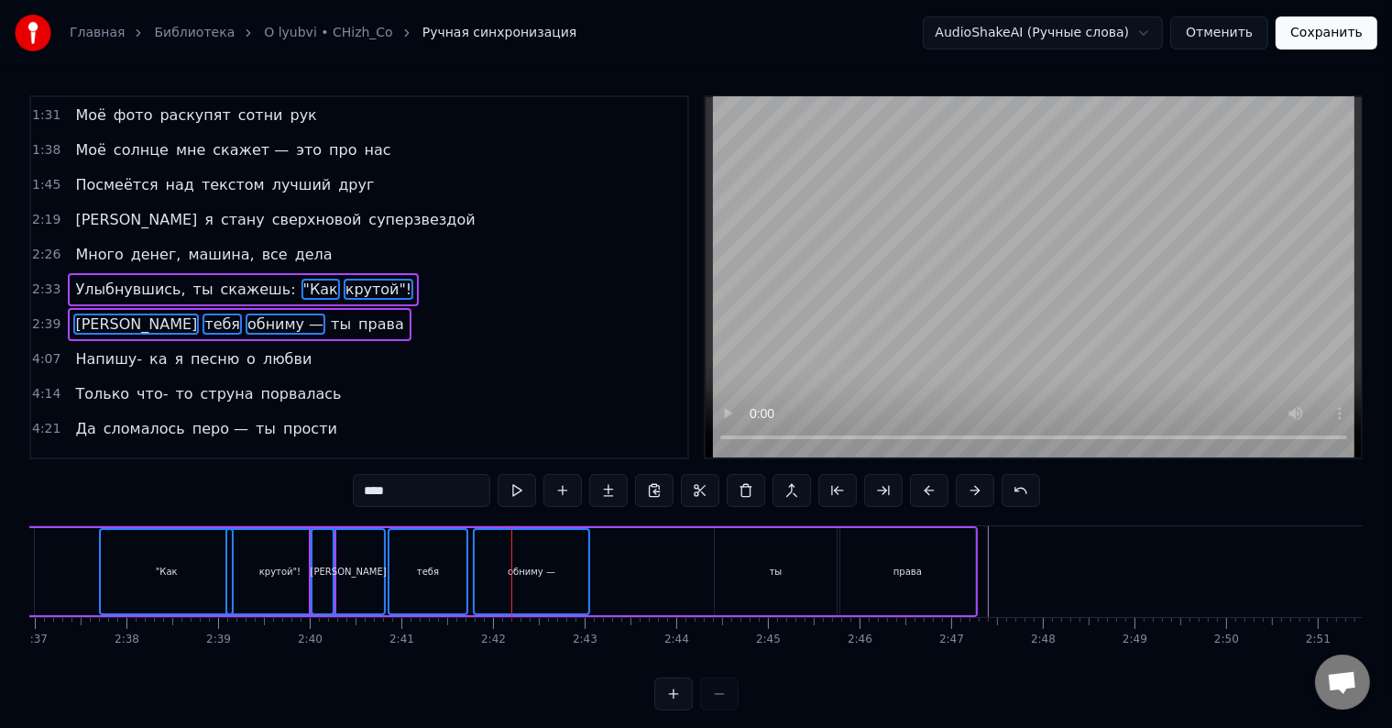
click at [361, 576] on div "[PERSON_NAME]" at bounding box center [349, 571] width 72 height 83
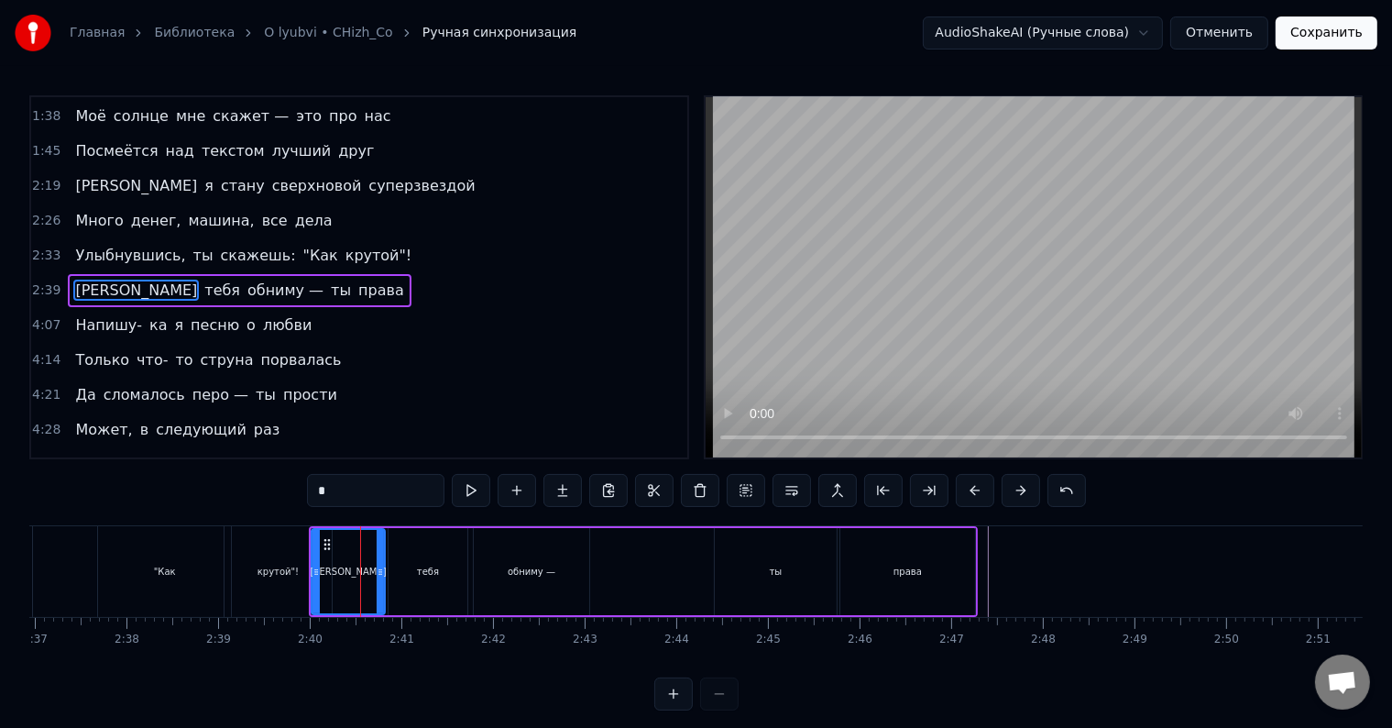
click at [140, 565] on div ""Как" at bounding box center [164, 571] width 133 height 91
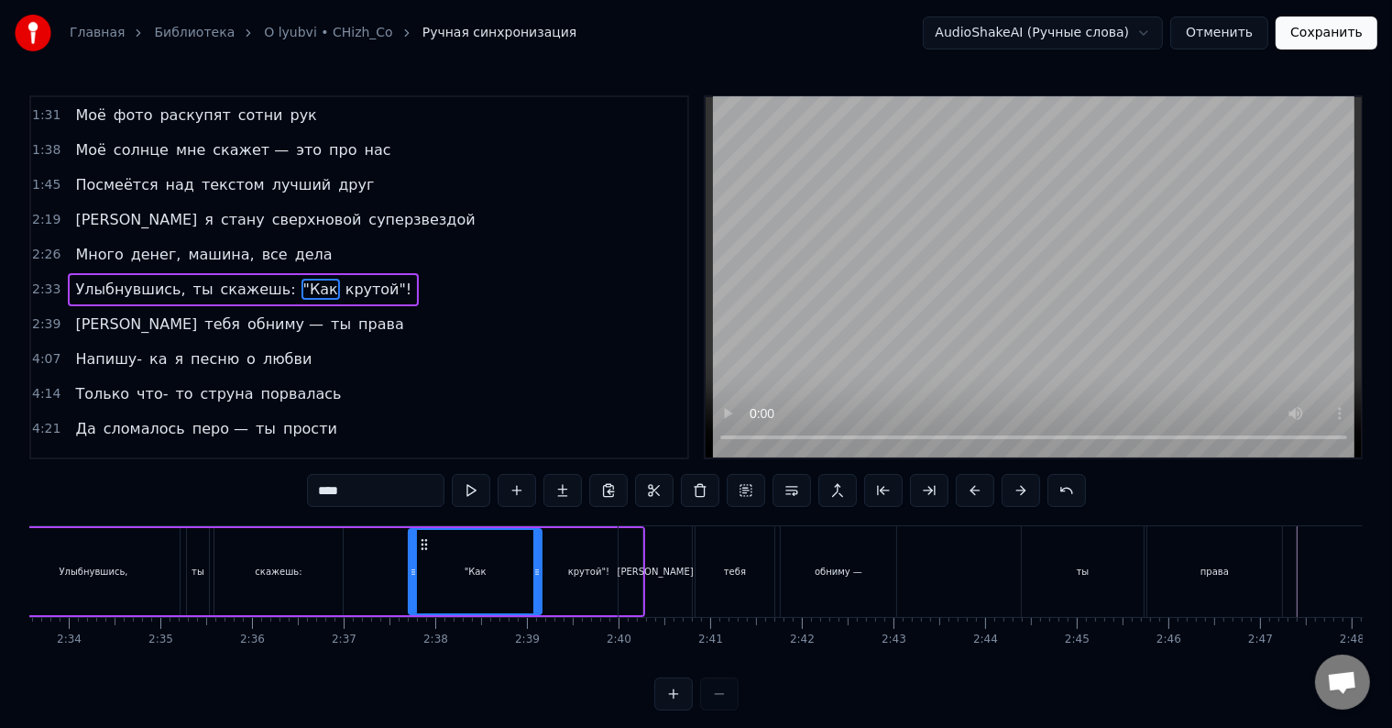
scroll to position [0, 14093]
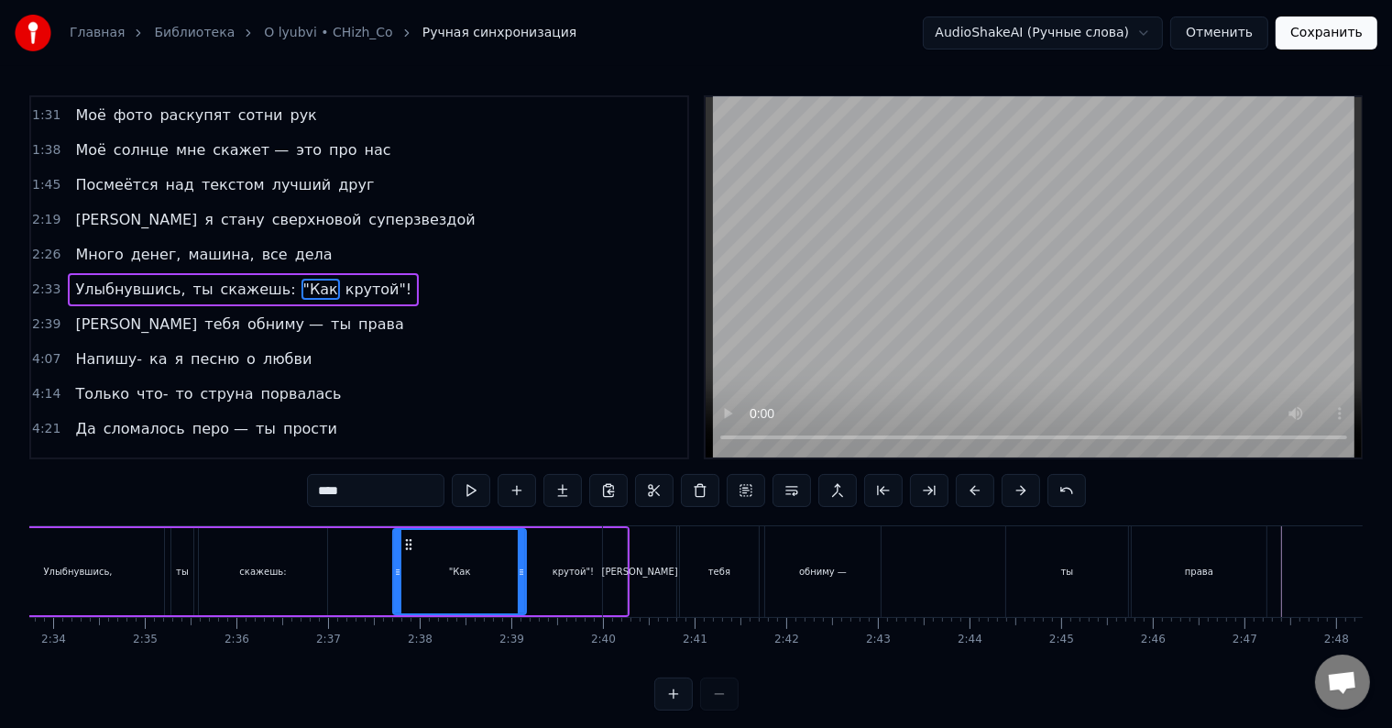
click at [432, 561] on div ""Как" at bounding box center [459, 571] width 131 height 83
click at [642, 572] on div "[PERSON_NAME]" at bounding box center [639, 571] width 73 height 91
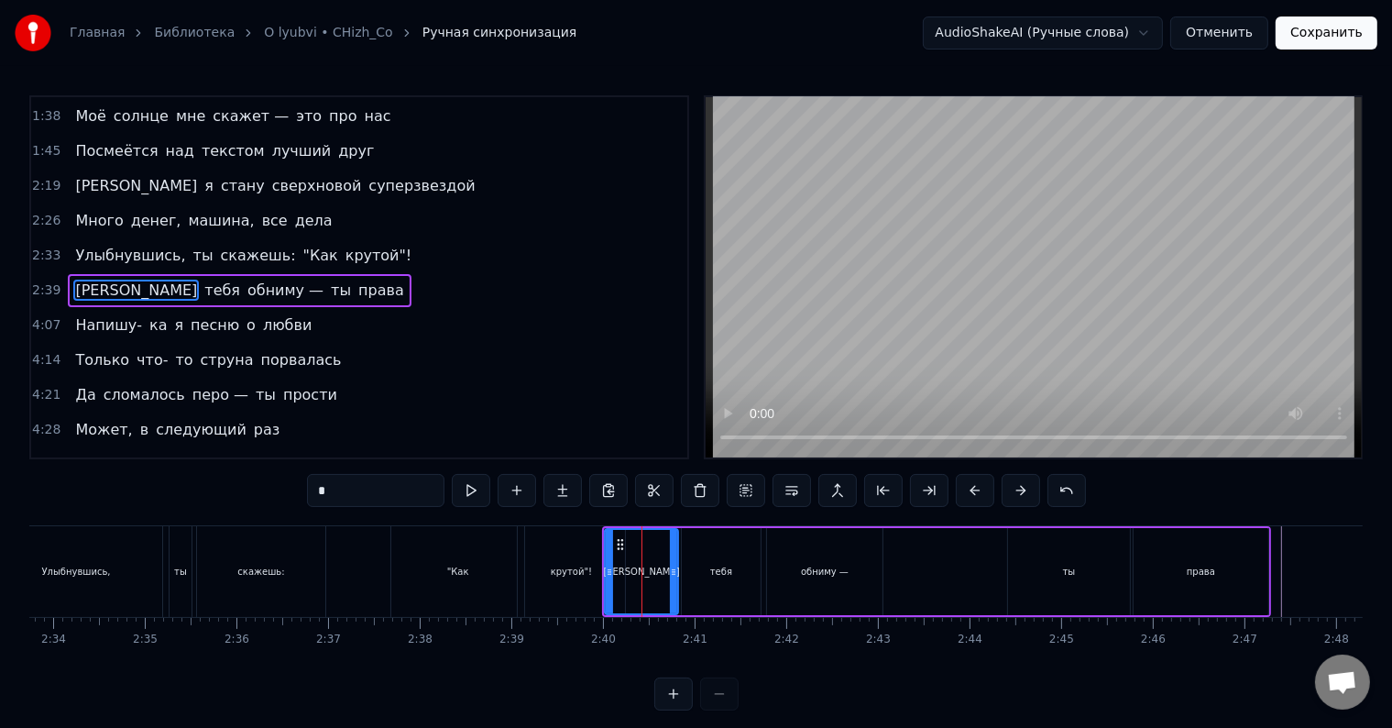
click at [504, 583] on div ""Как" at bounding box center [457, 571] width 133 height 91
type input "****"
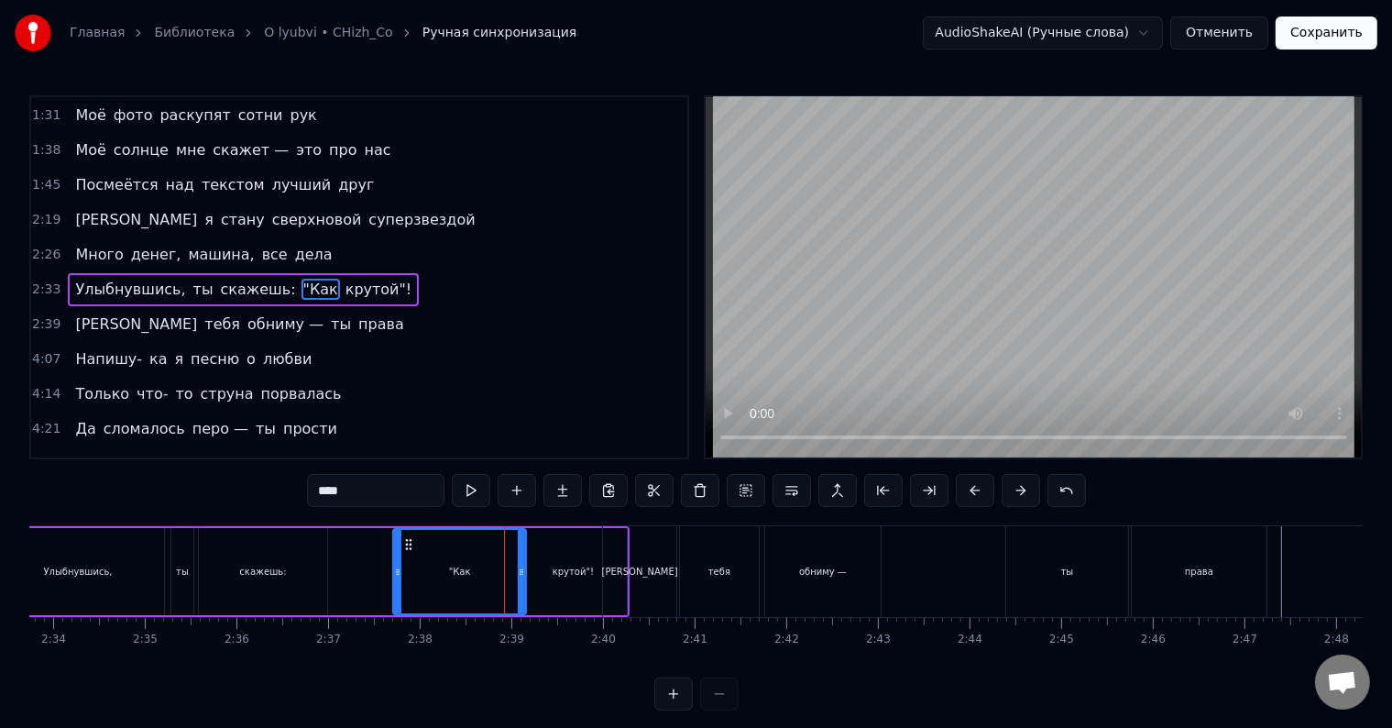
click at [474, 588] on div ""Как" at bounding box center [459, 571] width 131 height 83
click at [550, 580] on div "крутой"!" at bounding box center [573, 571] width 106 height 87
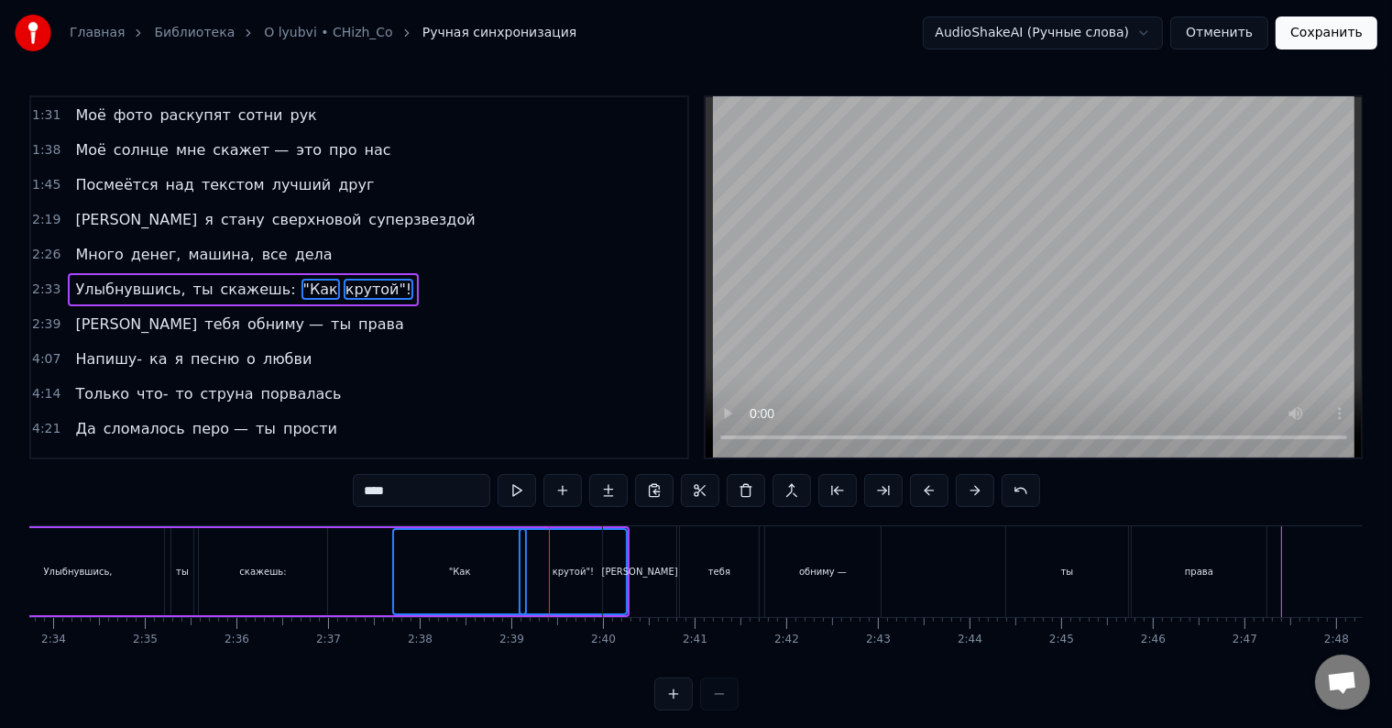
click at [664, 569] on div "[PERSON_NAME]" at bounding box center [639, 571] width 73 height 91
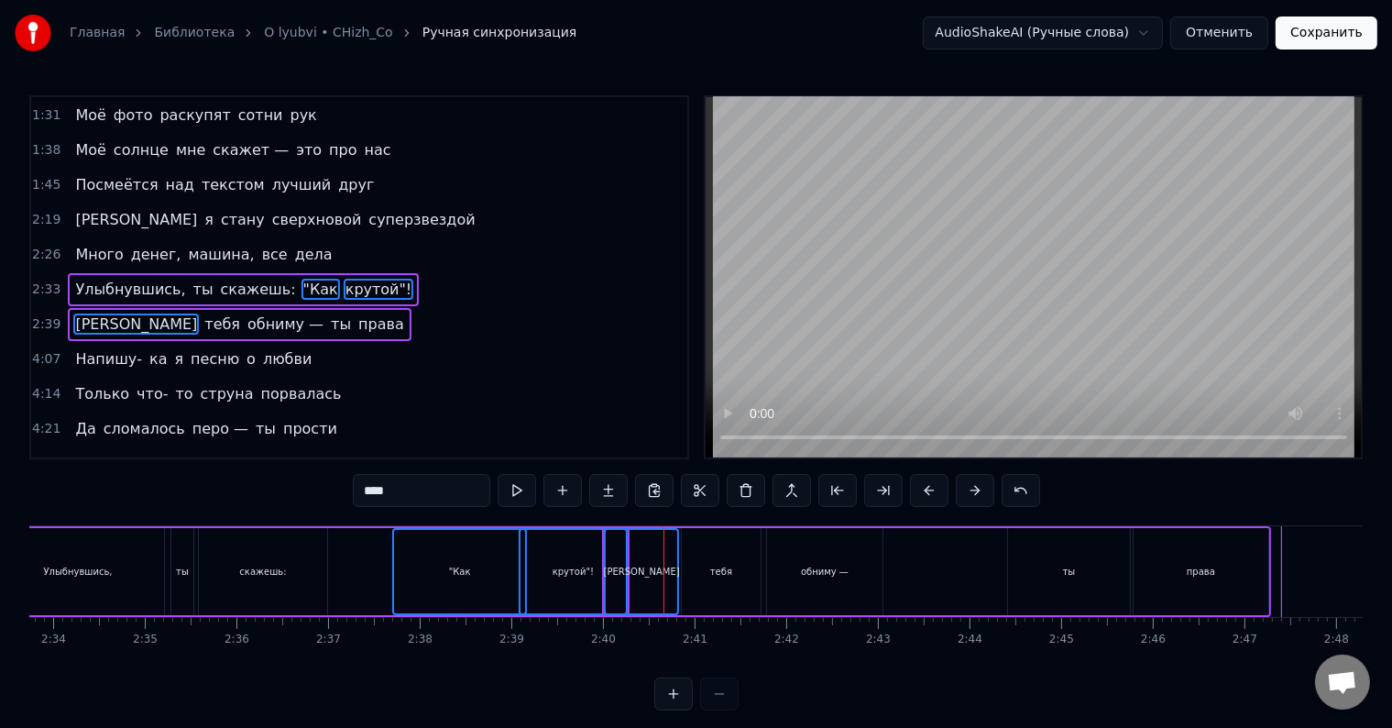
click at [722, 570] on div "тебя" at bounding box center [721, 572] width 22 height 14
click at [706, 584] on div "тебя" at bounding box center [721, 571] width 77 height 83
click at [658, 601] on div "[PERSON_NAME]" at bounding box center [642, 571] width 72 height 83
click at [1056, 587] on div "ты" at bounding box center [1069, 571] width 122 height 87
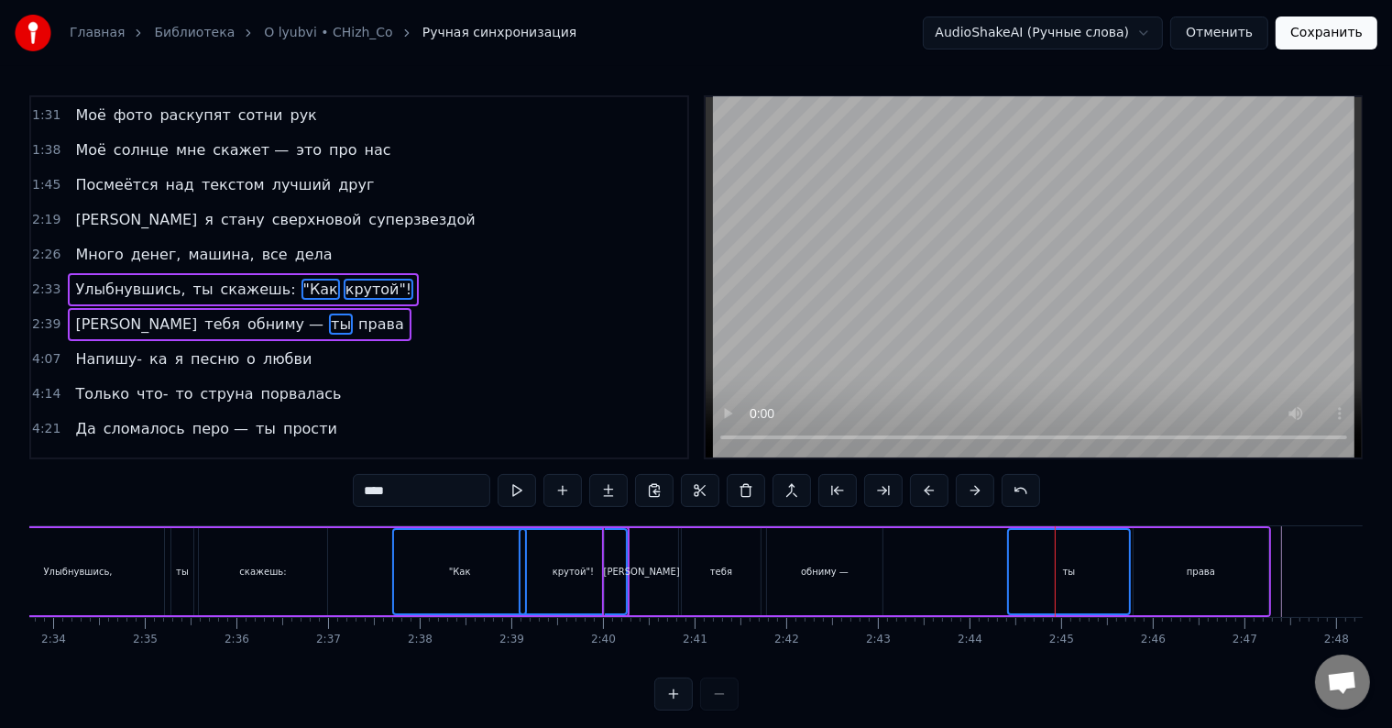
click at [1177, 594] on div "права" at bounding box center [1201, 571] width 135 height 87
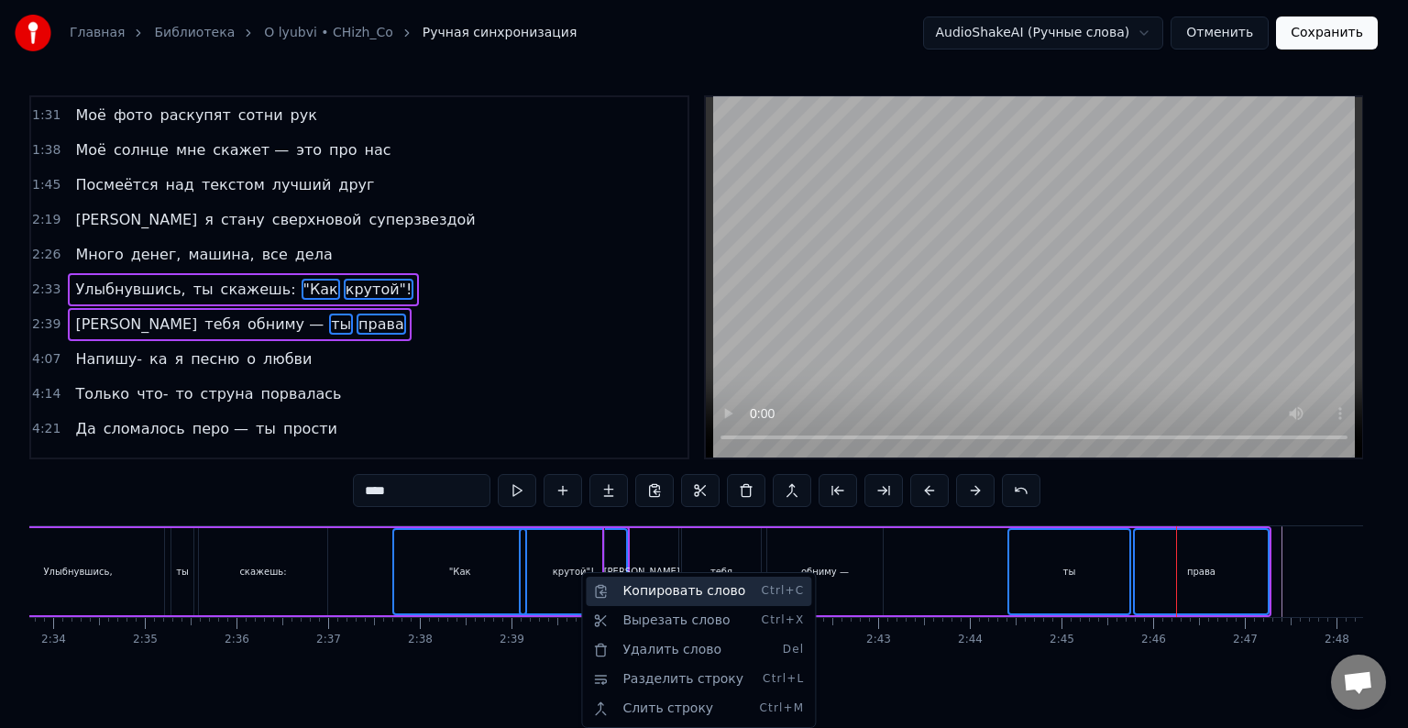
click at [641, 592] on div "Копировать слово Ctrl+C" at bounding box center [699, 591] width 226 height 29
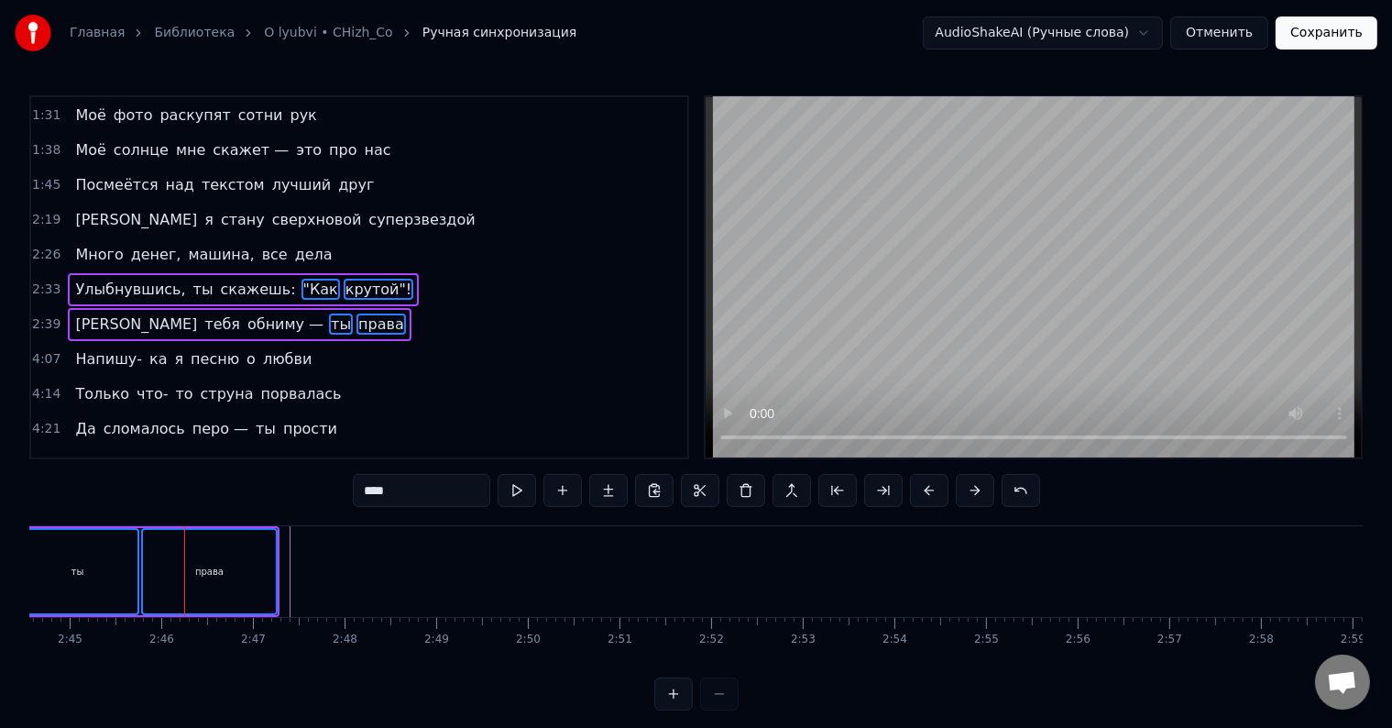
scroll to position [0, 15303]
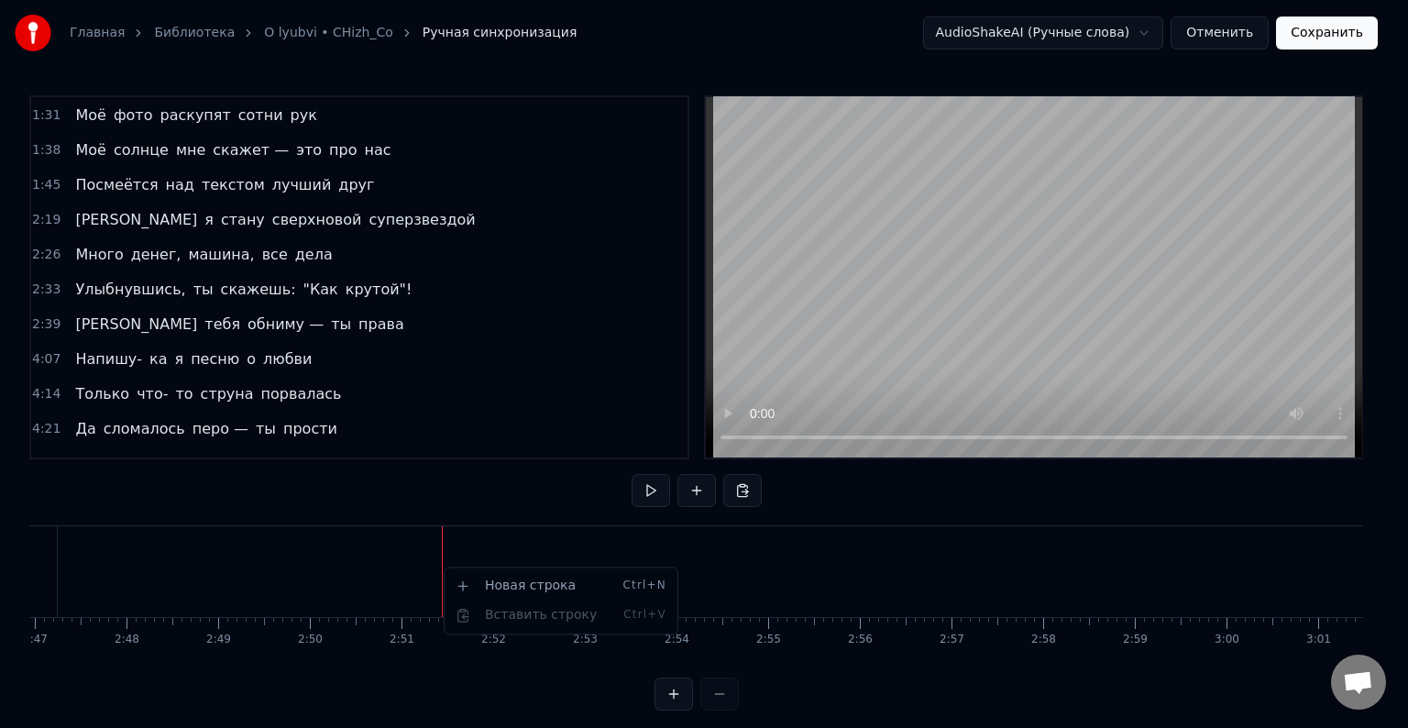
click at [438, 550] on html "Главная Библиотека O lyubvi • CHizh_Co Ручная синхронизация AudioShakeAI (Ручны…" at bounding box center [704, 370] width 1408 height 740
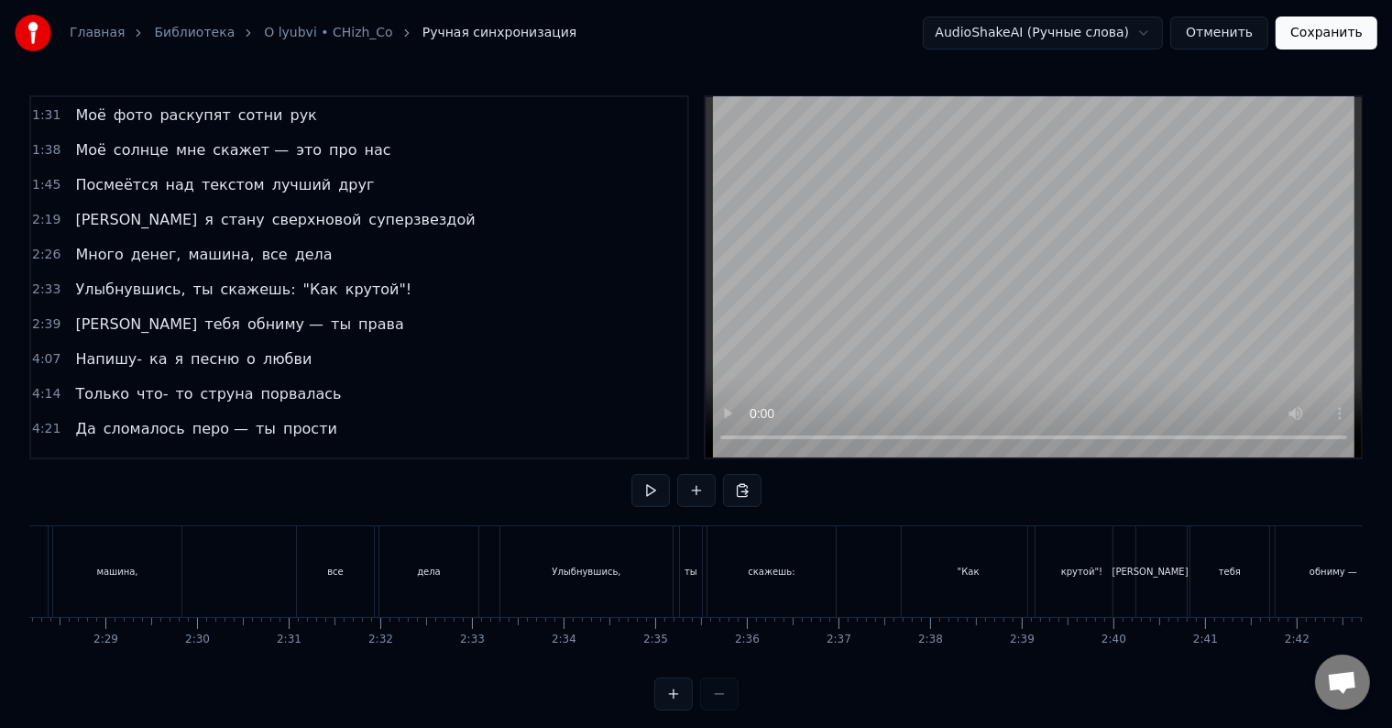
scroll to position [0, 13596]
click at [173, 383] on span "то" at bounding box center [183, 393] width 21 height 21
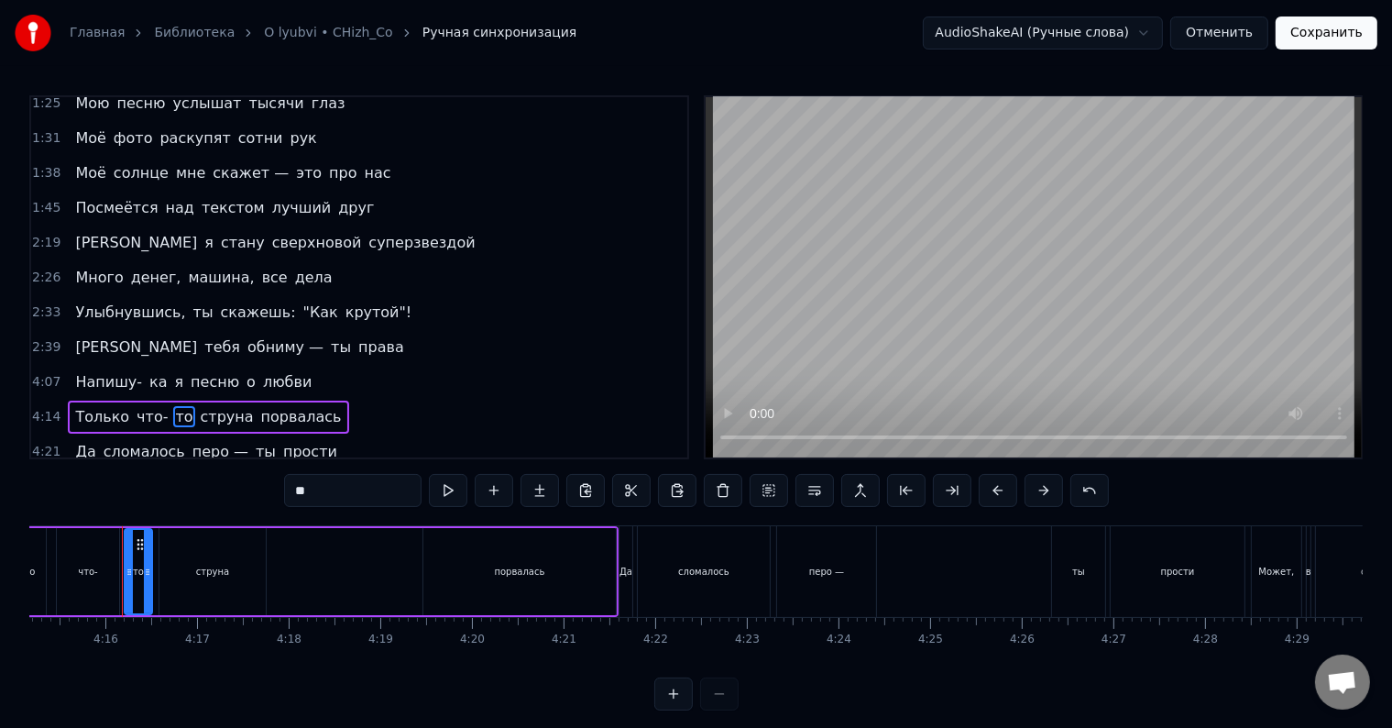
scroll to position [121, 0]
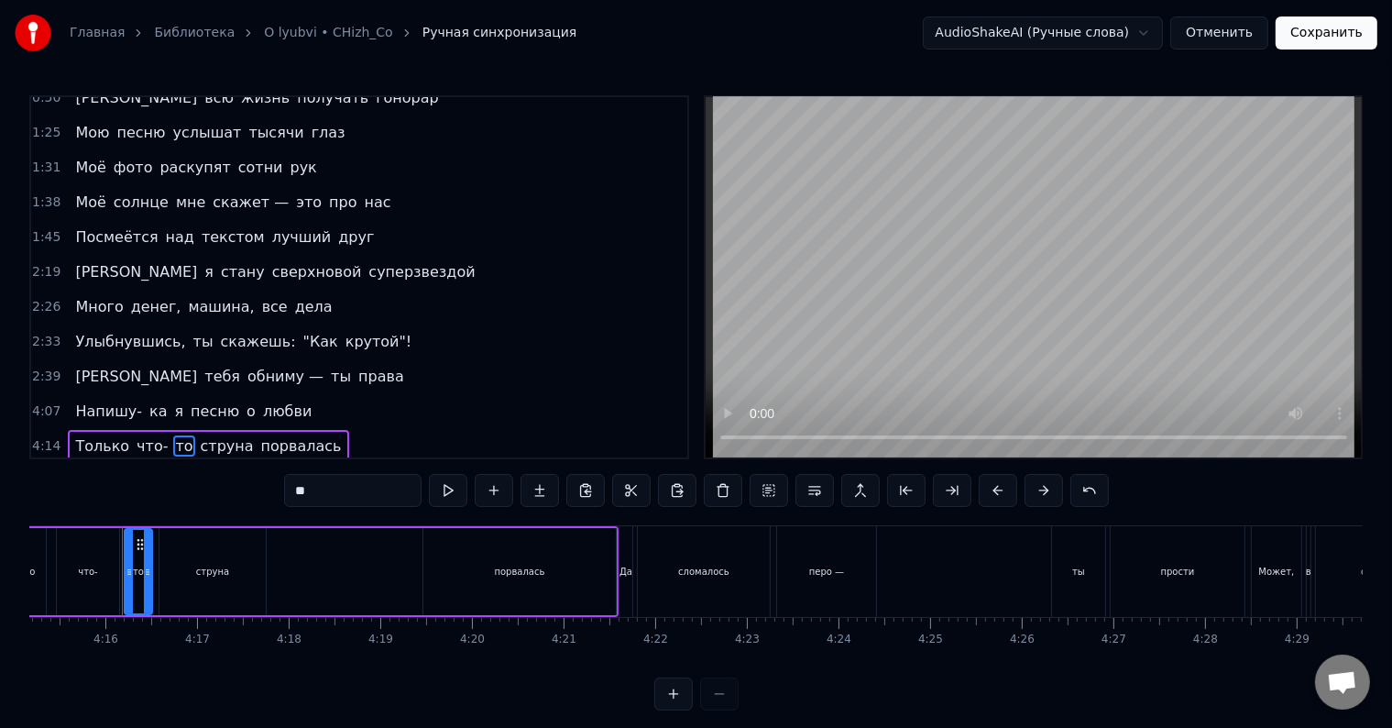
click at [219, 331] on span "скажешь:" at bounding box center [258, 341] width 79 height 21
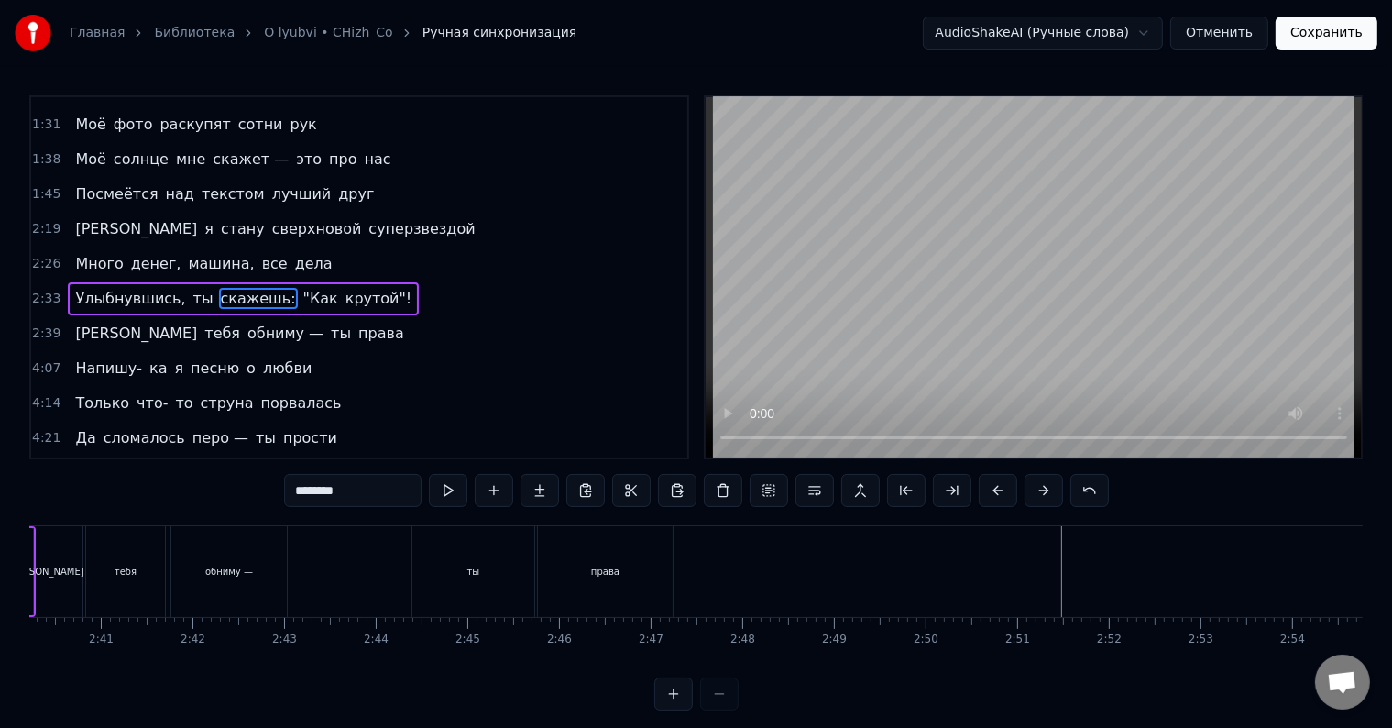
scroll to position [0, 14168]
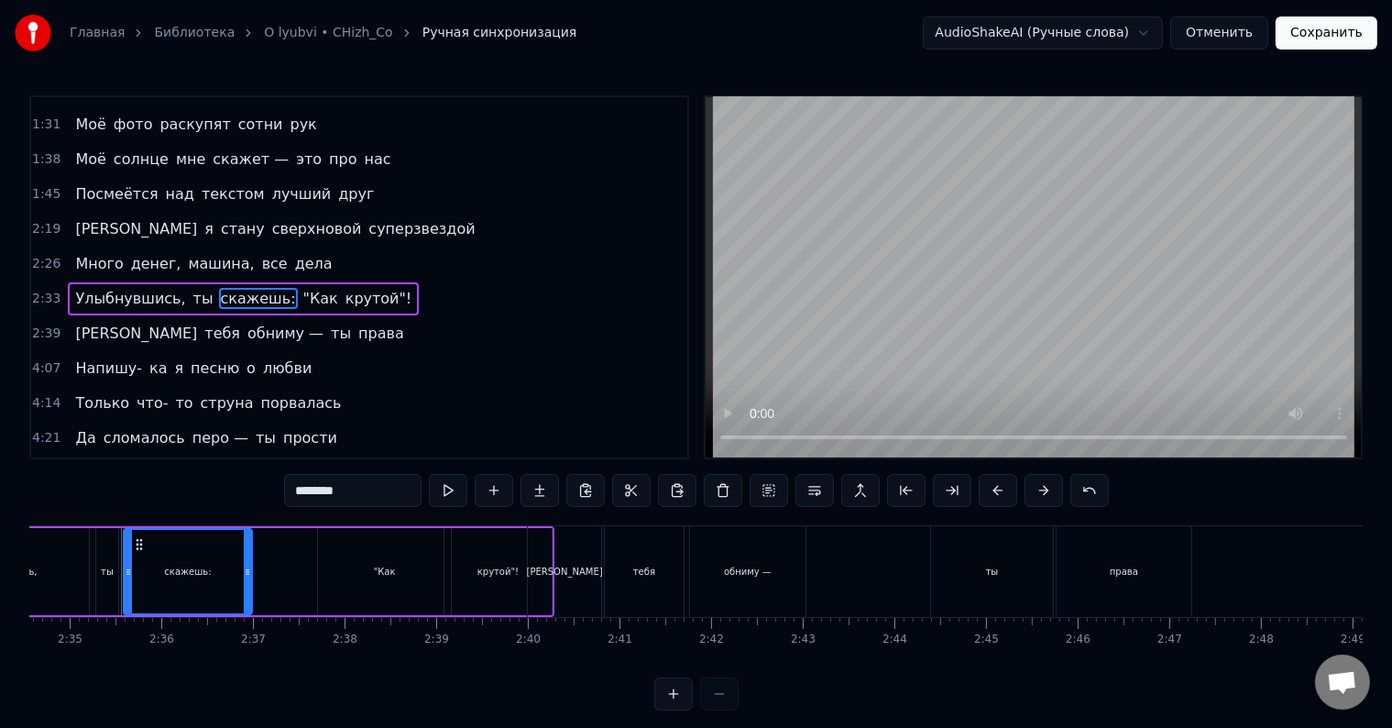
click at [302, 292] on span ""Как" at bounding box center [321, 298] width 39 height 21
type input "****"
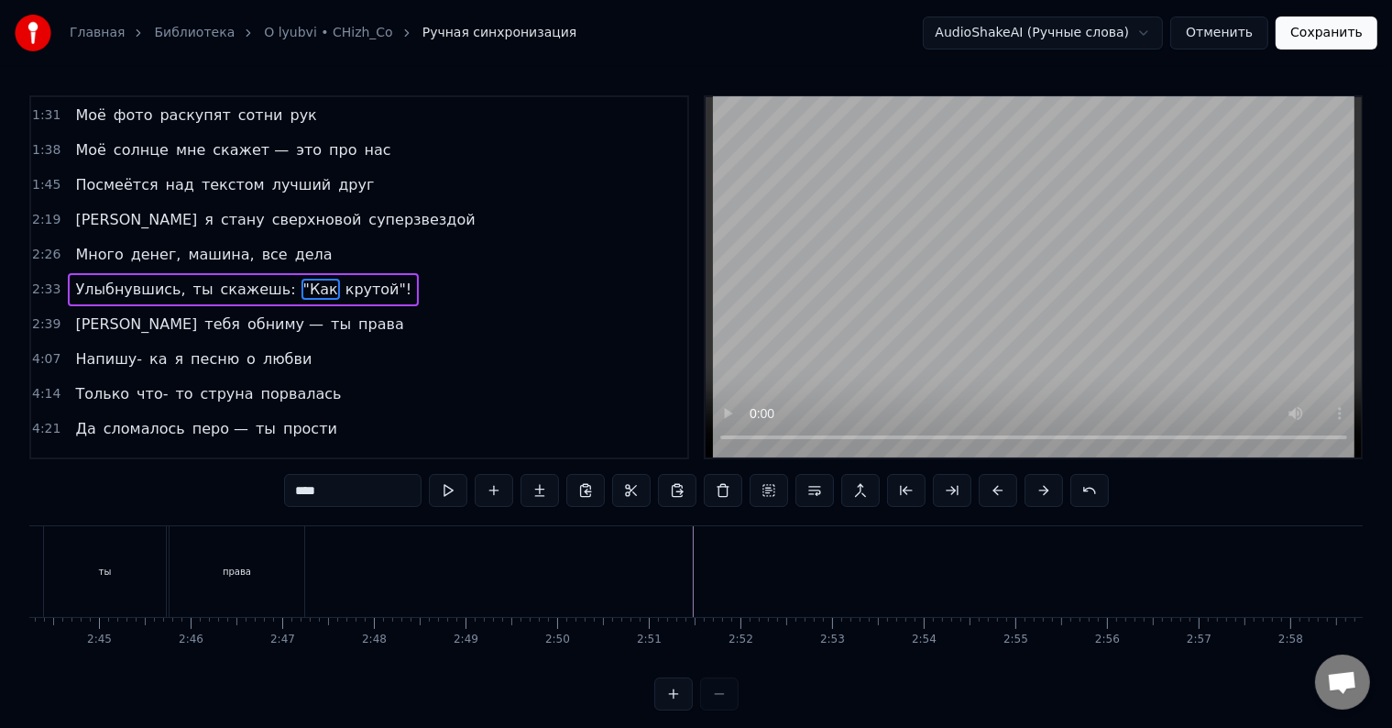
scroll to position [0, 15100]
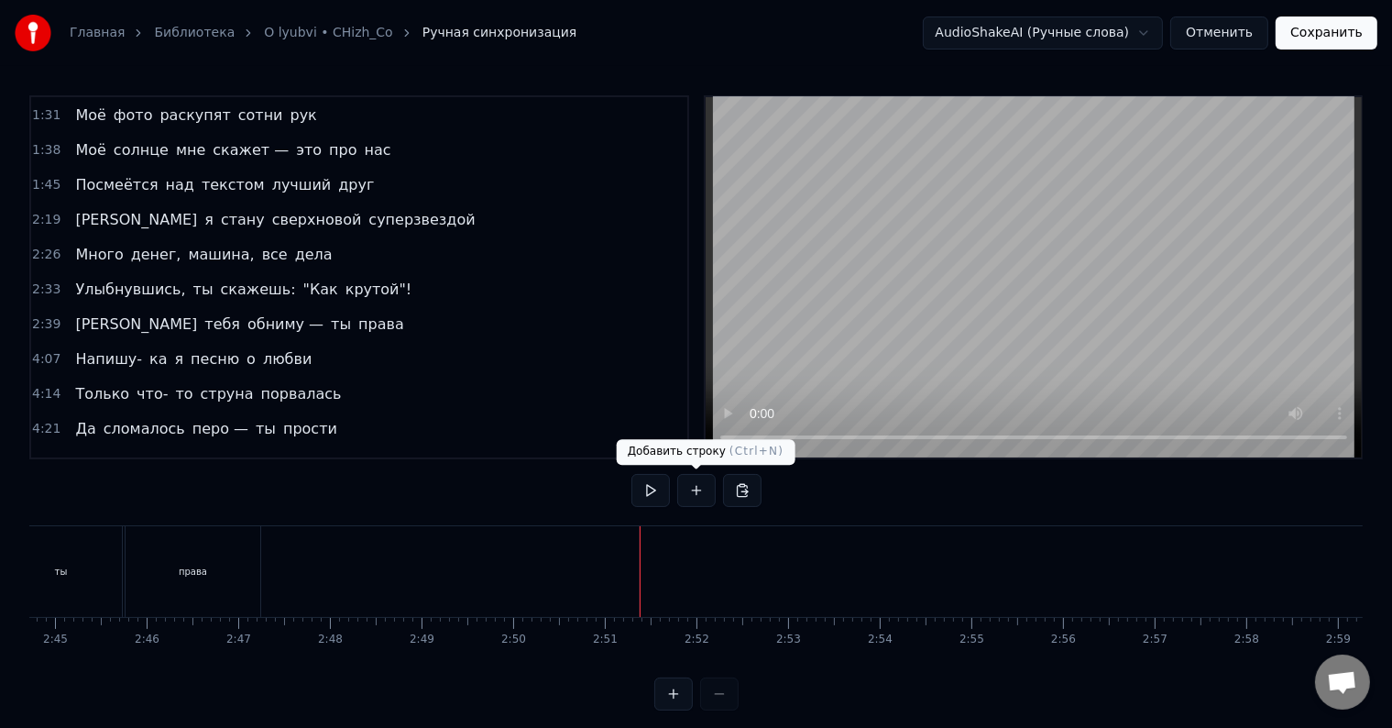
click at [689, 491] on button at bounding box center [696, 490] width 39 height 33
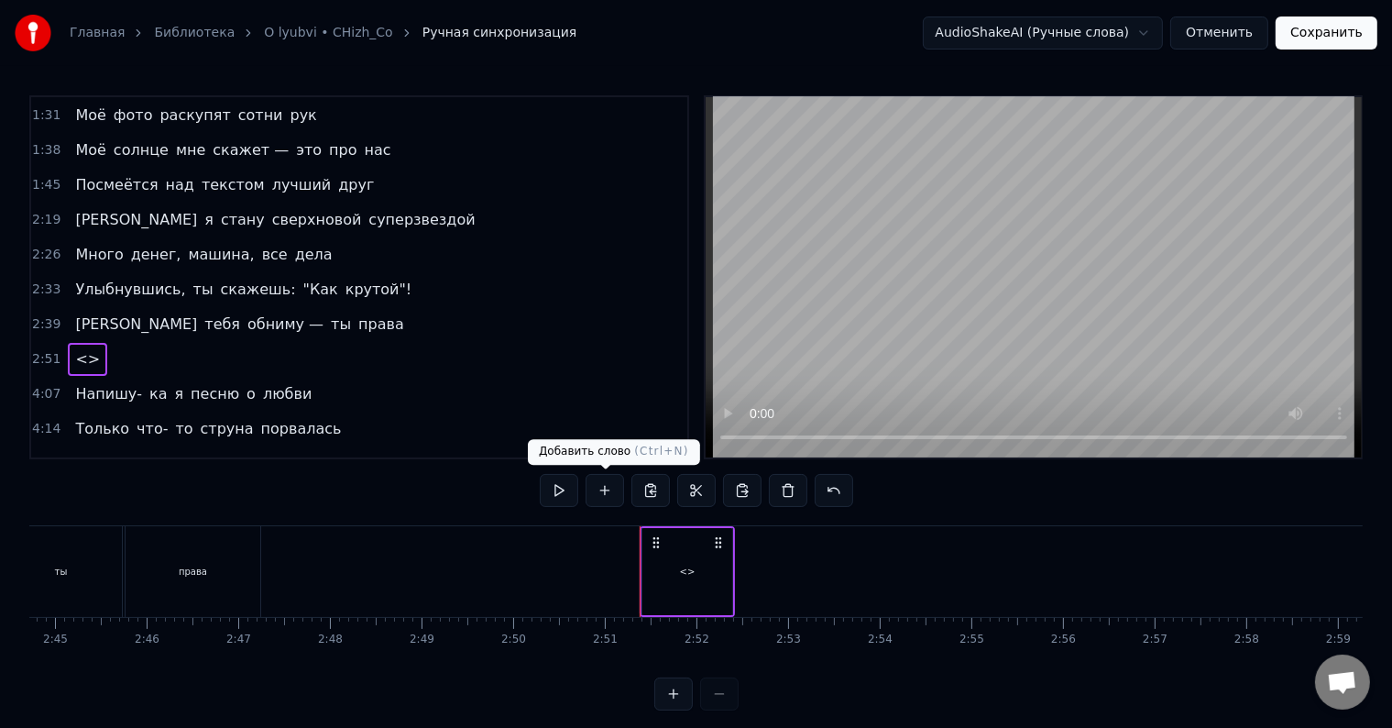
click at [613, 492] on button at bounding box center [605, 490] width 39 height 33
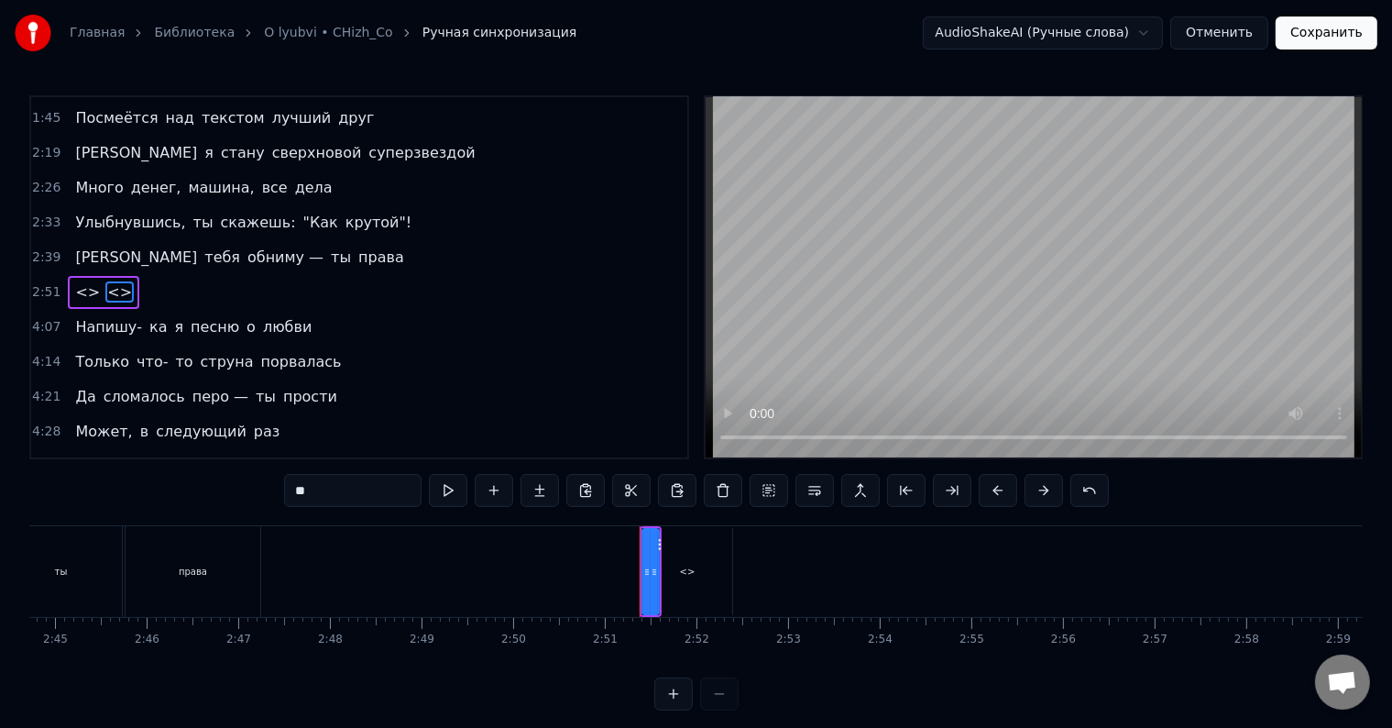
scroll to position [241, 0]
drag, startPoint x: 656, startPoint y: 567, endPoint x: 709, endPoint y: 575, distance: 52.9
click at [709, 575] on icon at bounding box center [705, 572] width 7 height 15
click at [308, 488] on input "**" at bounding box center [353, 490] width 138 height 33
click at [77, 281] on span "<>" at bounding box center [87, 291] width 28 height 21
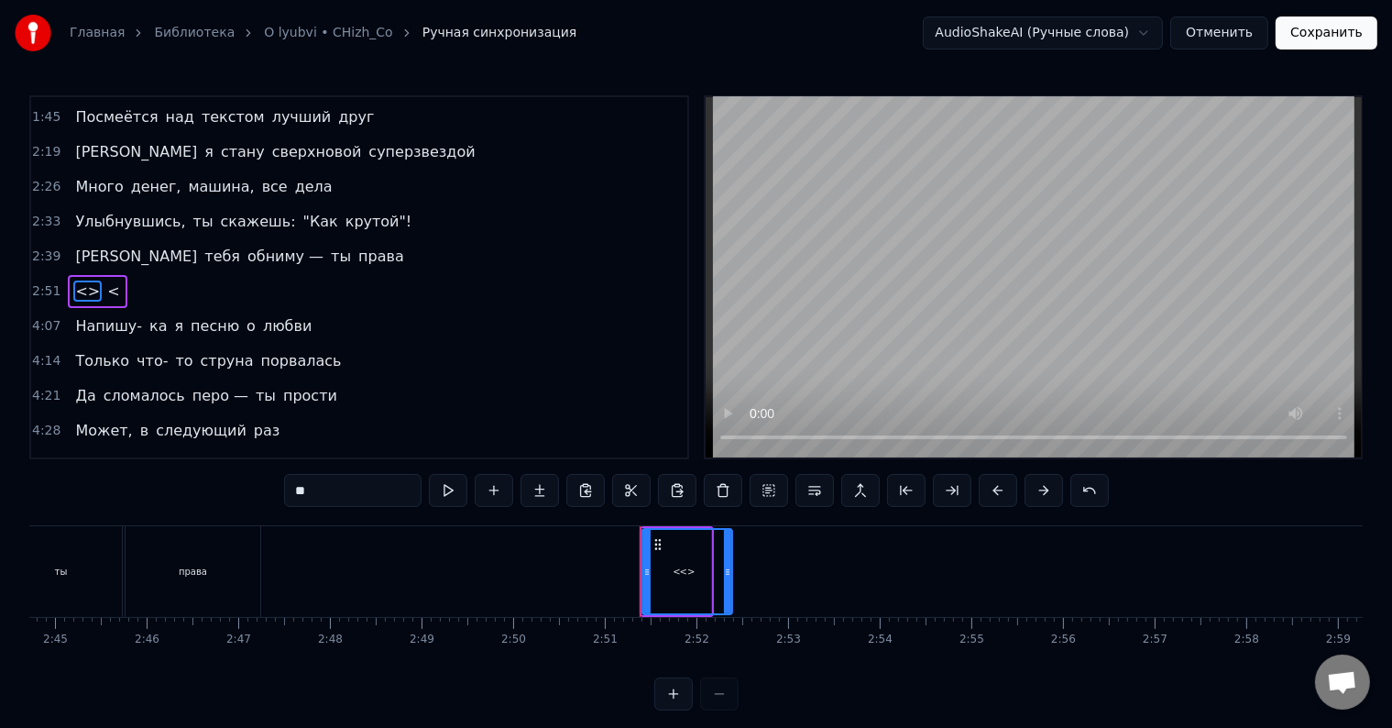
click at [305, 491] on input "**" at bounding box center [353, 490] width 138 height 33
type input "**********"
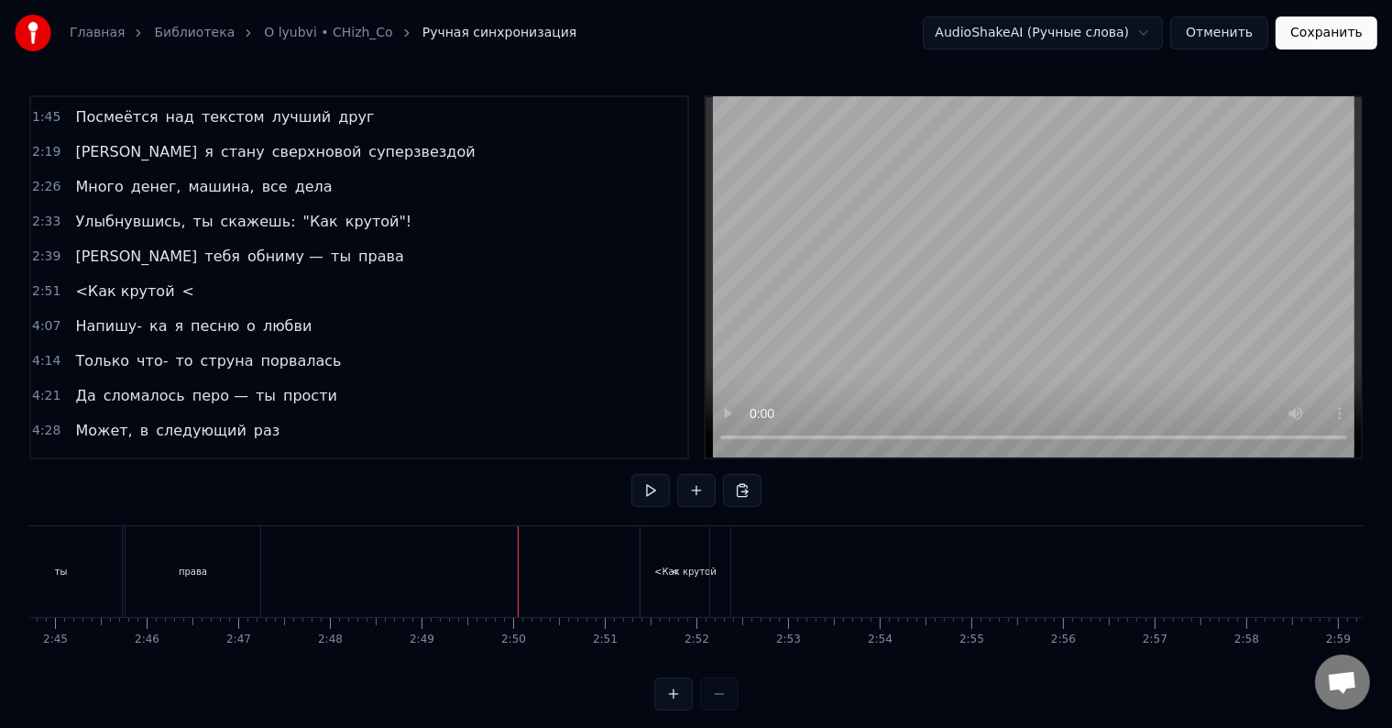
click at [138, 281] on span "<Как крутой" at bounding box center [124, 291] width 103 height 21
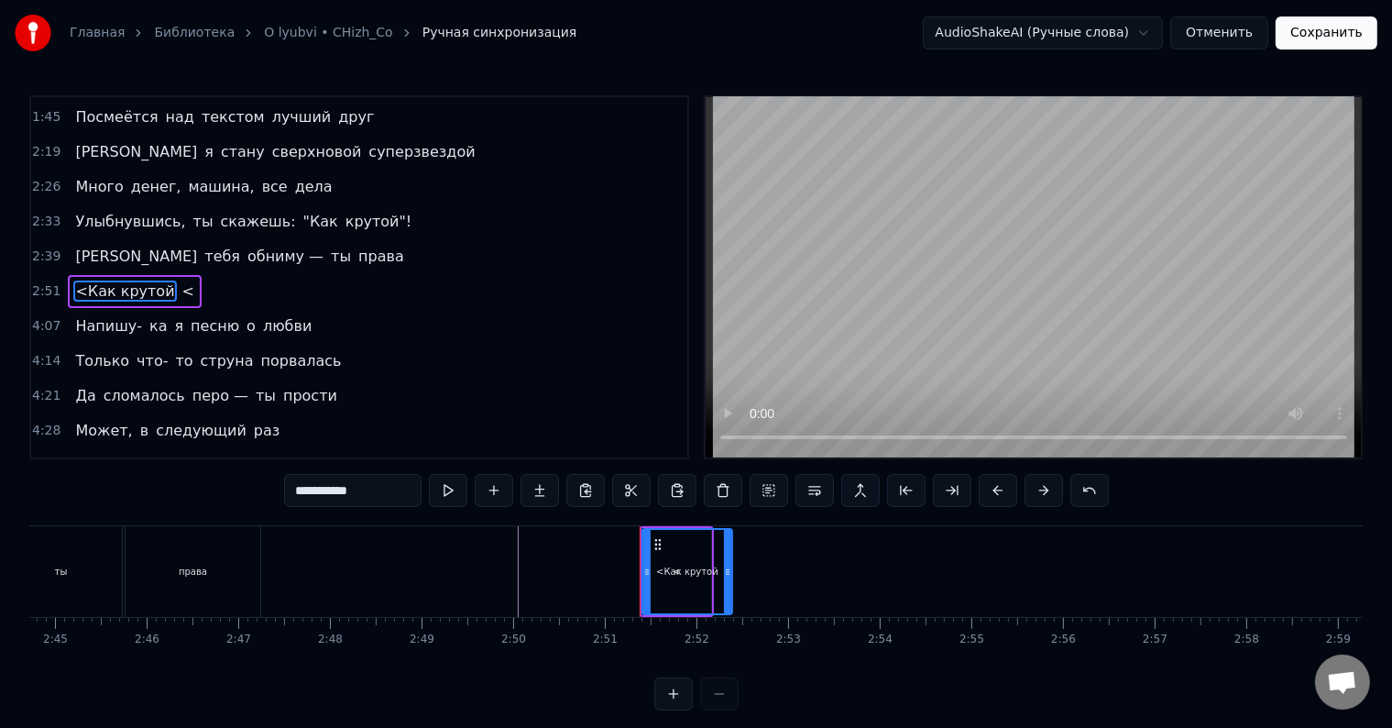
click at [377, 487] on input "**********" at bounding box center [353, 490] width 138 height 33
click at [145, 281] on span "<Как крутой" at bounding box center [124, 291] width 103 height 21
click at [1236, 36] on button "Отменить" at bounding box center [1220, 33] width 98 height 33
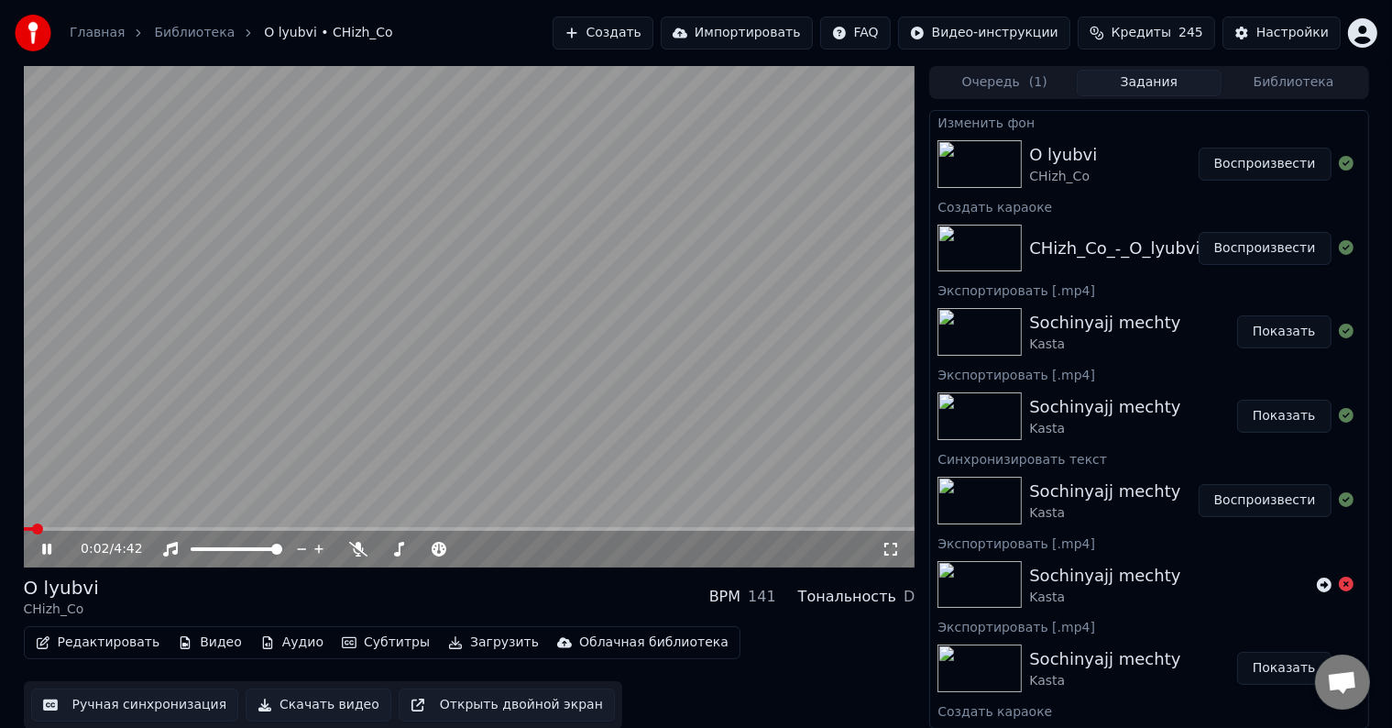
click at [50, 551] on icon at bounding box center [46, 549] width 9 height 11
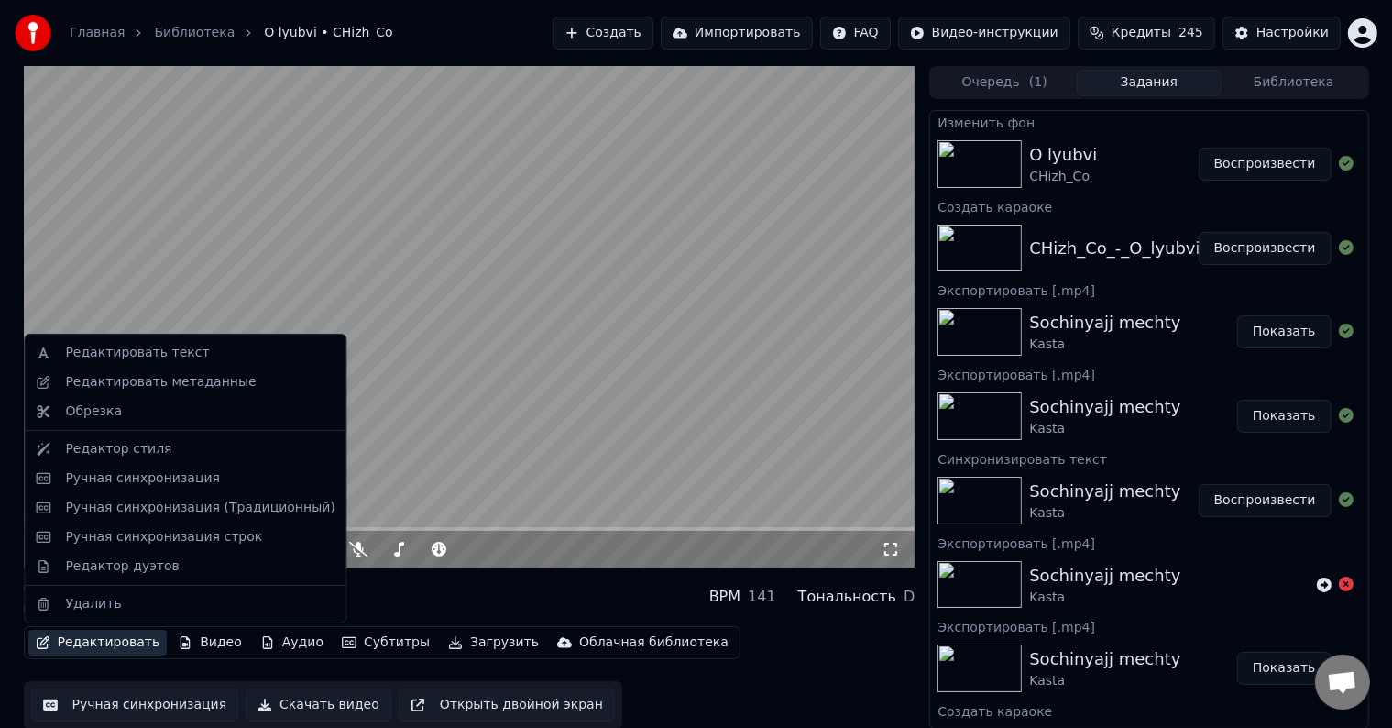
click at [114, 633] on button "Редактировать" at bounding box center [97, 643] width 139 height 26
click at [161, 480] on div "Ручная синхронизация" at bounding box center [142, 478] width 155 height 18
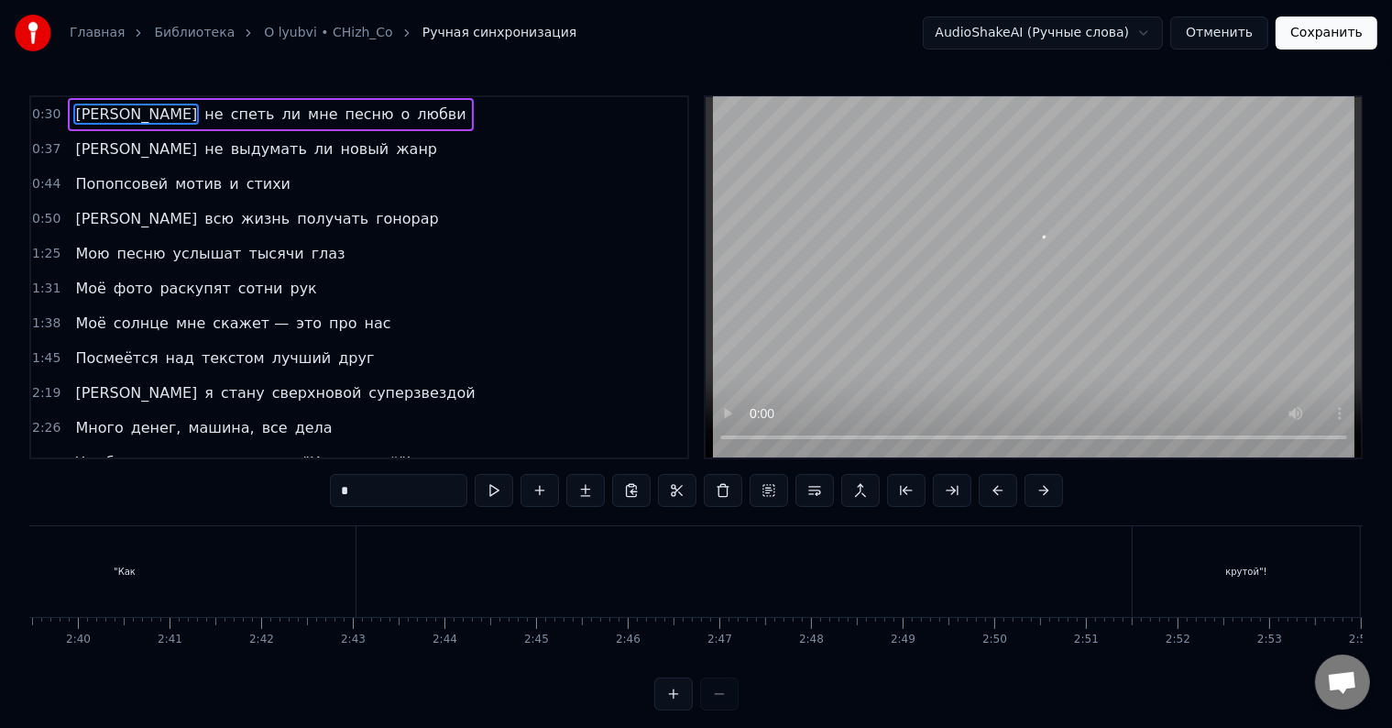
scroll to position [0, 14632]
click at [1182, 588] on div "крутой"!" at bounding box center [1232, 571] width 227 height 91
type input "********"
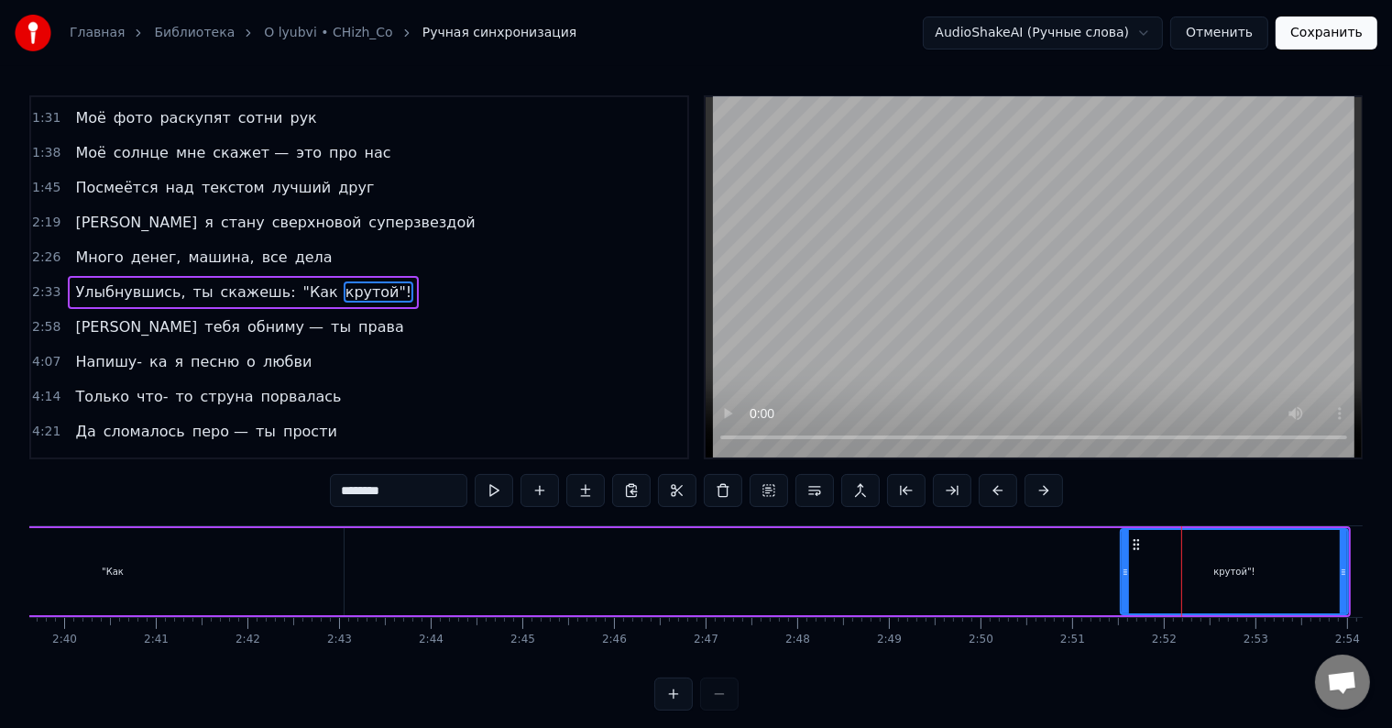
scroll to position [173, 0]
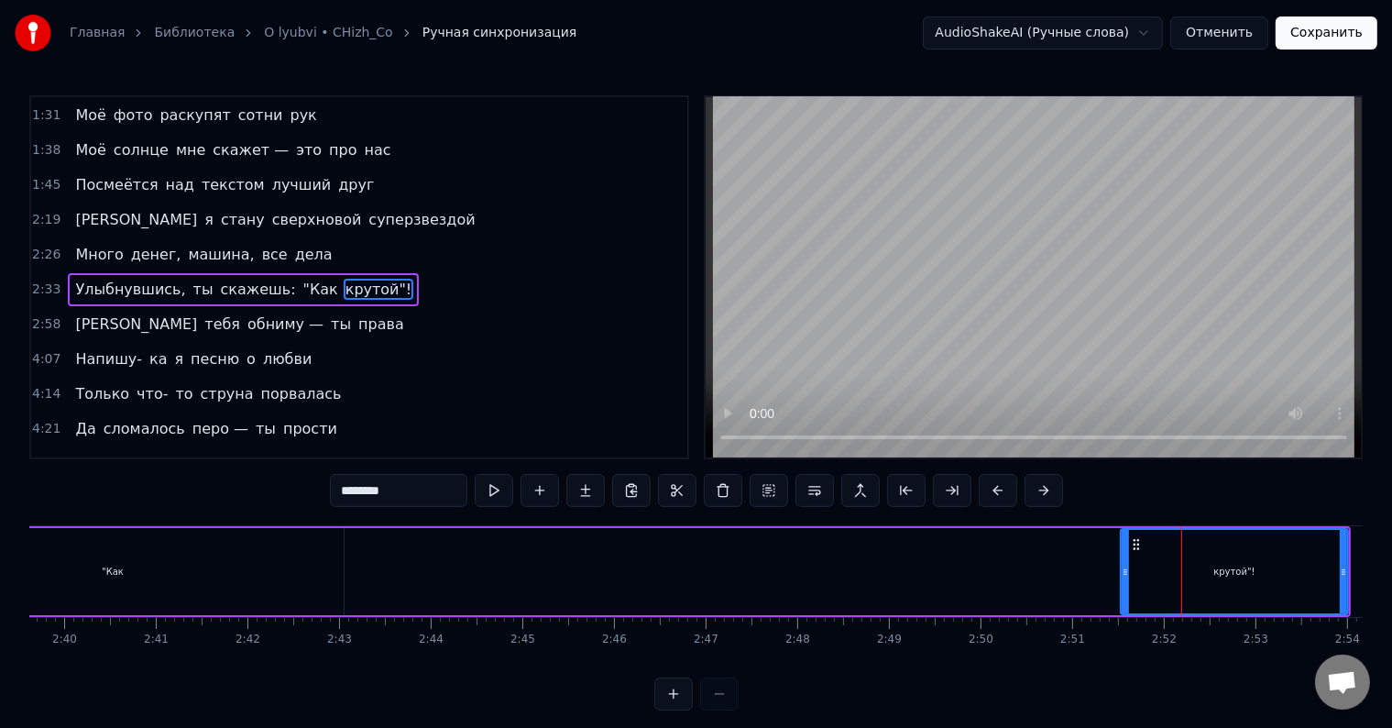
click at [1075, 572] on div "Улыбнувшись, ты скажешь: "Как крутой"!" at bounding box center [400, 571] width 1901 height 91
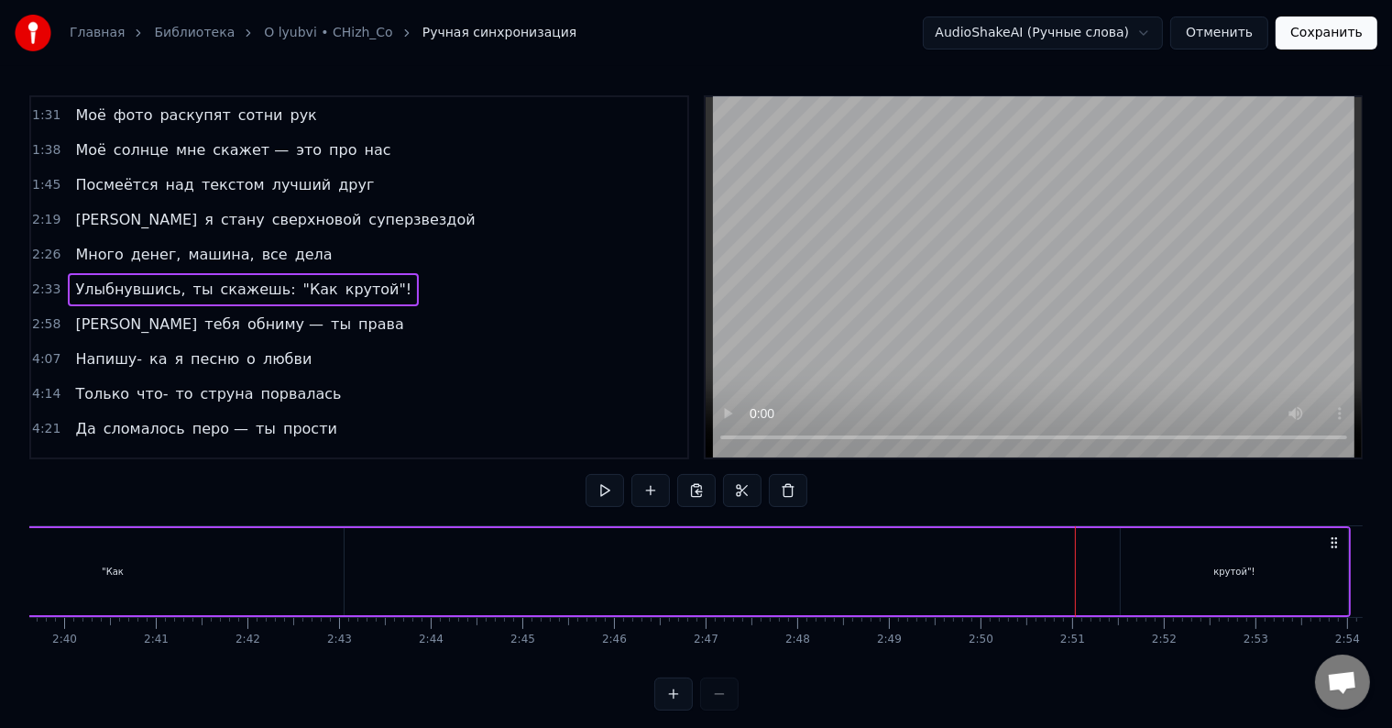
click at [1019, 572] on div "Улыбнувшись, ты скажешь: "Как крутой"!" at bounding box center [400, 571] width 1901 height 91
click at [1189, 584] on div "крутой"!" at bounding box center [1234, 571] width 227 height 87
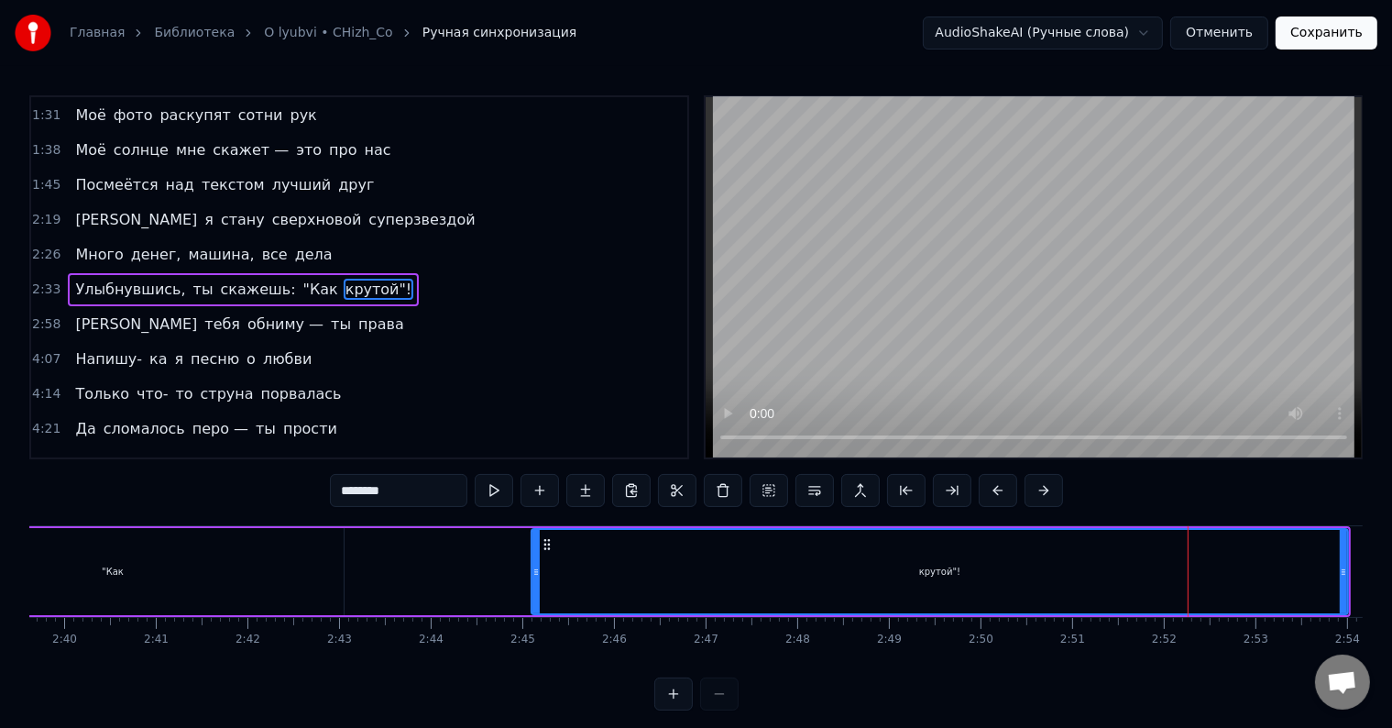
drag, startPoint x: 1122, startPoint y: 569, endPoint x: 533, endPoint y: 569, distance: 589.4
click at [533, 569] on icon at bounding box center [536, 572] width 7 height 15
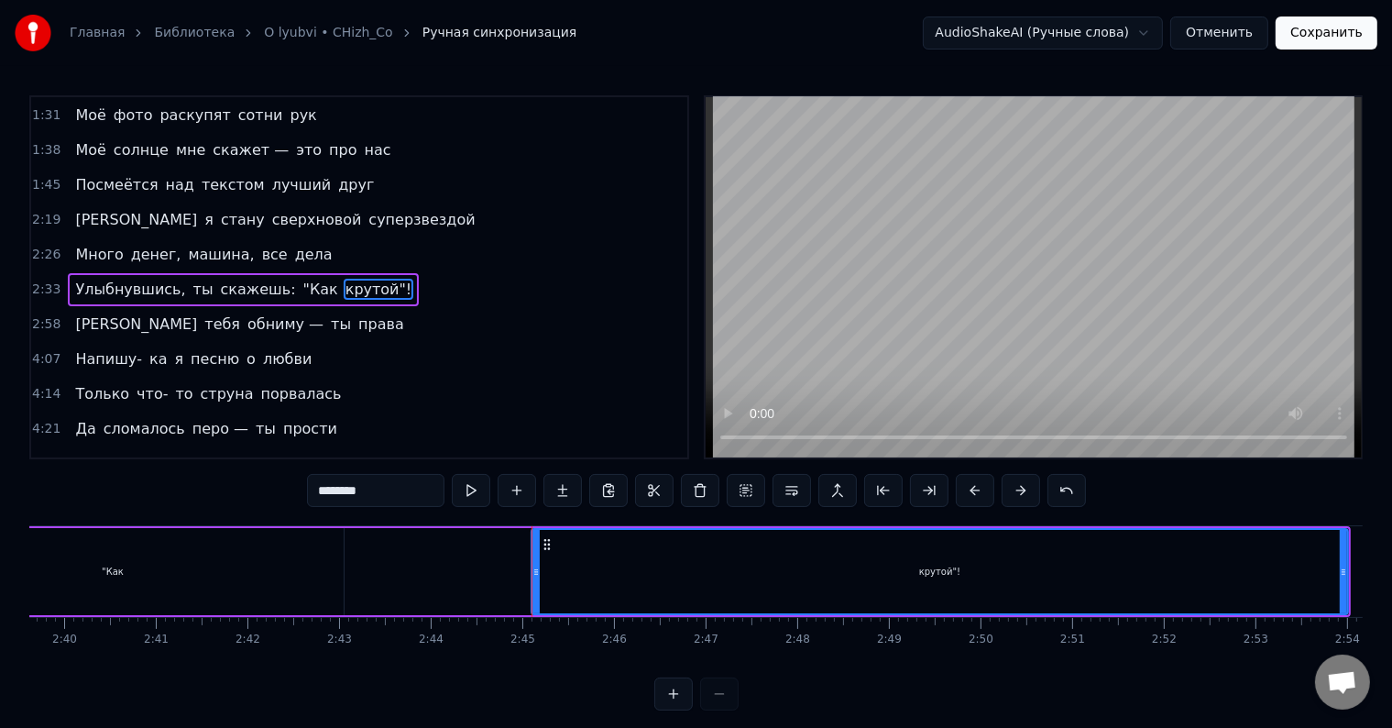
click at [263, 578] on div ""Как" at bounding box center [113, 571] width 462 height 87
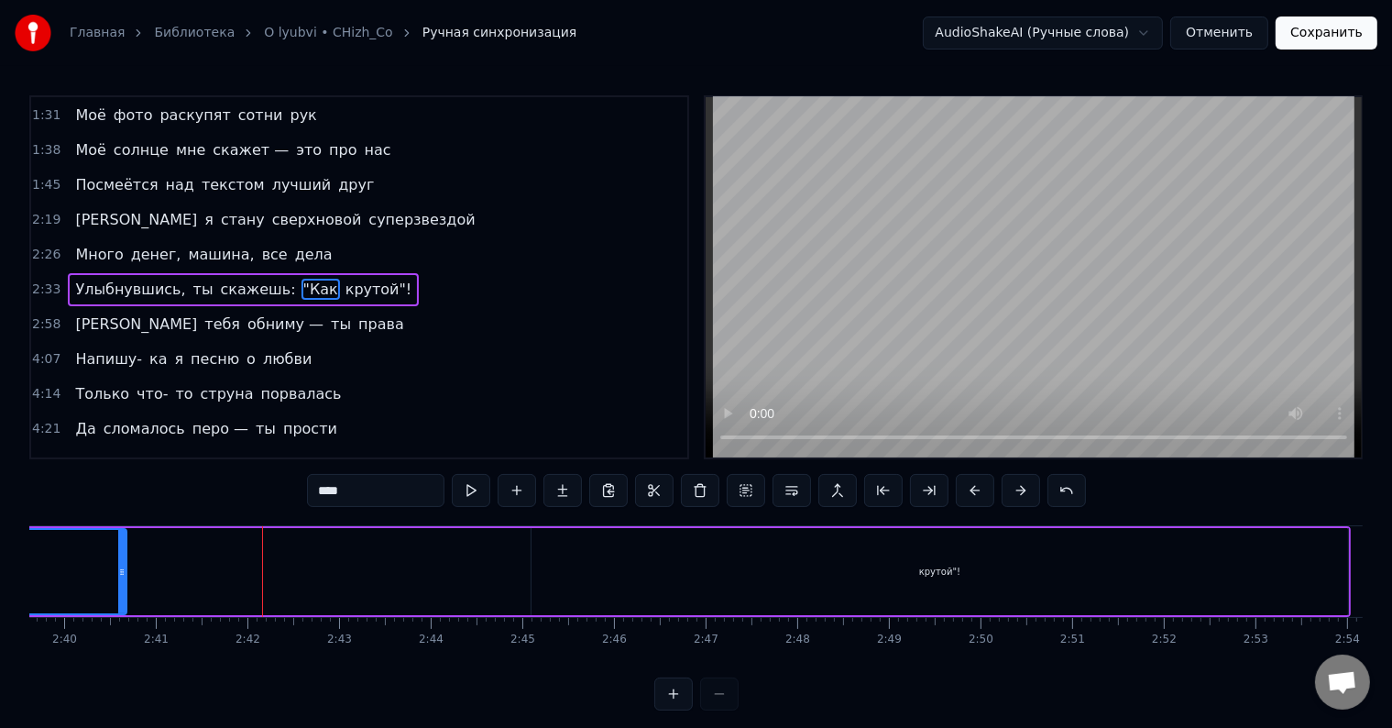
drag, startPoint x: 337, startPoint y: 567, endPoint x: 120, endPoint y: 563, distance: 217.3
click at [120, 563] on div at bounding box center [121, 571] width 7 height 83
click at [920, 568] on div "крутой"!" at bounding box center [942, 571] width 817 height 87
type input "********"
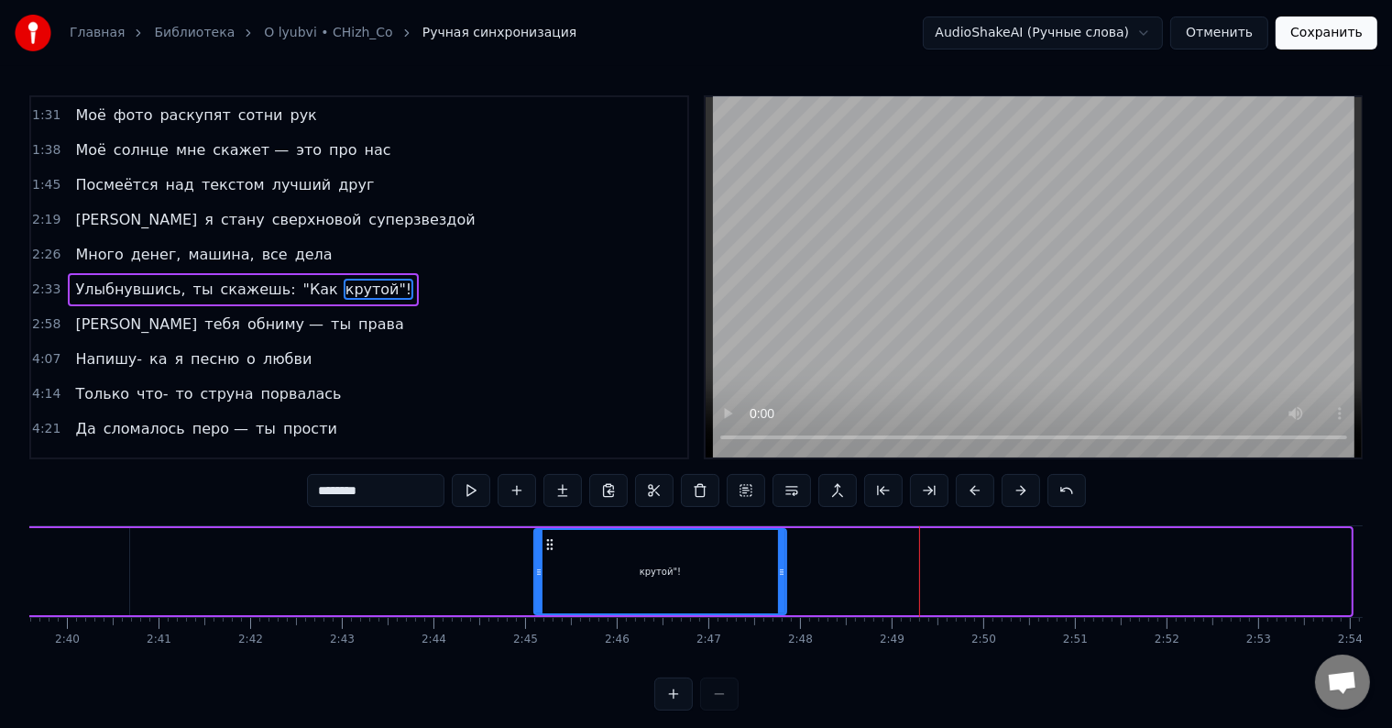
drag, startPoint x: 1346, startPoint y: 562, endPoint x: 765, endPoint y: 576, distance: 581.3
click at [778, 576] on div at bounding box center [781, 571] width 7 height 83
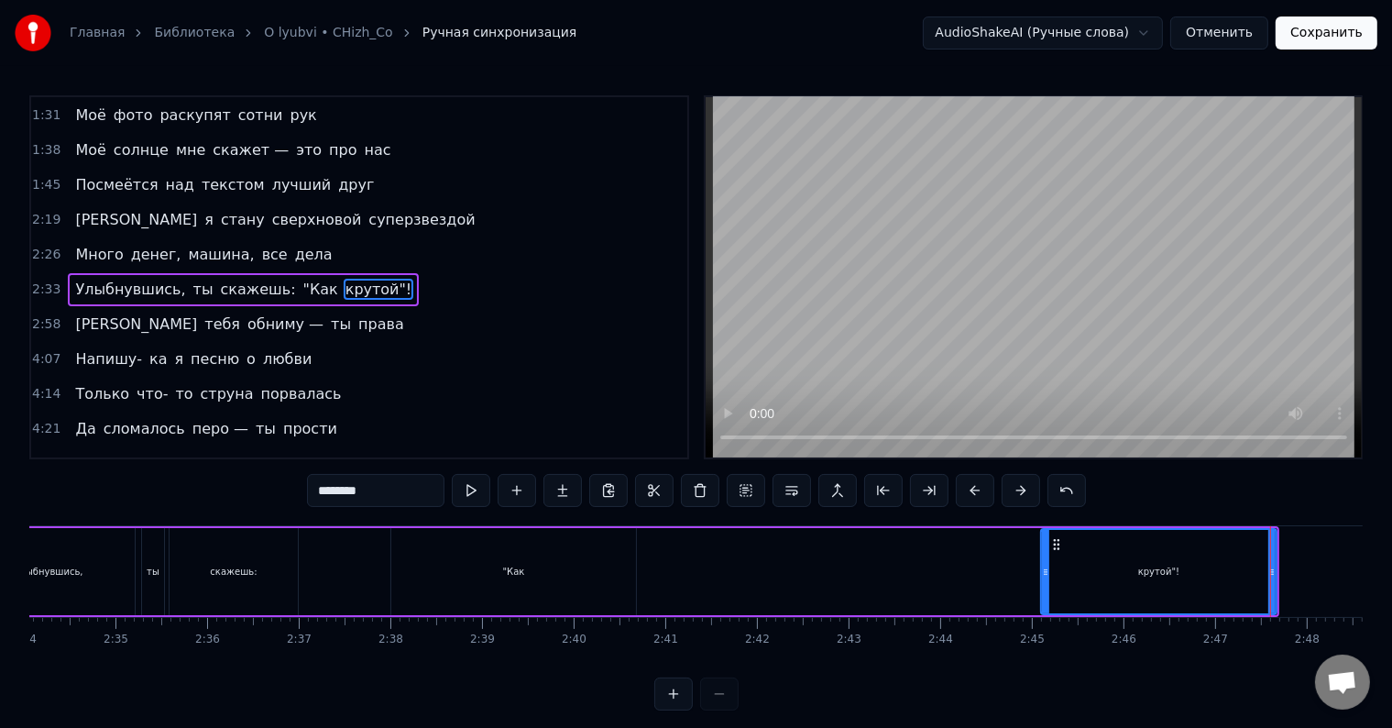
scroll to position [0, 14116]
click at [972, 573] on div "Улыбнувшись, ты скажешь: "Как крутой"!" at bounding box center [626, 571] width 1320 height 91
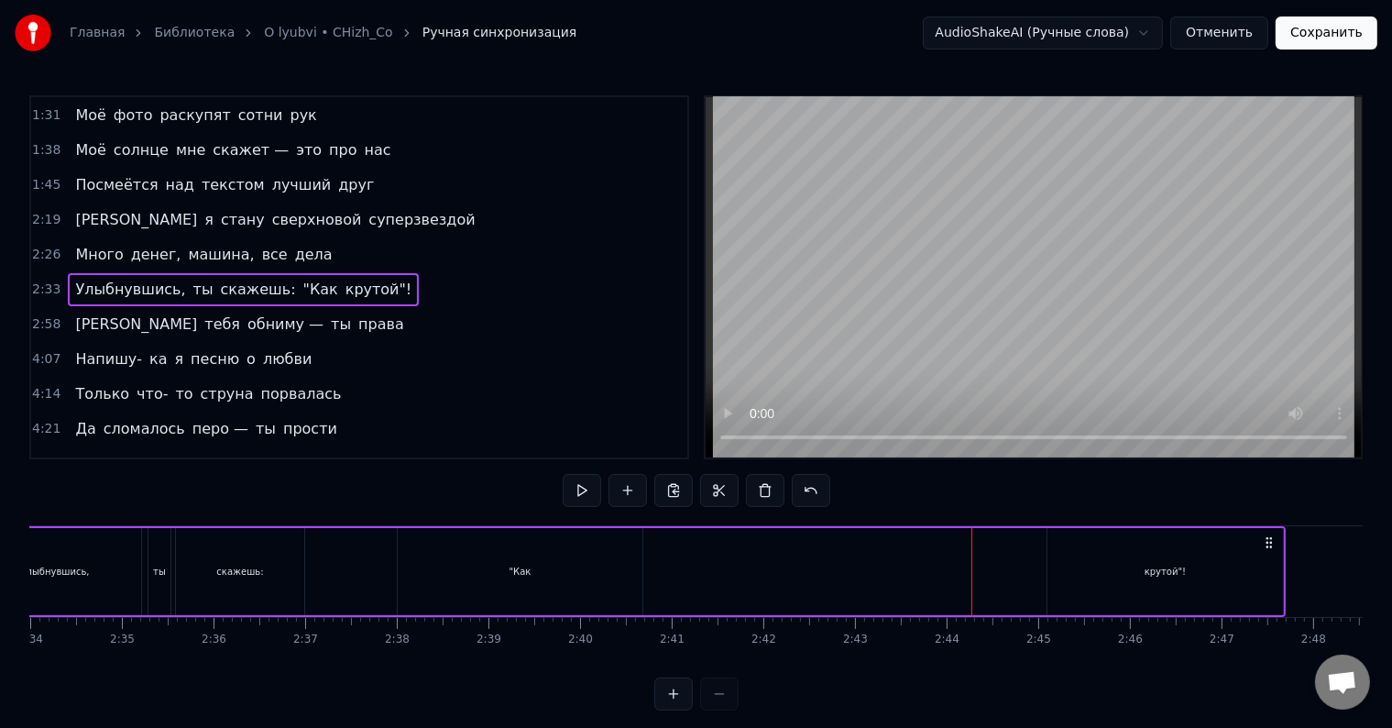
click at [526, 578] on div ""Как" at bounding box center [521, 572] width 22 height 14
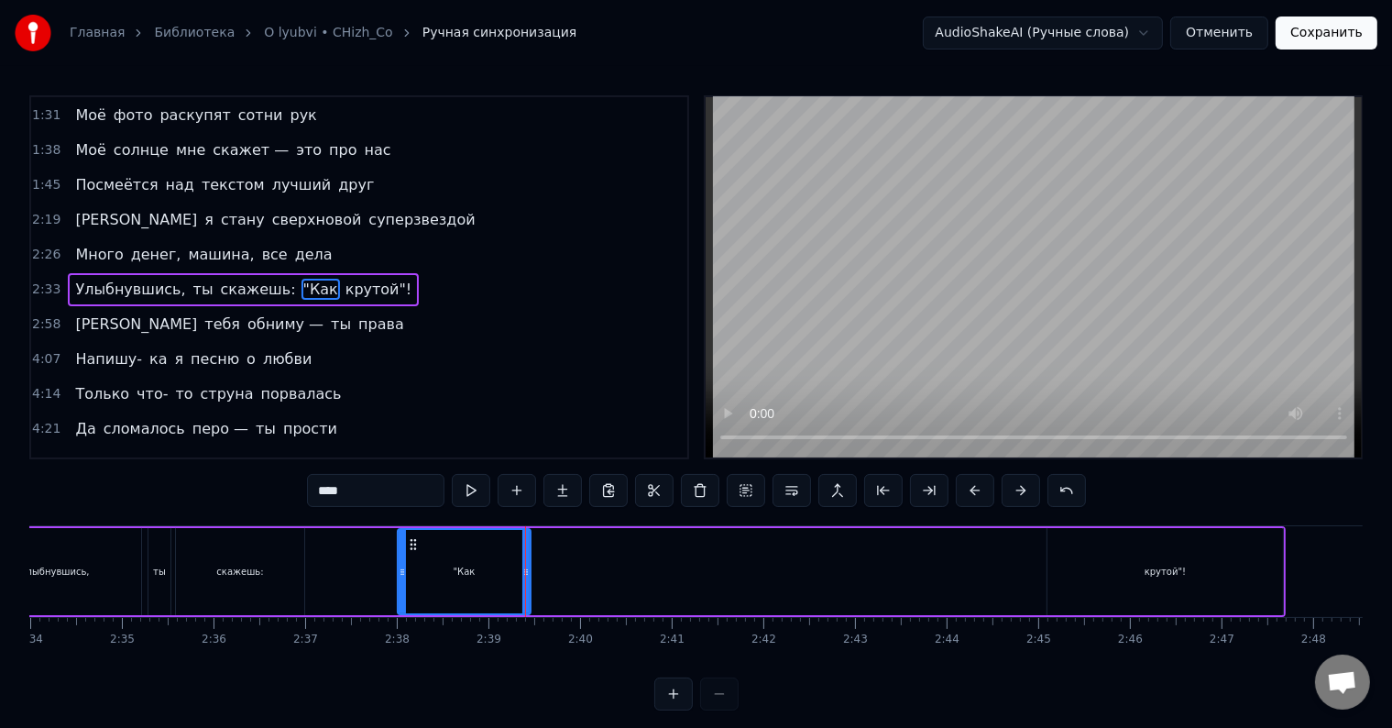
drag, startPoint x: 640, startPoint y: 568, endPoint x: 528, endPoint y: 566, distance: 111.9
click at [528, 566] on icon at bounding box center [526, 572] width 7 height 15
click at [1119, 562] on div "крутой"!" at bounding box center [1166, 571] width 236 height 87
type input "********"
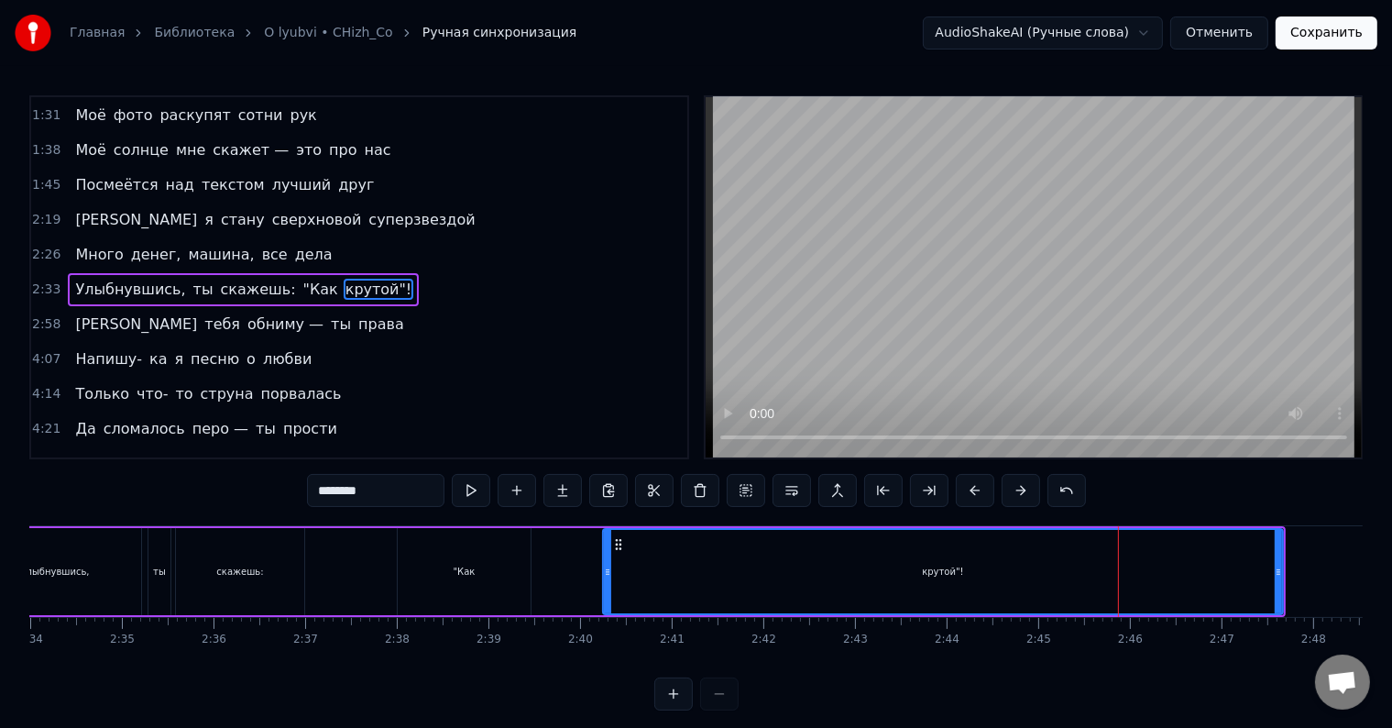
drag, startPoint x: 1050, startPoint y: 567, endPoint x: 605, endPoint y: 583, distance: 444.9
click at [605, 583] on div at bounding box center [607, 571] width 7 height 83
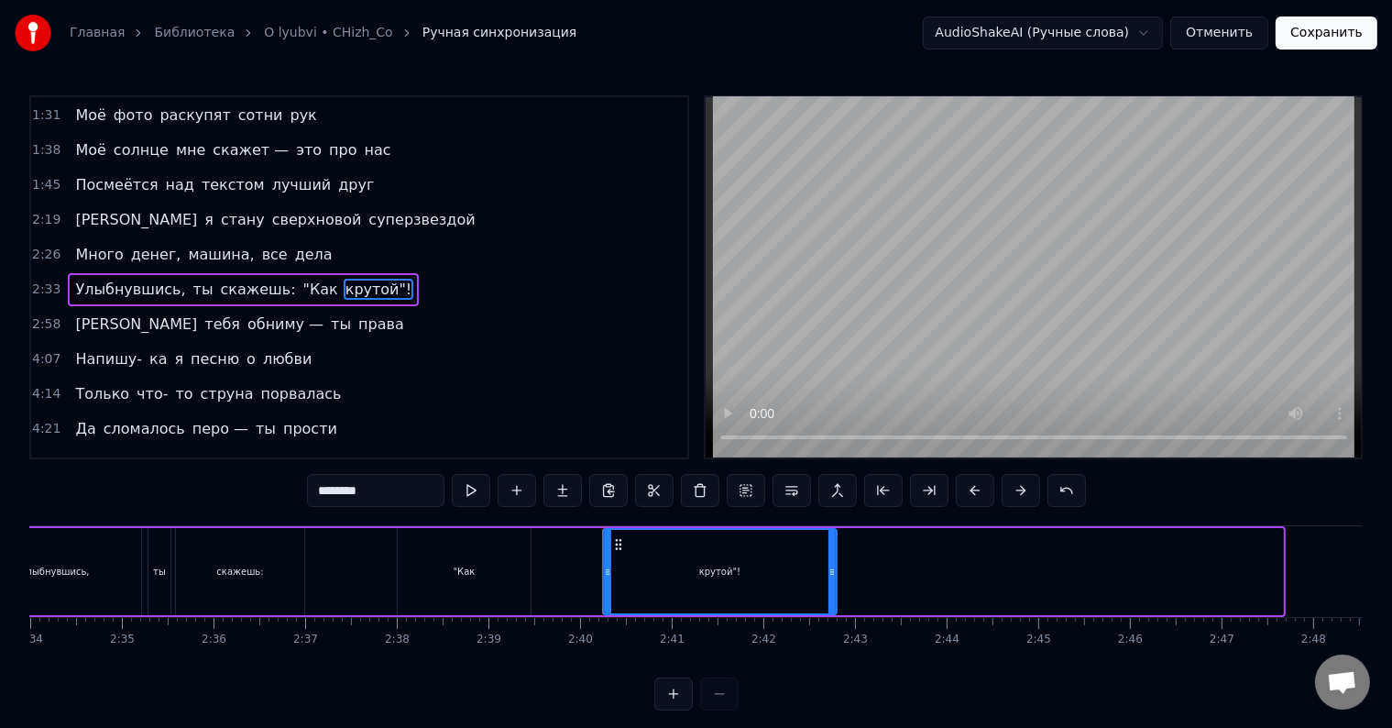
drag, startPoint x: 1280, startPoint y: 570, endPoint x: 833, endPoint y: 568, distance: 446.4
click at [833, 568] on icon at bounding box center [832, 572] width 7 height 15
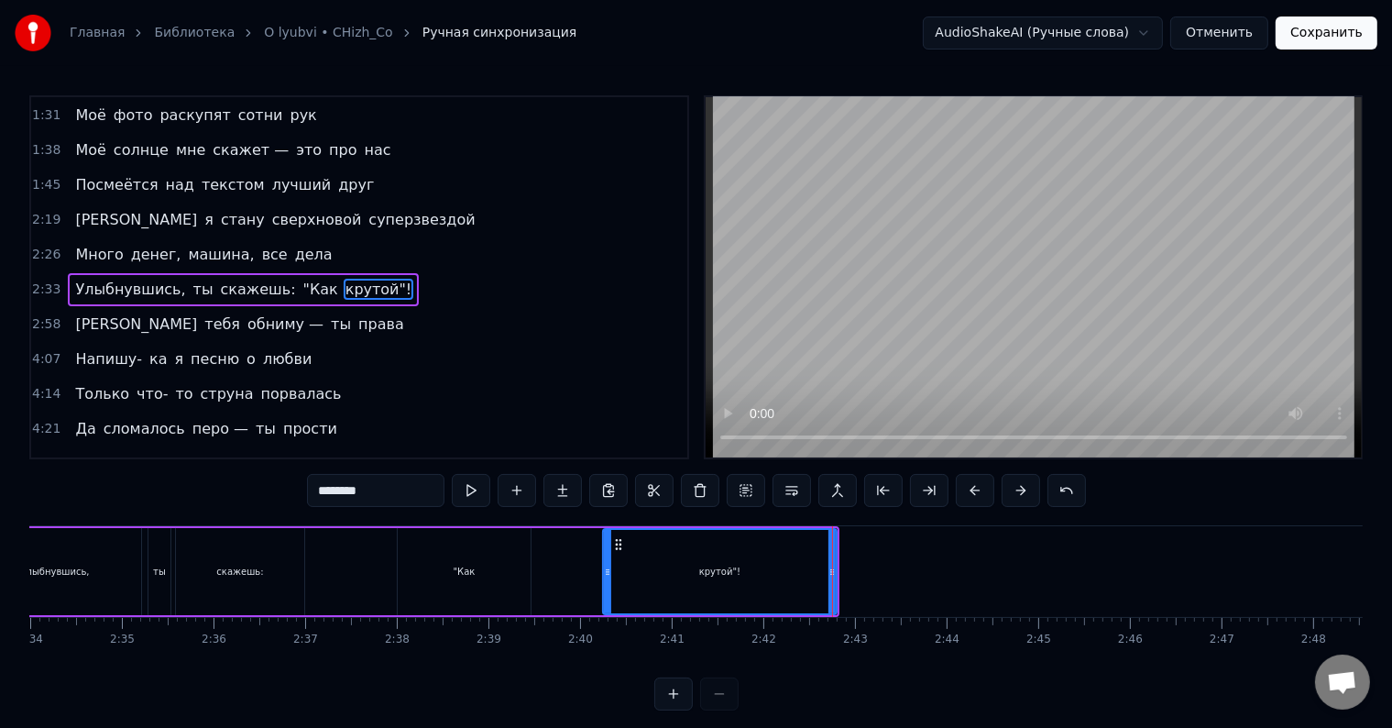
click at [315, 574] on div "Улыбнувшись, ты скажешь: "Как крутой"!" at bounding box center [403, 571] width 874 height 91
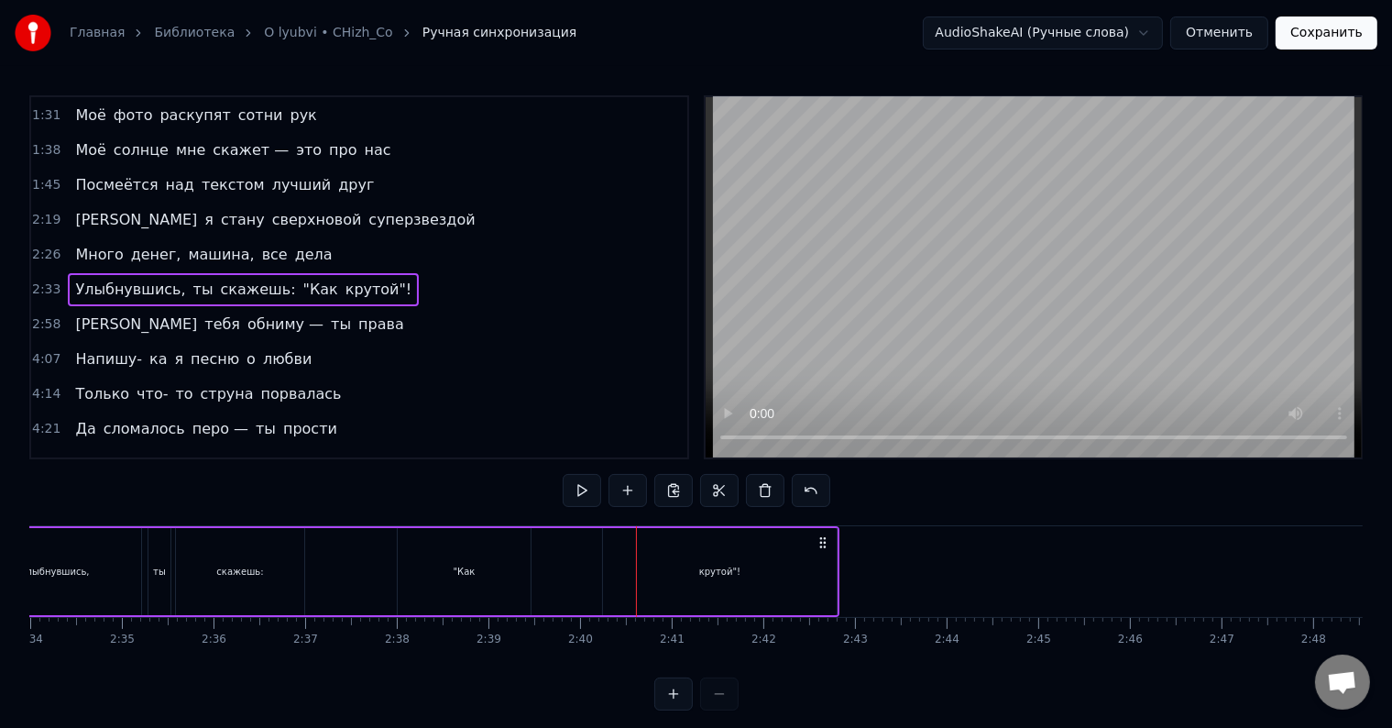
click at [558, 572] on div "Улыбнувшись, ты скажешь: "Как крутой"!" at bounding box center [403, 571] width 874 height 91
click at [704, 572] on div "крутой"!" at bounding box center [719, 572] width 41 height 14
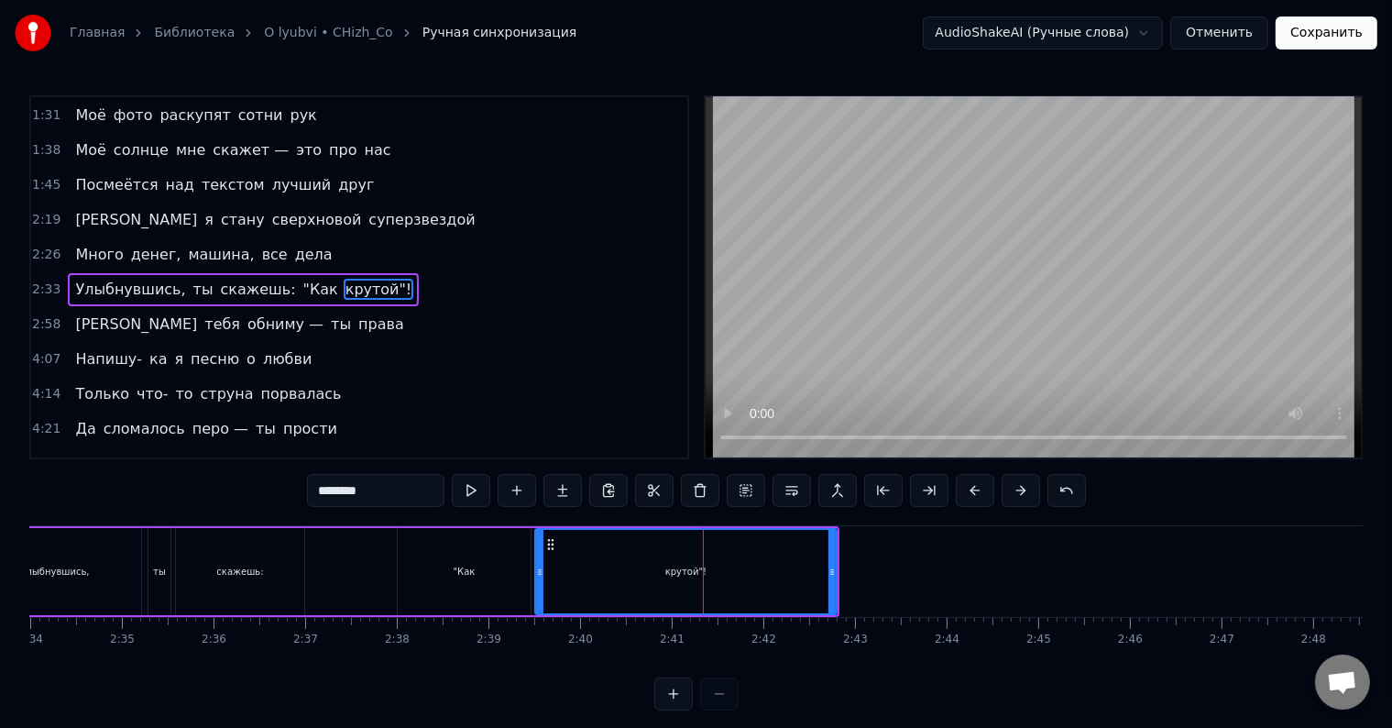
drag, startPoint x: 605, startPoint y: 569, endPoint x: 537, endPoint y: 568, distance: 67.8
click at [537, 568] on icon at bounding box center [539, 572] width 7 height 15
click at [398, 576] on div ""Как" at bounding box center [464, 571] width 133 height 87
type input "****"
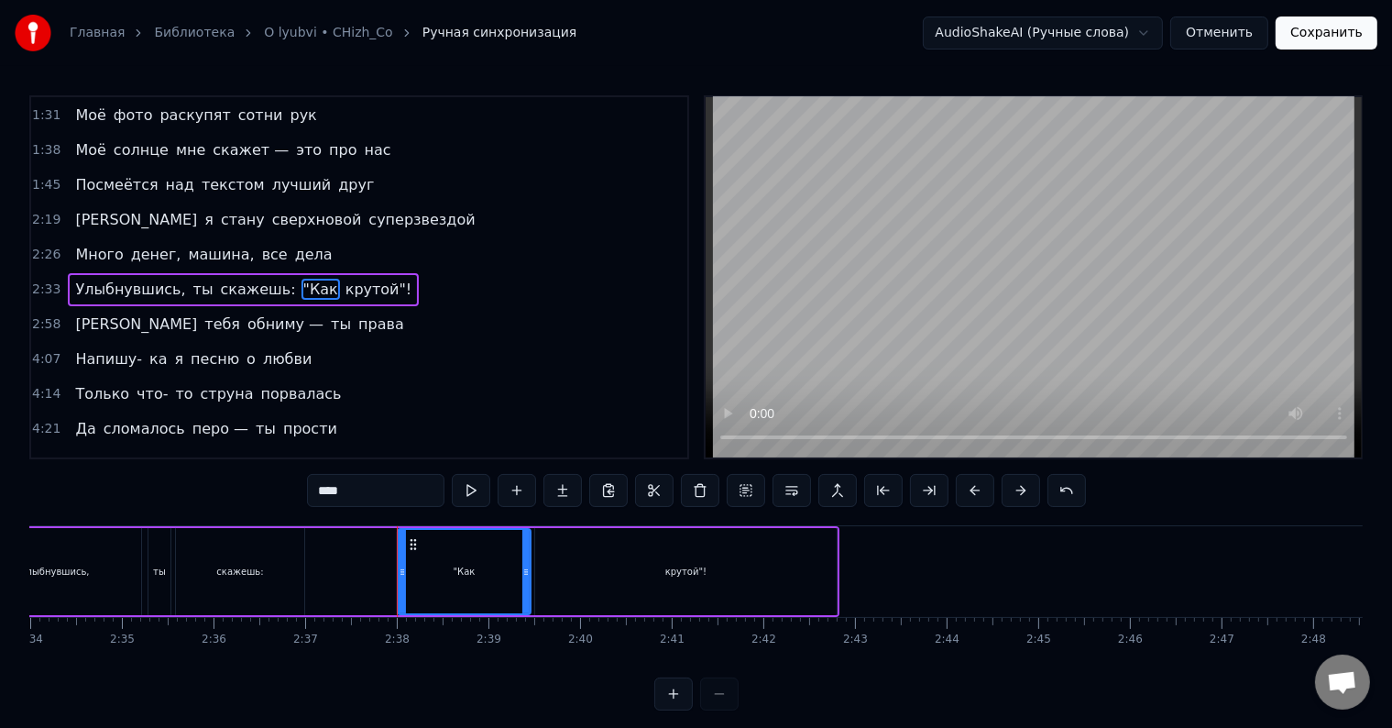
click at [342, 578] on div "Улыбнувшись, ты скажешь: "Как крутой"!" at bounding box center [403, 571] width 874 height 91
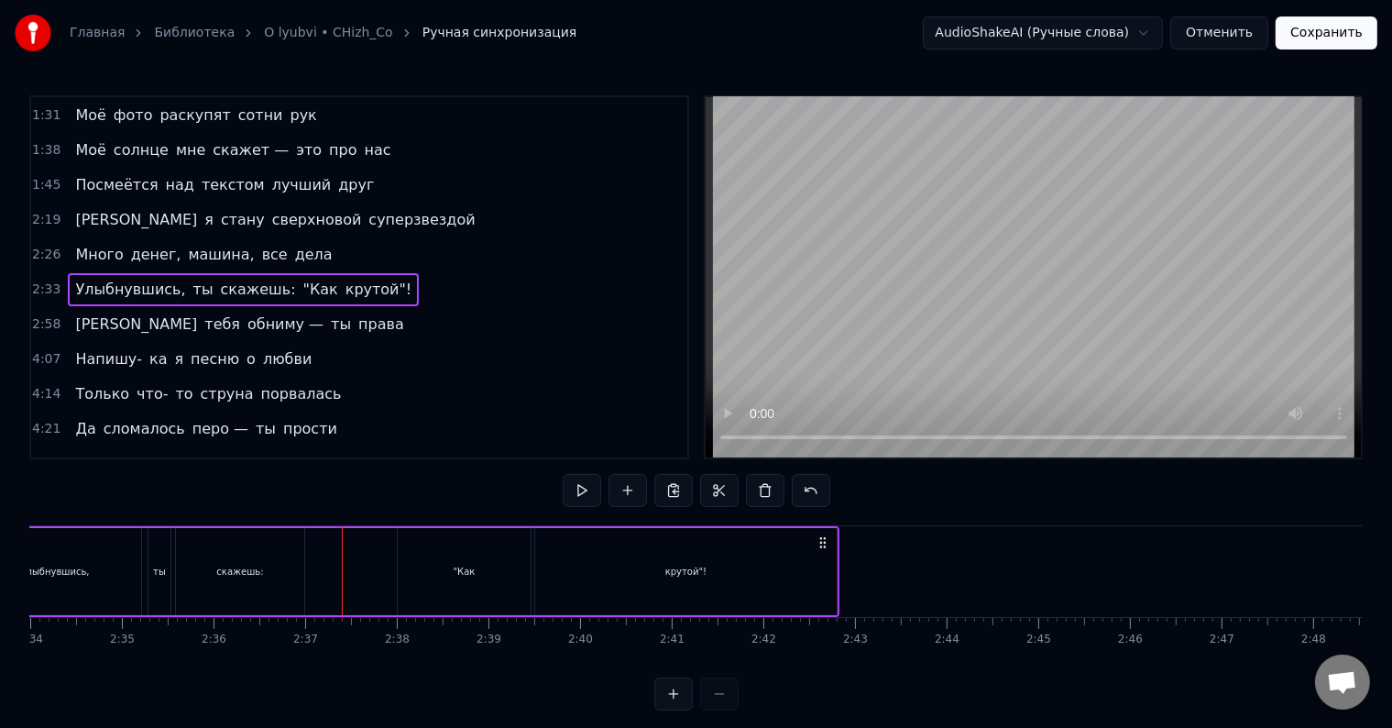
click at [291, 576] on div "скажешь:" at bounding box center [240, 571] width 128 height 87
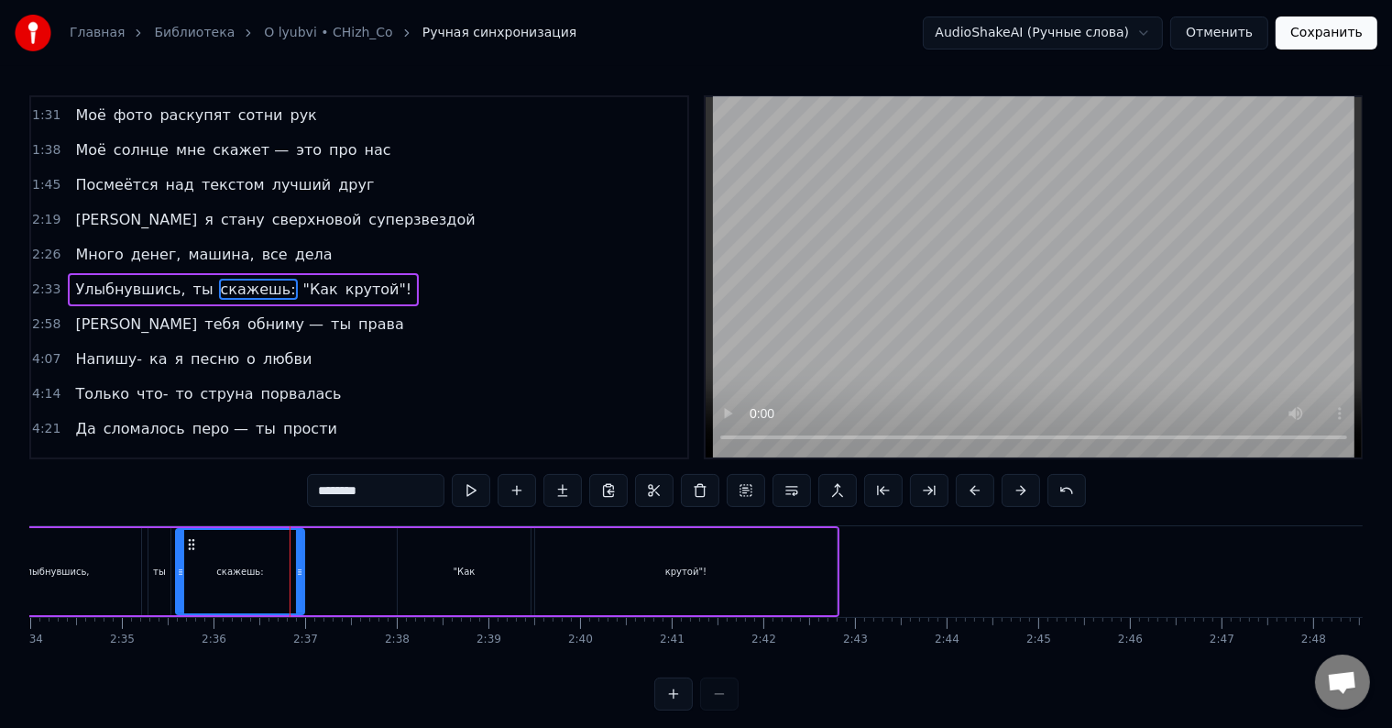
drag, startPoint x: 446, startPoint y: 565, endPoint x: 429, endPoint y: 565, distance: 16.5
click at [429, 565] on div ""Как" at bounding box center [464, 571] width 133 height 87
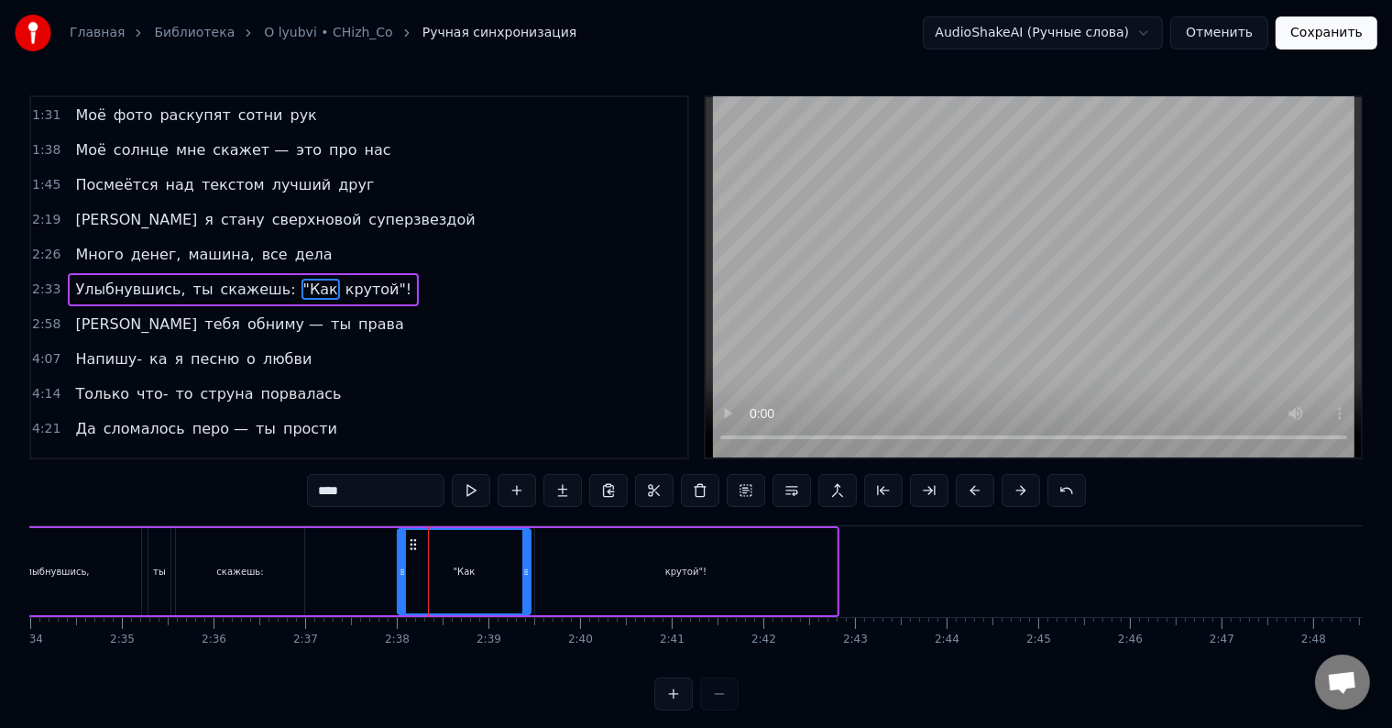
click at [193, 576] on div "скажешь:" at bounding box center [240, 571] width 128 height 87
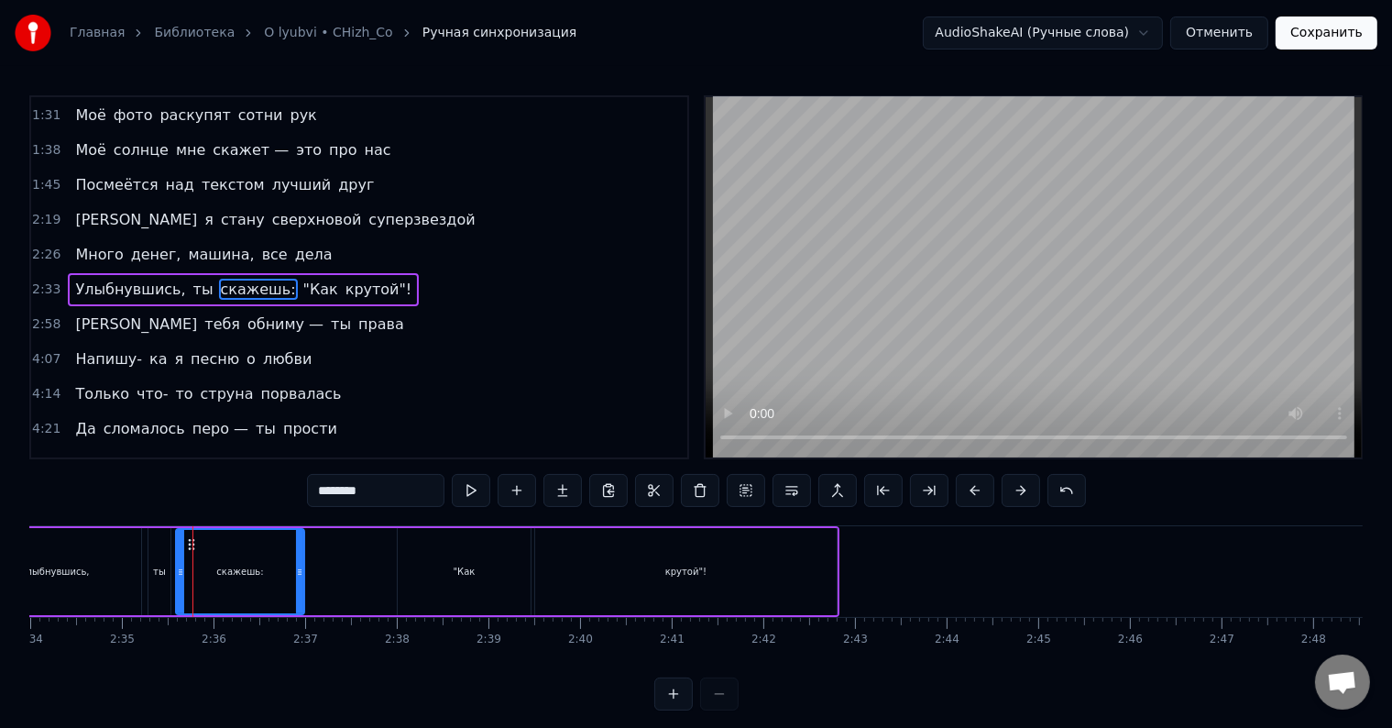
click at [712, 565] on div "крутой"!" at bounding box center [686, 571] width 302 height 87
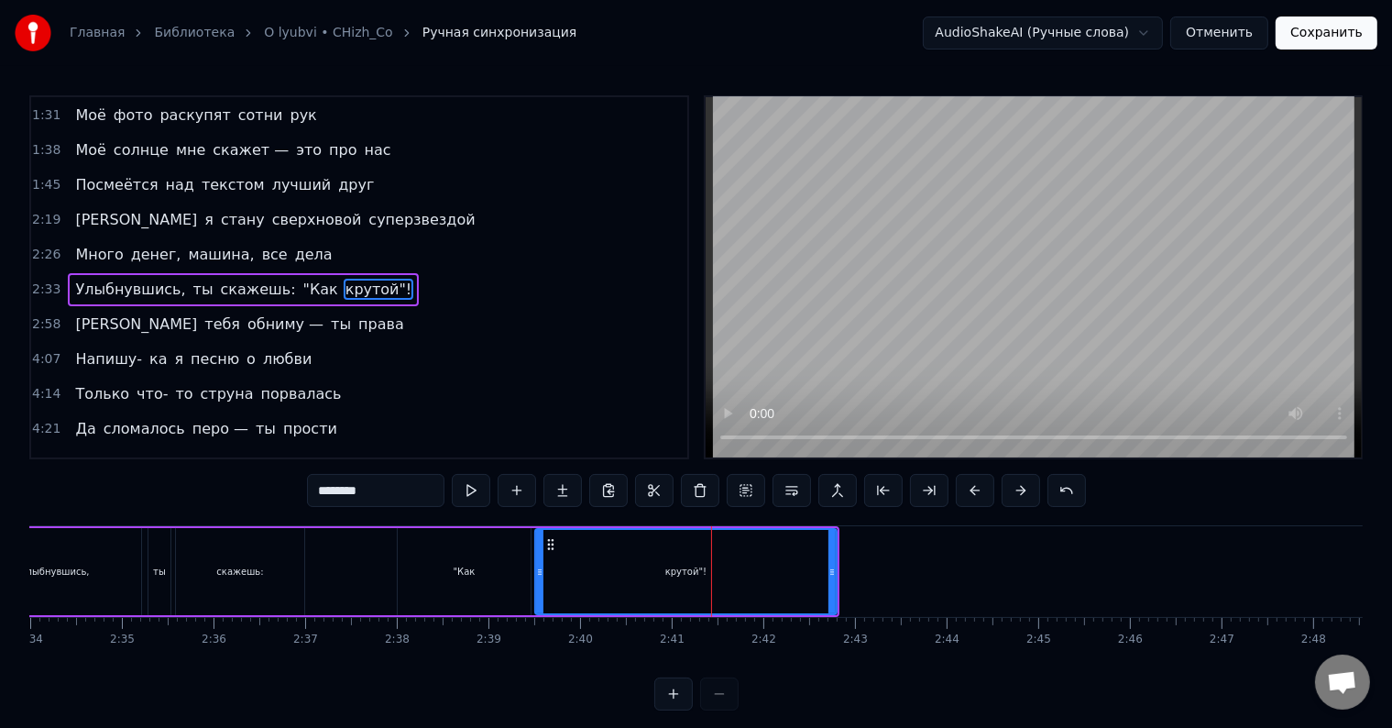
drag, startPoint x: 836, startPoint y: 565, endPoint x: 824, endPoint y: 567, distance: 12.1
click at [824, 567] on div "крутой"!" at bounding box center [685, 571] width 303 height 87
drag, startPoint x: 832, startPoint y: 565, endPoint x: 638, endPoint y: 561, distance: 194.4
click at [766, 565] on icon at bounding box center [769, 572] width 7 height 15
click at [286, 572] on div "скажешь:" at bounding box center [240, 571] width 128 height 87
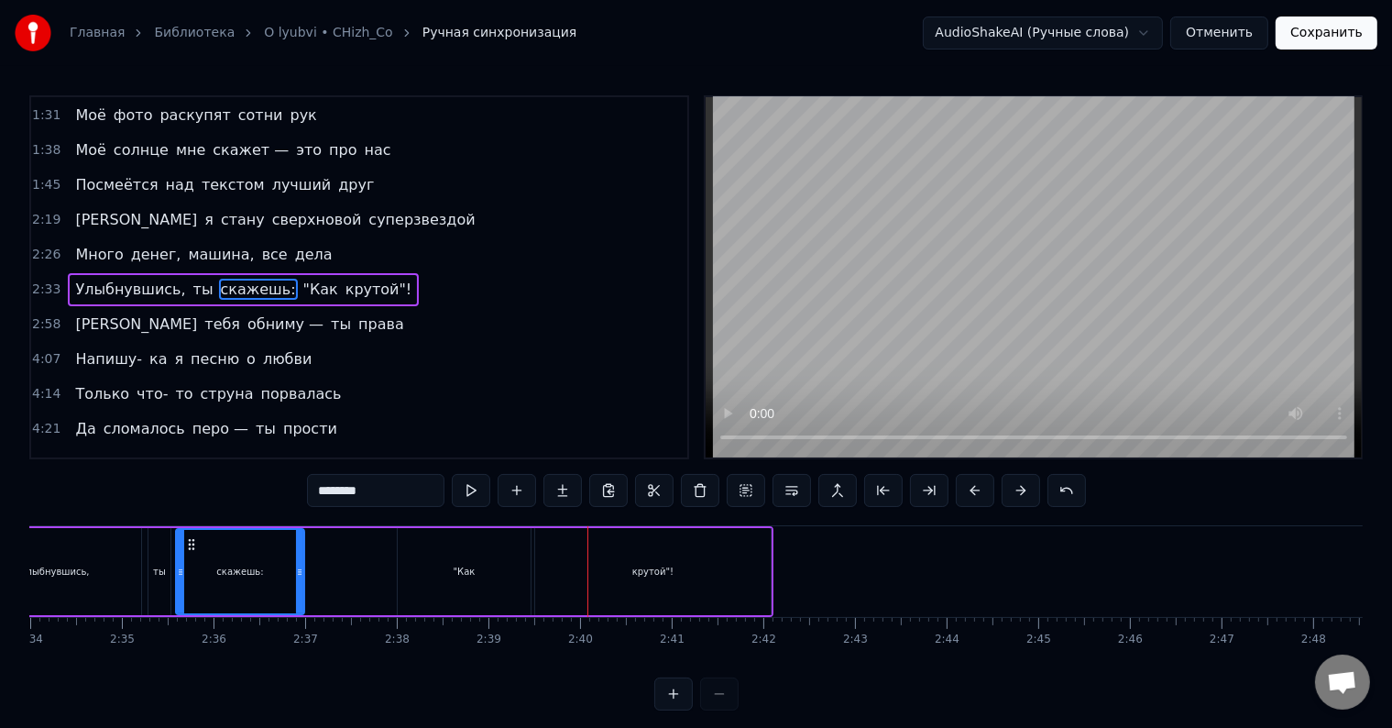
click at [490, 598] on div ""Как" at bounding box center [464, 571] width 133 height 87
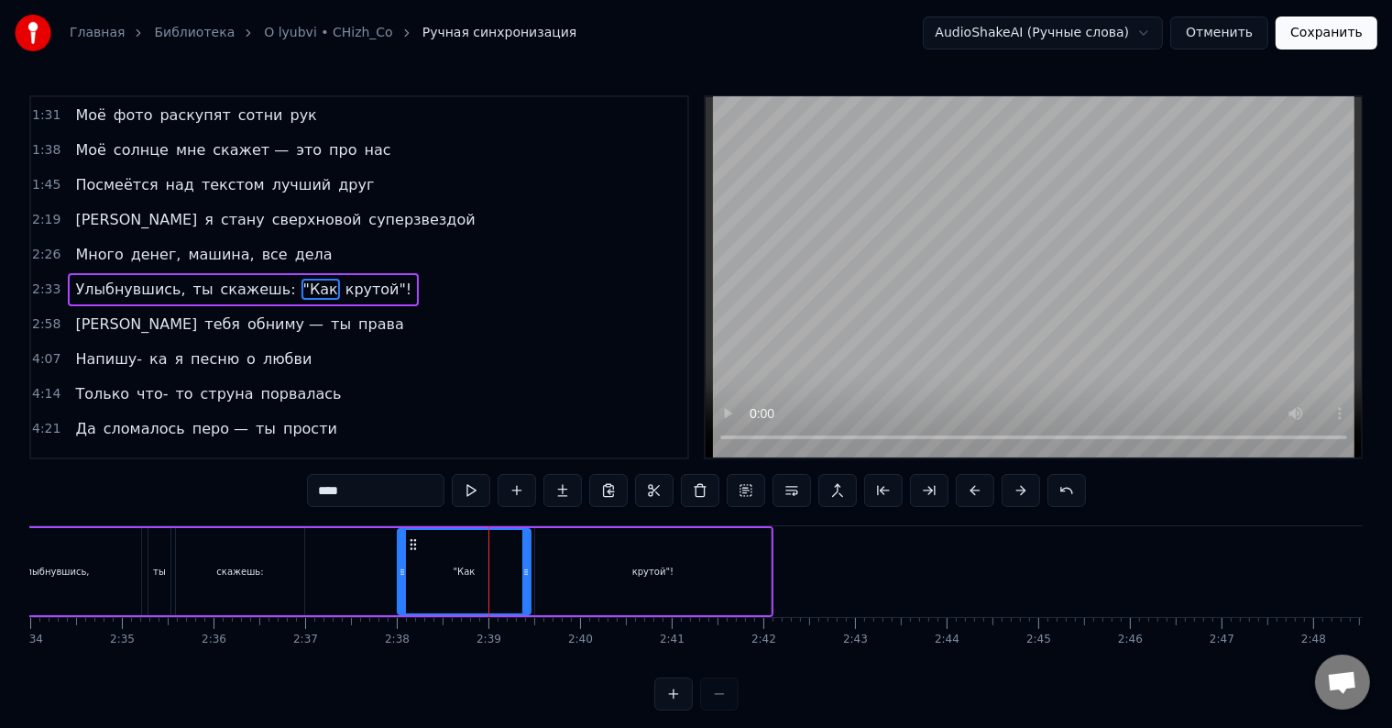
click at [601, 575] on div "крутой"!" at bounding box center [653, 571] width 236 height 87
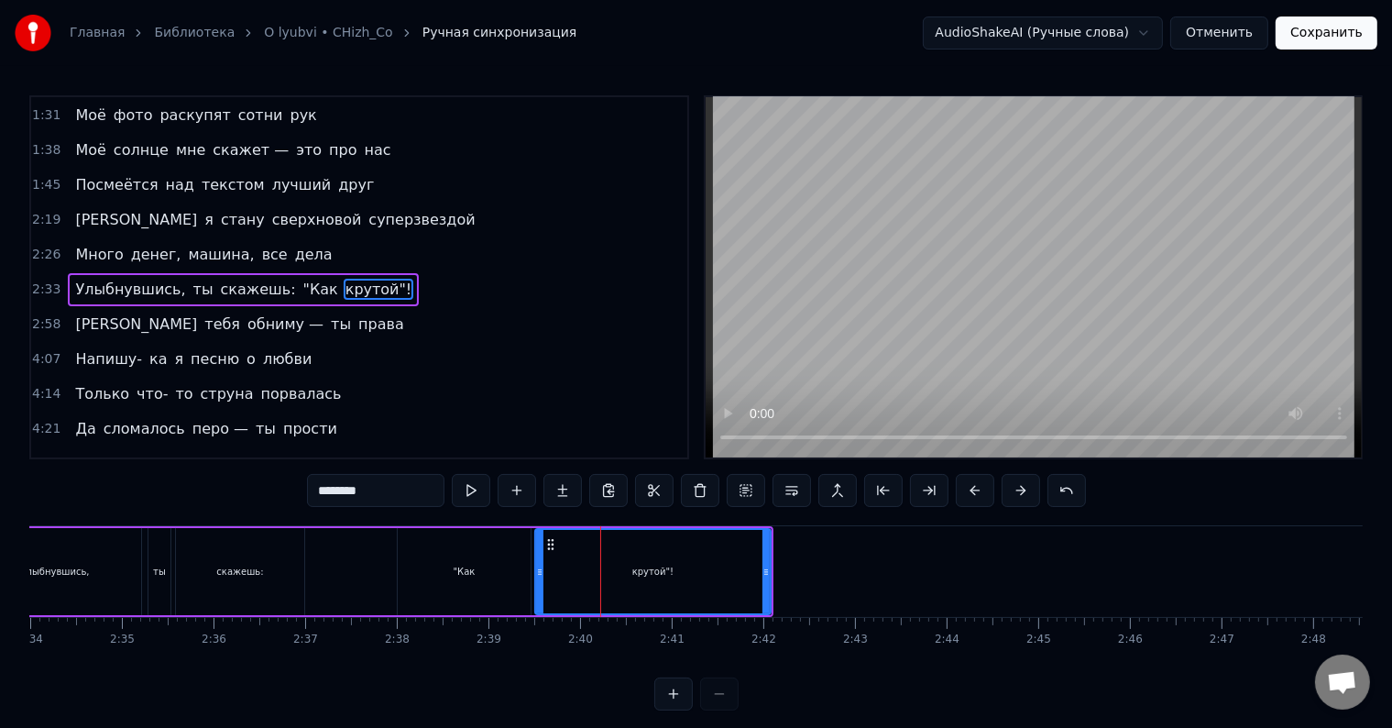
click at [488, 570] on div ""Как" at bounding box center [464, 571] width 133 height 87
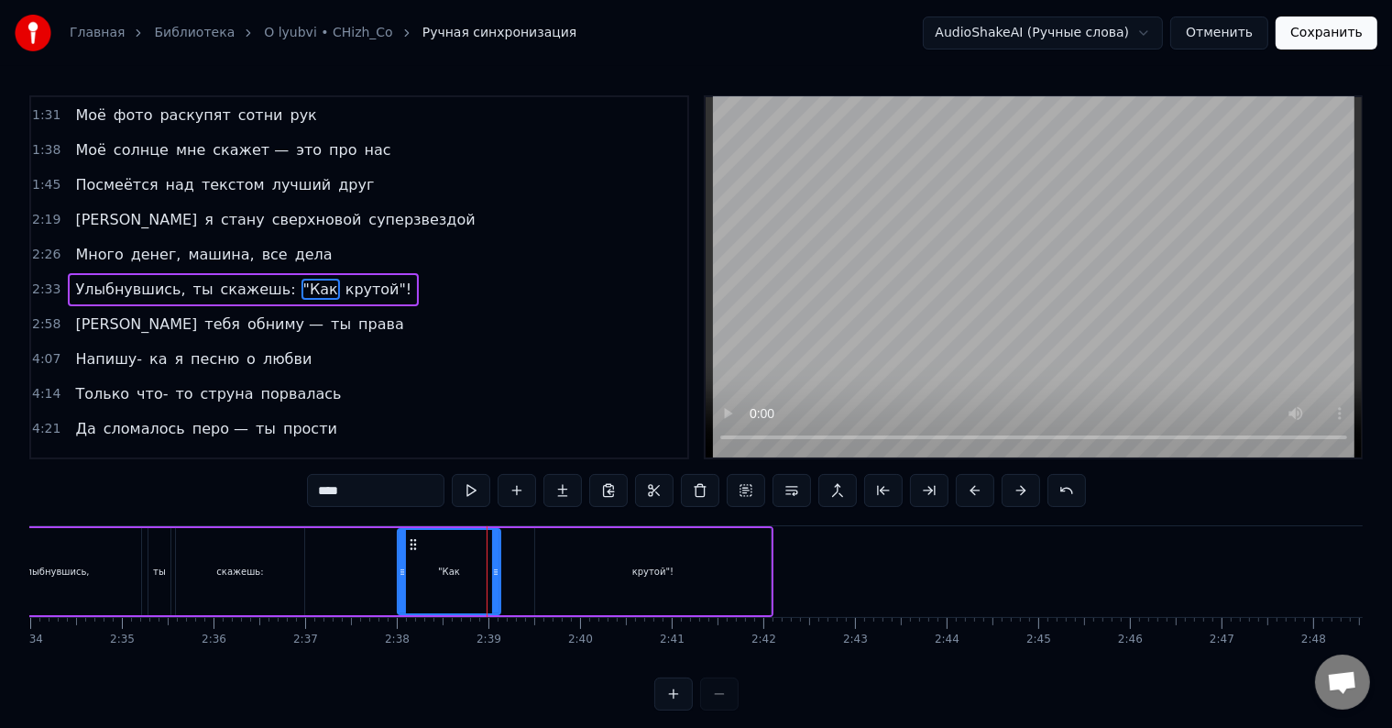
drag, startPoint x: 524, startPoint y: 568, endPoint x: 494, endPoint y: 569, distance: 30.3
click at [494, 569] on icon at bounding box center [495, 572] width 7 height 15
click at [589, 563] on div "крутой"!" at bounding box center [653, 571] width 236 height 87
type input "********"
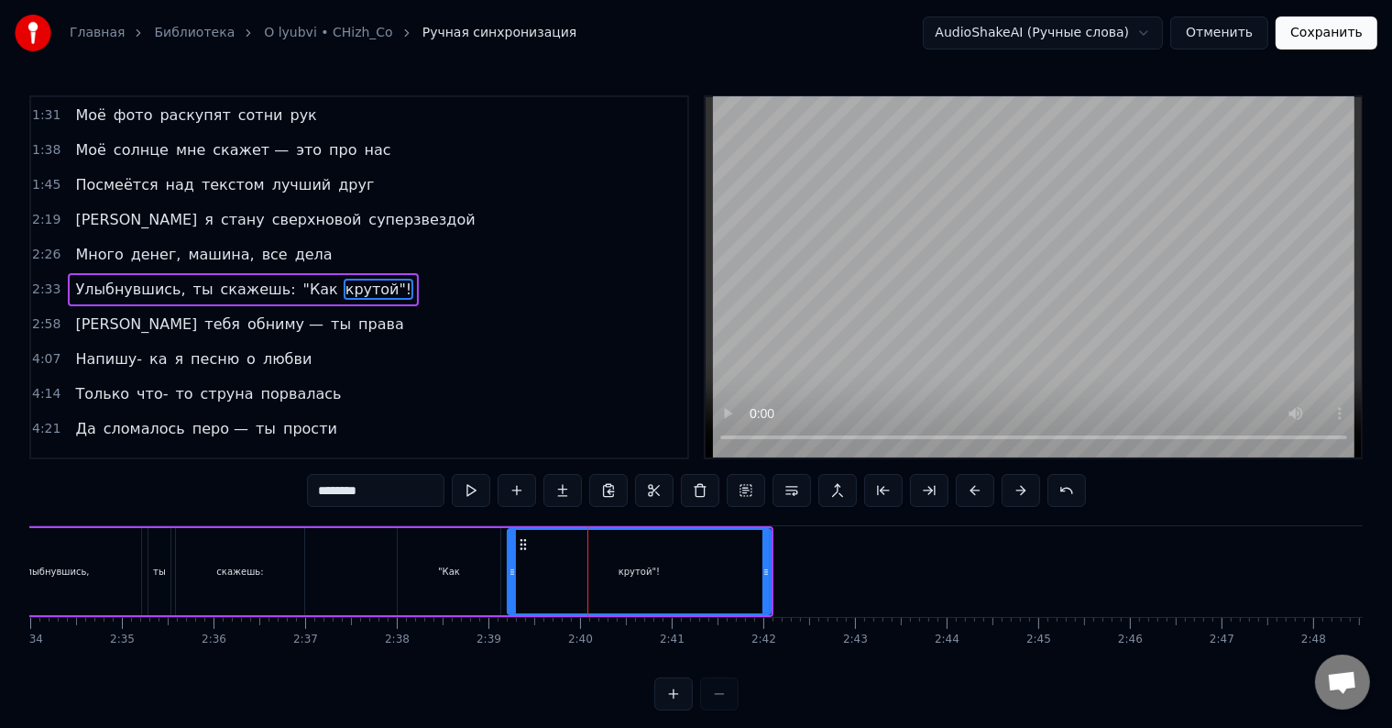
drag, startPoint x: 537, startPoint y: 555, endPoint x: 510, endPoint y: 556, distance: 27.6
click at [510, 556] on div at bounding box center [512, 571] width 7 height 83
drag, startPoint x: 766, startPoint y: 572, endPoint x: 678, endPoint y: 578, distance: 88.2
click at [678, 578] on icon at bounding box center [678, 572] width 7 height 15
click at [370, 572] on div "Улыбнувшись, ты скажешь: "Как крутой"!" at bounding box center [326, 571] width 720 height 91
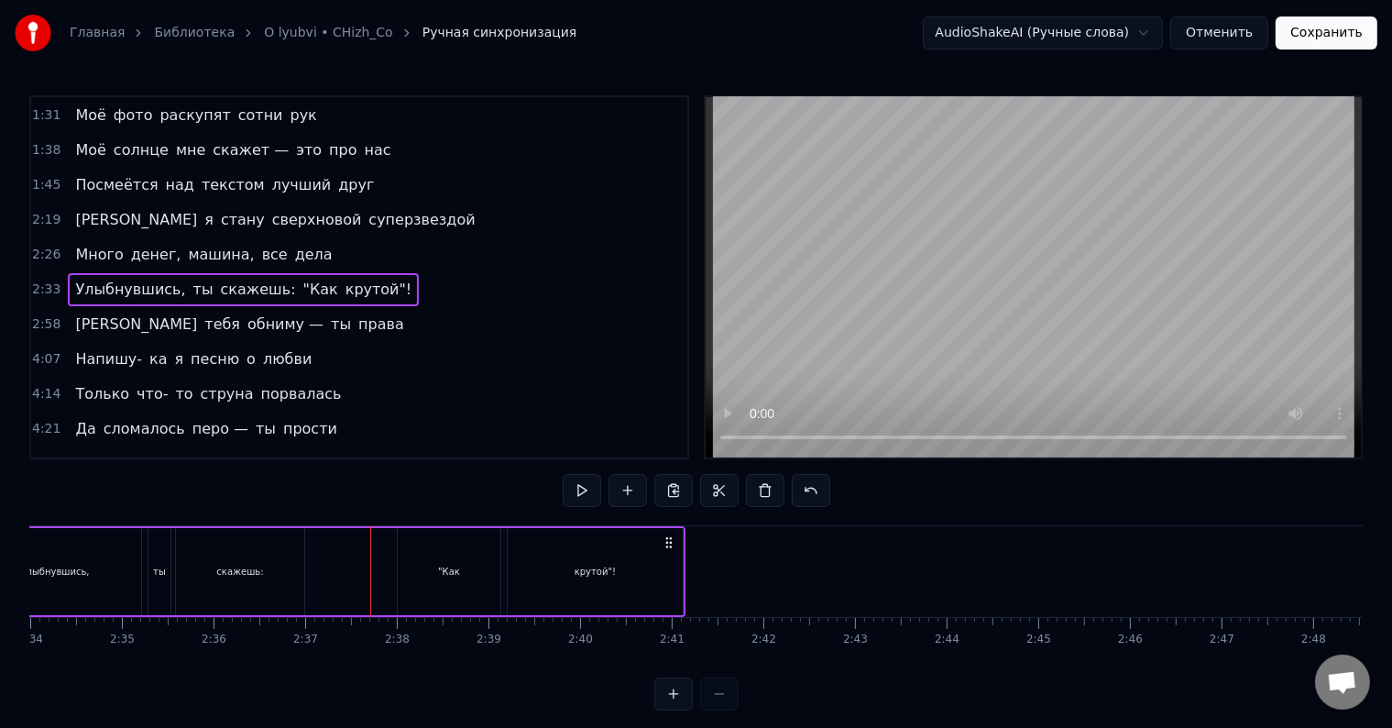
click at [345, 559] on div "Улыбнувшись, ты скажешь: "Как крутой"!" at bounding box center [326, 571] width 720 height 91
click at [242, 565] on div "скажешь:" at bounding box center [239, 572] width 47 height 14
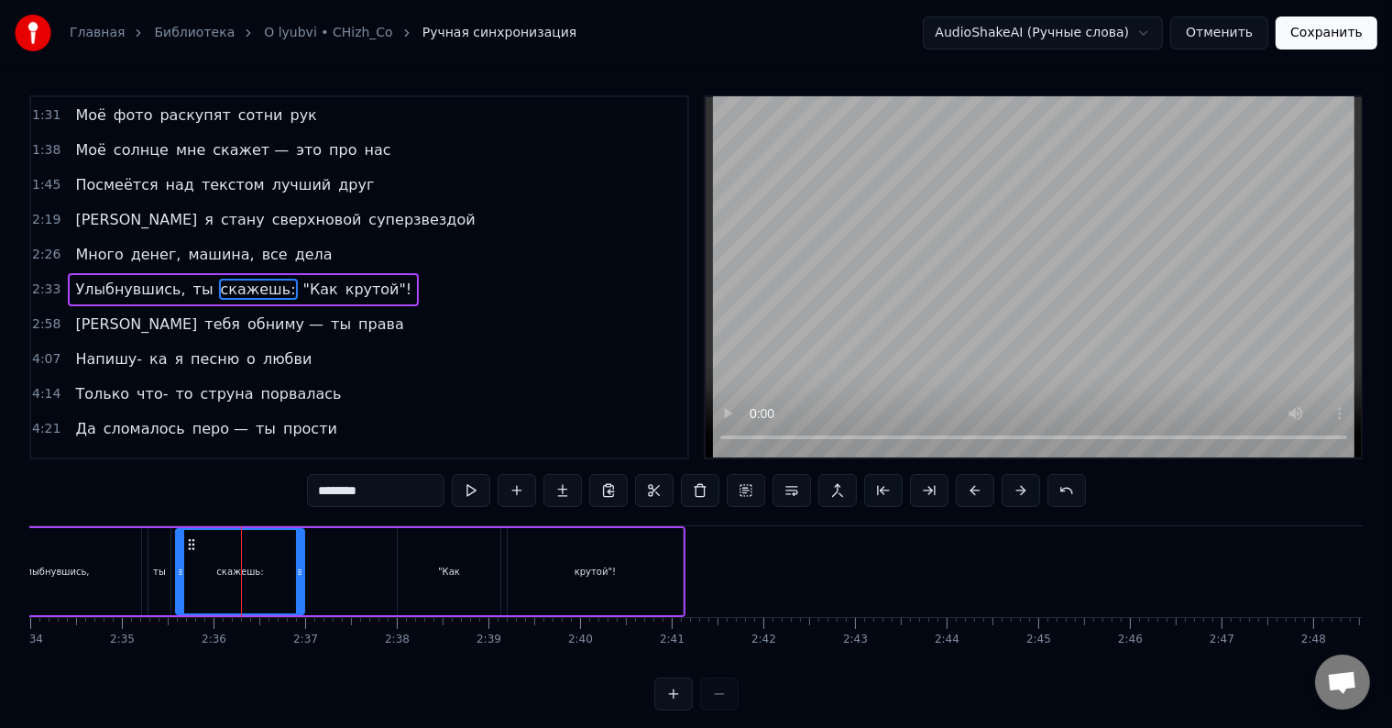
click at [60, 563] on div "Улыбнувшись," at bounding box center [55, 571] width 172 height 87
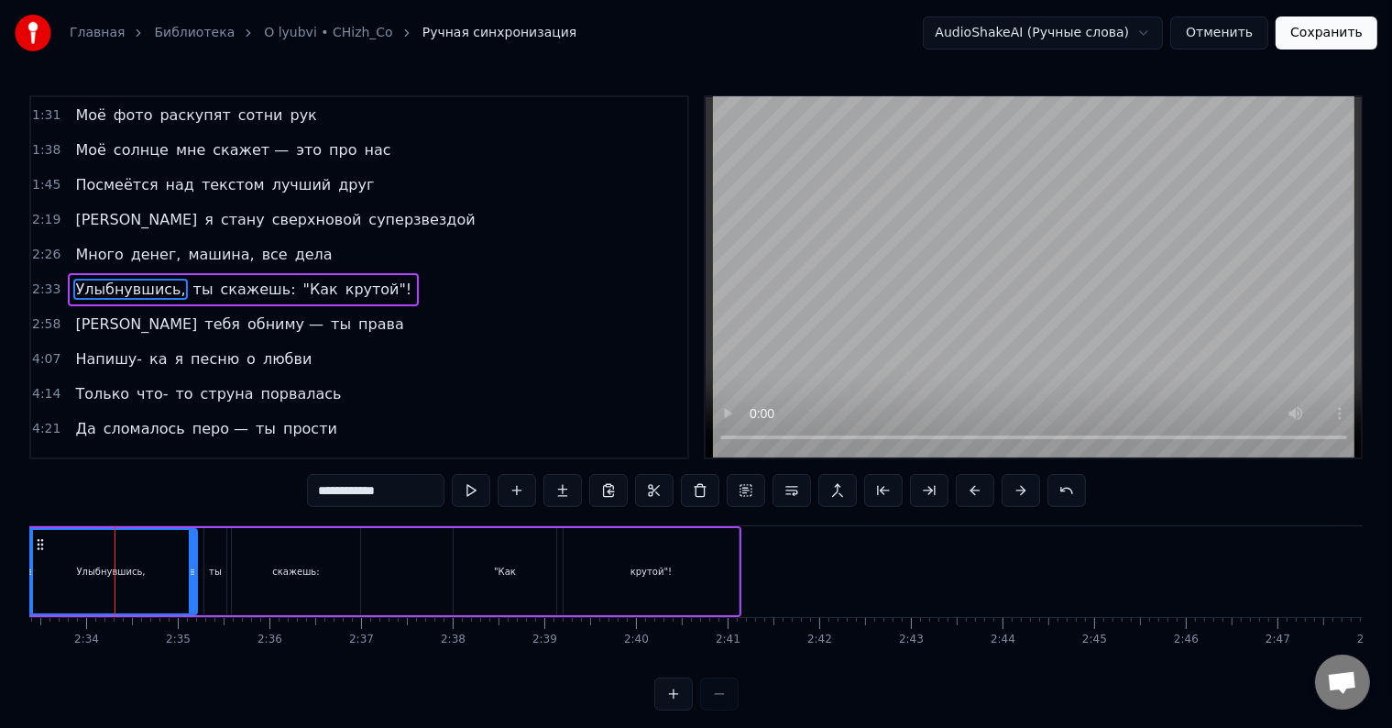
scroll to position [0, 14053]
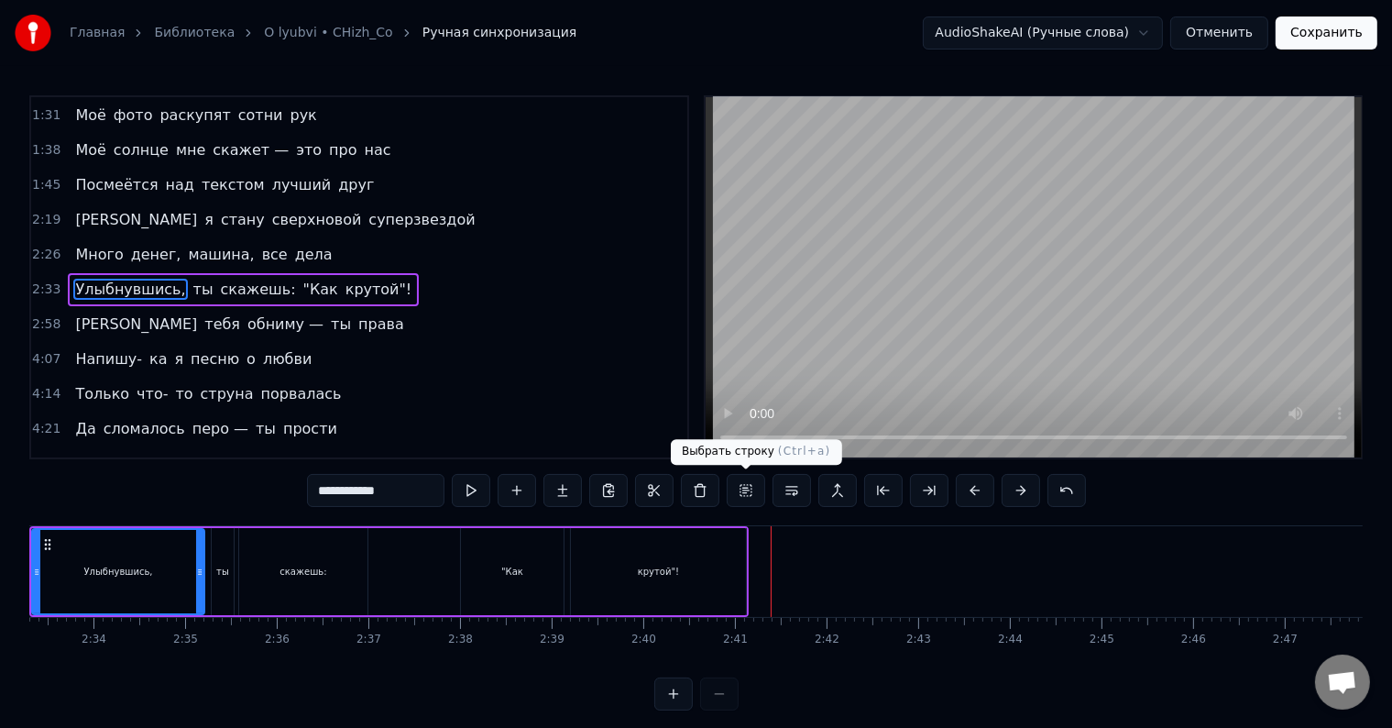
click at [691, 583] on div "крутой"!" at bounding box center [658, 571] width 175 height 87
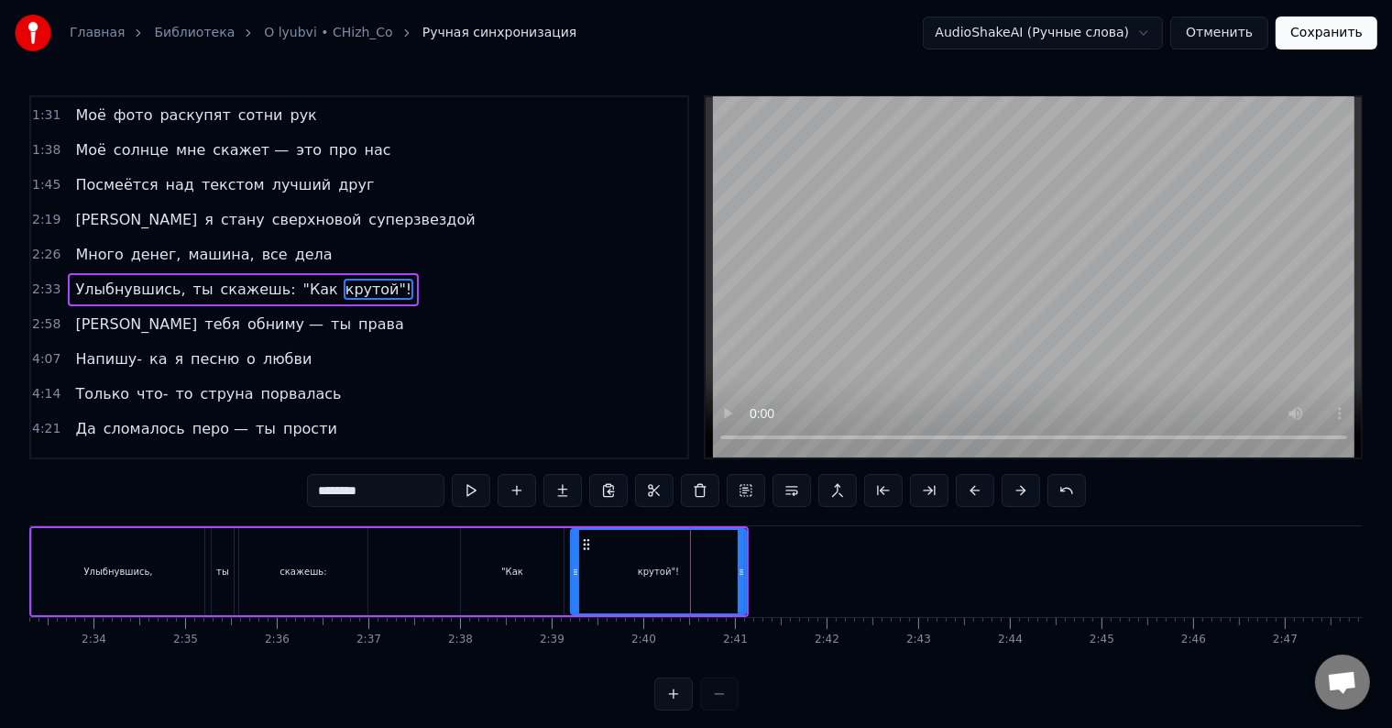
click at [744, 567] on div "крутой"!" at bounding box center [658, 571] width 177 height 87
drag, startPoint x: 741, startPoint y: 567, endPoint x: 684, endPoint y: 570, distance: 57.0
click at [684, 570] on icon at bounding box center [684, 572] width 7 height 15
click at [521, 568] on div ""Как" at bounding box center [512, 571] width 103 height 87
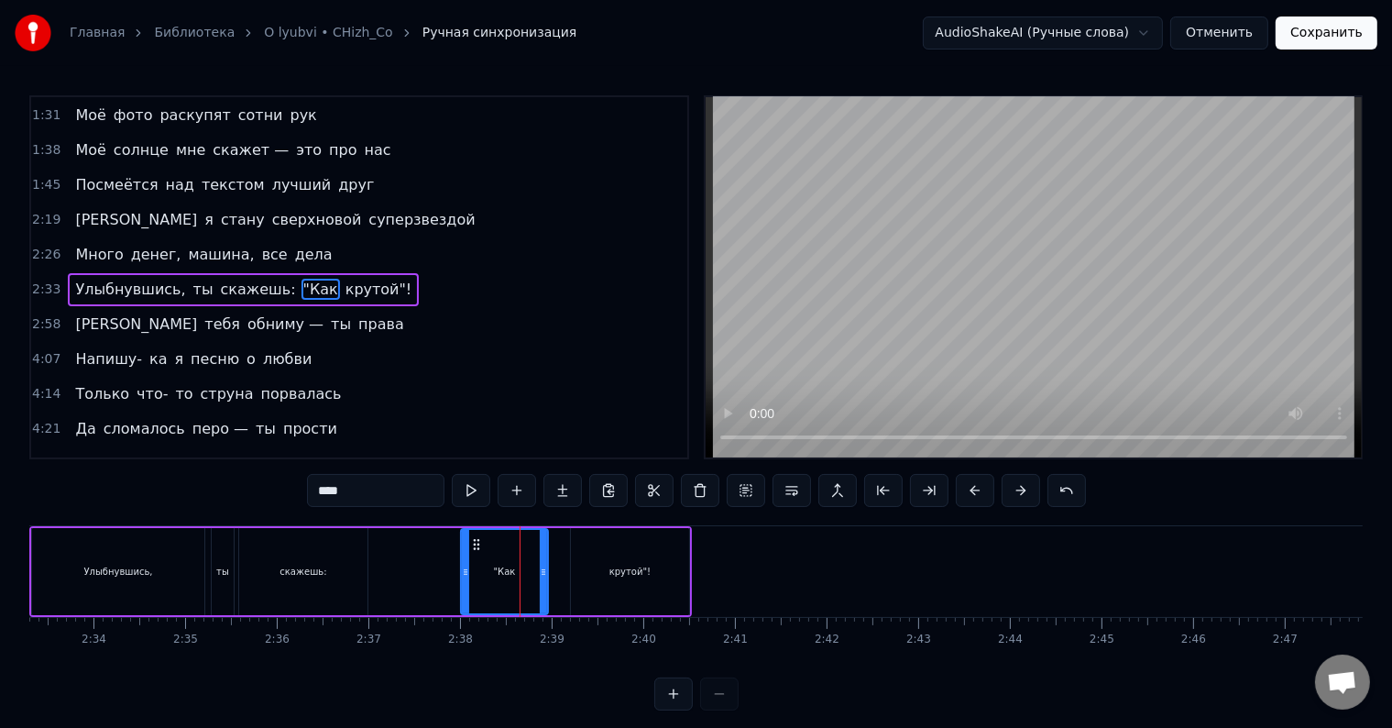
drag, startPoint x: 560, startPoint y: 567, endPoint x: 545, endPoint y: 570, distance: 15.8
click at [545, 570] on icon at bounding box center [543, 572] width 7 height 15
click at [572, 568] on div "крутой"!" at bounding box center [630, 571] width 118 height 87
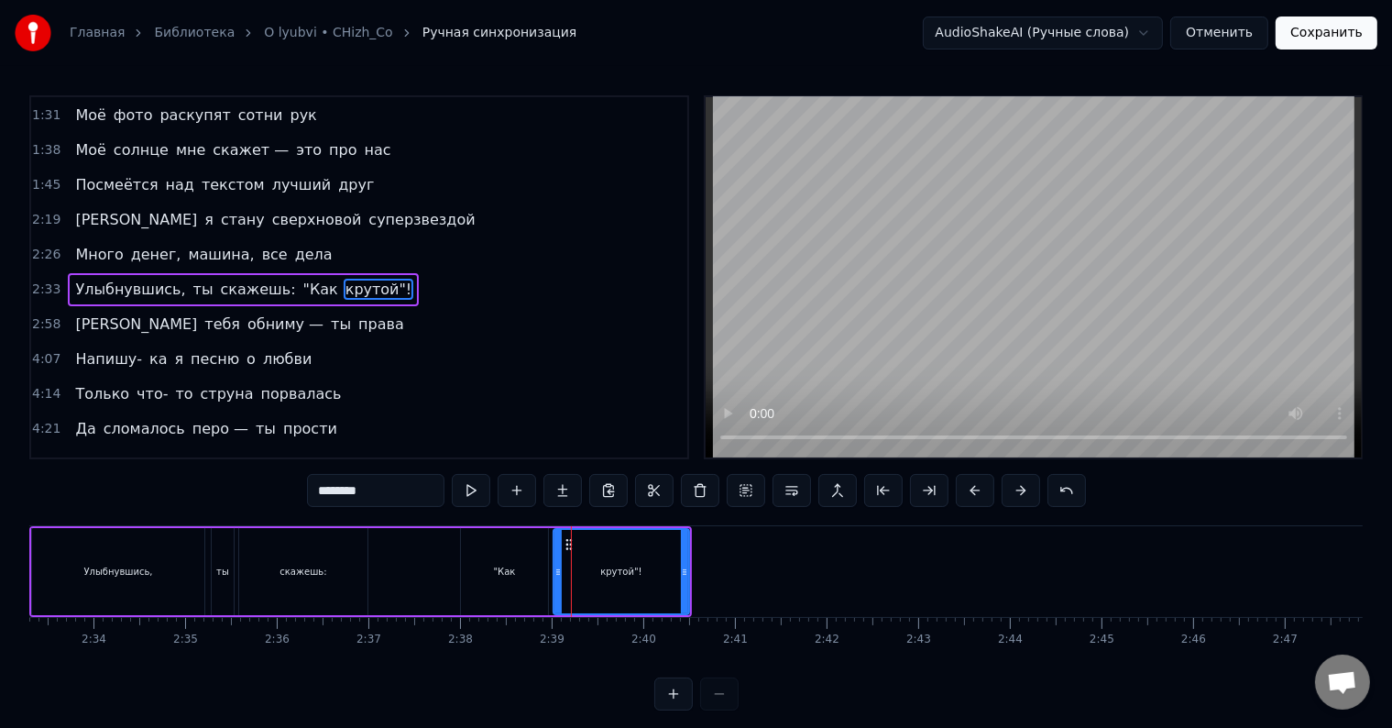
drag, startPoint x: 574, startPoint y: 552, endPoint x: 556, endPoint y: 557, distance: 18.3
click at [556, 557] on div at bounding box center [558, 571] width 7 height 83
click at [479, 550] on div ""Как" at bounding box center [504, 571] width 87 height 87
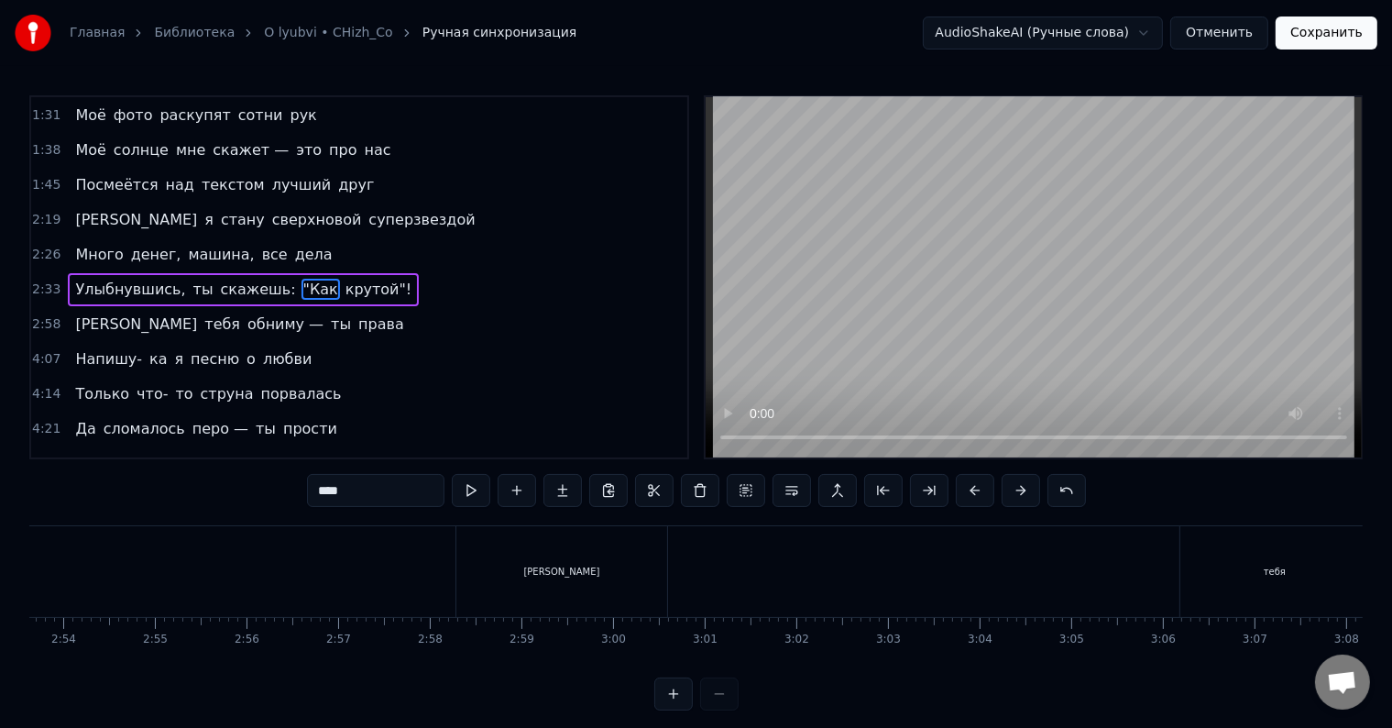
scroll to position [0, 15887]
click at [576, 556] on div "[PERSON_NAME]" at bounding box center [591, 571] width 211 height 91
type input "*"
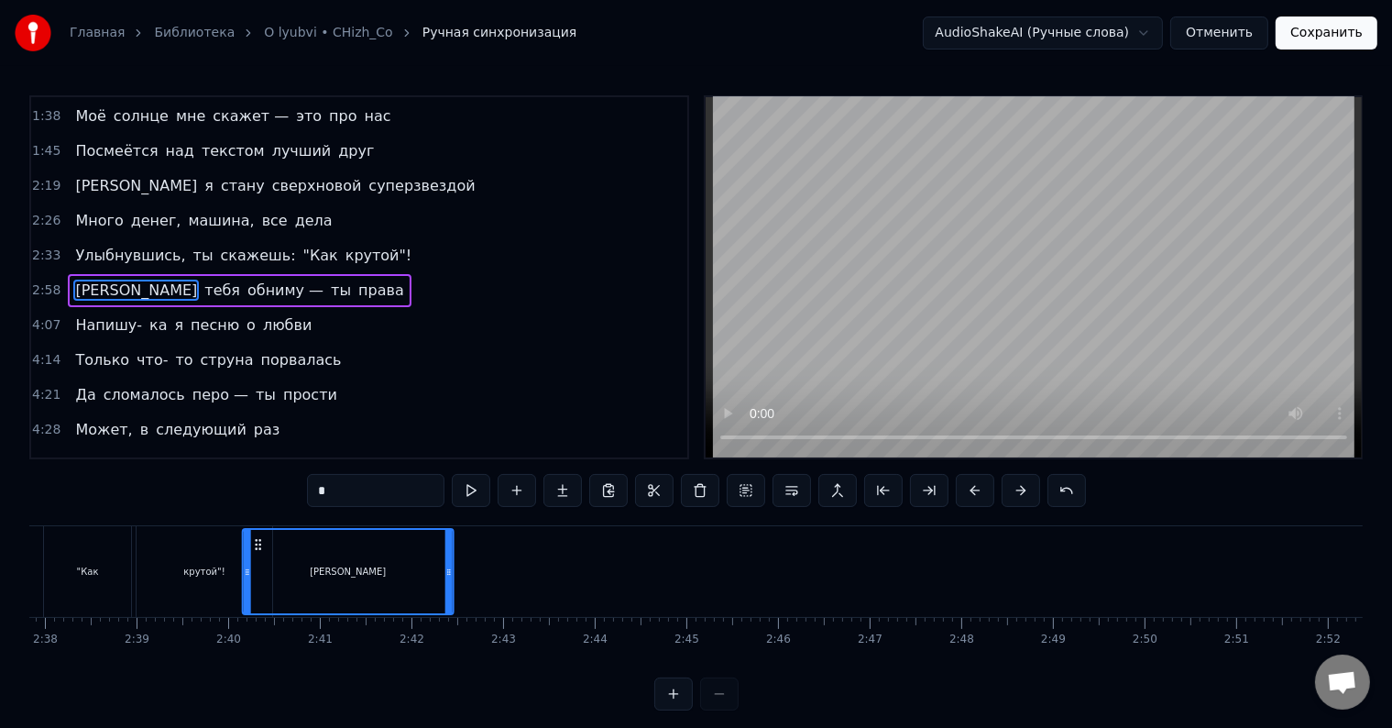
scroll to position [0, 14447]
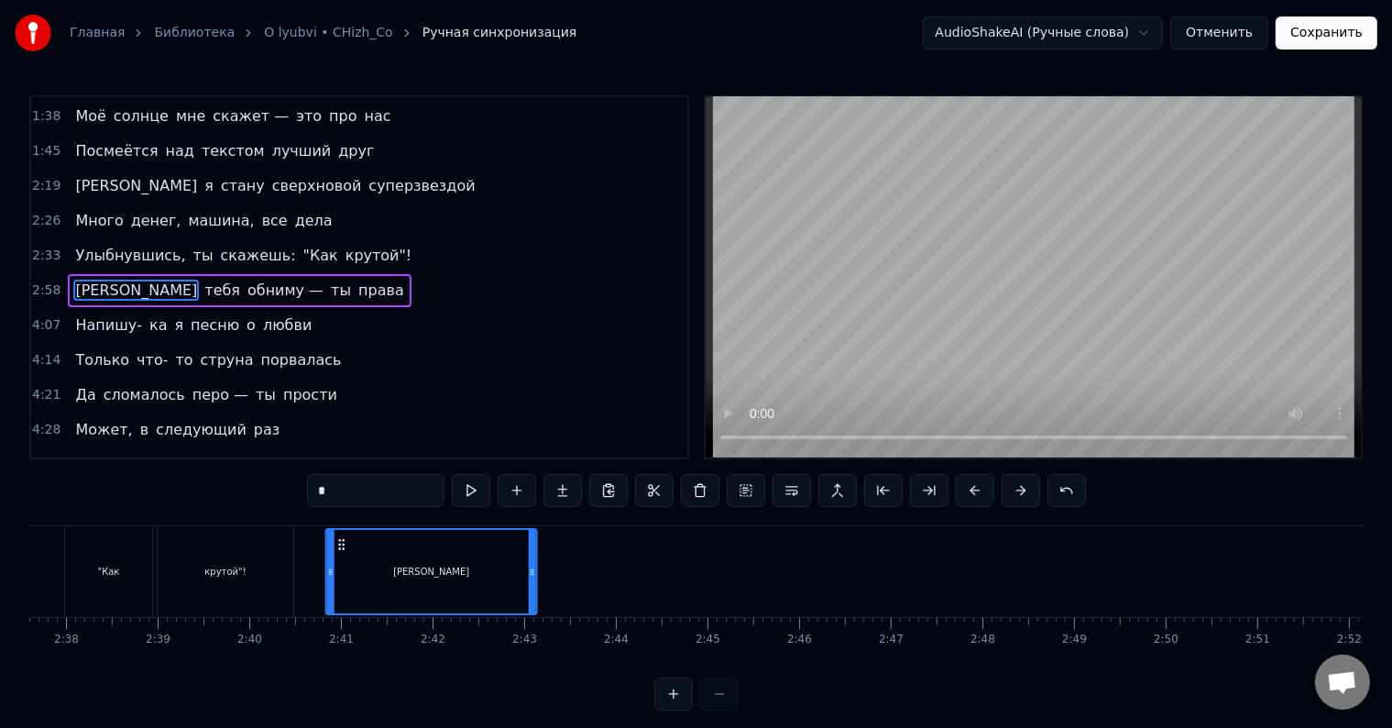
drag, startPoint x: 505, startPoint y: 546, endPoint x: 343, endPoint y: 568, distance: 163.7
click at [343, 568] on div "[PERSON_NAME]" at bounding box center [431, 571] width 209 height 83
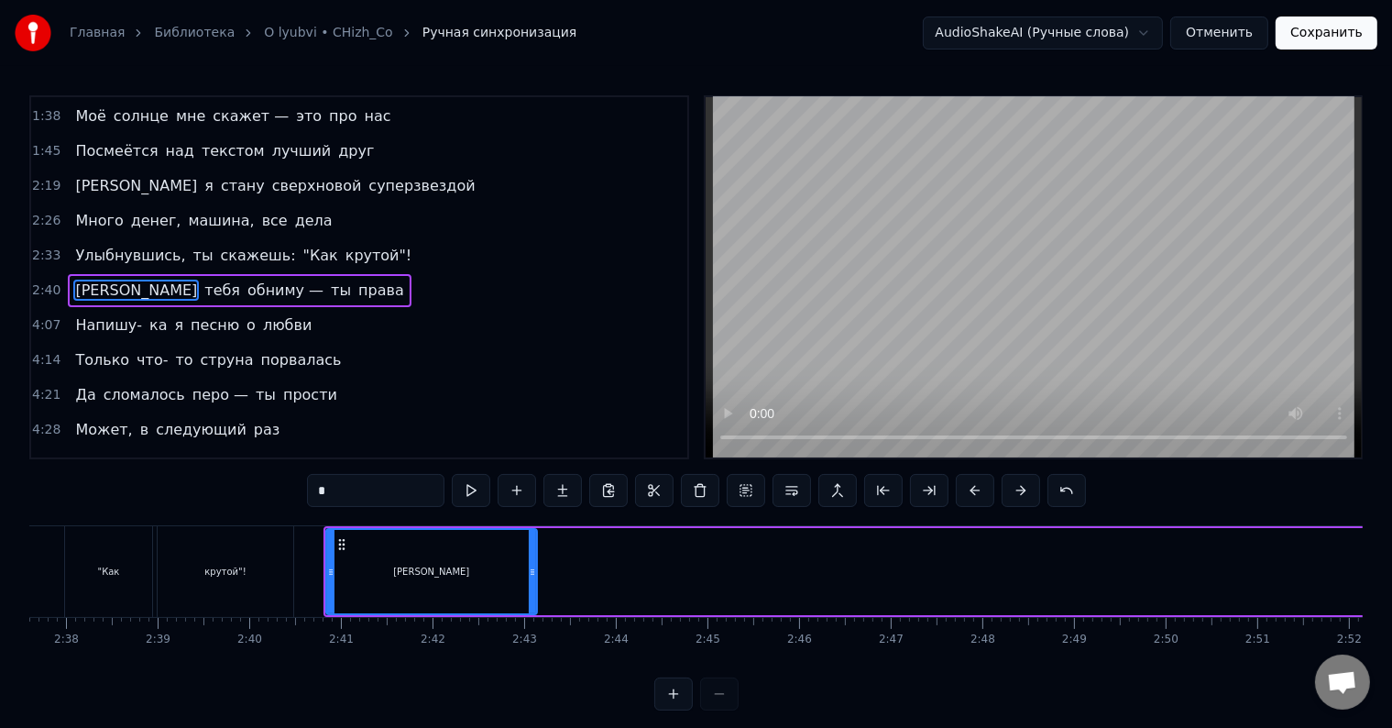
click at [526, 567] on div "[PERSON_NAME]" at bounding box center [431, 571] width 209 height 83
drag, startPoint x: 531, startPoint y: 565, endPoint x: 420, endPoint y: 566, distance: 110.9
click at [420, 566] on icon at bounding box center [421, 572] width 7 height 15
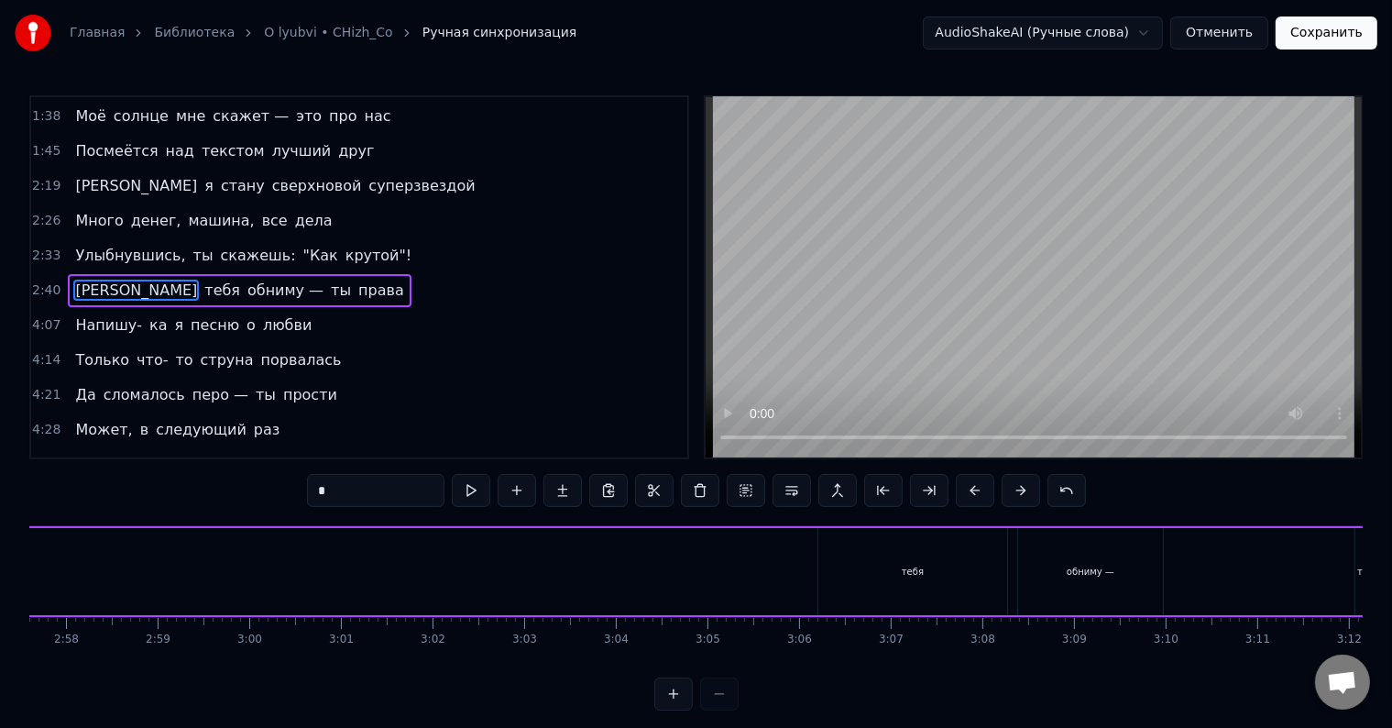
scroll to position [0, 16398]
drag, startPoint x: 804, startPoint y: 573, endPoint x: 425, endPoint y: 583, distance: 378.7
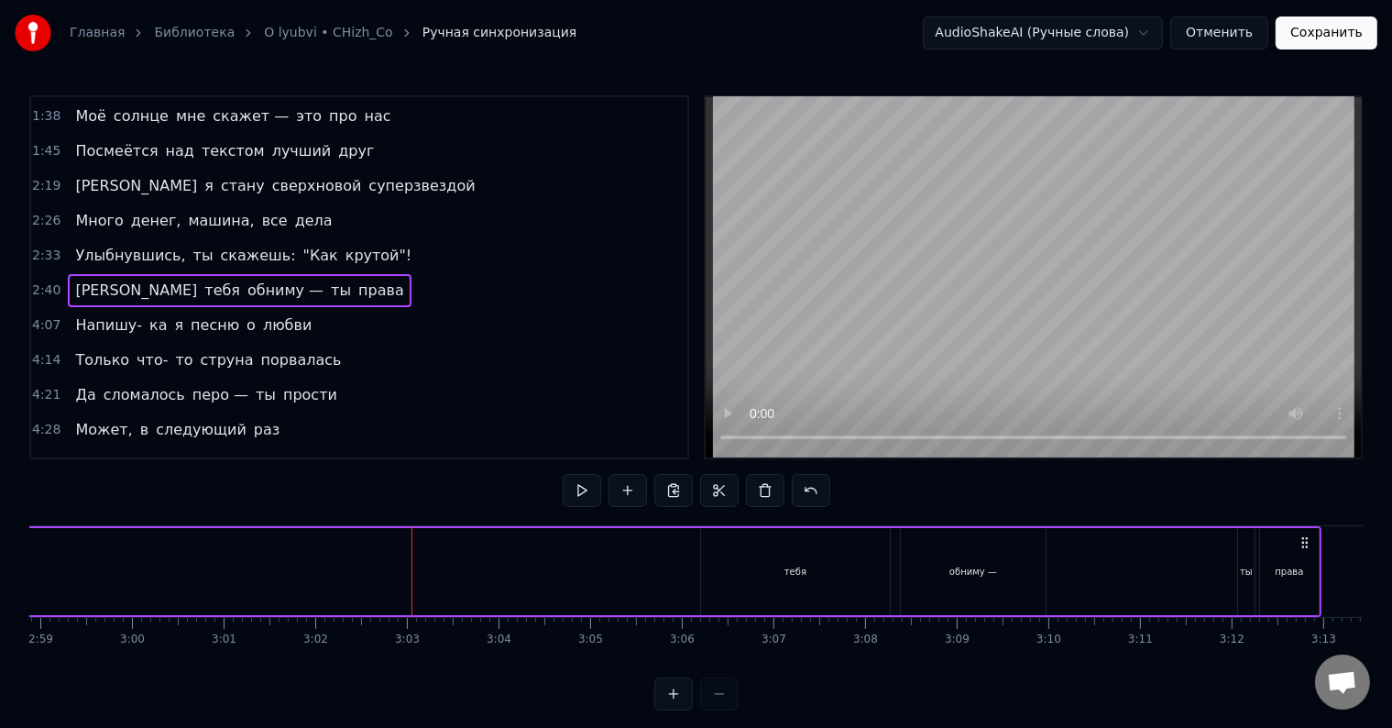
click at [726, 559] on div "тебя" at bounding box center [795, 571] width 189 height 87
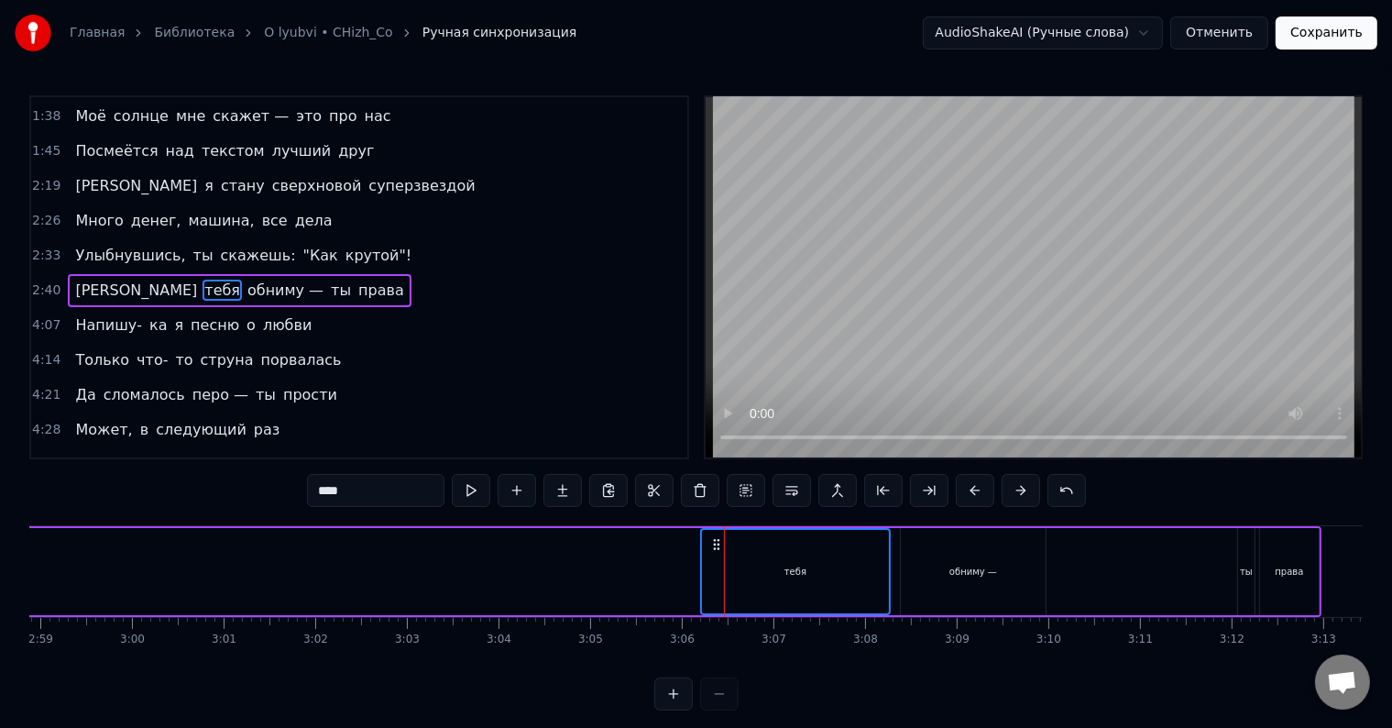
click at [911, 546] on div "обниму —" at bounding box center [973, 571] width 145 height 87
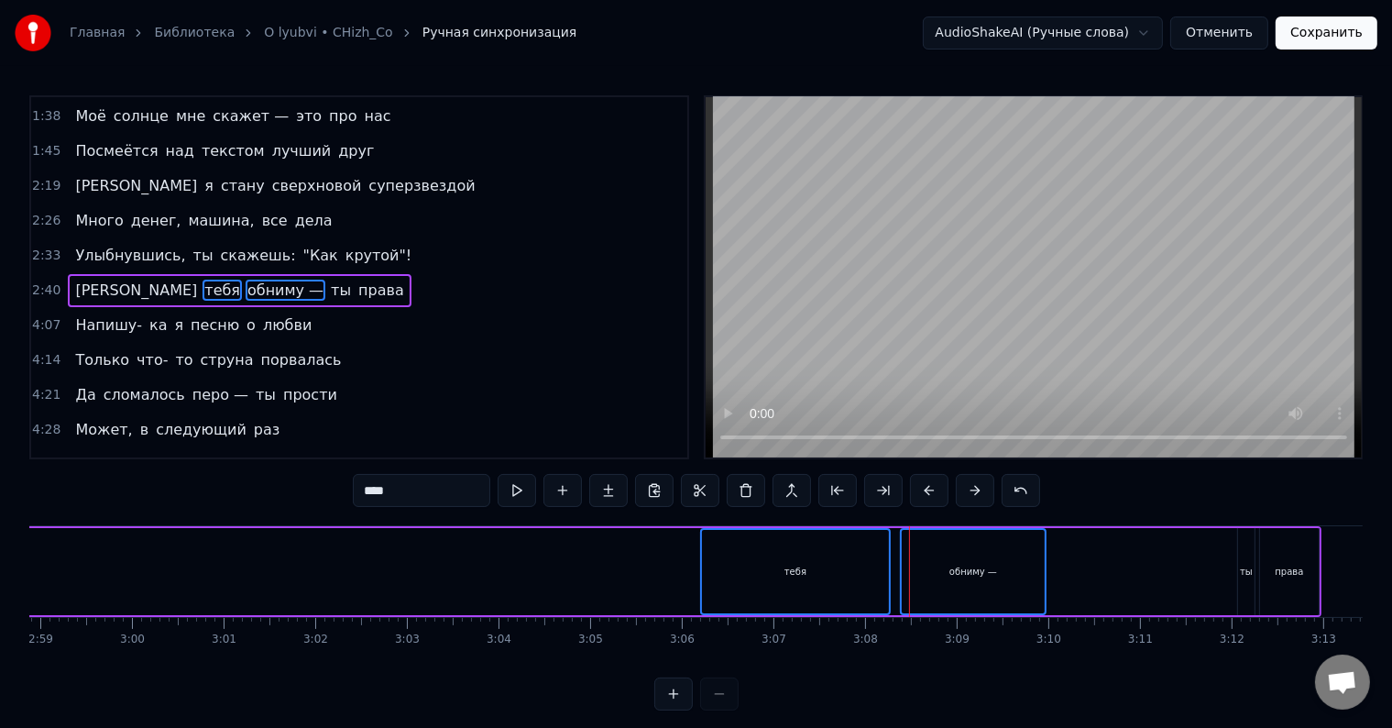
click at [1246, 555] on div "ты" at bounding box center [1246, 571] width 17 height 87
click at [1281, 550] on div "права" at bounding box center [1289, 571] width 59 height 87
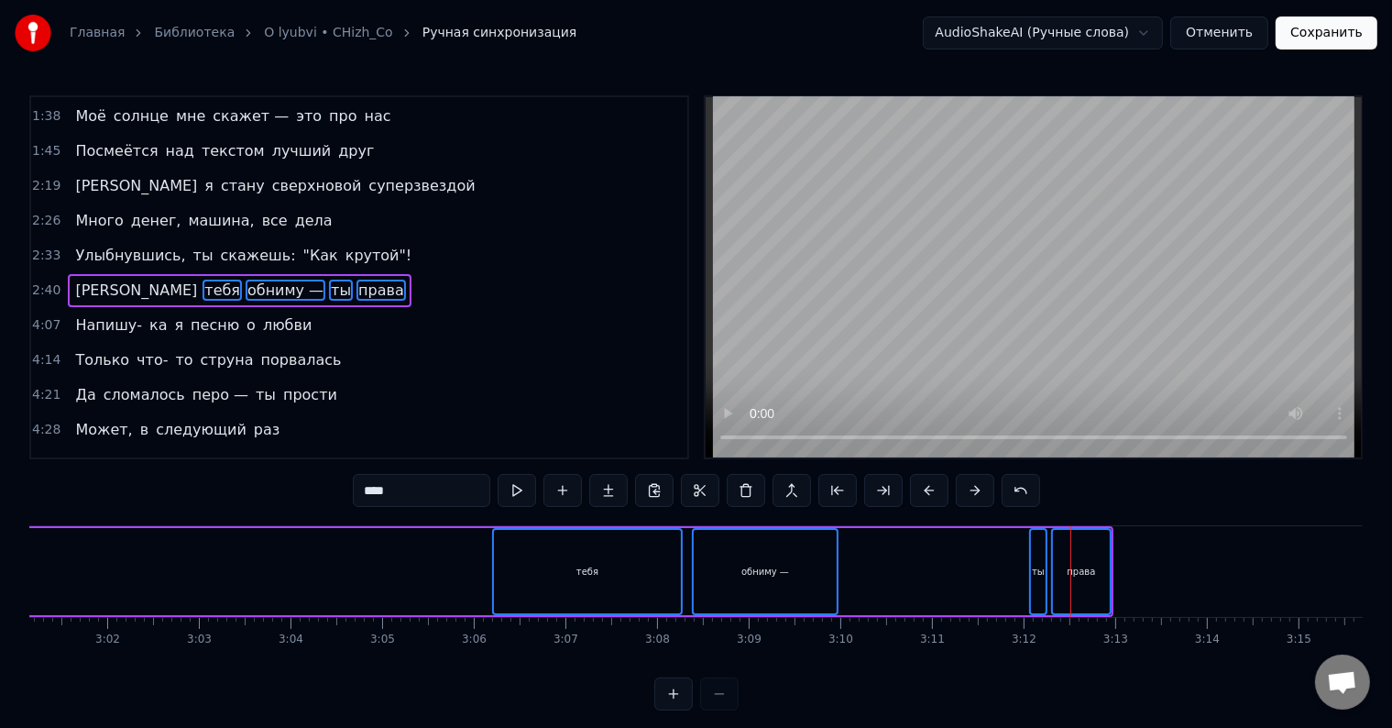
scroll to position [0, 16602]
drag, startPoint x: 499, startPoint y: 544, endPoint x: 391, endPoint y: 550, distance: 108.4
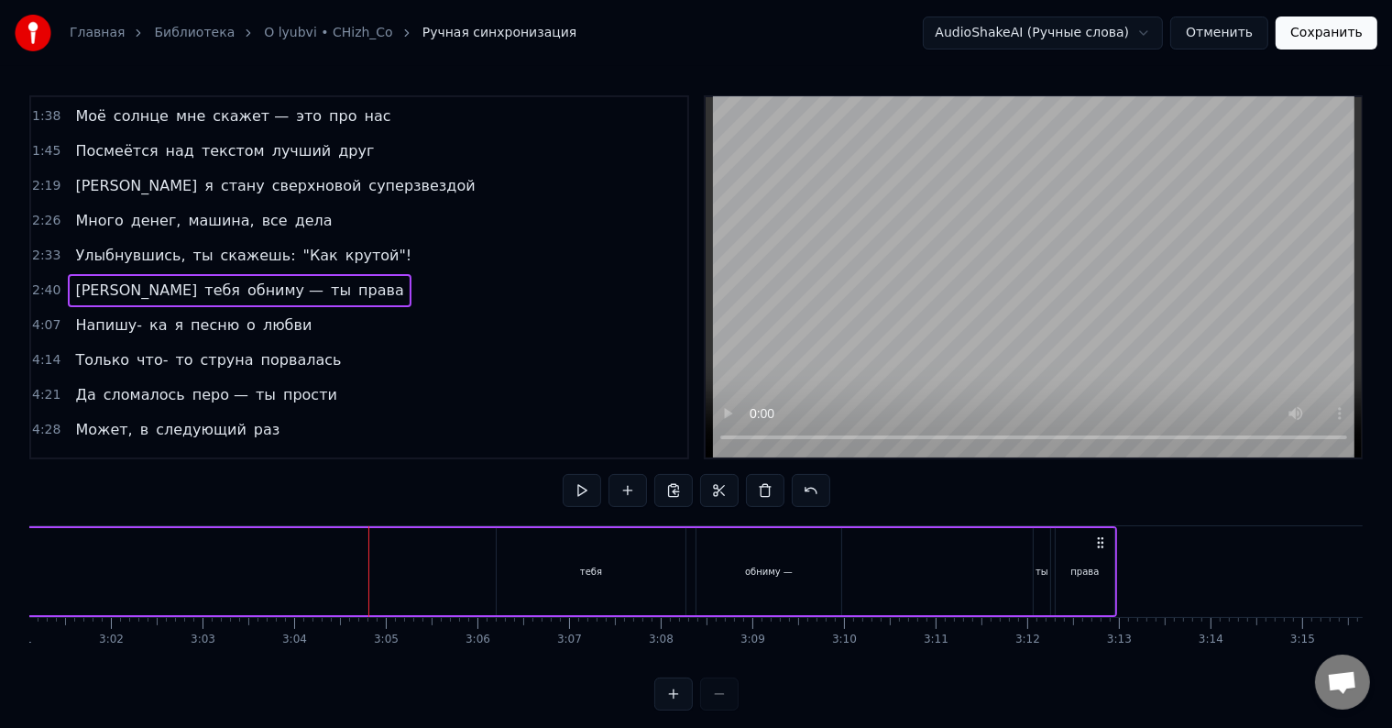
click at [506, 543] on div "тебя" at bounding box center [591, 571] width 189 height 87
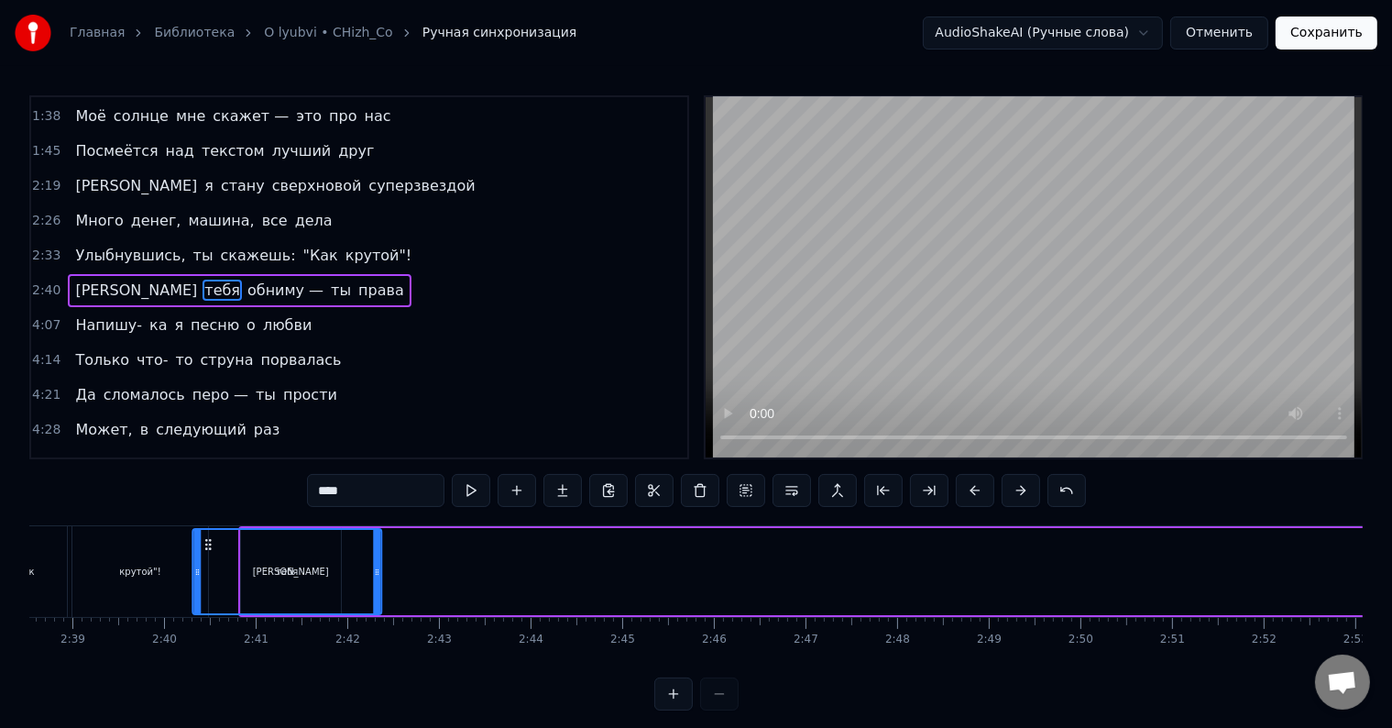
scroll to position [0, 14531]
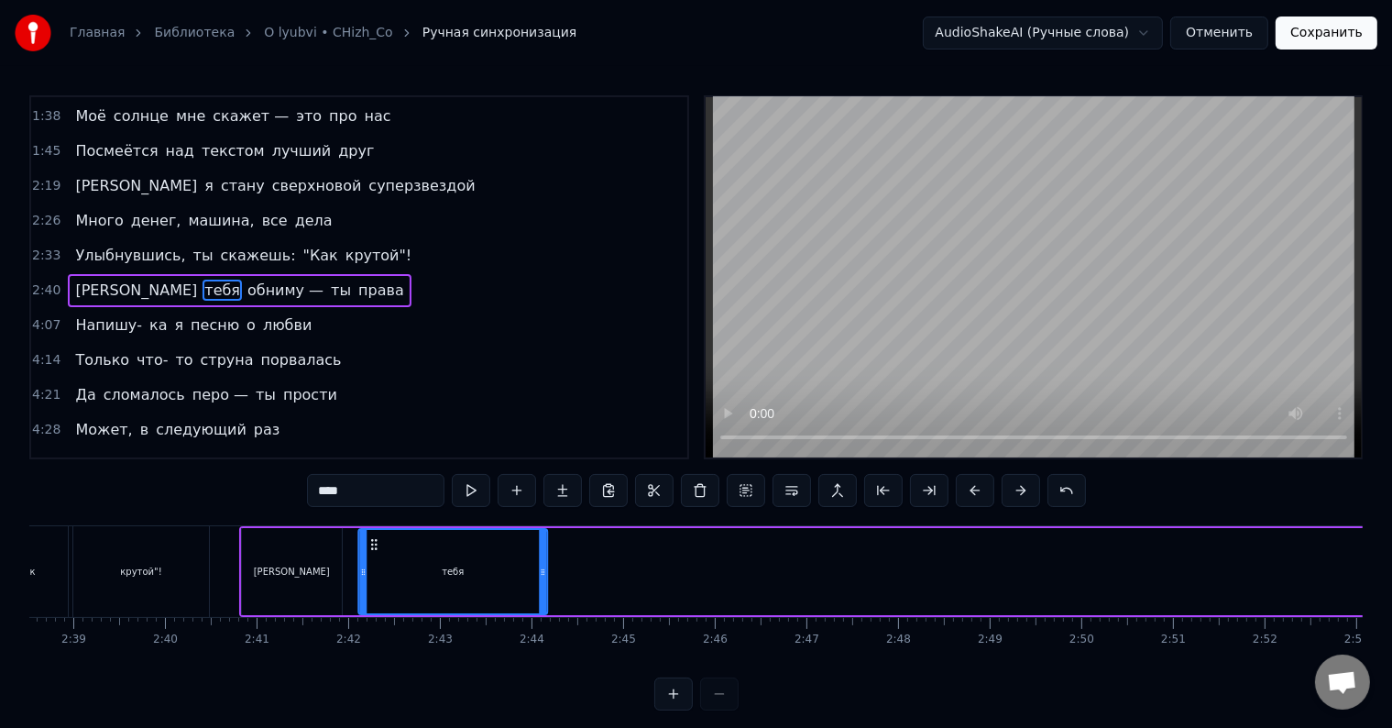
drag, startPoint x: 509, startPoint y: 539, endPoint x: 370, endPoint y: 576, distance: 143.2
click at [370, 576] on div "тебя" at bounding box center [452, 571] width 187 height 83
click at [306, 557] on div "[PERSON_NAME]" at bounding box center [292, 571] width 100 height 87
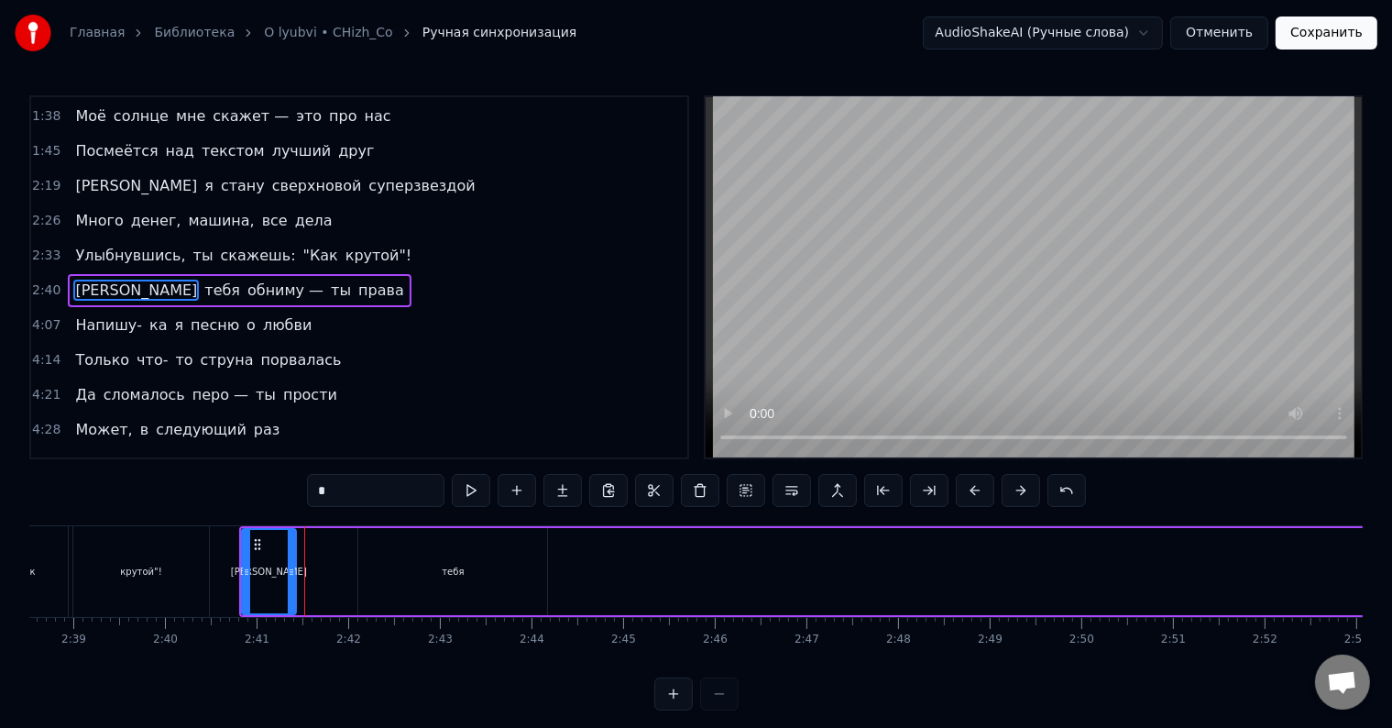
drag, startPoint x: 336, startPoint y: 562, endPoint x: 291, endPoint y: 565, distance: 45.9
click at [291, 565] on div at bounding box center [291, 571] width 7 height 83
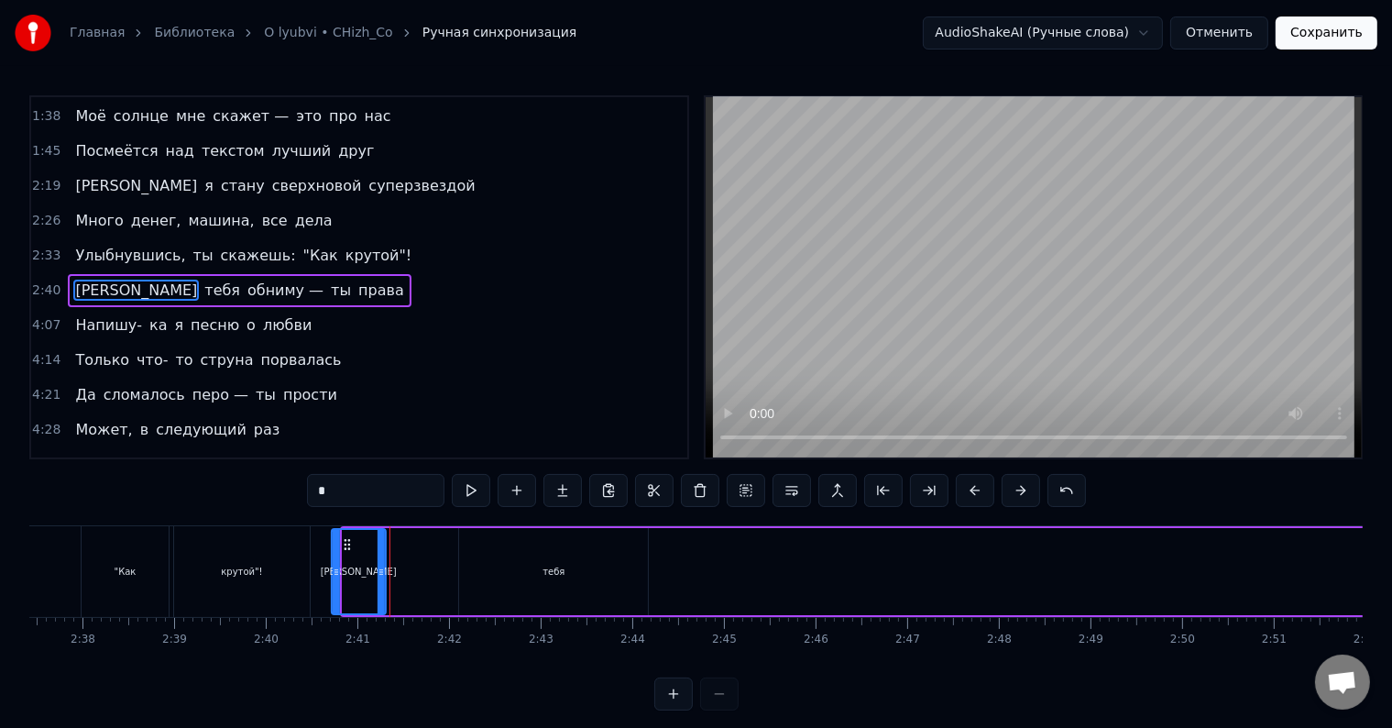
drag, startPoint x: 257, startPoint y: 546, endPoint x: 347, endPoint y: 554, distance: 90.1
click at [347, 554] on div "[PERSON_NAME]" at bounding box center [359, 571] width 52 height 83
click at [489, 565] on div "тебя" at bounding box center [553, 571] width 189 height 87
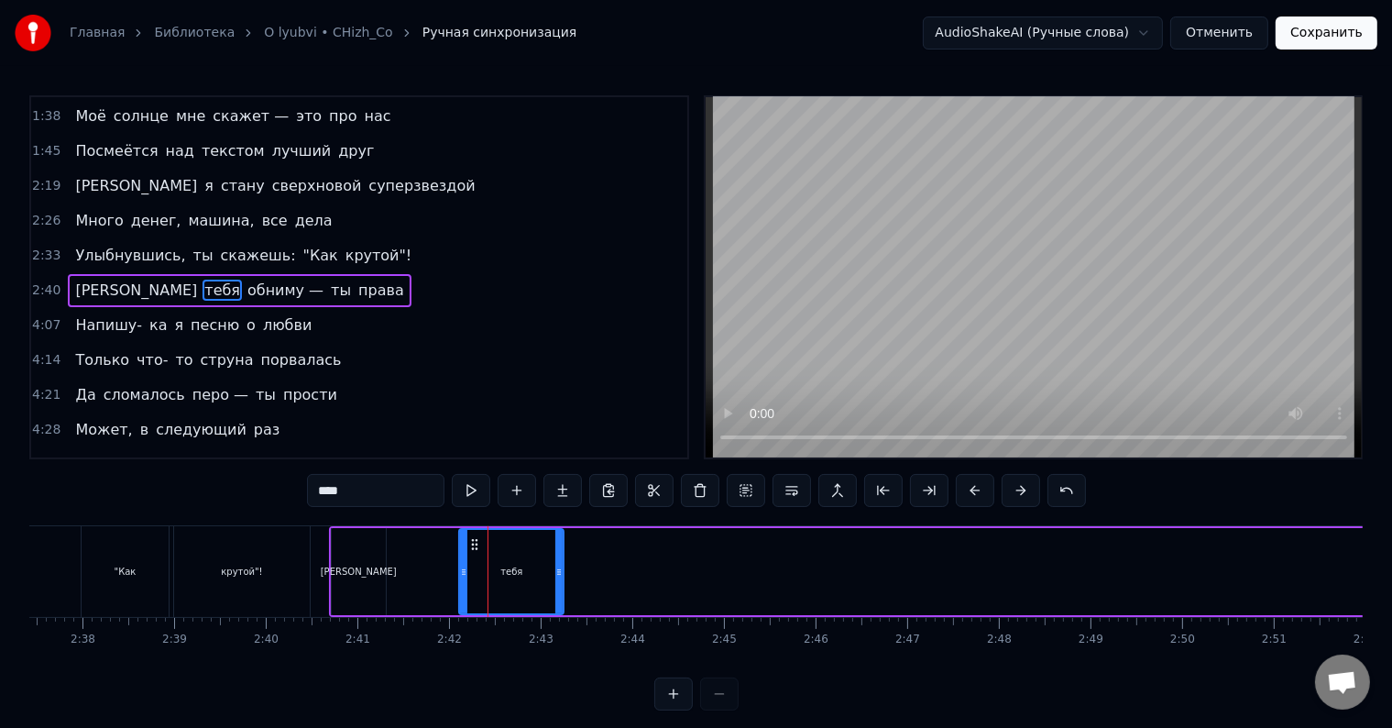
drag, startPoint x: 642, startPoint y: 574, endPoint x: 513, endPoint y: 561, distance: 129.0
click at [556, 578] on icon at bounding box center [559, 572] width 7 height 15
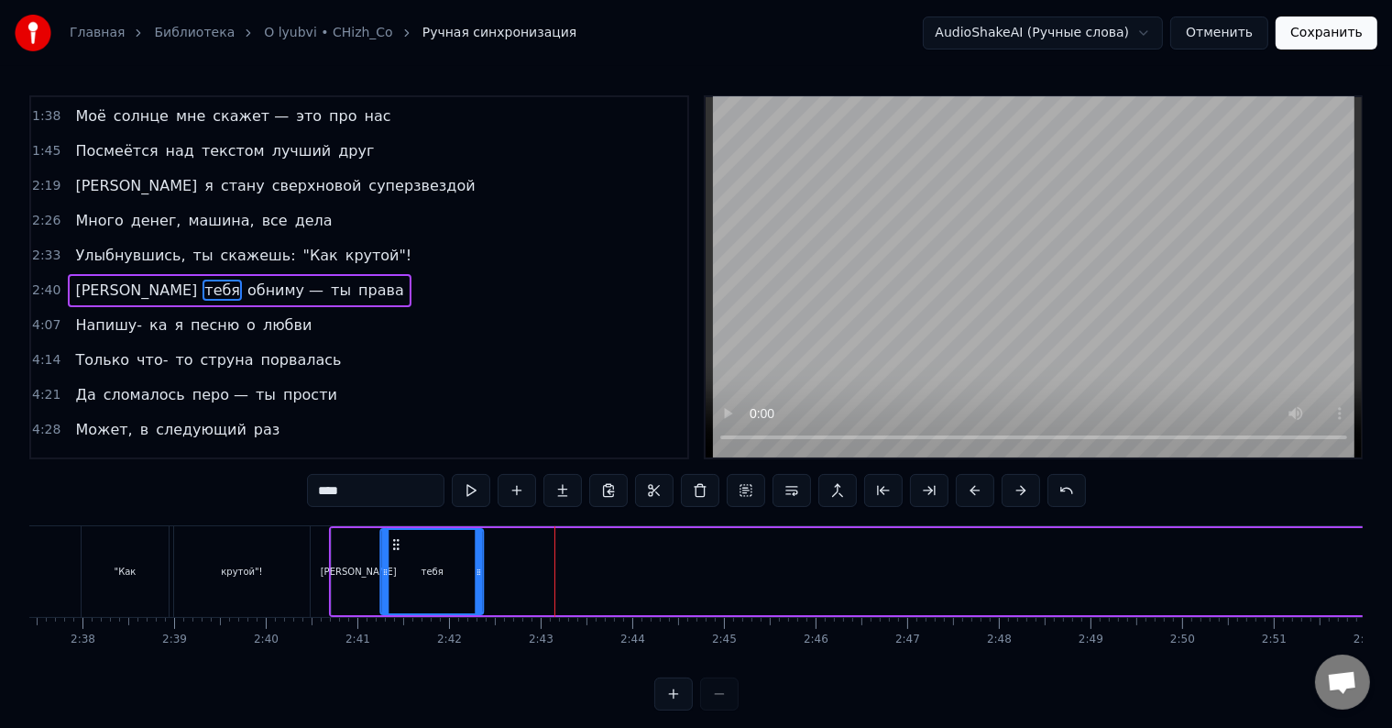
drag, startPoint x: 476, startPoint y: 540, endPoint x: 397, endPoint y: 545, distance: 79.0
click at [397, 545] on icon at bounding box center [397, 544] width 15 height 15
click at [345, 576] on div "[PERSON_NAME]" at bounding box center [359, 571] width 54 height 87
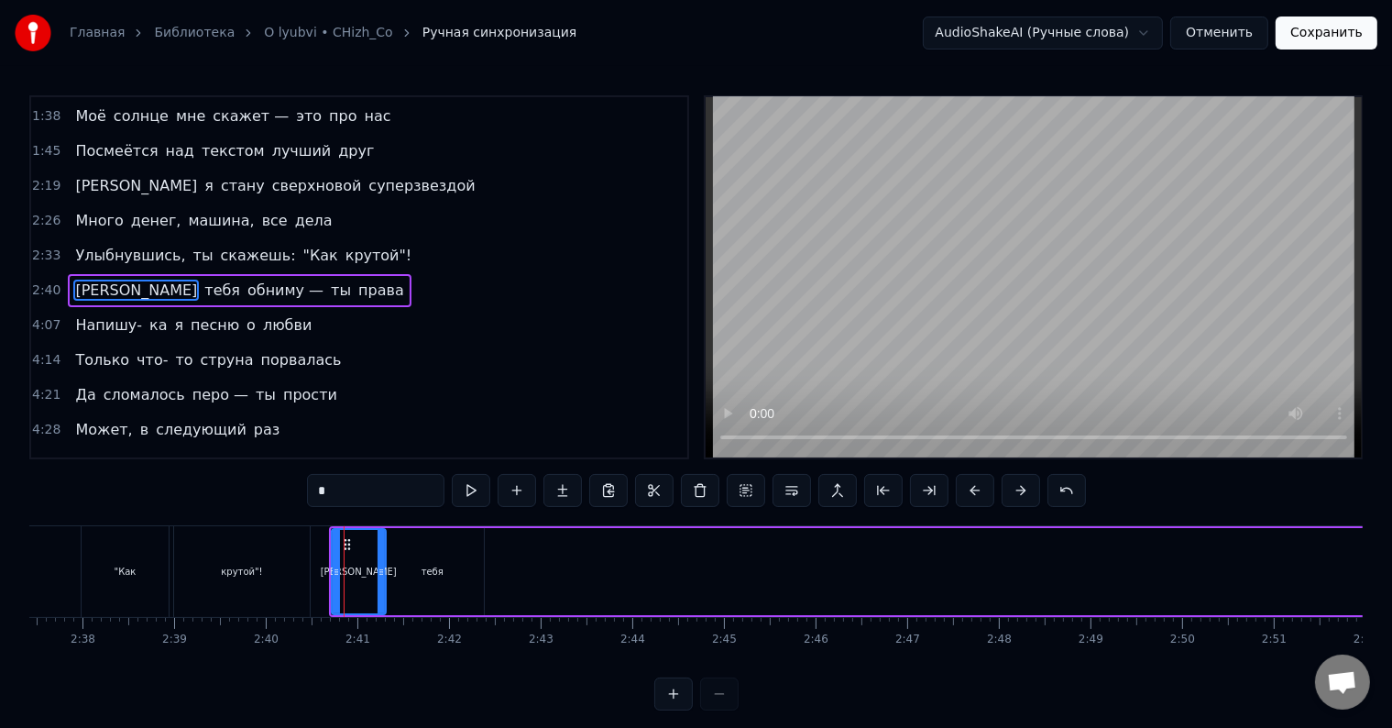
click at [436, 567] on div "тебя" at bounding box center [433, 572] width 22 height 14
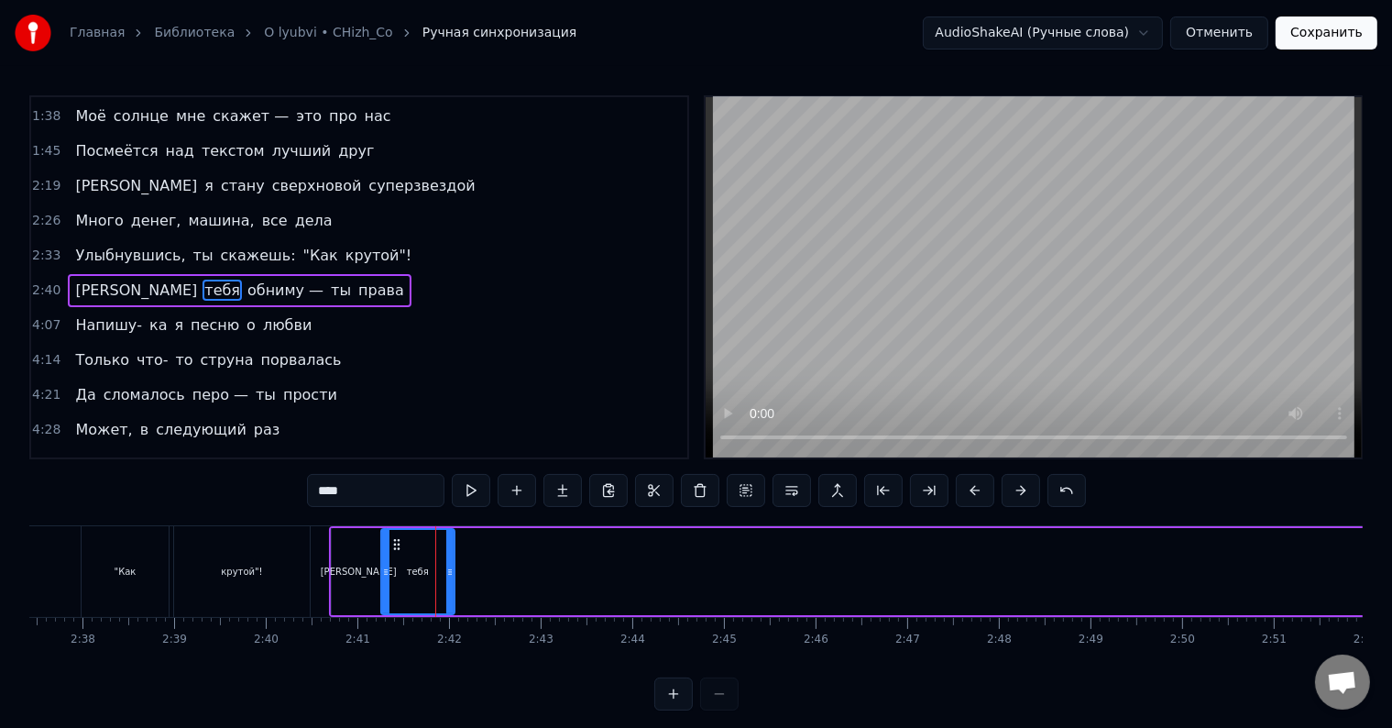
drag, startPoint x: 479, startPoint y: 548, endPoint x: 449, endPoint y: 558, distance: 31.0
click at [449, 558] on div at bounding box center [449, 571] width 7 height 83
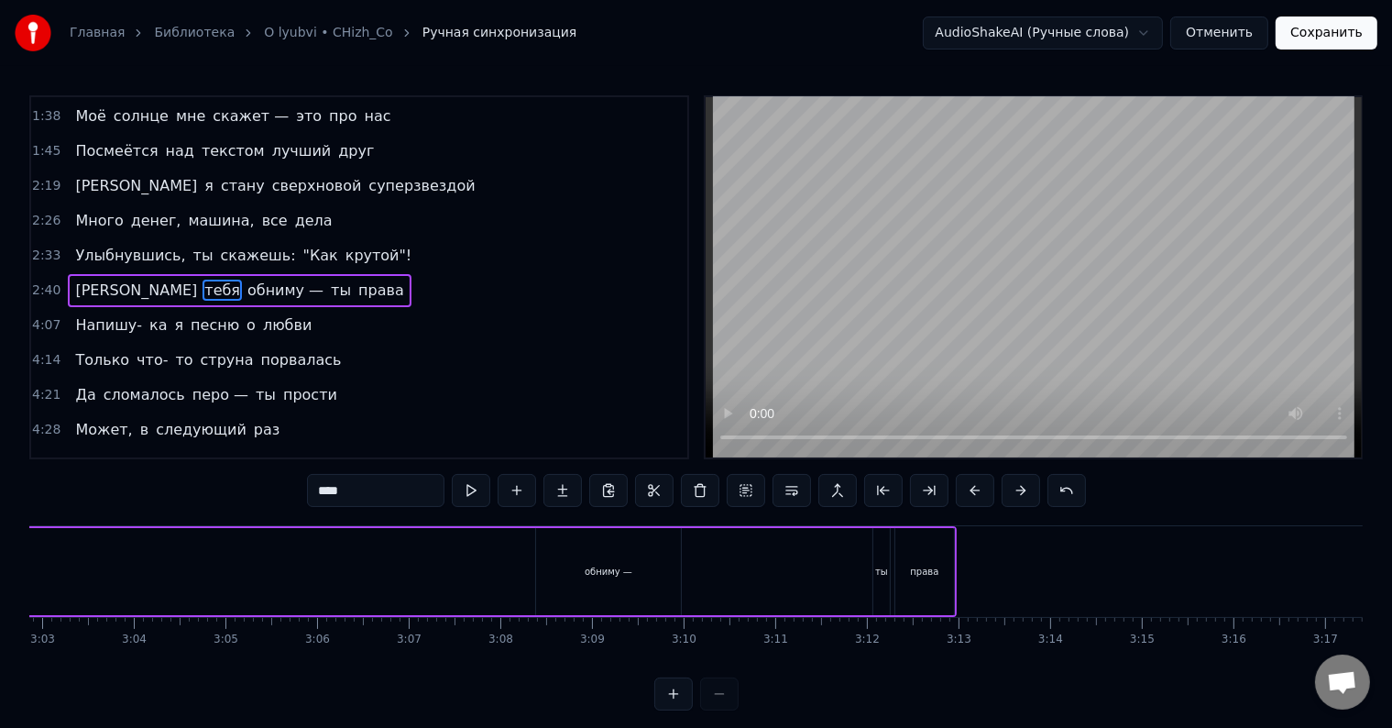
scroll to position [0, 16821]
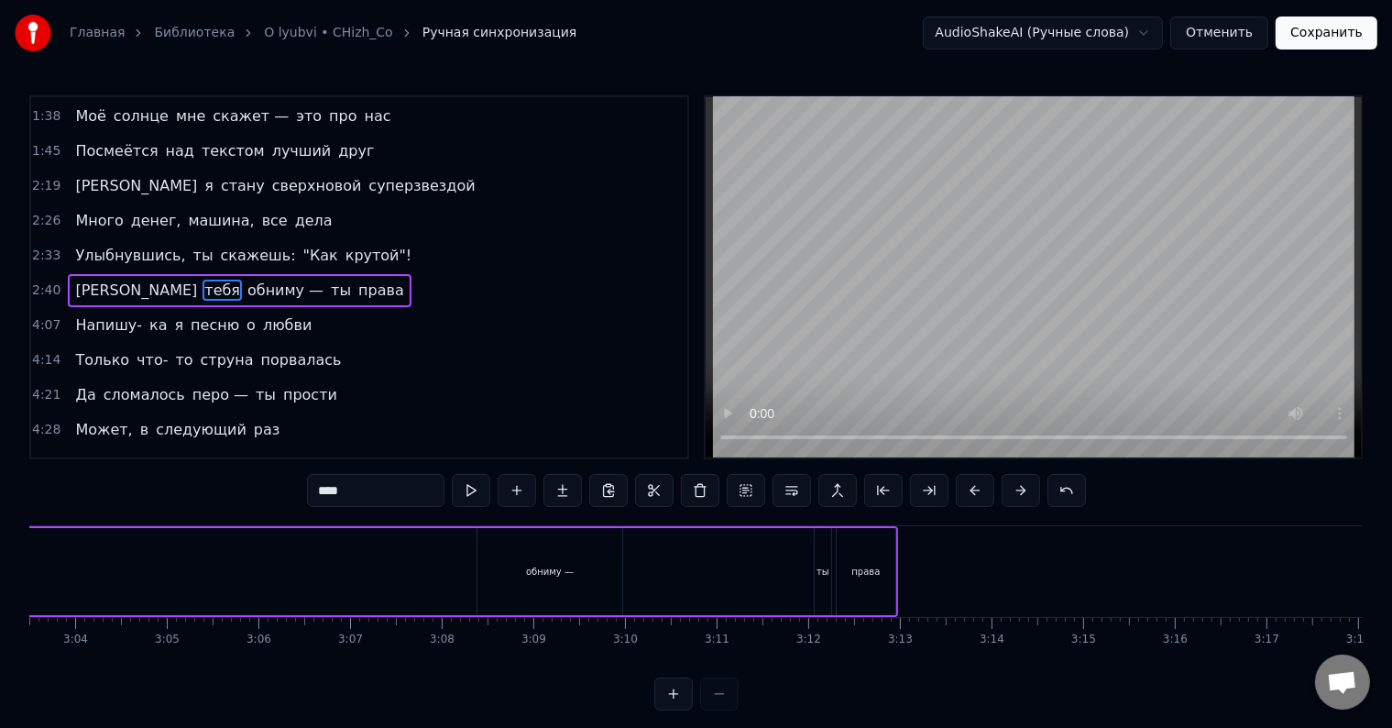
click at [550, 572] on div "обниму —" at bounding box center [550, 572] width 48 height 14
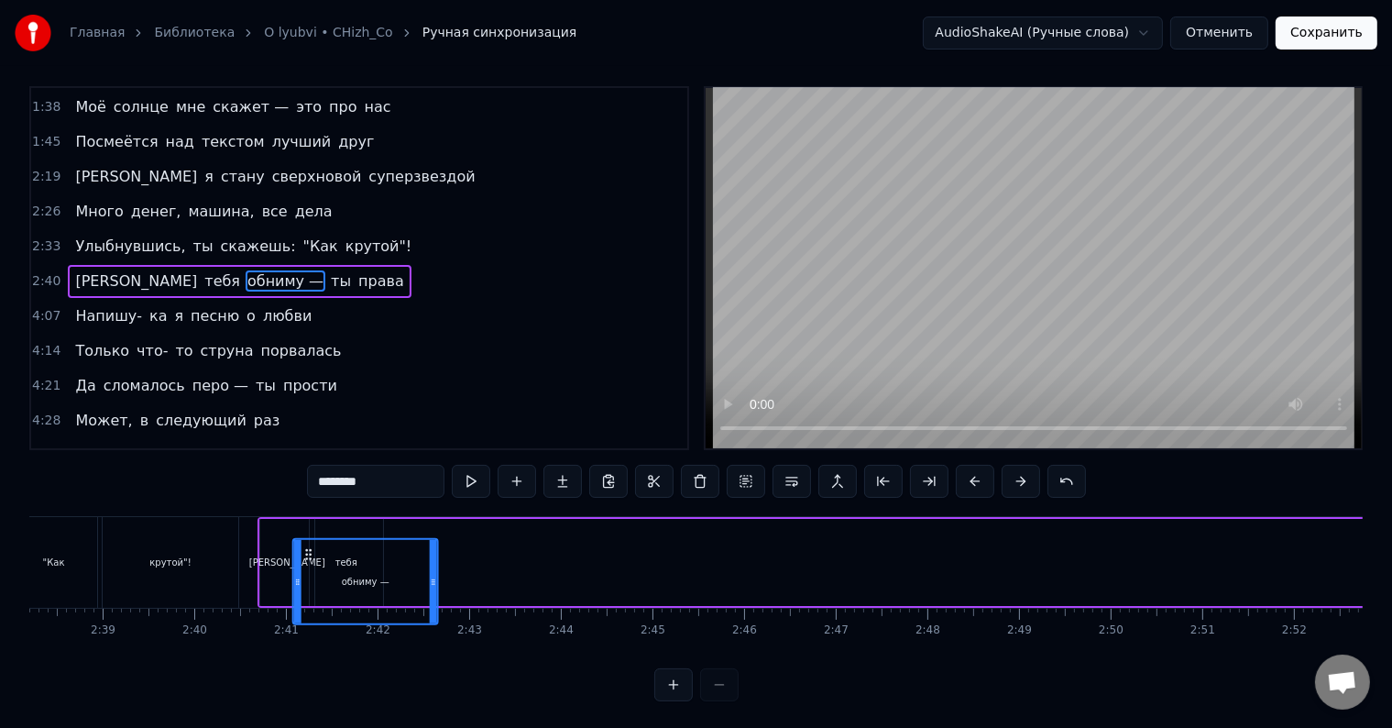
scroll to position [28, 0]
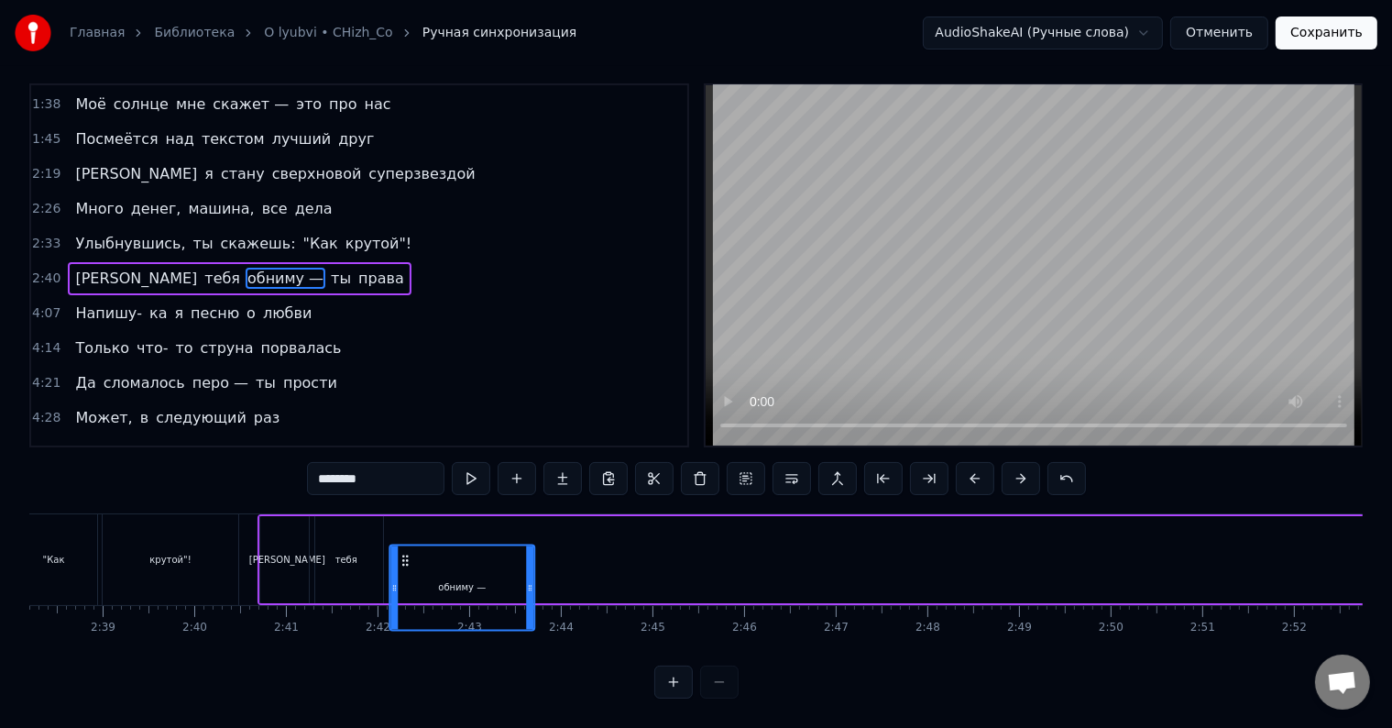
drag, startPoint x: 484, startPoint y: 546, endPoint x: 406, endPoint y: 536, distance: 78.6
click at [406, 553] on icon at bounding box center [405, 560] width 15 height 15
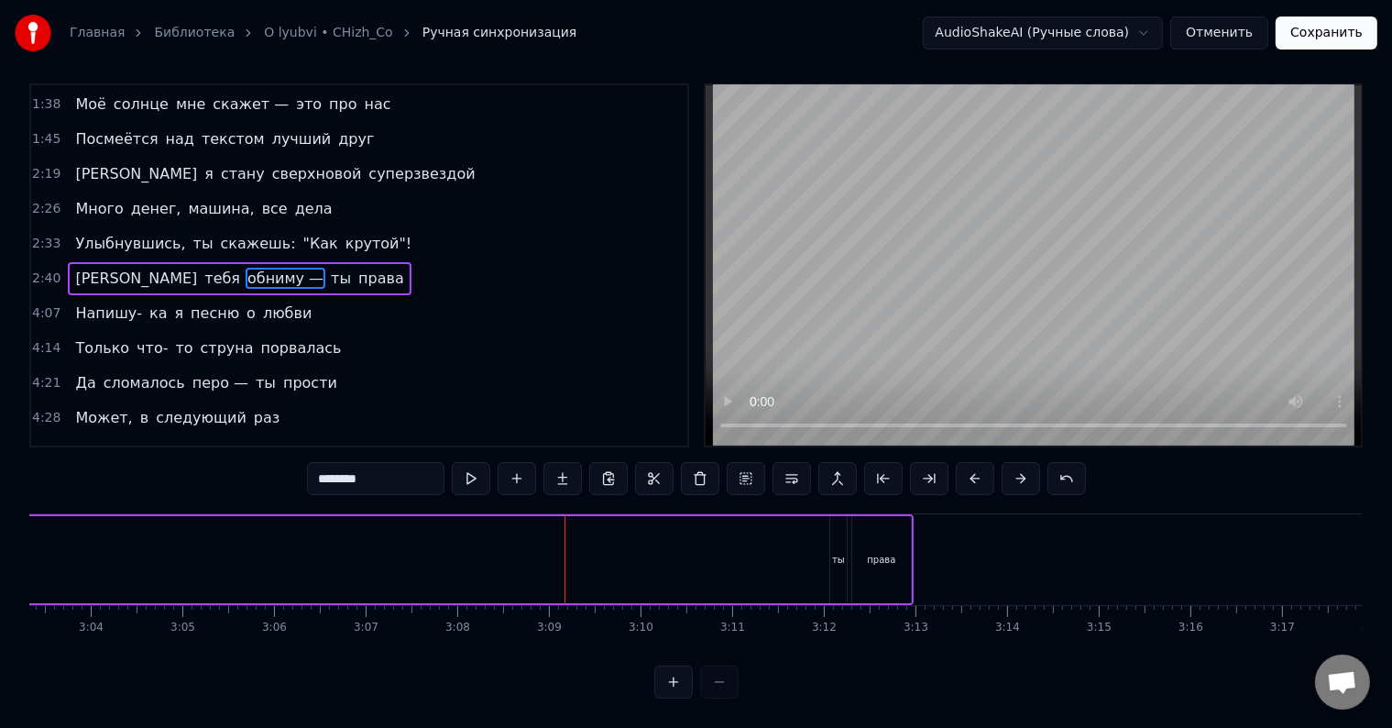
scroll to position [0, 16821]
click at [829, 545] on div "ты" at bounding box center [823, 559] width 17 height 87
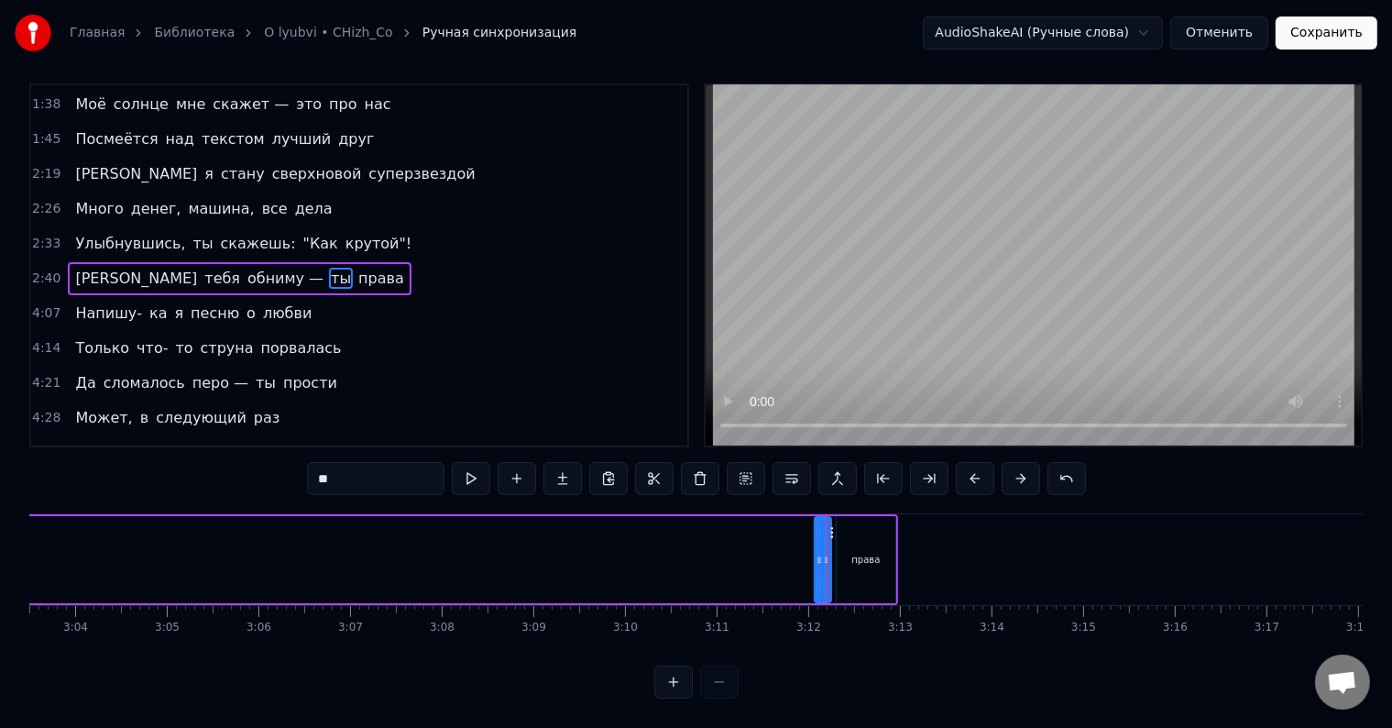
scroll to position [0, 0]
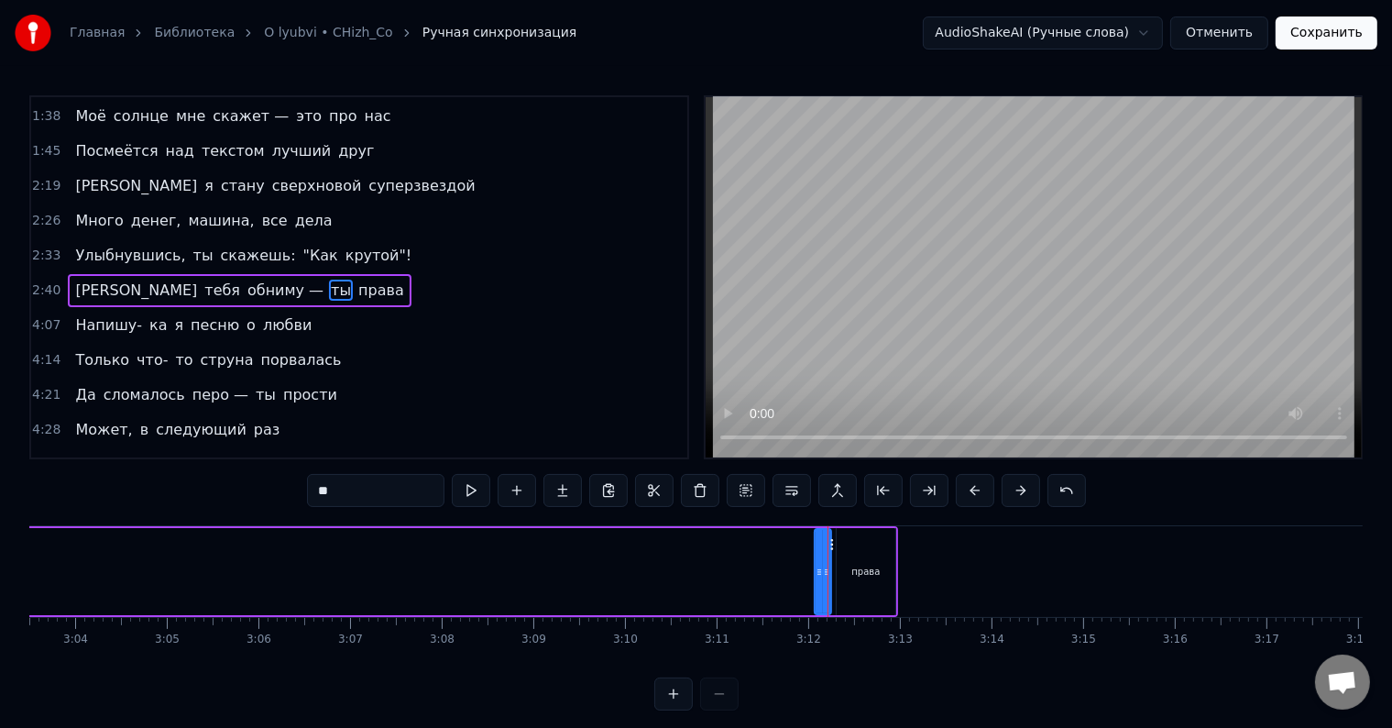
click at [861, 576] on div "права" at bounding box center [866, 572] width 28 height 14
type input "*****"
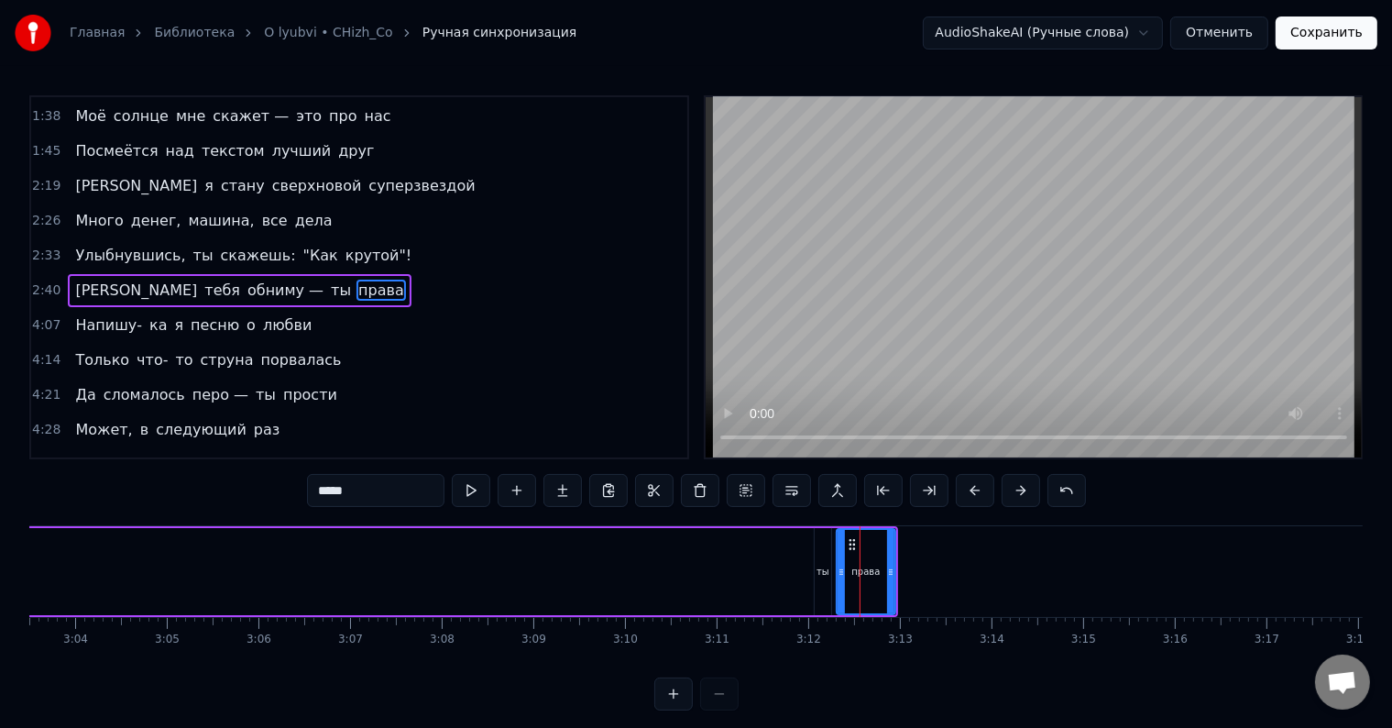
drag, startPoint x: 861, startPoint y: 576, endPoint x: 750, endPoint y: 567, distance: 111.3
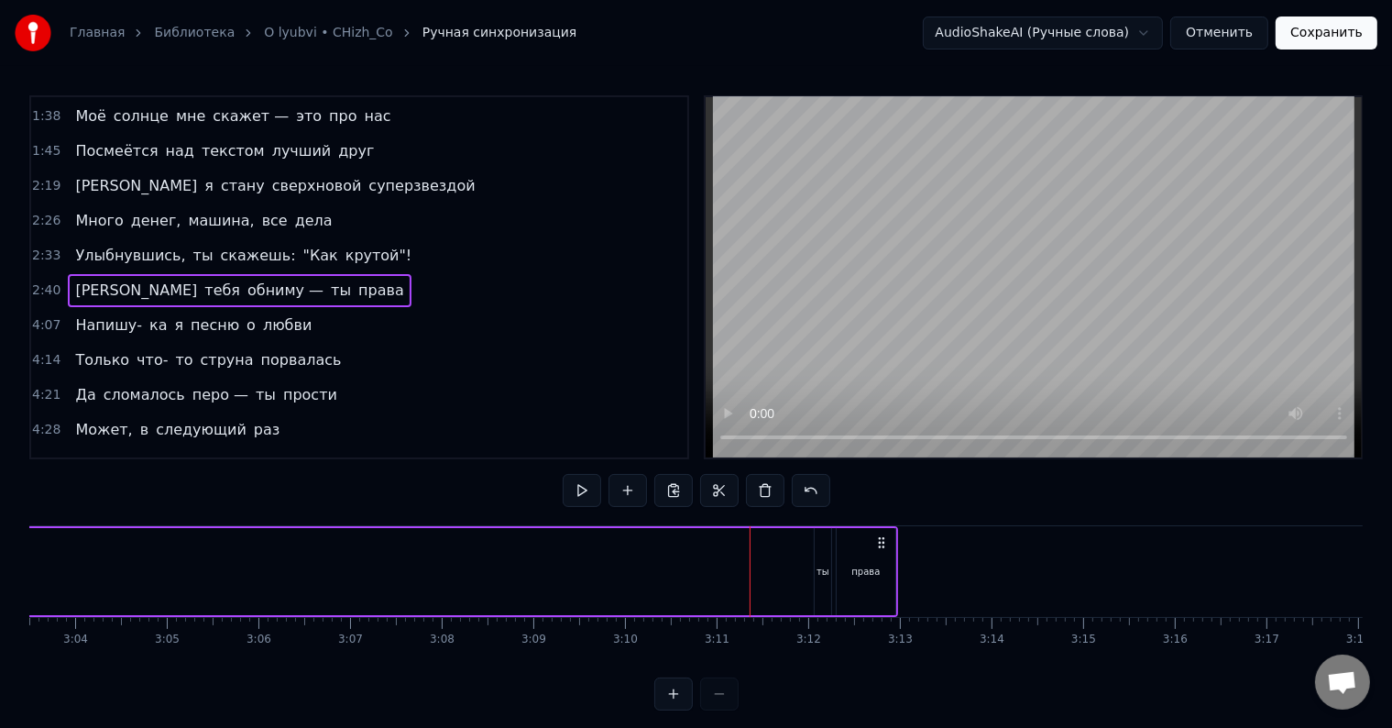
click at [821, 548] on div "ты" at bounding box center [823, 571] width 17 height 87
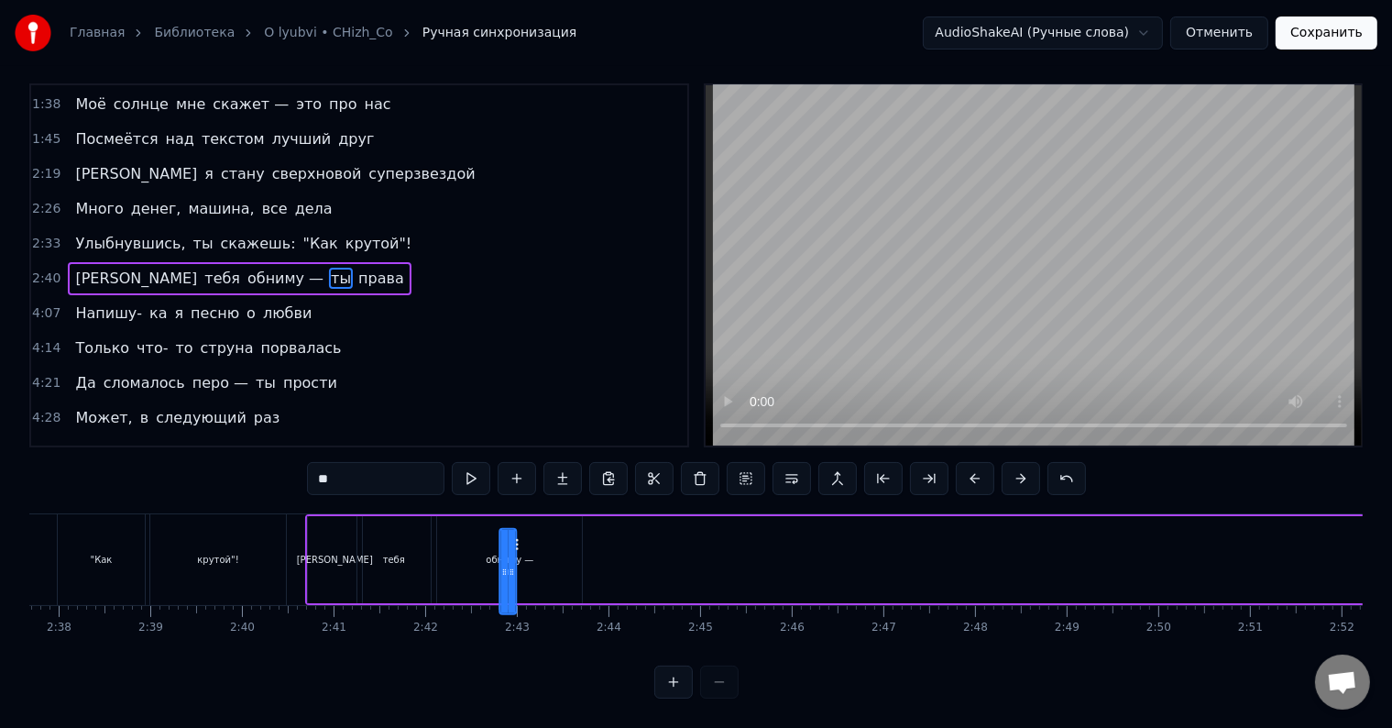
scroll to position [28, 0]
drag, startPoint x: 830, startPoint y: 545, endPoint x: 683, endPoint y: 547, distance: 146.7
click at [683, 553] on icon at bounding box center [684, 560] width 15 height 15
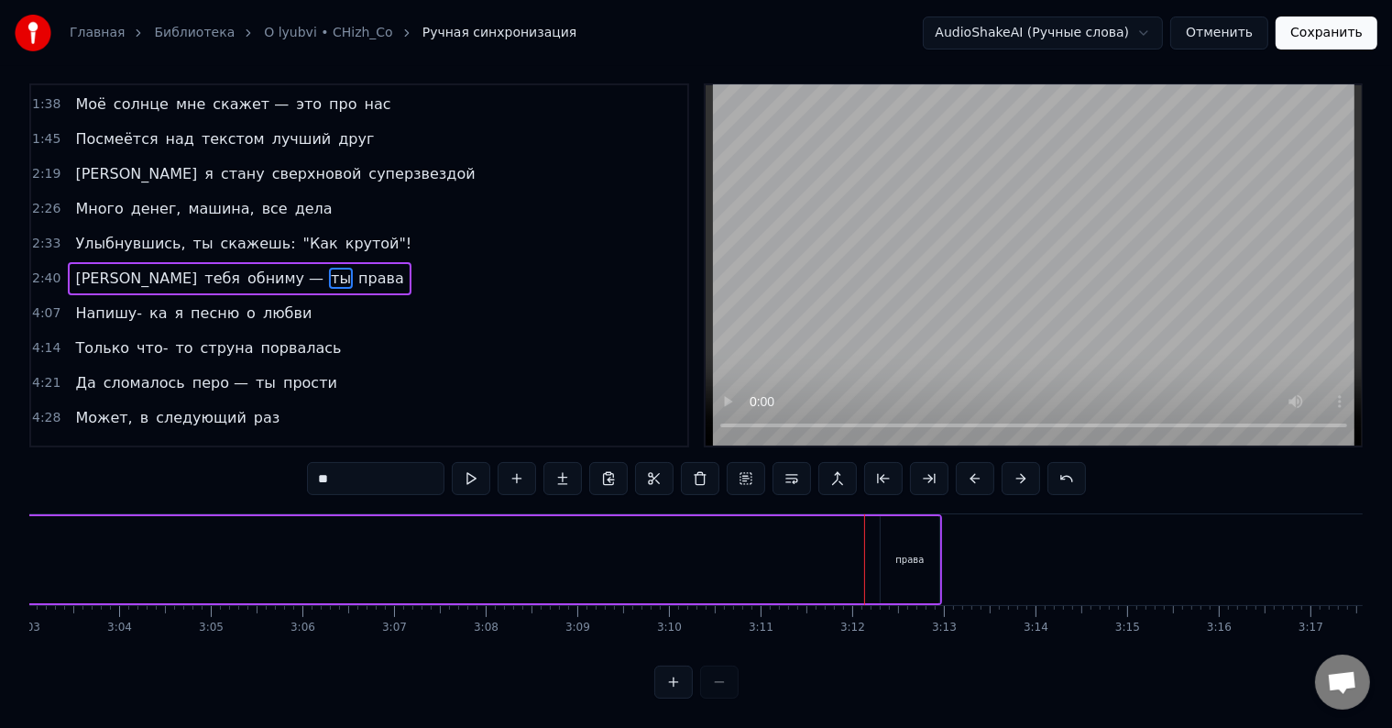
scroll to position [0, 16806]
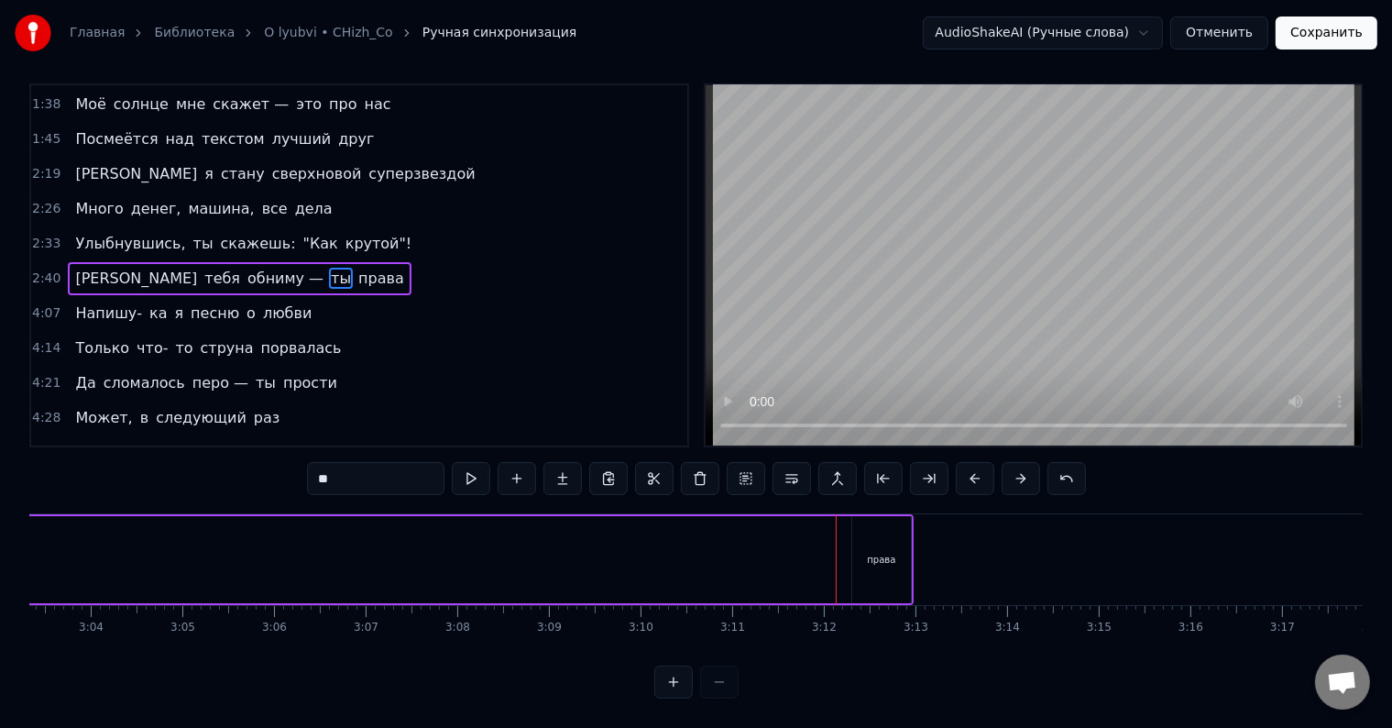
click at [854, 528] on div "права" at bounding box center [882, 559] width 59 height 87
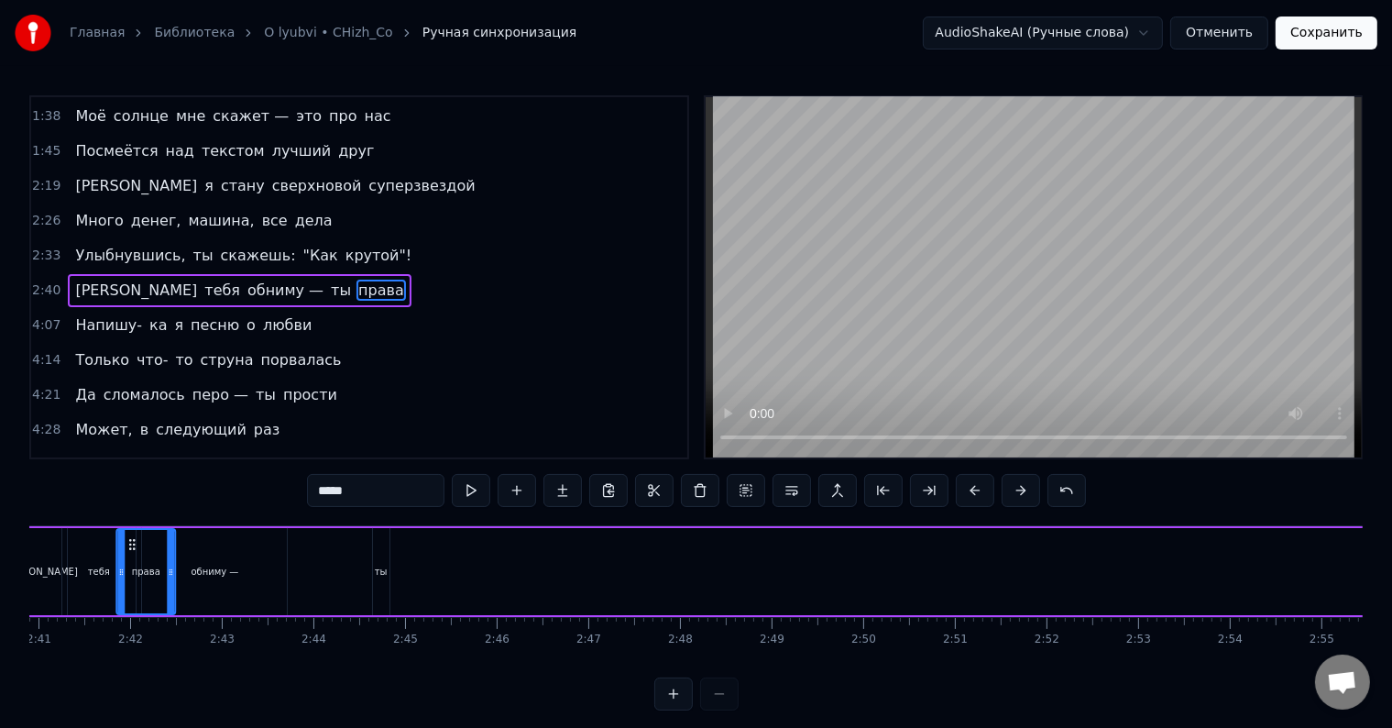
scroll to position [0, 14739]
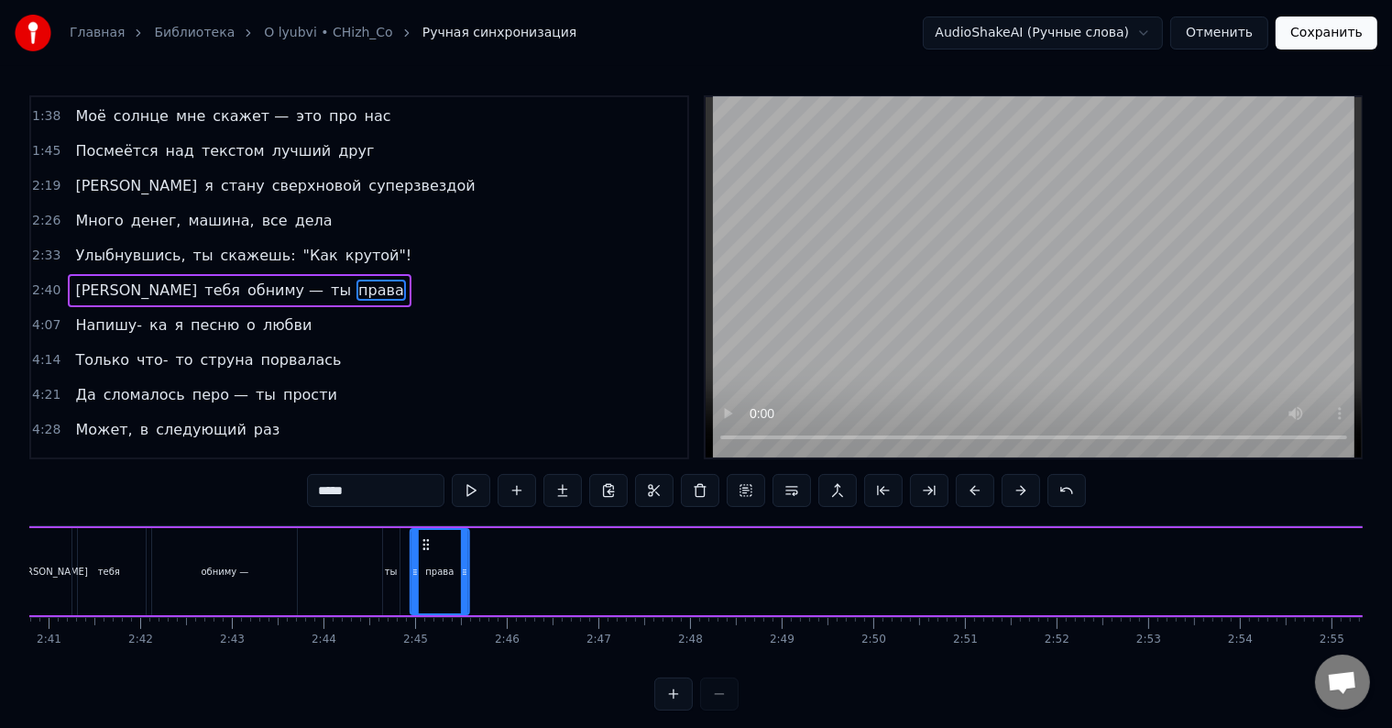
drag, startPoint x: 866, startPoint y: 544, endPoint x: 425, endPoint y: 578, distance: 442.3
click at [425, 578] on div "права" at bounding box center [440, 571] width 57 height 83
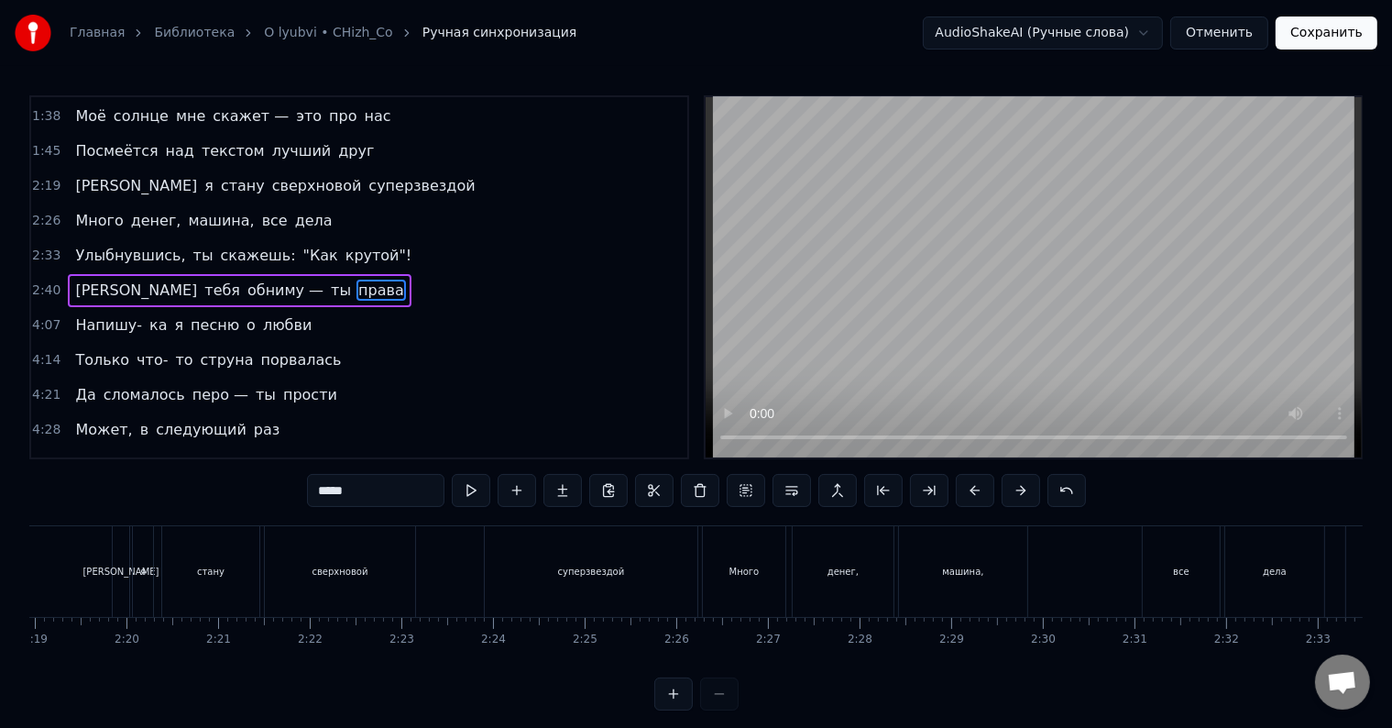
scroll to position [0, 13115]
click at [1089, 570] on div "Улыбнувшись," at bounding box center [1054, 571] width 172 height 91
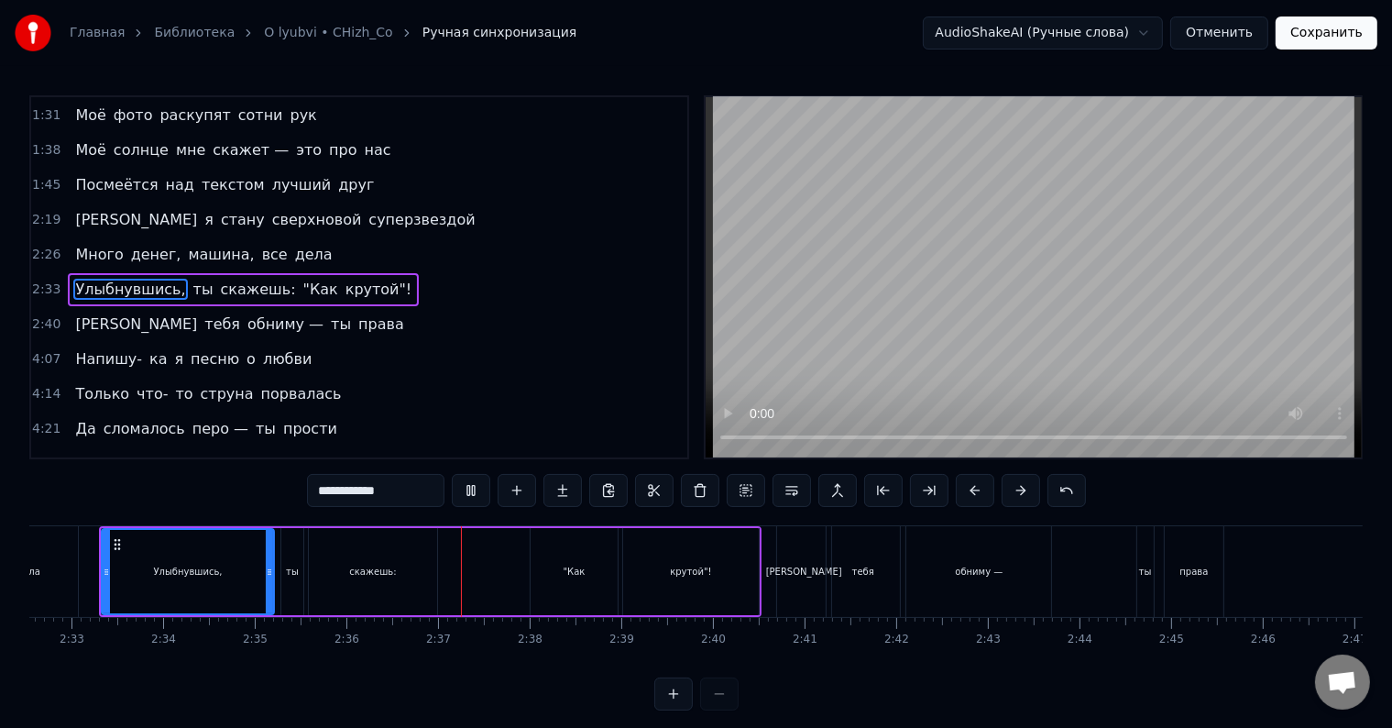
scroll to position [0, 14271]
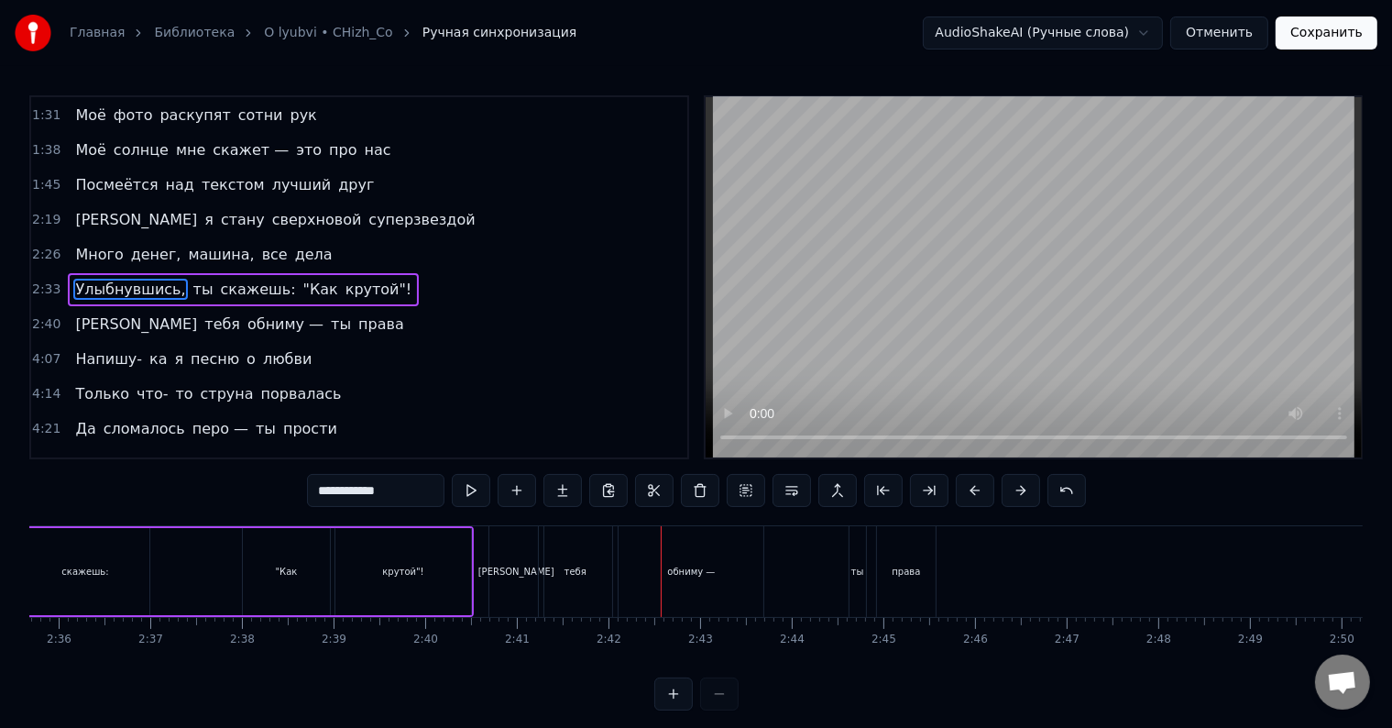
click at [402, 577] on div "крутой"!" at bounding box center [402, 572] width 41 height 14
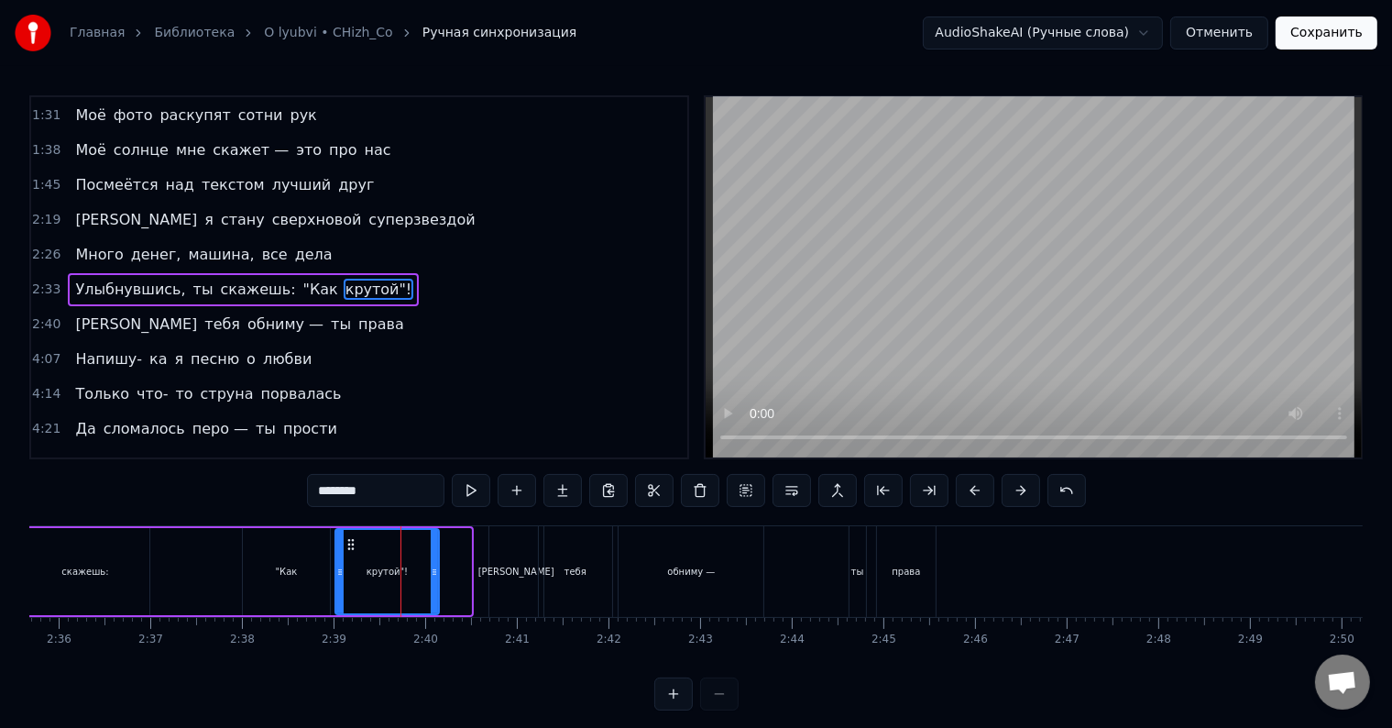
drag, startPoint x: 466, startPoint y: 566, endPoint x: 434, endPoint y: 564, distance: 32.1
click at [434, 565] on icon at bounding box center [434, 572] width 7 height 15
click at [250, 557] on div ""Как" at bounding box center [286, 571] width 87 height 87
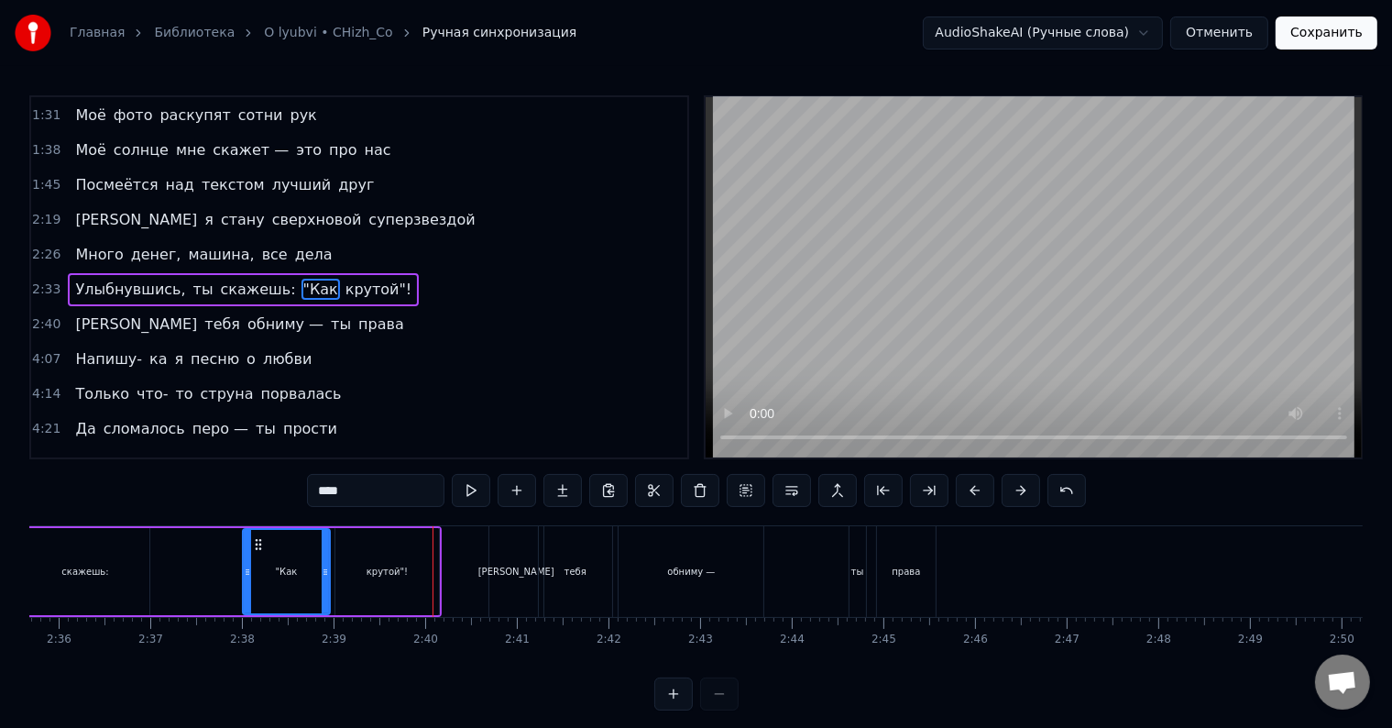
click at [490, 569] on div "[PERSON_NAME]" at bounding box center [517, 571] width 54 height 91
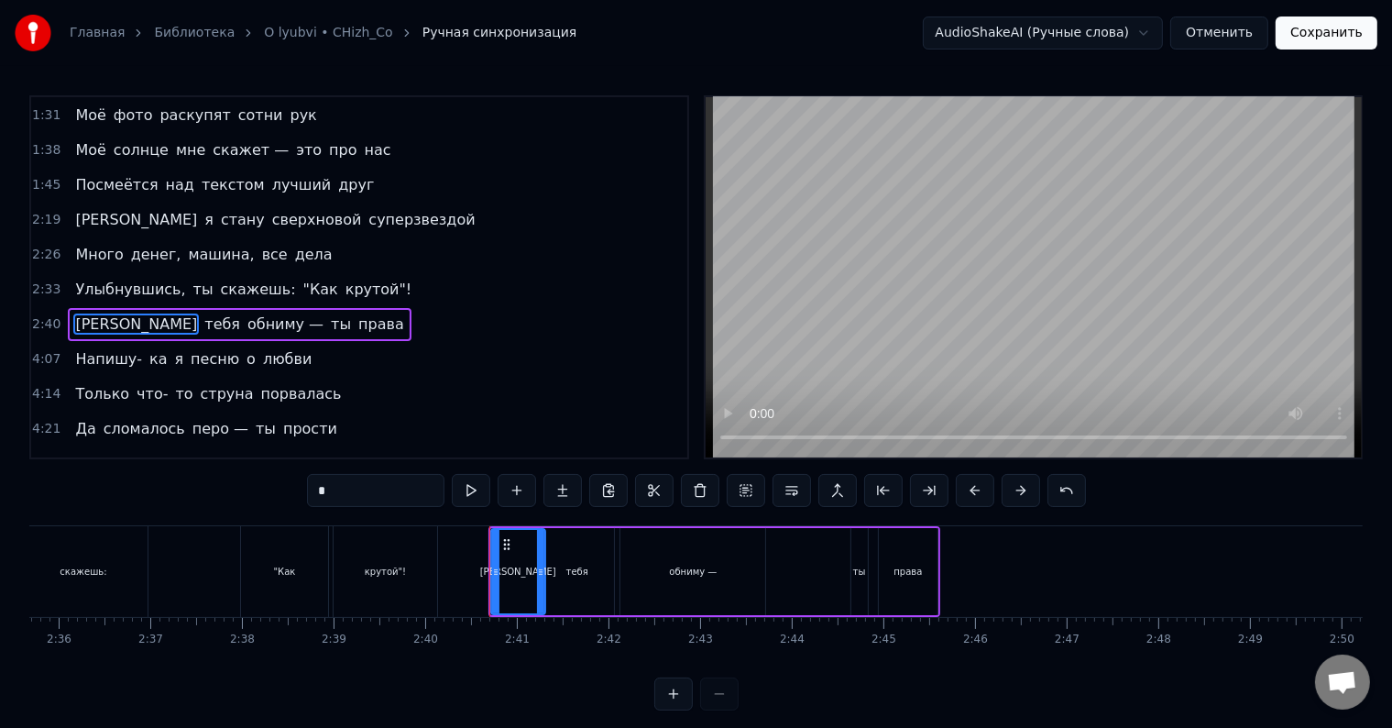
scroll to position [207, 0]
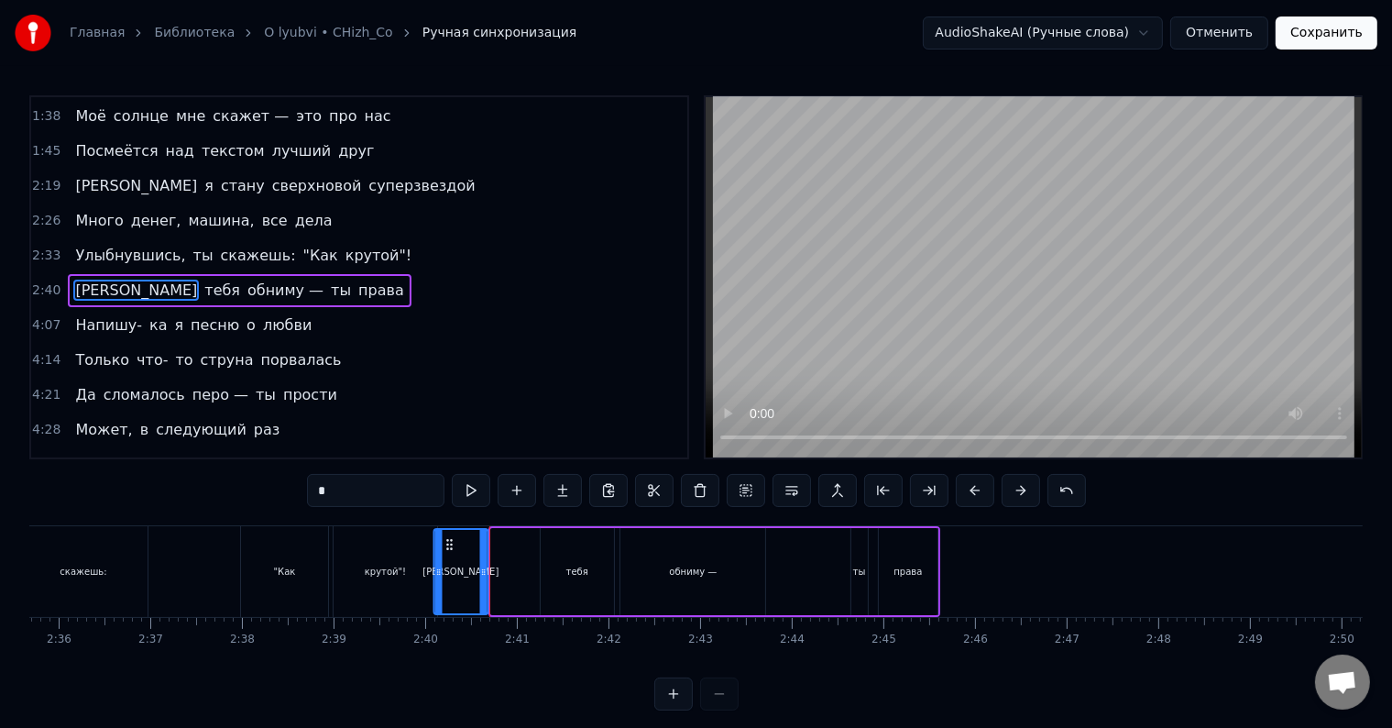
drag, startPoint x: 507, startPoint y: 548, endPoint x: 450, endPoint y: 546, distance: 56.9
click at [450, 546] on icon at bounding box center [449, 544] width 15 height 15
click at [571, 552] on div "тебя" at bounding box center [577, 571] width 73 height 87
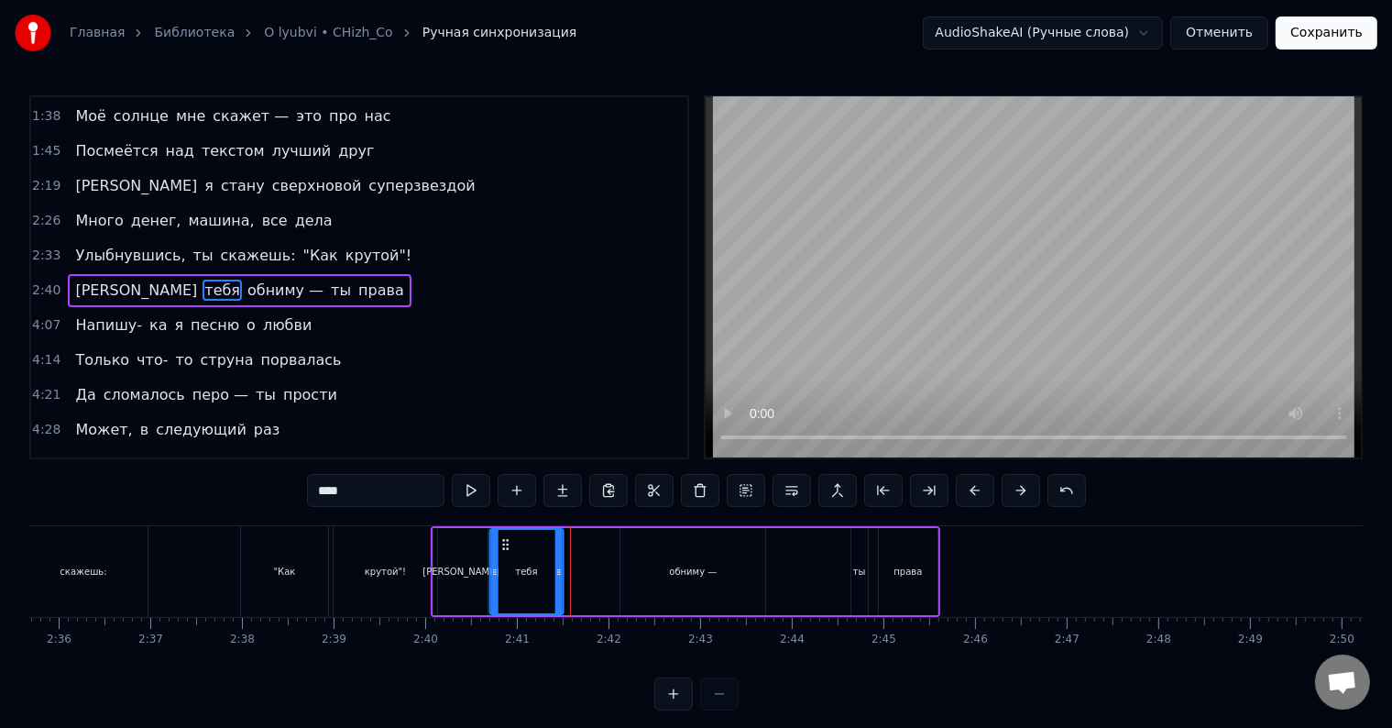
drag, startPoint x: 553, startPoint y: 545, endPoint x: 501, endPoint y: 545, distance: 51.3
click at [501, 545] on icon at bounding box center [506, 544] width 15 height 15
click at [479, 545] on div "[PERSON_NAME]" at bounding box center [461, 571] width 54 height 87
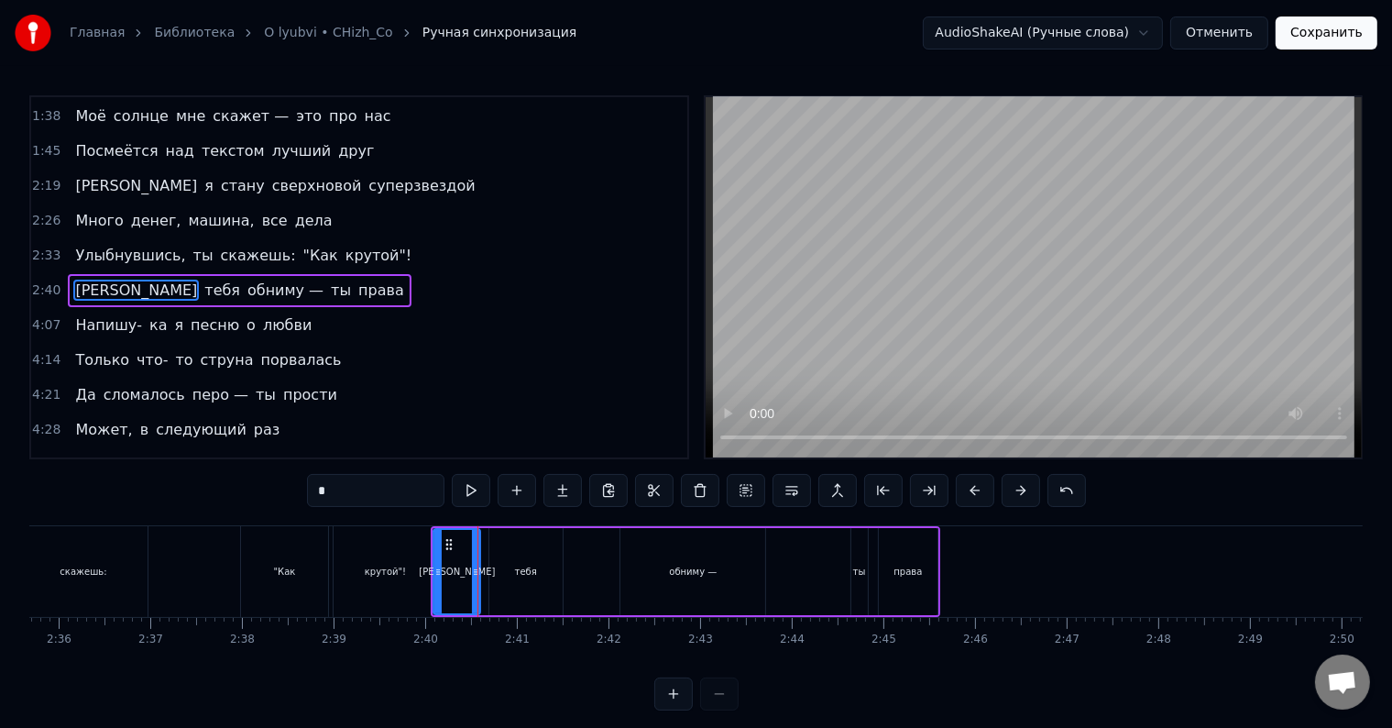
click at [473, 549] on div at bounding box center [475, 571] width 7 height 83
click at [509, 539] on div "тебя" at bounding box center [526, 571] width 73 height 87
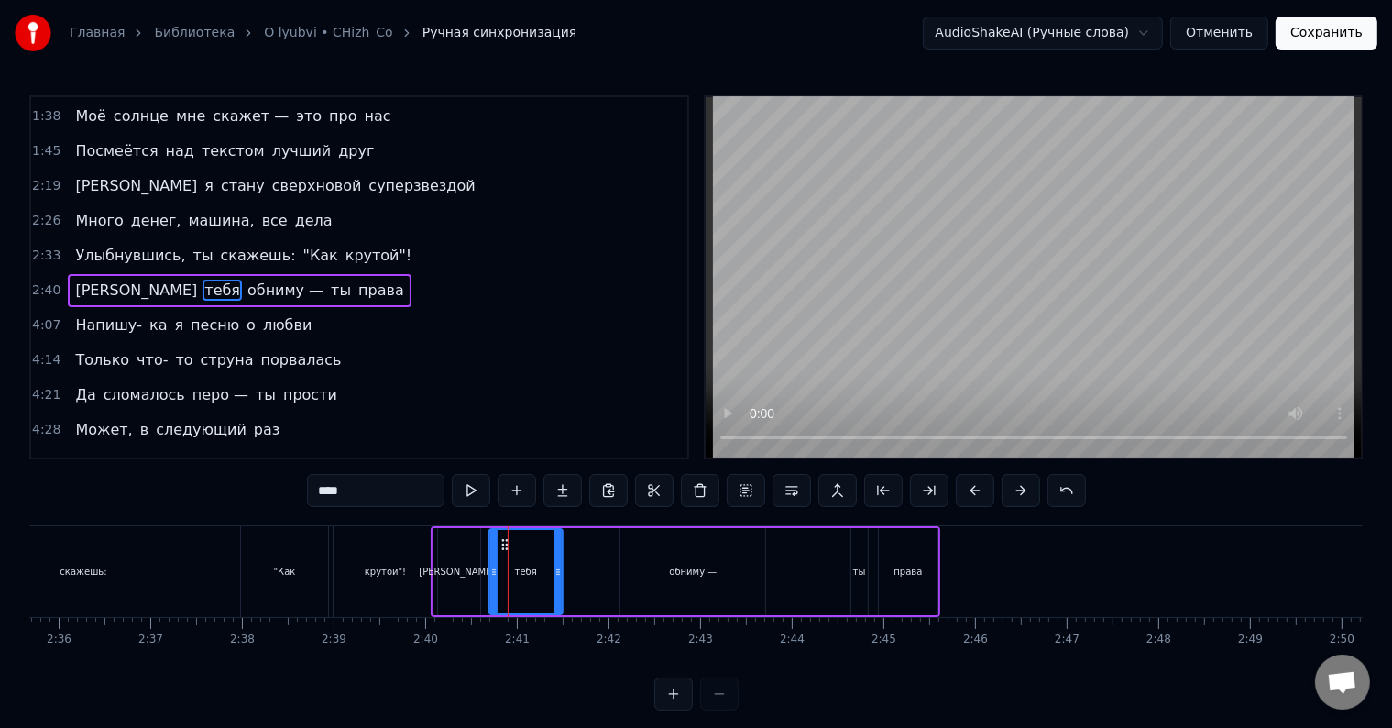
click at [498, 542] on icon at bounding box center [505, 544] width 15 height 15
drag, startPoint x: 493, startPoint y: 543, endPoint x: 479, endPoint y: 545, distance: 14.0
click at [479, 545] on div at bounding box center [480, 571] width 7 height 83
drag, startPoint x: 558, startPoint y: 550, endPoint x: 512, endPoint y: 539, distance: 47.1
click at [535, 552] on div at bounding box center [538, 571] width 7 height 83
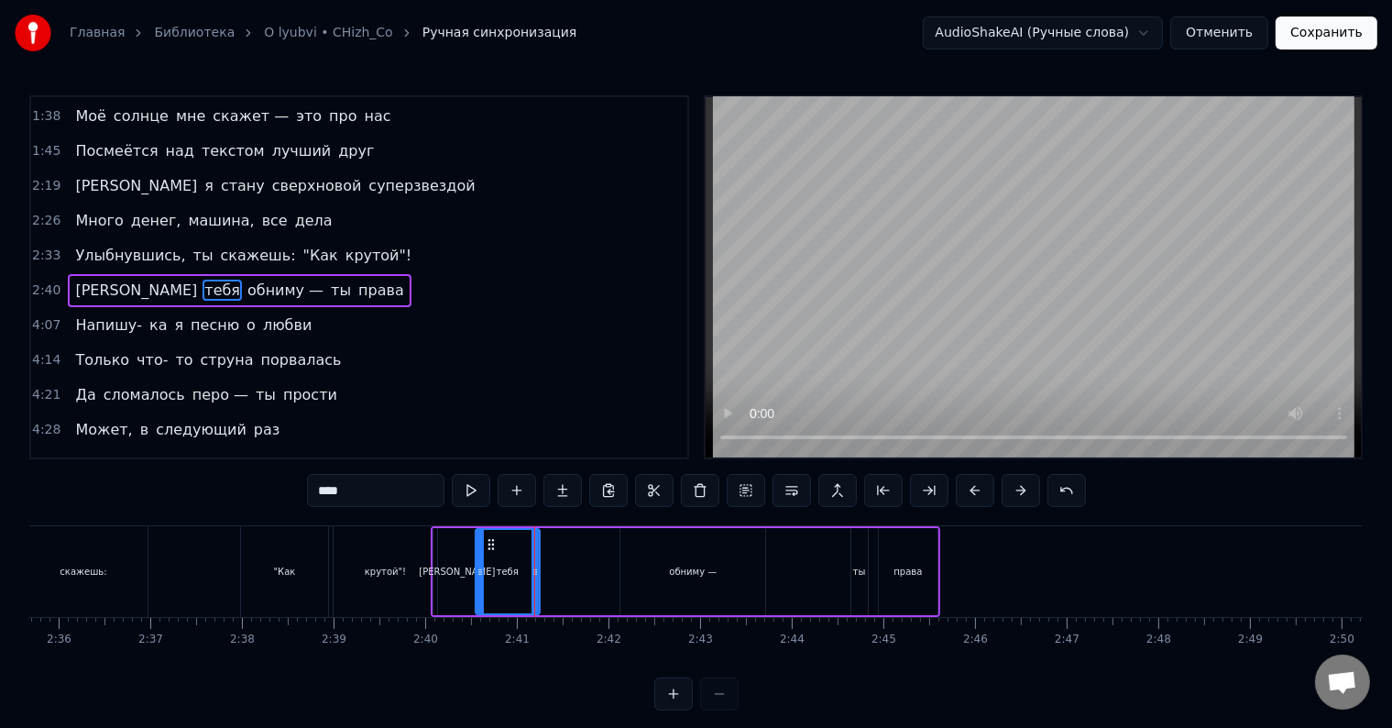
click at [299, 564] on div ""Как" at bounding box center [284, 571] width 87 height 91
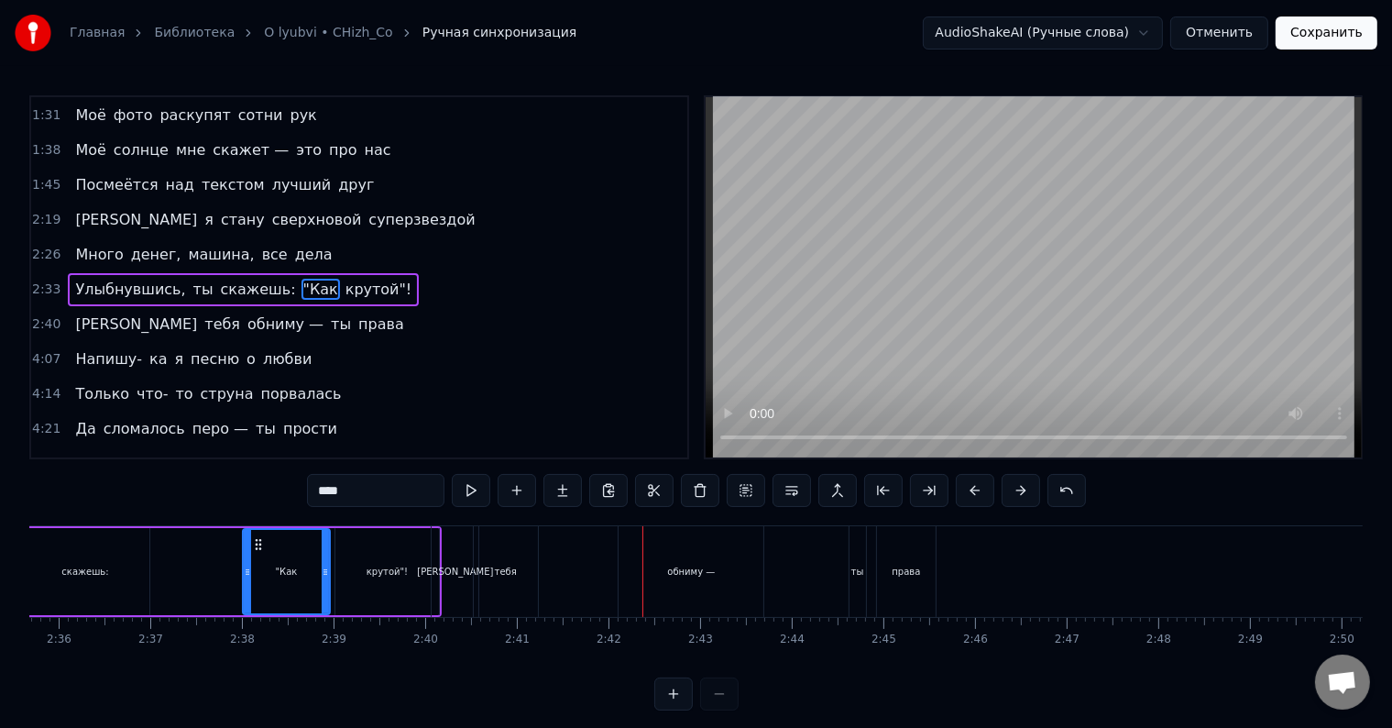
click at [510, 583] on div "тебя" at bounding box center [506, 571] width 64 height 91
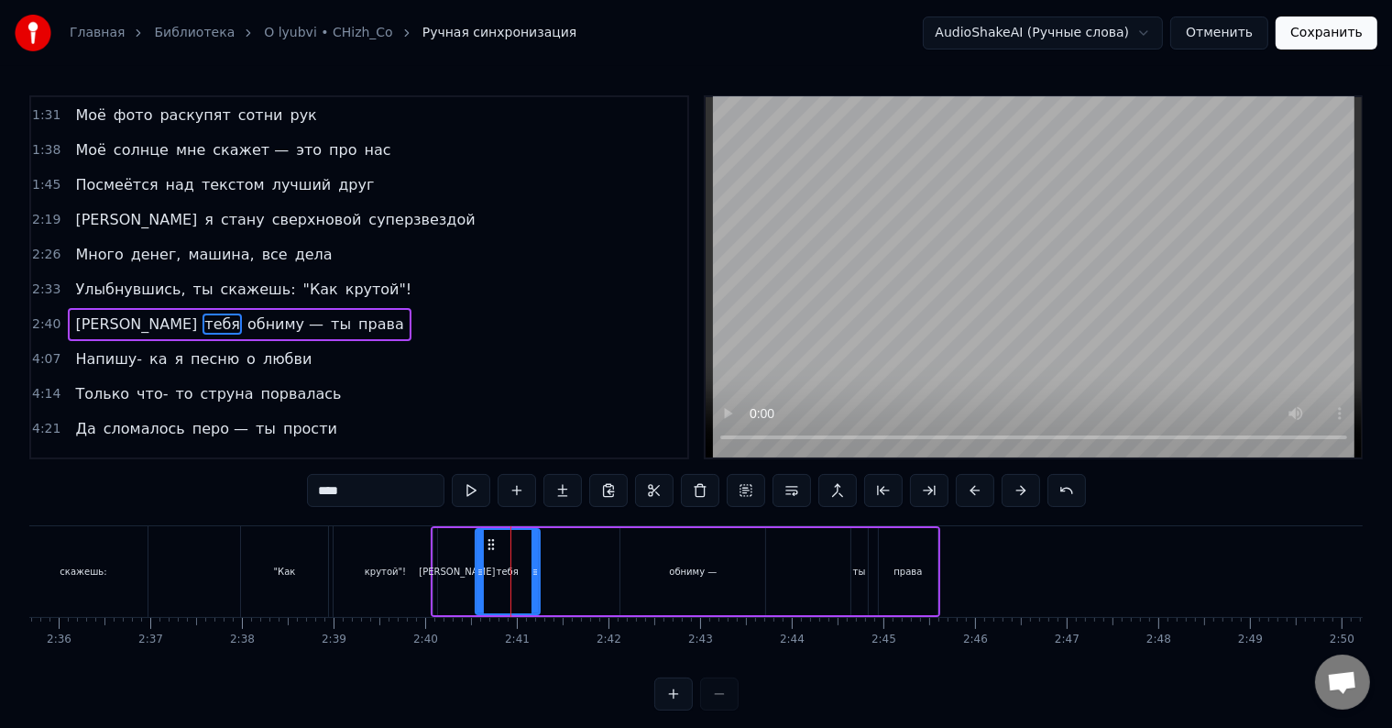
scroll to position [207, 0]
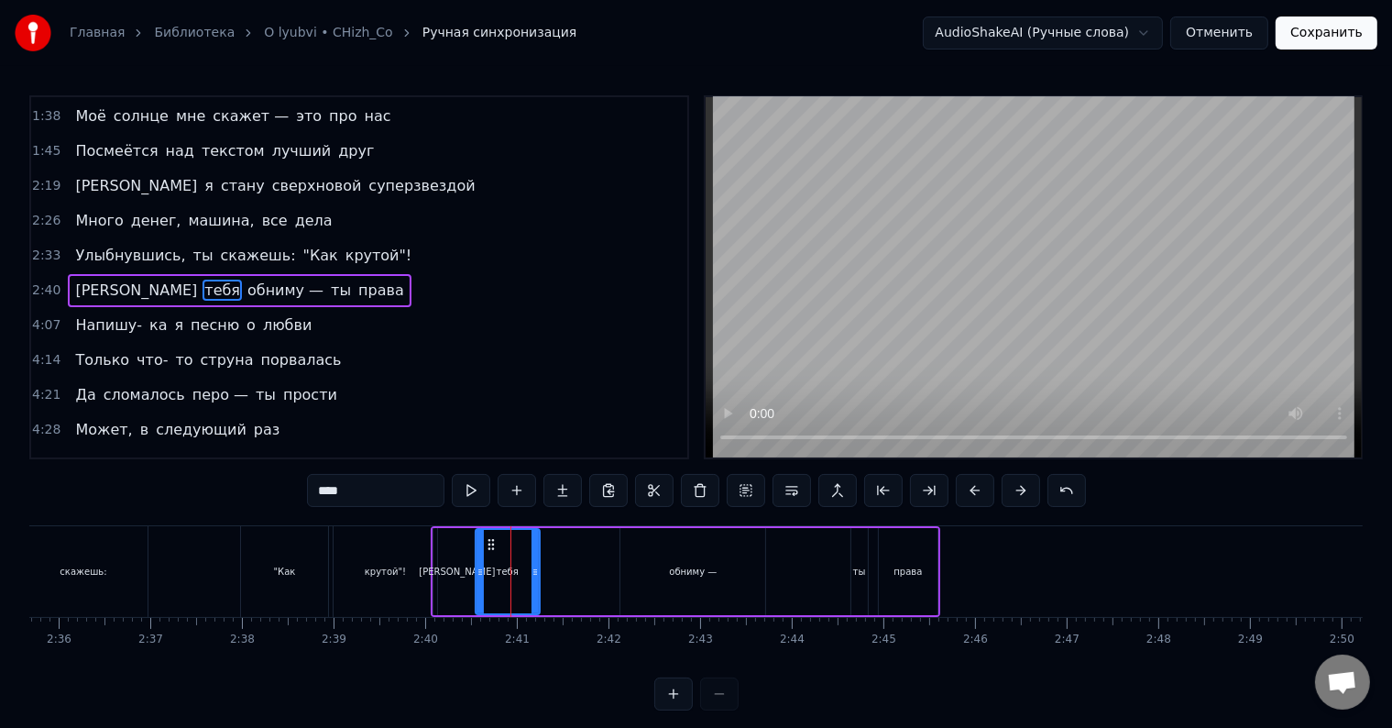
click at [671, 573] on div "обниму —" at bounding box center [693, 572] width 48 height 14
type input "********"
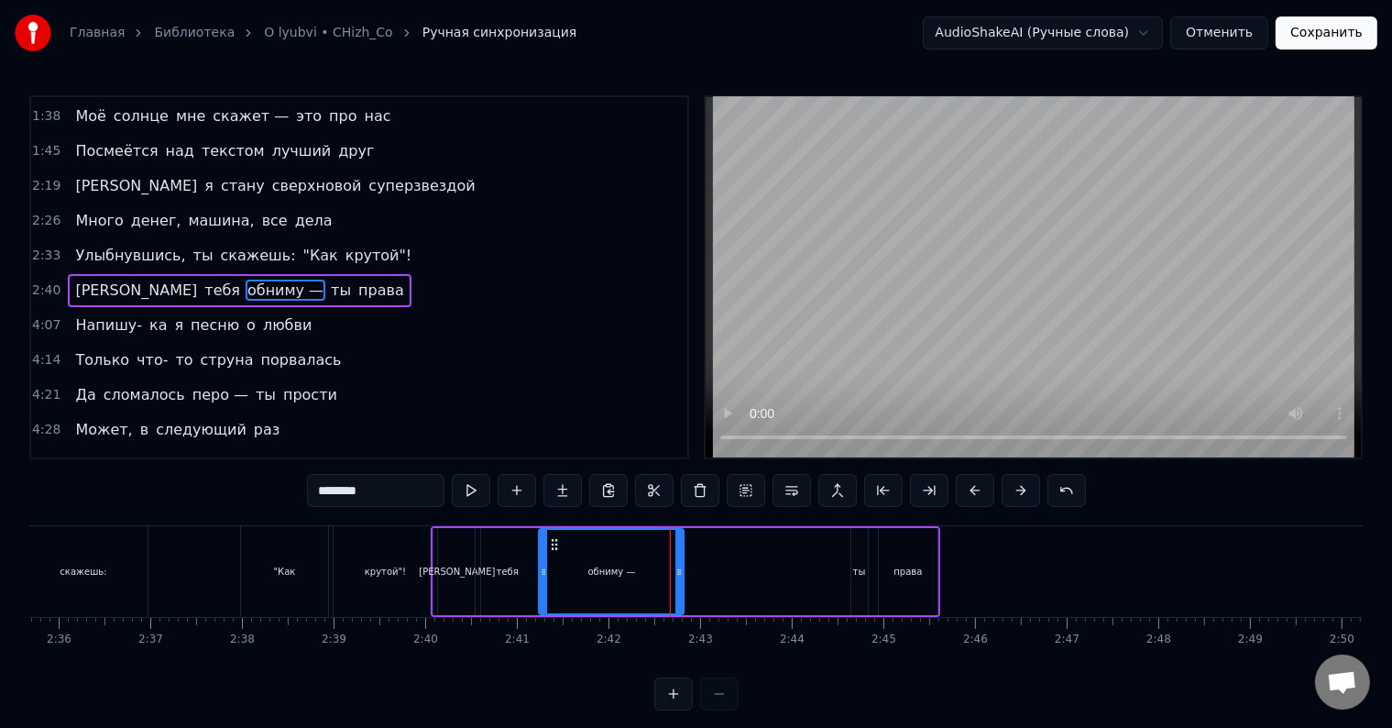
drag, startPoint x: 634, startPoint y: 545, endPoint x: 553, endPoint y: 548, distance: 81.7
click at [553, 548] on icon at bounding box center [555, 544] width 15 height 15
drag, startPoint x: 681, startPoint y: 557, endPoint x: 699, endPoint y: 557, distance: 18.3
click at [699, 557] on div at bounding box center [698, 571] width 7 height 83
click at [204, 557] on div "Улыбнувшись, ты скажешь: "Как крутой"!" at bounding box center [126, 571] width 631 height 91
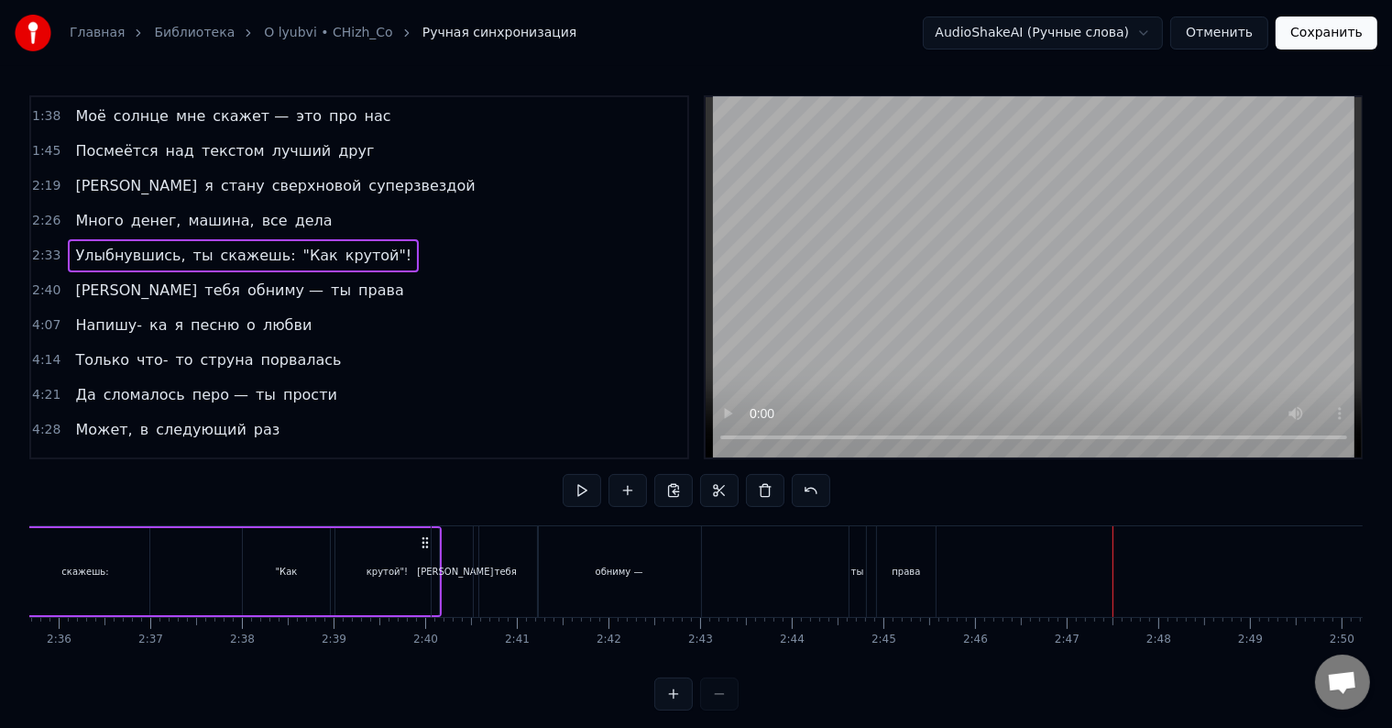
click at [917, 557] on div "права" at bounding box center [906, 571] width 59 height 91
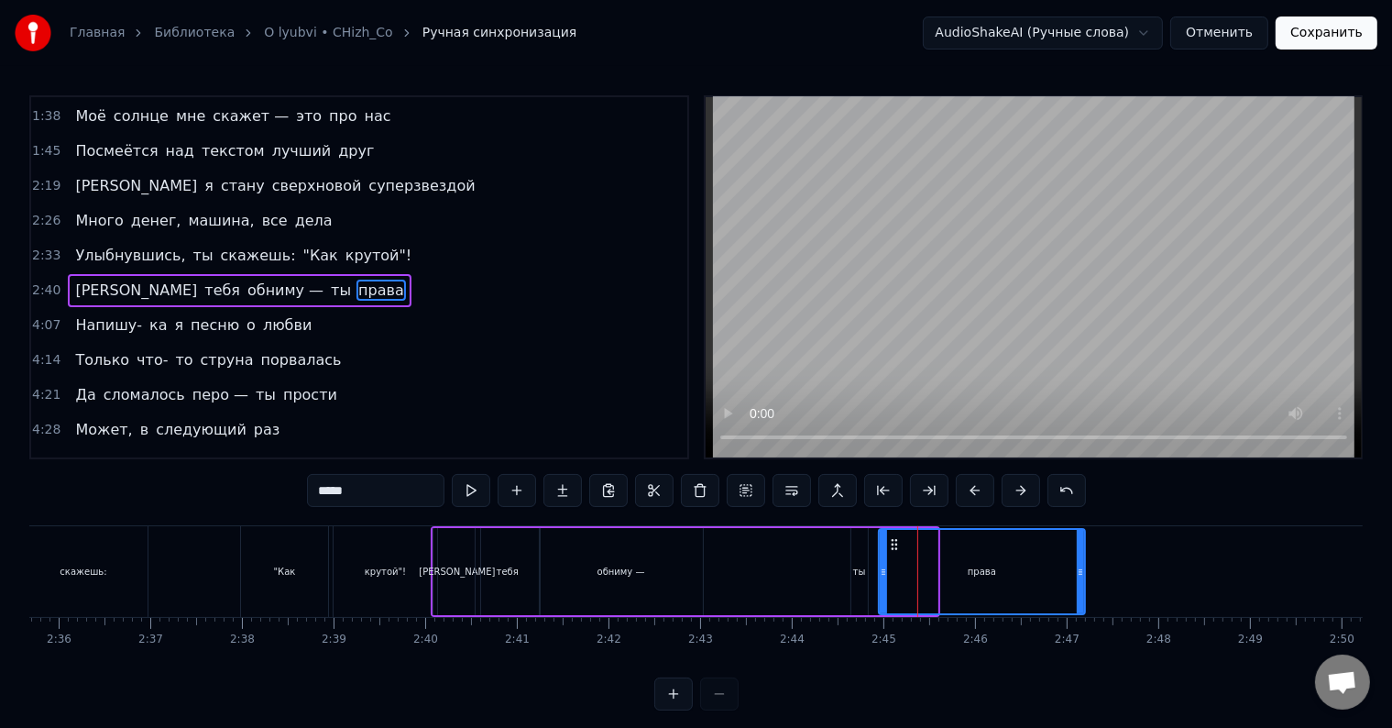
drag, startPoint x: 933, startPoint y: 558, endPoint x: 1019, endPoint y: 579, distance: 88.7
click at [1082, 576] on div at bounding box center [1080, 571] width 7 height 83
click at [862, 578] on div "ты" at bounding box center [859, 572] width 13 height 14
type input "**"
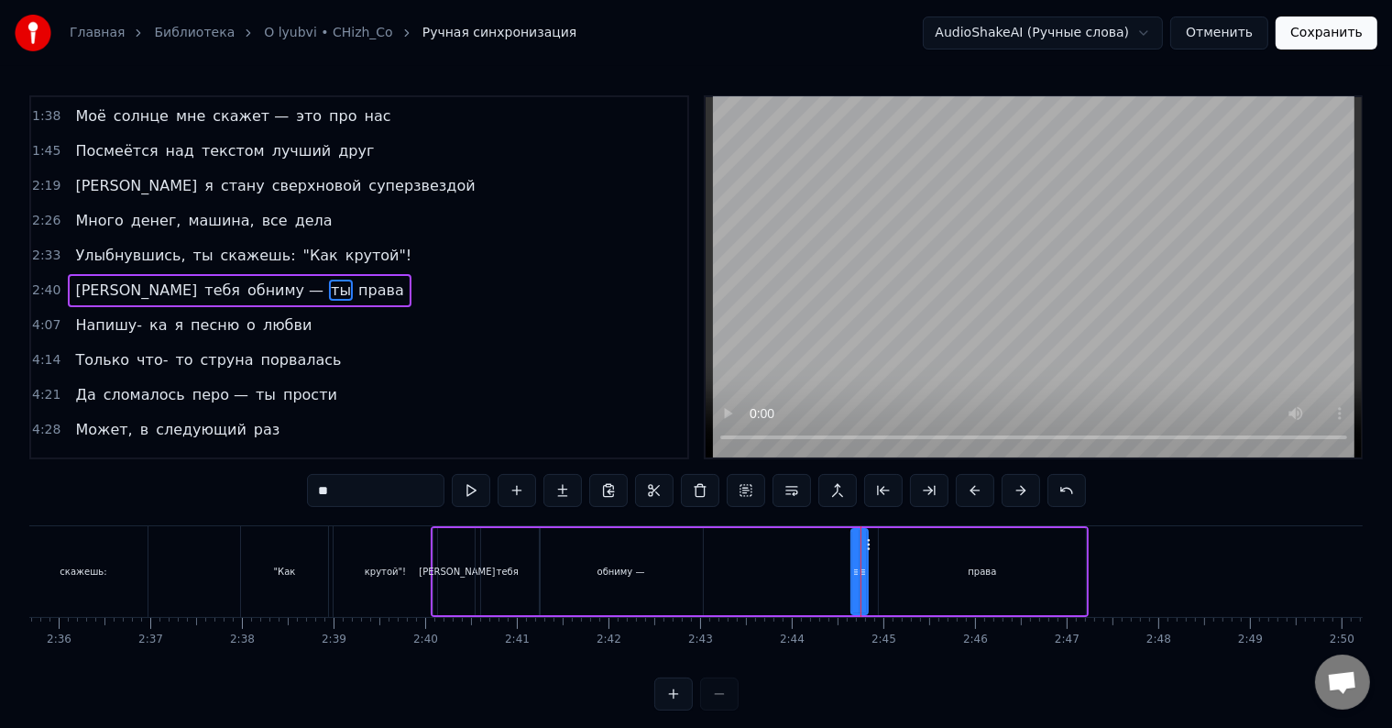
click at [776, 554] on div "Я тебя обниму — ты права" at bounding box center [760, 571] width 658 height 91
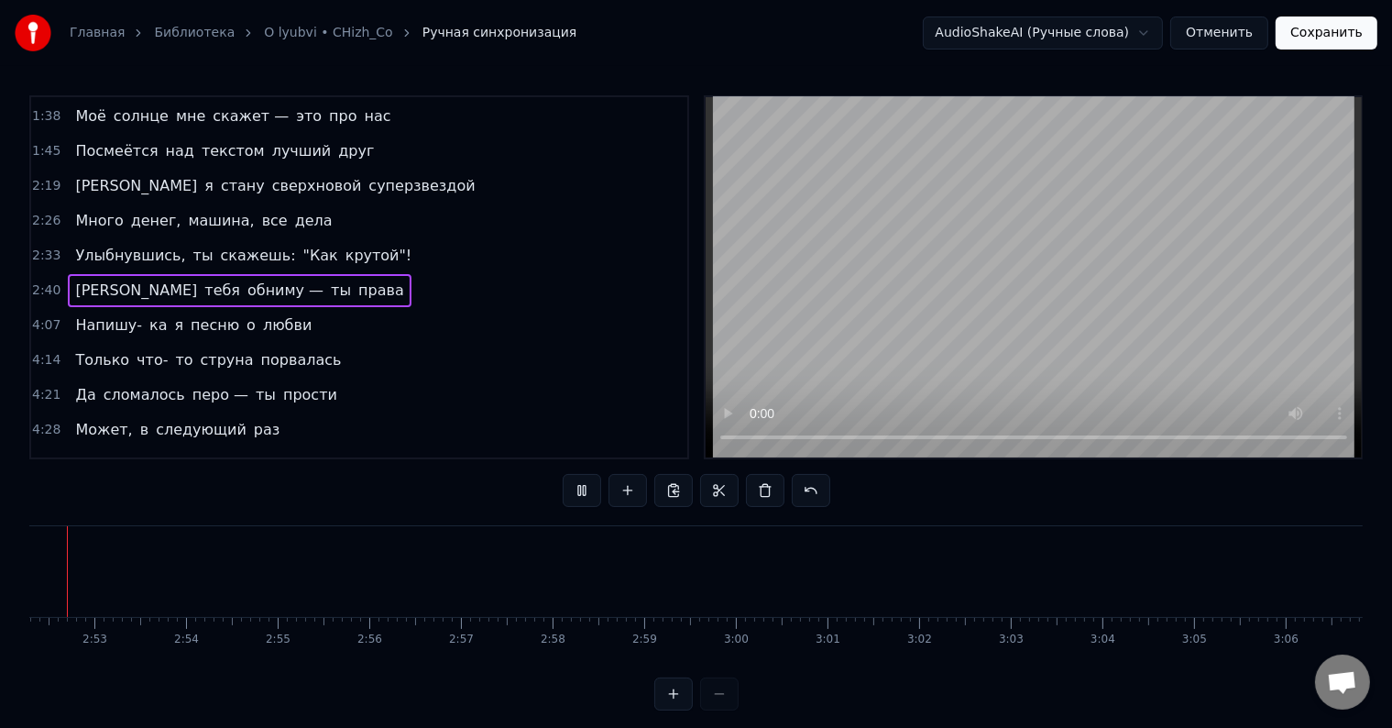
scroll to position [0, 15730]
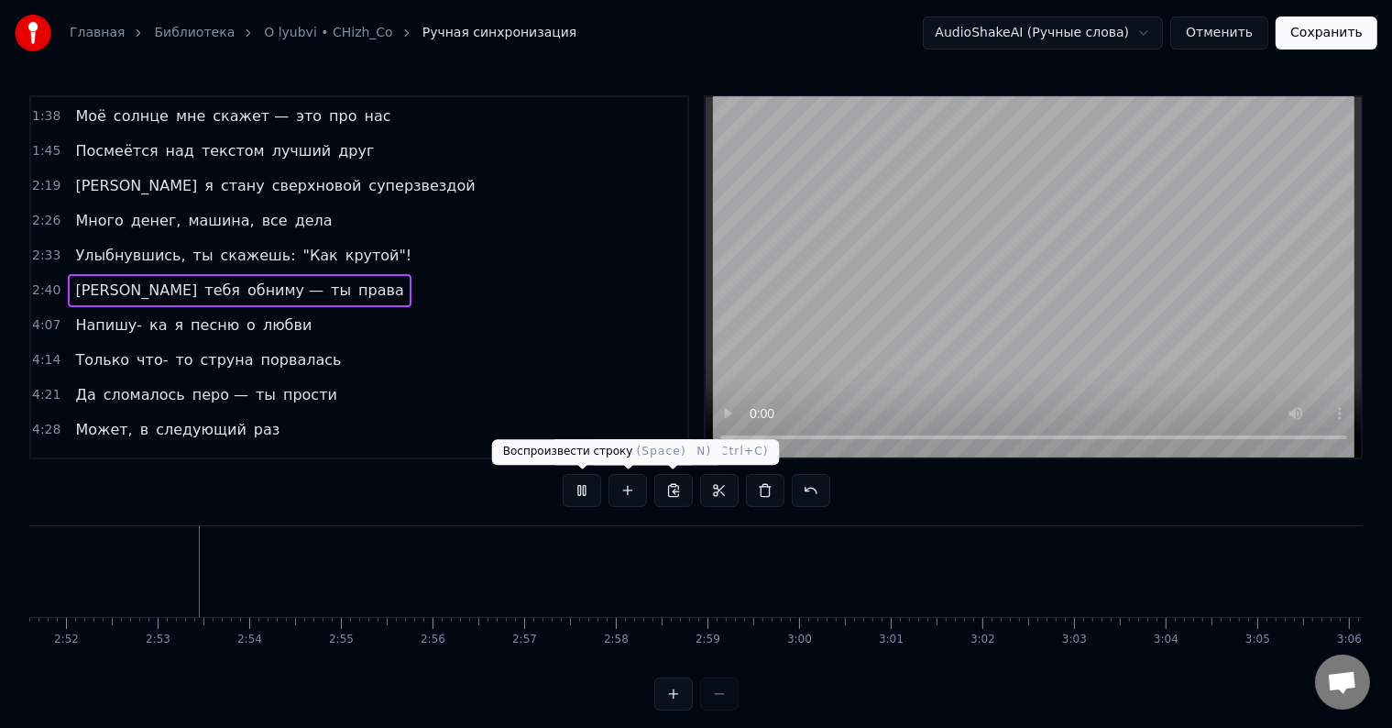
click at [589, 493] on button at bounding box center [582, 490] width 39 height 33
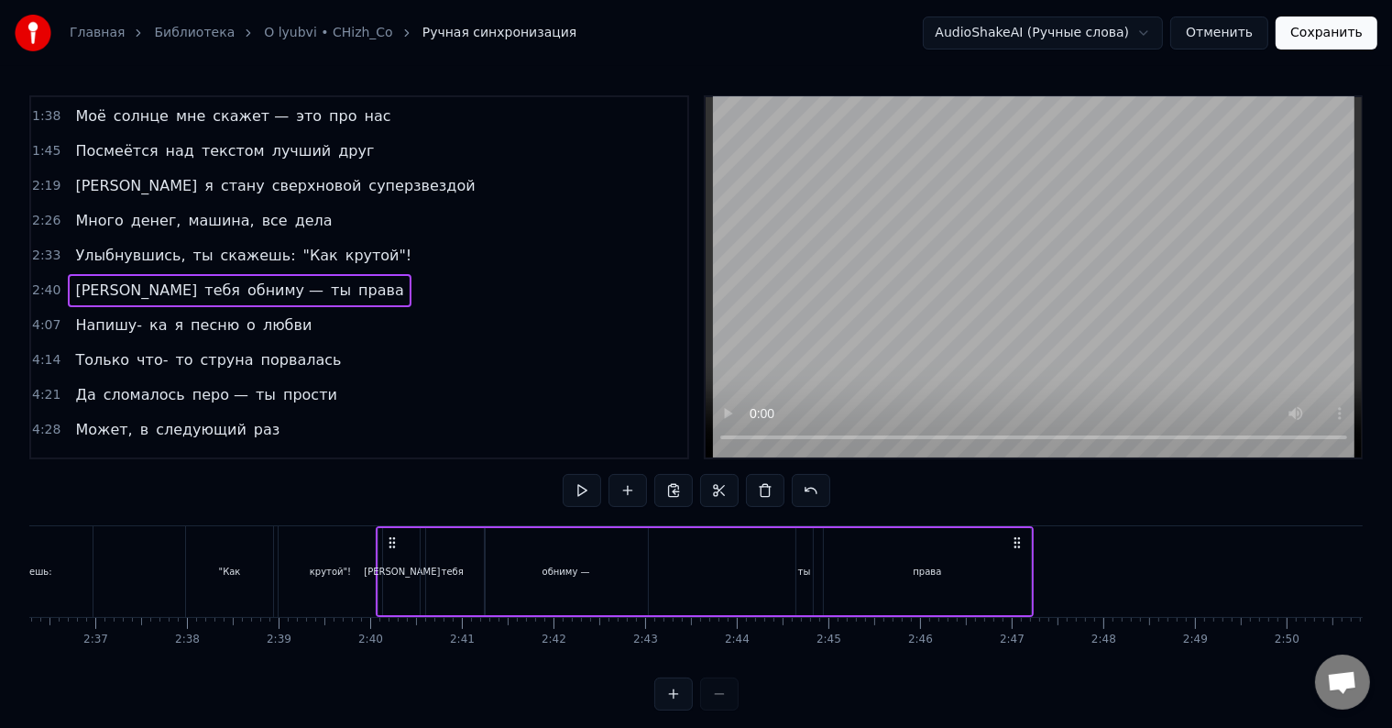
scroll to position [0, 14647]
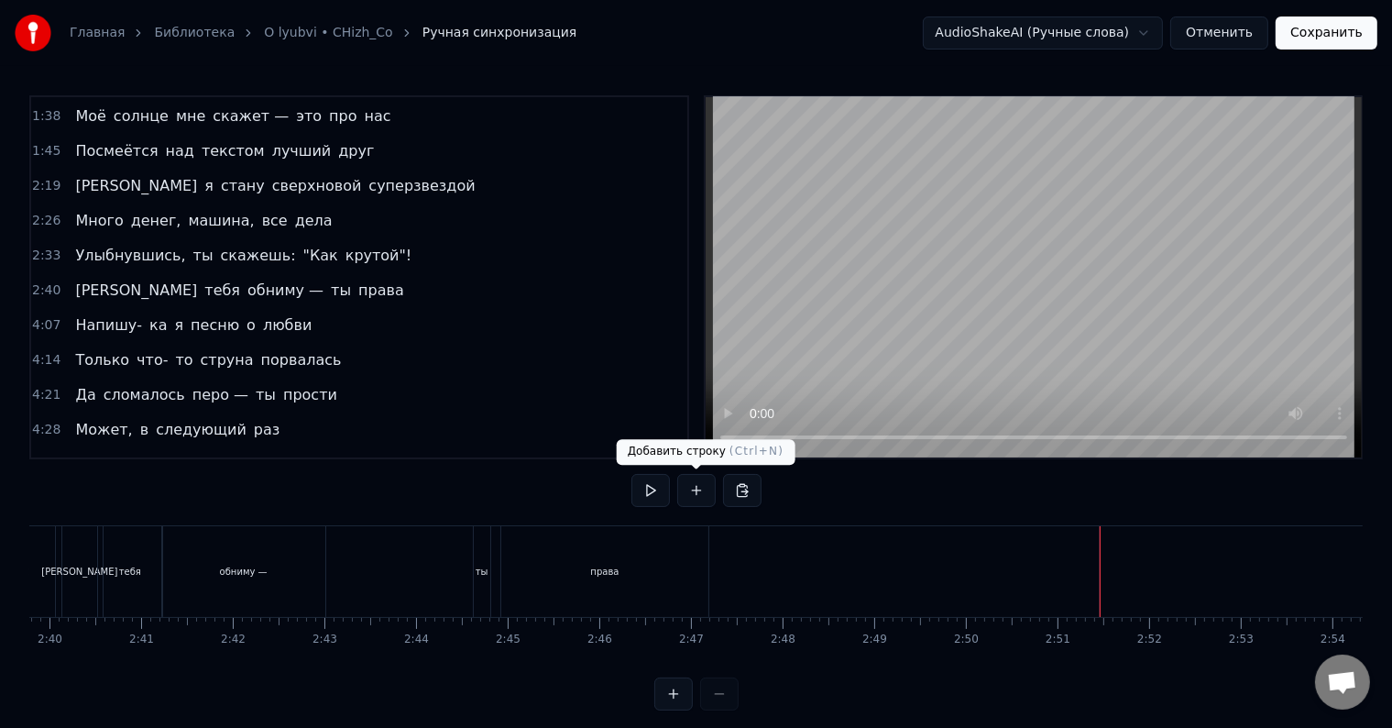
click at [700, 494] on button at bounding box center [696, 490] width 39 height 33
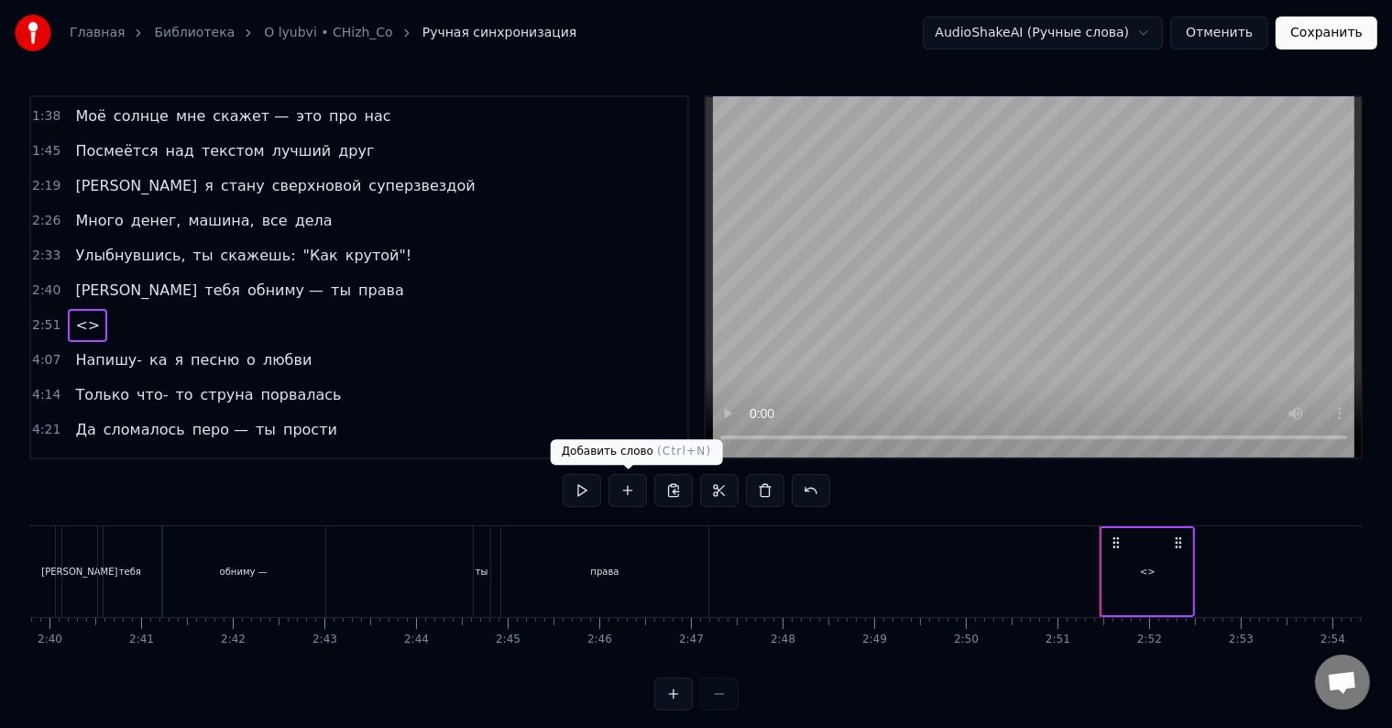
click at [635, 493] on button at bounding box center [628, 490] width 39 height 33
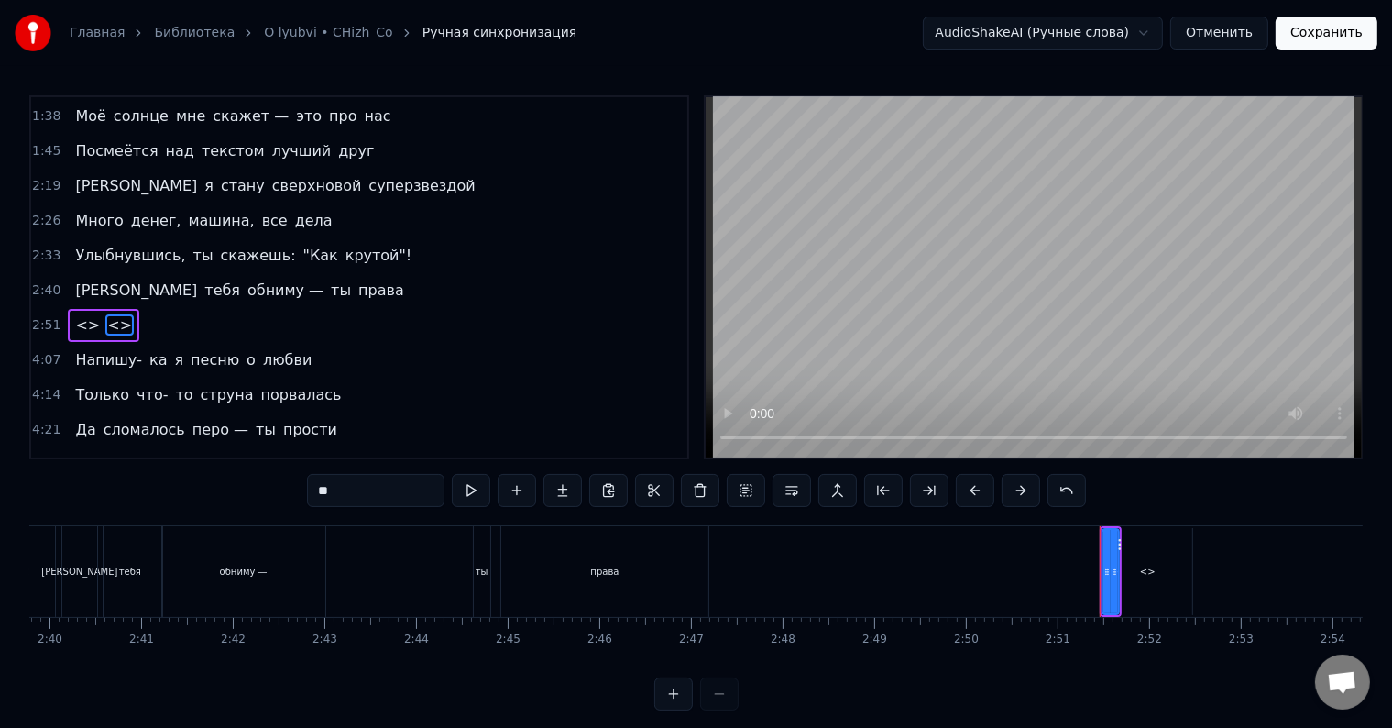
scroll to position [241, 0]
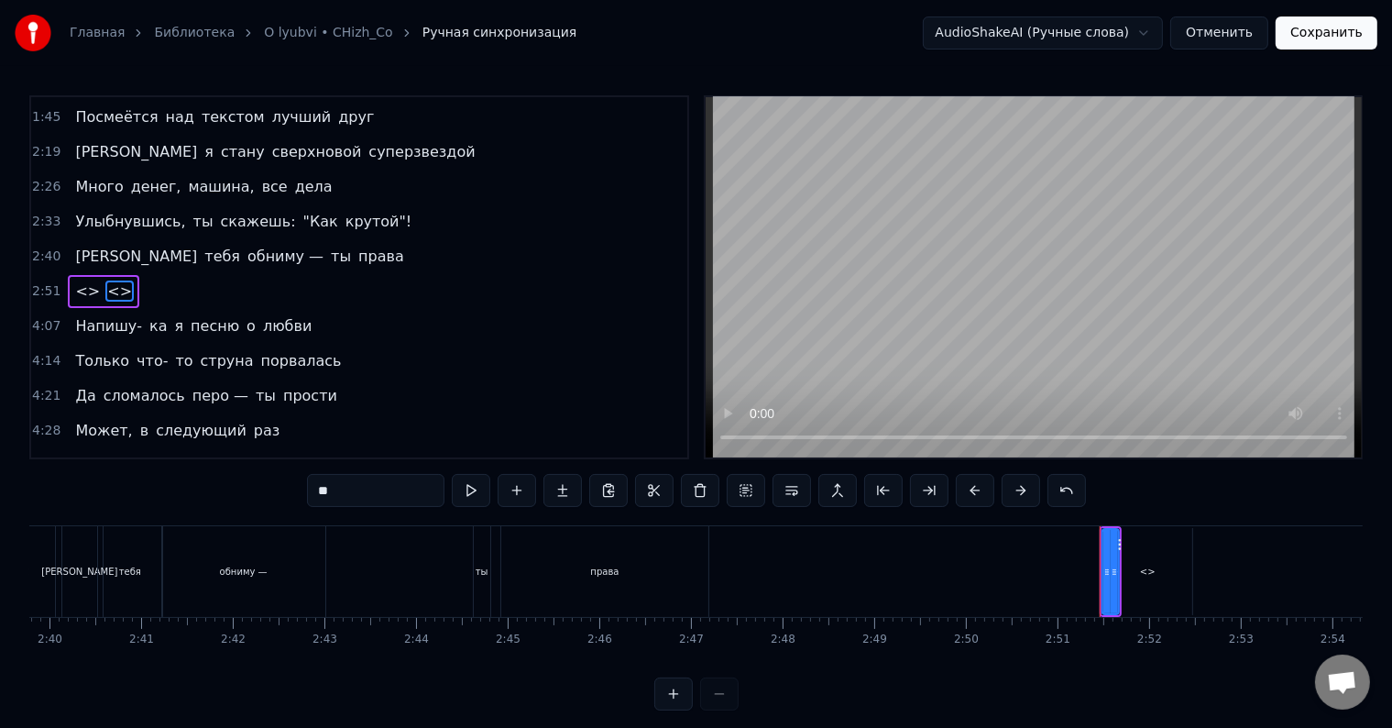
click at [329, 492] on input "**" at bounding box center [376, 490] width 138 height 33
click at [103, 315] on span "Напишу-" at bounding box center [108, 325] width 71 height 21
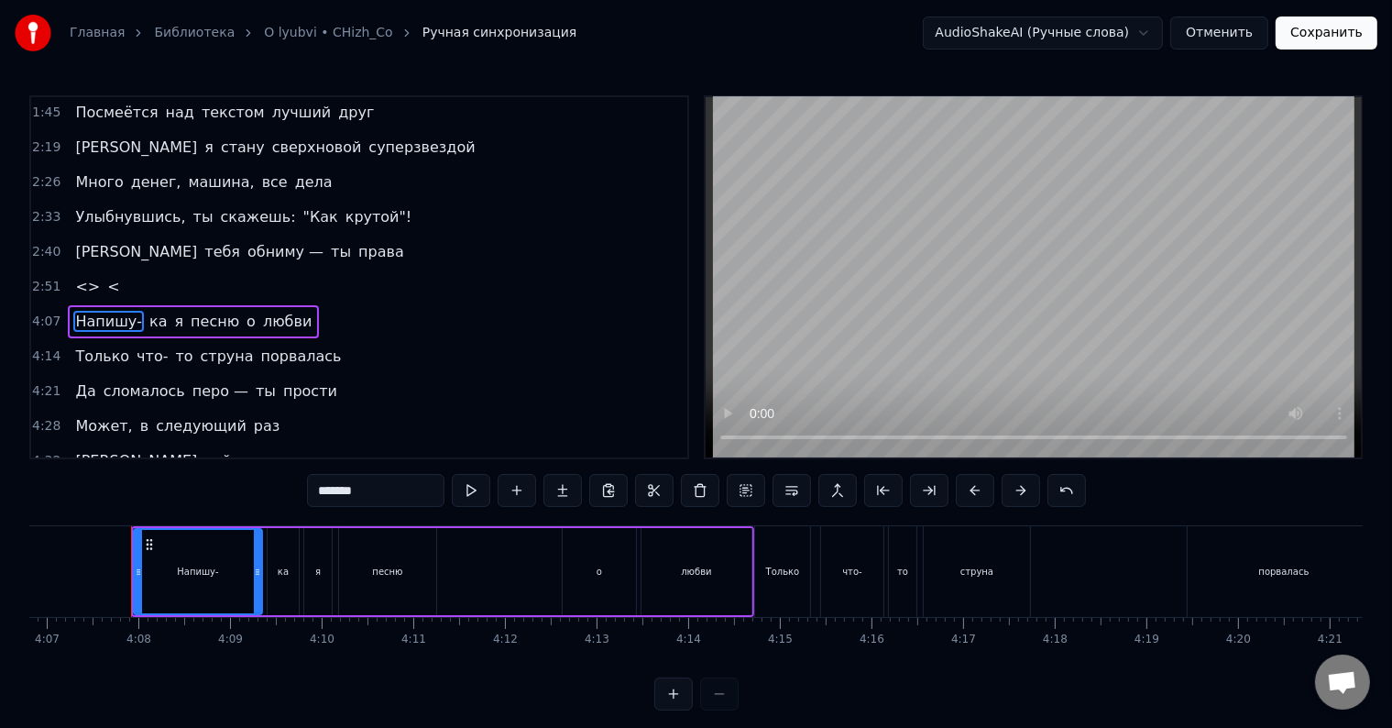
scroll to position [0, 22635]
click at [105, 276] on span "<" at bounding box center [113, 286] width 16 height 21
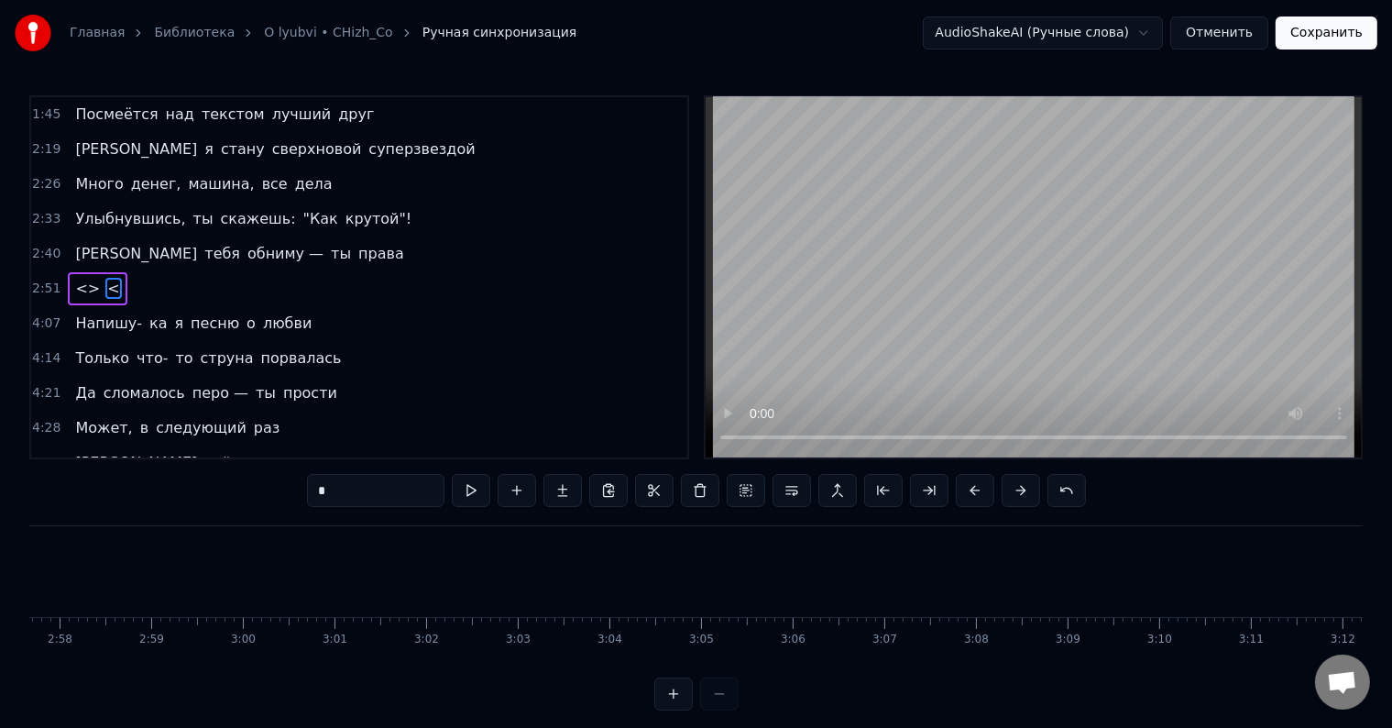
scroll to position [0, 15626]
click at [358, 483] on input "*" at bounding box center [376, 490] width 138 height 33
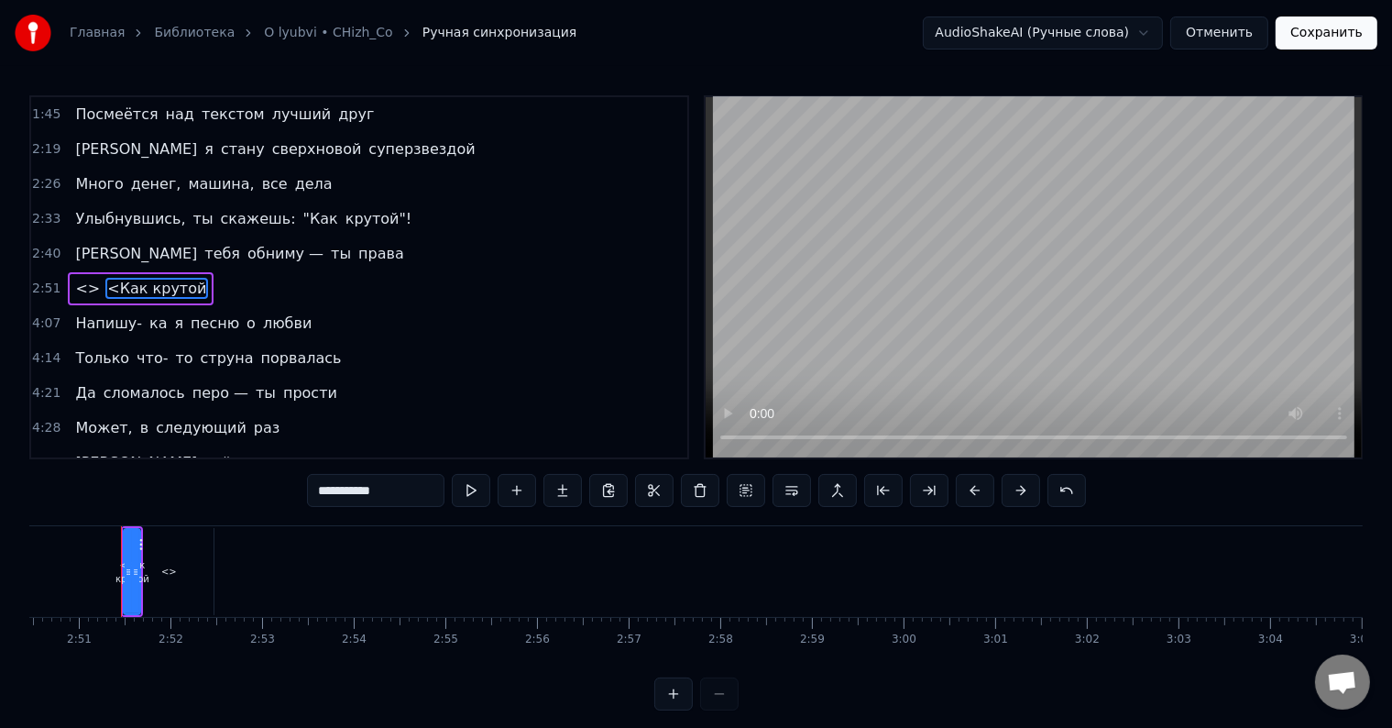
click at [401, 487] on input "**********" at bounding box center [376, 490] width 138 height 33
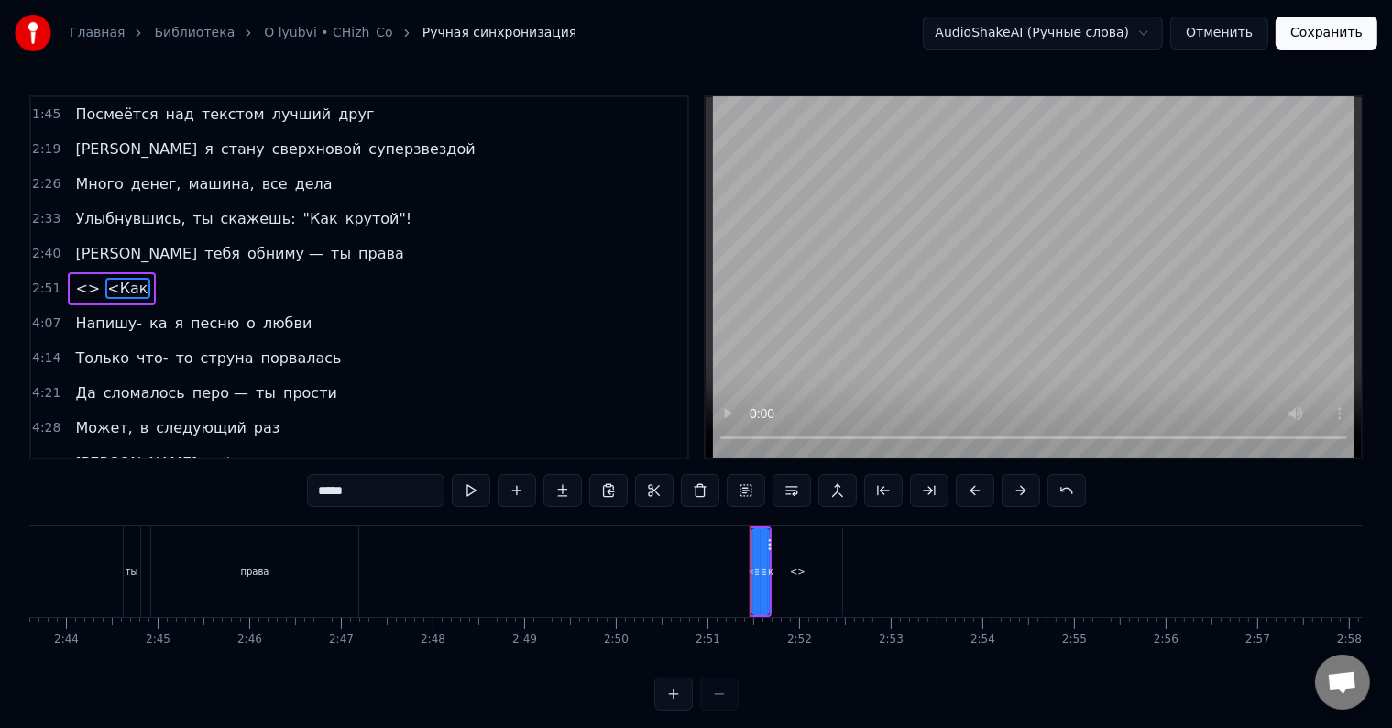
scroll to position [0, 15012]
click at [754, 545] on icon at bounding box center [753, 544] width 15 height 15
click at [752, 561] on div at bounding box center [749, 571] width 7 height 83
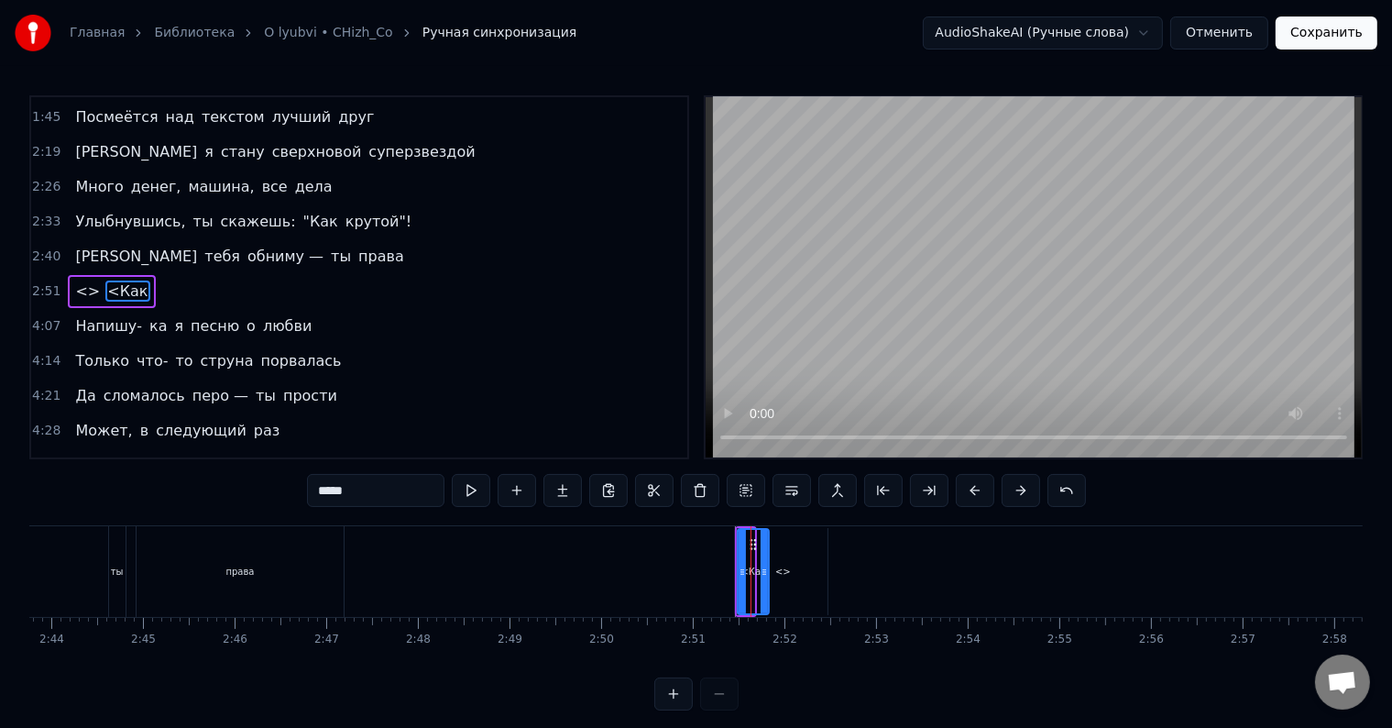
drag, startPoint x: 752, startPoint y: 561, endPoint x: 766, endPoint y: 560, distance: 14.7
click at [766, 560] on div at bounding box center [764, 571] width 7 height 83
click at [326, 491] on input "****" at bounding box center [376, 490] width 138 height 33
type input "*"
click at [84, 281] on span "<>" at bounding box center [87, 291] width 28 height 21
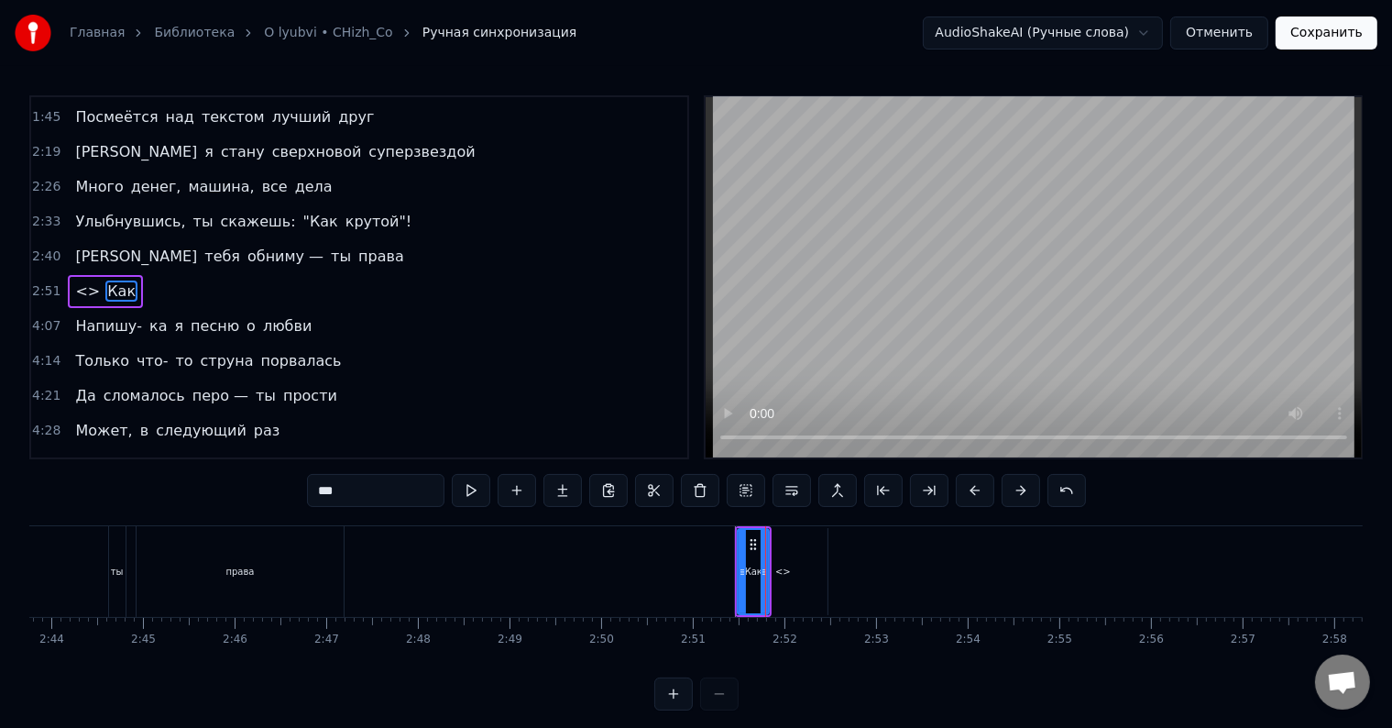
type input "**"
drag, startPoint x: 337, startPoint y: 488, endPoint x: 308, endPoint y: 488, distance: 29.3
click at [308, 488] on input "**" at bounding box center [376, 490] width 138 height 33
click at [85, 281] on span "Как" at bounding box center [97, 291] width 32 height 21
type input "***"
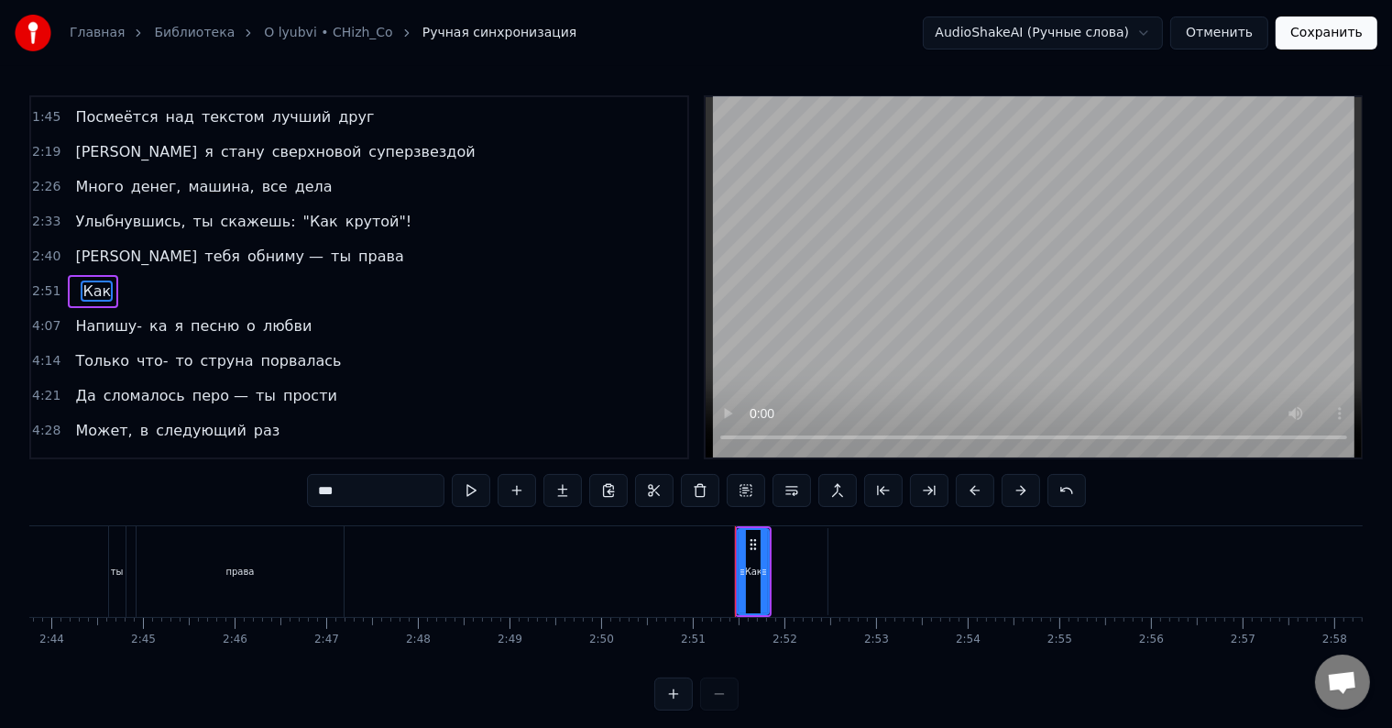
click at [766, 560] on div at bounding box center [764, 571] width 7 height 83
click at [553, 492] on button at bounding box center [563, 490] width 39 height 33
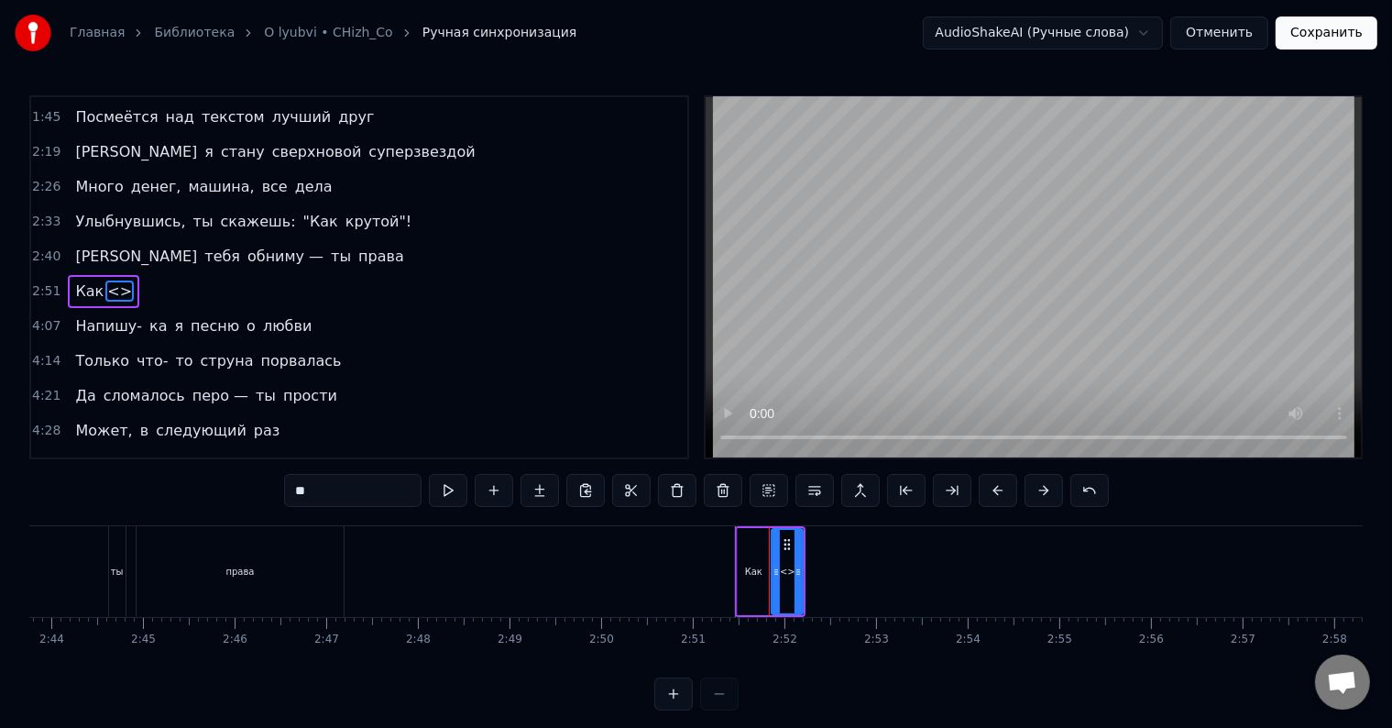
click at [105, 281] on span "<>" at bounding box center [119, 291] width 28 height 21
click at [305, 485] on input "**" at bounding box center [353, 490] width 138 height 33
click at [802, 544] on div "<крутой" at bounding box center [787, 571] width 33 height 87
click at [309, 495] on input "*******" at bounding box center [353, 490] width 138 height 33
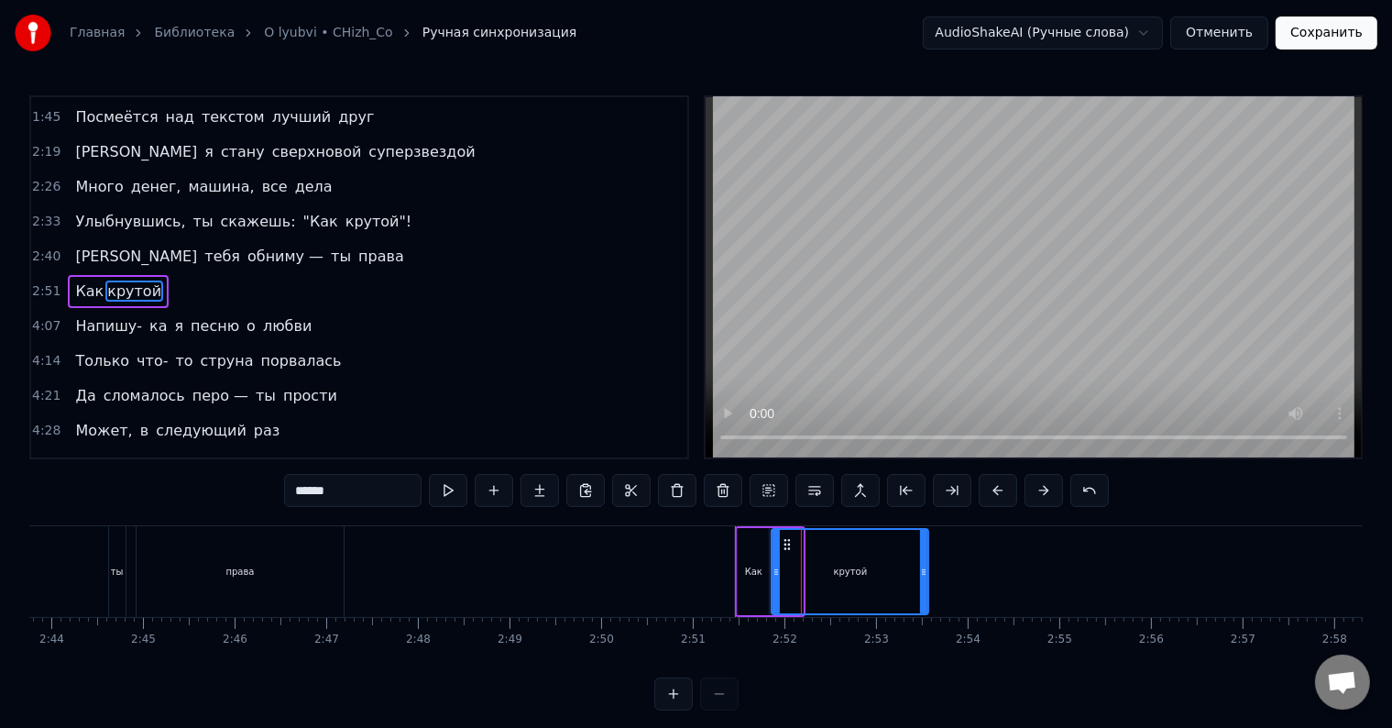
drag, startPoint x: 799, startPoint y: 540, endPoint x: 925, endPoint y: 539, distance: 125.6
click at [925, 539] on div at bounding box center [923, 571] width 7 height 83
click at [773, 554] on div at bounding box center [776, 571] width 7 height 83
click at [92, 281] on span "Как" at bounding box center [89, 291] width 32 height 21
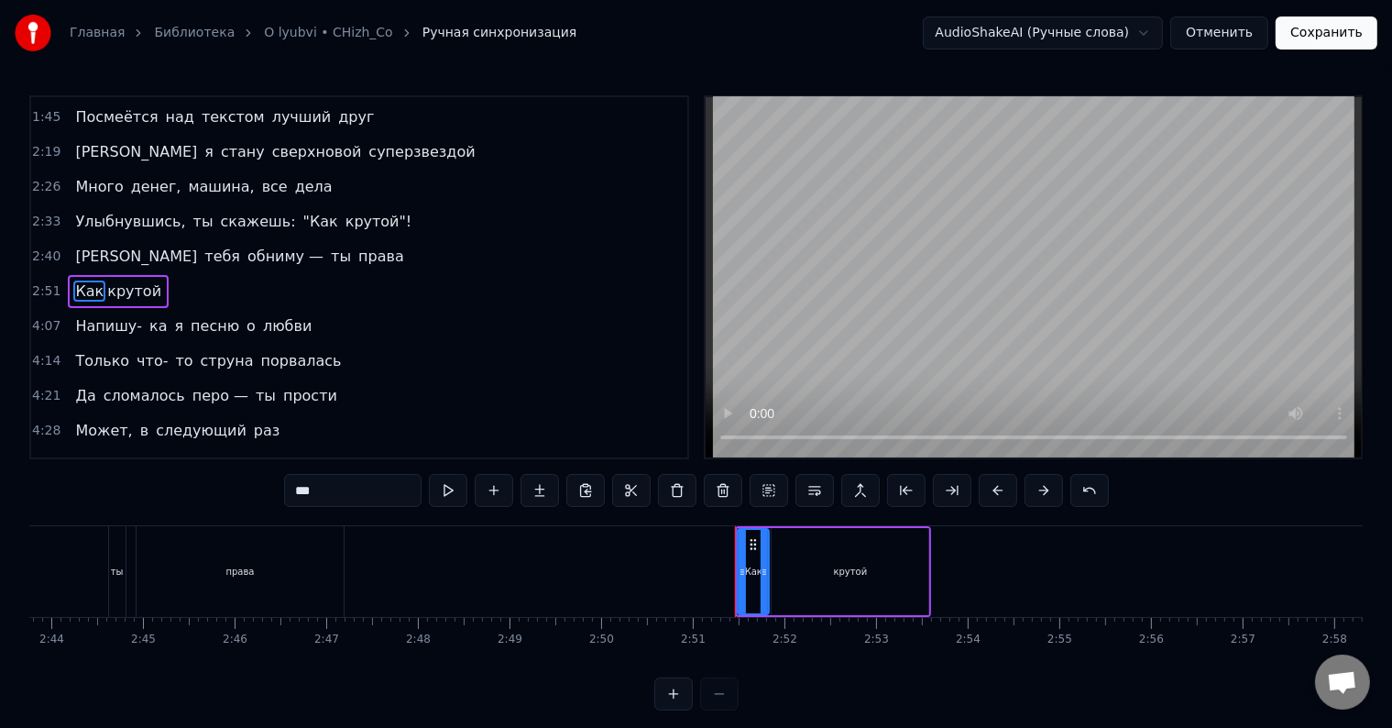
click at [105, 281] on span "крутой" at bounding box center [134, 291] width 58 height 21
type input "******"
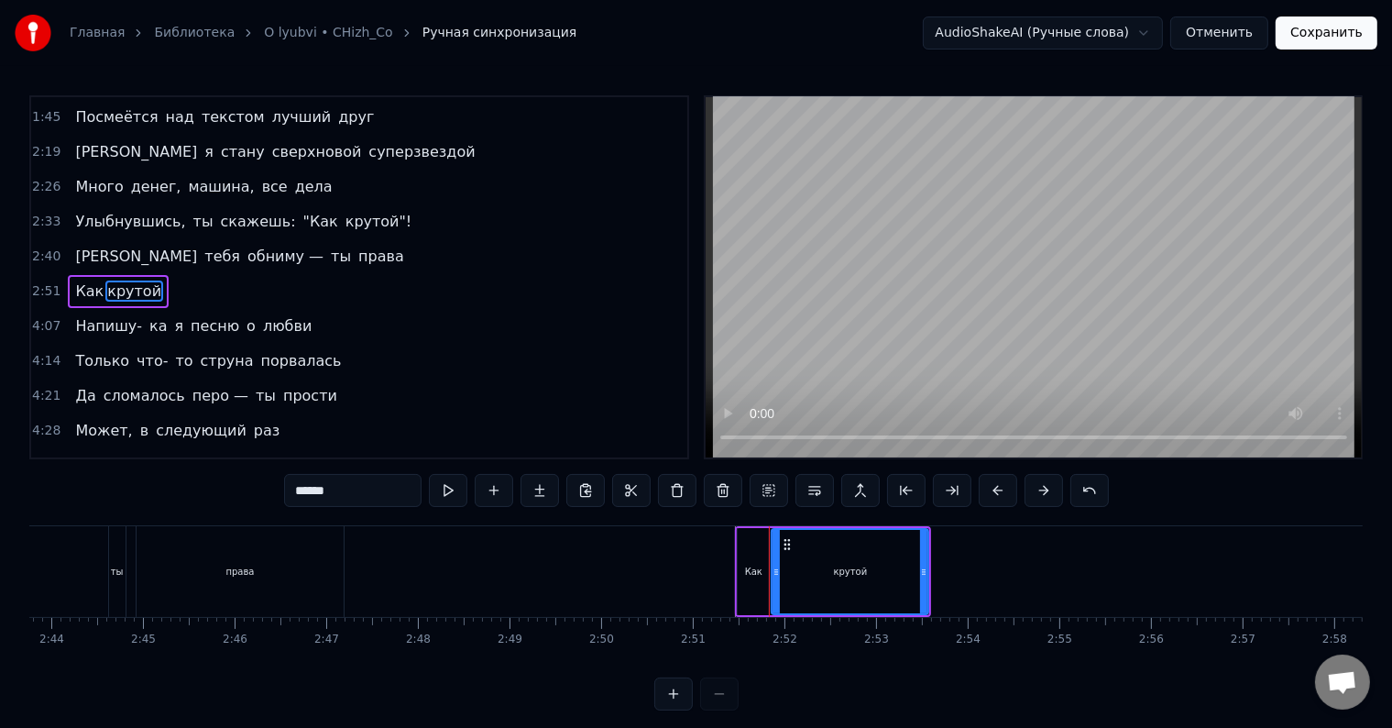
click at [105, 285] on span "крутой" at bounding box center [134, 291] width 58 height 21
drag, startPoint x: 774, startPoint y: 545, endPoint x: 797, endPoint y: 543, distance: 23.1
click at [797, 543] on div at bounding box center [799, 571] width 7 height 83
click at [788, 545] on div at bounding box center [790, 571] width 7 height 83
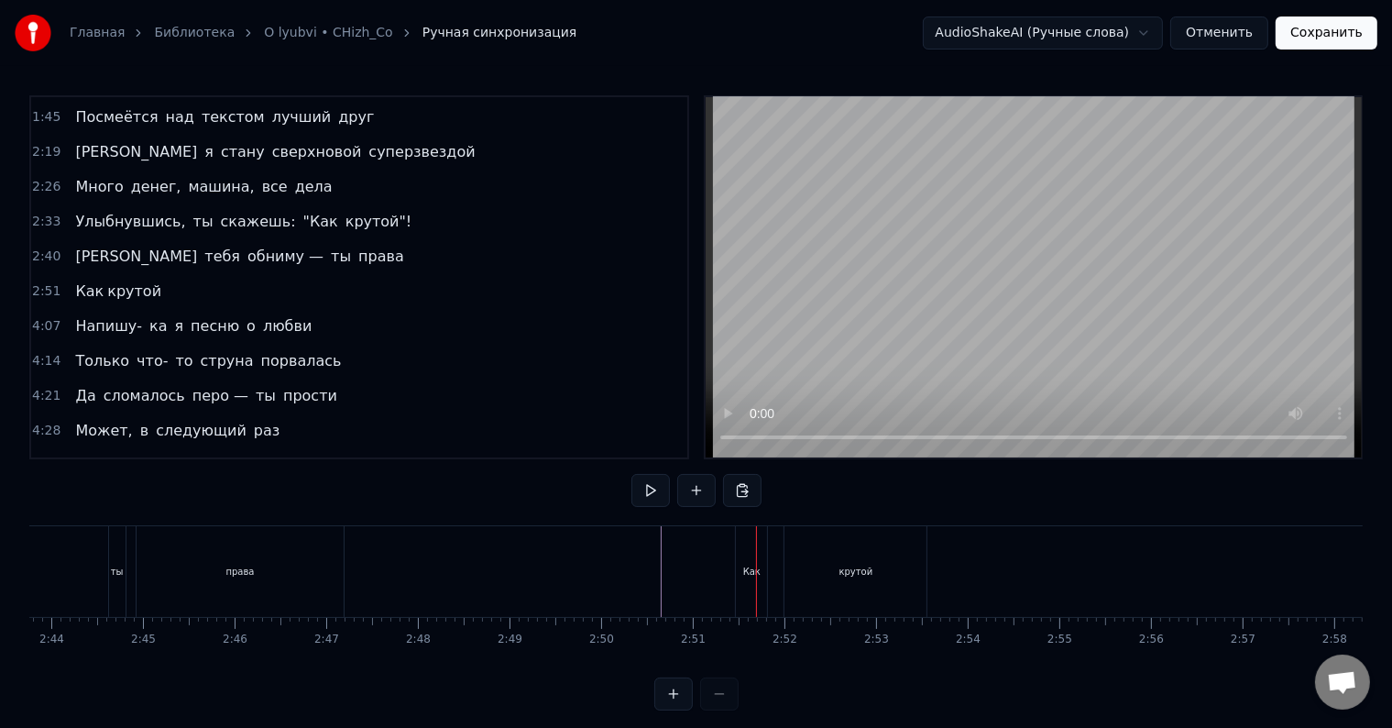
click at [853, 572] on div "крутой" at bounding box center [857, 572] width 34 height 14
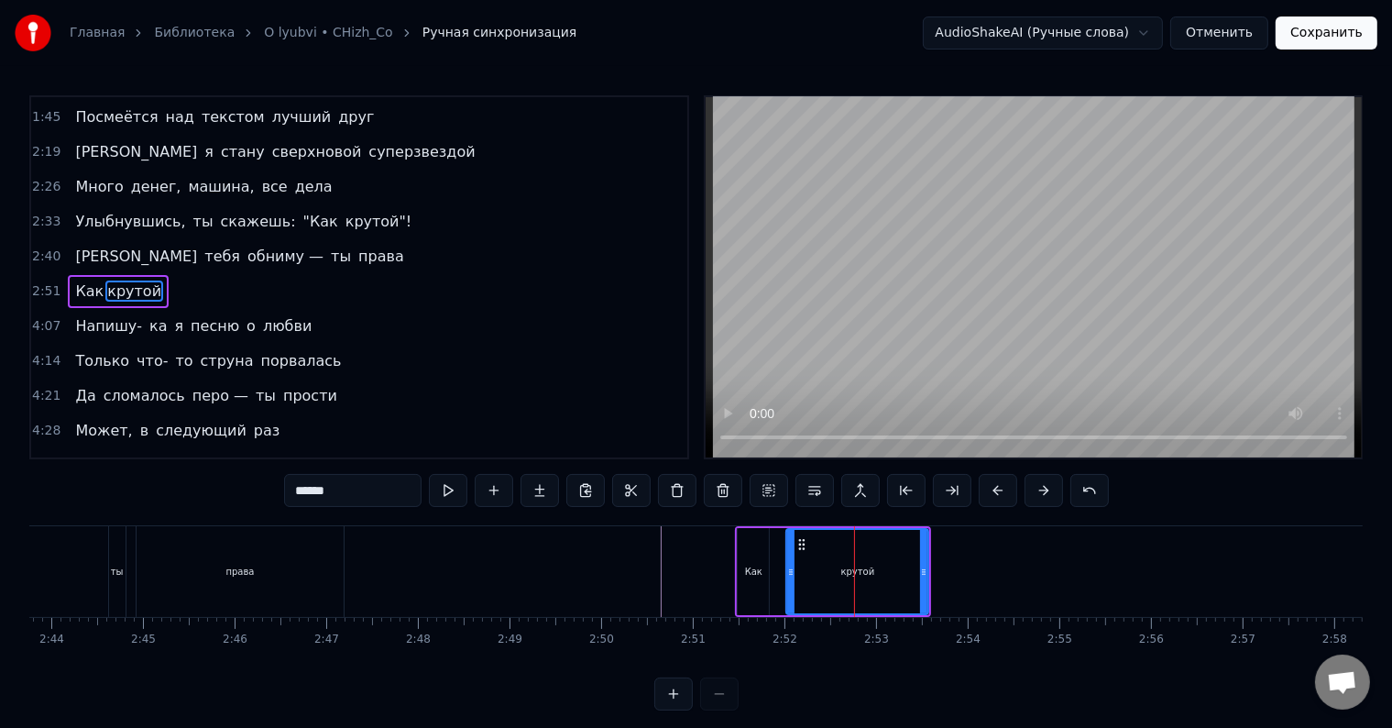
click at [89, 281] on span "Как" at bounding box center [89, 291] width 32 height 21
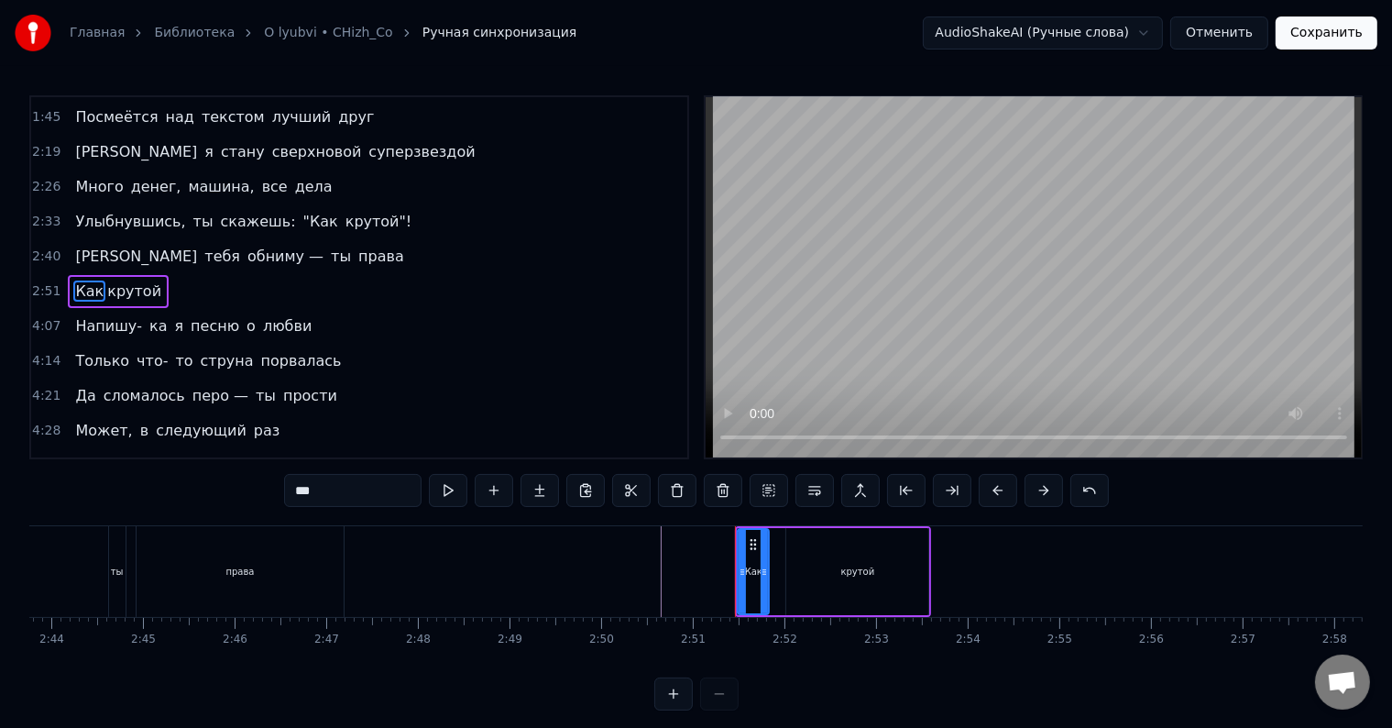
click at [300, 482] on input "***" at bounding box center [353, 490] width 138 height 33
type input "***"
click at [446, 379] on div "4:21 Да сломалось перо — ты прости" at bounding box center [359, 396] width 656 height 35
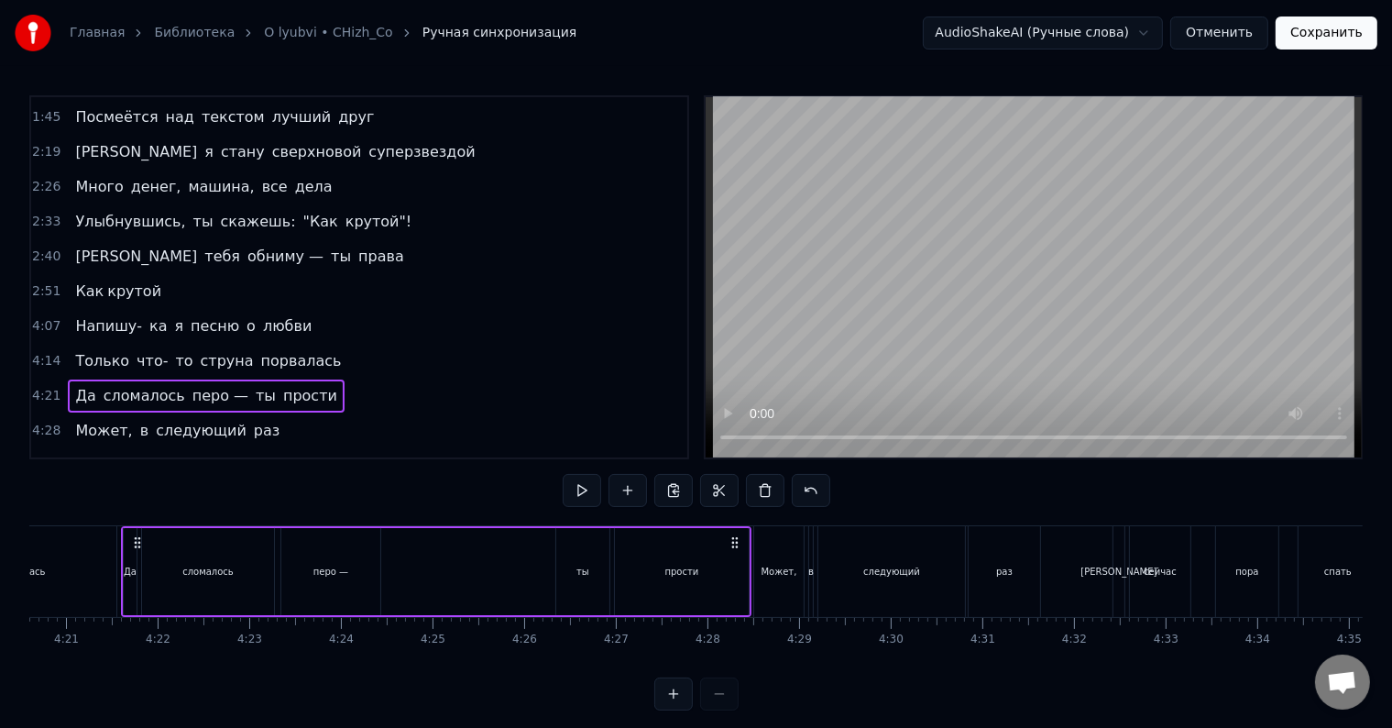
click at [95, 289] on div "Как крутой" at bounding box center [118, 291] width 101 height 33
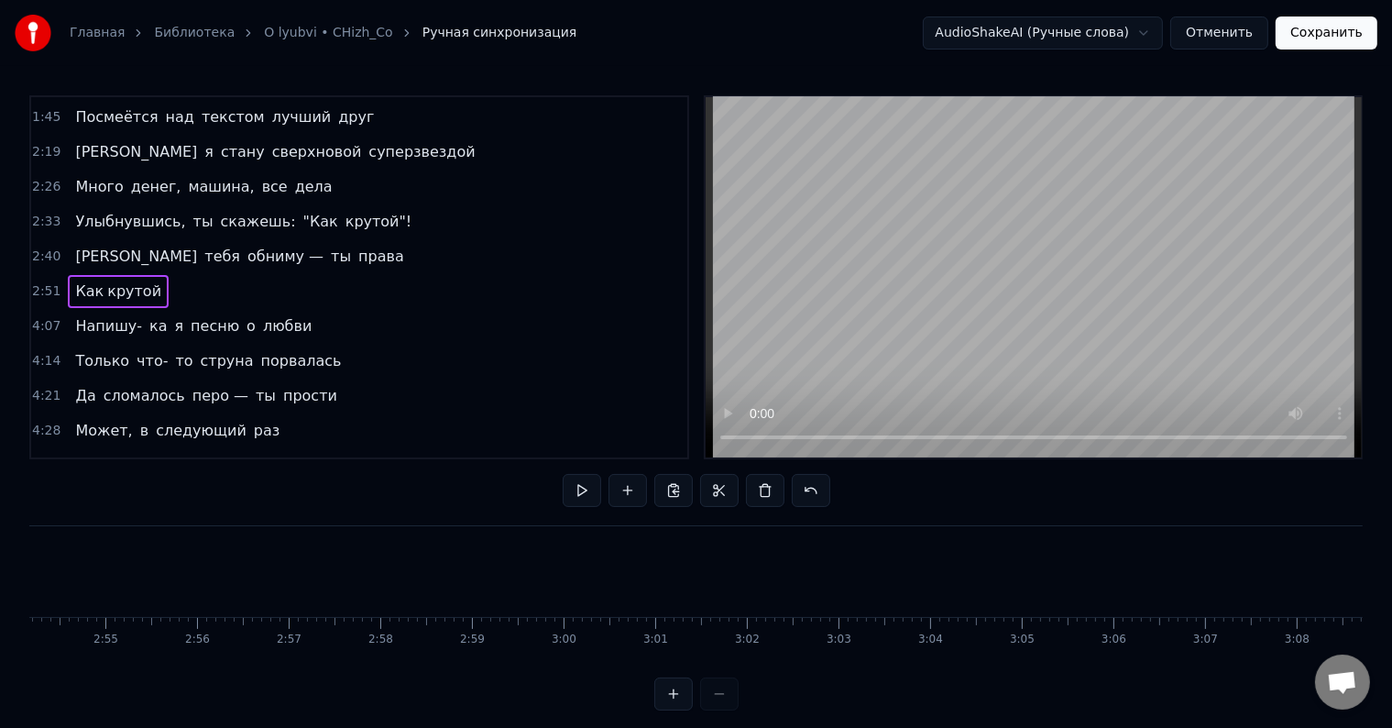
scroll to position [0, 15626]
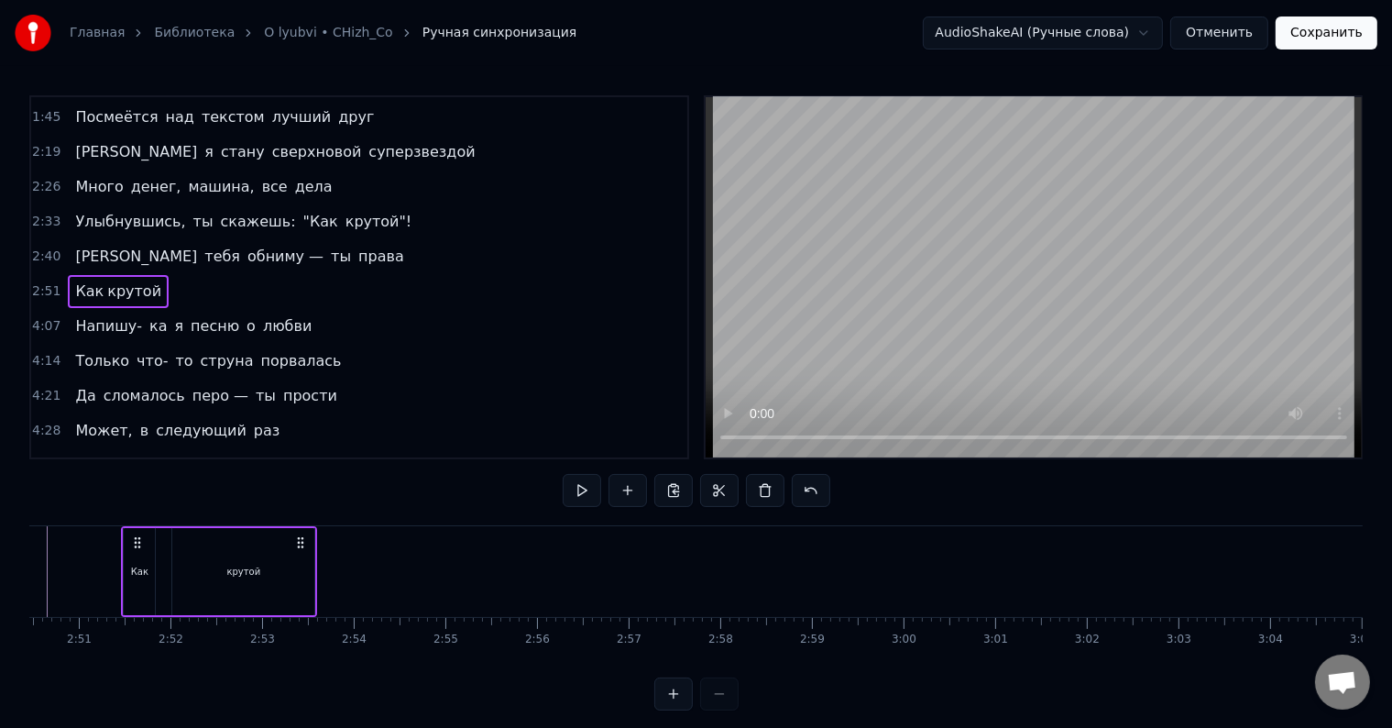
click at [137, 567] on div "Как" at bounding box center [139, 572] width 17 height 14
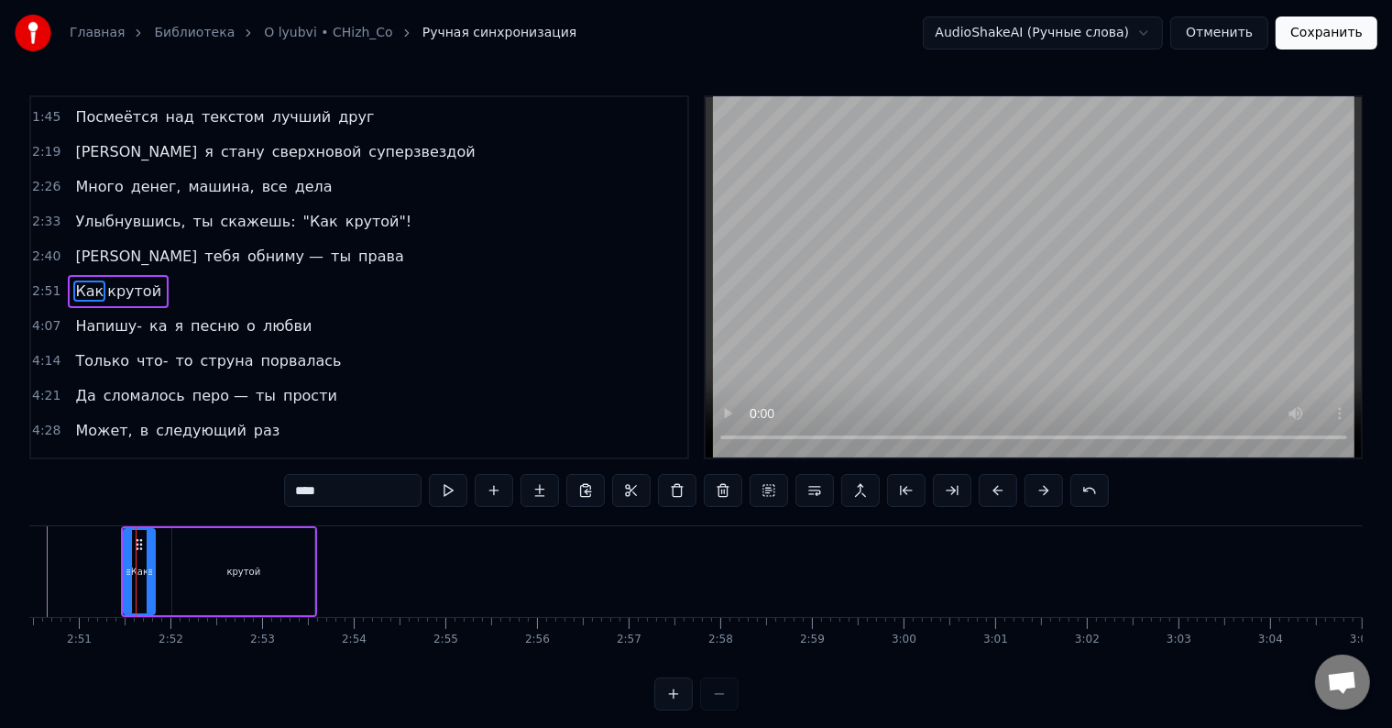
click at [302, 484] on input "***" at bounding box center [353, 490] width 138 height 33
type input "***"
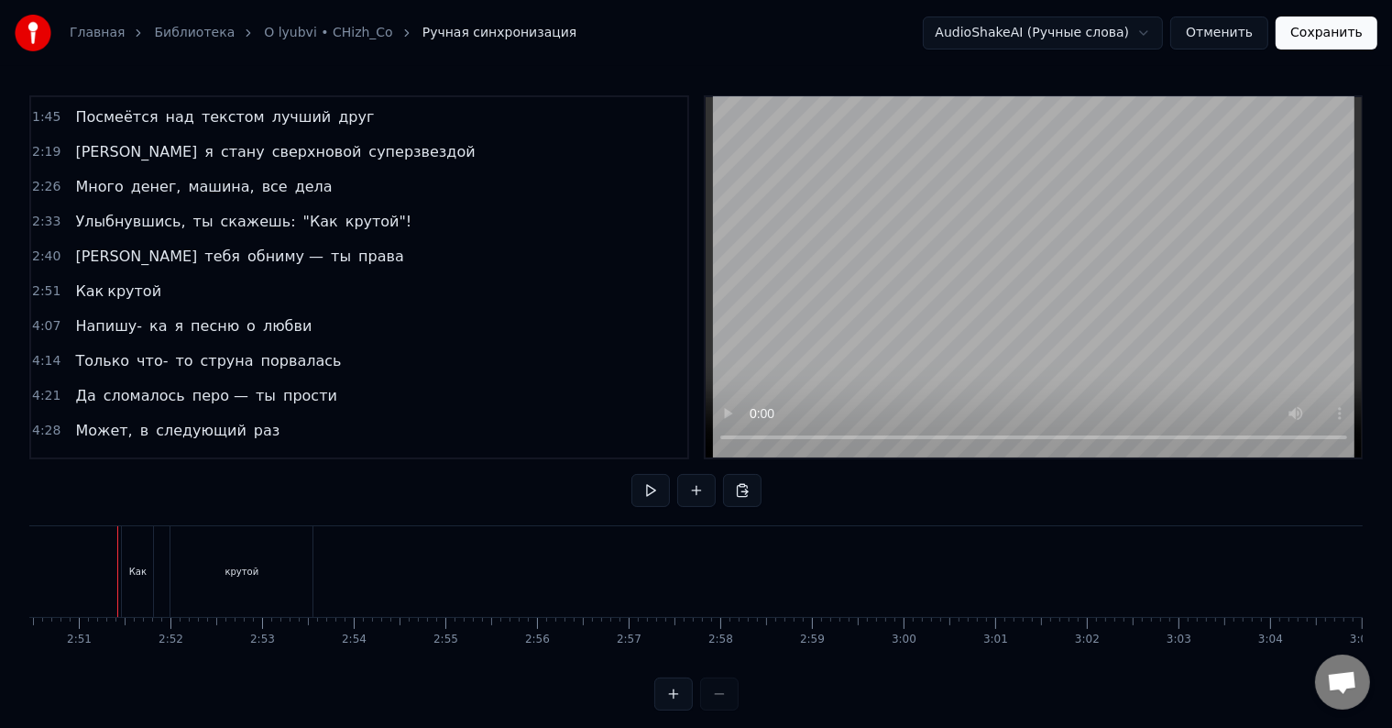
scroll to position [0, 15622]
click at [143, 578] on div "Как" at bounding box center [141, 571] width 31 height 91
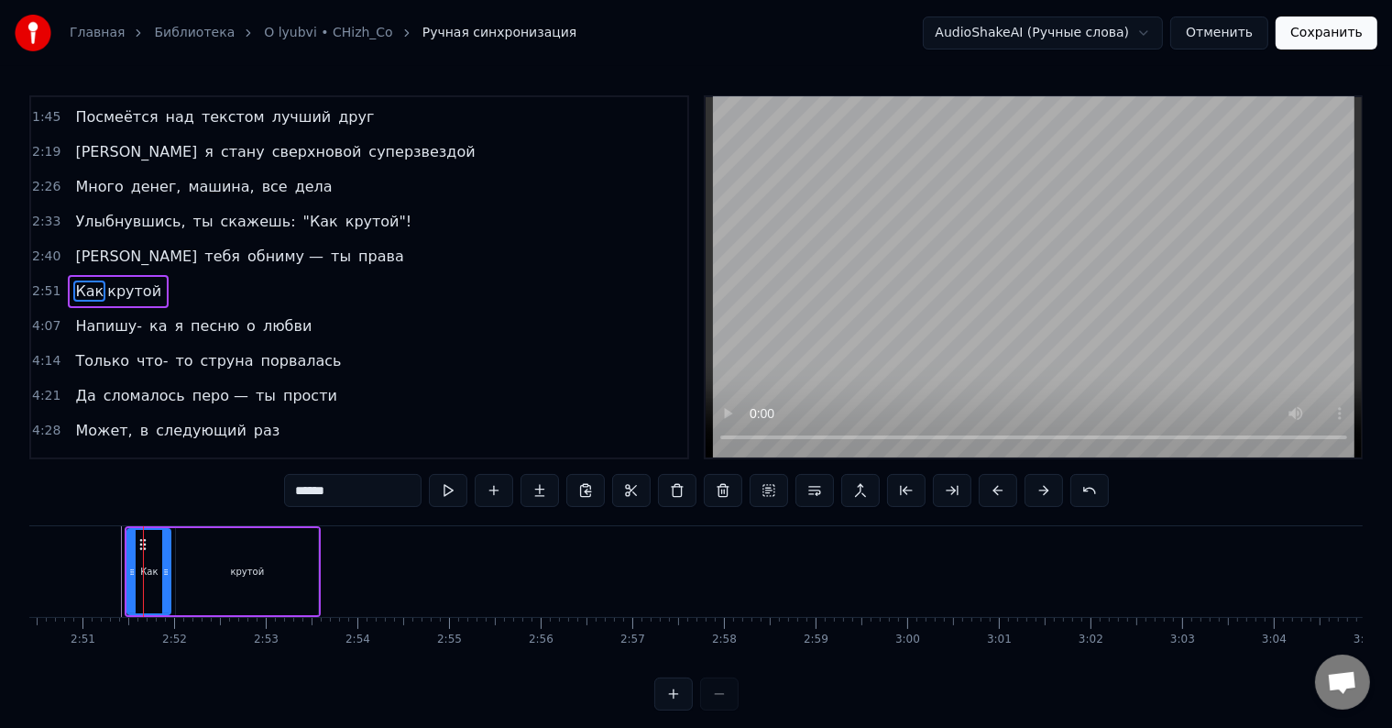
drag, startPoint x: 154, startPoint y: 556, endPoint x: 166, endPoint y: 557, distance: 12.0
click at [166, 557] on div at bounding box center [165, 571] width 7 height 83
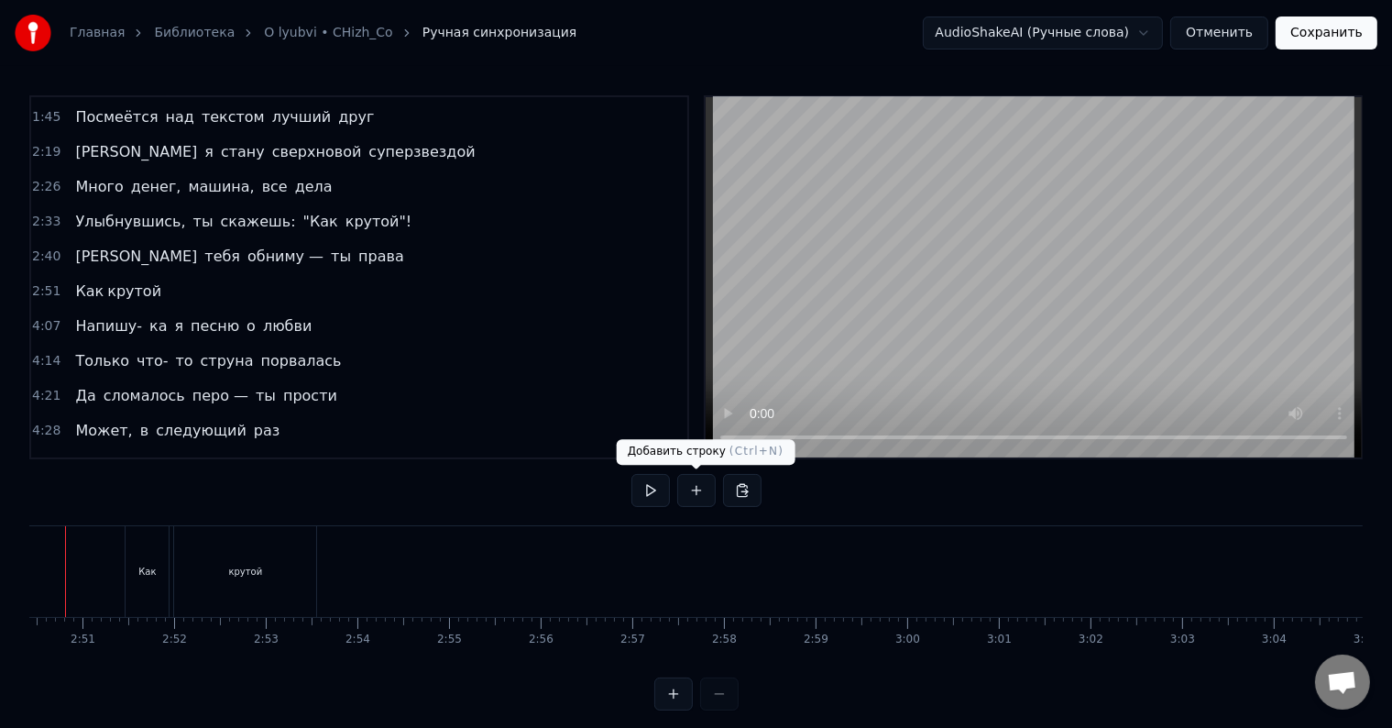
scroll to position [0, 15565]
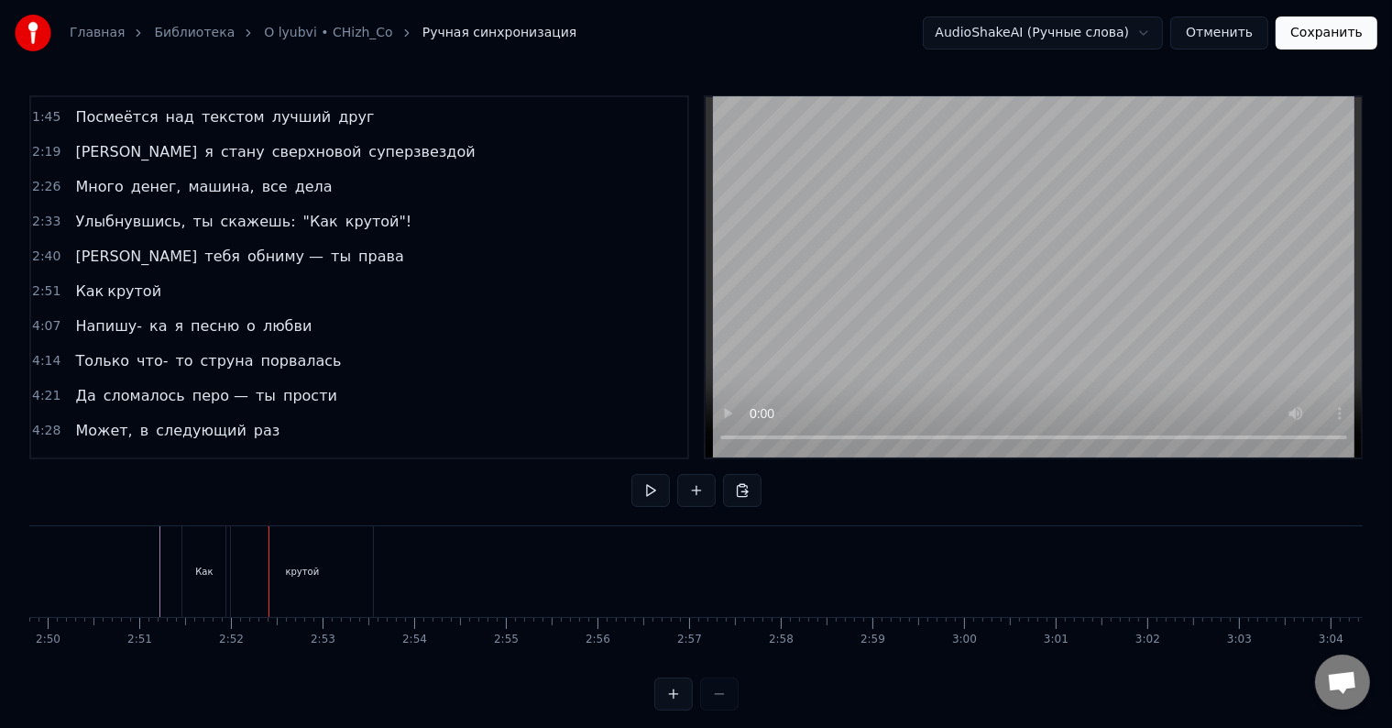
click at [193, 575] on div "Как" at bounding box center [203, 571] width 43 height 91
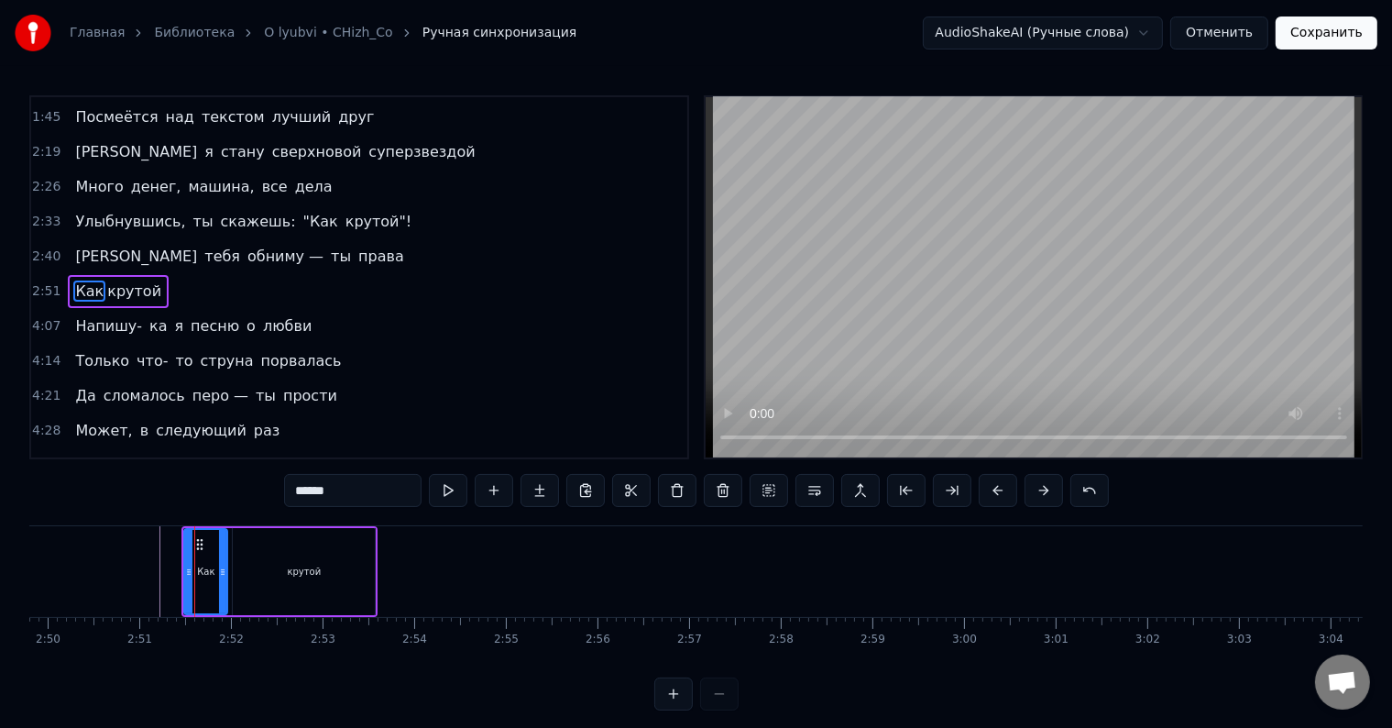
click at [190, 543] on div at bounding box center [188, 571] width 7 height 83
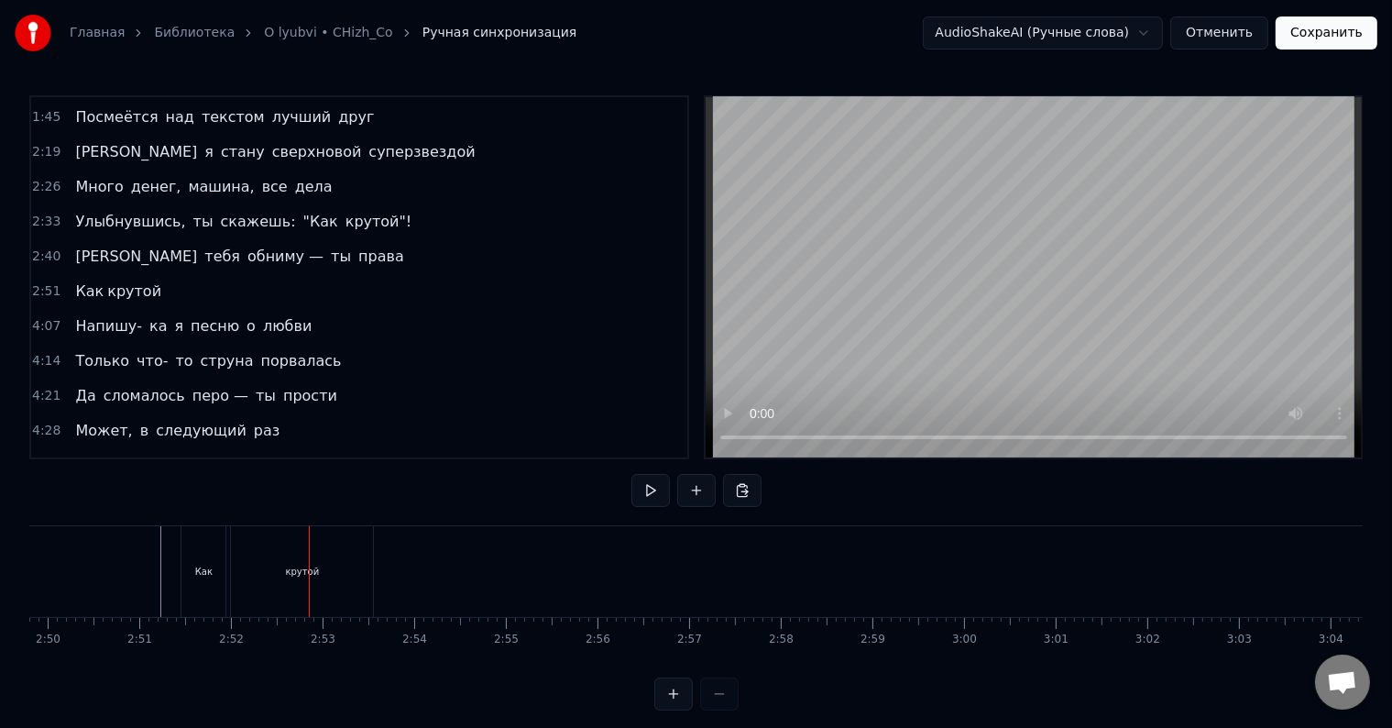
click at [204, 575] on div "Как" at bounding box center [203, 572] width 17 height 14
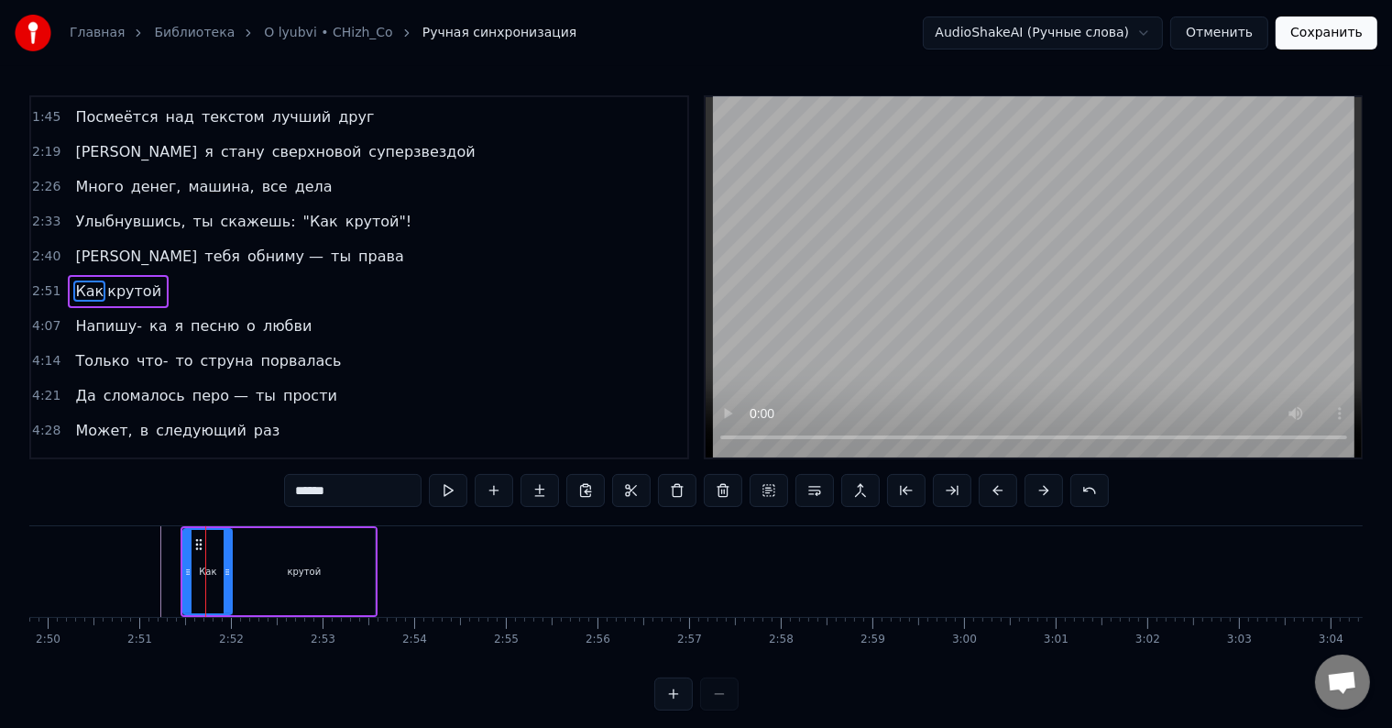
click at [228, 565] on icon at bounding box center [227, 572] width 7 height 15
click at [205, 573] on div "Как" at bounding box center [207, 572] width 17 height 14
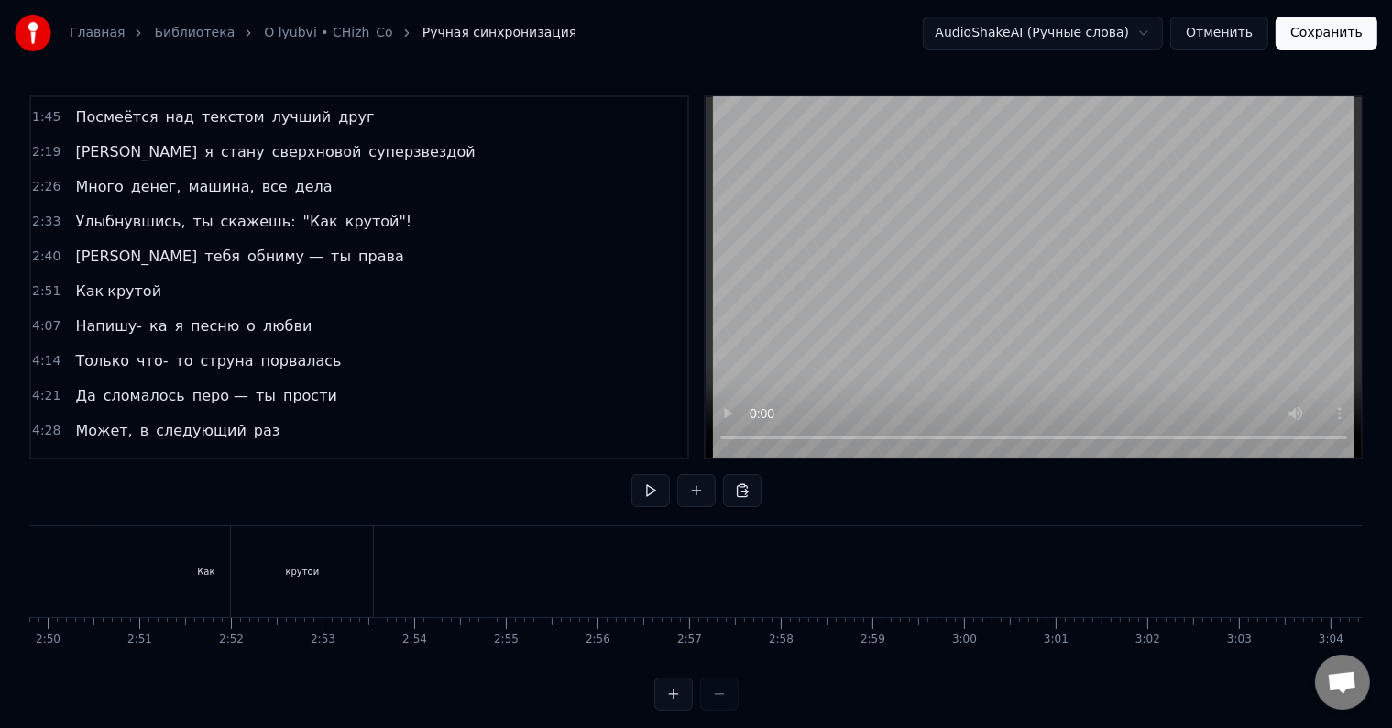
scroll to position [0, 15536]
click at [220, 578] on div "Как" at bounding box center [235, 571] width 49 height 91
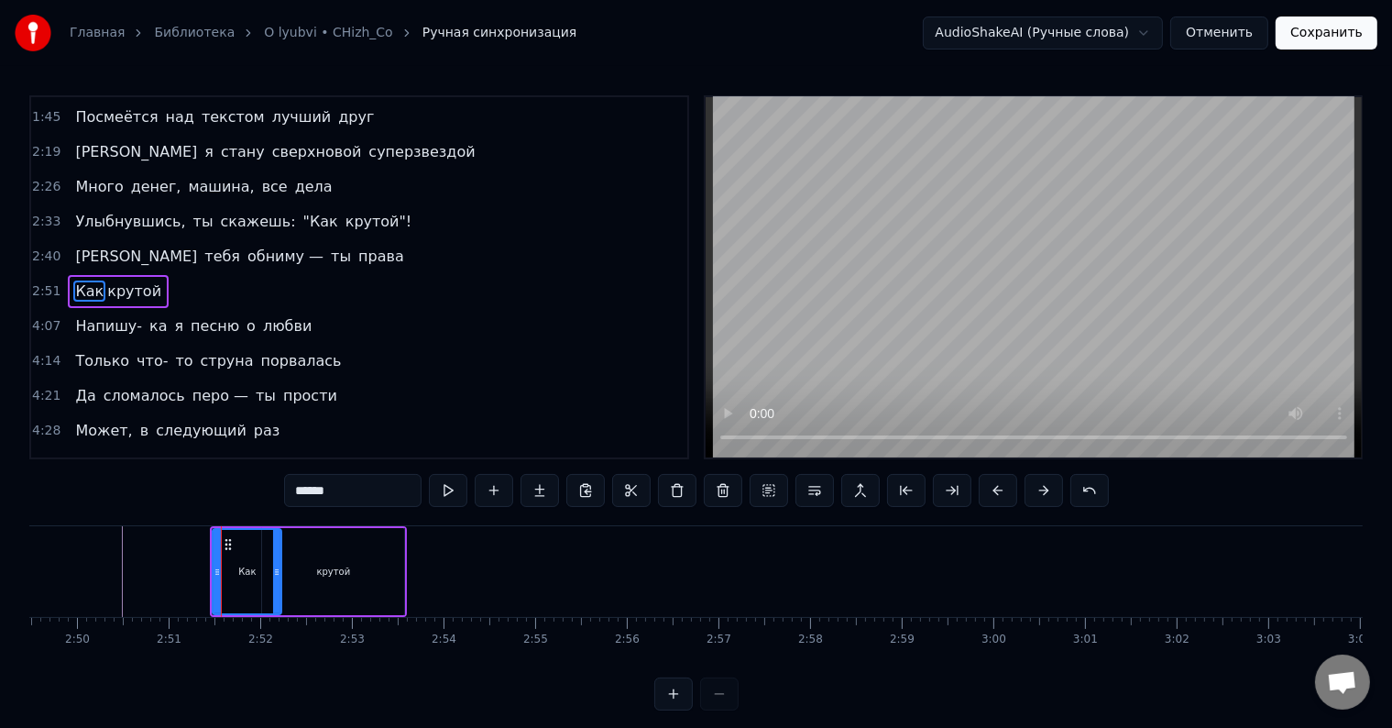
drag, startPoint x: 257, startPoint y: 565, endPoint x: 270, endPoint y: 564, distance: 13.8
click at [276, 565] on icon at bounding box center [276, 572] width 7 height 15
click at [235, 555] on div "Как" at bounding box center [247, 571] width 66 height 83
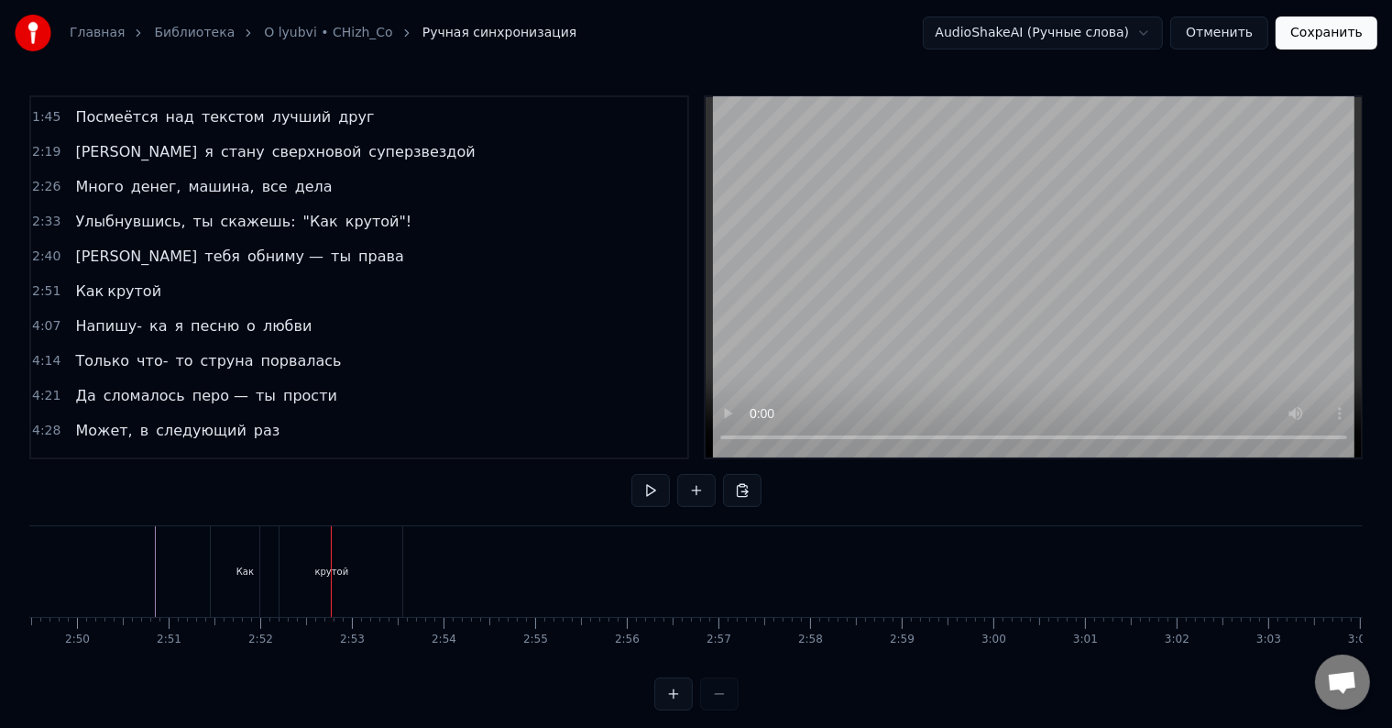
click at [83, 281] on span "Как" at bounding box center [89, 291] width 32 height 21
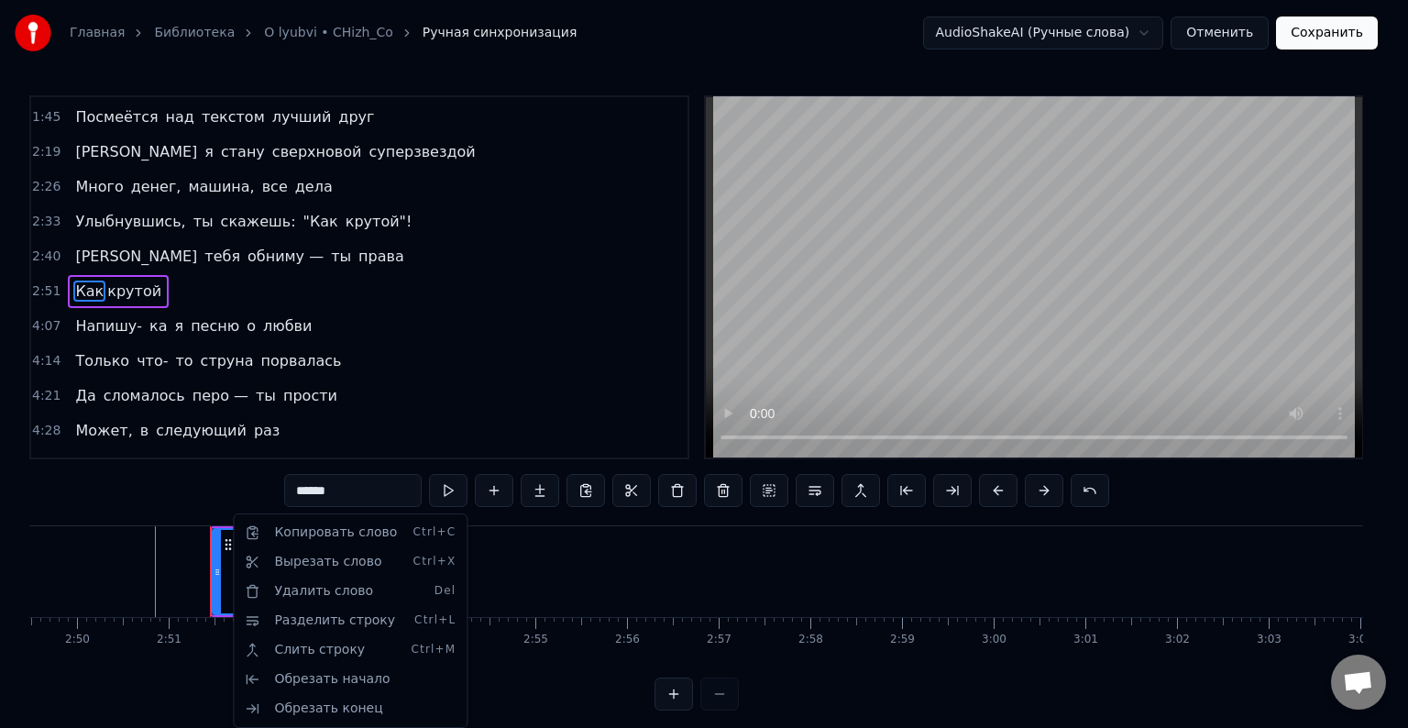
click at [307, 490] on html "Главная Библиотека O lyubvi • CHizh_Co Ручная синхронизация AudioShakeAI (Ручны…" at bounding box center [704, 370] width 1408 height 740
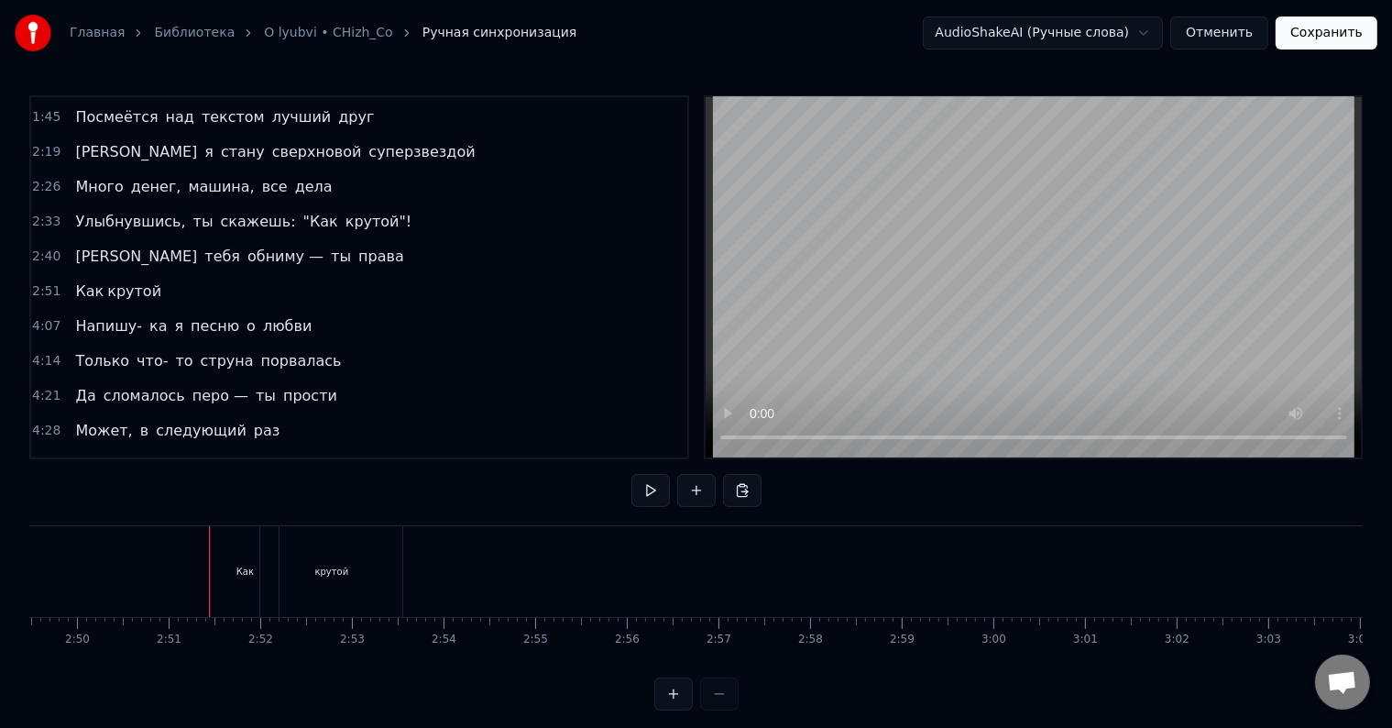
drag, startPoint x: 207, startPoint y: 535, endPoint x: 220, endPoint y: 554, distance: 22.4
click at [221, 556] on div at bounding box center [221, 571] width 1 height 91
drag, startPoint x: 220, startPoint y: 547, endPoint x: 194, endPoint y: 550, distance: 25.8
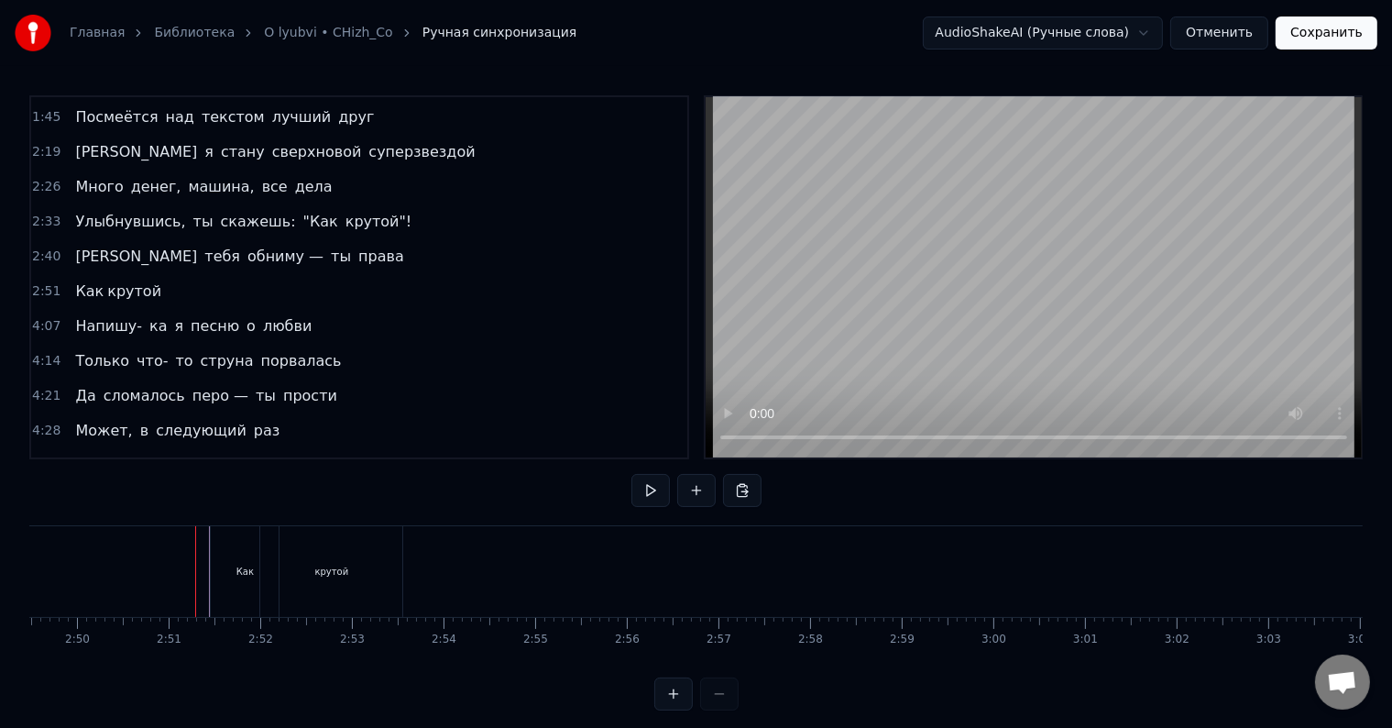
click at [195, 550] on div at bounding box center [195, 571] width 1 height 91
click at [230, 590] on div "Как" at bounding box center [245, 571] width 68 height 91
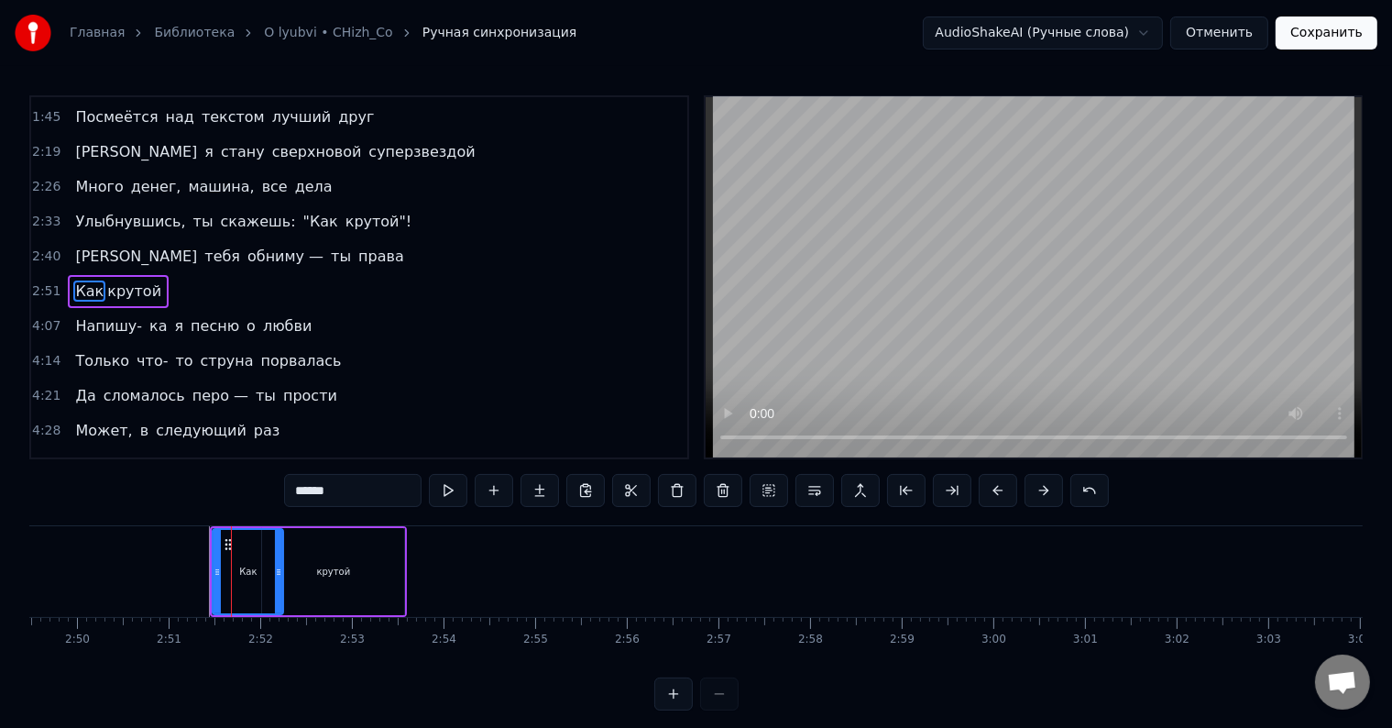
click at [278, 575] on icon at bounding box center [278, 572] width 7 height 15
click at [329, 491] on input "***" at bounding box center [353, 490] width 138 height 33
drag, startPoint x: 329, startPoint y: 491, endPoint x: 286, endPoint y: 490, distance: 43.1
click at [286, 490] on input "***" at bounding box center [353, 490] width 138 height 33
click at [770, 479] on button at bounding box center [769, 490] width 39 height 33
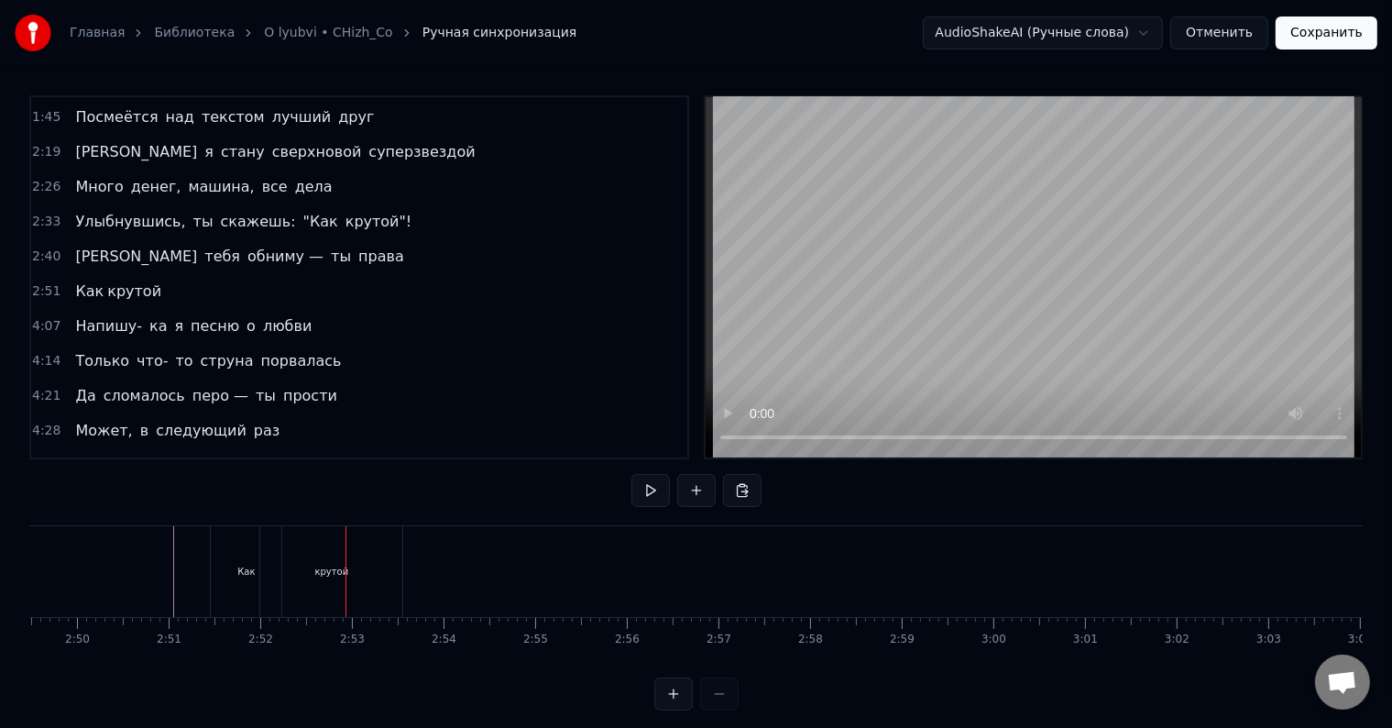
click at [271, 574] on div "крутой" at bounding box center [331, 571] width 142 height 91
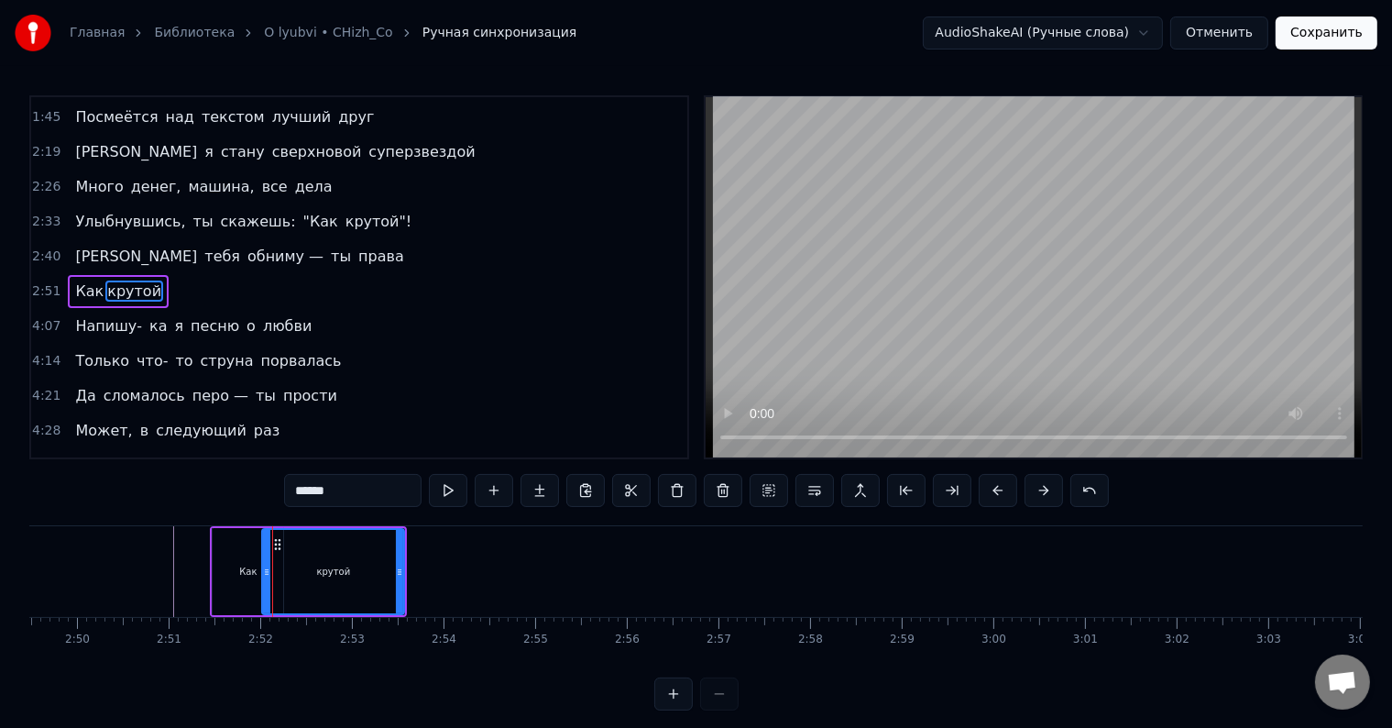
click at [255, 572] on div "Как" at bounding box center [248, 571] width 71 height 87
type input "***"
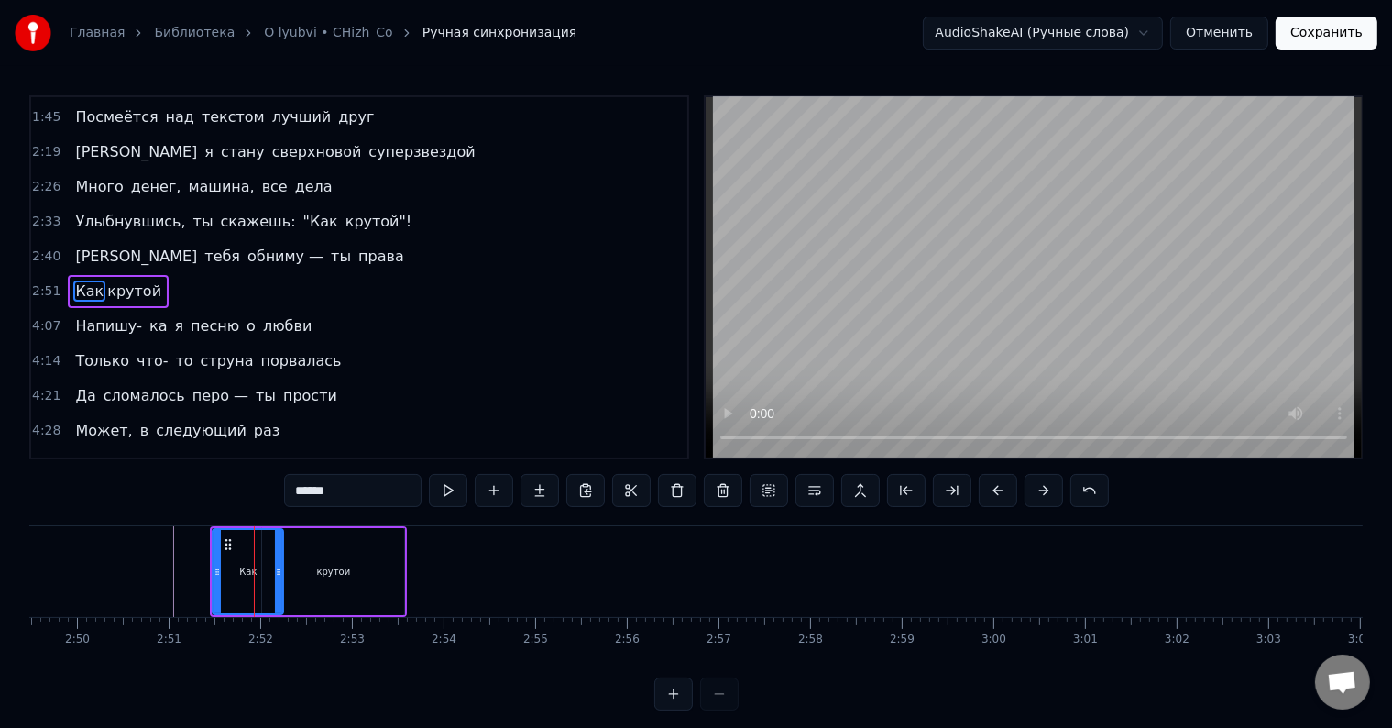
click at [87, 281] on span "Как" at bounding box center [89, 291] width 32 height 21
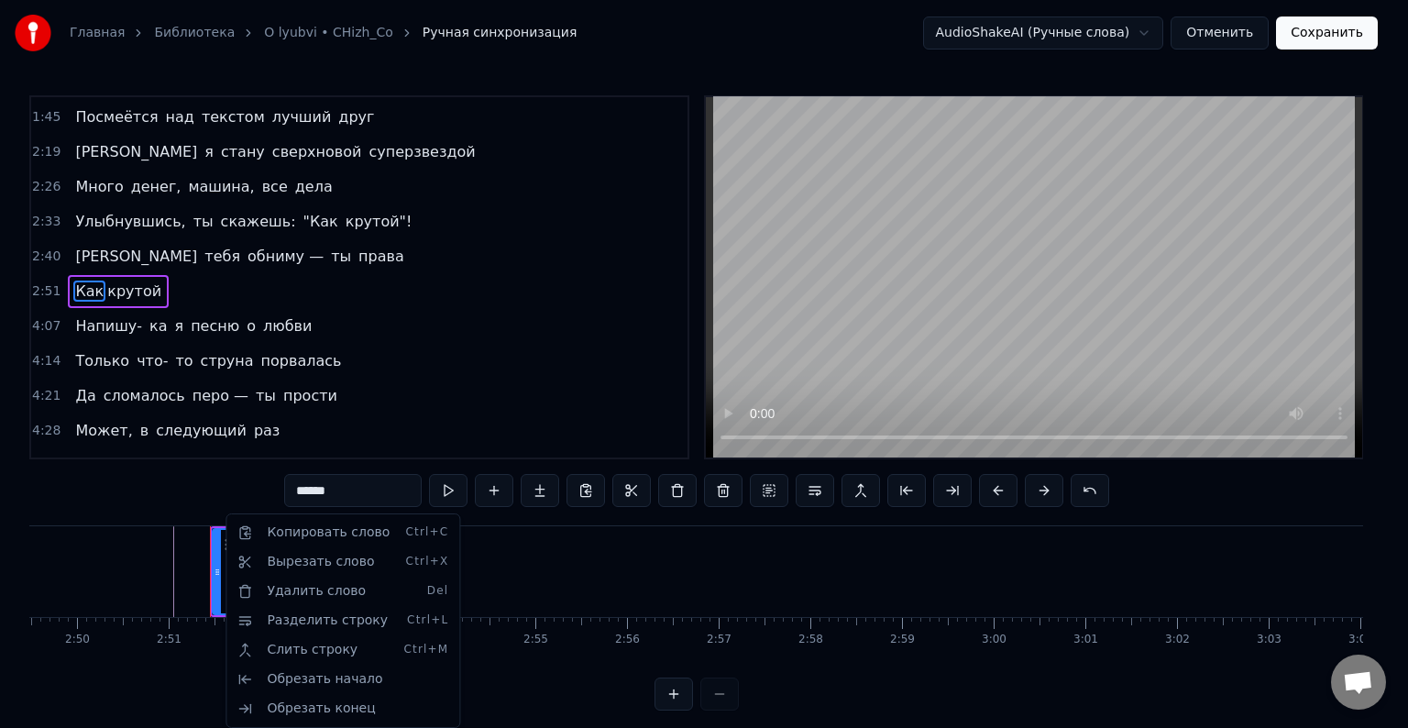
click at [121, 694] on html "Главная Библиотека O lyubvi • CHizh_Co Ручная синхронизация AudioShakeAI (Ручны…" at bounding box center [704, 370] width 1408 height 740
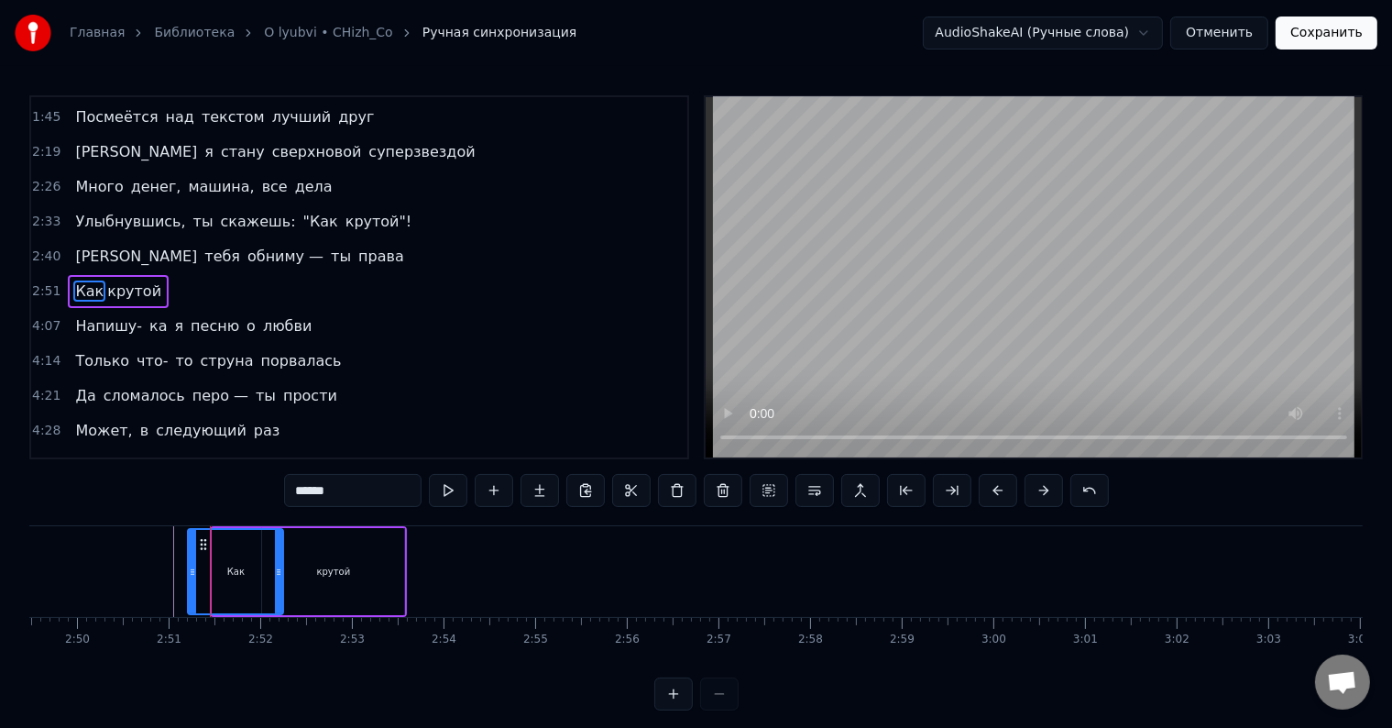
drag, startPoint x: 215, startPoint y: 570, endPoint x: 192, endPoint y: 571, distance: 22.9
click at [191, 571] on icon at bounding box center [192, 572] width 7 height 15
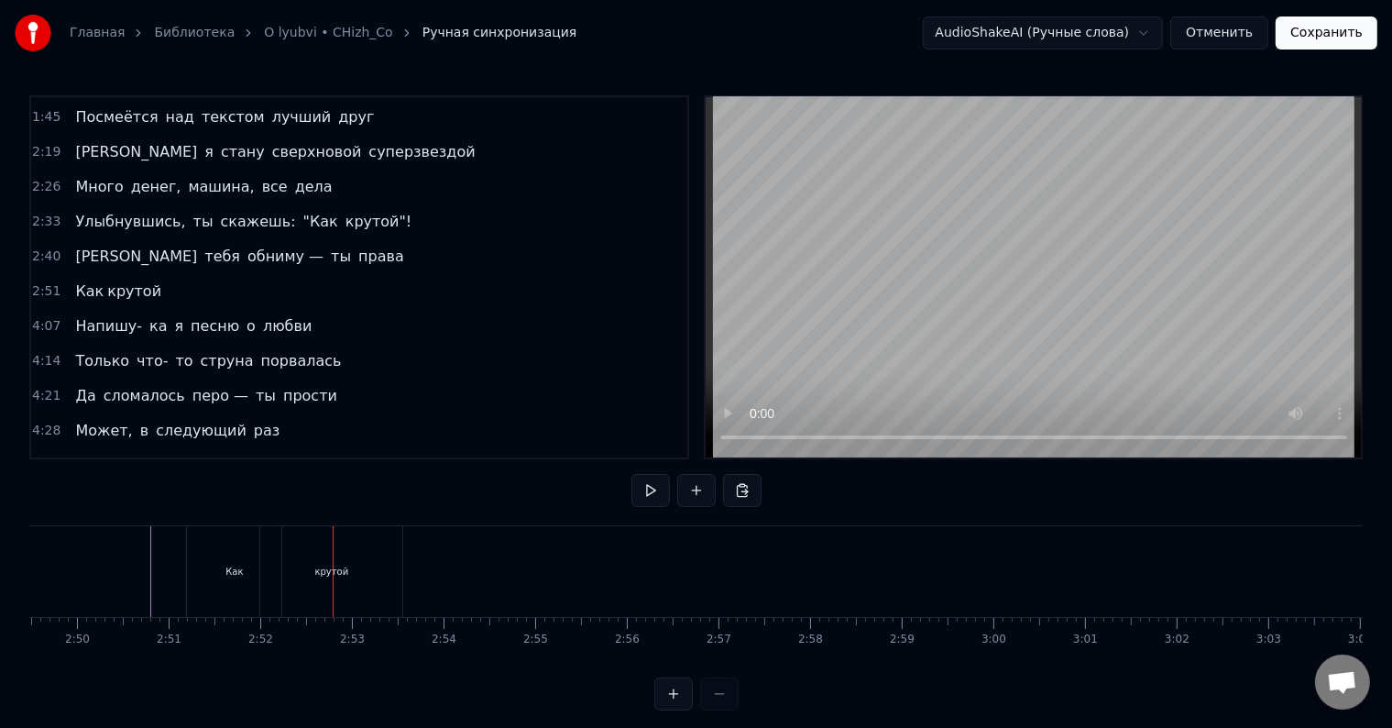
drag, startPoint x: 241, startPoint y: 569, endPoint x: 230, endPoint y: 462, distance: 107.8
click at [240, 568] on div "Как" at bounding box center [234, 571] width 94 height 91
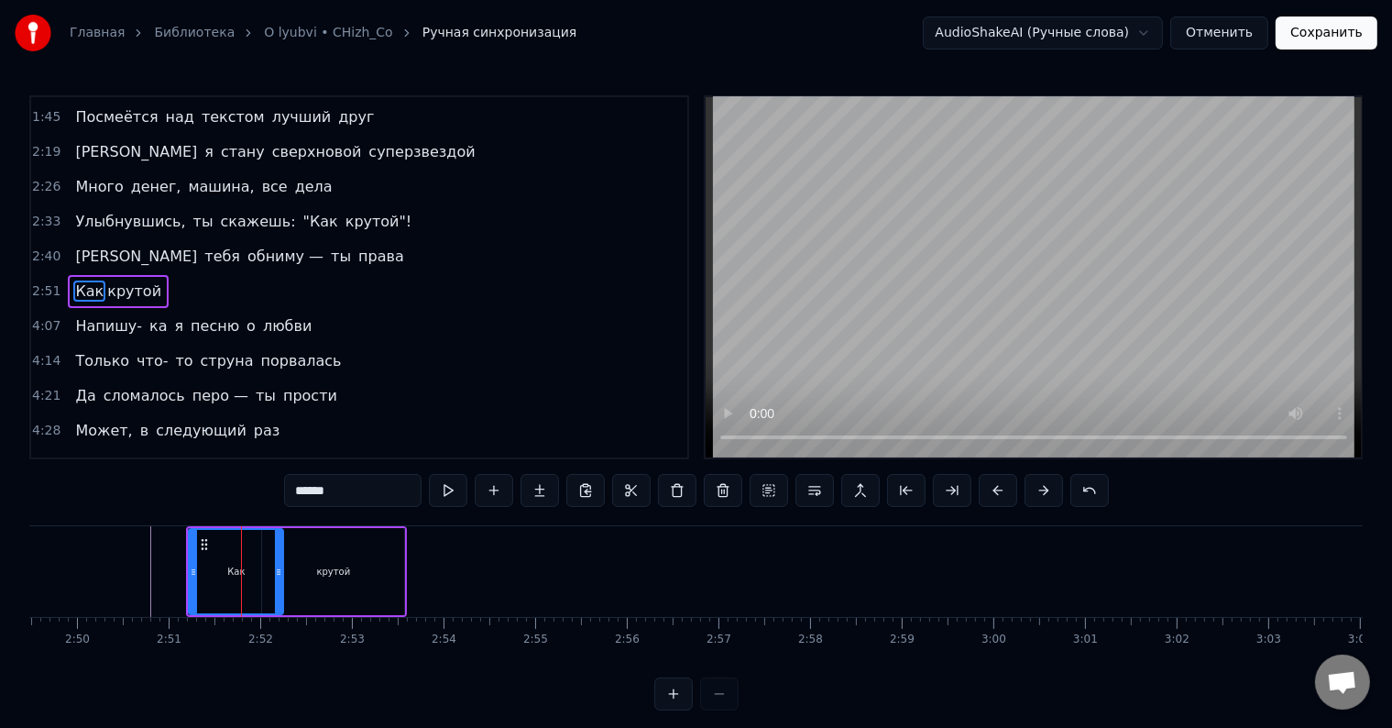
click at [350, 494] on input "***" at bounding box center [353, 490] width 138 height 33
type input "*"
type input "***"
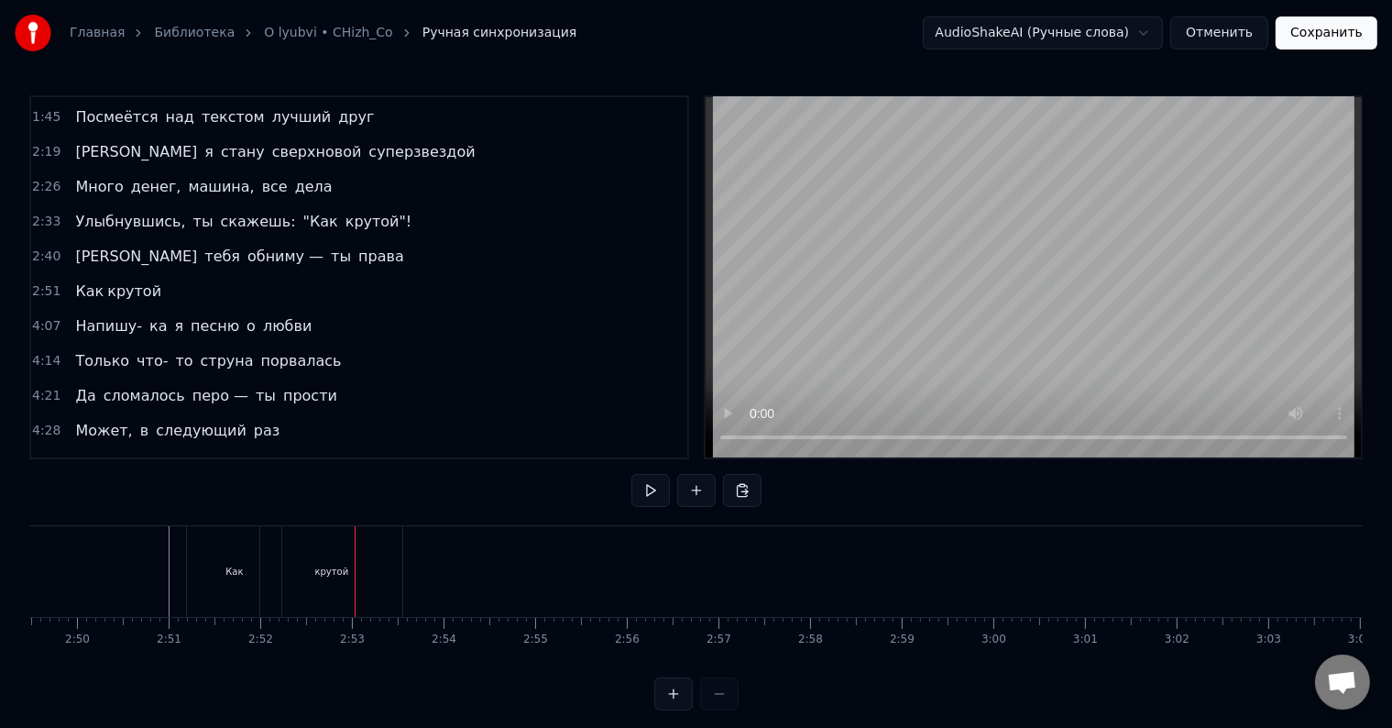
click at [105, 281] on span "крутой" at bounding box center [134, 291] width 58 height 21
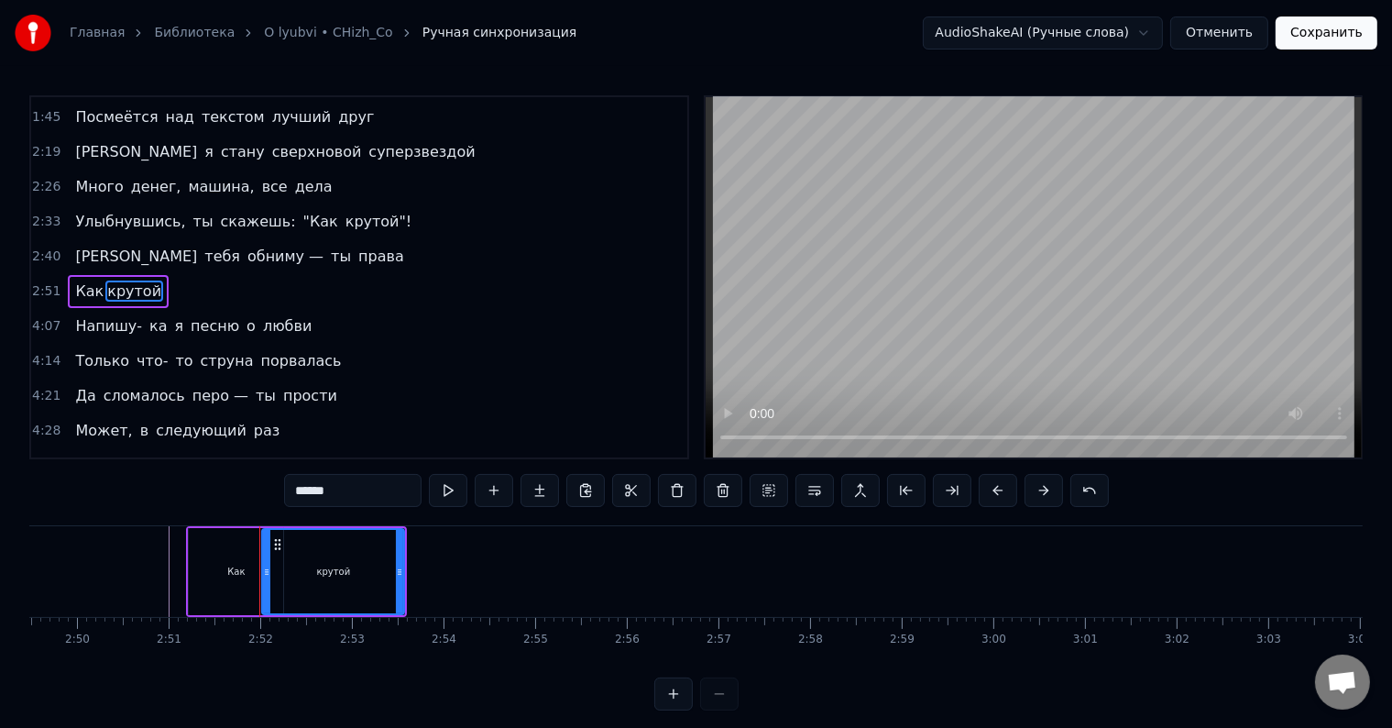
click at [300, 491] on input "******" at bounding box center [353, 490] width 138 height 33
type input "******"
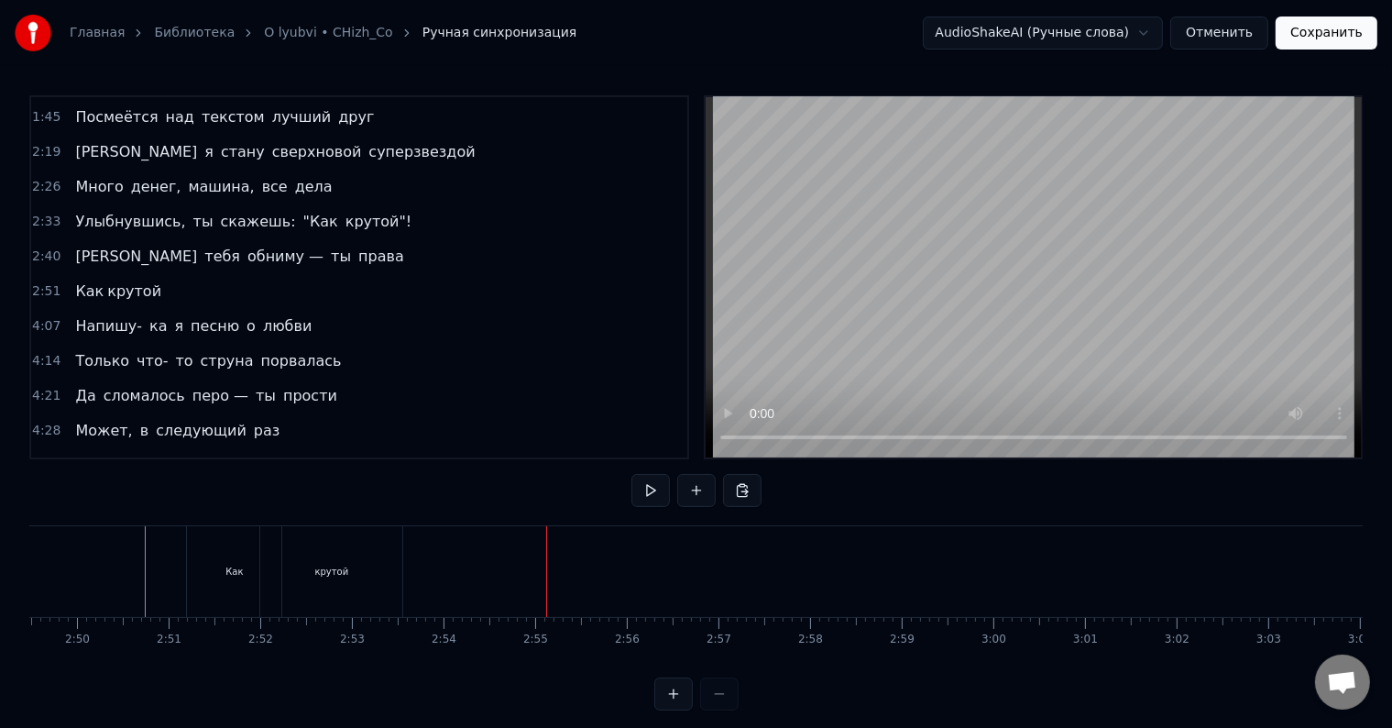
click at [336, 582] on div "крутой" at bounding box center [331, 571] width 142 height 91
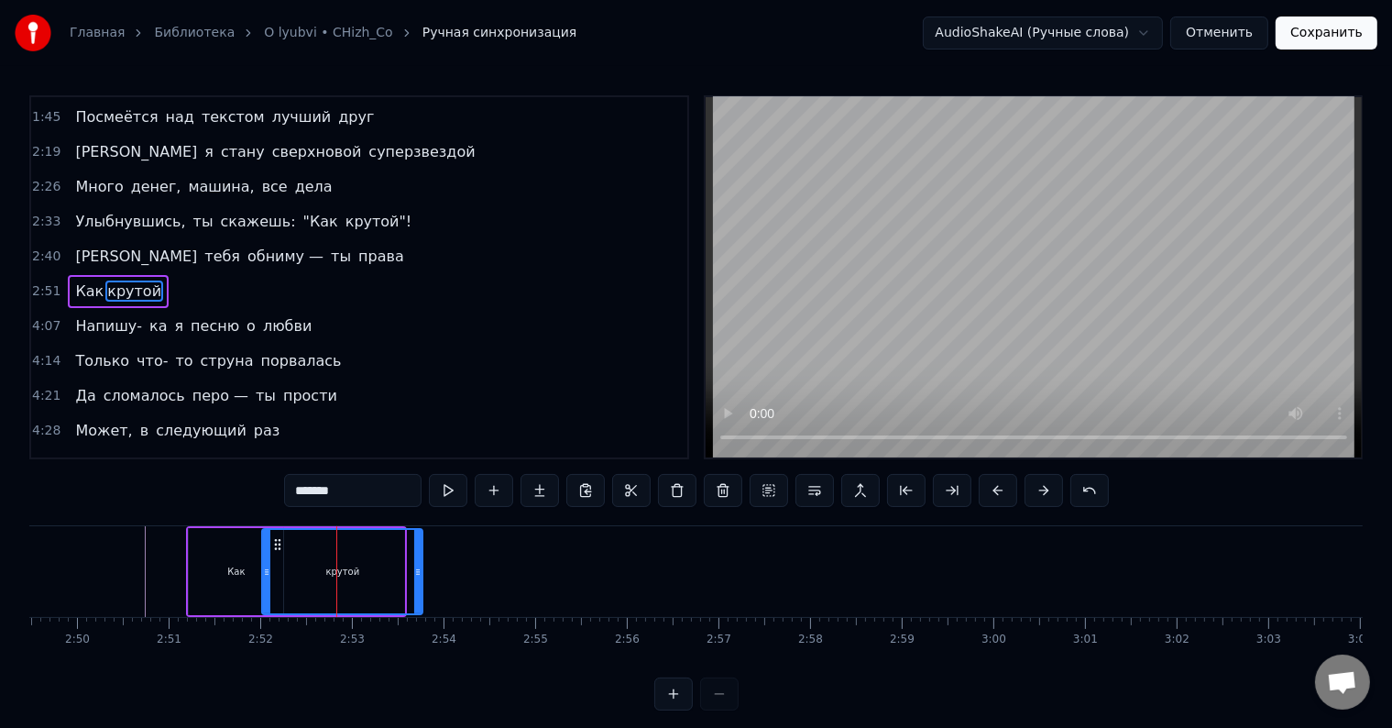
drag, startPoint x: 401, startPoint y: 564, endPoint x: 419, endPoint y: 563, distance: 18.4
click at [419, 563] on div at bounding box center [417, 571] width 7 height 83
click at [246, 561] on div "Как" at bounding box center [236, 571] width 94 height 87
type input "***"
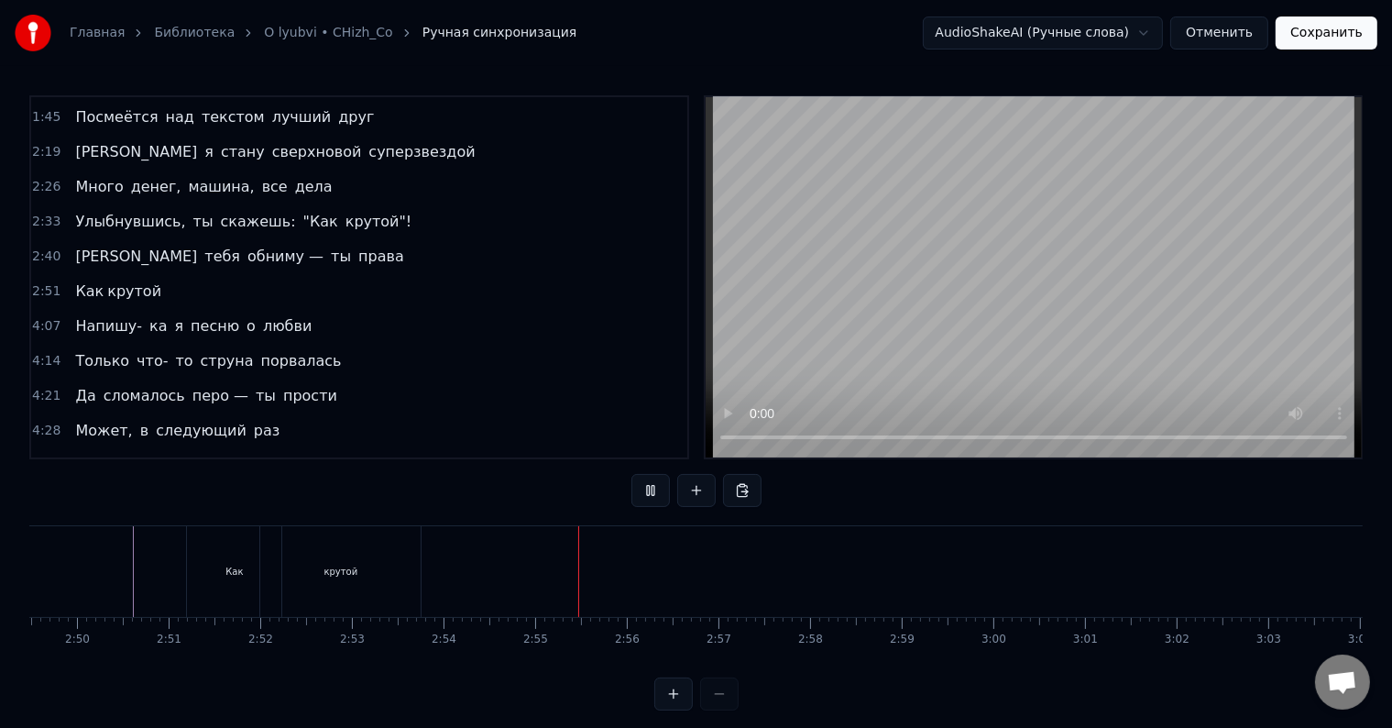
click at [268, 579] on div "Как" at bounding box center [261, 571] width 94 height 91
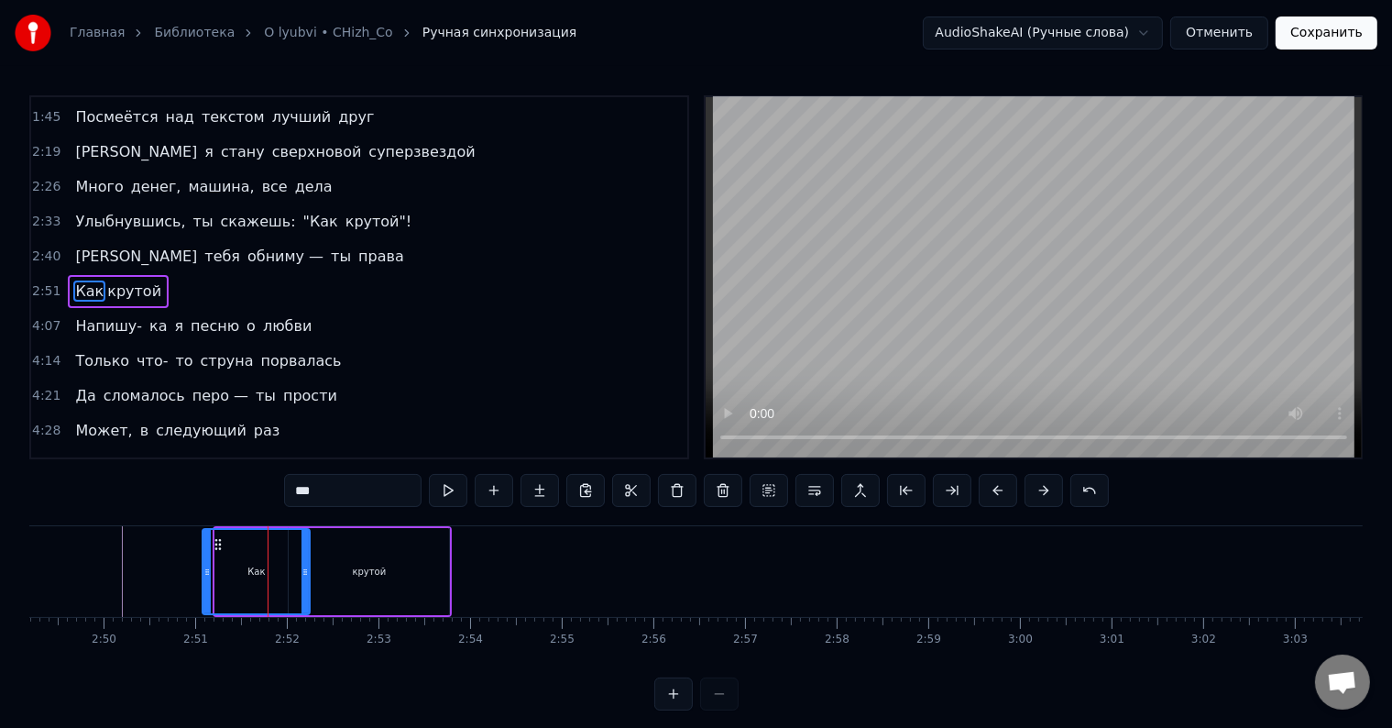
drag, startPoint x: 220, startPoint y: 567, endPoint x: 207, endPoint y: 568, distance: 12.9
click at [207, 568] on icon at bounding box center [207, 572] width 7 height 15
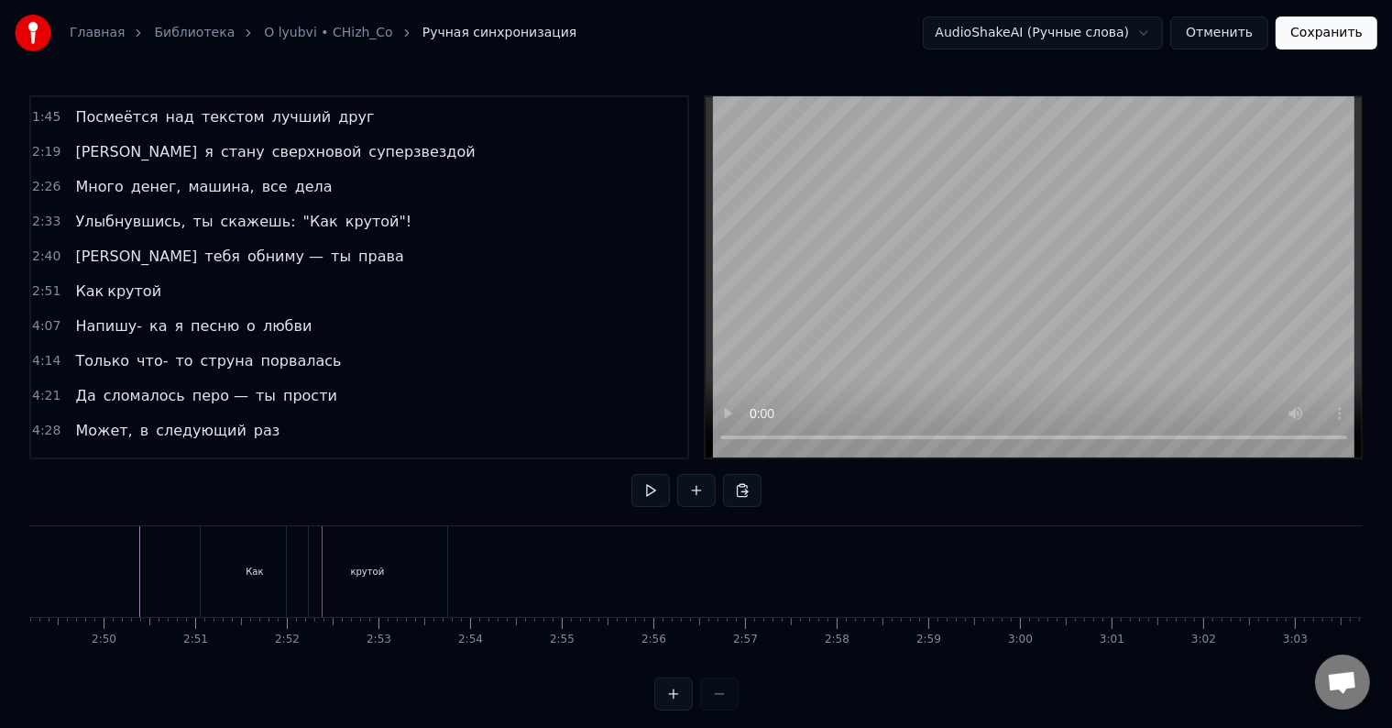
click at [244, 569] on div "Как" at bounding box center [254, 571] width 107 height 91
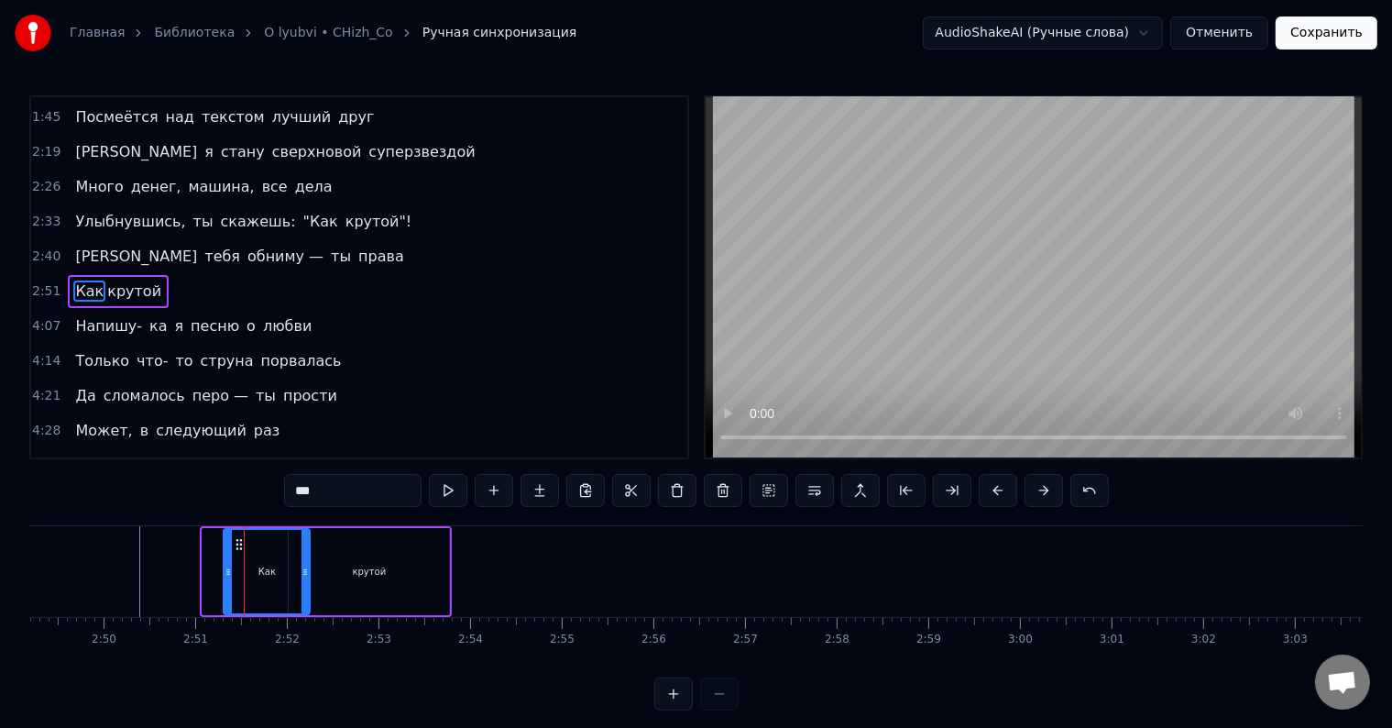
drag, startPoint x: 205, startPoint y: 566, endPoint x: 226, endPoint y: 565, distance: 21.1
click at [226, 565] on icon at bounding box center [228, 572] width 7 height 15
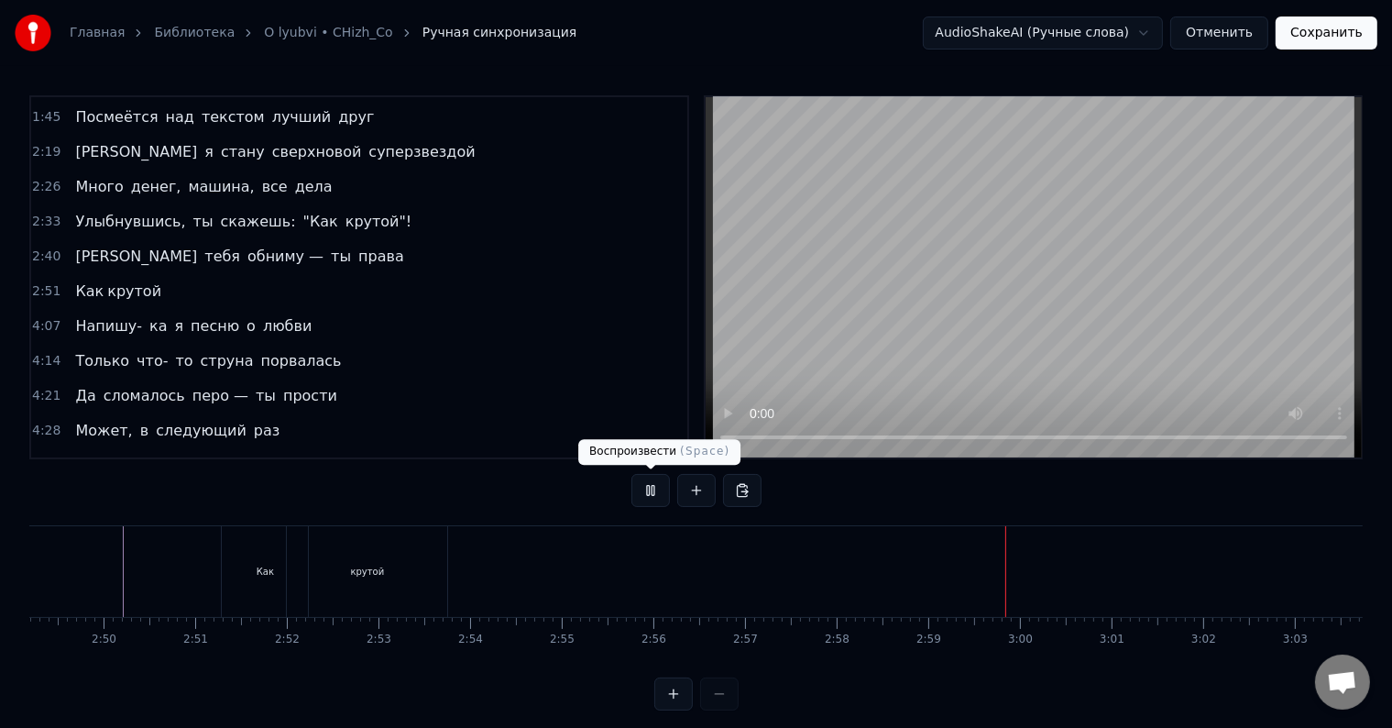
click at [657, 495] on button at bounding box center [651, 490] width 39 height 33
click at [693, 491] on button at bounding box center [696, 490] width 39 height 33
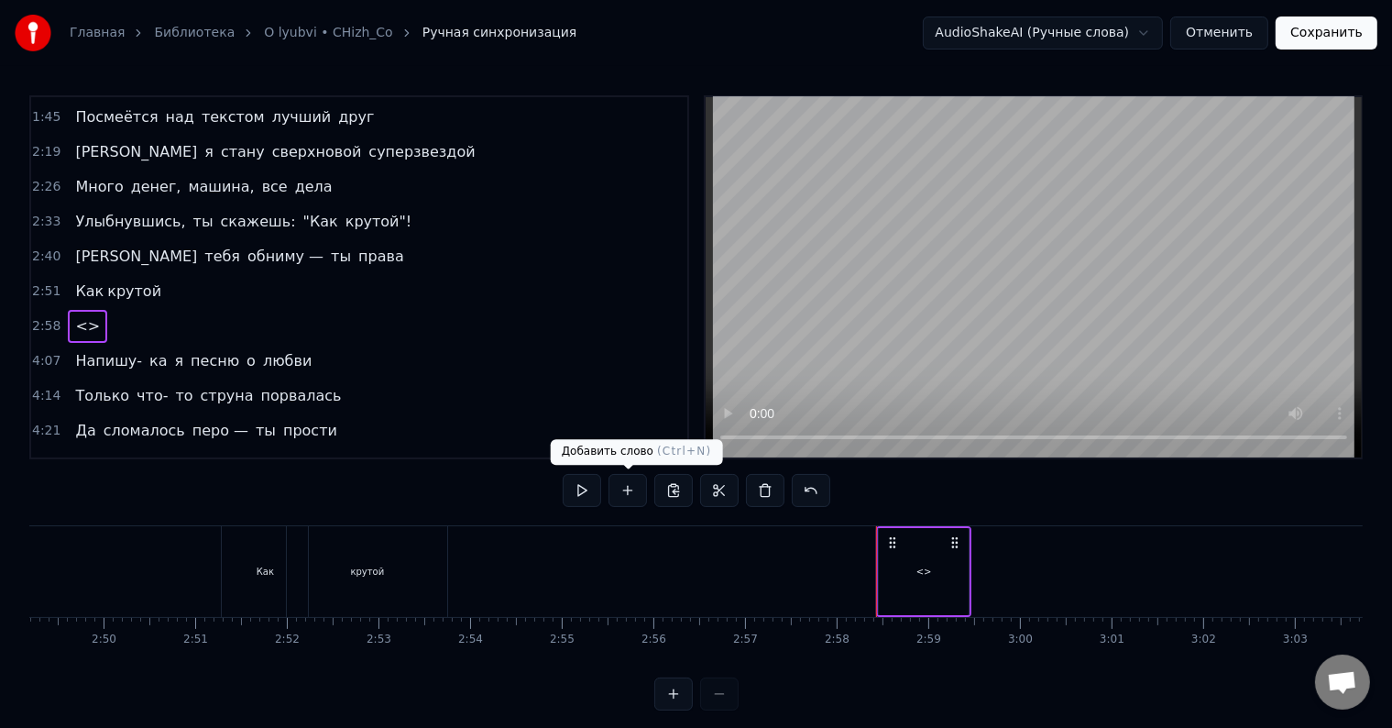
click at [631, 484] on button at bounding box center [628, 490] width 39 height 33
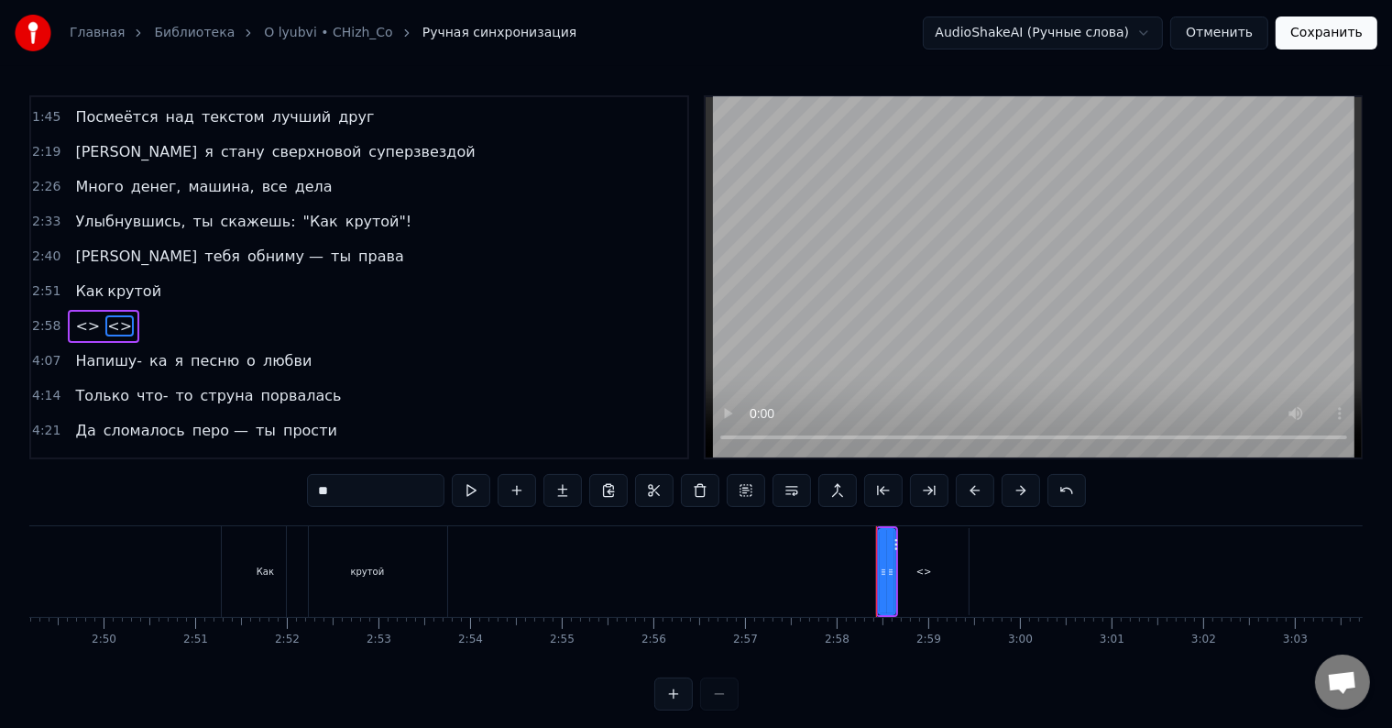
scroll to position [275, 0]
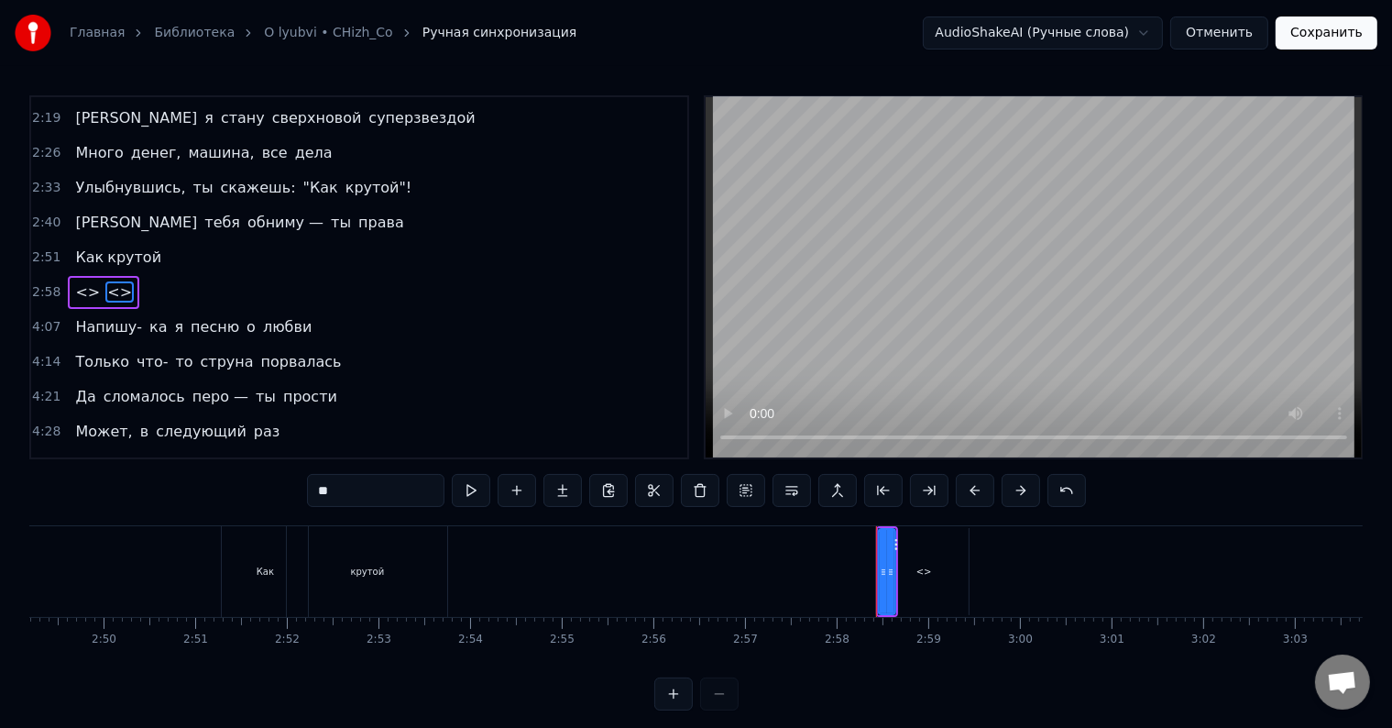
click at [78, 281] on span "<>" at bounding box center [87, 291] width 28 height 21
click at [367, 495] on input "**" at bounding box center [376, 490] width 138 height 33
type input "*"
click at [105, 281] on span "<>" at bounding box center [116, 291] width 28 height 21
click at [367, 488] on input "**" at bounding box center [376, 490] width 138 height 33
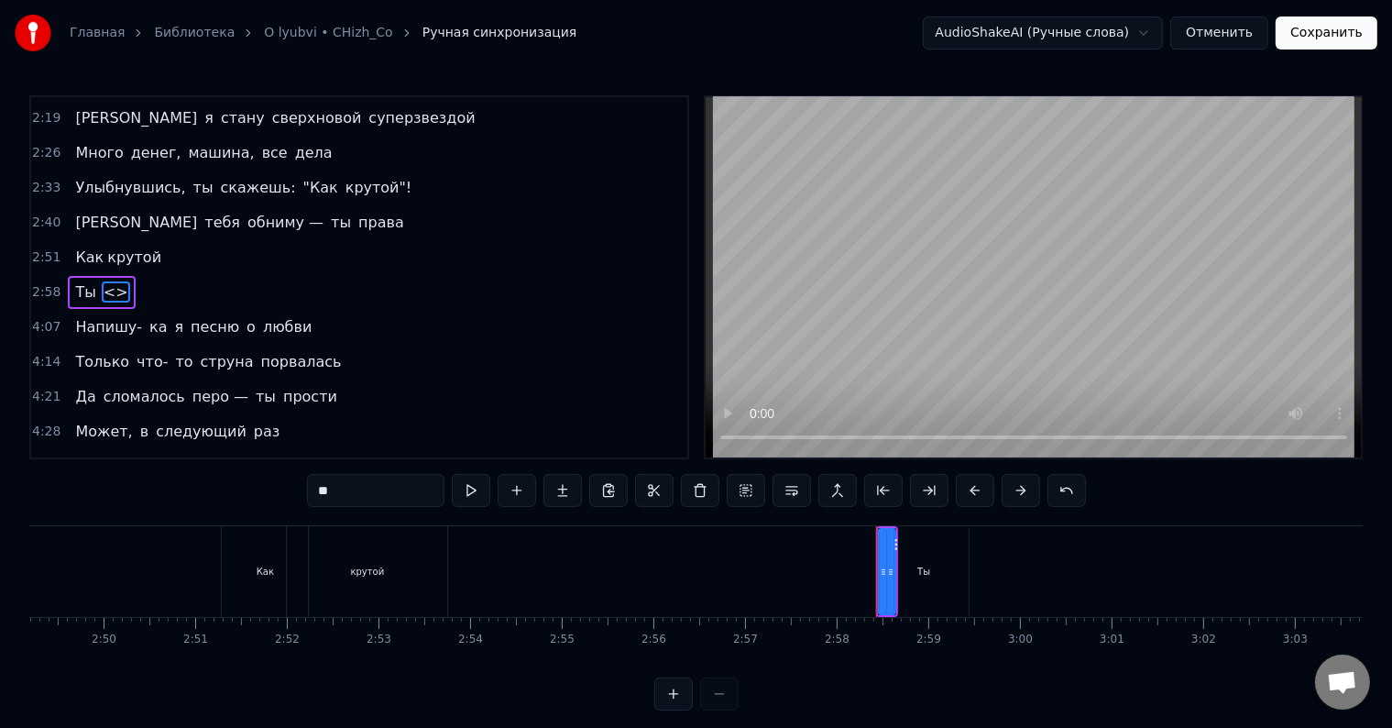
type input "*"
click at [885, 572] on icon at bounding box center [883, 572] width 7 height 15
click at [929, 565] on div "Ты" at bounding box center [924, 572] width 13 height 14
type input "**"
drag, startPoint x: 929, startPoint y: 569, endPoint x: 871, endPoint y: 567, distance: 57.8
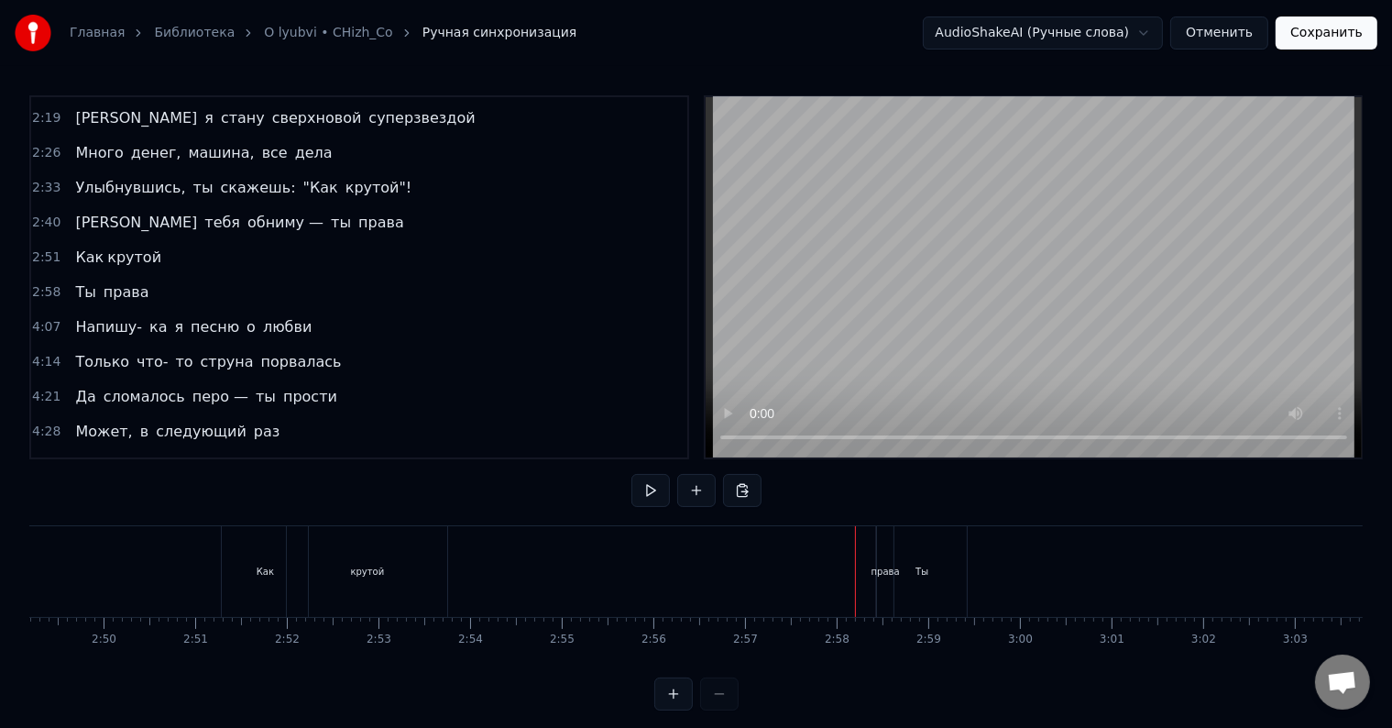
drag, startPoint x: 876, startPoint y: 574, endPoint x: 897, endPoint y: 570, distance: 20.5
click at [897, 568] on div "права" at bounding box center [886, 572] width 28 height 14
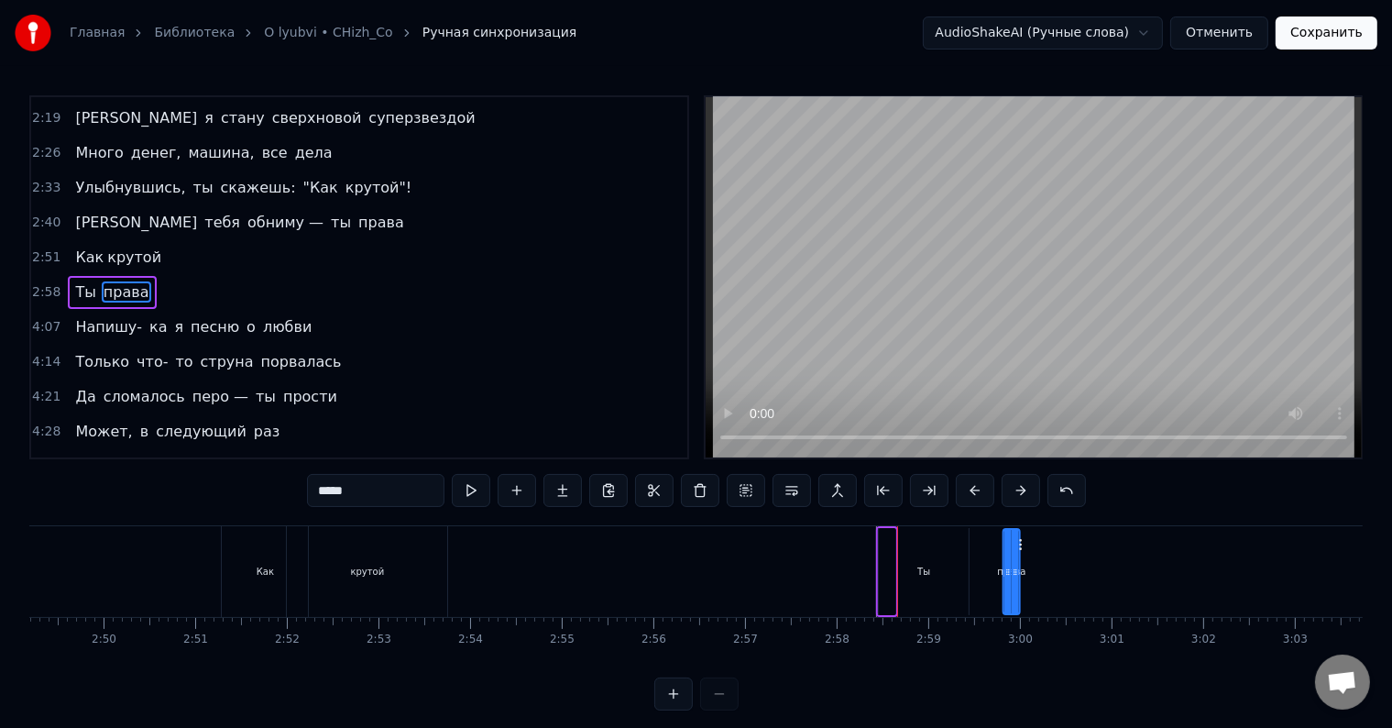
drag, startPoint x: 895, startPoint y: 542, endPoint x: 1019, endPoint y: 541, distance: 124.7
click at [1019, 541] on icon at bounding box center [1019, 544] width 15 height 15
click at [925, 561] on div "Ты" at bounding box center [924, 571] width 90 height 87
type input "**"
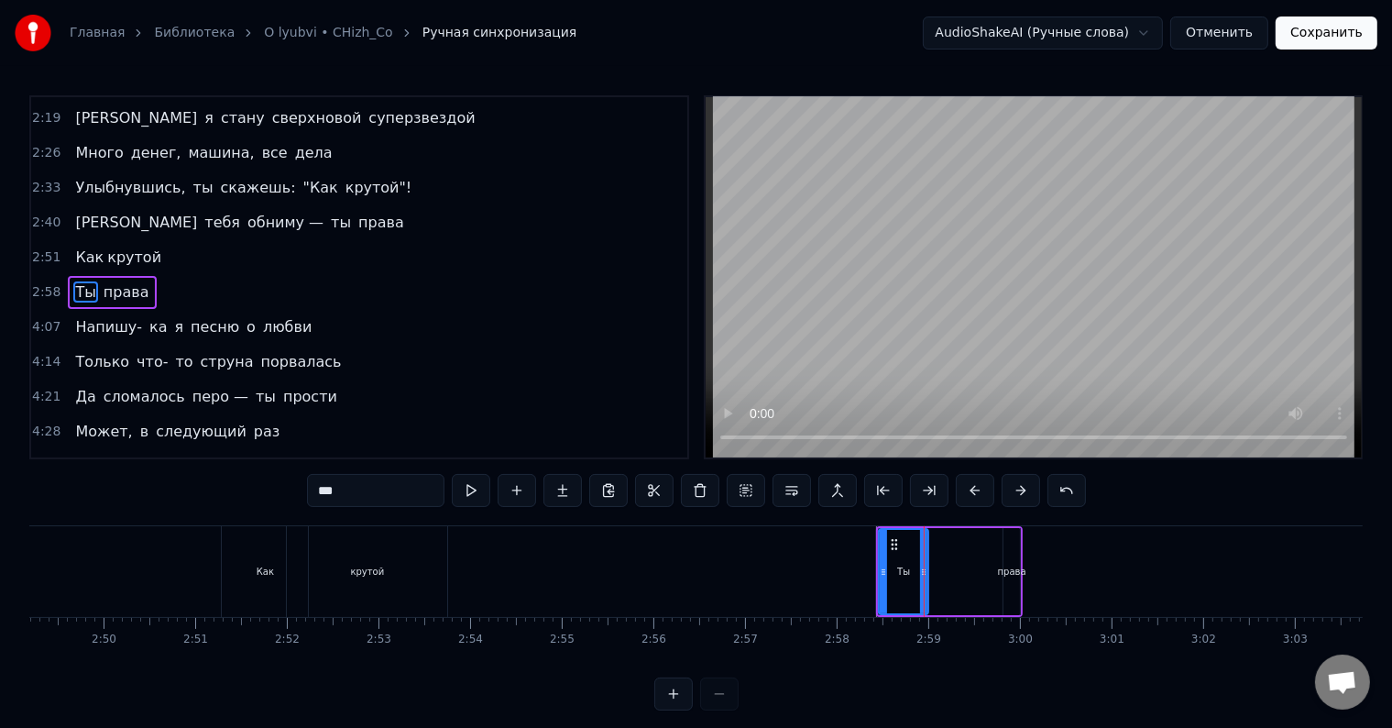
drag, startPoint x: 966, startPoint y: 563, endPoint x: 926, endPoint y: 563, distance: 40.3
click at [926, 563] on div at bounding box center [923, 571] width 7 height 83
click at [971, 564] on div "Ты права" at bounding box center [949, 571] width 147 height 91
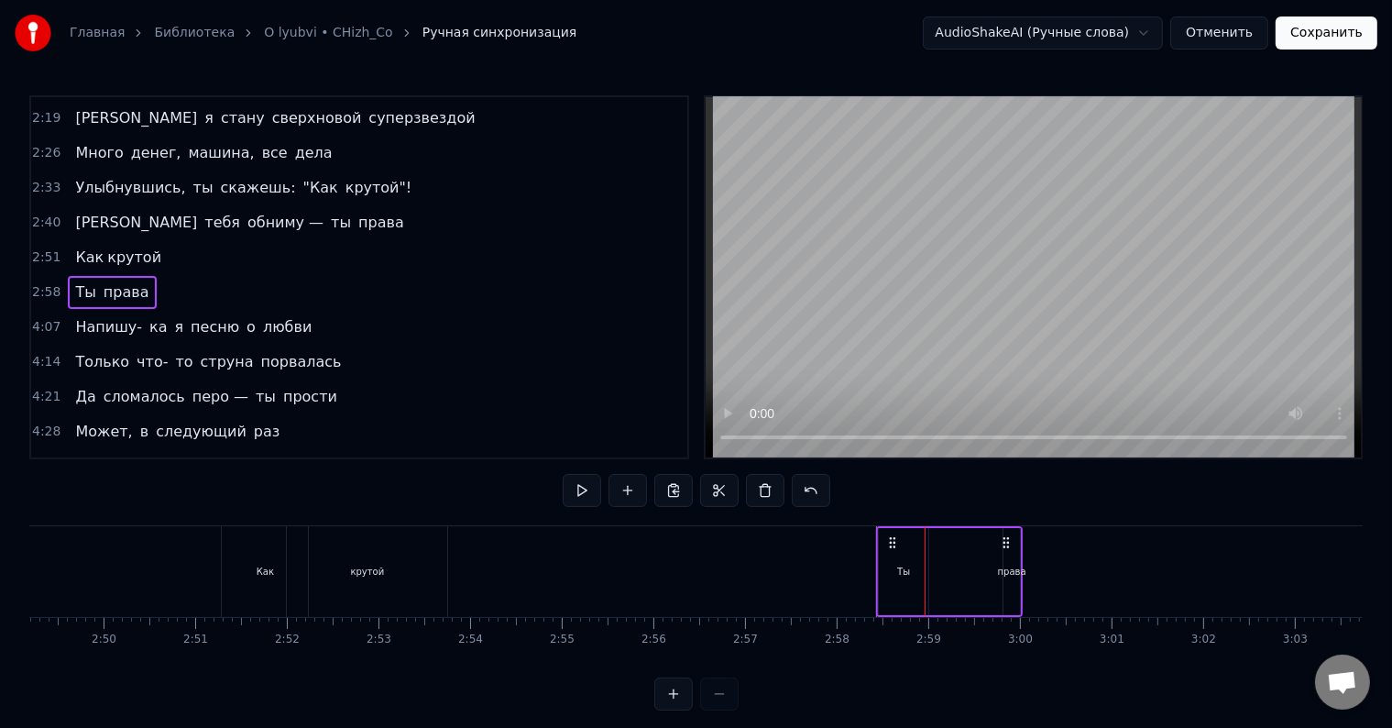
click at [1014, 570] on div "права" at bounding box center [1012, 572] width 28 height 14
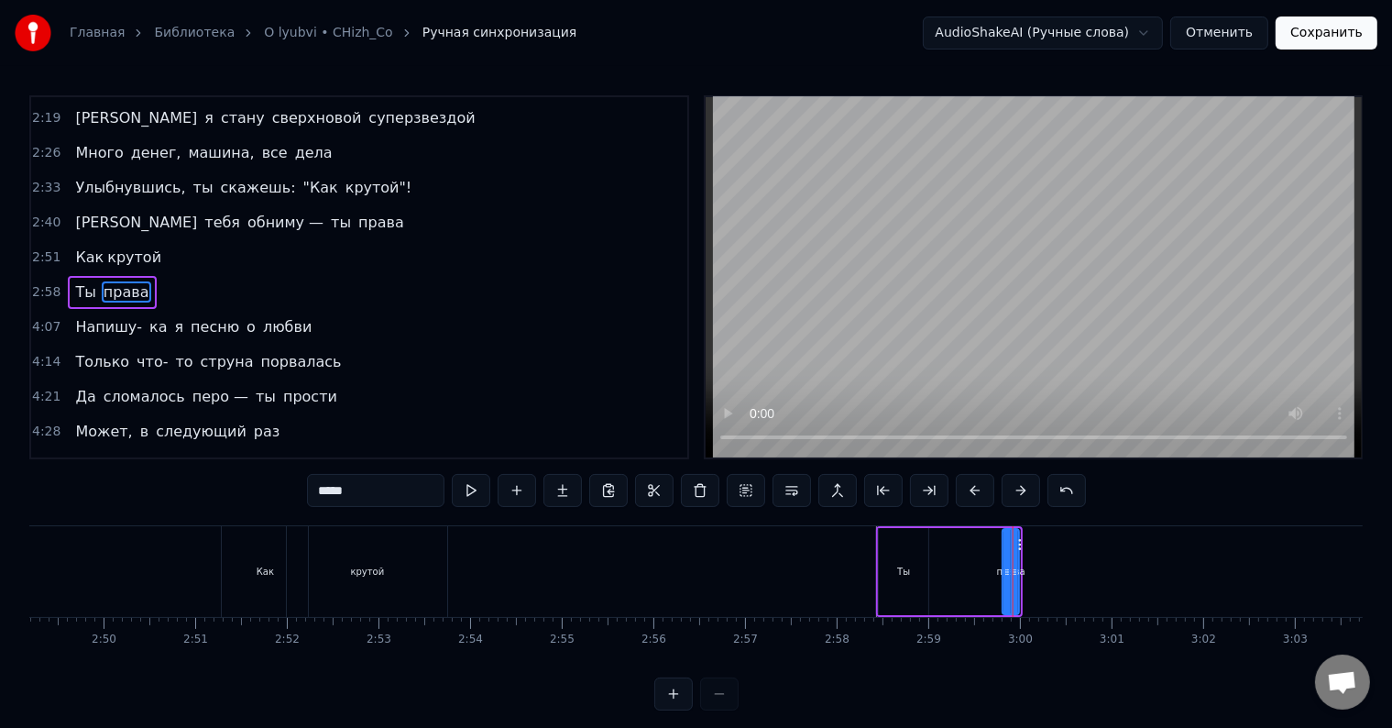
click at [1018, 546] on div "права" at bounding box center [1011, 571] width 15 height 83
drag, startPoint x: 1018, startPoint y: 546, endPoint x: 1013, endPoint y: 559, distance: 14.0
click at [1016, 548] on icon at bounding box center [1016, 544] width 15 height 15
click at [974, 564] on div at bounding box center [977, 571] width 7 height 83
click at [1018, 562] on div "Ты права" at bounding box center [948, 571] width 144 height 91
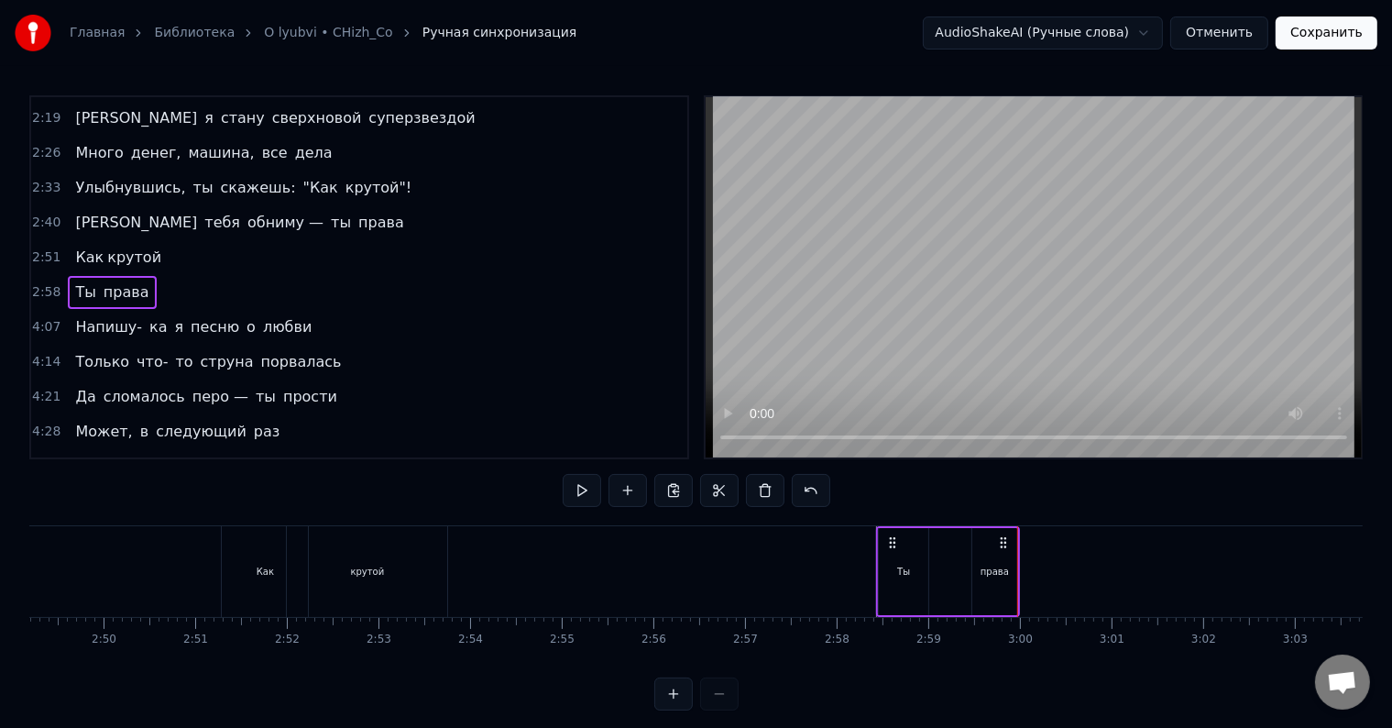
click at [1007, 572] on div "права" at bounding box center [995, 571] width 45 height 87
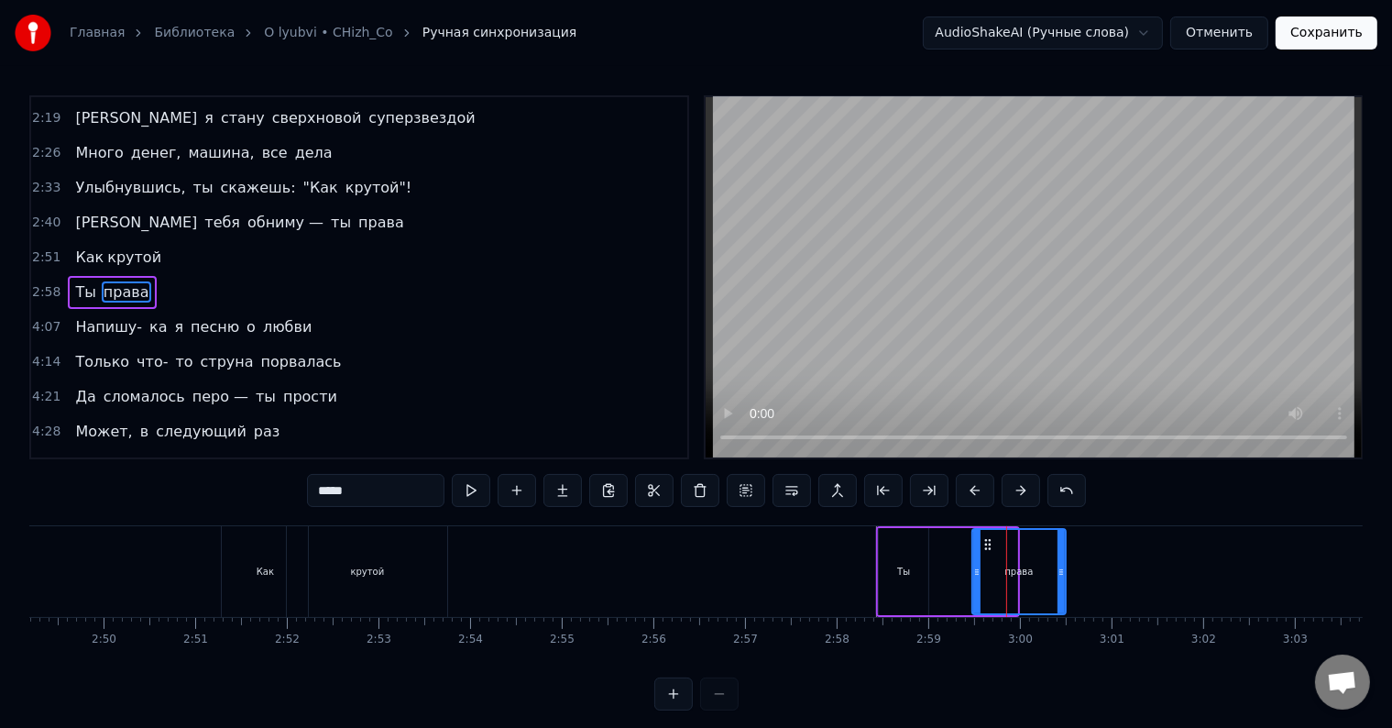
drag, startPoint x: 1012, startPoint y: 570, endPoint x: 1051, endPoint y: 578, distance: 39.4
click at [1062, 570] on icon at bounding box center [1061, 572] width 7 height 15
click at [952, 578] on div "Ты права" at bounding box center [972, 571] width 193 height 91
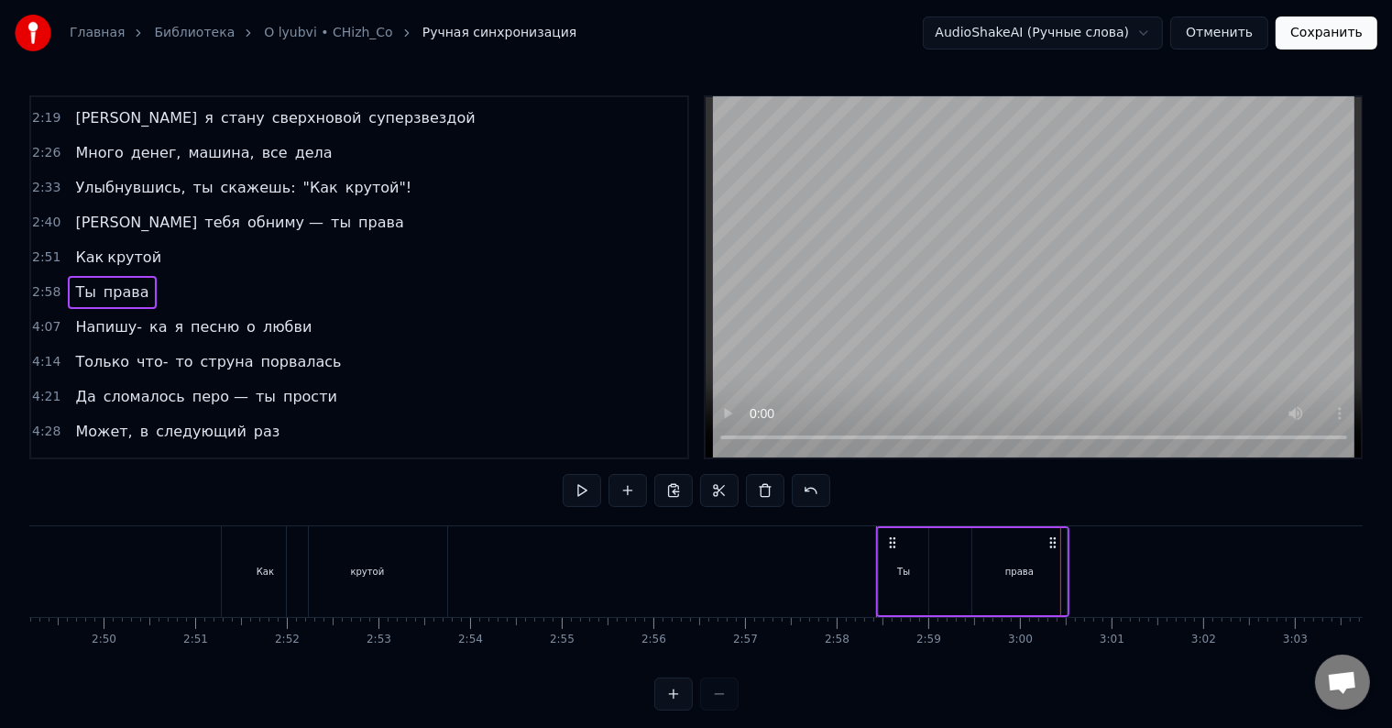
click at [907, 561] on div "Ты" at bounding box center [904, 571] width 50 height 87
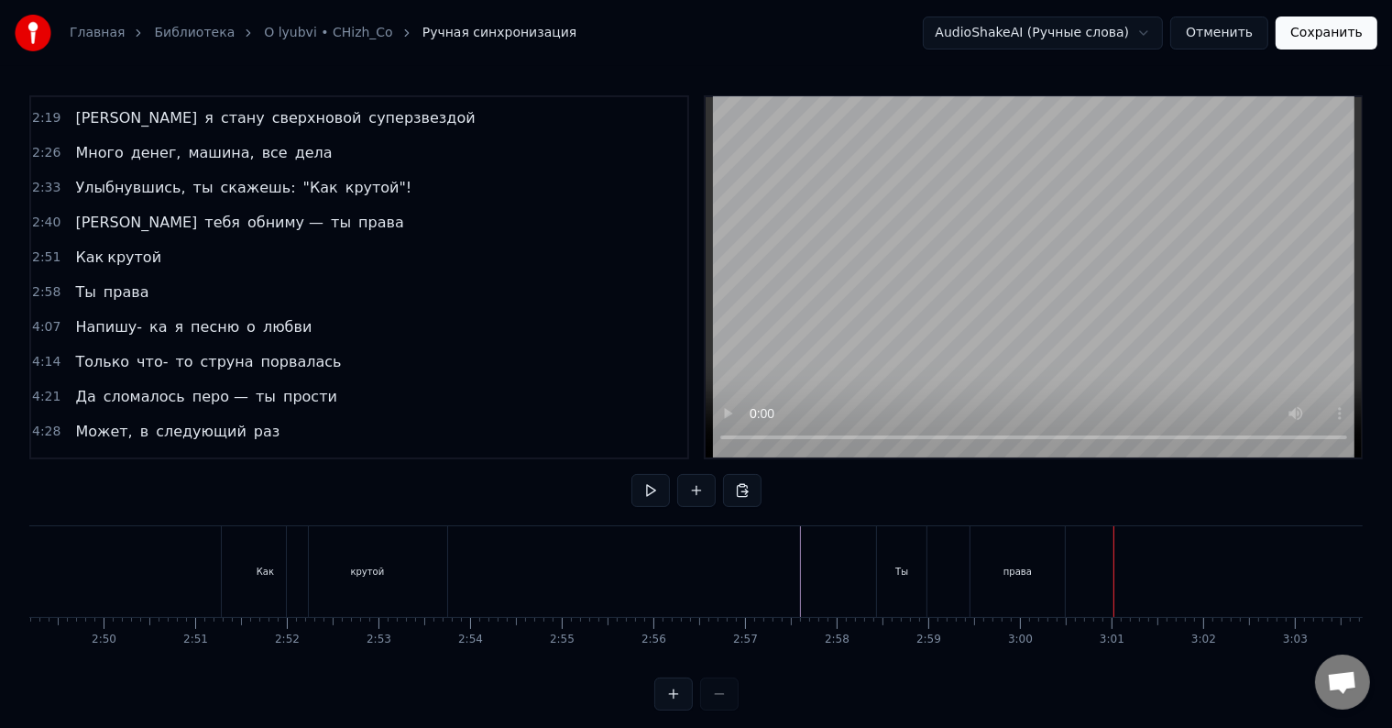
click at [974, 578] on div "права" at bounding box center [1018, 571] width 94 height 91
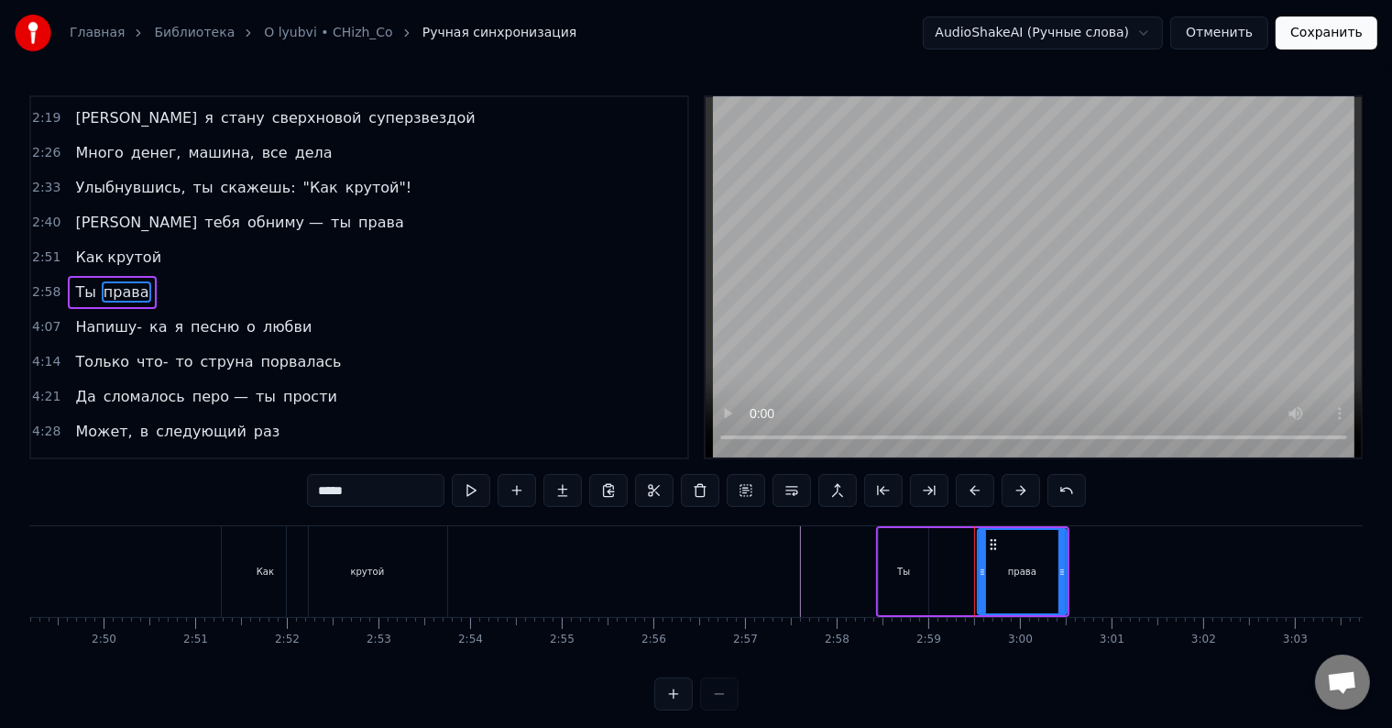
click at [981, 570] on icon at bounding box center [982, 572] width 7 height 15
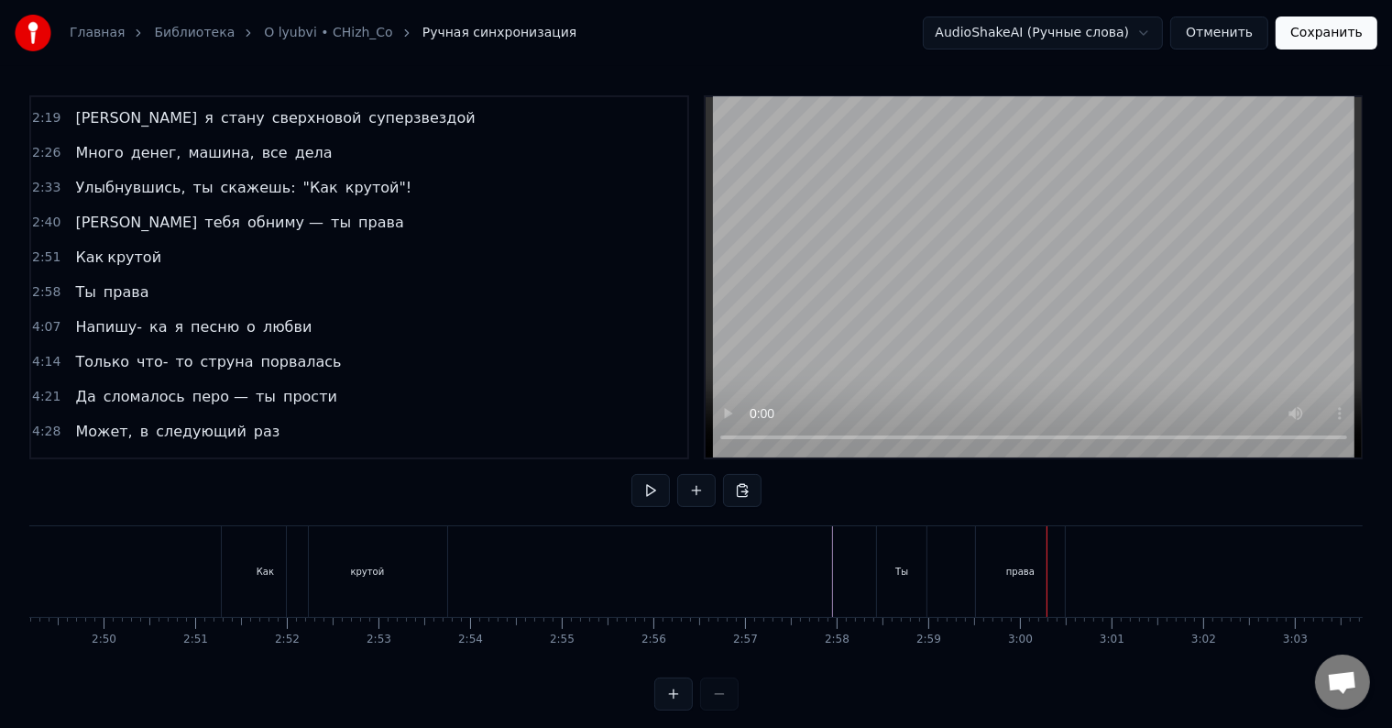
click at [1006, 588] on div "права" at bounding box center [1020, 571] width 89 height 91
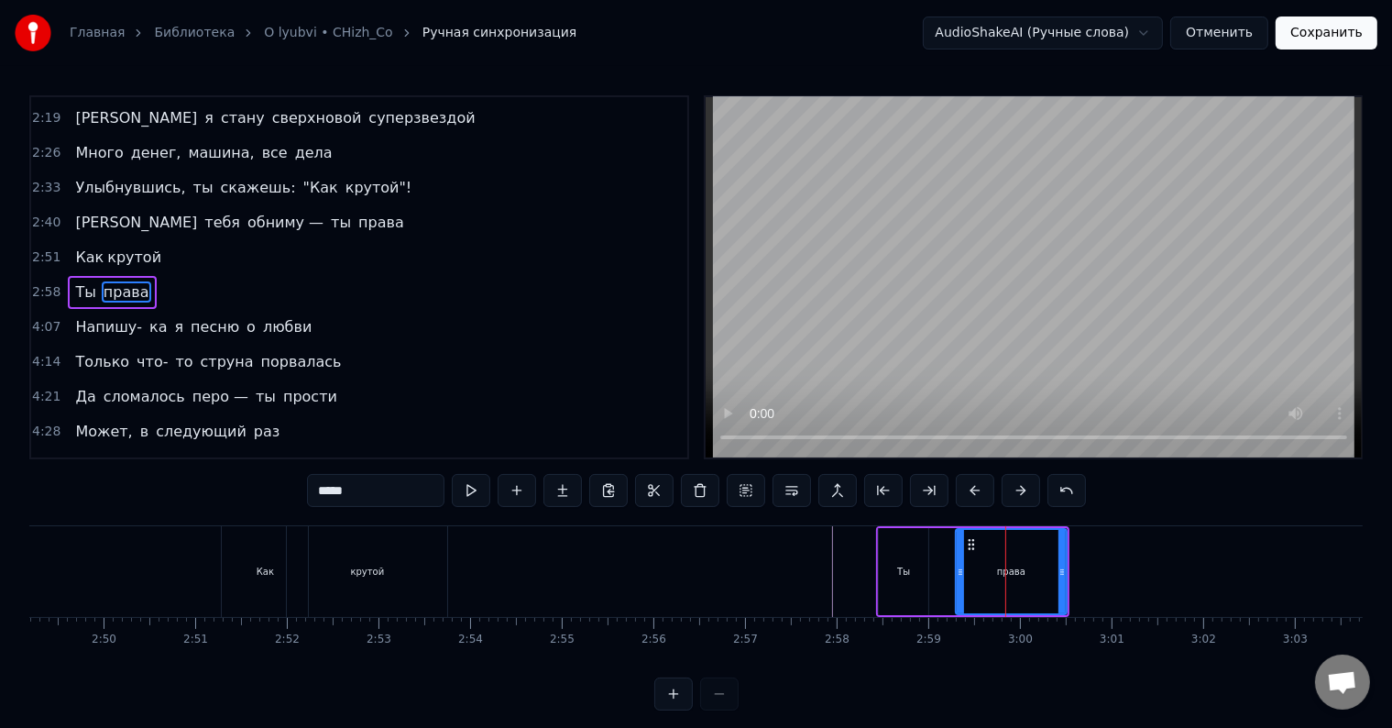
drag, startPoint x: 979, startPoint y: 567, endPoint x: 957, endPoint y: 570, distance: 22.3
click at [957, 570] on icon at bounding box center [960, 572] width 7 height 15
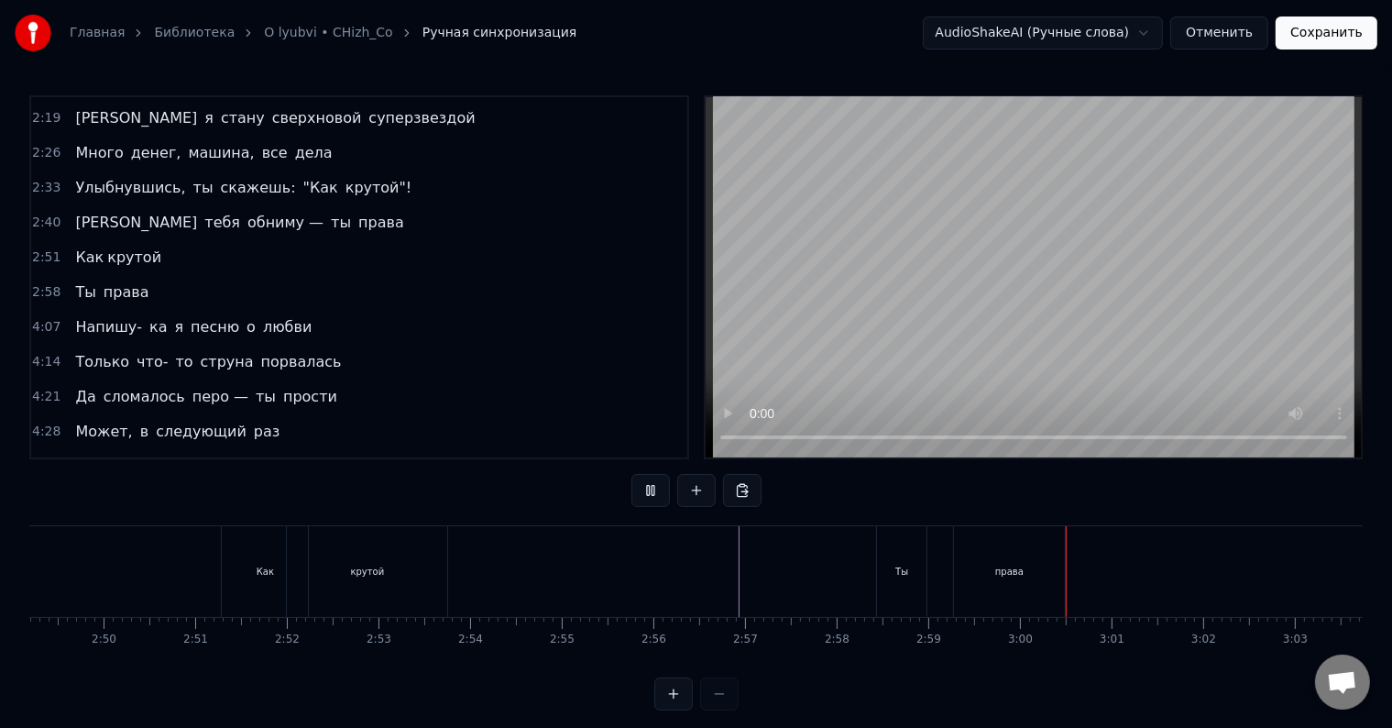
click at [977, 574] on div "права" at bounding box center [1009, 571] width 111 height 91
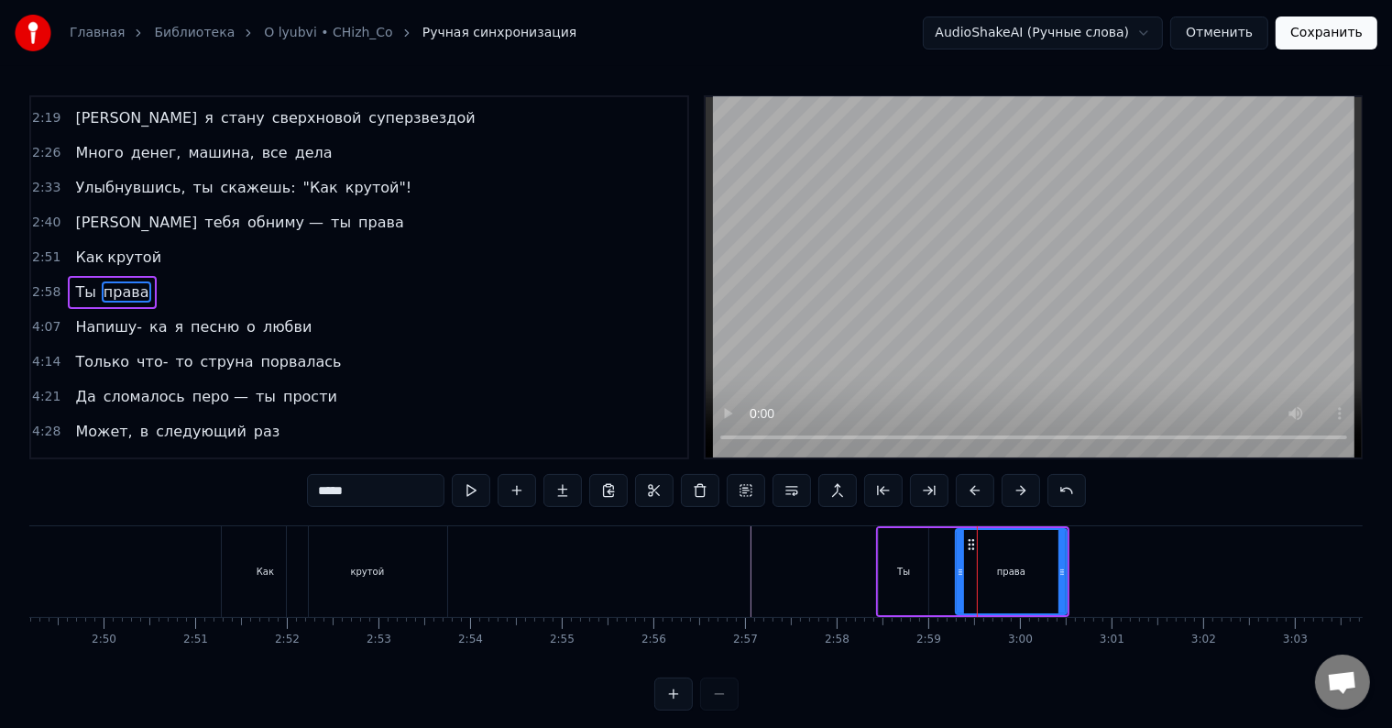
click at [935, 575] on div "Ты права" at bounding box center [972, 571] width 193 height 91
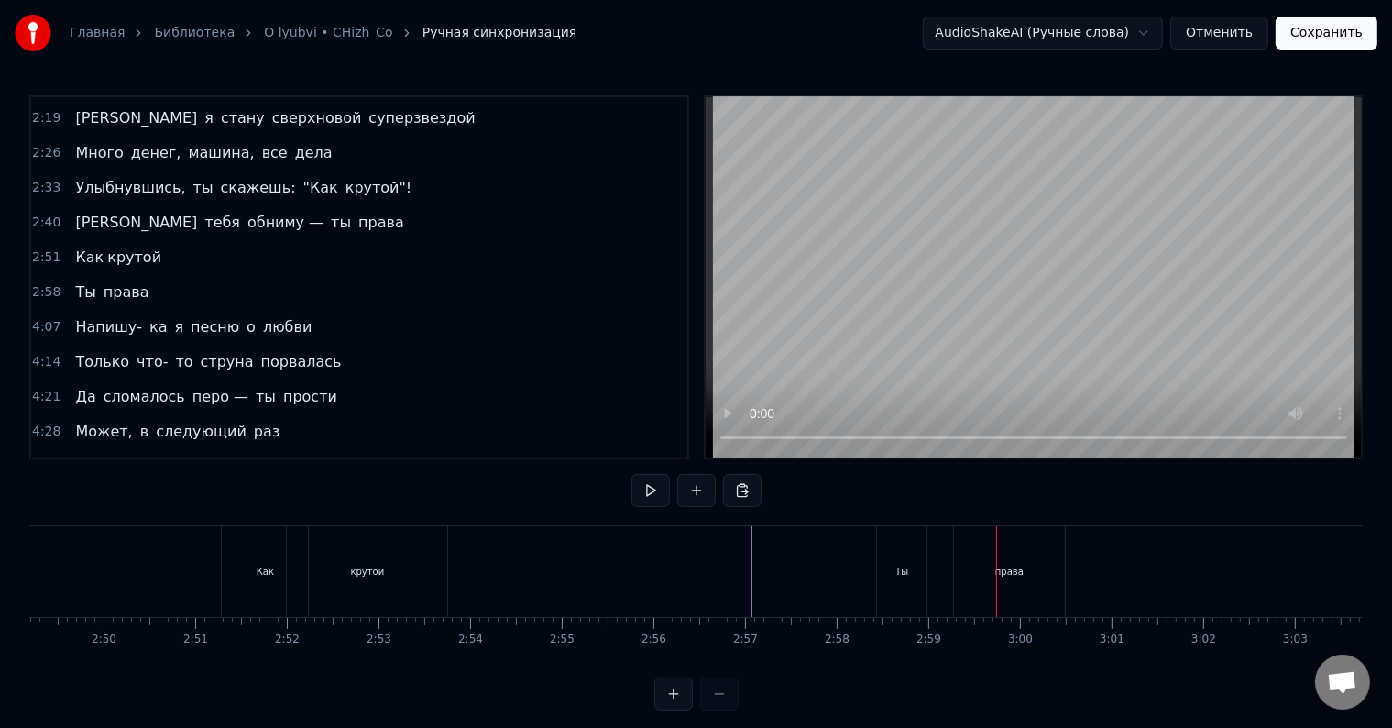
click at [981, 580] on div "права" at bounding box center [1009, 571] width 111 height 91
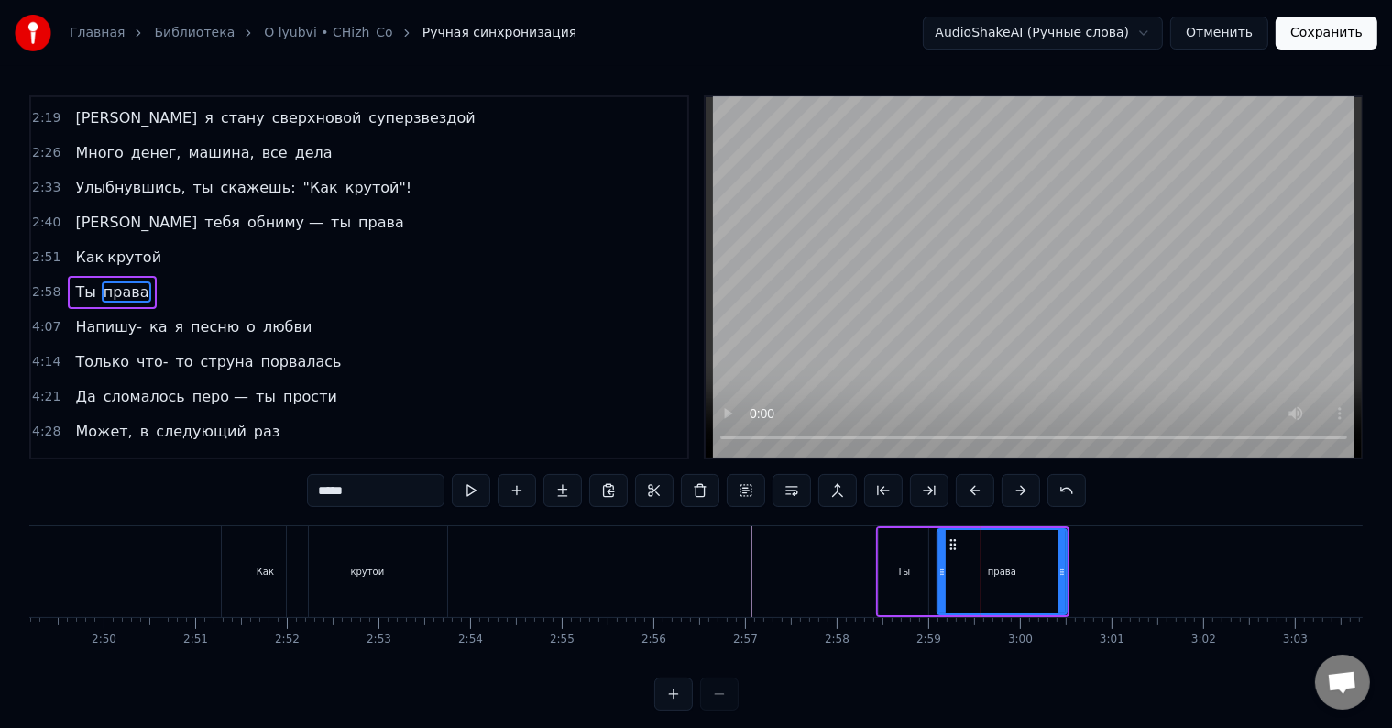
drag, startPoint x: 956, startPoint y: 563, endPoint x: 942, endPoint y: 564, distance: 13.8
click at [942, 565] on icon at bounding box center [942, 572] width 7 height 15
drag, startPoint x: 697, startPoint y: 510, endPoint x: 707, endPoint y: 518, distance: 13.0
click at [697, 510] on div "0:30 А не спеть ли мне песню о любви 0:37 А не выдумать ли новый жанр 0:44 Попо…" at bounding box center [696, 402] width 1334 height 615
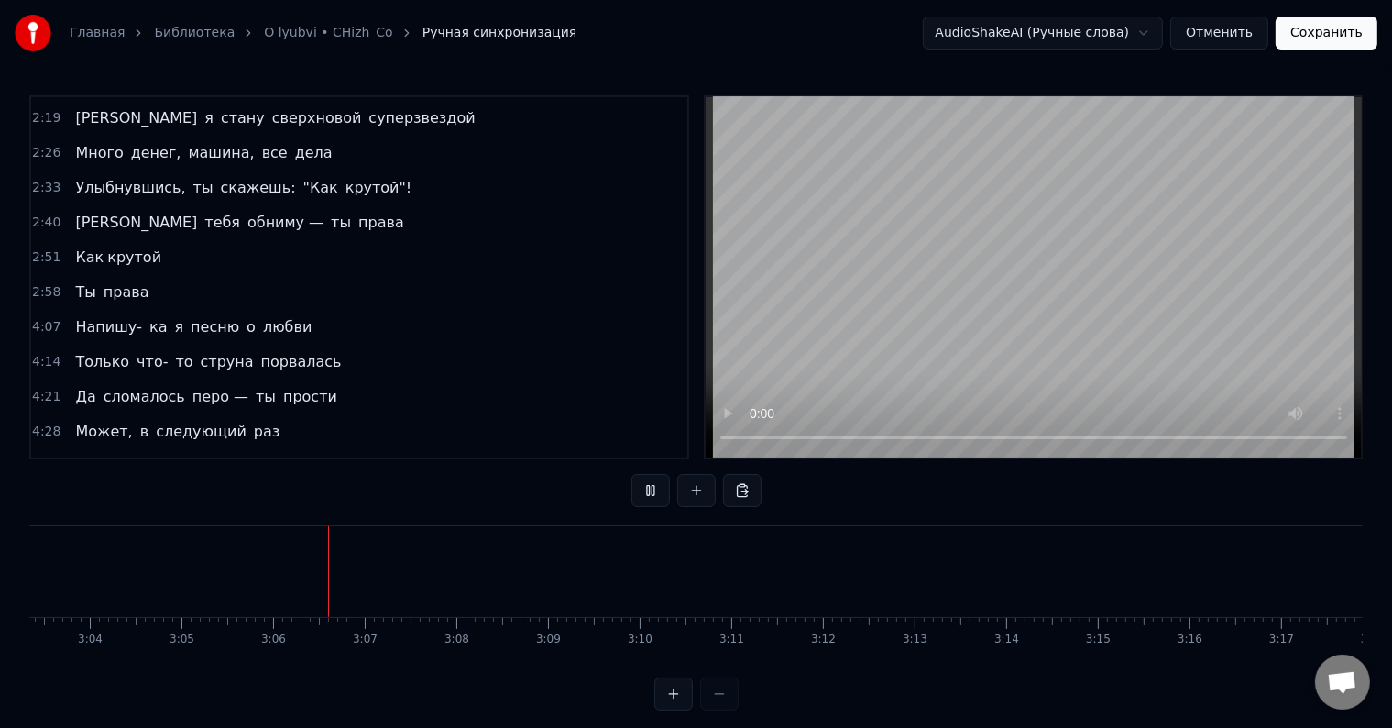
scroll to position [0, 16718]
click at [655, 484] on button at bounding box center [651, 490] width 39 height 33
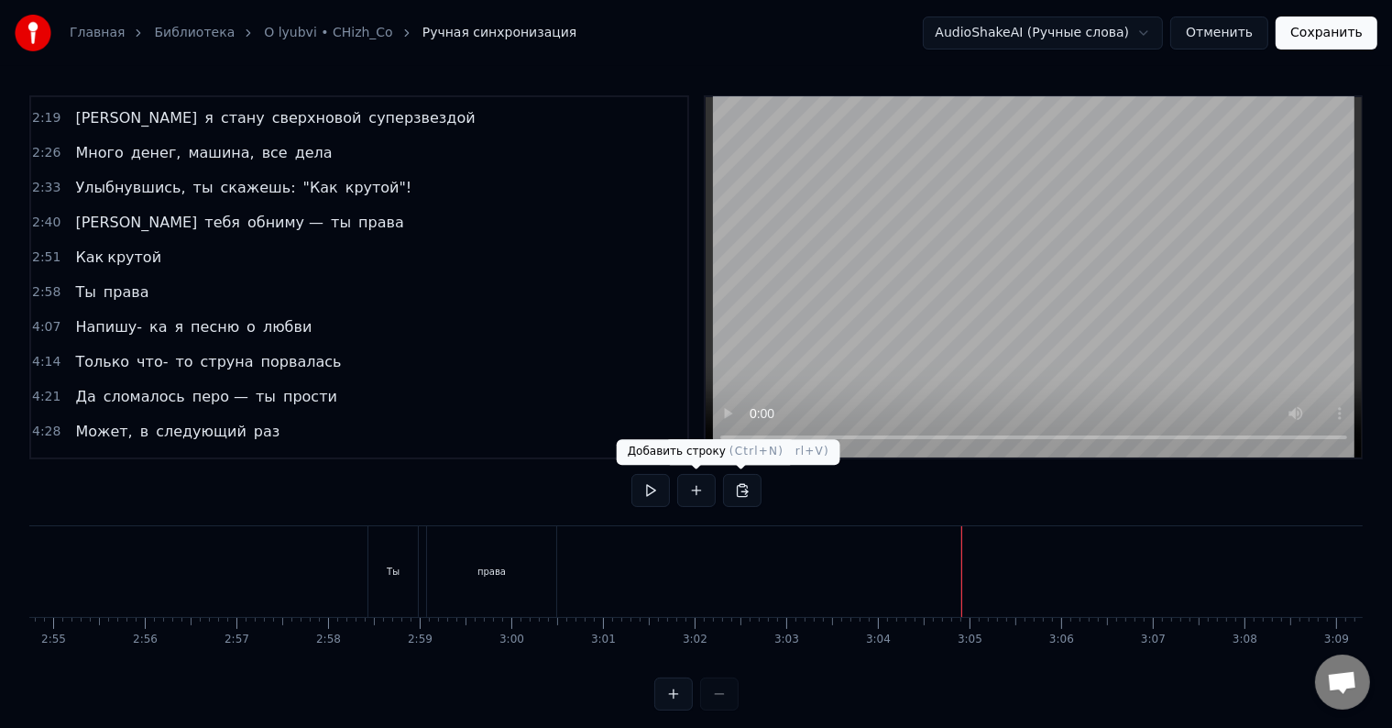
click at [693, 480] on button at bounding box center [696, 490] width 39 height 33
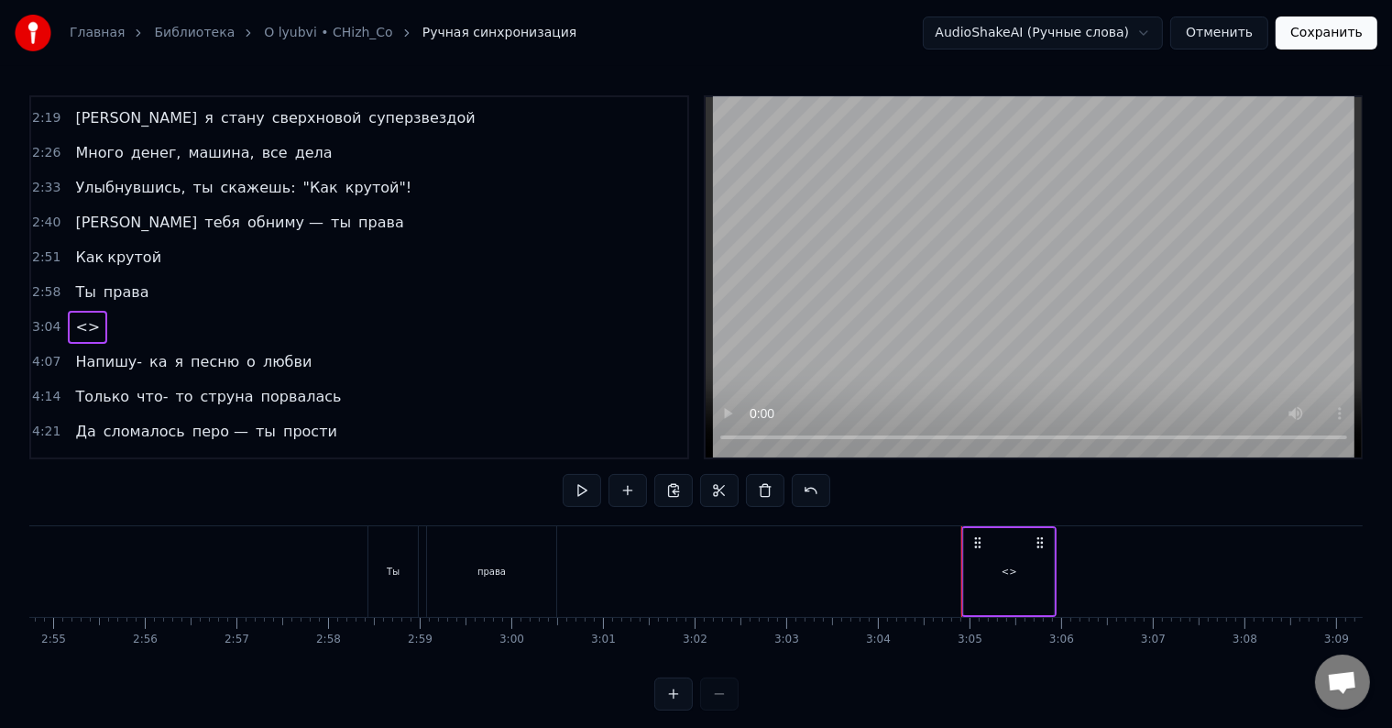
click at [631, 495] on button at bounding box center [628, 490] width 39 height 33
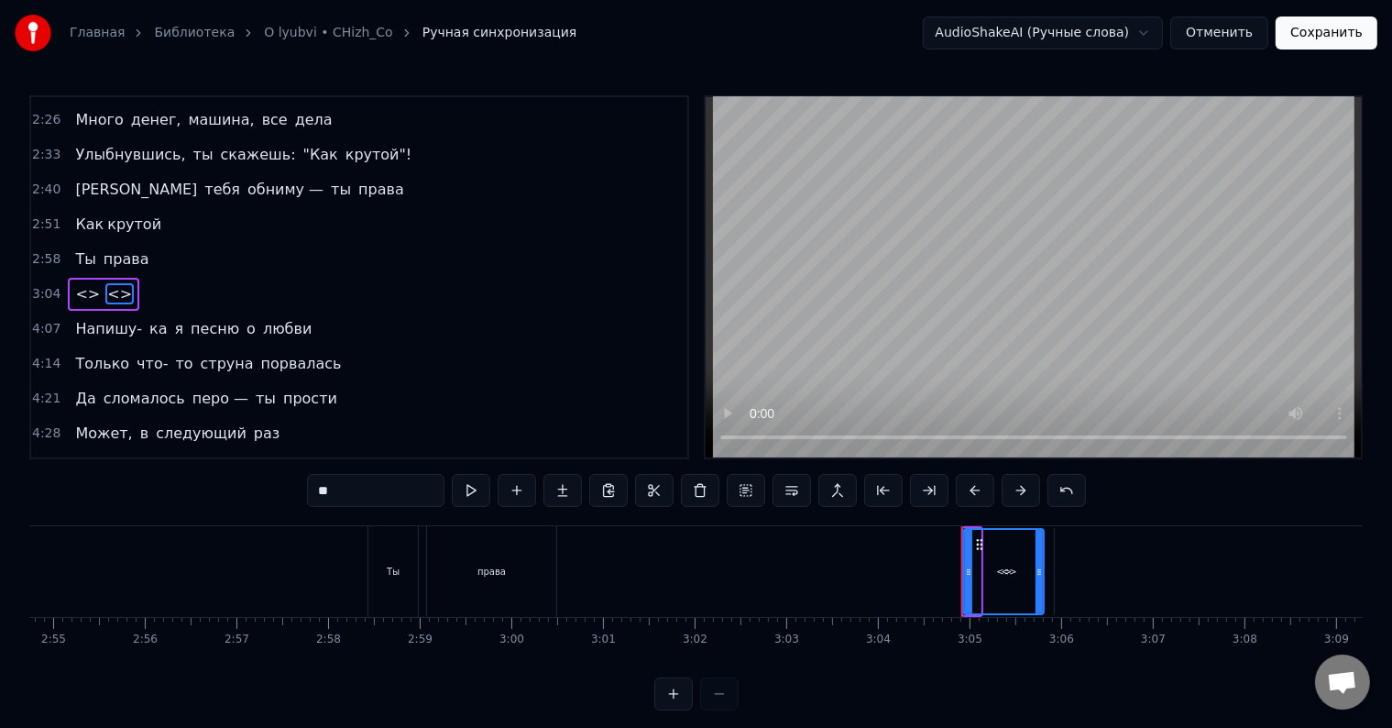
drag, startPoint x: 977, startPoint y: 568, endPoint x: 1040, endPoint y: 568, distance: 62.3
click at [1040, 569] on circle at bounding box center [1040, 569] width 1 height 1
click at [354, 491] on input "**" at bounding box center [376, 490] width 138 height 33
type input "*"
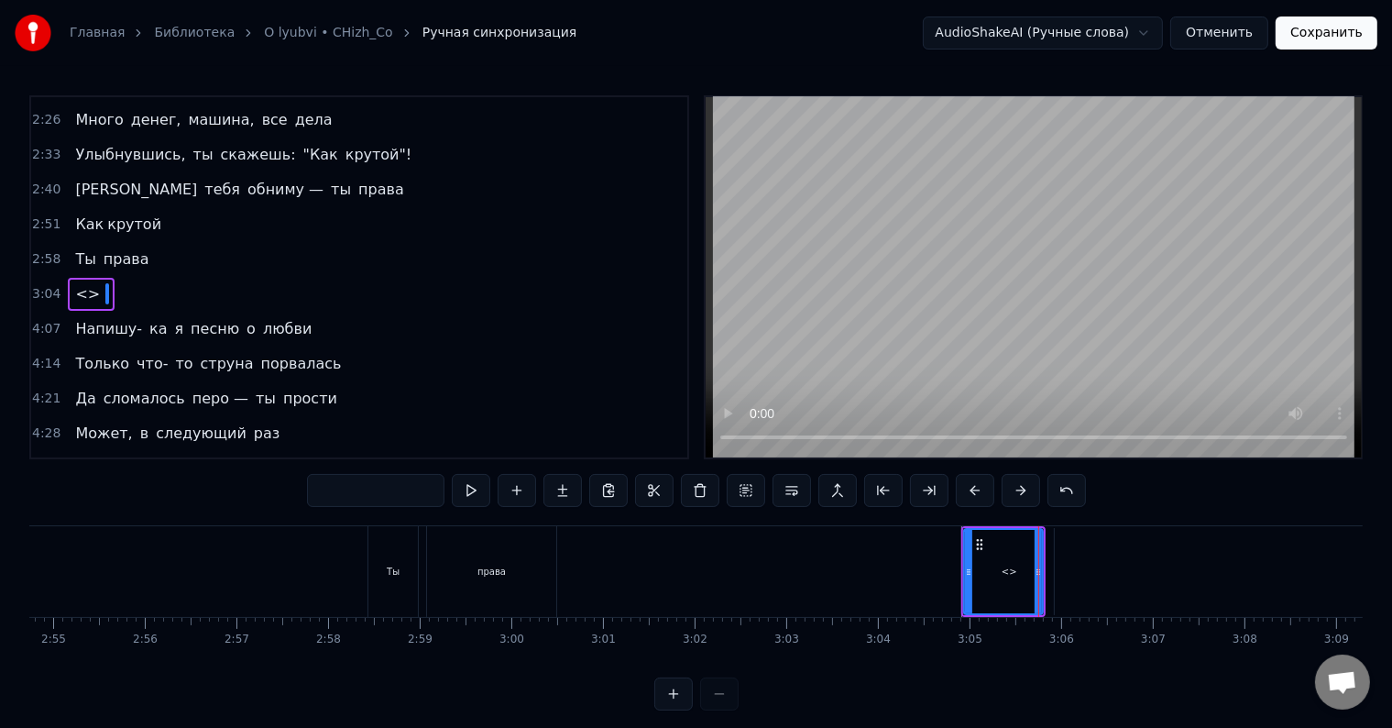
click at [81, 283] on span "<>" at bounding box center [87, 293] width 28 height 21
click at [357, 491] on input "**" at bounding box center [376, 490] width 138 height 33
type input "*"
click at [356, 491] on input "***" at bounding box center [376, 490] width 138 height 33
drag, startPoint x: 1049, startPoint y: 571, endPoint x: 1019, endPoint y: 580, distance: 30.7
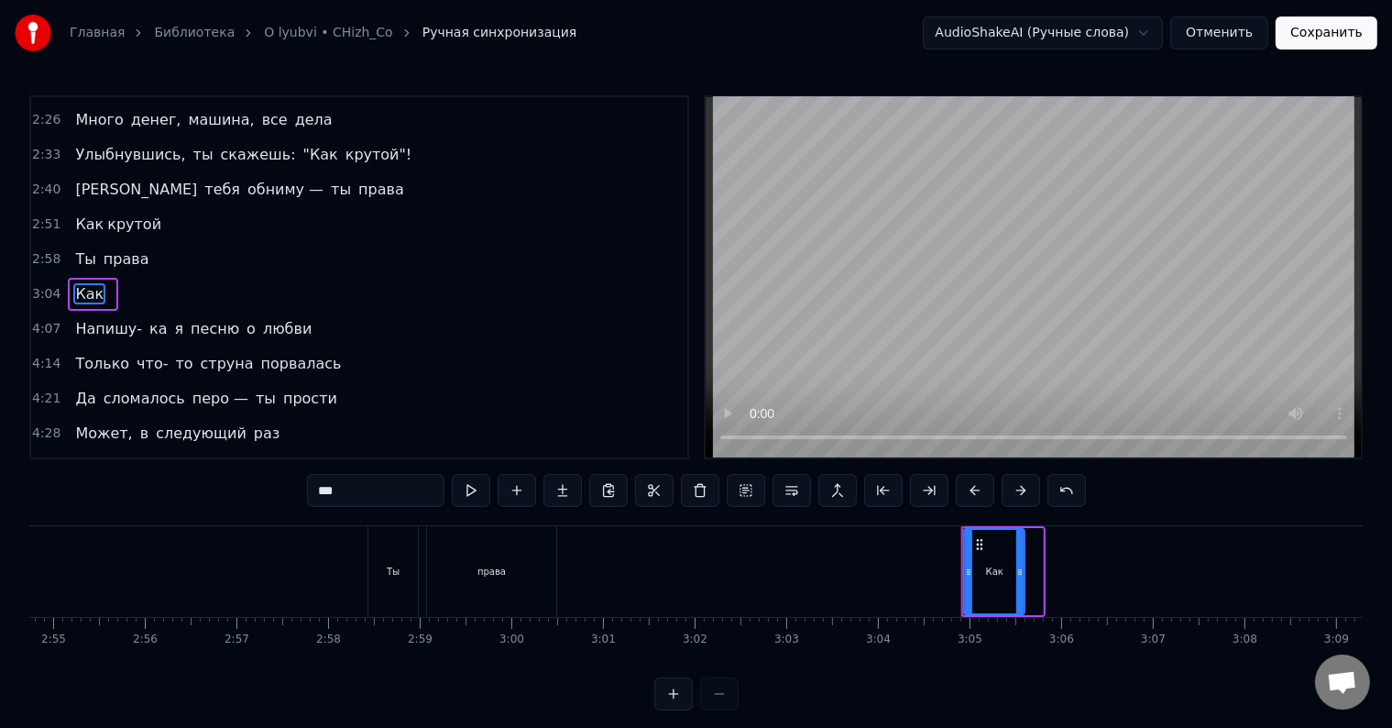
click at [1019, 580] on div at bounding box center [1020, 571] width 7 height 83
drag, startPoint x: 1019, startPoint y: 582, endPoint x: 1010, endPoint y: 586, distance: 9.9
click at [1010, 586] on div at bounding box center [1010, 571] width 7 height 83
type input "***"
click at [113, 282] on div "3:04 Как" at bounding box center [359, 294] width 656 height 35
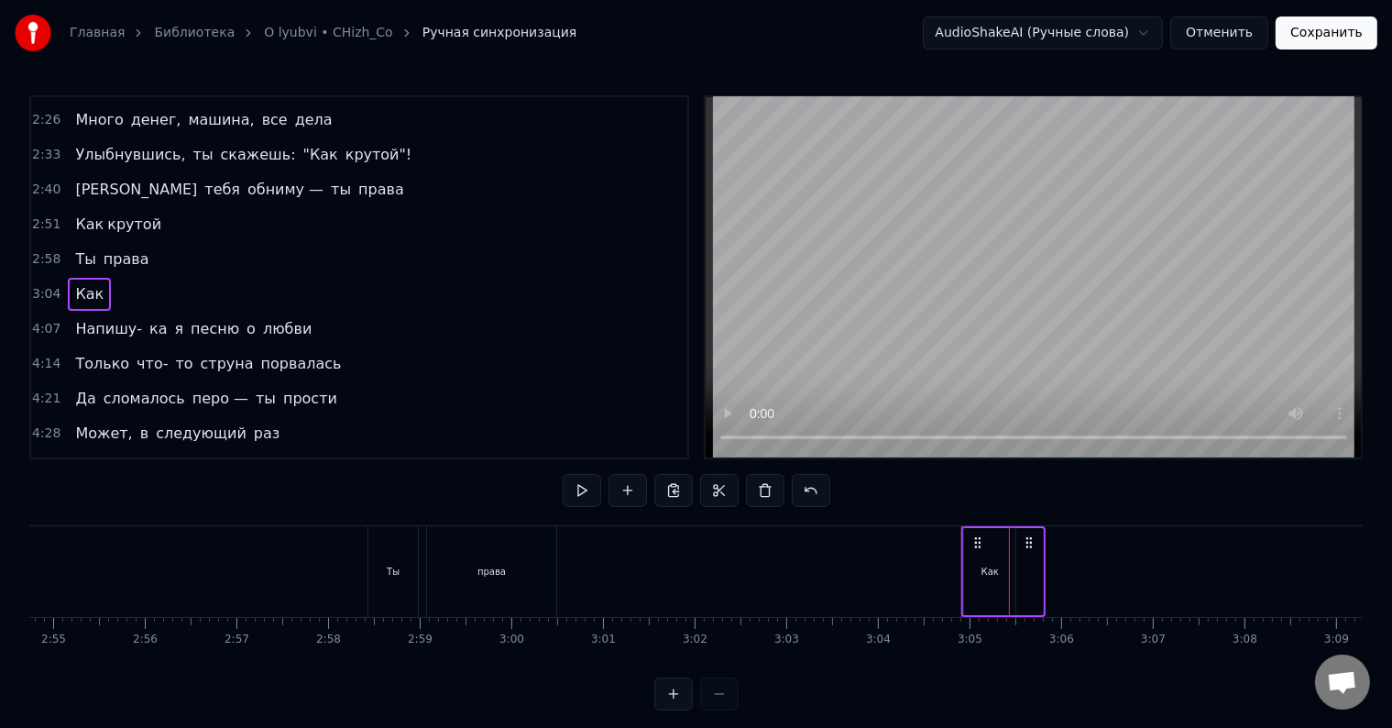
click at [88, 283] on span "Как" at bounding box center [89, 293] width 32 height 21
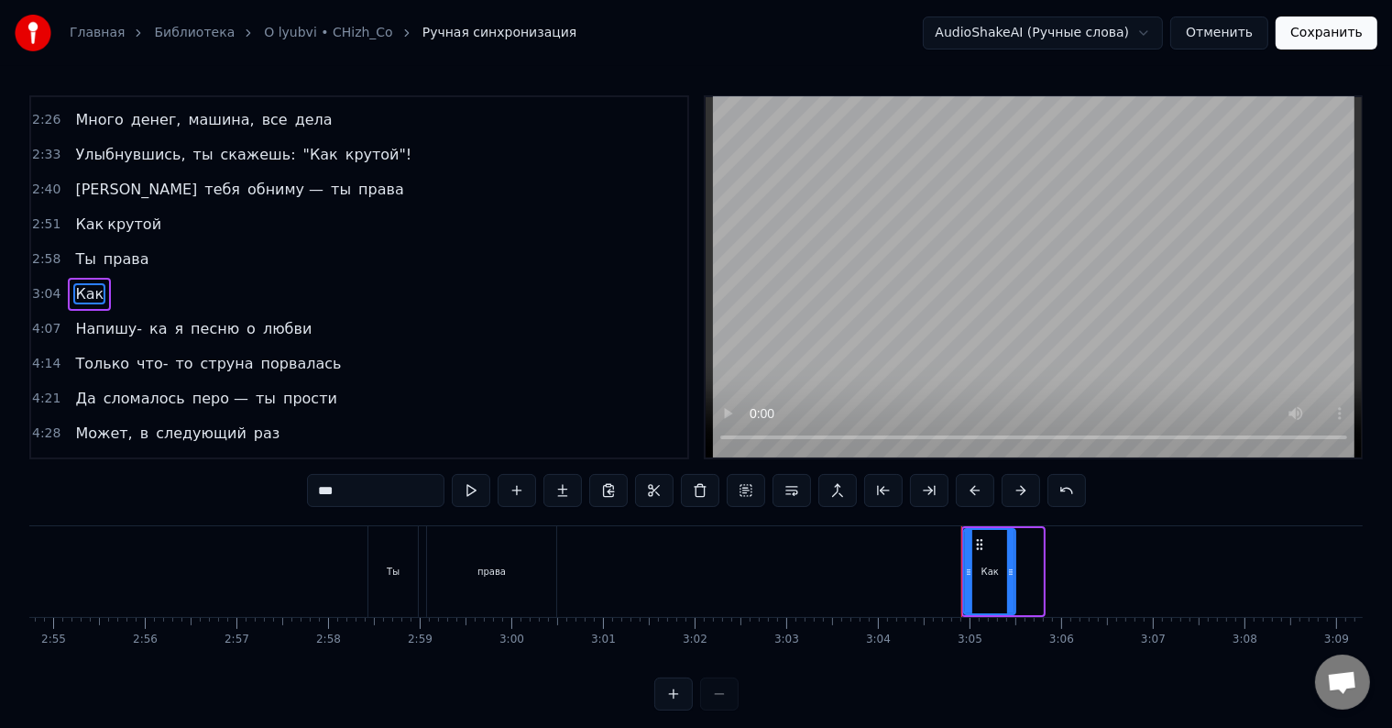
click at [359, 490] on input "***" at bounding box center [376, 490] width 138 height 33
click at [568, 488] on button at bounding box center [563, 490] width 39 height 33
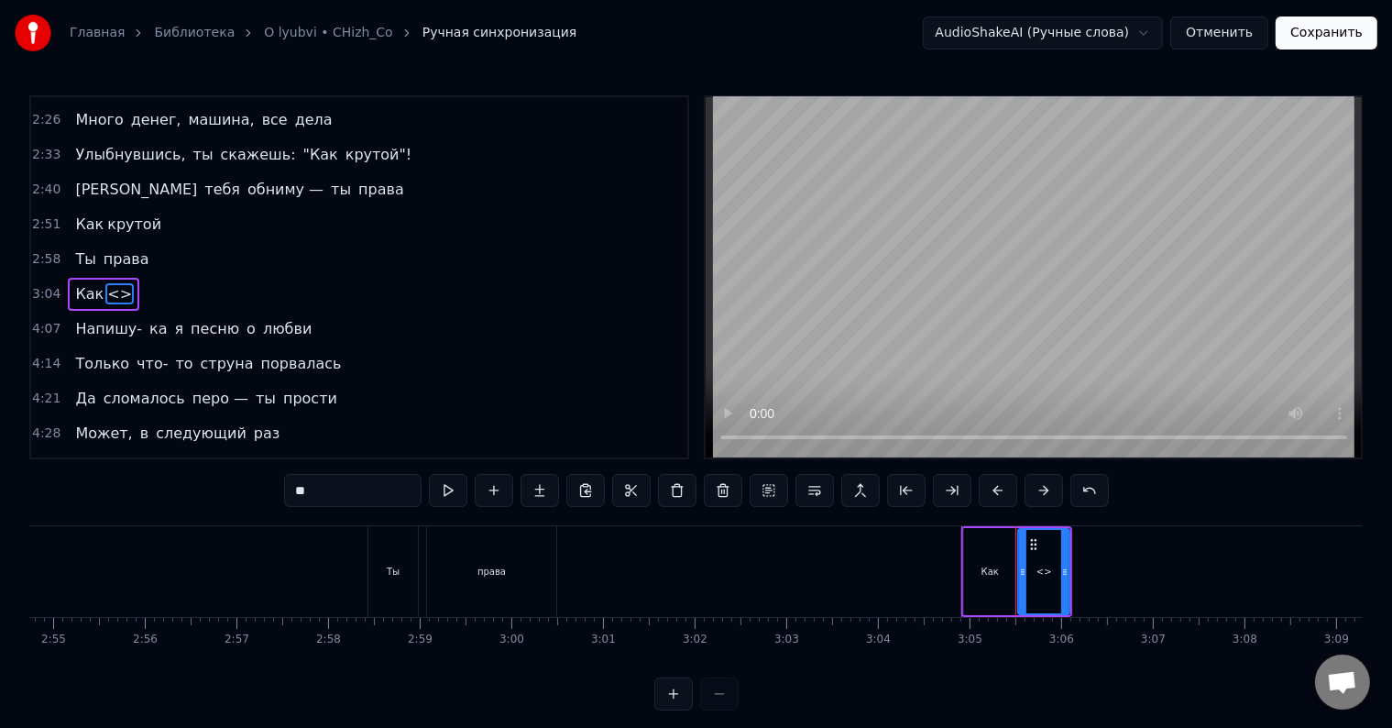
click at [105, 283] on span "<>" at bounding box center [119, 293] width 28 height 21
click at [358, 489] on input "**" at bounding box center [353, 490] width 138 height 33
type input "*"
type input "******"
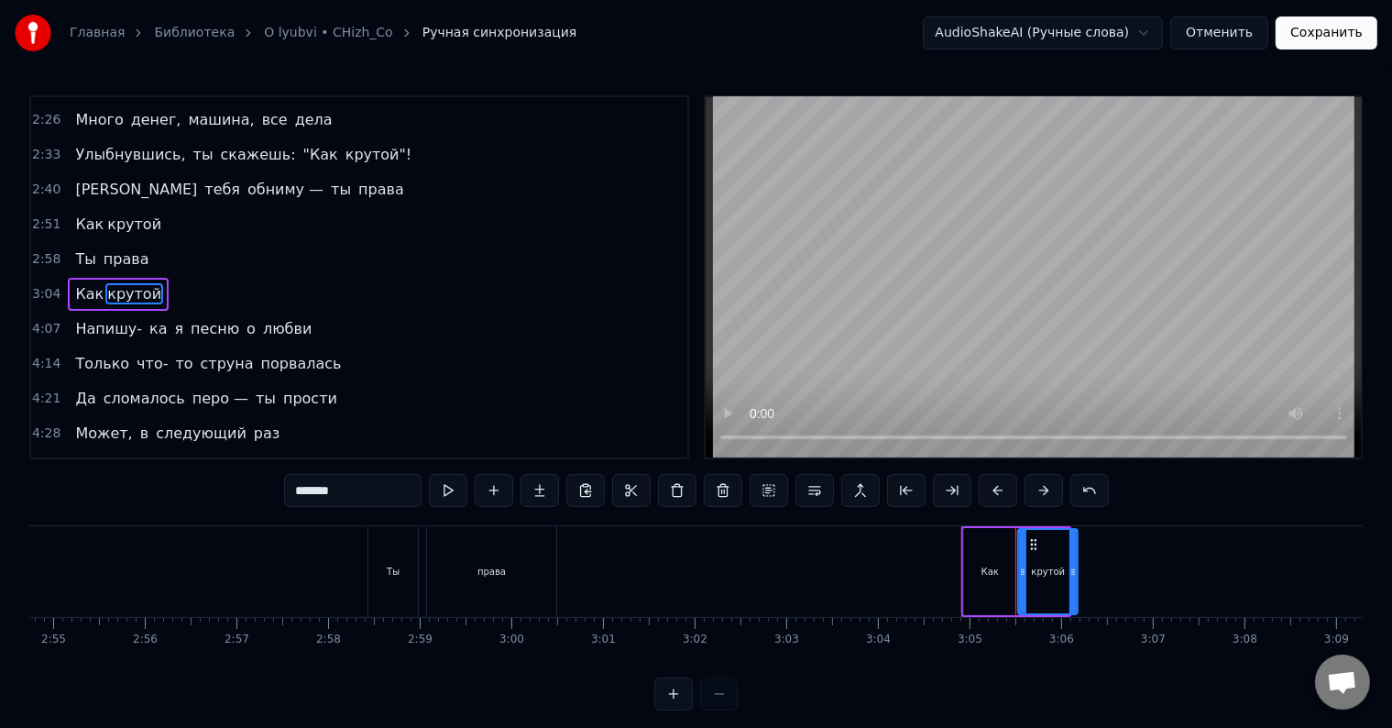
click at [1076, 566] on icon at bounding box center [1073, 572] width 7 height 15
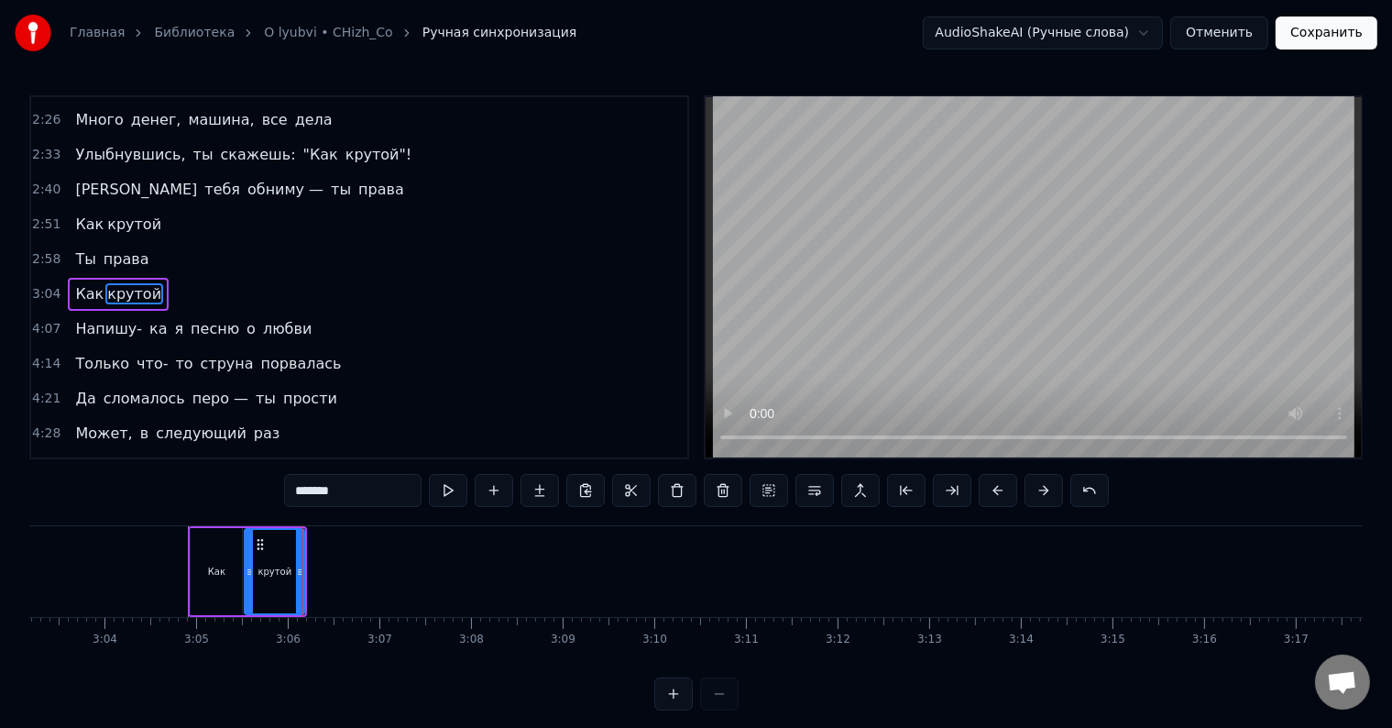
scroll to position [0, 16777]
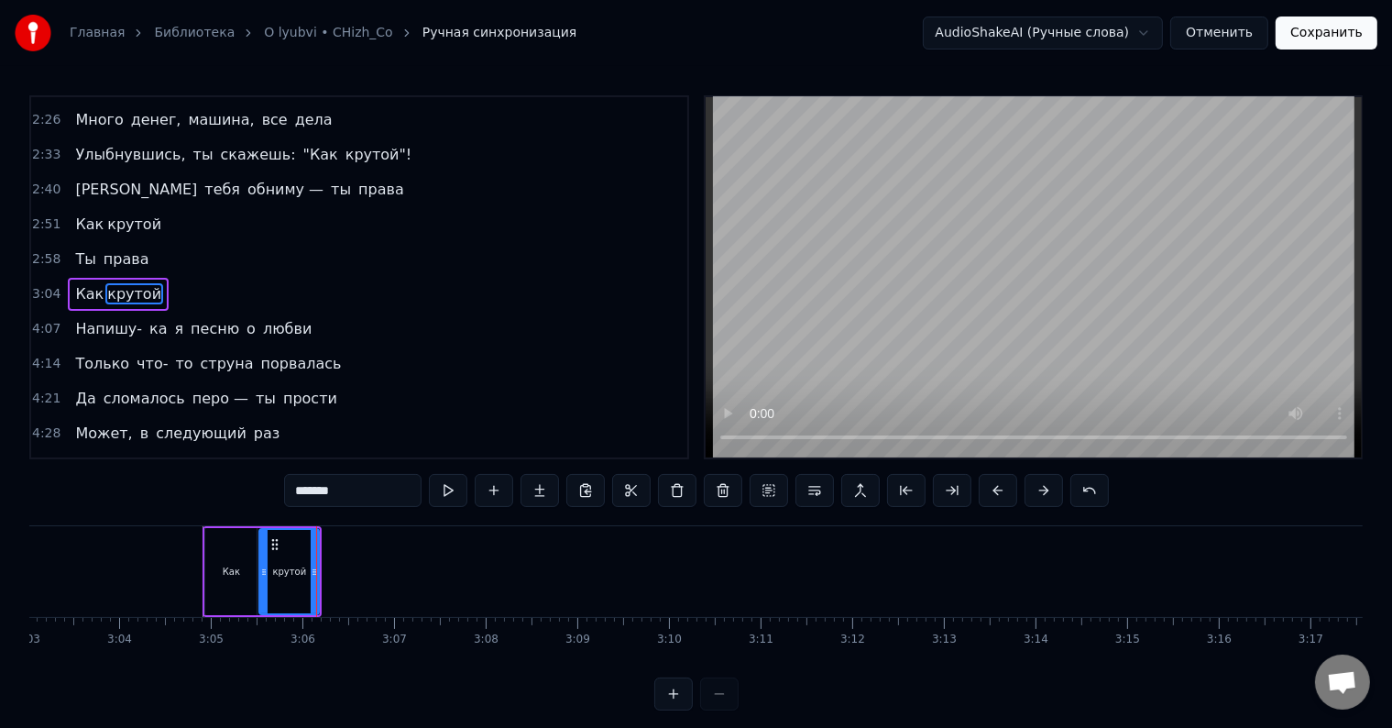
click at [351, 485] on input "******" at bounding box center [353, 490] width 138 height 33
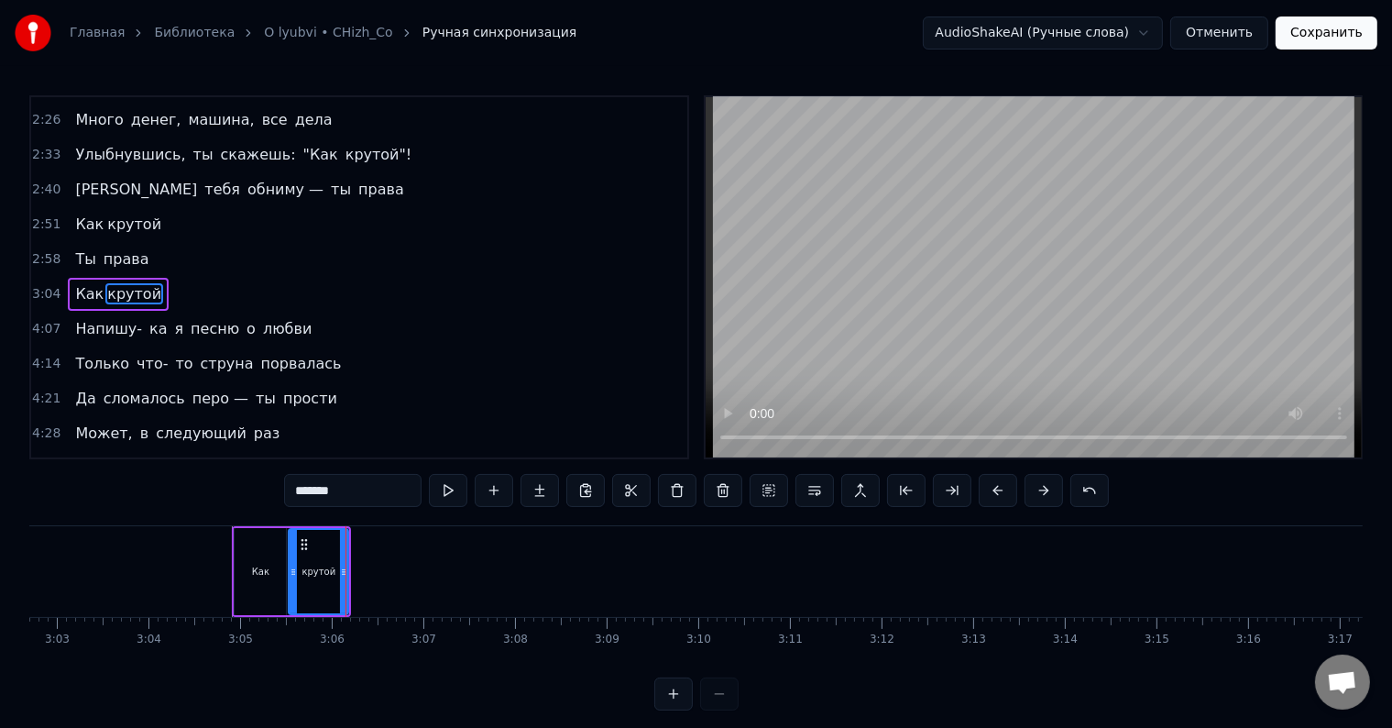
scroll to position [0, 16762]
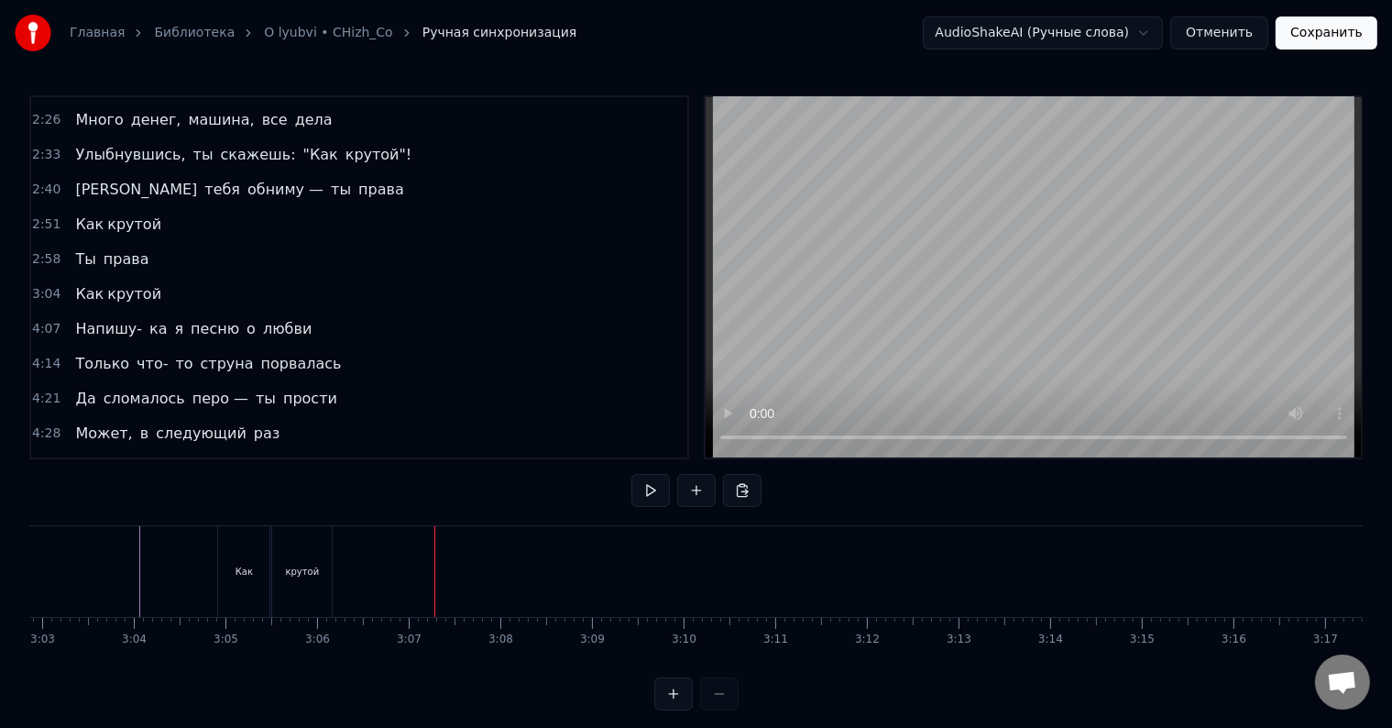
click at [301, 569] on div "крутой" at bounding box center [303, 572] width 34 height 14
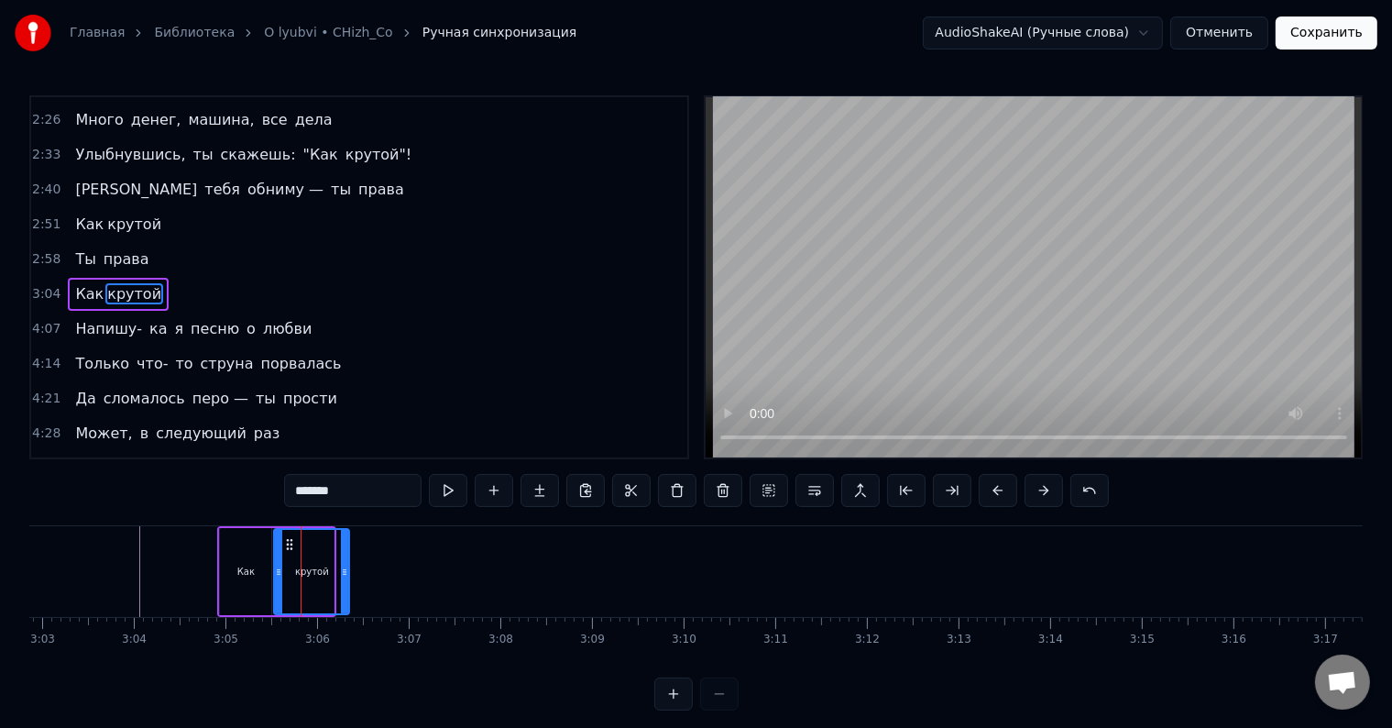
drag, startPoint x: 329, startPoint y: 569, endPoint x: 345, endPoint y: 568, distance: 15.6
click at [345, 568] on icon at bounding box center [344, 572] width 7 height 15
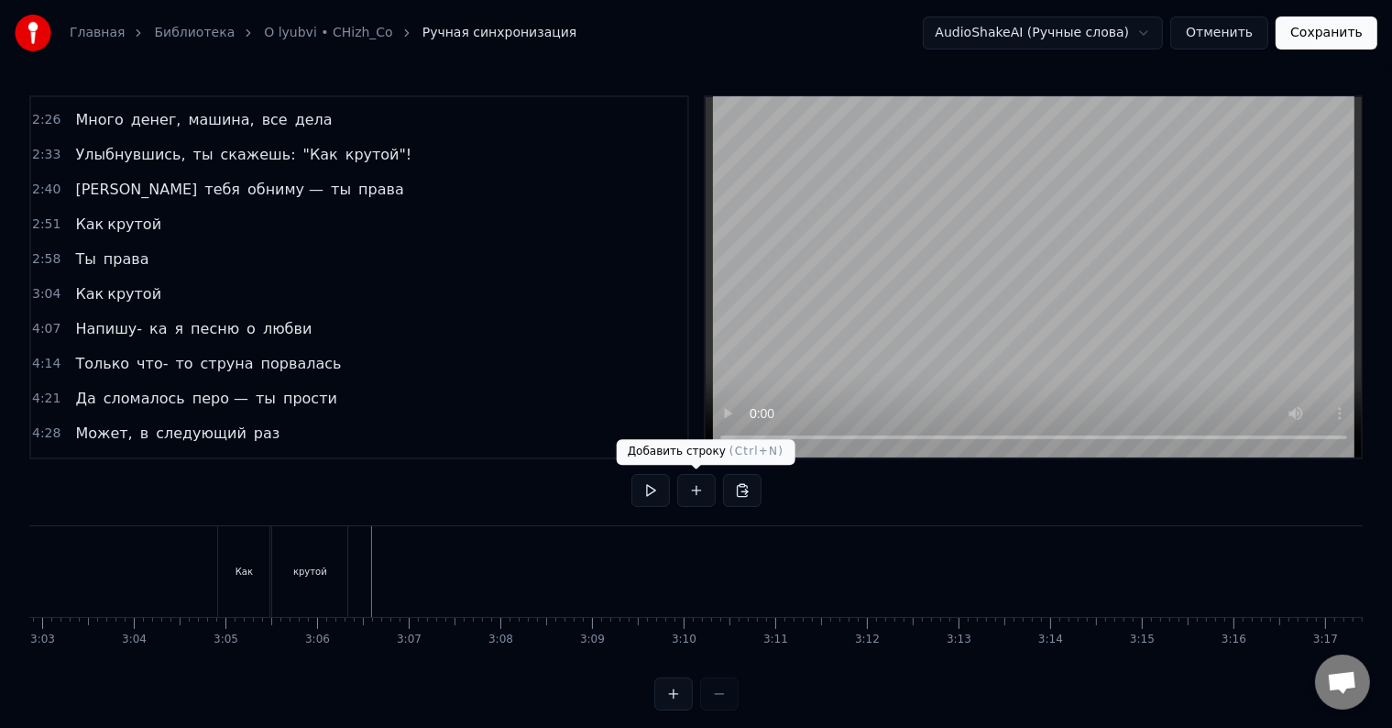
click at [696, 493] on button at bounding box center [696, 490] width 39 height 33
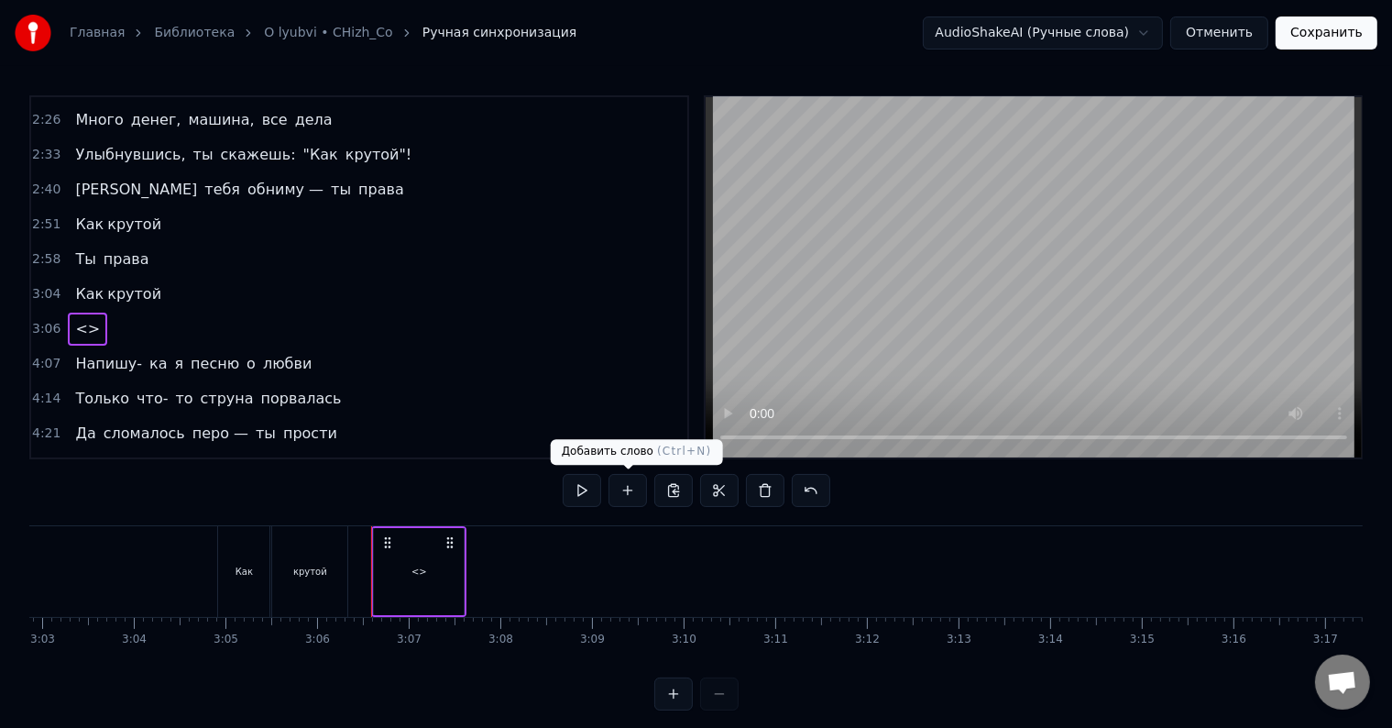
click at [639, 491] on button at bounding box center [628, 490] width 39 height 33
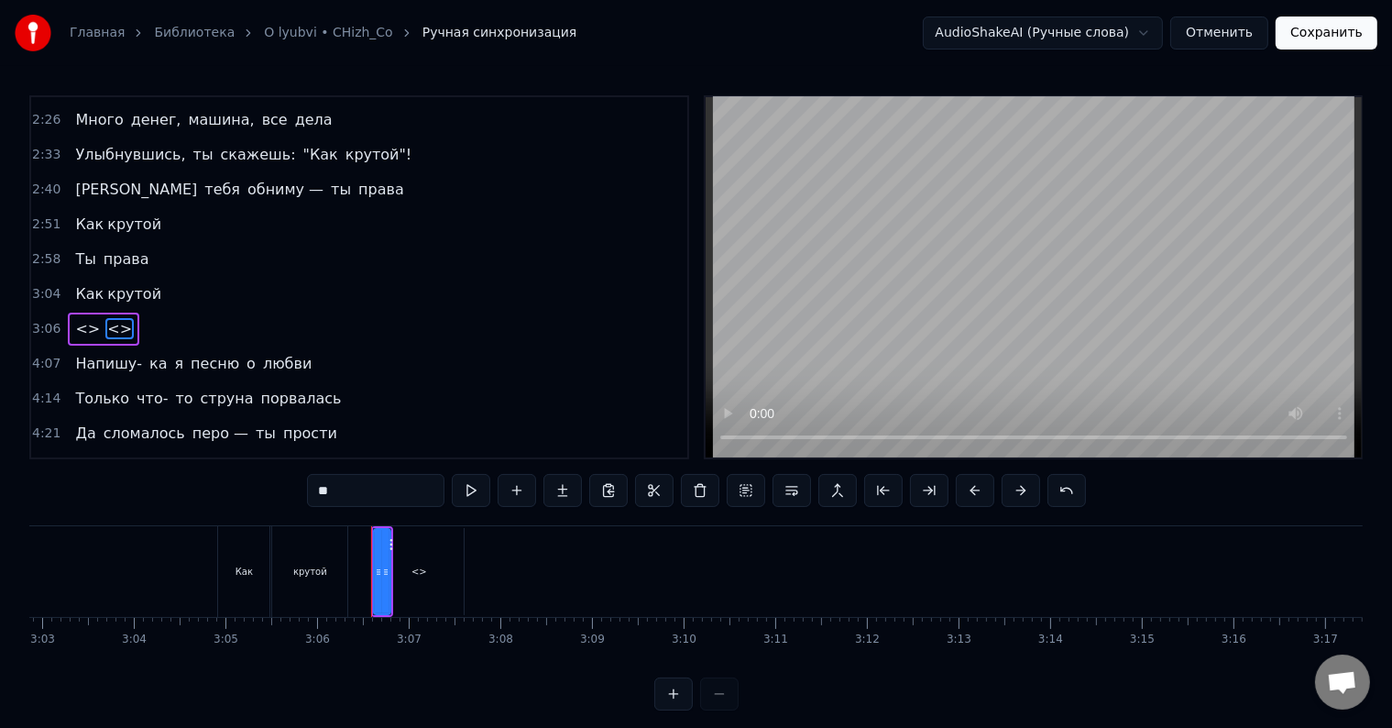
scroll to position [342, 0]
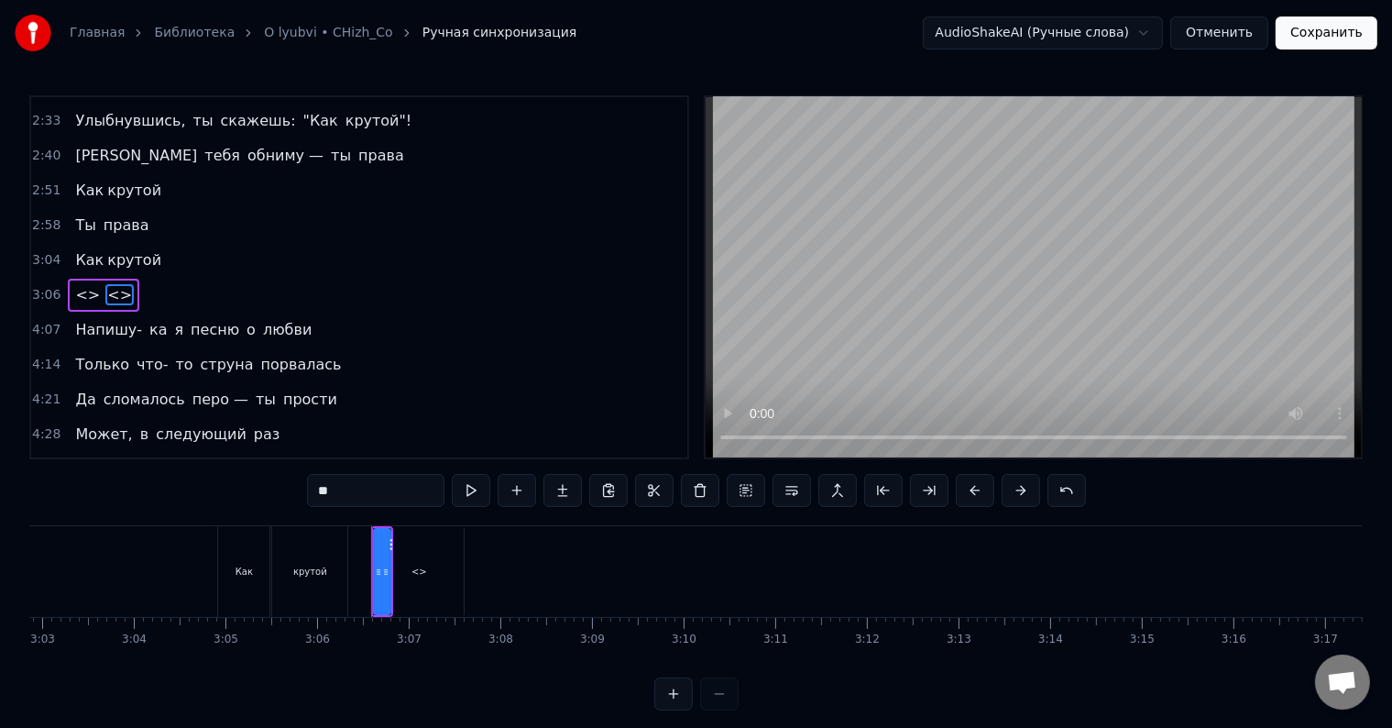
click at [80, 284] on span "<>" at bounding box center [87, 294] width 28 height 21
click at [331, 496] on input "**" at bounding box center [376, 490] width 138 height 33
click at [329, 491] on input "**" at bounding box center [376, 490] width 138 height 33
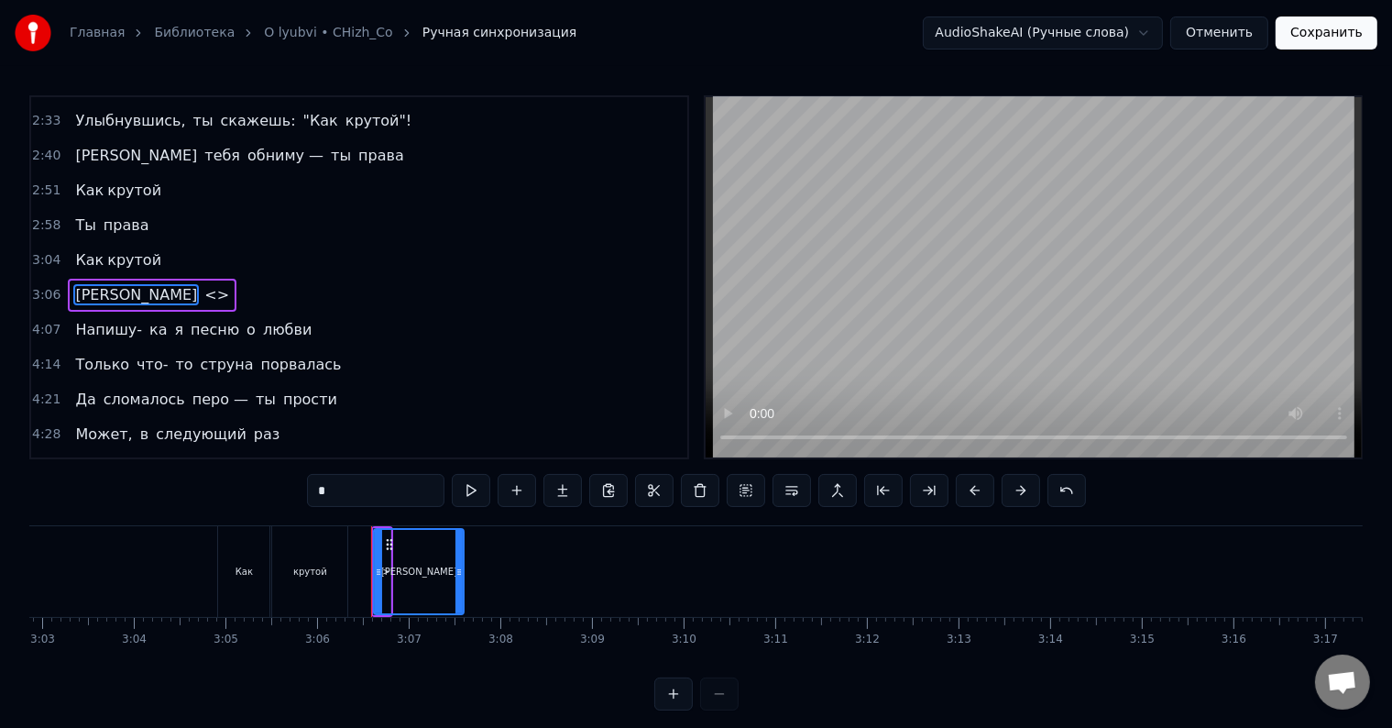
click at [203, 284] on span "<>" at bounding box center [217, 294] width 28 height 21
click at [350, 490] on input "**" at bounding box center [376, 490] width 138 height 33
type input "*"
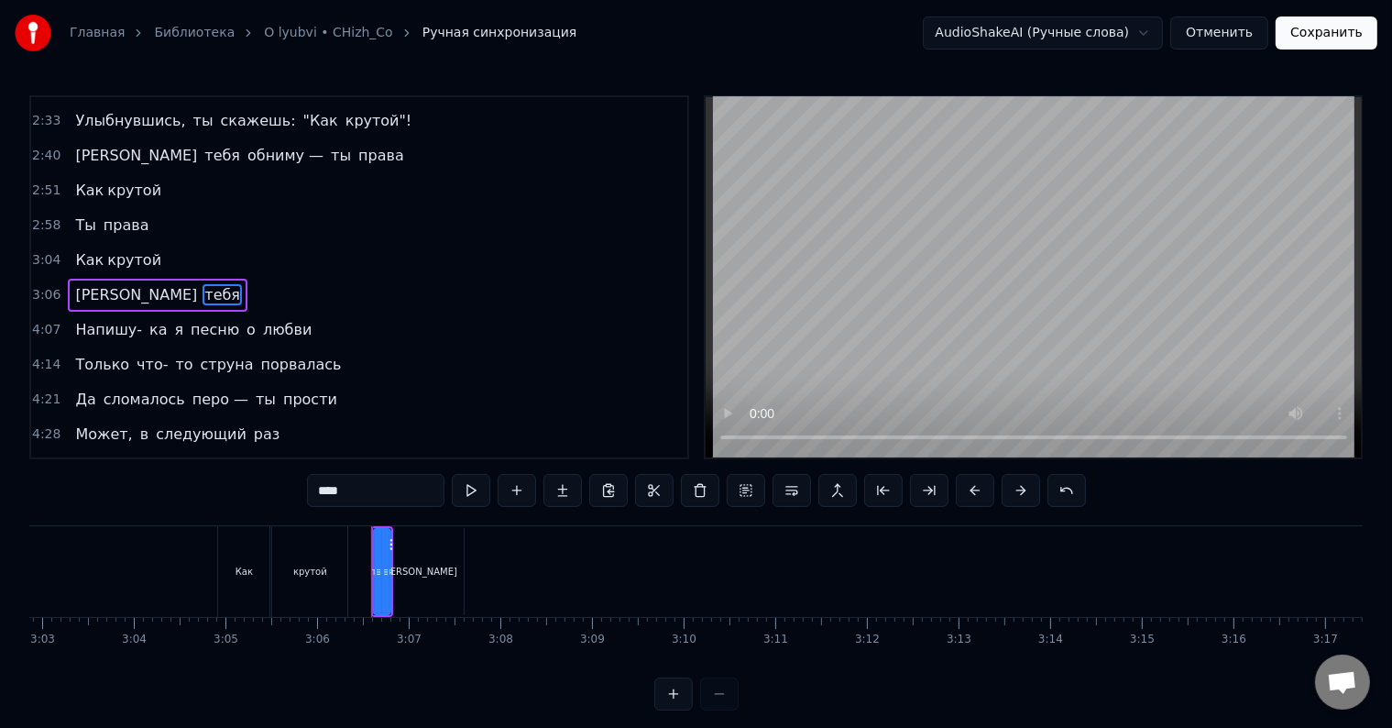
type input "****"
click at [527, 492] on button at bounding box center [517, 490] width 39 height 33
click at [352, 494] on input "**" at bounding box center [376, 490] width 138 height 33
type input "*"
type input "******"
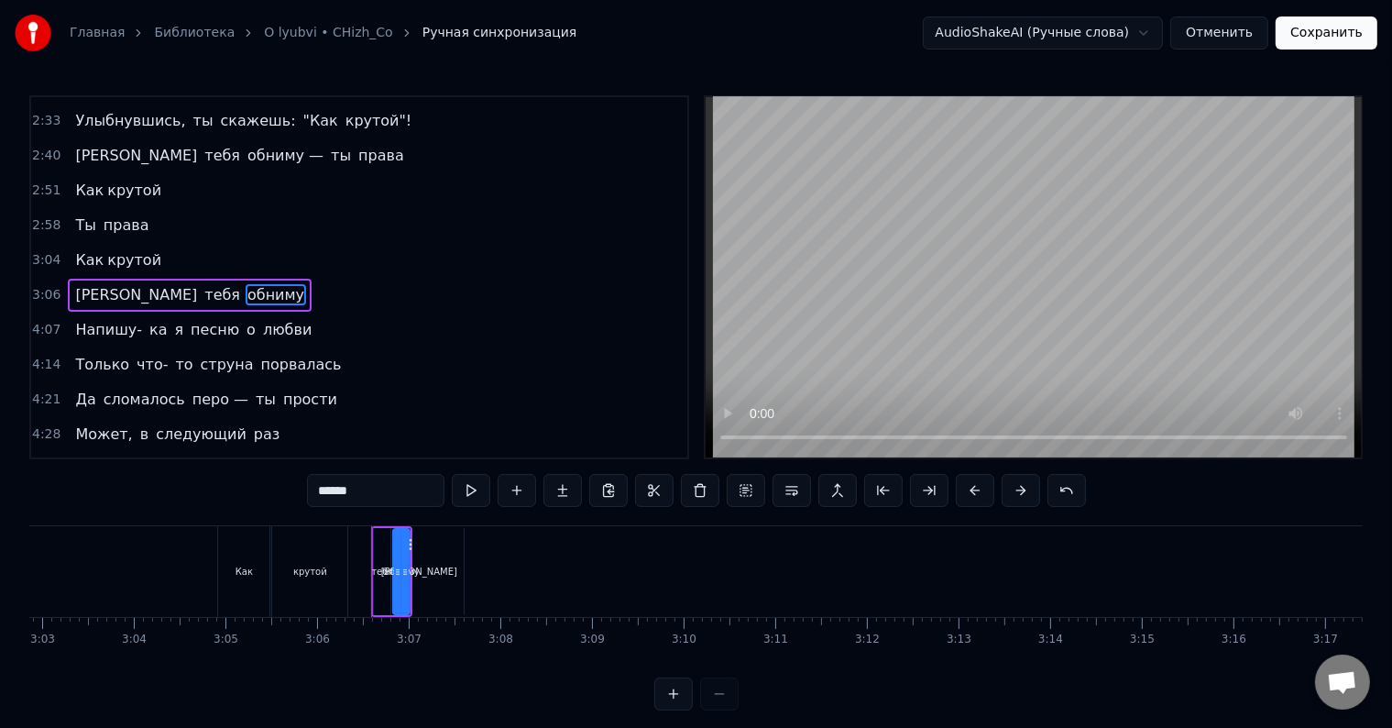
drag, startPoint x: 385, startPoint y: 566, endPoint x: 419, endPoint y: 563, distance: 34.0
click at [413, 563] on div "Я тебя обниму" at bounding box center [391, 571] width 41 height 91
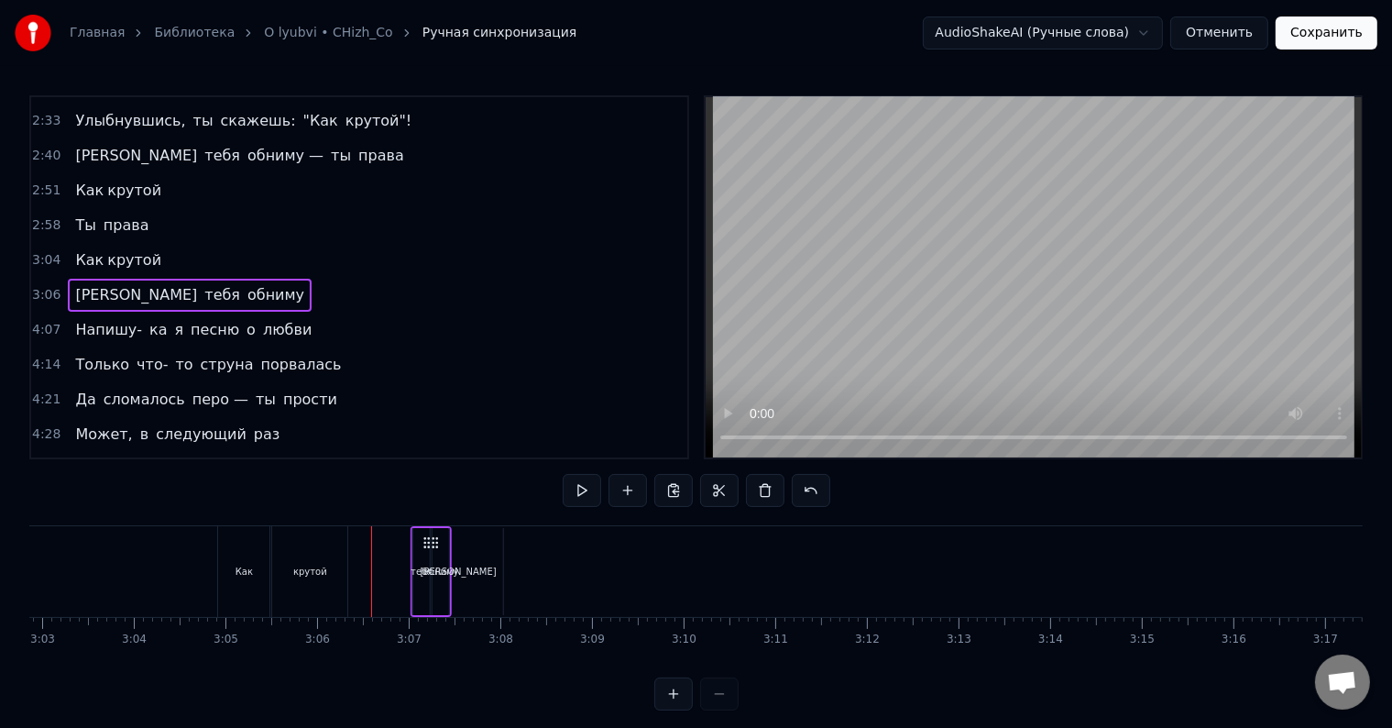
drag, startPoint x: 400, startPoint y: 544, endPoint x: 439, endPoint y: 543, distance: 39.4
click at [439, 543] on icon at bounding box center [436, 542] width 15 height 15
drag, startPoint x: 424, startPoint y: 539, endPoint x: 390, endPoint y: 543, distance: 35.0
click at [390, 543] on icon at bounding box center [393, 542] width 15 height 15
click at [392, 543] on icon at bounding box center [393, 542] width 15 height 15
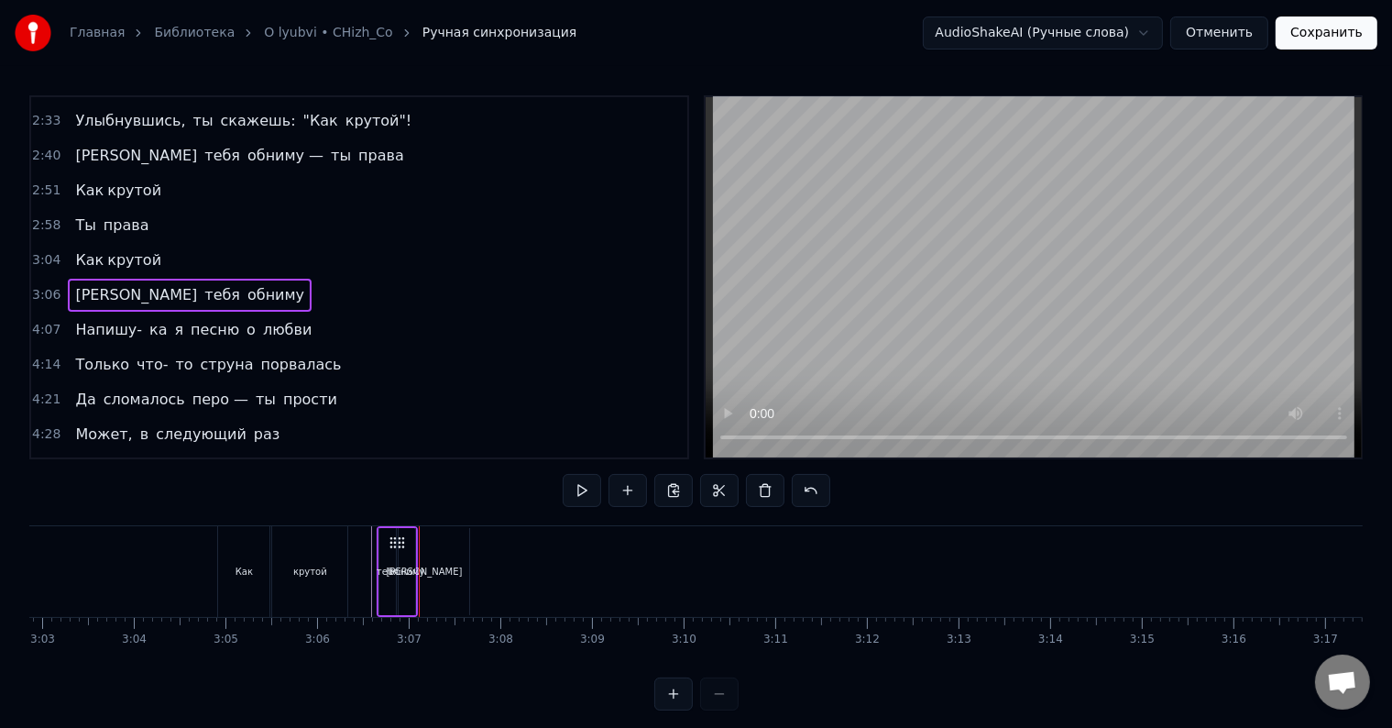
click at [391, 539] on icon at bounding box center [393, 542] width 15 height 15
click at [413, 556] on div "обниму" at bounding box center [407, 571] width 17 height 87
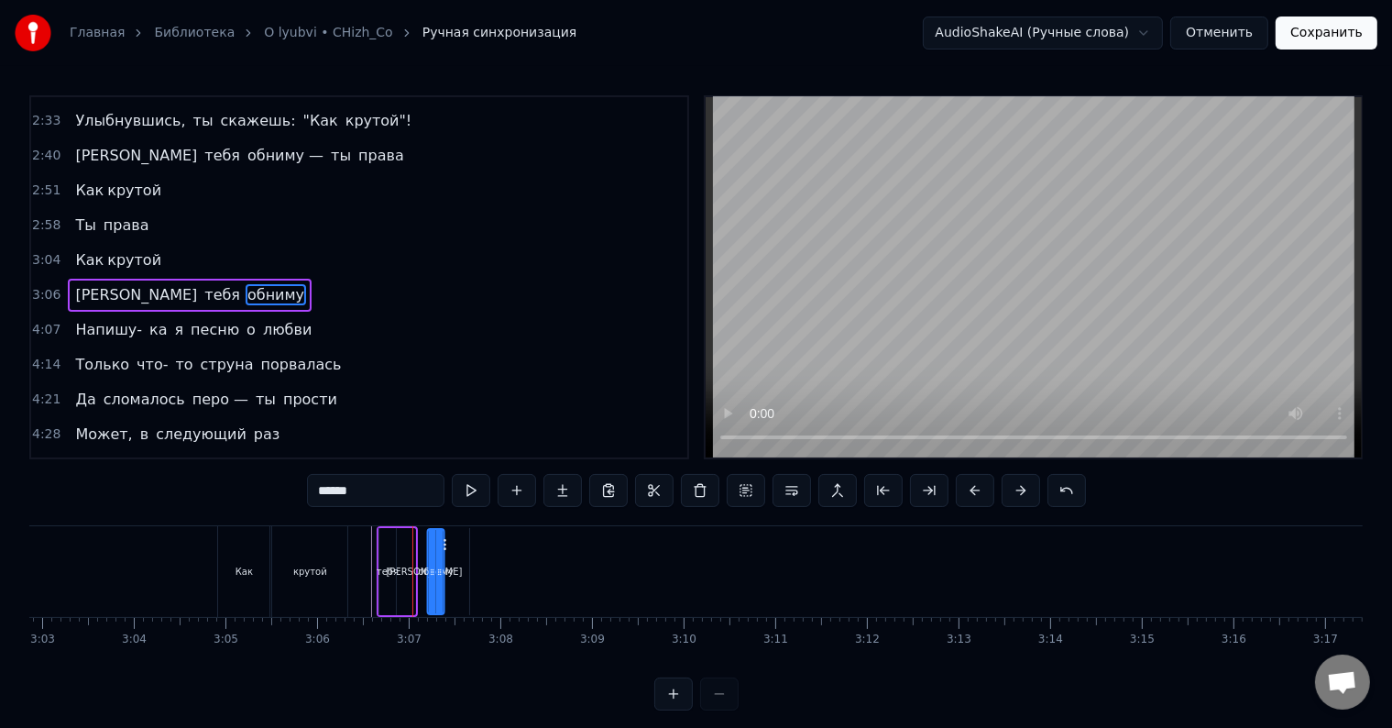
drag, startPoint x: 414, startPoint y: 543, endPoint x: 444, endPoint y: 536, distance: 30.0
click at [444, 537] on icon at bounding box center [443, 544] width 15 height 15
click at [392, 550] on div "тебя" at bounding box center [388, 571] width 17 height 87
drag, startPoint x: 395, startPoint y: 544, endPoint x: 411, endPoint y: 546, distance: 15.8
click at [411, 546] on div "тебя" at bounding box center [405, 571] width 15 height 83
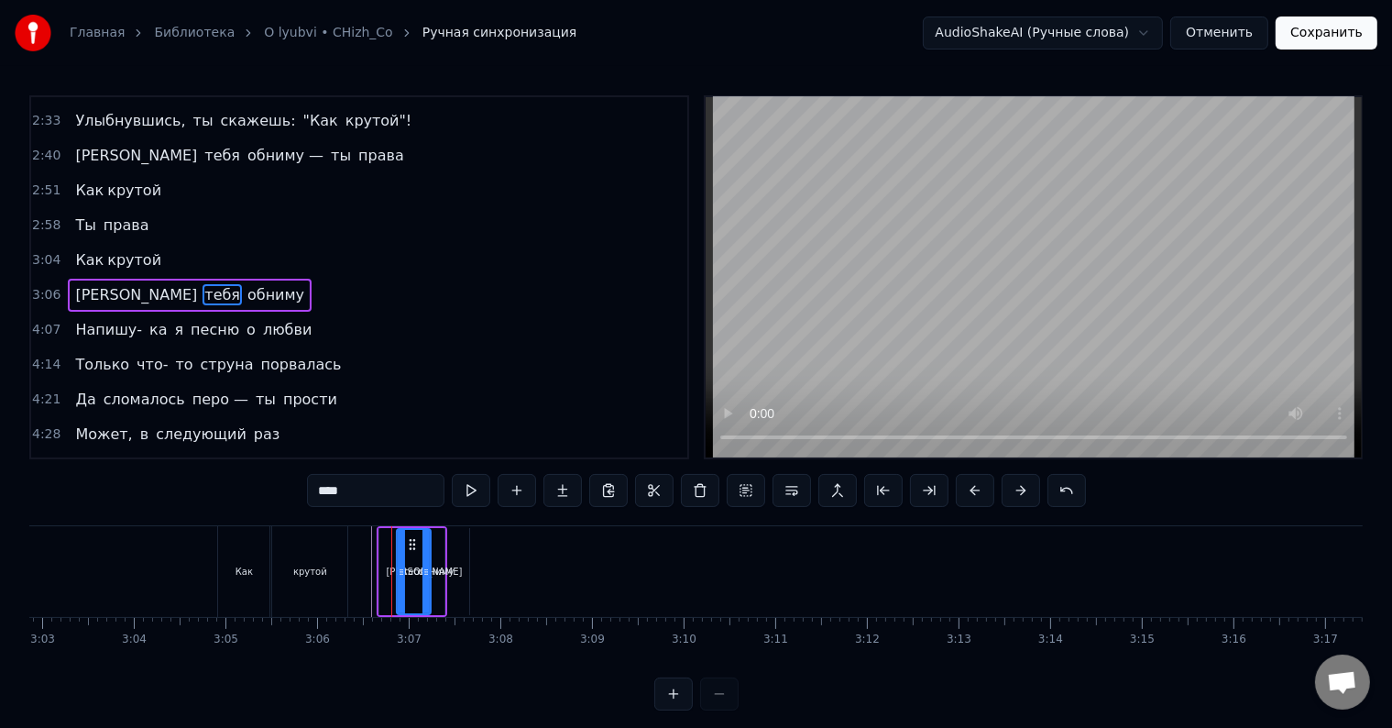
drag, startPoint x: 411, startPoint y: 546, endPoint x: 428, endPoint y: 549, distance: 17.6
click at [428, 549] on div at bounding box center [426, 571] width 7 height 83
click at [443, 552] on div "обниму" at bounding box center [436, 571] width 17 height 87
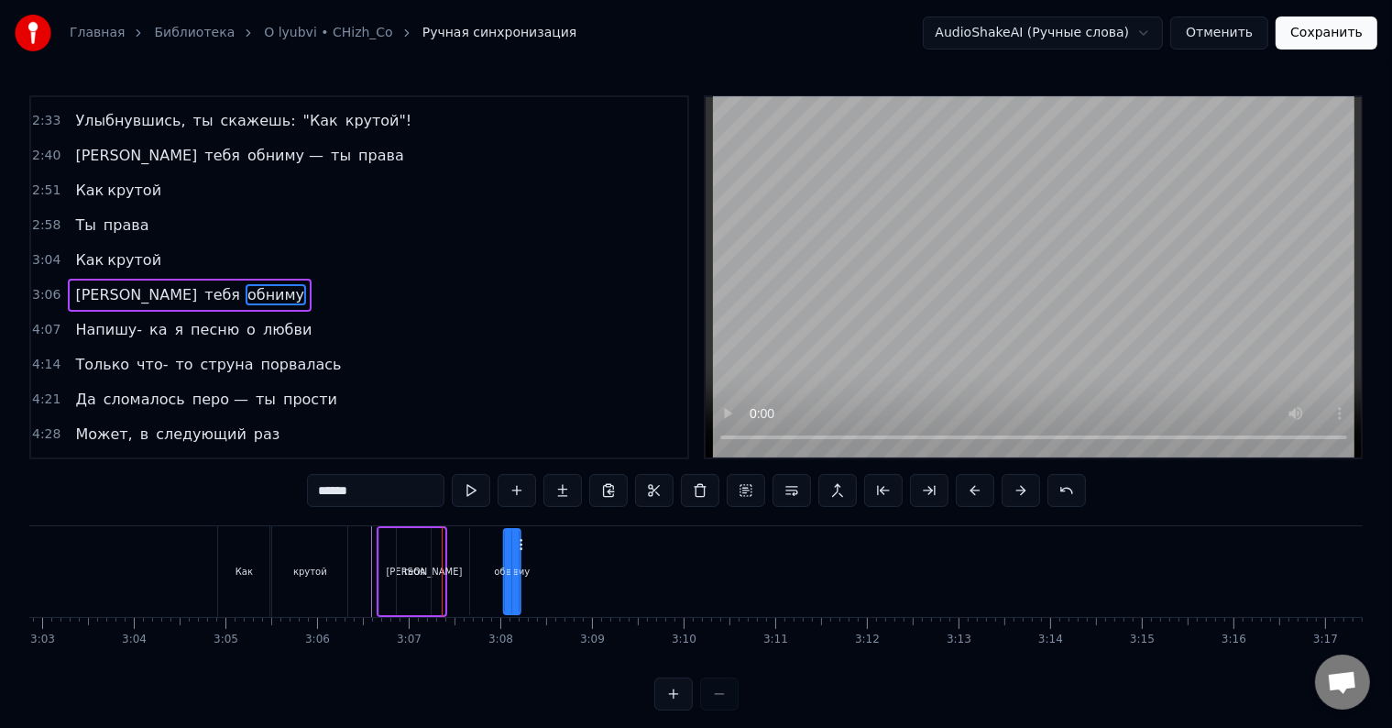
drag, startPoint x: 446, startPoint y: 542, endPoint x: 522, endPoint y: 545, distance: 76.1
click at [522, 545] on icon at bounding box center [519, 544] width 15 height 15
click at [420, 555] on div "тебя" at bounding box center [414, 571] width 34 height 87
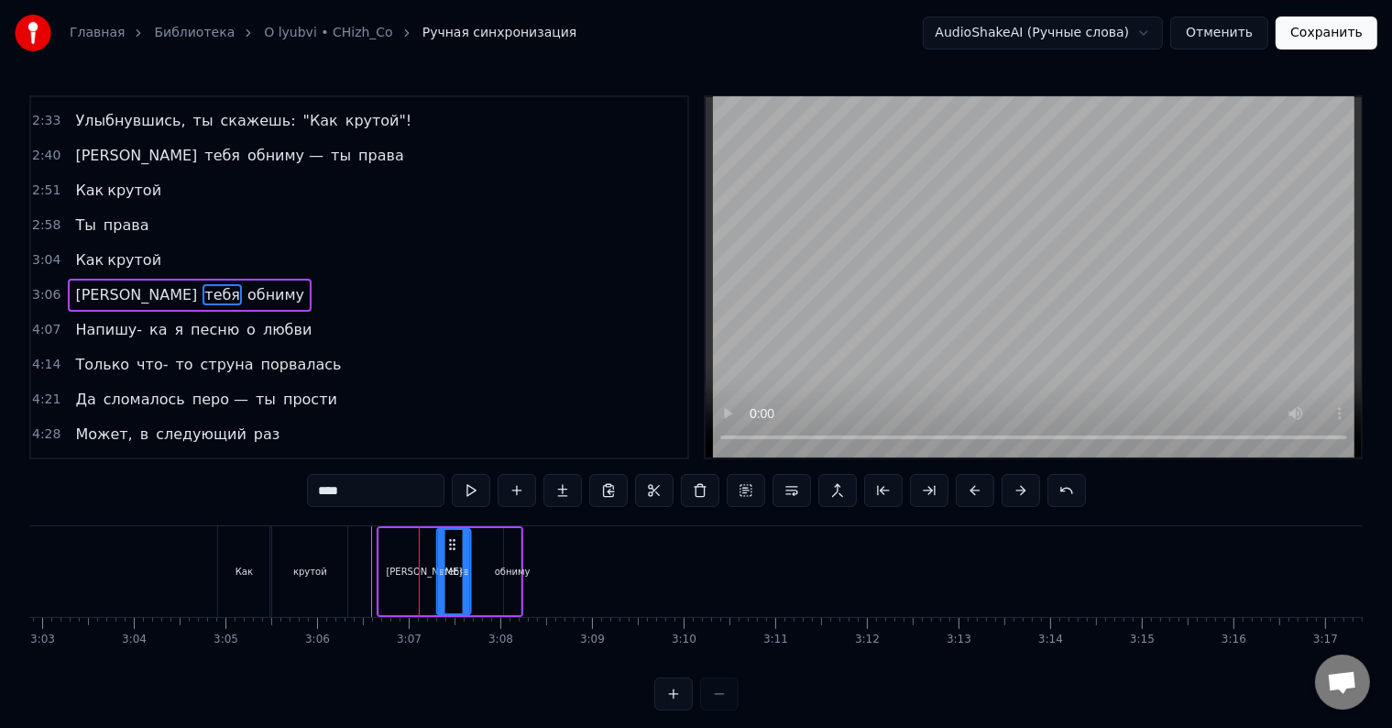
drag, startPoint x: 410, startPoint y: 541, endPoint x: 450, endPoint y: 539, distance: 40.4
click at [450, 539] on icon at bounding box center [453, 544] width 15 height 15
click at [403, 567] on div "[PERSON_NAME]" at bounding box center [425, 571] width 90 height 87
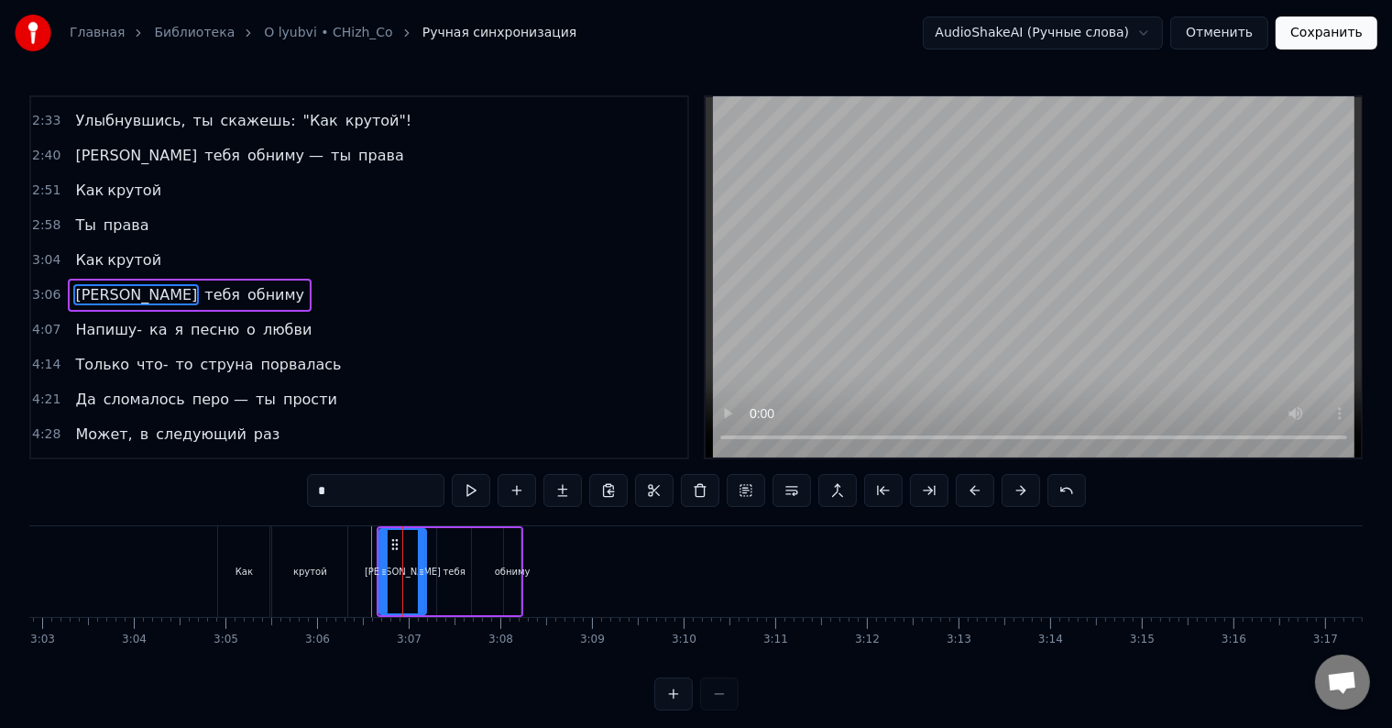
drag, startPoint x: 467, startPoint y: 550, endPoint x: 425, endPoint y: 556, distance: 41.6
click at [425, 556] on div at bounding box center [421, 571] width 7 height 83
drag, startPoint x: 389, startPoint y: 543, endPoint x: 374, endPoint y: 545, distance: 14.9
click at [374, 545] on icon at bounding box center [380, 544] width 15 height 15
click at [447, 560] on div "тебя" at bounding box center [454, 571] width 34 height 87
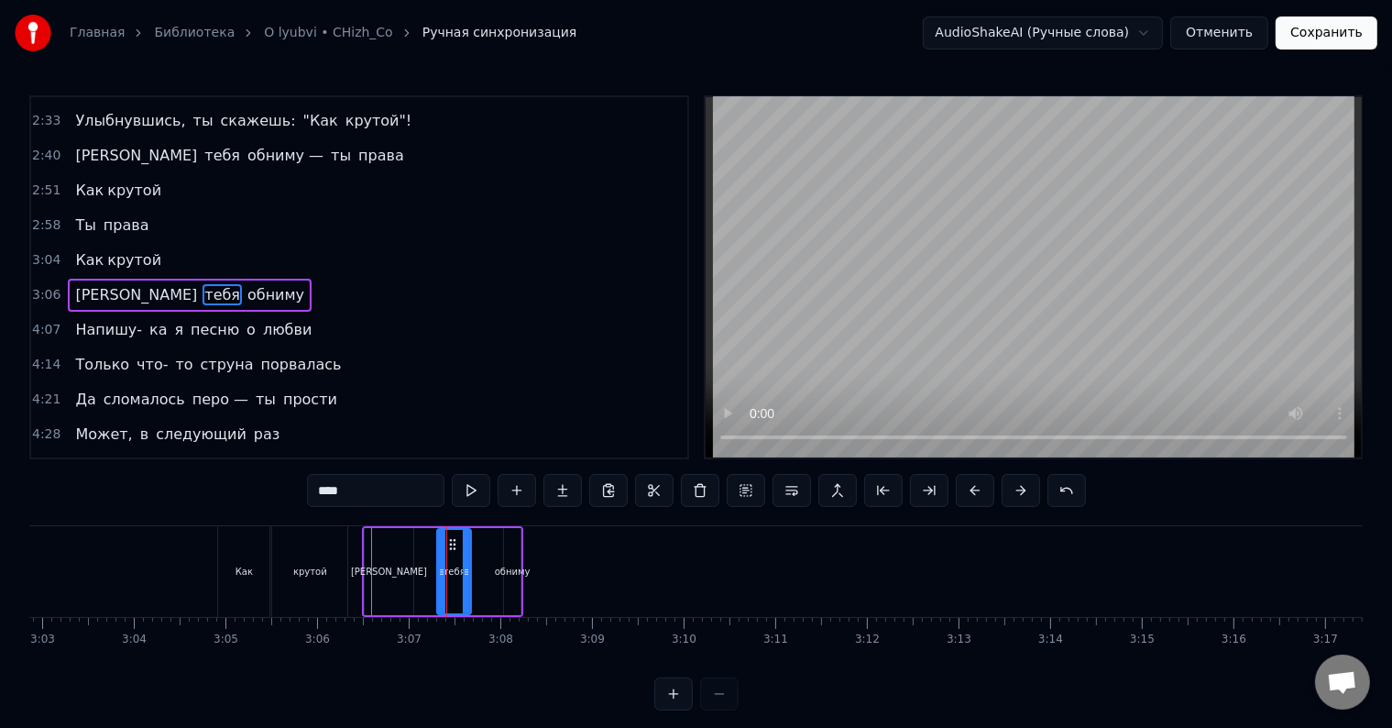
click at [512, 551] on div "обниму" at bounding box center [512, 571] width 17 height 87
type input "******"
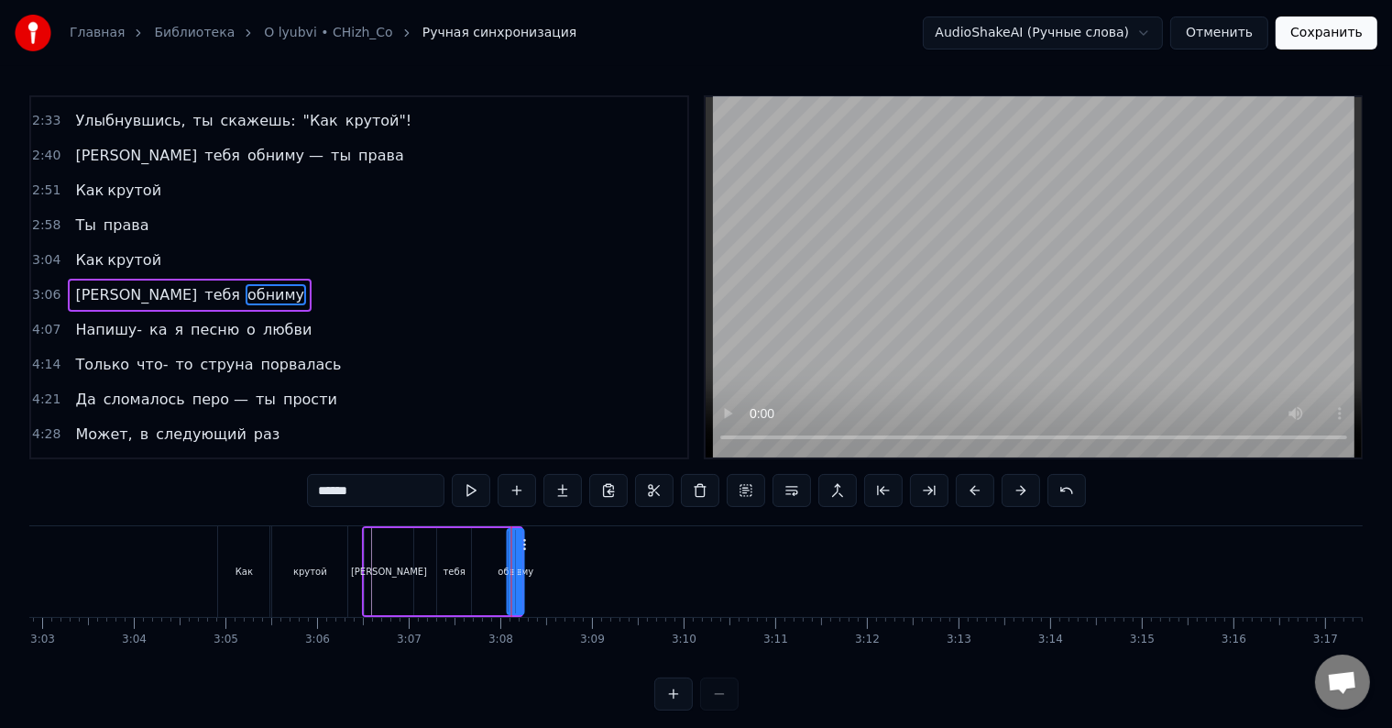
click at [523, 545] on icon at bounding box center [523, 544] width 15 height 15
drag, startPoint x: 520, startPoint y: 572, endPoint x: 598, endPoint y: 571, distance: 77.9
click at [598, 571] on icon at bounding box center [596, 572] width 7 height 15
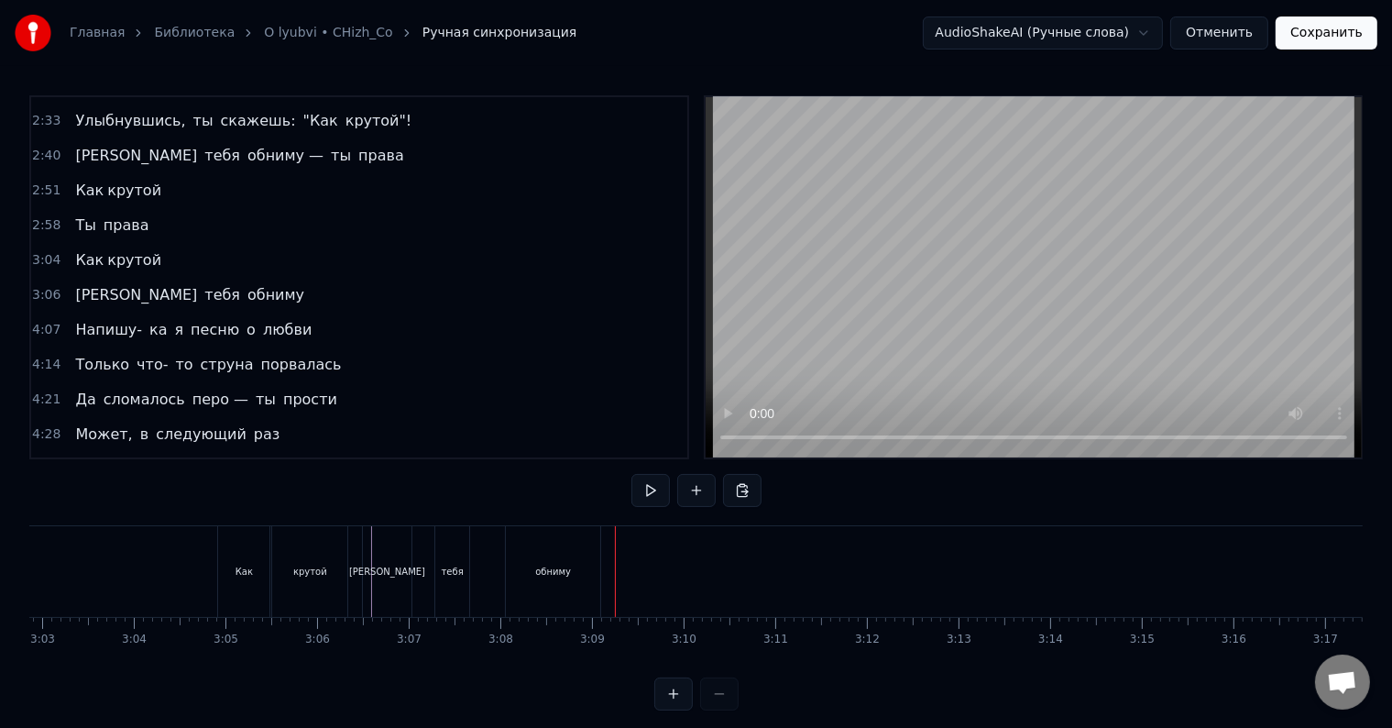
click at [520, 545] on div "обниму" at bounding box center [553, 571] width 94 height 91
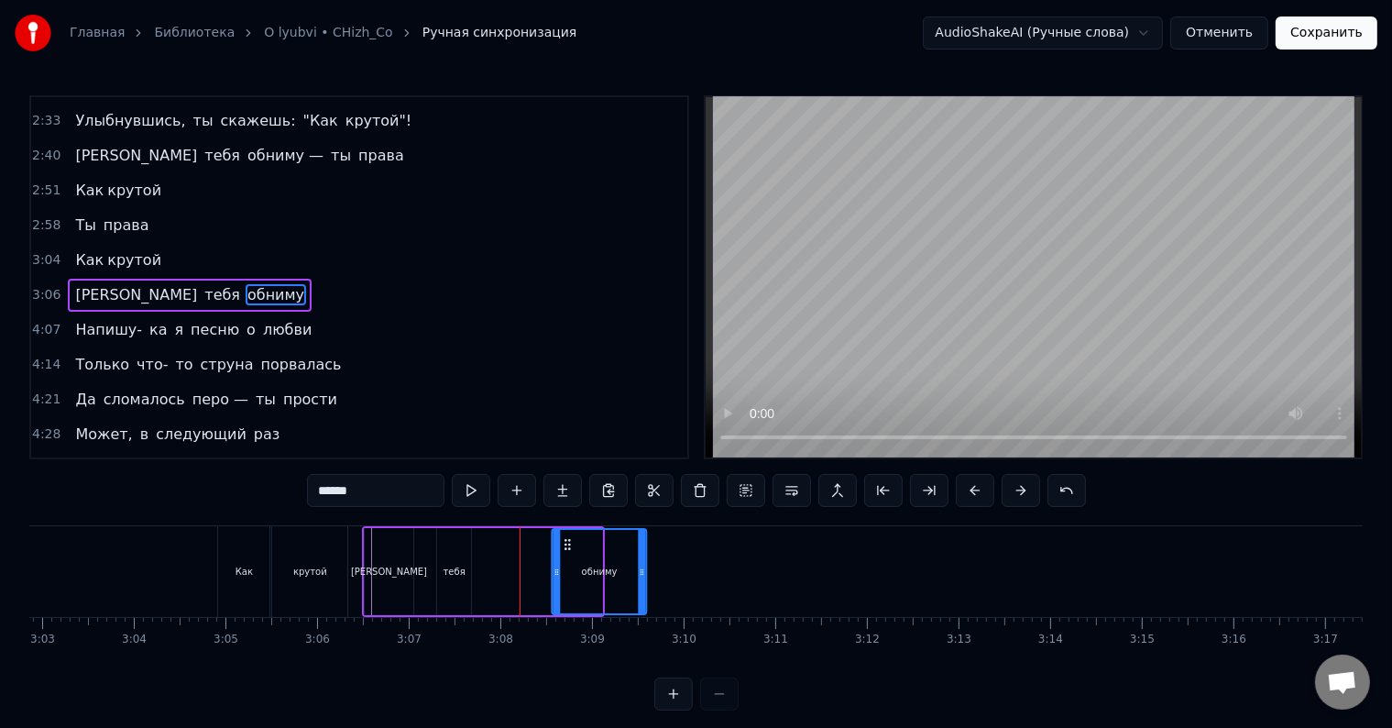
drag, startPoint x: 523, startPoint y: 543, endPoint x: 567, endPoint y: 542, distance: 44.9
click at [567, 542] on icon at bounding box center [568, 544] width 15 height 15
click at [479, 544] on div "Я тебя обниму" at bounding box center [506, 571] width 288 height 91
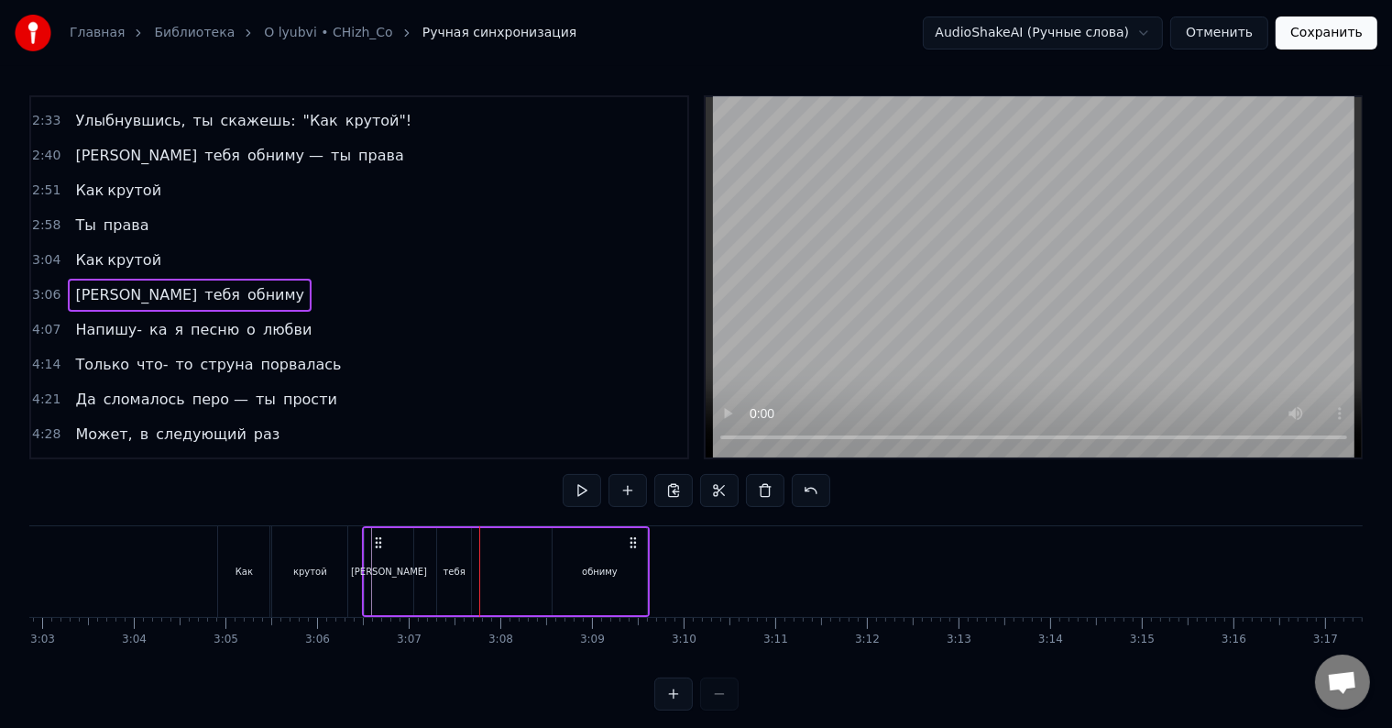
click at [457, 559] on div "тебя" at bounding box center [454, 571] width 34 height 87
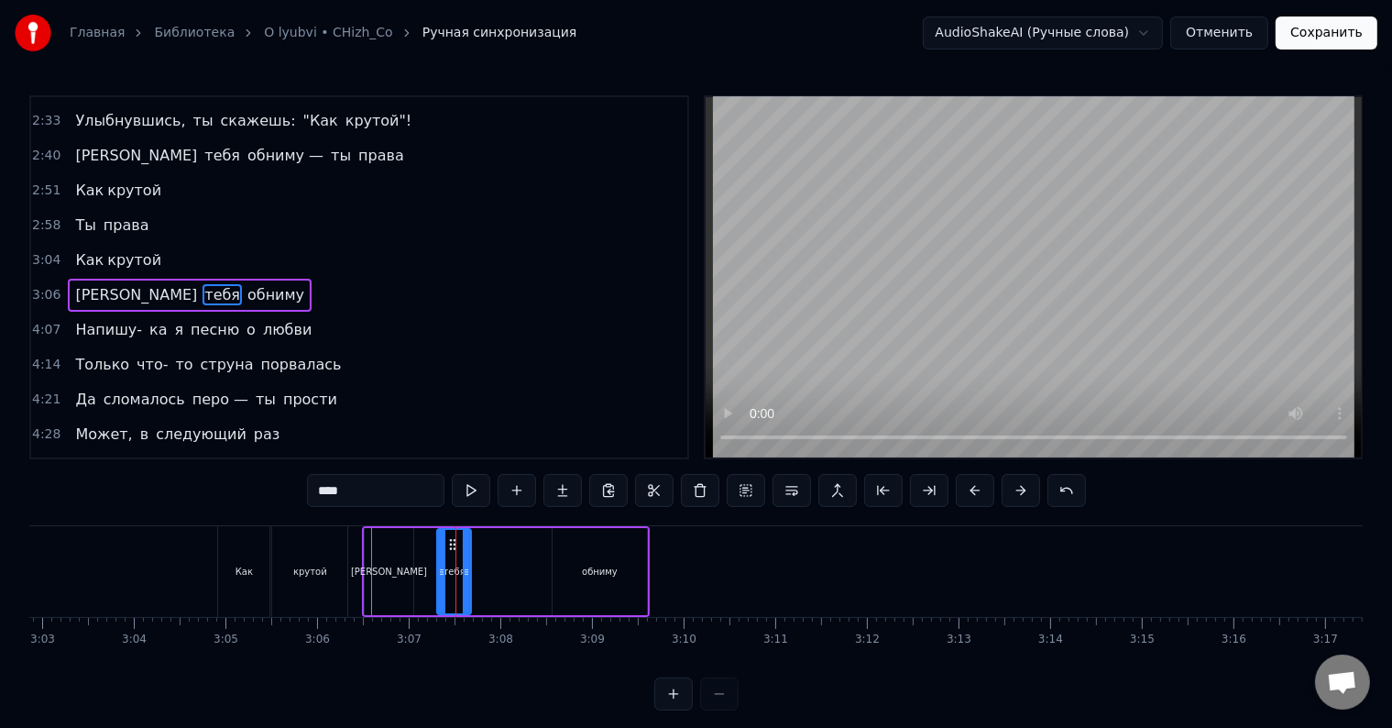
drag, startPoint x: 469, startPoint y: 547, endPoint x: 488, endPoint y: 550, distance: 18.5
click at [488, 550] on div "Я тебя обниму" at bounding box center [506, 571] width 288 height 91
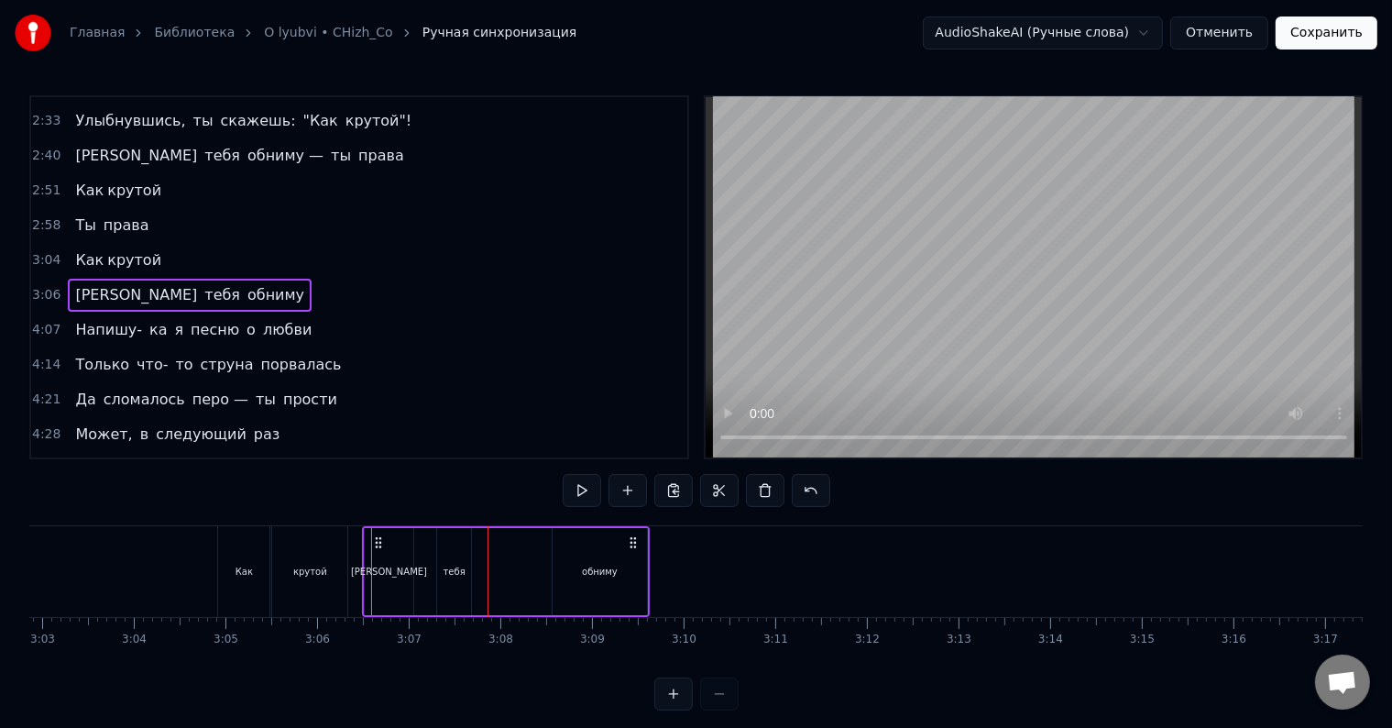
click at [461, 565] on div "тебя" at bounding box center [455, 572] width 22 height 14
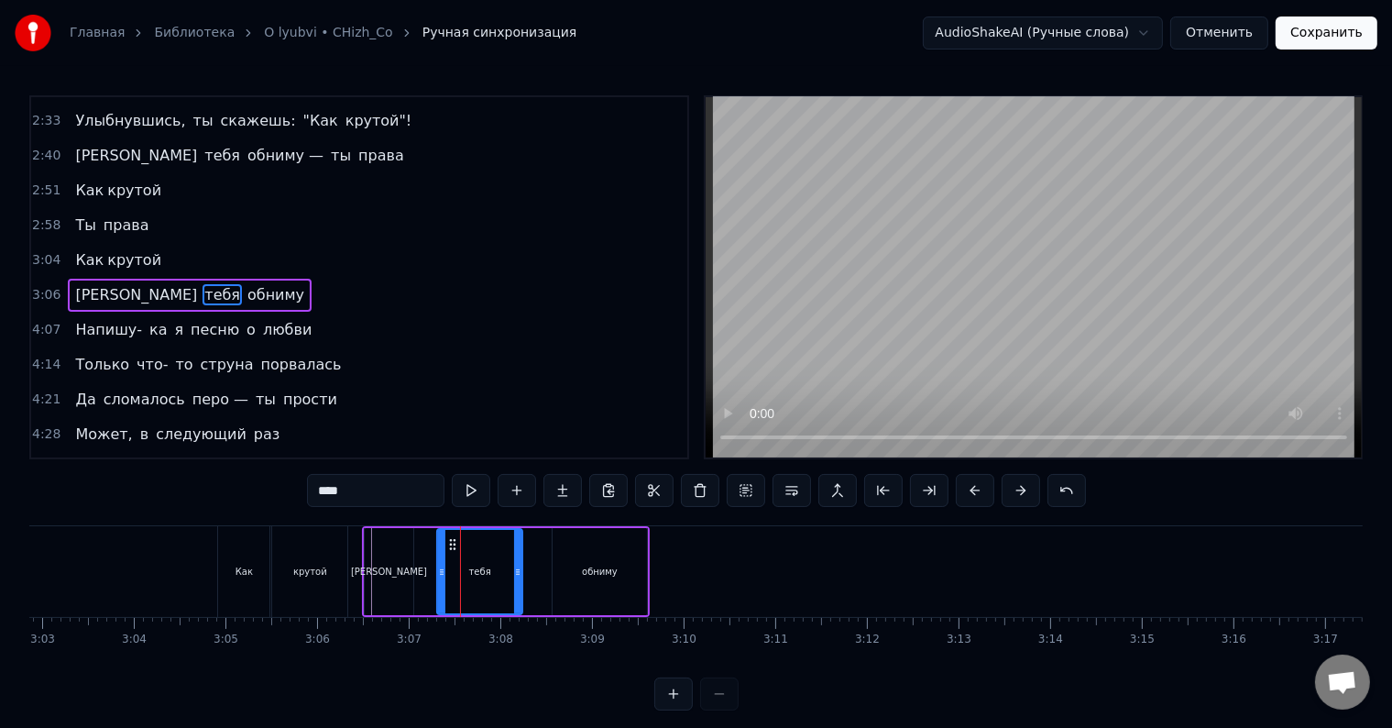
drag, startPoint x: 468, startPoint y: 565, endPoint x: 519, endPoint y: 559, distance: 51.6
click at [519, 559] on div at bounding box center [517, 571] width 7 height 83
click at [303, 565] on div "крутой" at bounding box center [310, 572] width 34 height 14
type input "******"
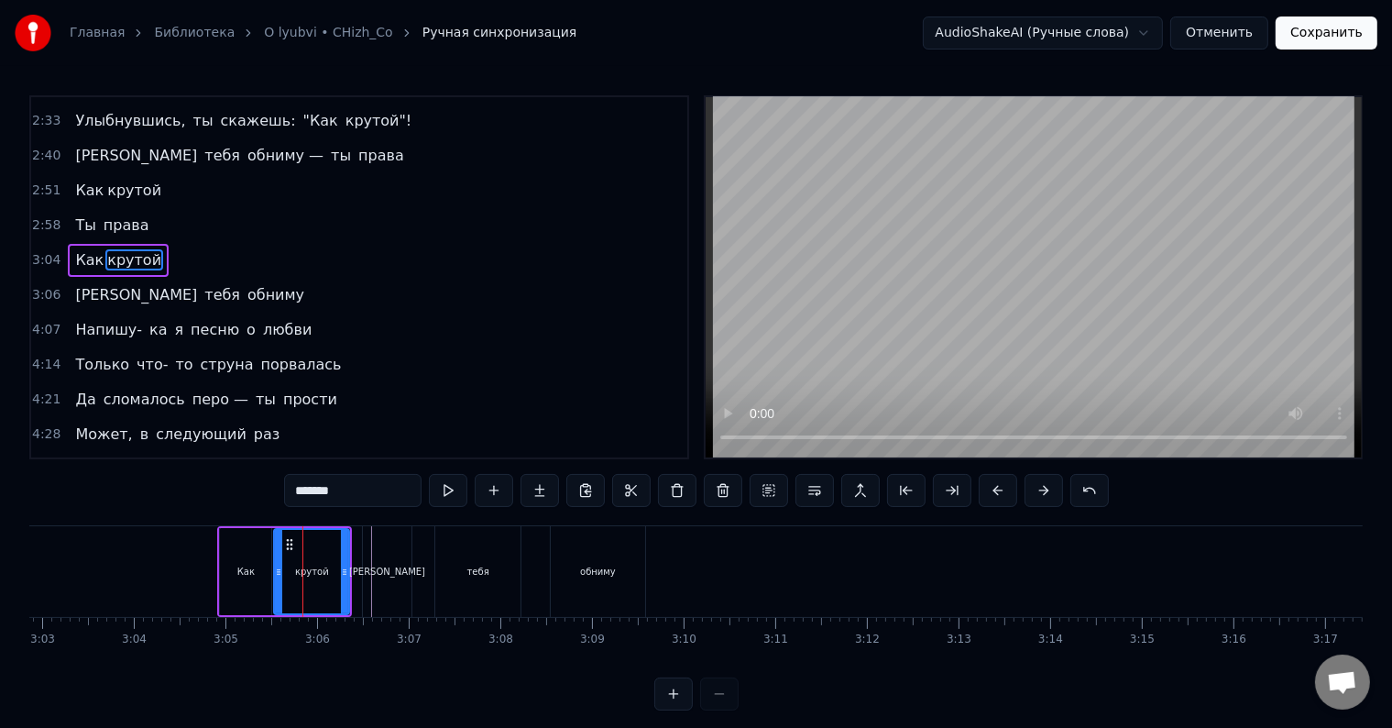
scroll to position [308, 0]
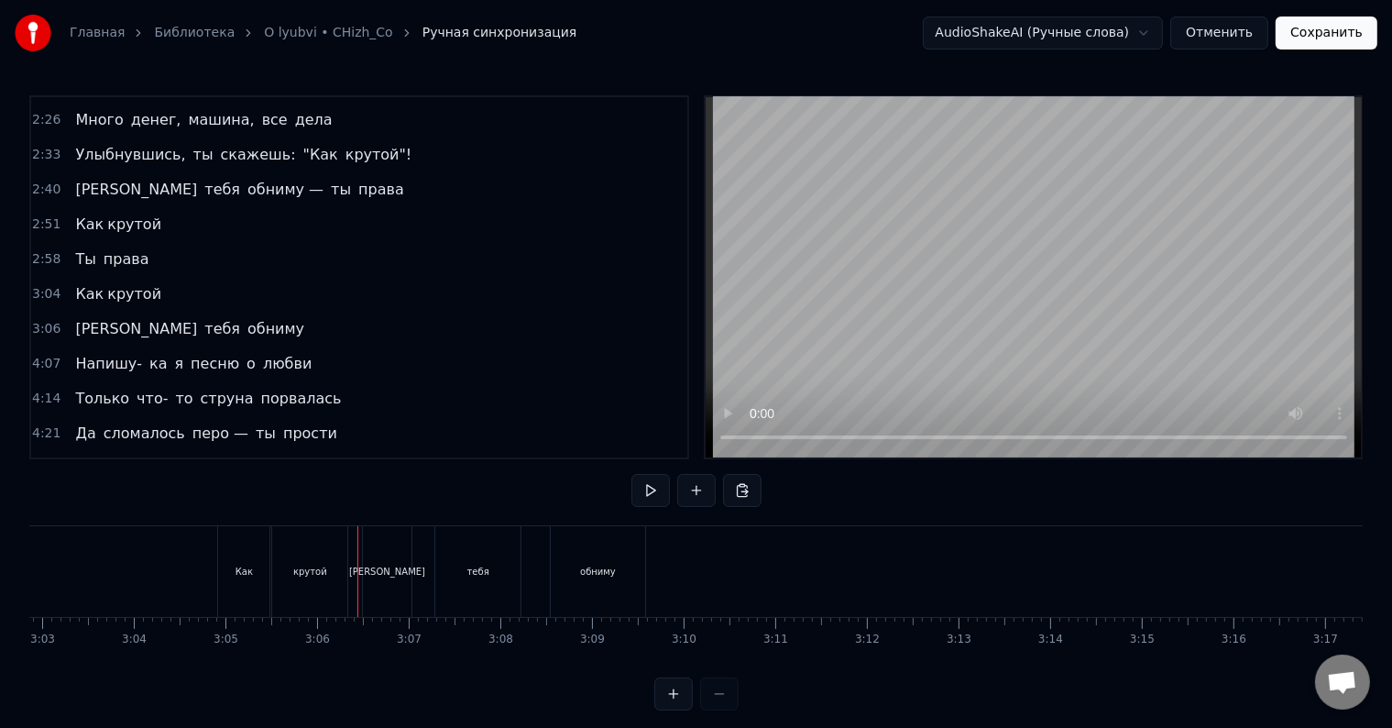
click at [377, 552] on div "[PERSON_NAME]" at bounding box center [387, 571] width 49 height 91
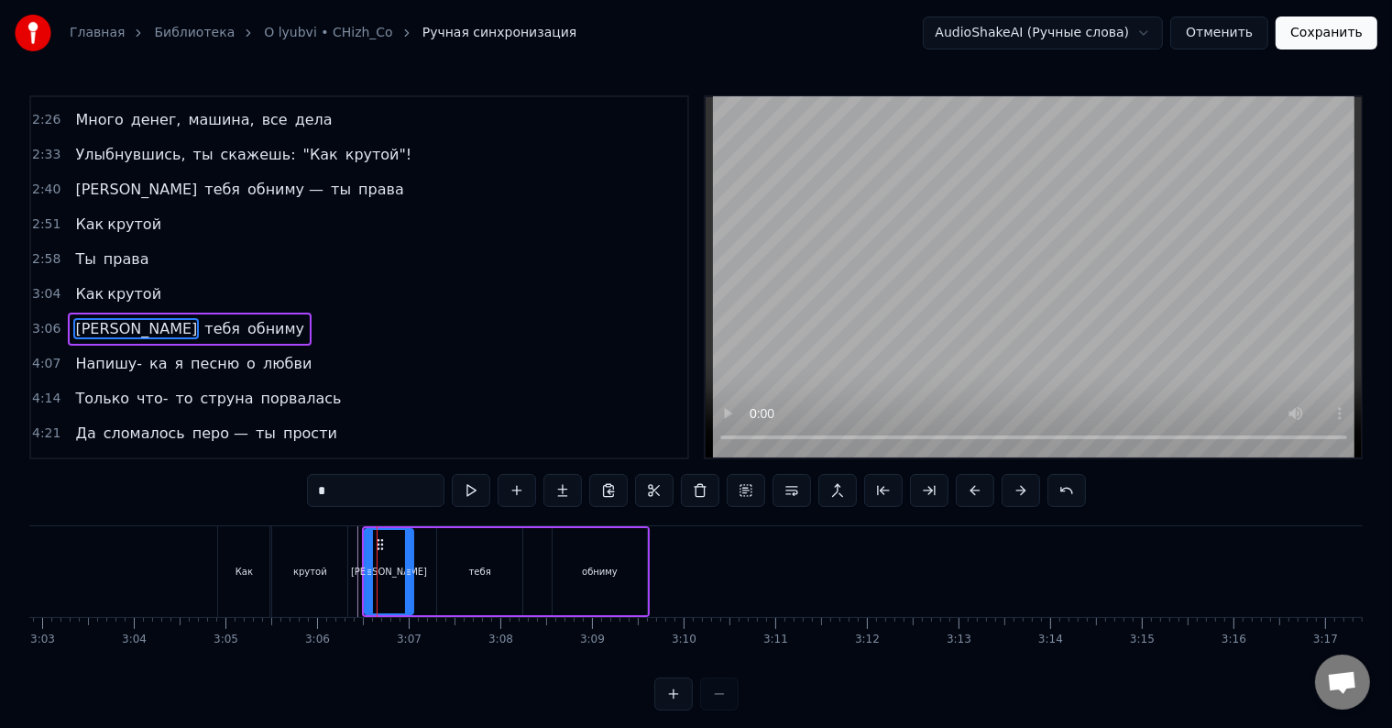
scroll to position [342, 0]
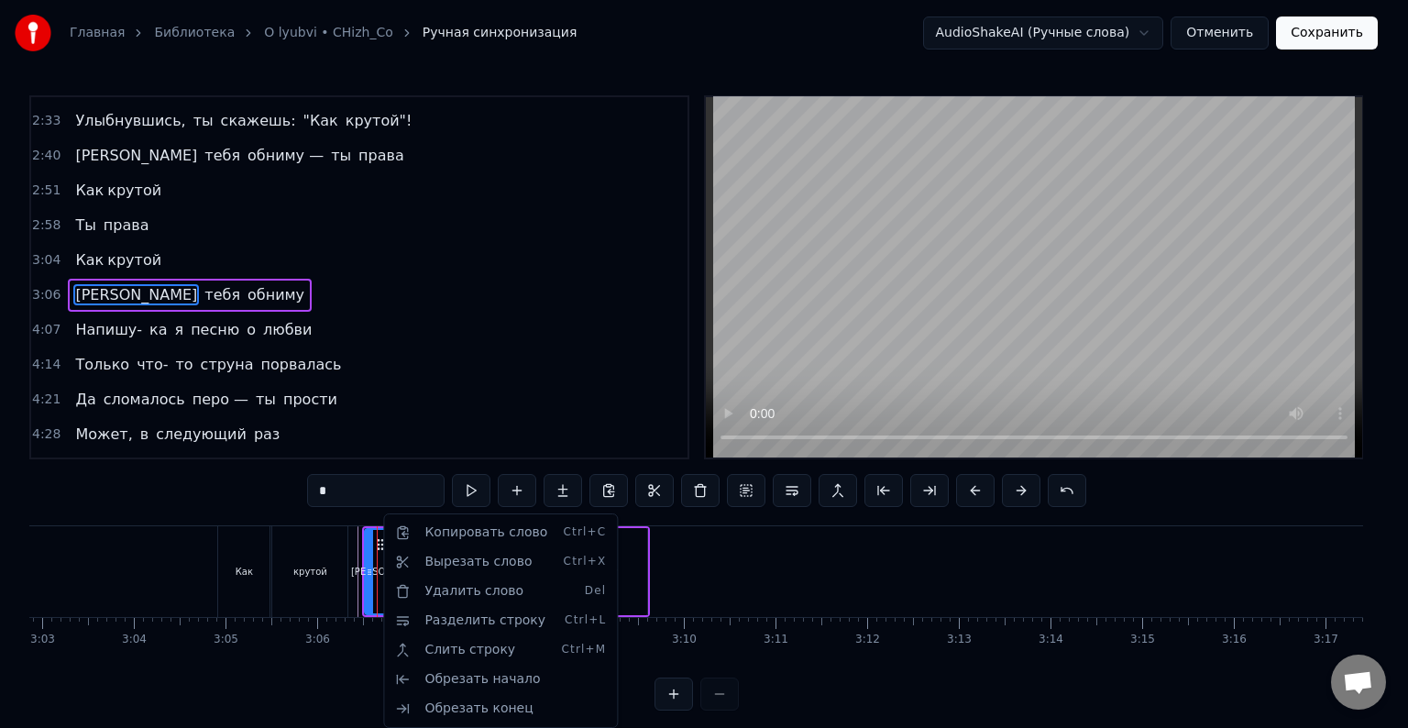
click at [1011, 491] on html "Главная Библиотека O lyubvi • CHizh_Co Ручная синхронизация AudioShakeAI (Ручны…" at bounding box center [704, 370] width 1408 height 740
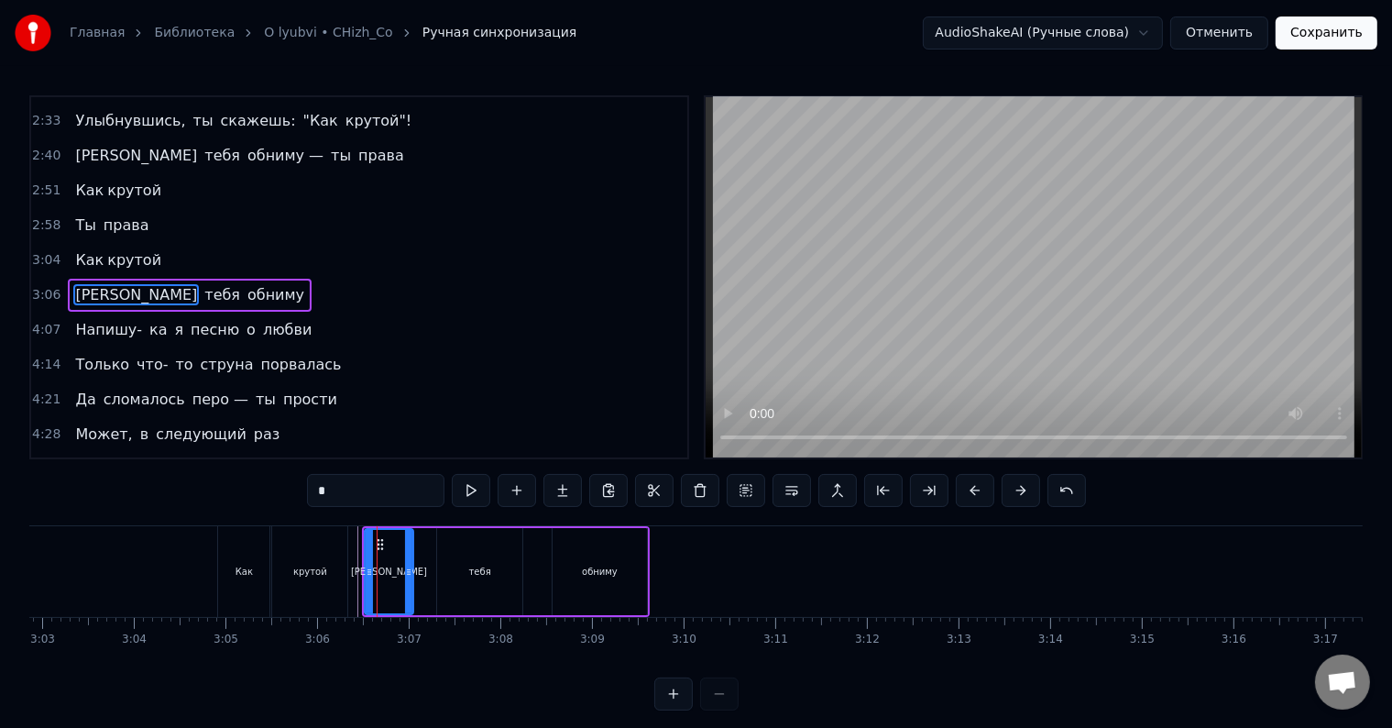
click at [384, 557] on div "[PERSON_NAME]" at bounding box center [389, 571] width 47 height 83
click at [785, 489] on button at bounding box center [792, 490] width 39 height 33
drag, startPoint x: 381, startPoint y: 532, endPoint x: 322, endPoint y: 532, distance: 59.6
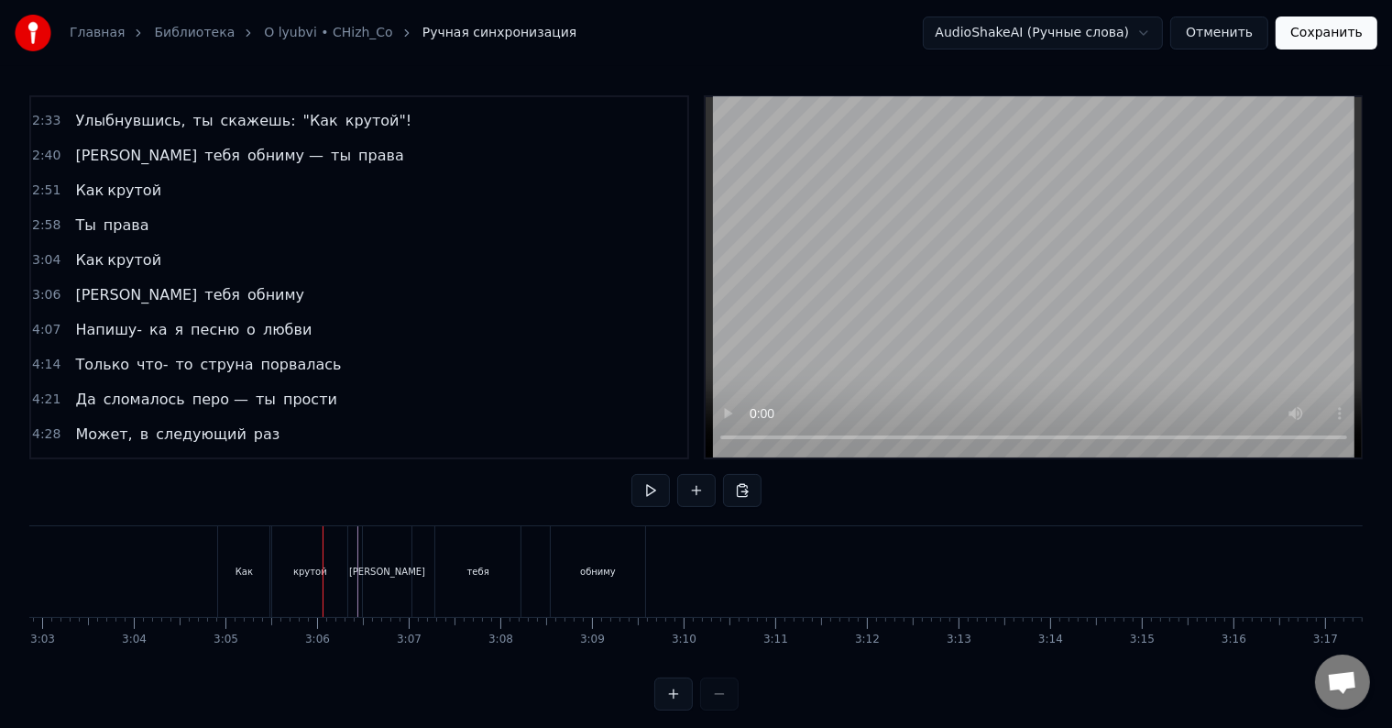
click at [268, 548] on div "Как" at bounding box center [243, 571] width 51 height 91
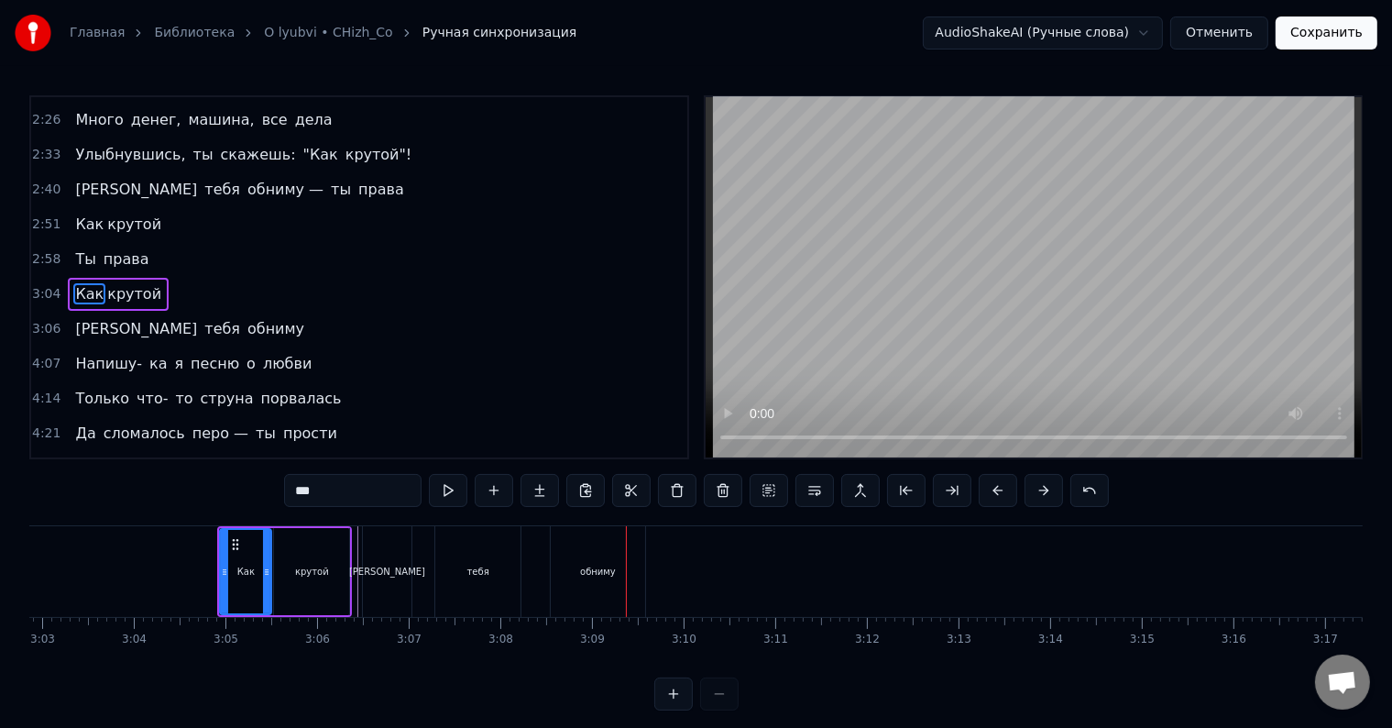
click at [420, 581] on div "Я тебя обниму" at bounding box center [506, 571] width 288 height 91
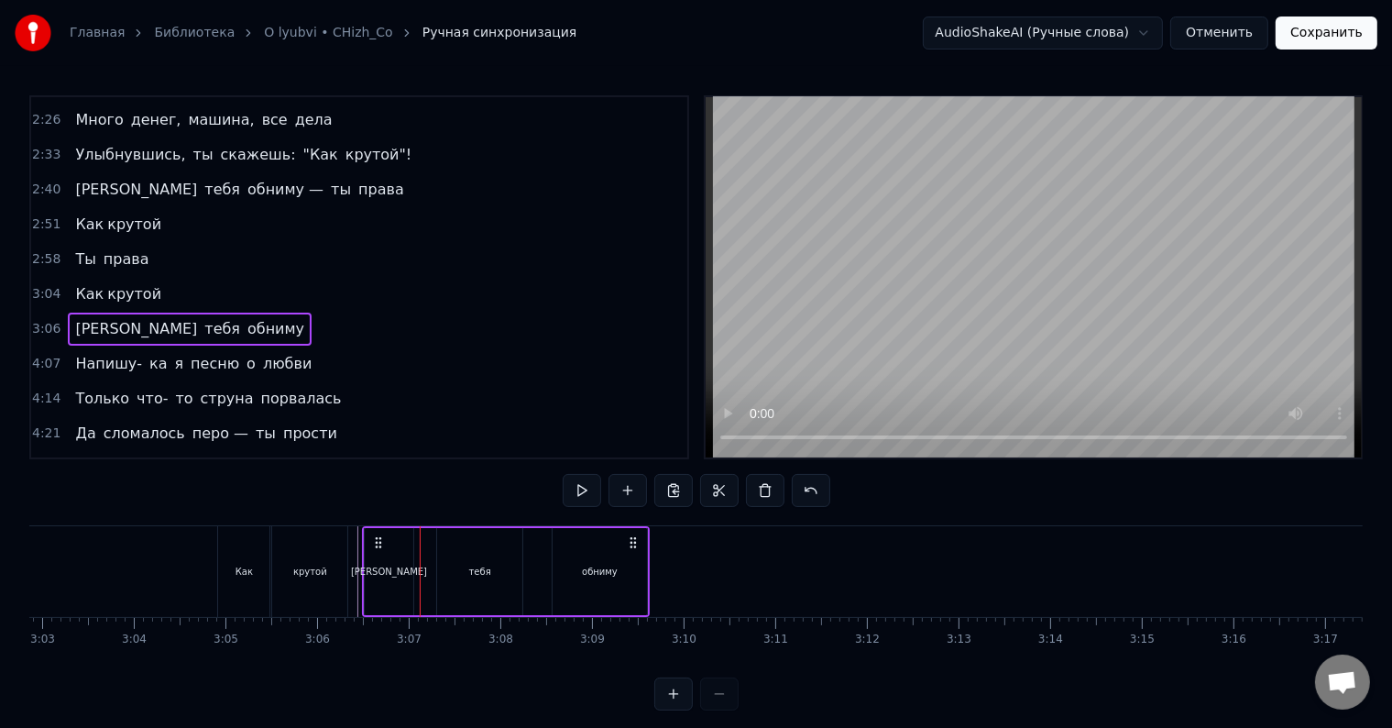
click at [389, 576] on div "[PERSON_NAME]" at bounding box center [389, 572] width 76 height 14
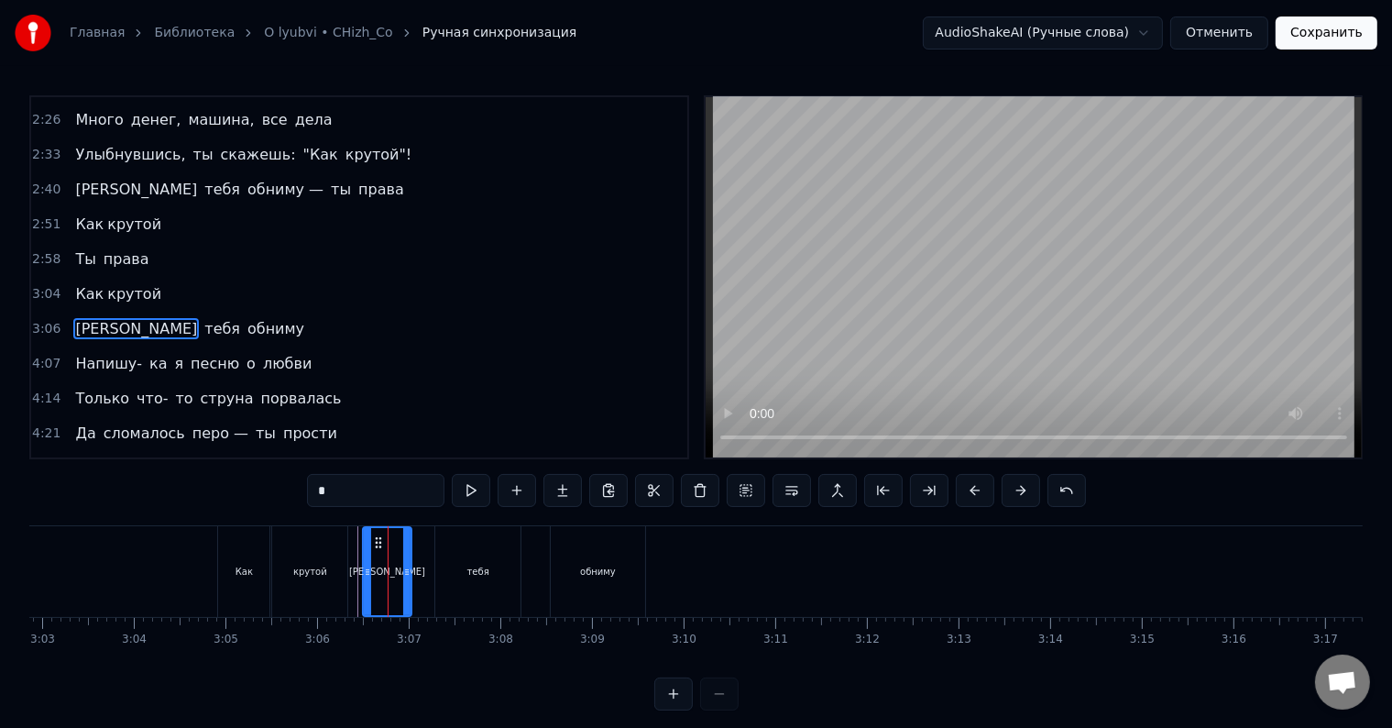
scroll to position [342, 0]
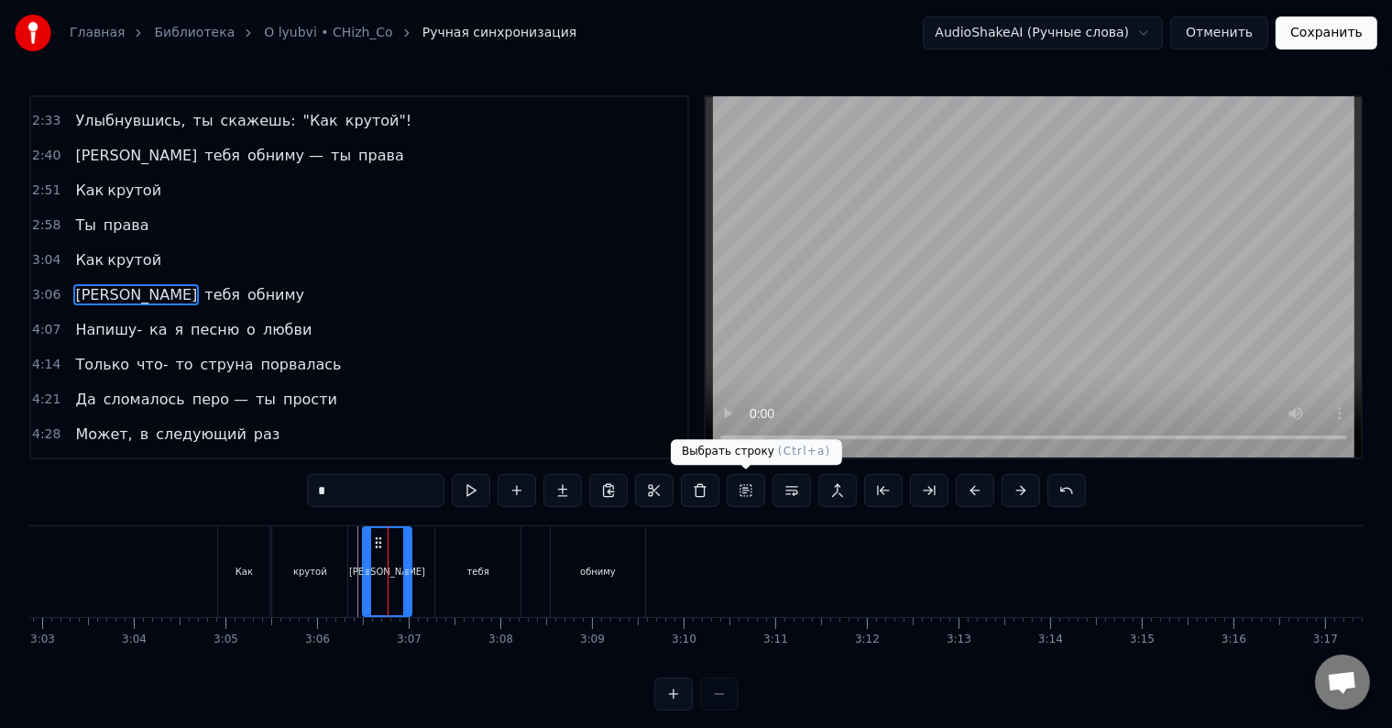
click at [743, 491] on button at bounding box center [746, 490] width 39 height 33
click at [73, 284] on span "[PERSON_NAME]" at bounding box center [136, 294] width 126 height 21
click at [203, 284] on span "тебя" at bounding box center [222, 295] width 39 height 22
click at [203, 285] on span "тебя" at bounding box center [222, 294] width 39 height 21
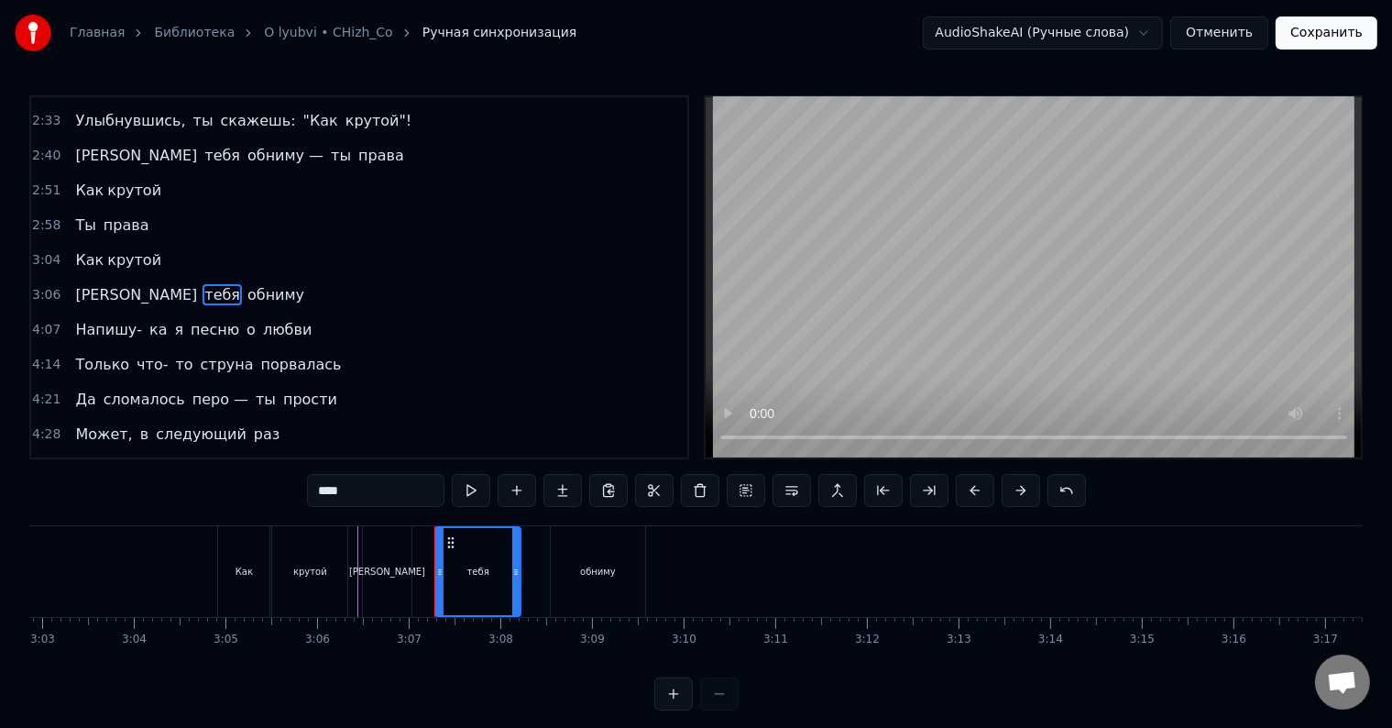
click at [246, 284] on span "обниму" at bounding box center [276, 294] width 61 height 21
type input "******"
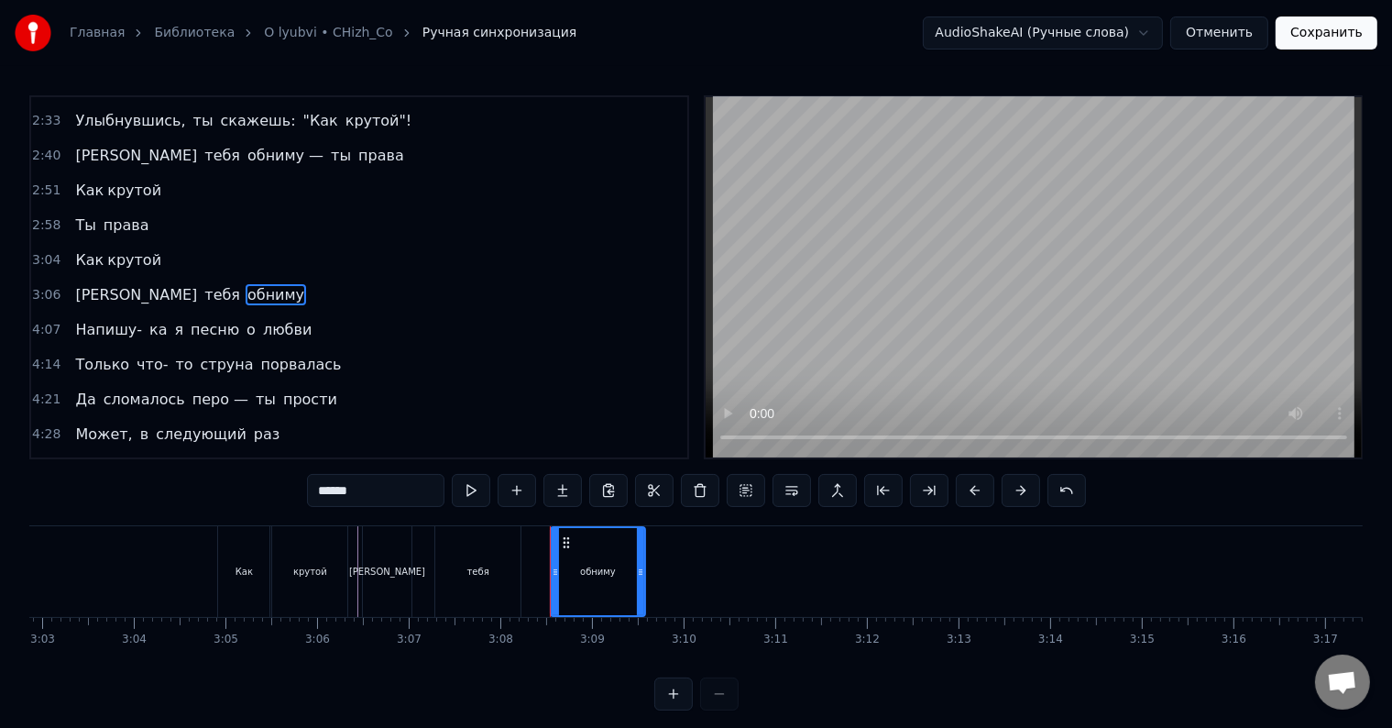
click at [81, 279] on div "Я тебя обниму" at bounding box center [190, 295] width 244 height 33
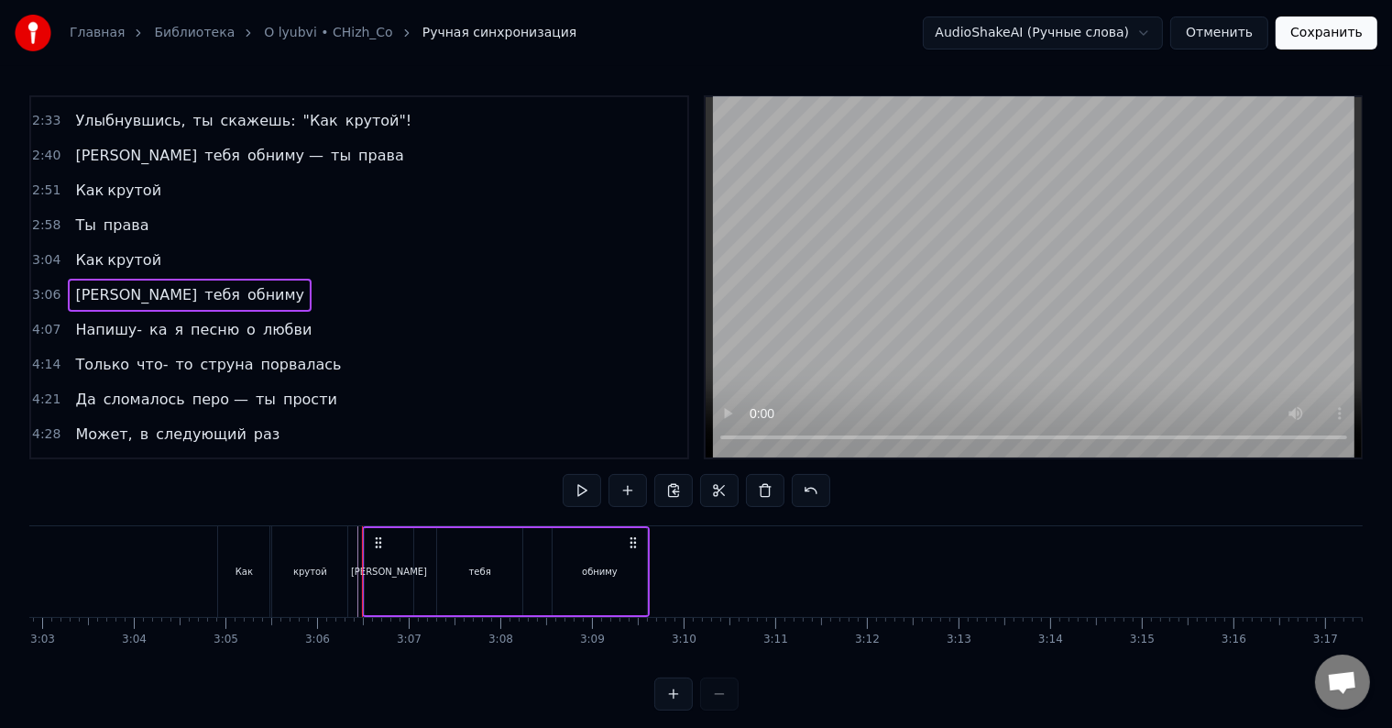
click at [75, 284] on span "[PERSON_NAME]" at bounding box center [136, 294] width 126 height 21
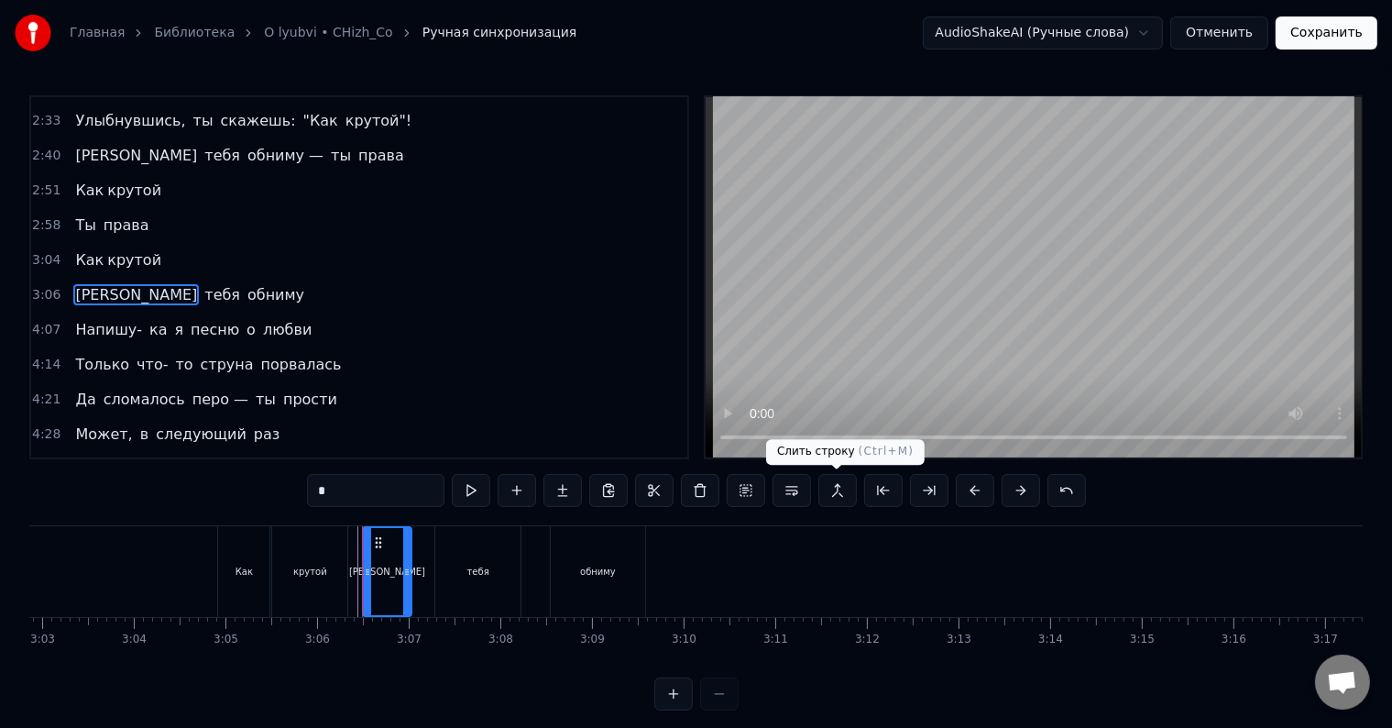
click at [842, 495] on button at bounding box center [838, 490] width 39 height 33
click at [308, 557] on div "крутой" at bounding box center [309, 571] width 75 height 91
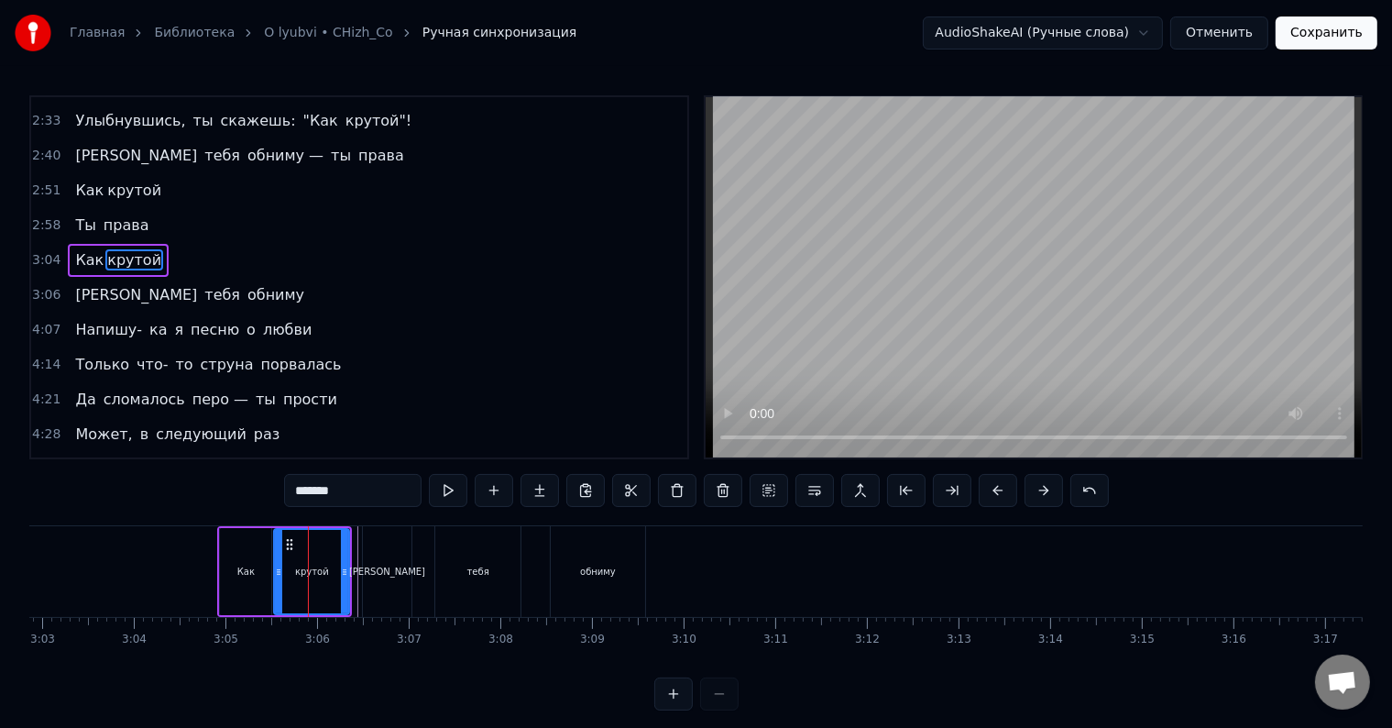
scroll to position [308, 0]
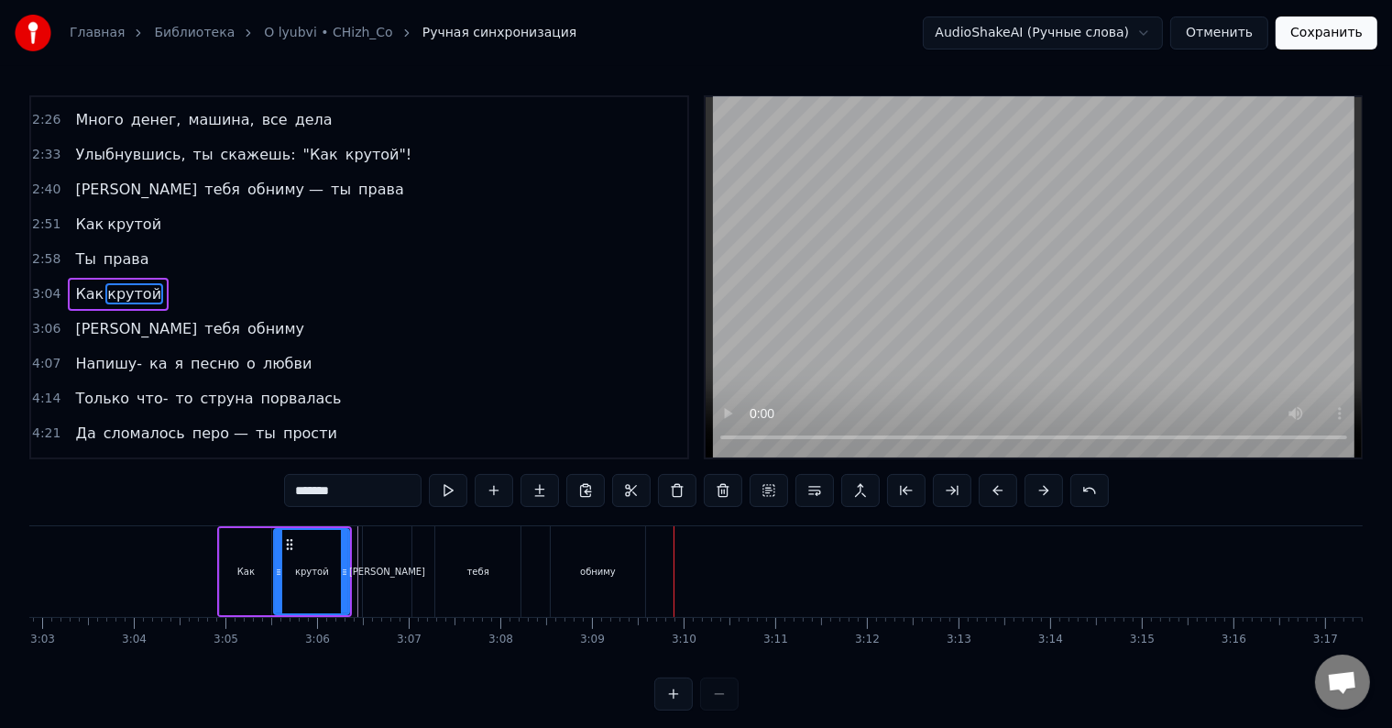
click at [570, 581] on div "обниму" at bounding box center [598, 571] width 94 height 91
type input "******"
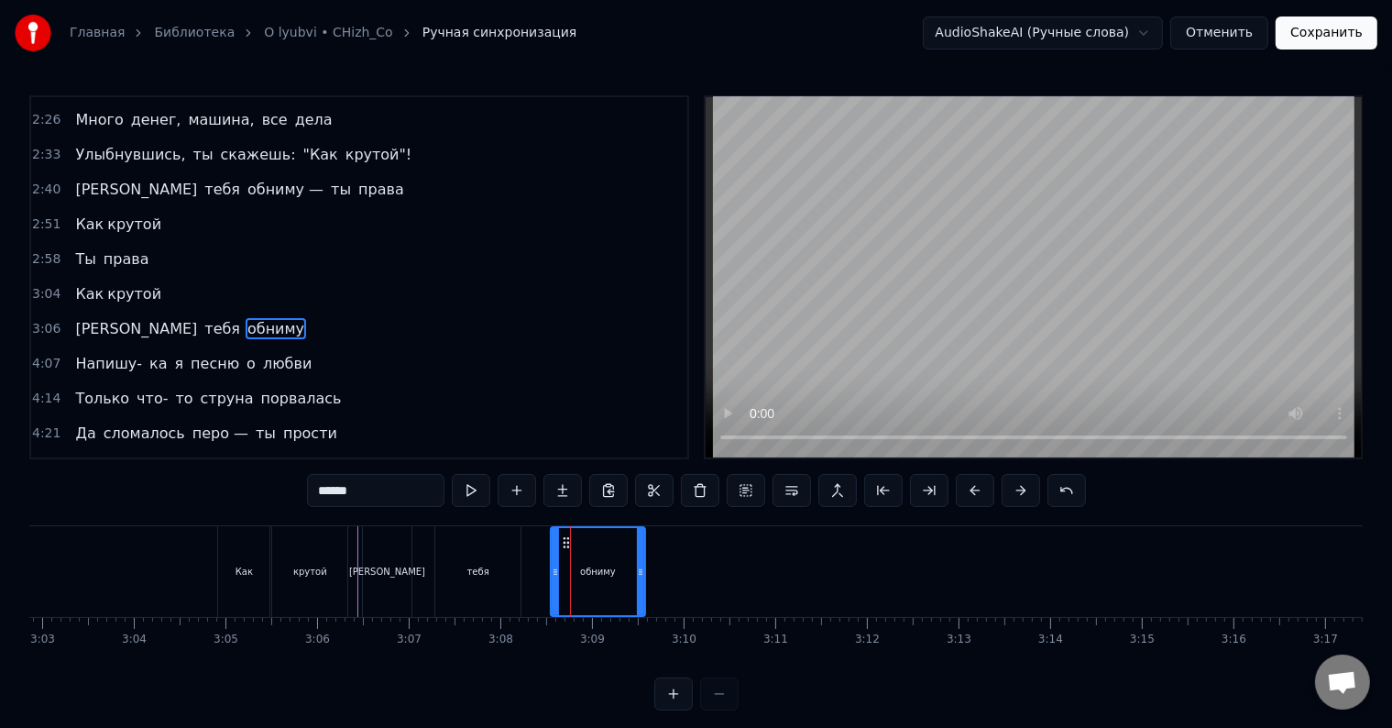
scroll to position [342, 0]
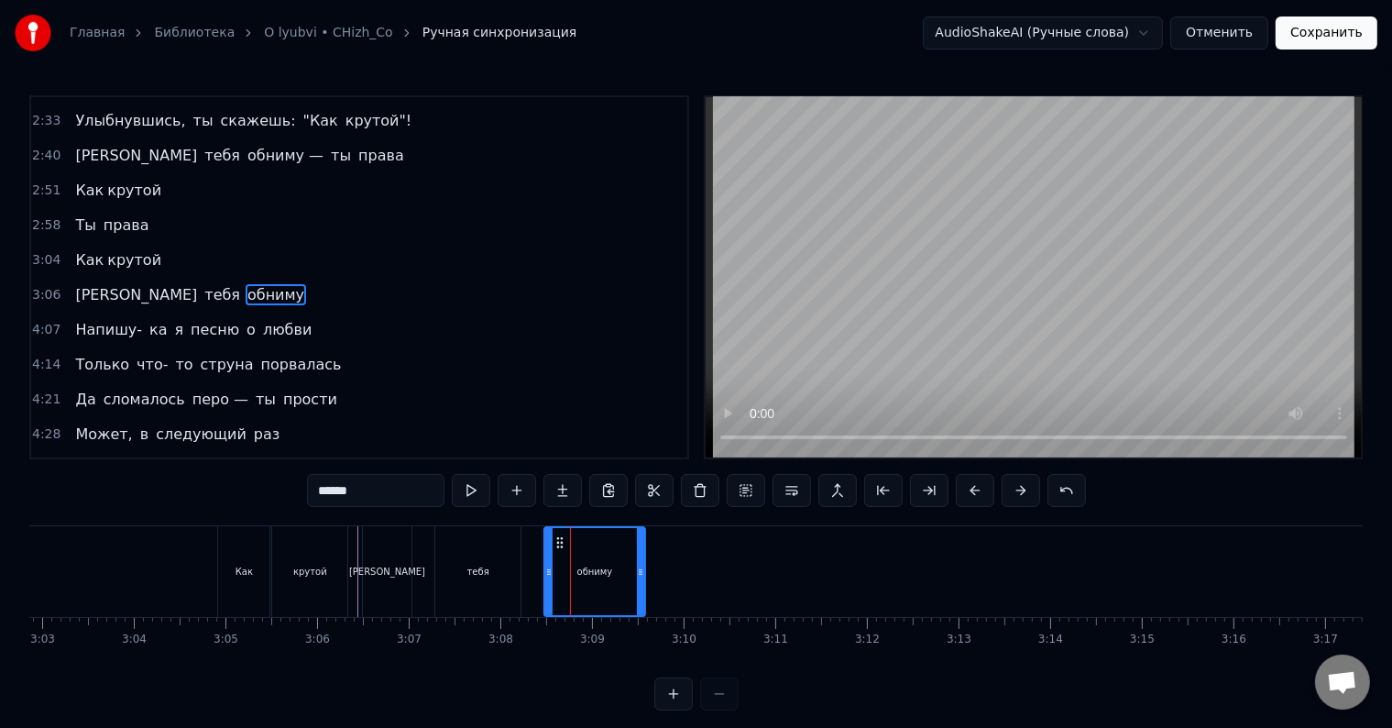
click at [547, 557] on div at bounding box center [548, 571] width 7 height 87
drag, startPoint x: 643, startPoint y: 571, endPoint x: 635, endPoint y: 565, distance: 9.7
click at [635, 565] on icon at bounding box center [633, 572] width 7 height 15
click at [430, 546] on div "Я тебя обниму" at bounding box center [502, 571] width 281 height 91
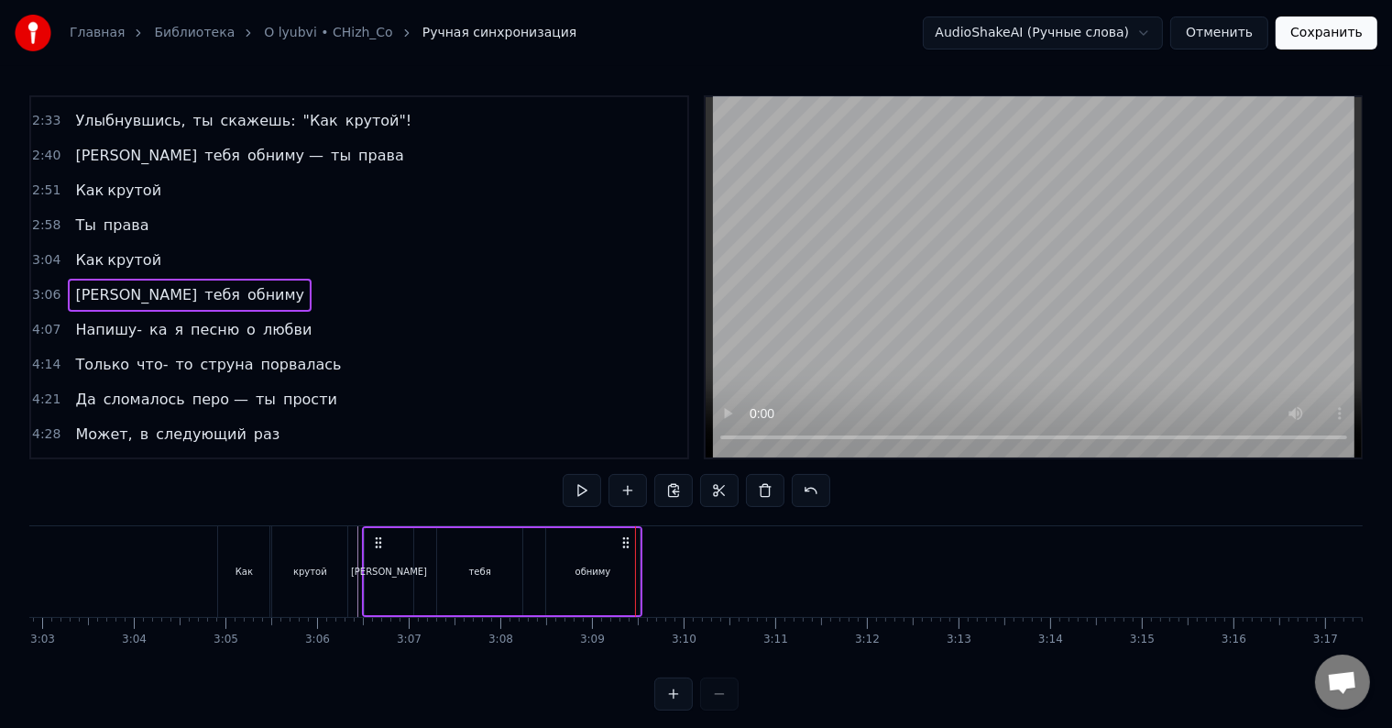
click at [392, 553] on div "[PERSON_NAME]" at bounding box center [389, 571] width 49 height 87
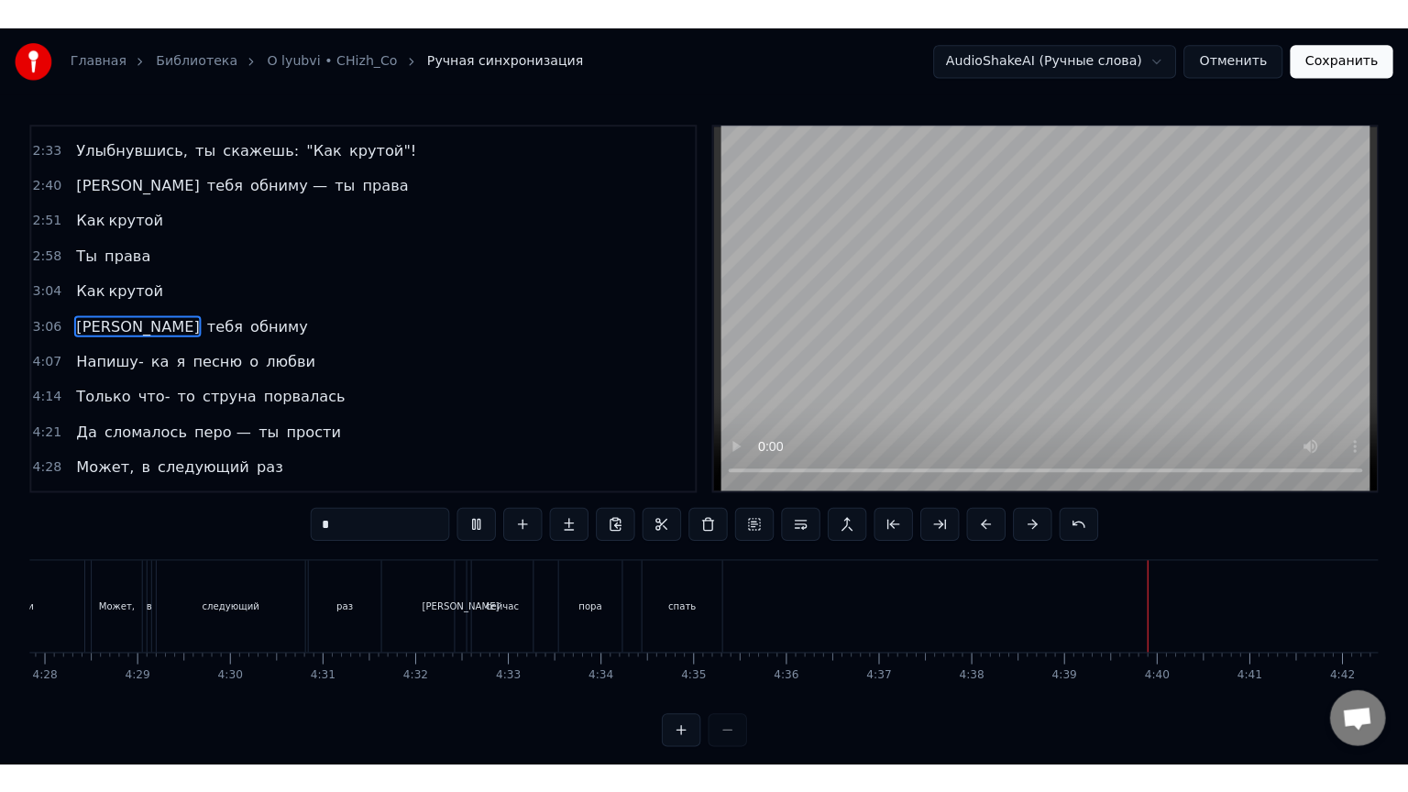
scroll to position [0, 24596]
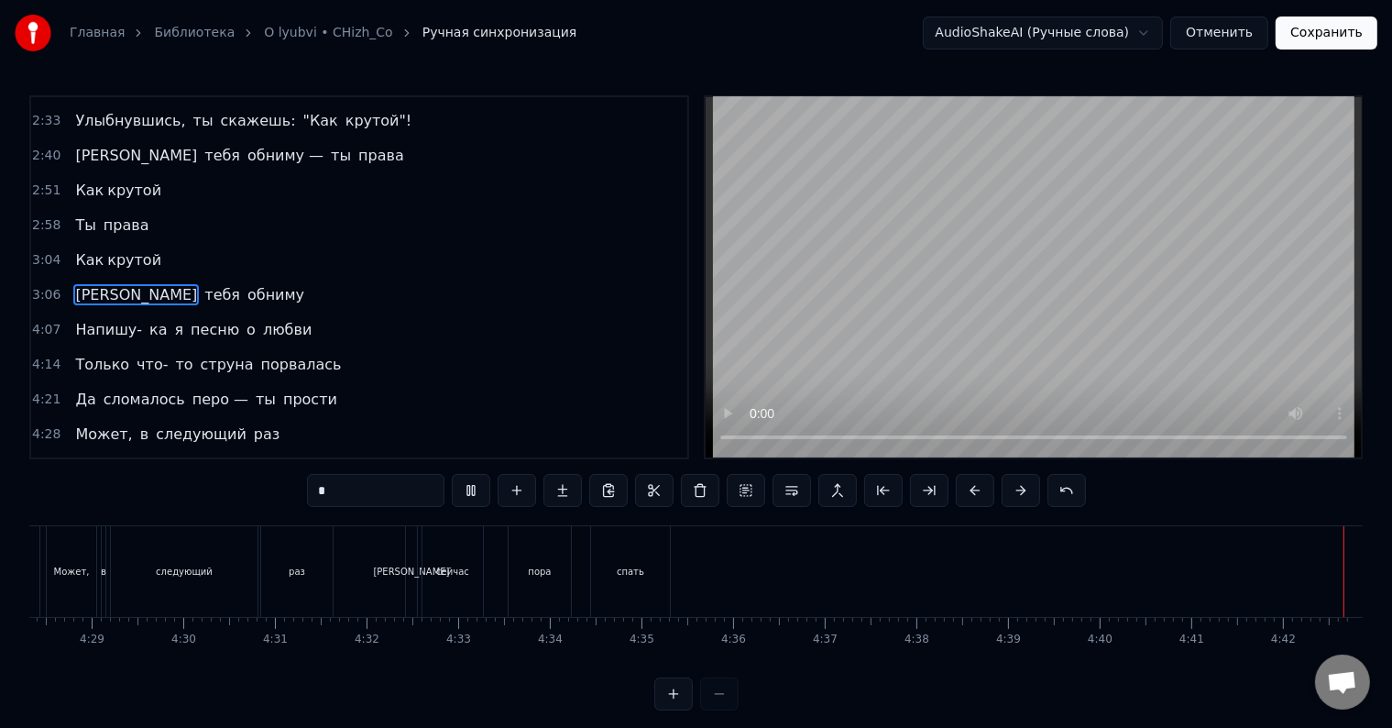
click at [1357, 29] on button "Сохранить" at bounding box center [1327, 33] width 102 height 33
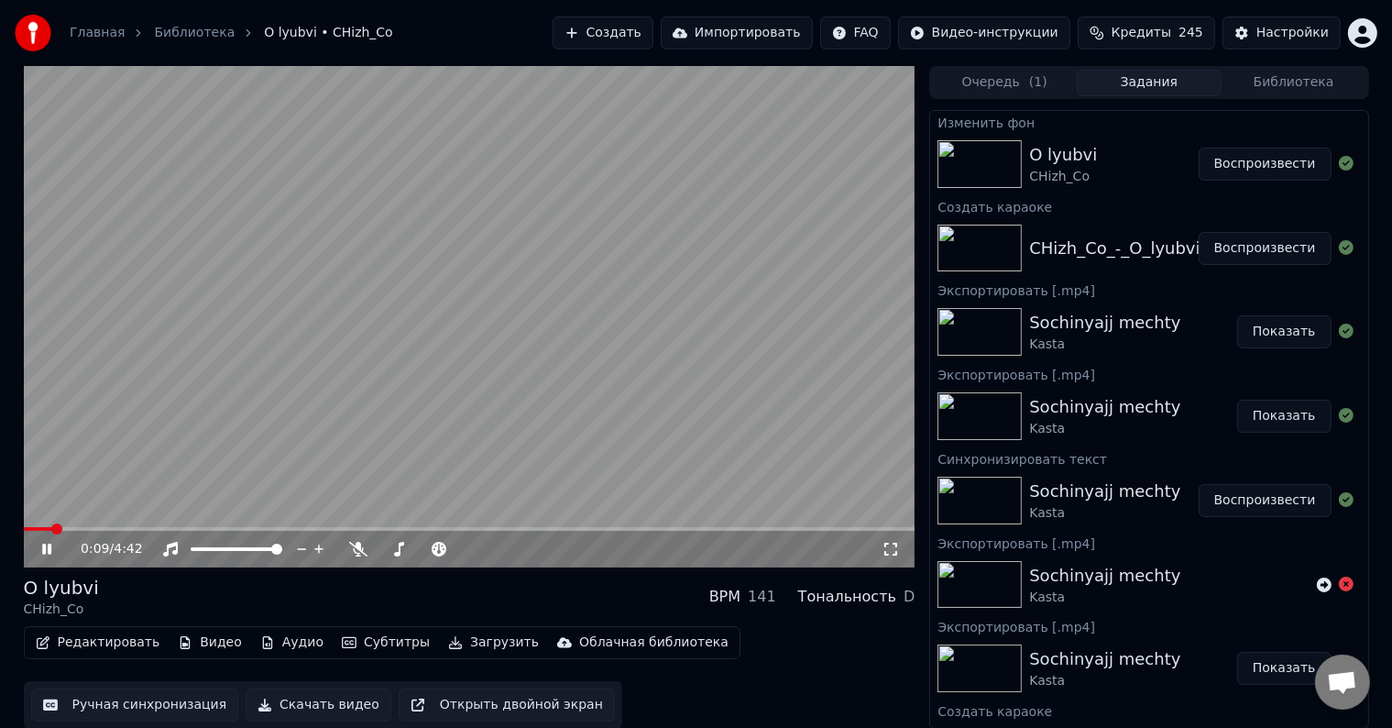
click at [899, 546] on icon at bounding box center [891, 549] width 18 height 15
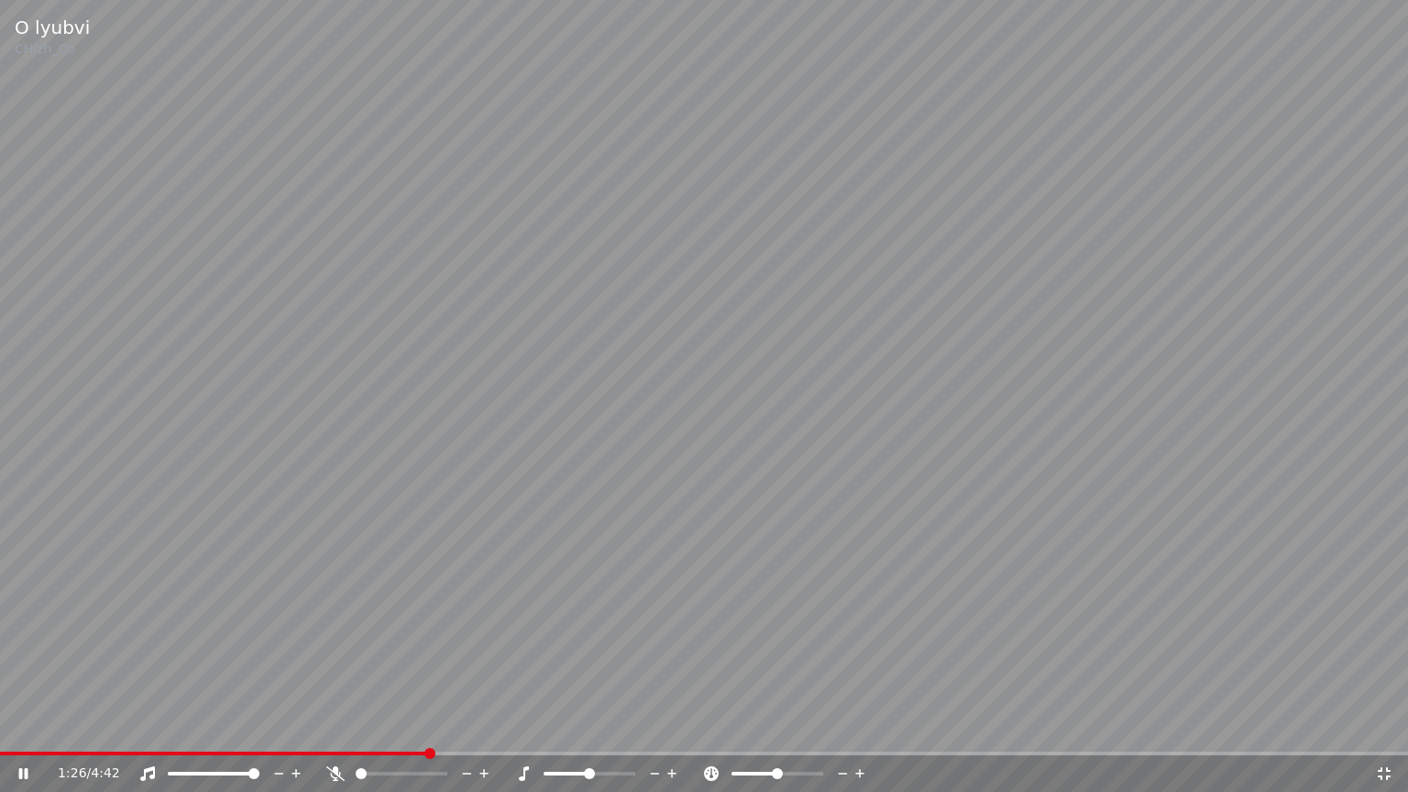
click at [425, 727] on span at bounding box center [214, 754] width 428 height 4
click at [347, 727] on video at bounding box center [704, 396] width 1408 height 792
click at [353, 727] on span at bounding box center [177, 754] width 354 height 4
click at [382, 727] on span at bounding box center [704, 754] width 1408 height 4
click at [15, 727] on icon at bounding box center [36, 773] width 43 height 15
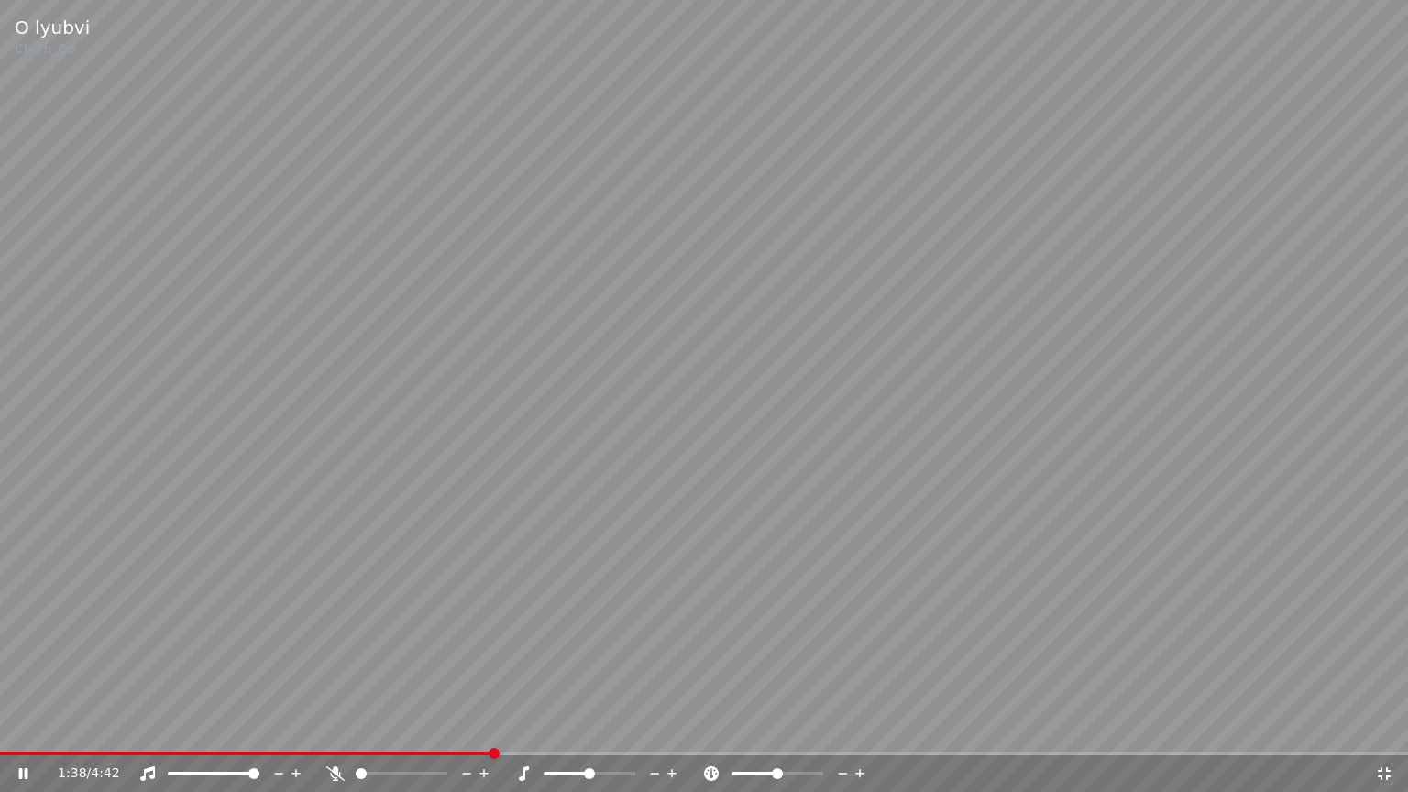
click at [308, 630] on video at bounding box center [704, 396] width 1408 height 792
click at [451, 727] on video at bounding box center [704, 396] width 1408 height 792
click at [432, 727] on span at bounding box center [216, 754] width 433 height 4
drag, startPoint x: 924, startPoint y: 791, endPoint x: 759, endPoint y: 791, distance: 165.0
drag, startPoint x: 945, startPoint y: 791, endPoint x: 900, endPoint y: 791, distance: 44.9
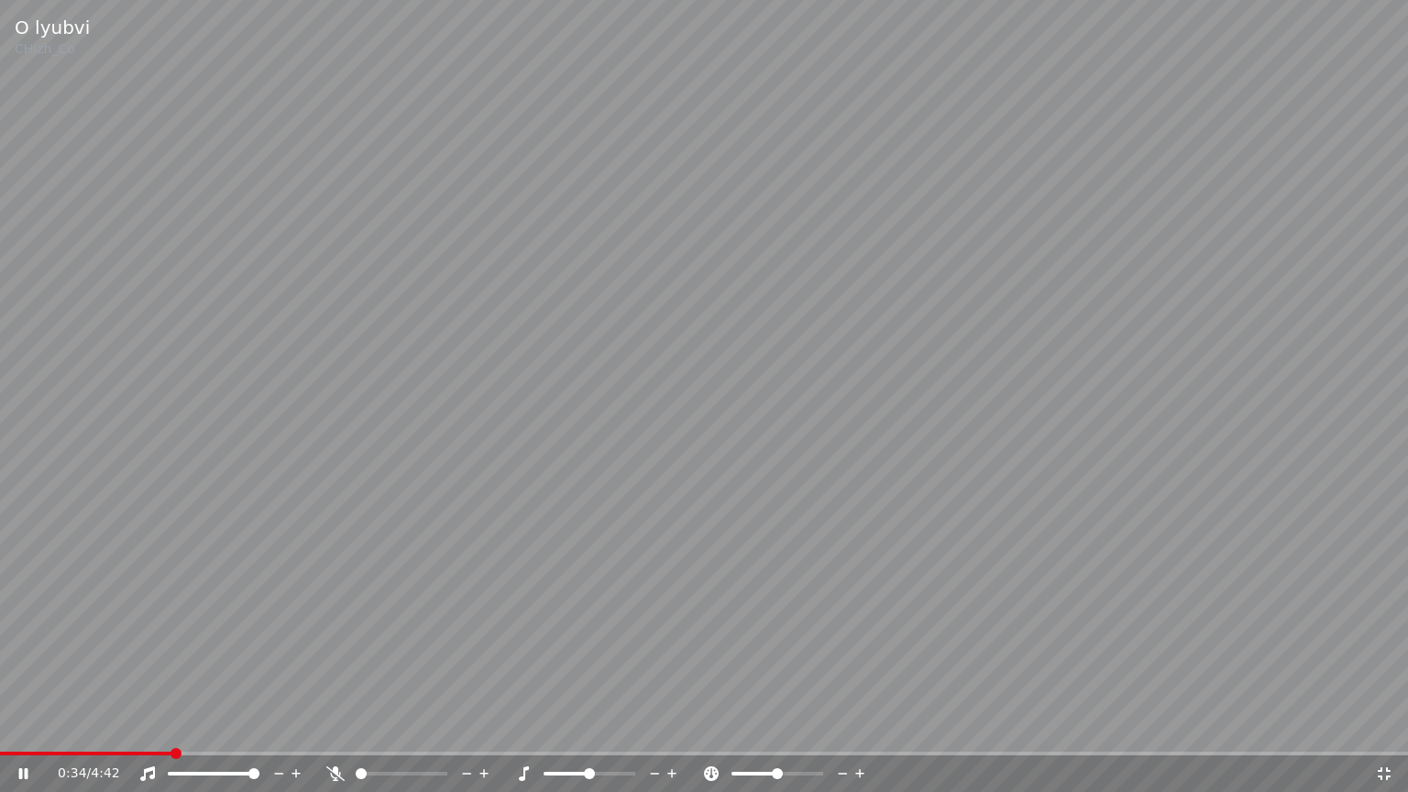
drag, startPoint x: 806, startPoint y: 756, endPoint x: 783, endPoint y: 758, distance: 23.0
click at [783, 727] on div "0:34 / 4:42" at bounding box center [704, 773] width 1408 height 37
click at [1392, 535] on video at bounding box center [704, 396] width 1408 height 792
drag, startPoint x: 1129, startPoint y: 0, endPoint x: 1407, endPoint y: 139, distance: 310.7
drag, startPoint x: 1342, startPoint y: 194, endPoint x: 1307, endPoint y: 220, distance: 43.3
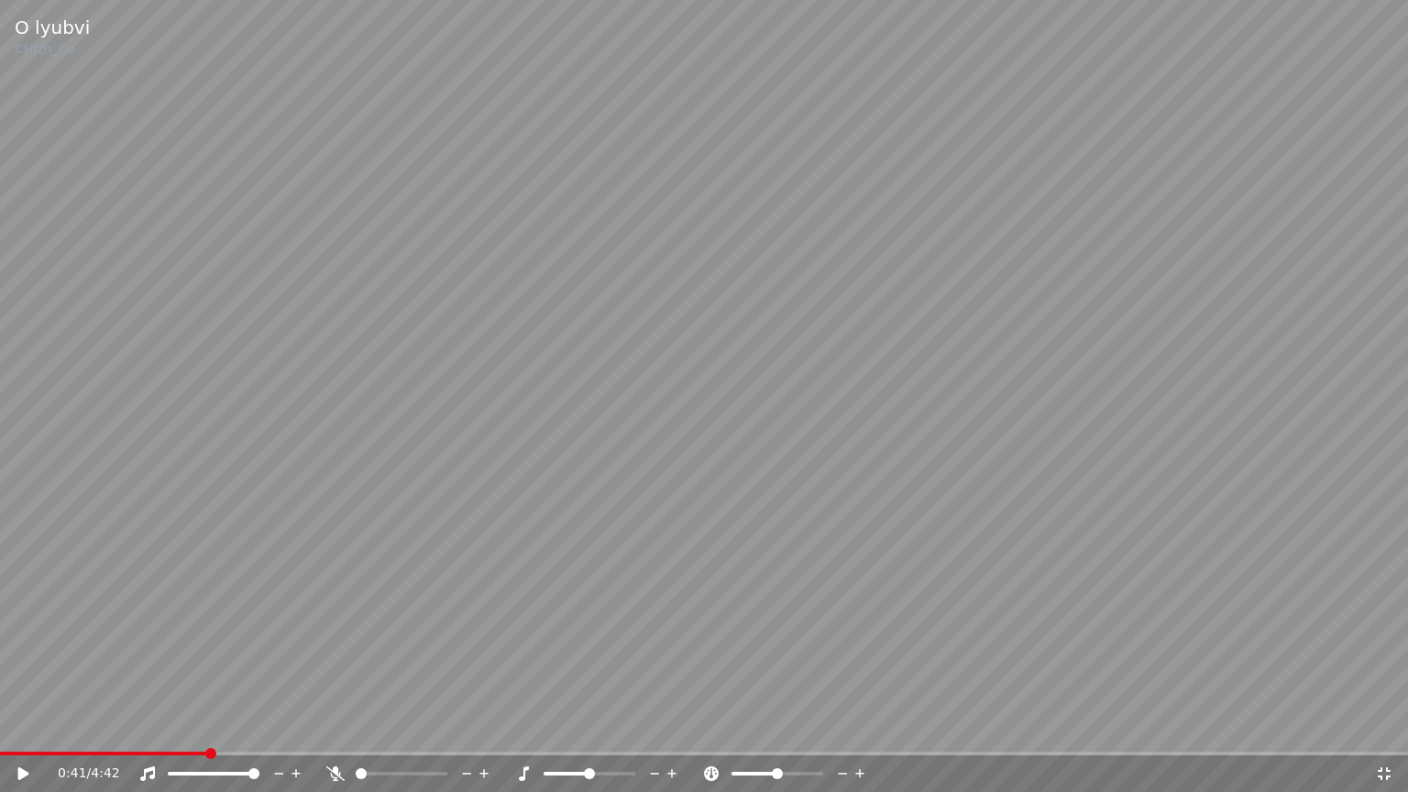
click at [11, 727] on div "0:41 / 4:42" at bounding box center [704, 773] width 1408 height 37
drag, startPoint x: 967, startPoint y: 223, endPoint x: 1105, endPoint y: 0, distance: 261.8
drag, startPoint x: 1126, startPoint y: 0, endPoint x: 1047, endPoint y: 0, distance: 78.8
drag, startPoint x: 1407, startPoint y: 509, endPoint x: 1387, endPoint y: 791, distance: 283.1
drag, startPoint x: 1056, startPoint y: 646, endPoint x: 920, endPoint y: 710, distance: 149.7
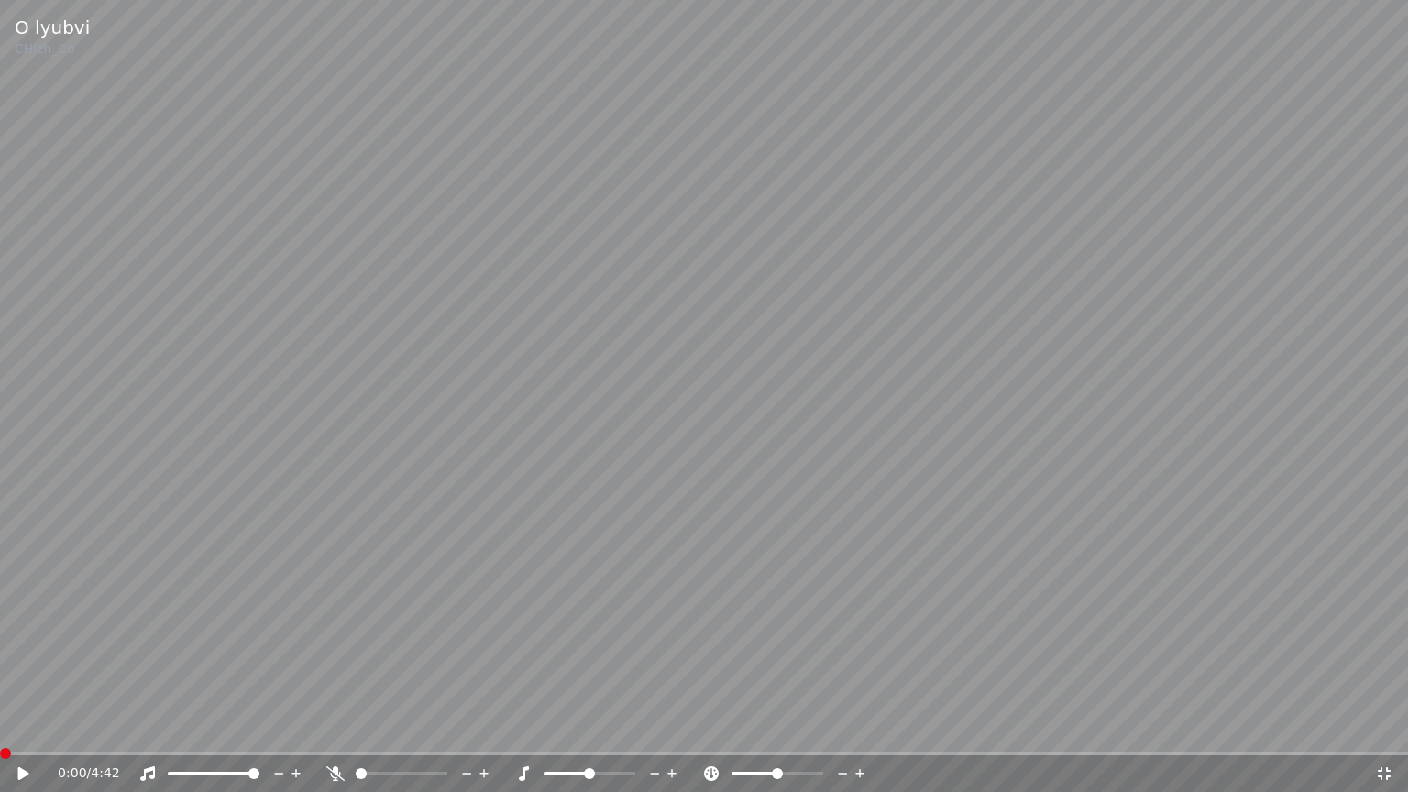
drag, startPoint x: 324, startPoint y: 472, endPoint x: 319, endPoint y: 550, distance: 78.1
drag, startPoint x: 361, startPoint y: 570, endPoint x: 412, endPoint y: 479, distance: 103.8
drag, startPoint x: 0, startPoint y: 427, endPoint x: 0, endPoint y: 447, distance: 20.2
drag, startPoint x: 1283, startPoint y: 594, endPoint x: 1308, endPoint y: 657, distance: 67.9
drag, startPoint x: 1407, startPoint y: 584, endPoint x: 1407, endPoint y: 668, distance: 84.3
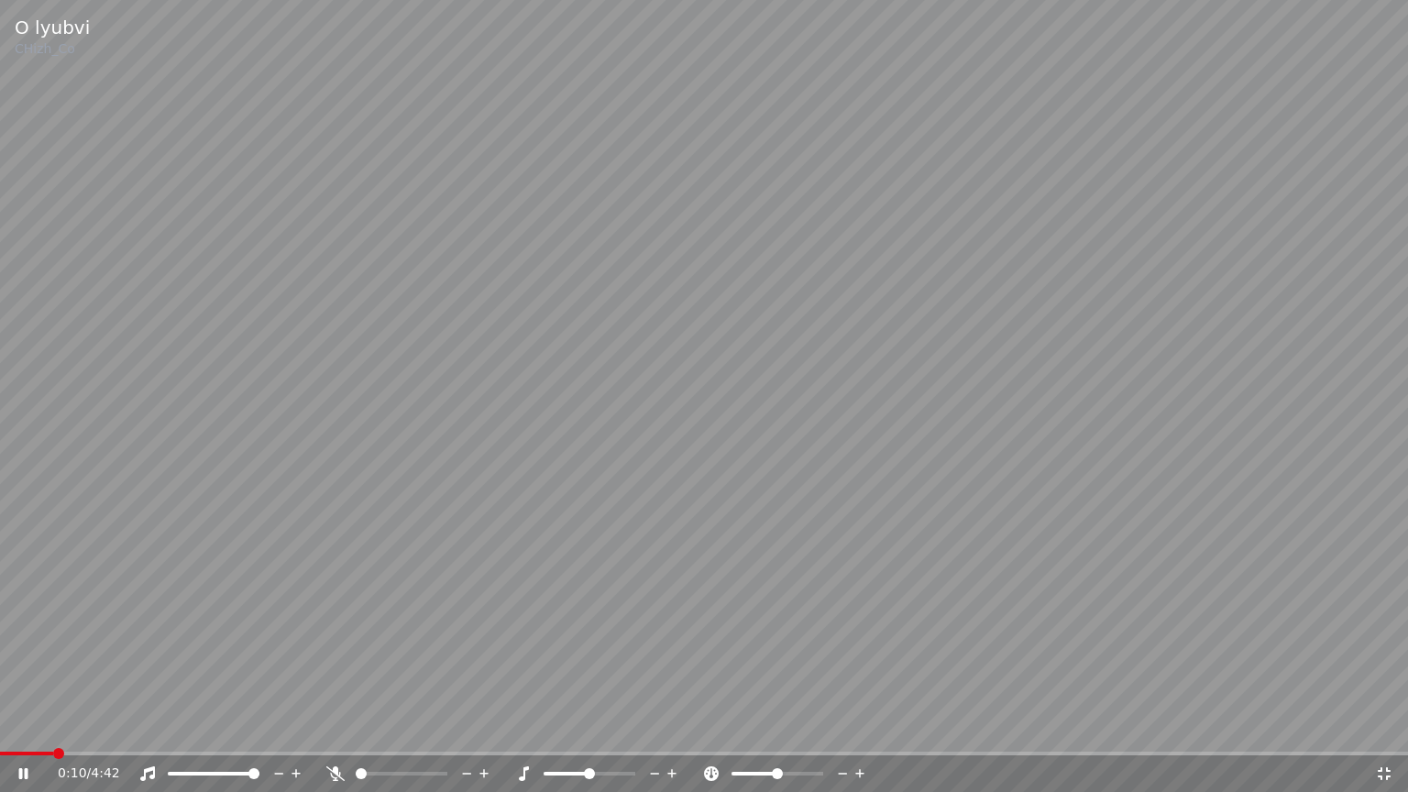
click at [1392, 583] on video at bounding box center [704, 396] width 1408 height 792
click at [1392, 716] on video at bounding box center [704, 396] width 1408 height 792
drag, startPoint x: 1402, startPoint y: 723, endPoint x: 1401, endPoint y: 606, distance: 117.3
drag, startPoint x: 1377, startPoint y: 622, endPoint x: 1370, endPoint y: 615, distance: 9.7
drag, startPoint x: 1370, startPoint y: 615, endPoint x: 1273, endPoint y: 418, distance: 219.3
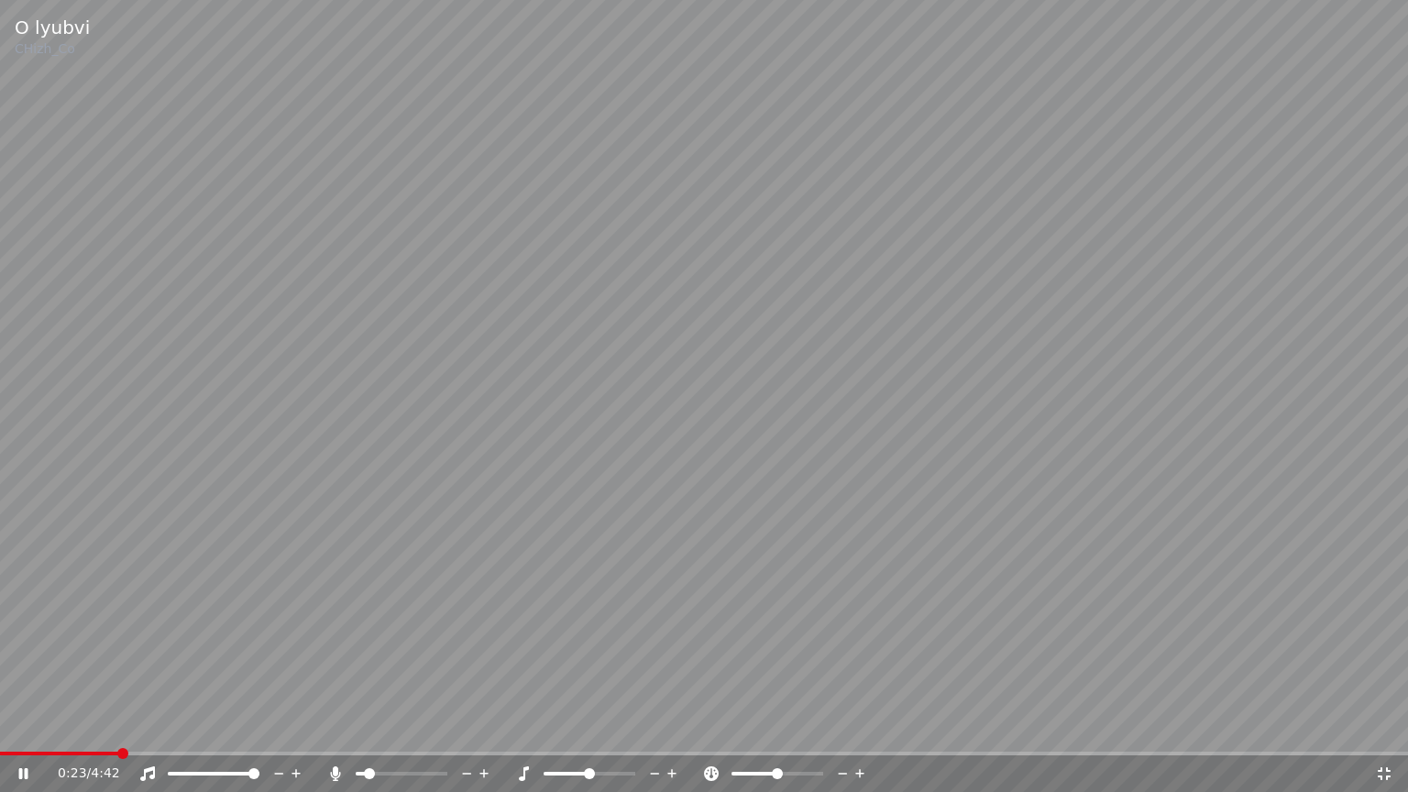
drag, startPoint x: 1211, startPoint y: 469, endPoint x: 1137, endPoint y: 594, distance: 145.1
drag, startPoint x: 1193, startPoint y: 689, endPoint x: 1314, endPoint y: 704, distance: 121.9
click at [1227, 689] on video at bounding box center [704, 396] width 1408 height 792
click at [1020, 727] on div "0:24 / 4:42" at bounding box center [704, 773] width 1408 height 37
click at [0, 727] on div "0:24 / 4:42" at bounding box center [704, 773] width 1408 height 37
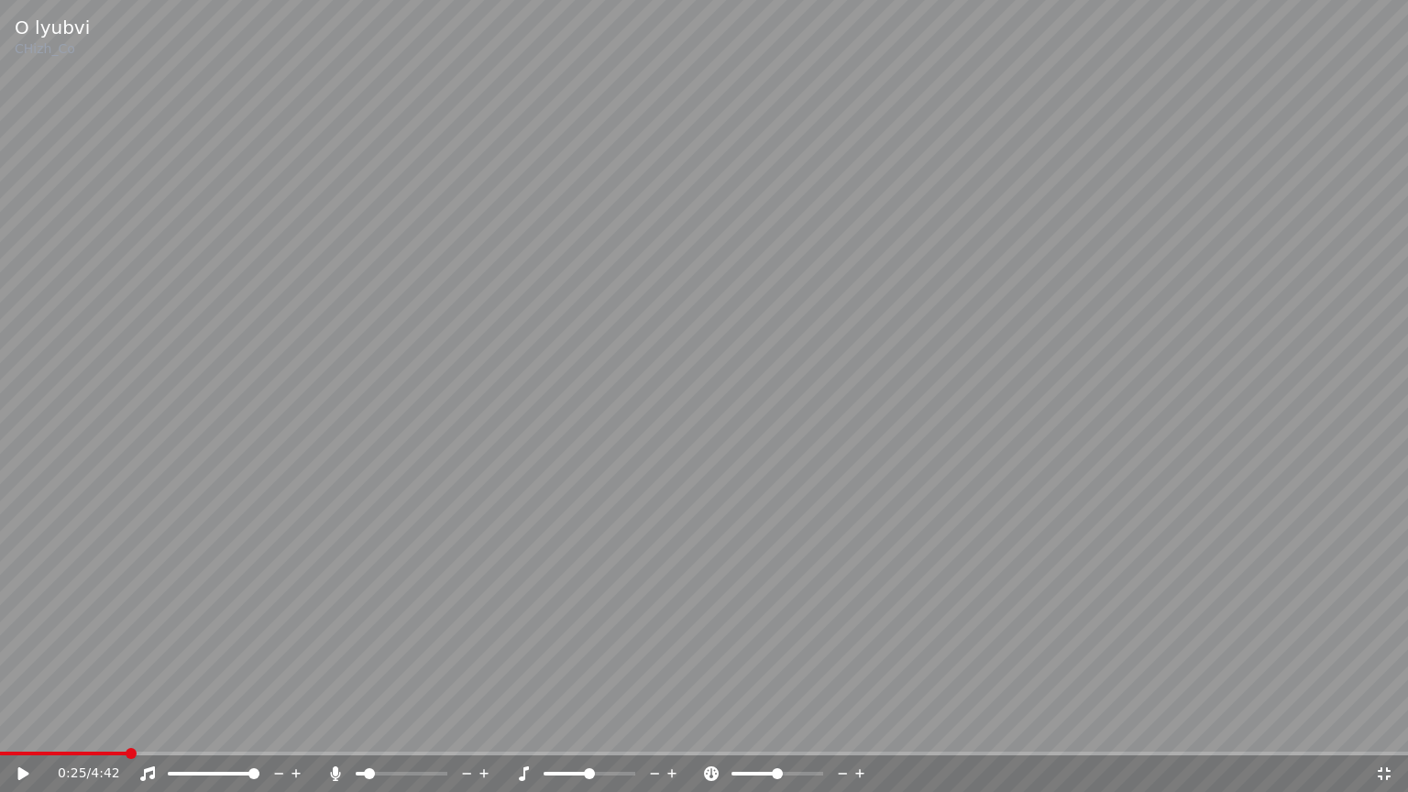
drag, startPoint x: 50, startPoint y: 791, endPoint x: 421, endPoint y: 759, distance: 372.6
click at [818, 279] on video at bounding box center [704, 396] width 1408 height 792
